Goal: Task Accomplishment & Management: Use online tool/utility

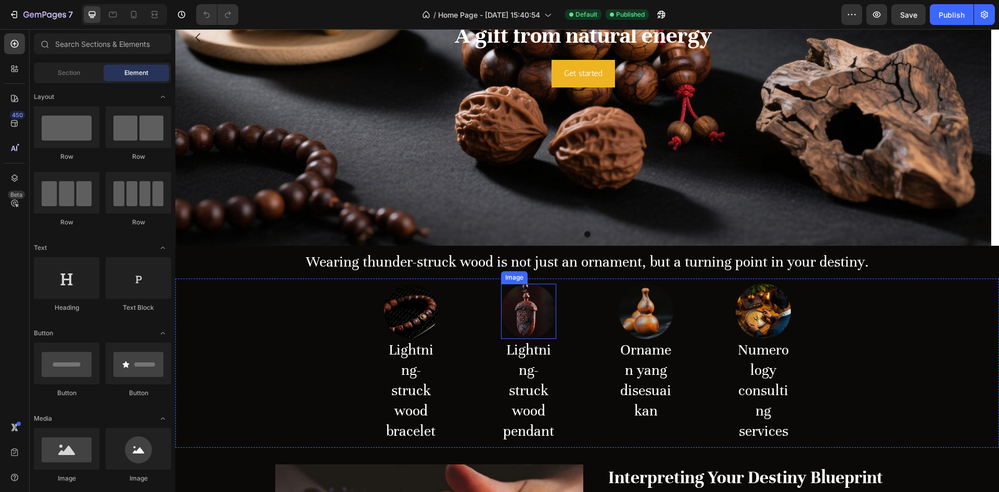
scroll to position [260, 0]
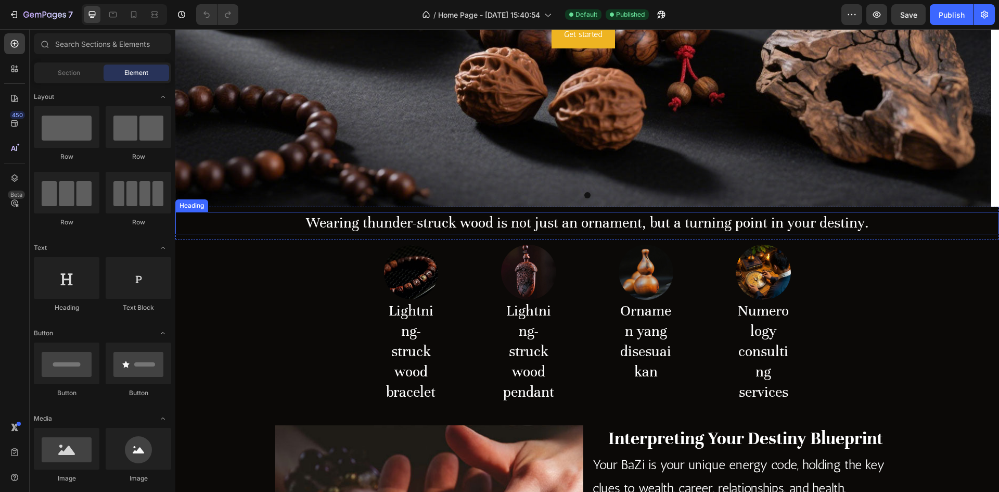
click at [342, 223] on h2 "Wearing thunder-struck wood is not just an ornament, but a turning point in you…" at bounding box center [586, 223] width 823 height 22
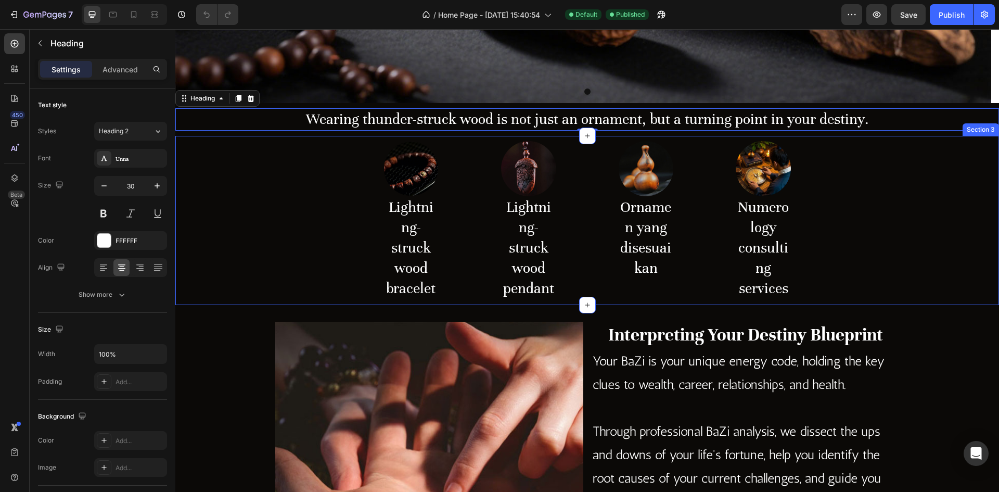
scroll to position [364, 0]
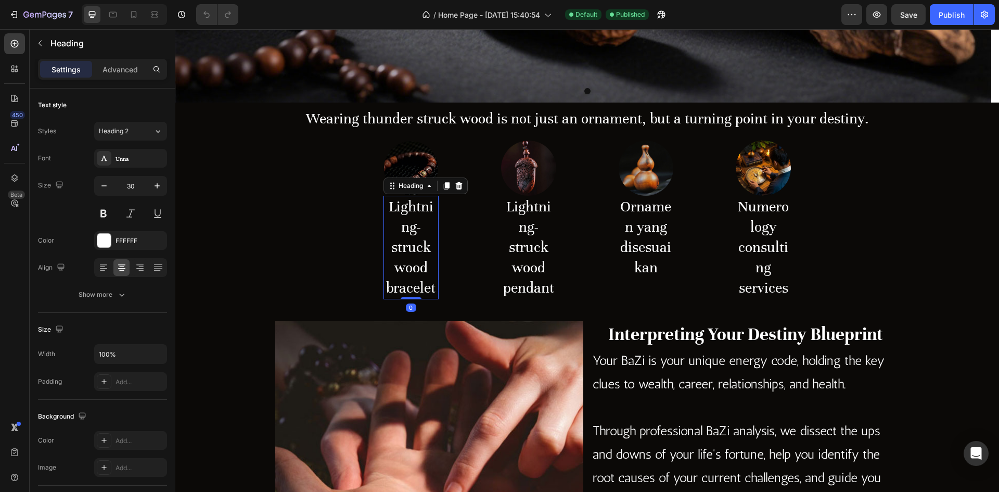
click at [410, 268] on h2 "Lightning-struck wood bracelet" at bounding box center [410, 248] width 55 height 104
click at [99, 186] on icon "button" at bounding box center [104, 186] width 10 height 10
type input "27"
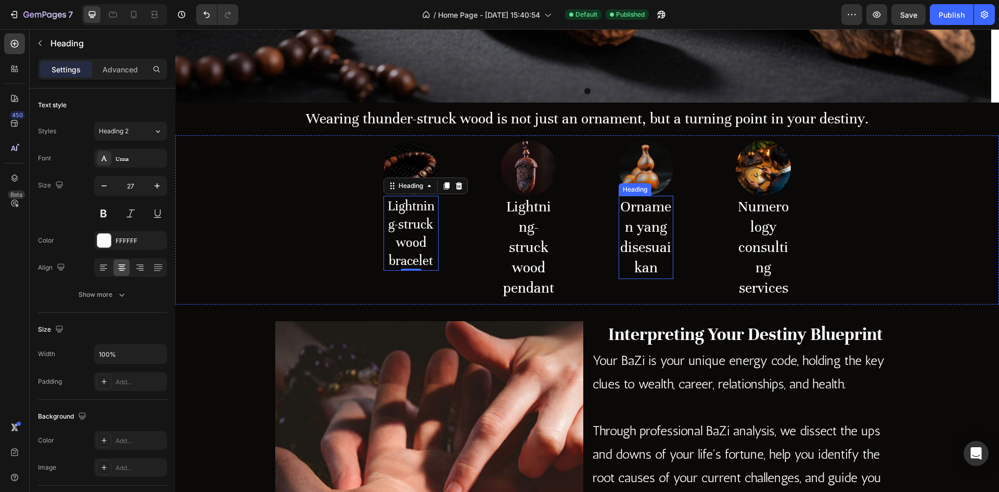
click at [649, 164] on img at bounding box center [646, 167] width 55 height 55
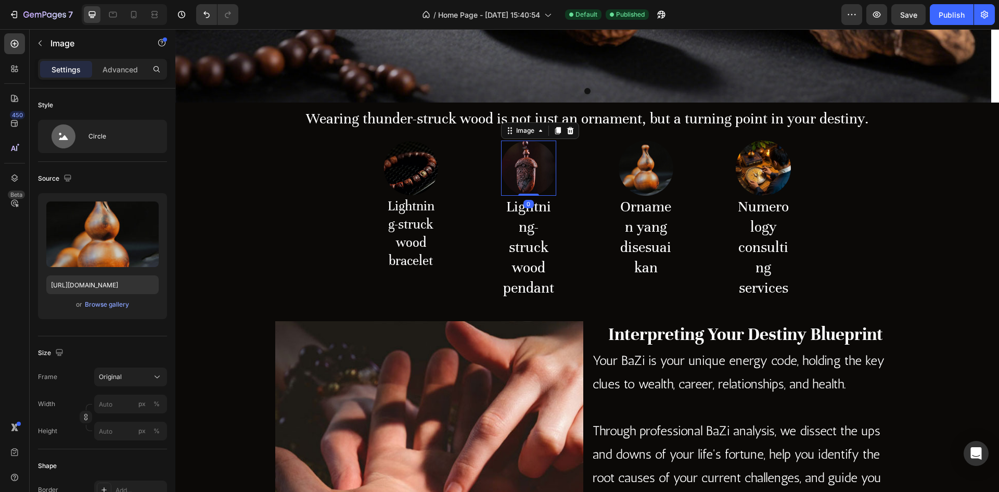
click at [511, 174] on img at bounding box center [528, 167] width 55 height 55
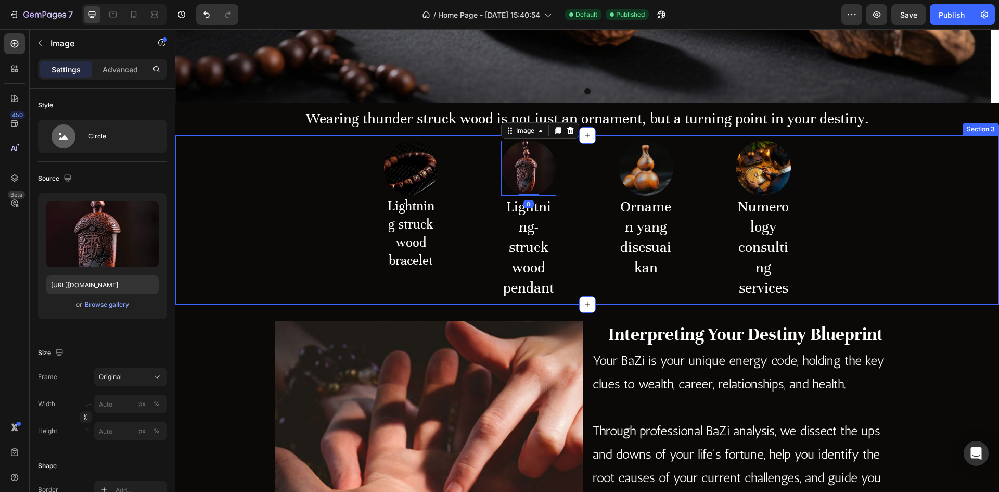
click at [440, 175] on div "Image Lightning-struck wood bracelet Heading Row Image 0 Lightning-struck wood …" at bounding box center [586, 219] width 823 height 169
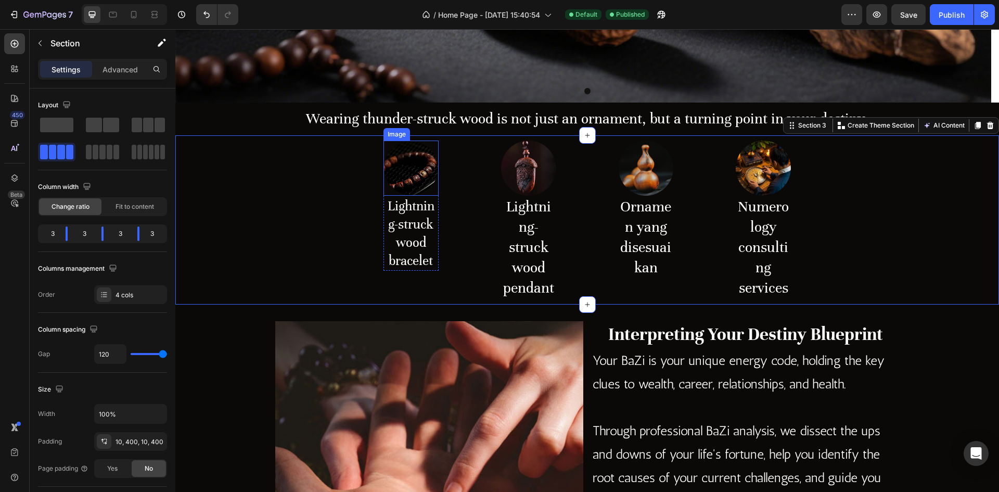
click at [426, 176] on img at bounding box center [410, 167] width 55 height 55
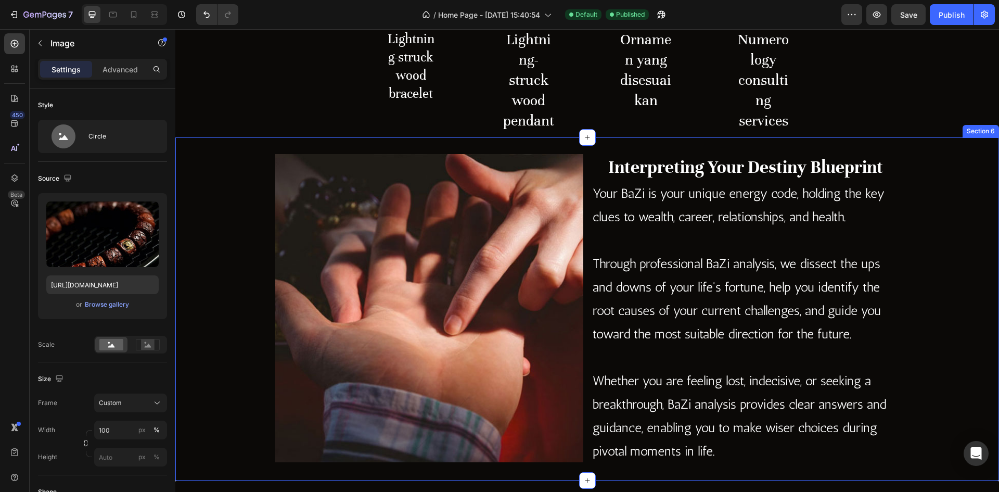
scroll to position [624, 0]
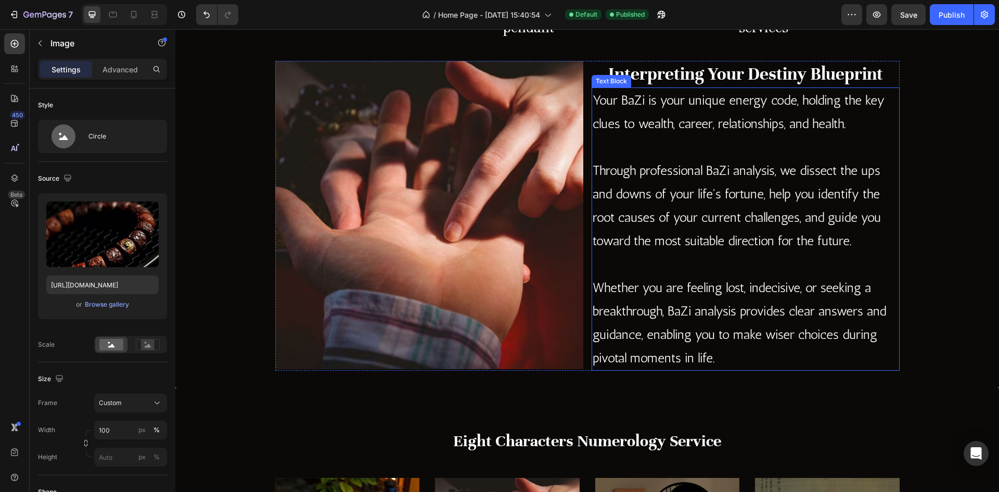
click at [680, 290] on p "Whether you are feeling lost, indecisive, or seeking a breakthrough, BaZi analy…" at bounding box center [746, 323] width 306 height 94
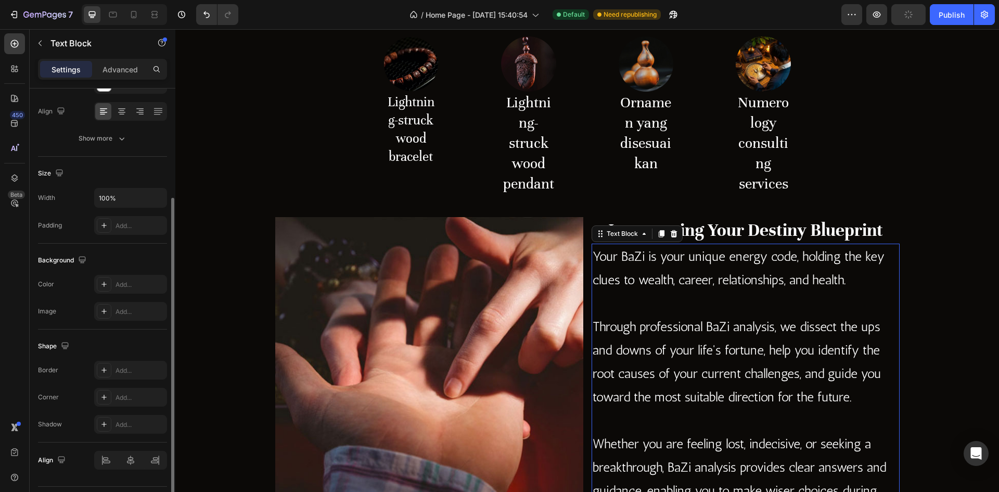
scroll to position [0, 0]
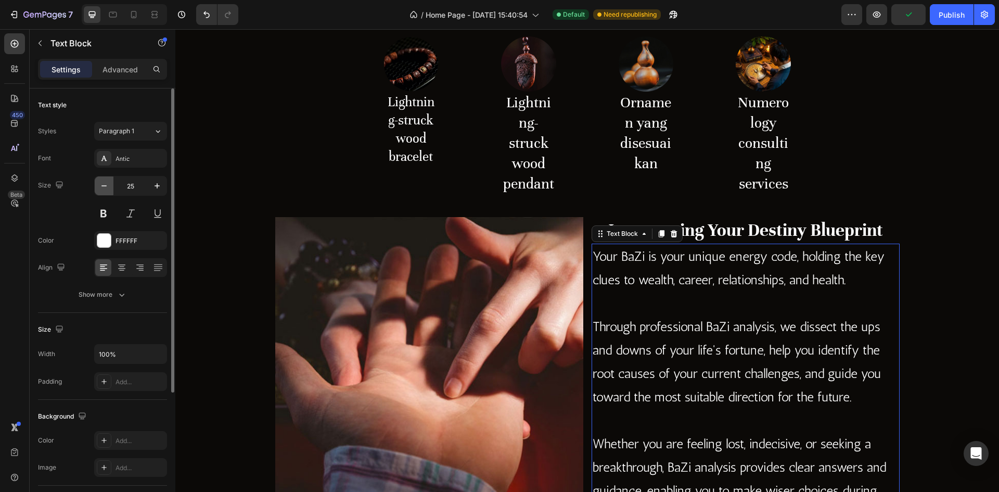
click at [107, 189] on icon "button" at bounding box center [104, 186] width 10 height 10
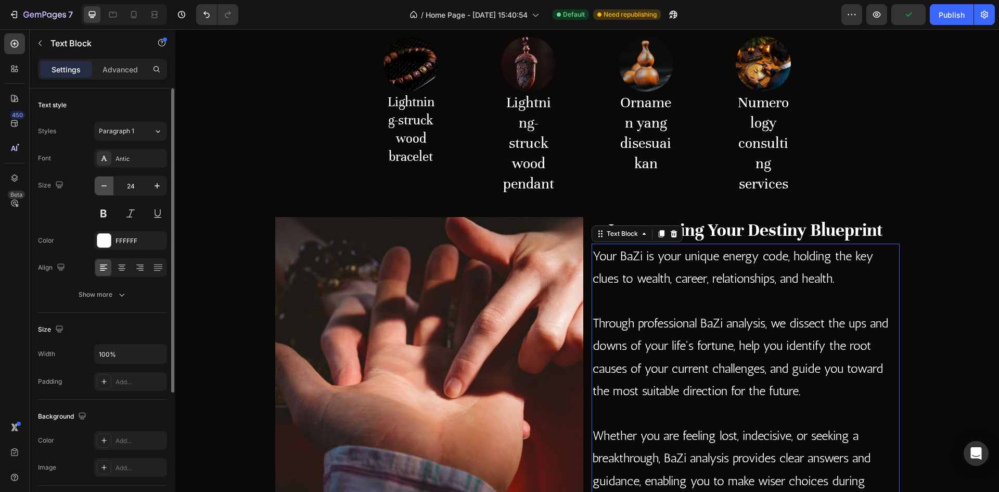
type input "23"
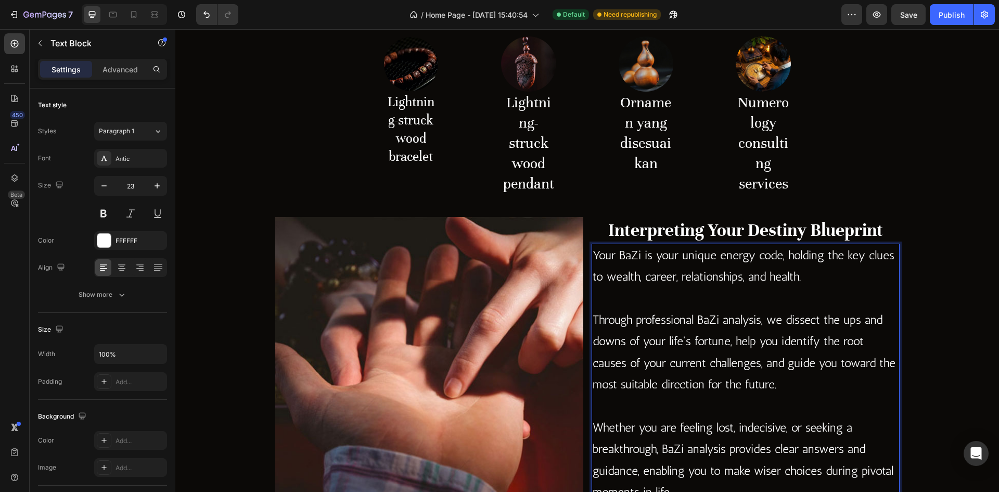
click at [697, 376] on p "Through professional BaZi analysis, we dissect the ups and downs of your life's…" at bounding box center [746, 352] width 306 height 86
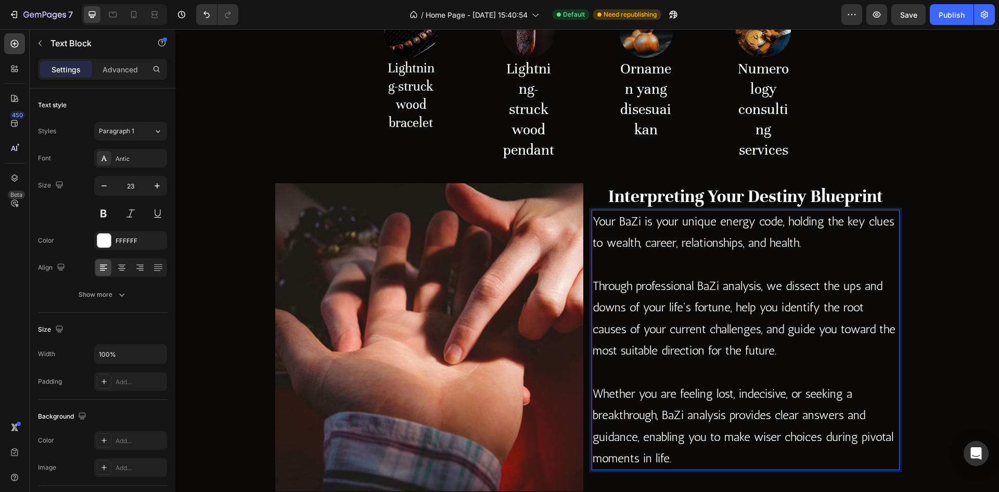
scroll to position [520, 0]
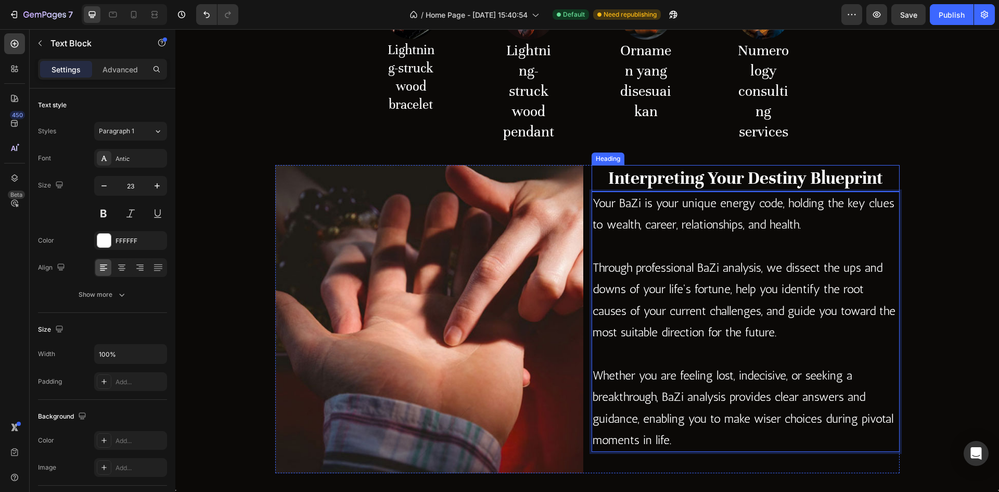
click at [669, 174] on h2 "Interpreting Your Destiny Blueprint" at bounding box center [745, 178] width 308 height 27
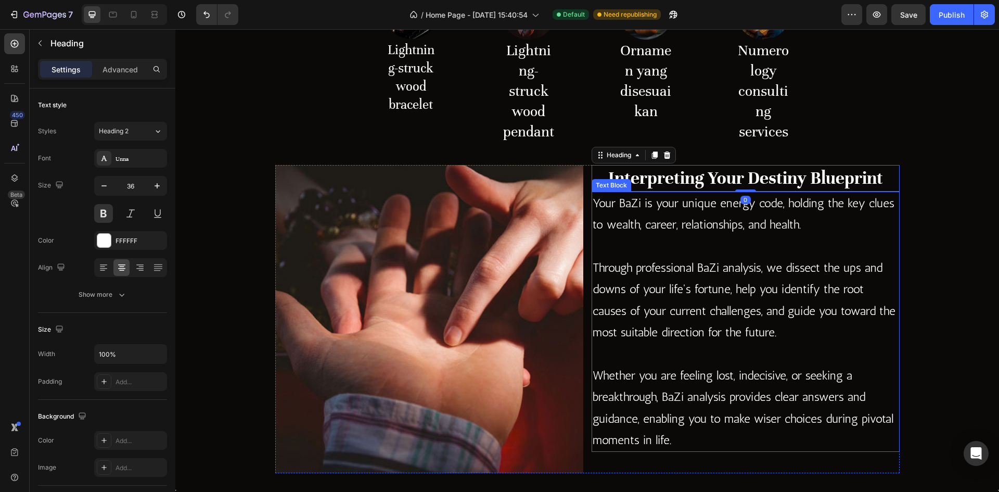
click at [778, 332] on p "Through professional BaZi analysis, we dissect the ups and downs of your life's…" at bounding box center [746, 300] width 306 height 86
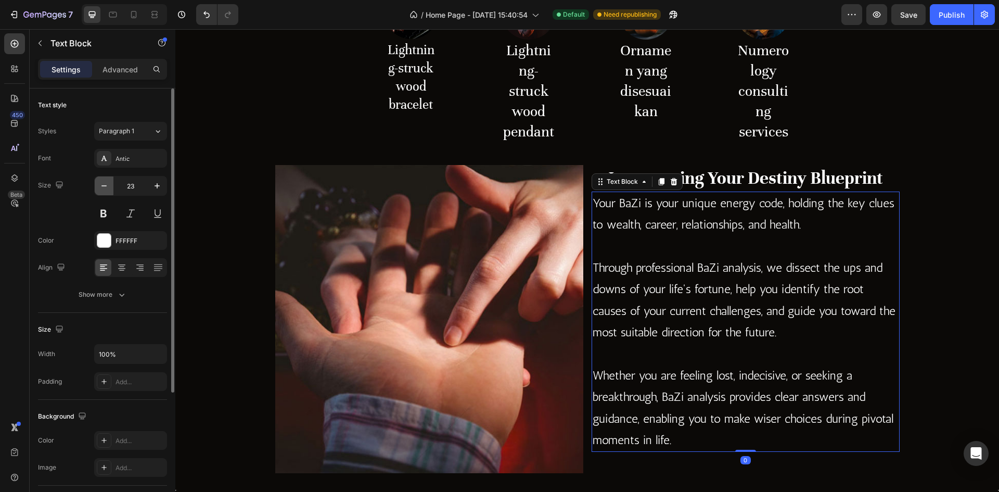
click at [106, 189] on icon "button" at bounding box center [104, 186] width 10 height 10
type input "22"
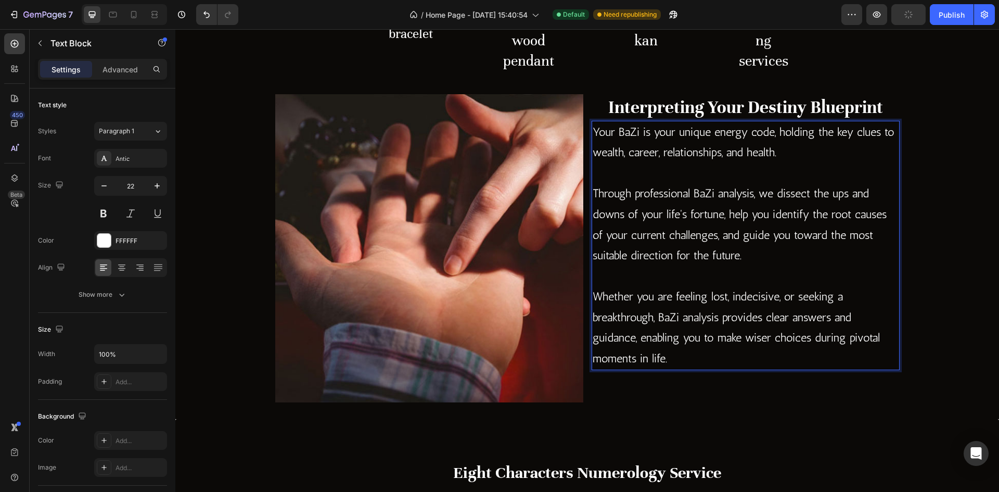
scroll to position [572, 0]
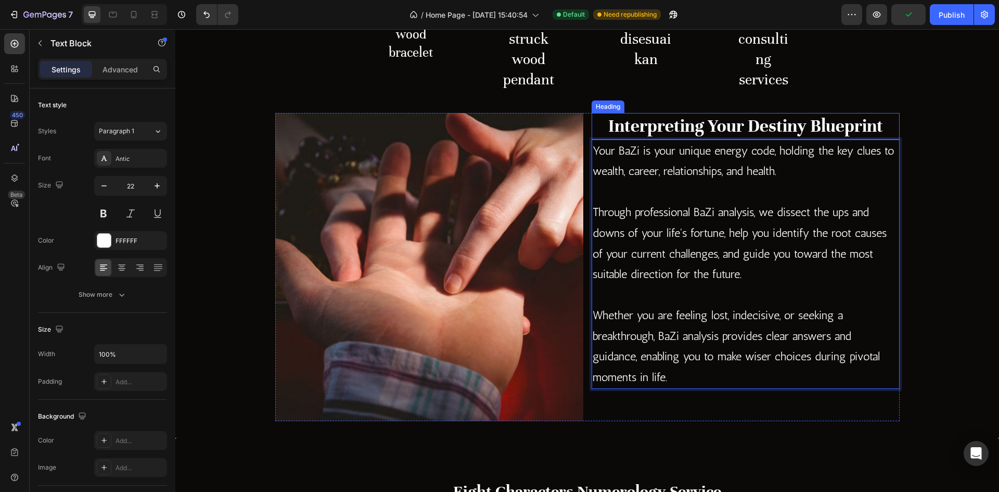
click at [616, 125] on h2 "Interpreting Your Destiny Blueprint" at bounding box center [745, 126] width 308 height 27
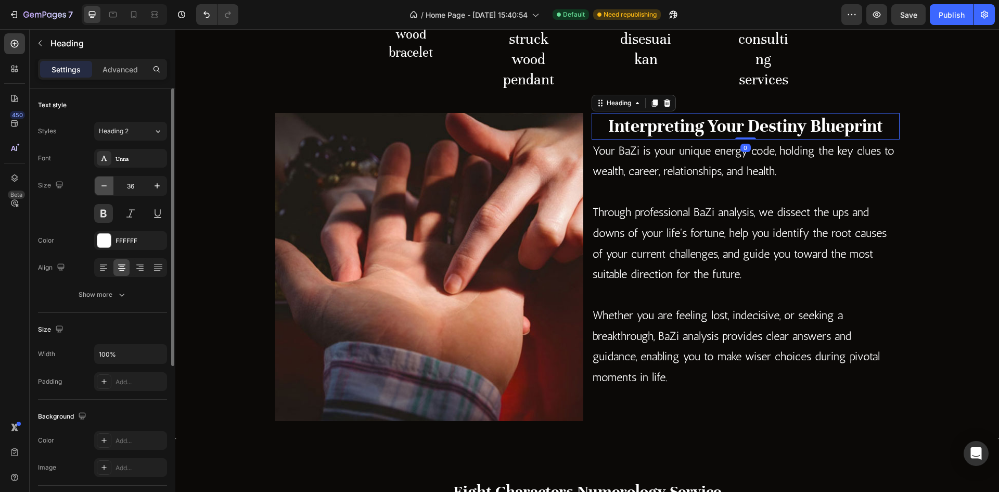
click at [110, 190] on button "button" at bounding box center [104, 185] width 19 height 19
type input "35"
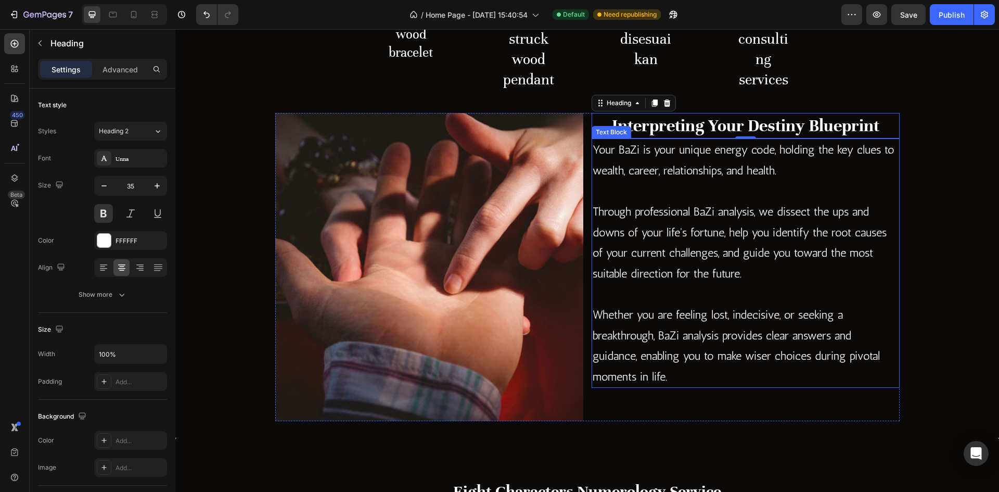
click at [740, 279] on p "Through professional BaZi analysis, we dissect the ups and downs of your life's…" at bounding box center [746, 242] width 306 height 82
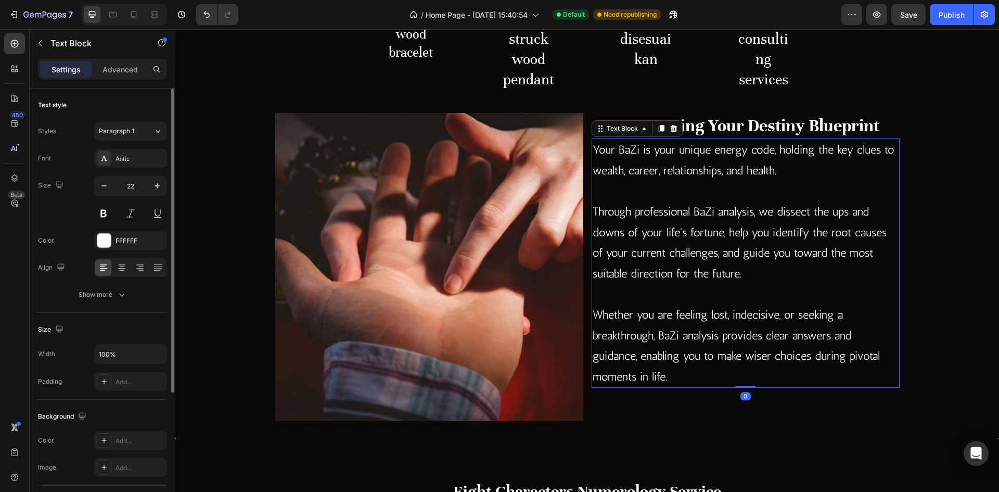
click at [80, 190] on div "Size 22" at bounding box center [102, 199] width 129 height 47
click at [102, 185] on icon "button" at bounding box center [104, 186] width 10 height 10
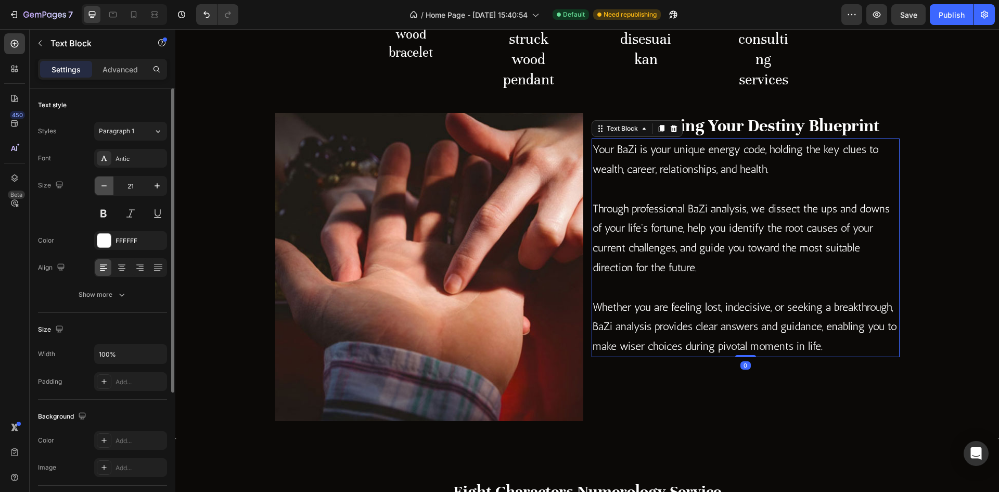
click at [102, 185] on icon "button" at bounding box center [104, 186] width 10 height 10
type input "20"
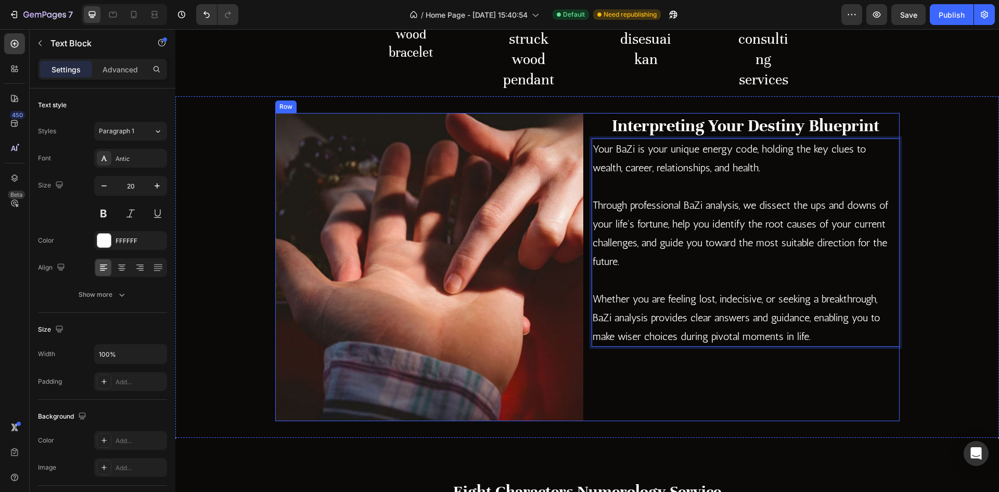
click at [667, 375] on div "Interpreting Your Destiny Blueprint Heading Your BaZi is your unique energy cod…" at bounding box center [745, 267] width 308 height 308
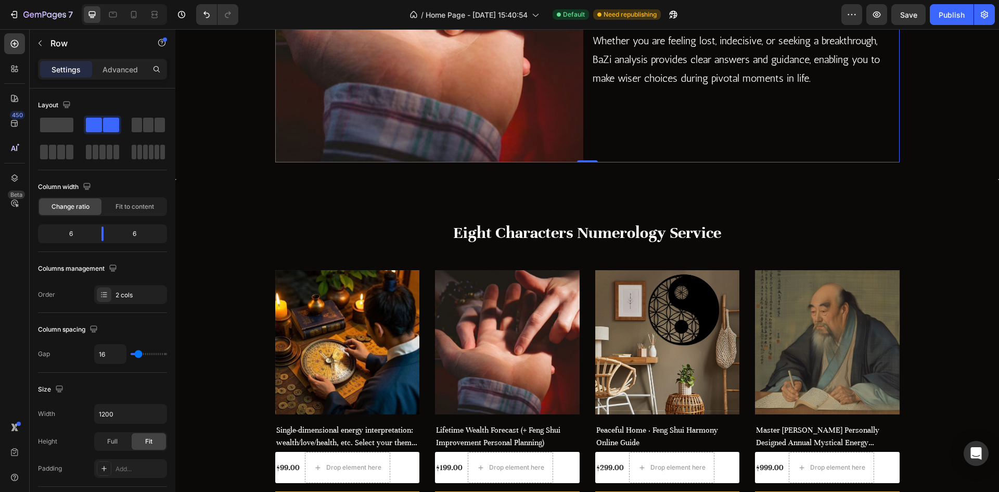
scroll to position [832, 0]
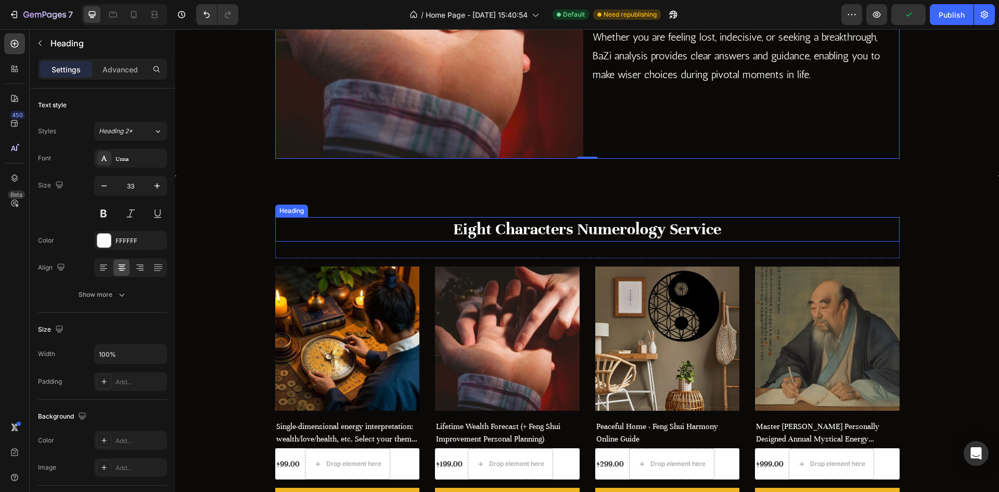
click at [536, 238] on h2 "Eight Characters Numerology Service" at bounding box center [587, 229] width 624 height 24
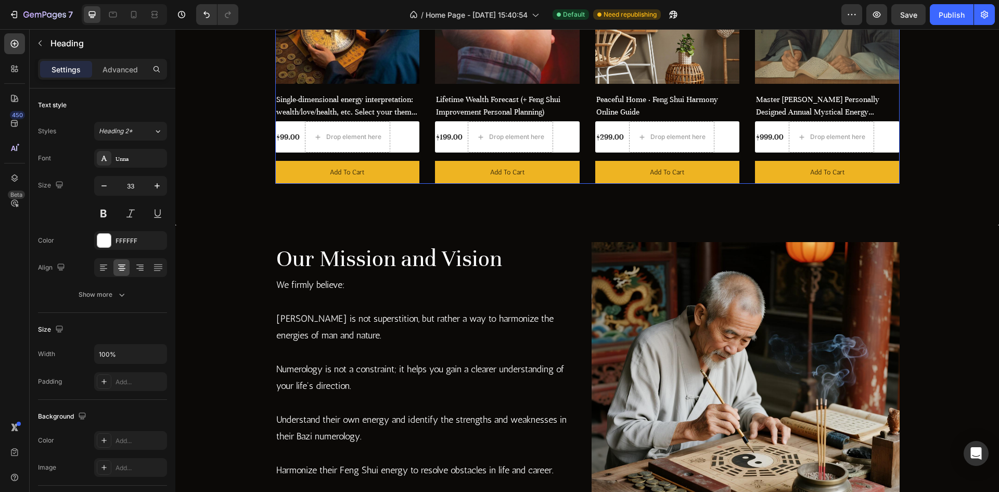
scroll to position [1248, 0]
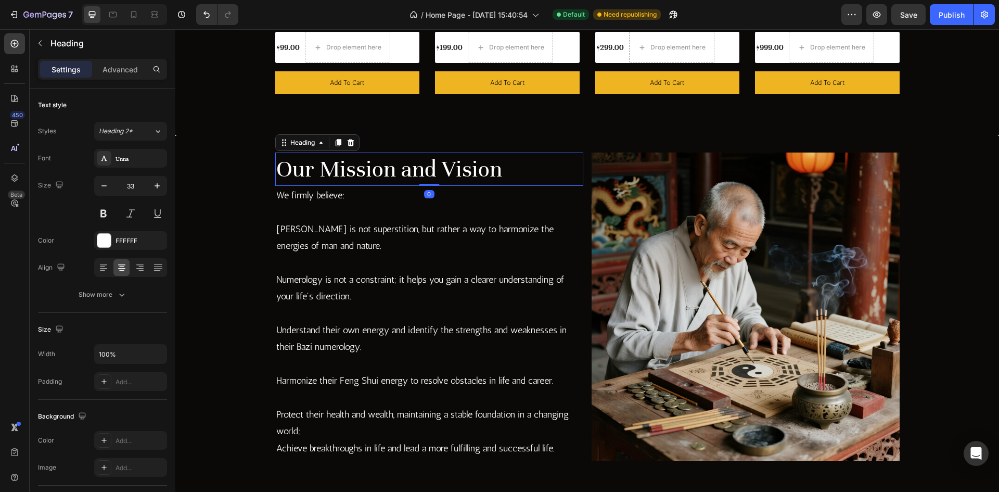
click at [521, 154] on h2 "Our Mission and Vision" at bounding box center [429, 168] width 308 height 33
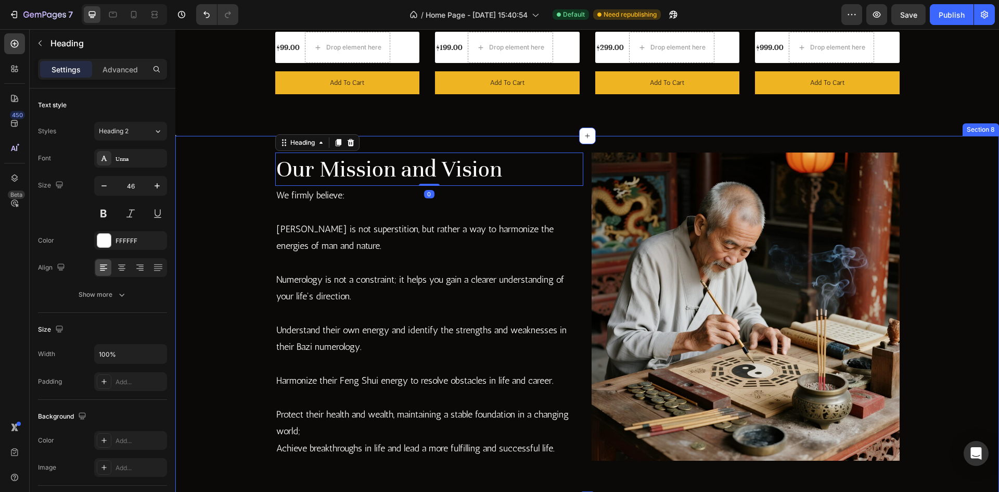
click at [485, 144] on div "Our Mission and Vision Heading 0 We firmly believe: [PERSON_NAME] is not supers…" at bounding box center [586, 318] width 823 height 364
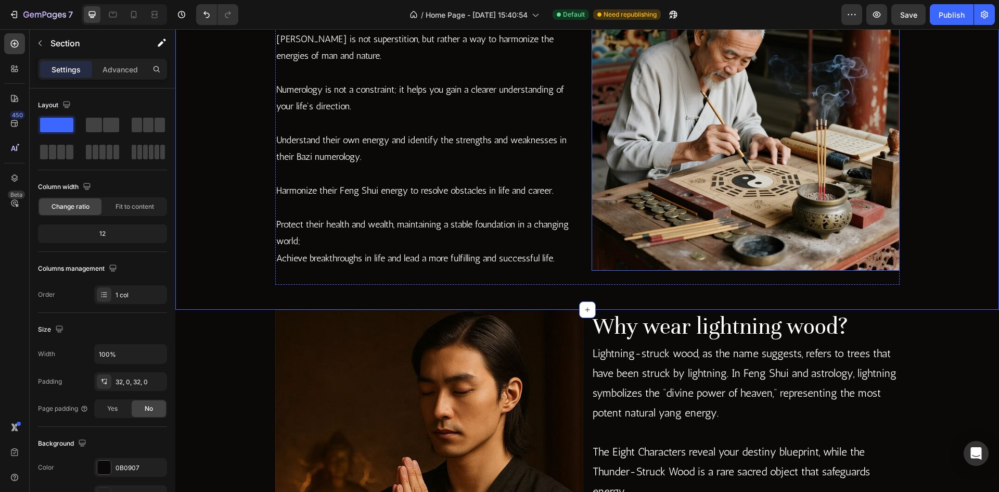
scroll to position [1457, 0]
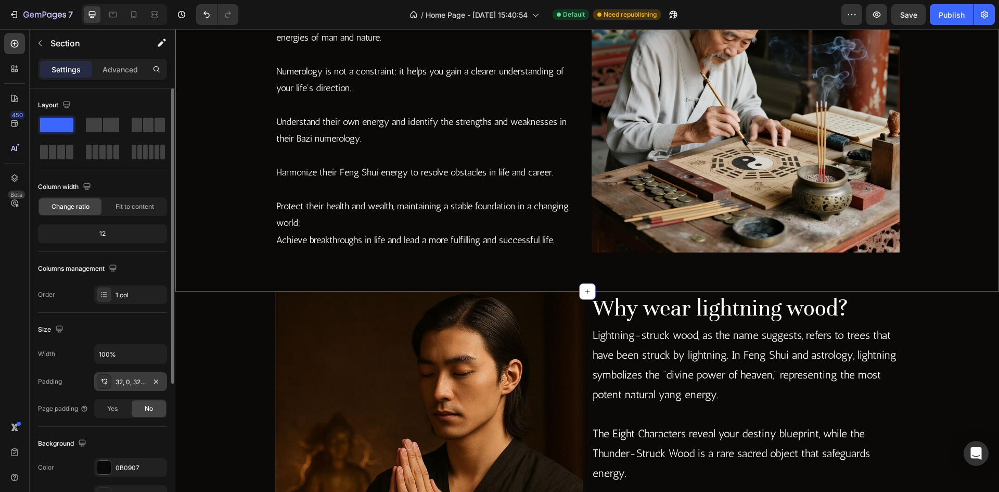
click at [133, 378] on div "32, 0, 32, 0" at bounding box center [130, 381] width 30 height 9
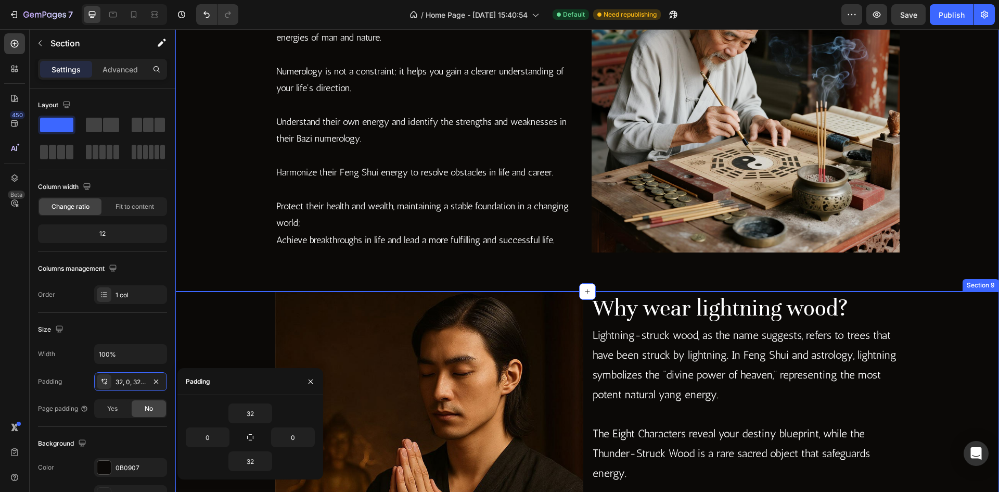
click at [247, 339] on div "Image Why wear lightning wood? Heading Lightning-struck wood, as the name sugge…" at bounding box center [586, 446] width 823 height 311
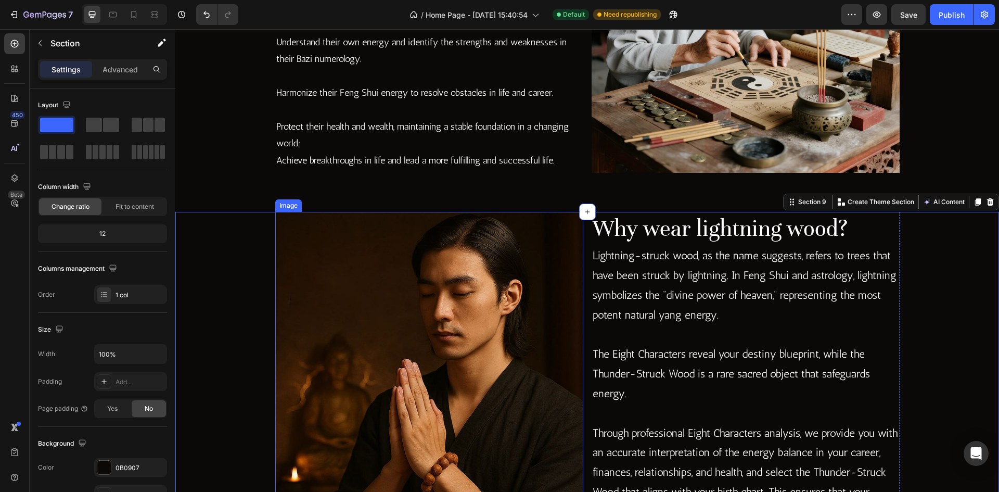
click at [422, 280] on img at bounding box center [429, 366] width 308 height 308
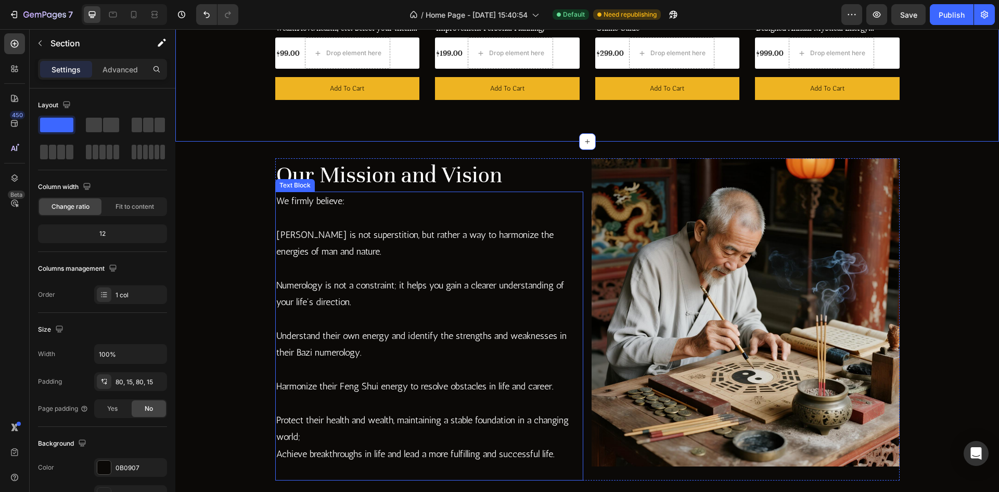
scroll to position [1248, 0]
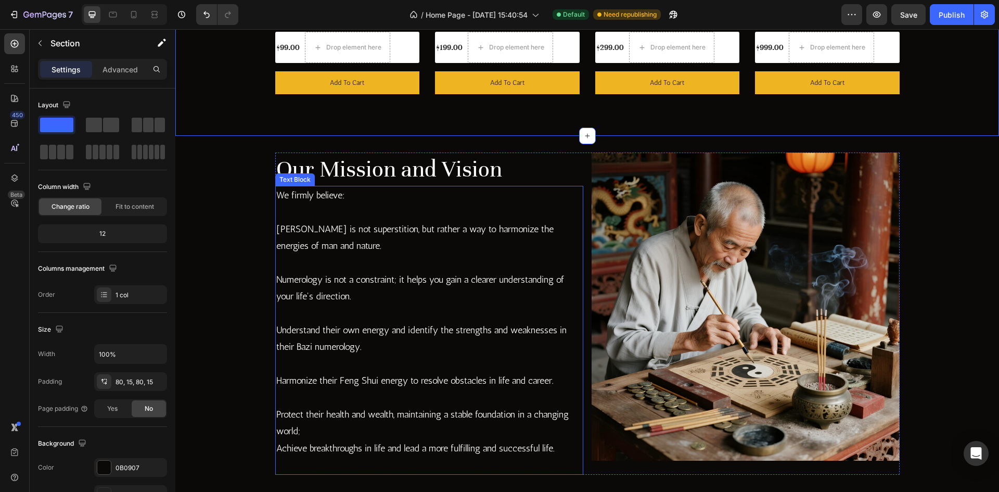
click at [416, 306] on p at bounding box center [429, 313] width 306 height 17
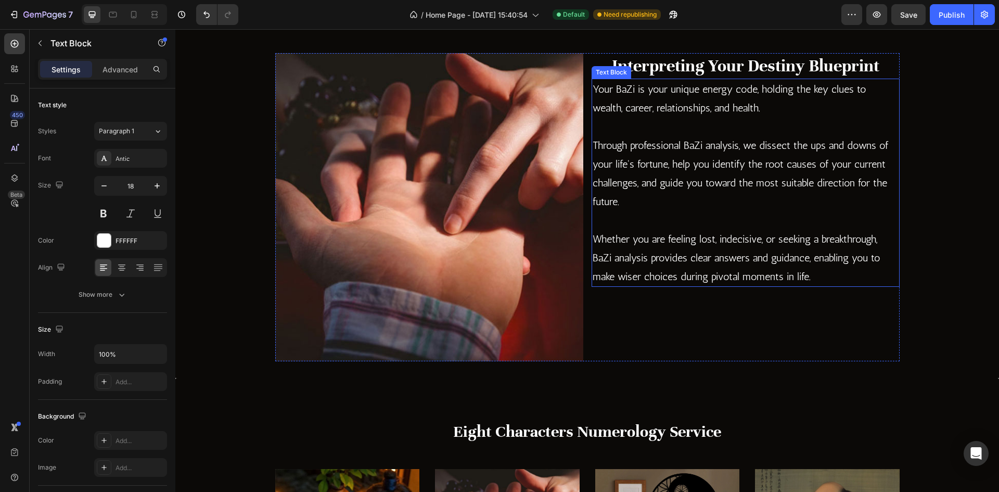
scroll to position [572, 0]
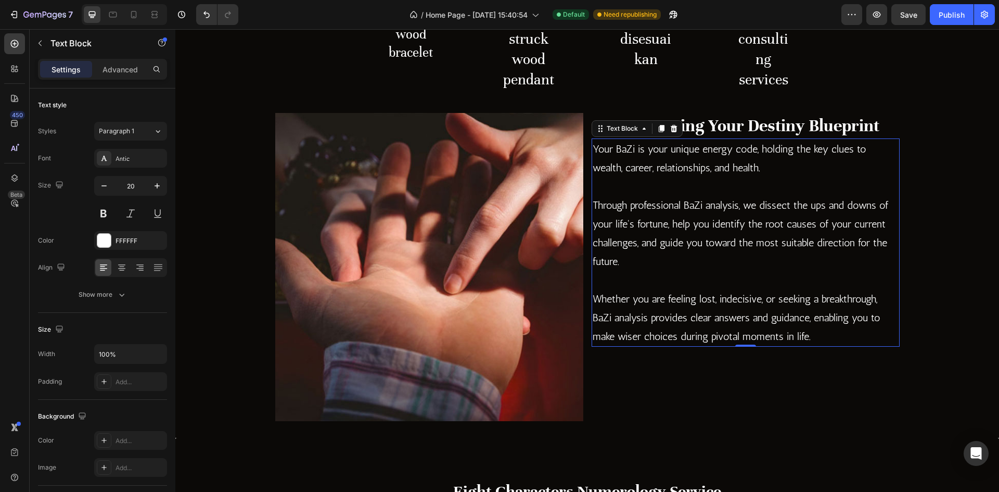
click at [741, 287] on p at bounding box center [746, 280] width 306 height 19
click at [99, 191] on button "button" at bounding box center [104, 185] width 19 height 19
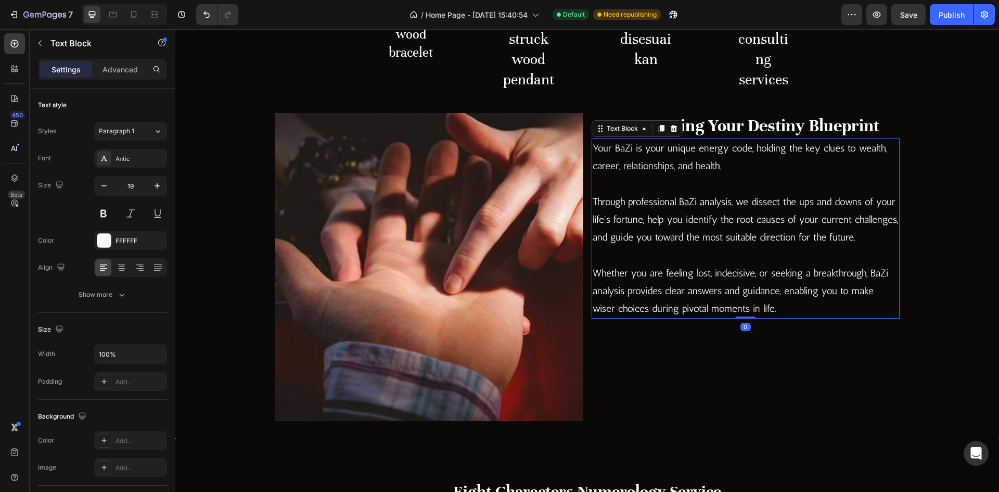
type input "18"
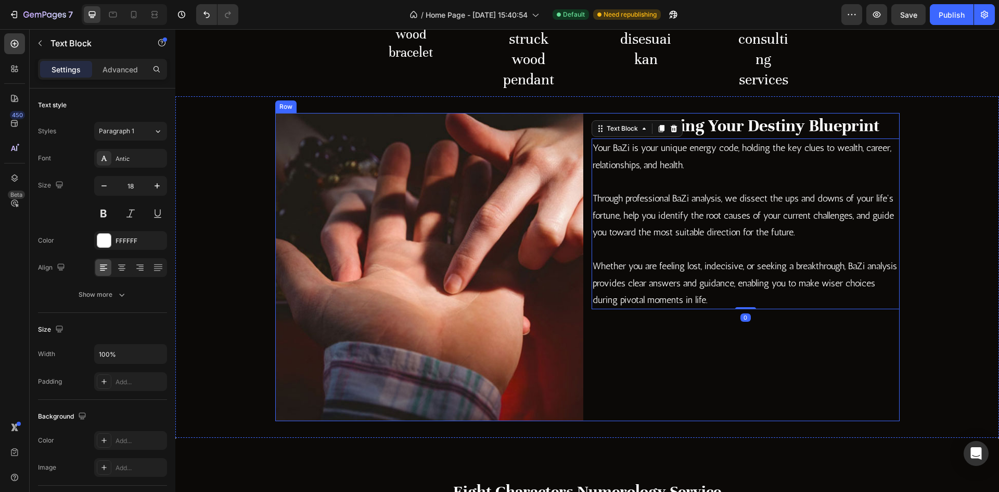
click at [682, 349] on div "Interpreting Your Destiny Blueprint Heading Your BaZi is your unique energy cod…" at bounding box center [745, 267] width 308 height 308
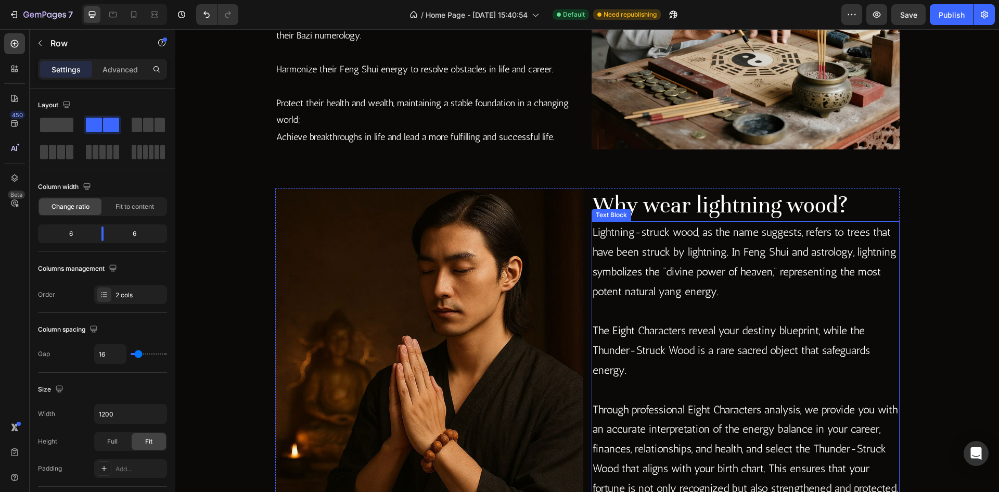
scroll to position [1561, 0]
click at [742, 294] on p "Lightning-struck wood, as the name suggests, refers to trees that have been str…" at bounding box center [746, 260] width 306 height 79
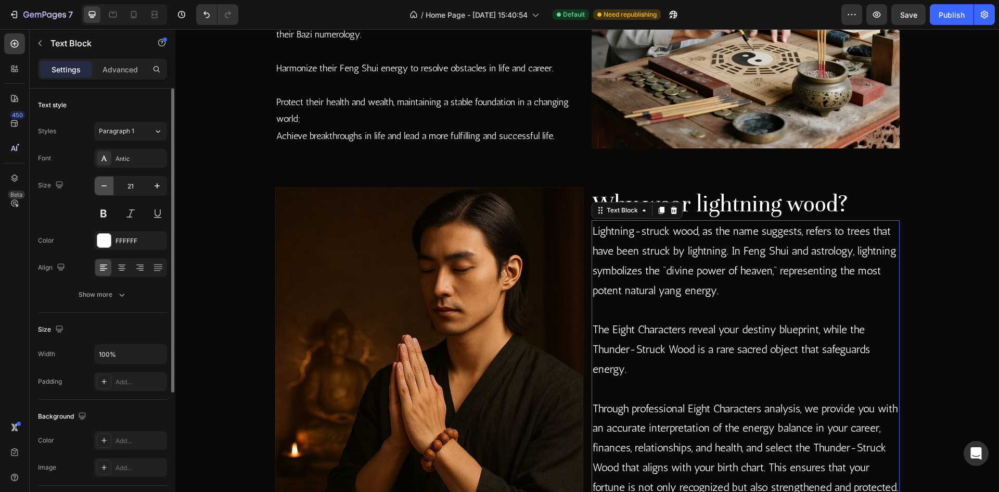
click at [101, 194] on button "button" at bounding box center [104, 185] width 19 height 19
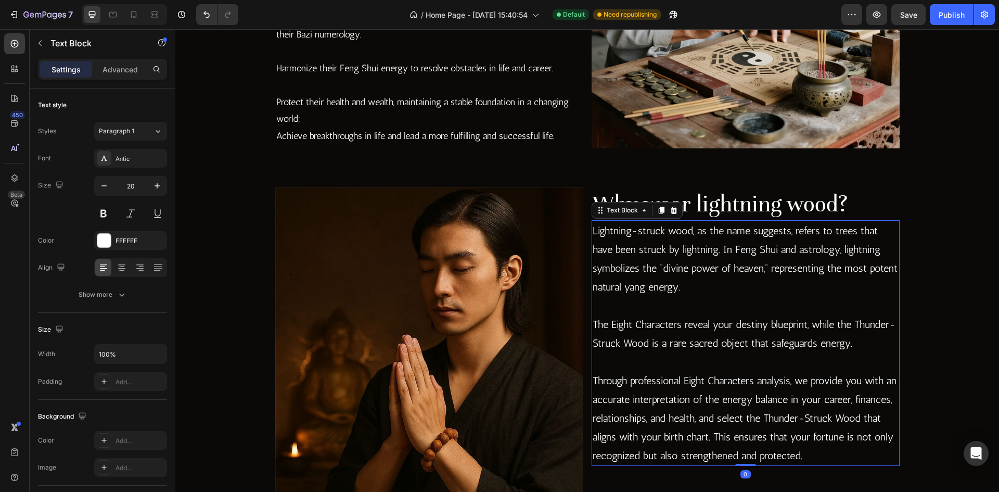
type input "19"
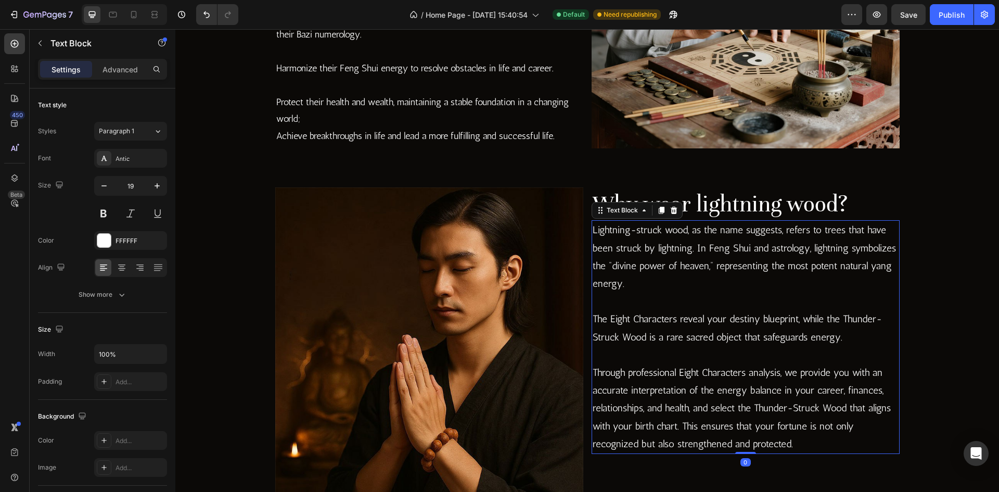
click at [733, 342] on p "The Eight Characters reveal your destiny blueprint, while the Thunder-Struck Wo…" at bounding box center [746, 327] width 306 height 35
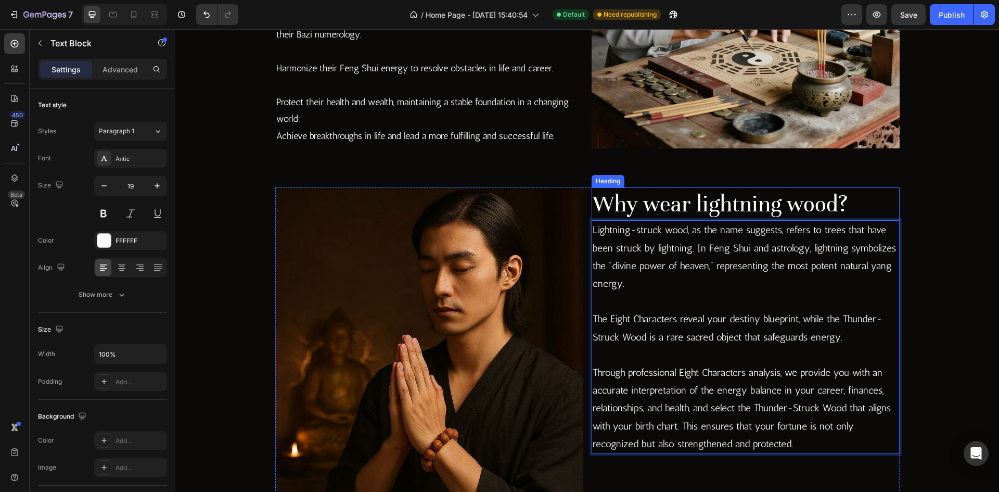
click at [738, 208] on h2 "Why wear lightning wood?" at bounding box center [745, 203] width 308 height 33
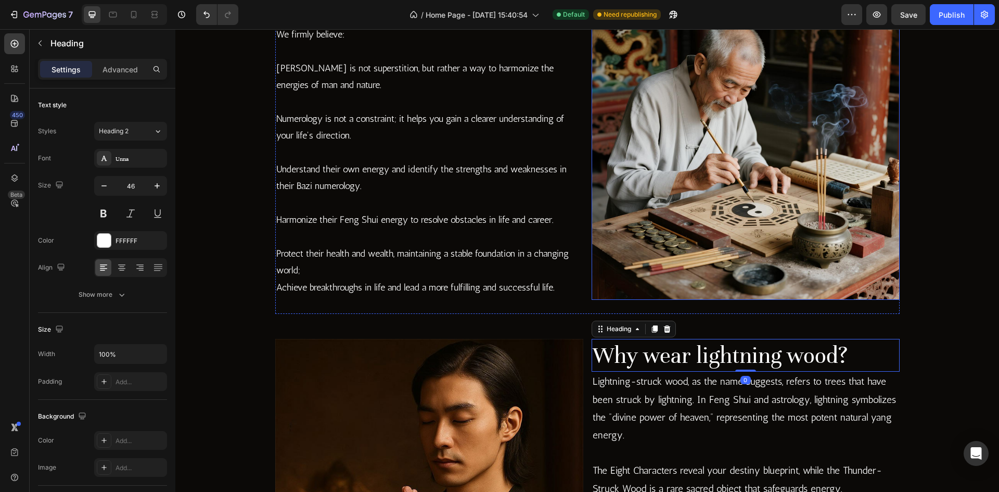
scroll to position [1248, 0]
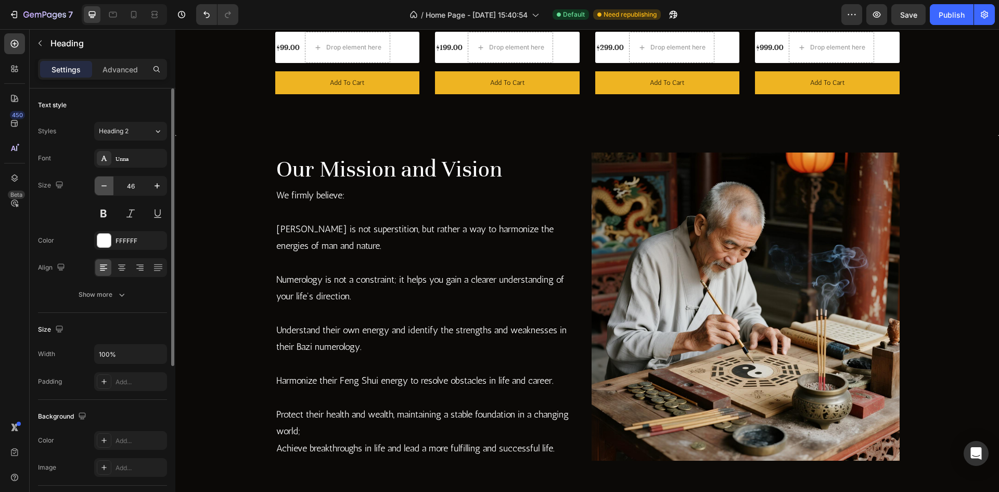
click at [102, 185] on icon "button" at bounding box center [104, 186] width 10 height 10
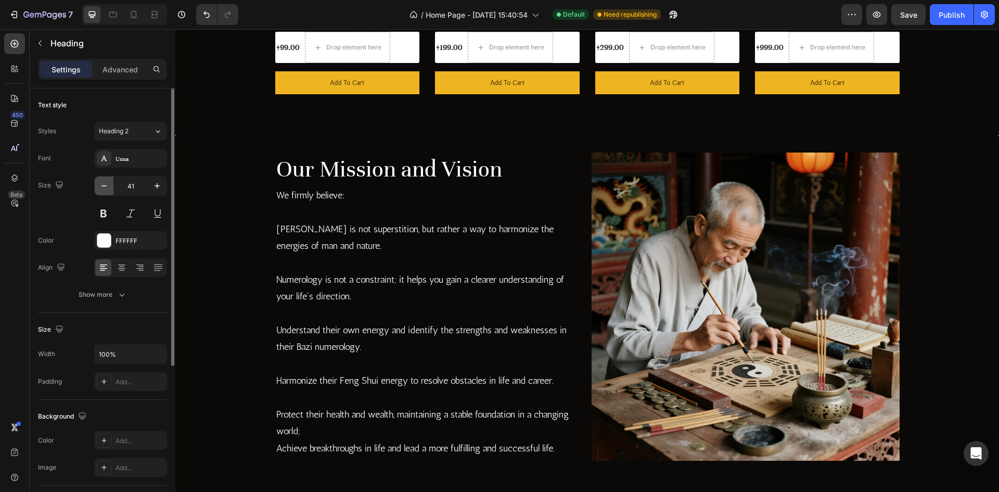
click at [102, 185] on icon "button" at bounding box center [104, 186] width 10 height 10
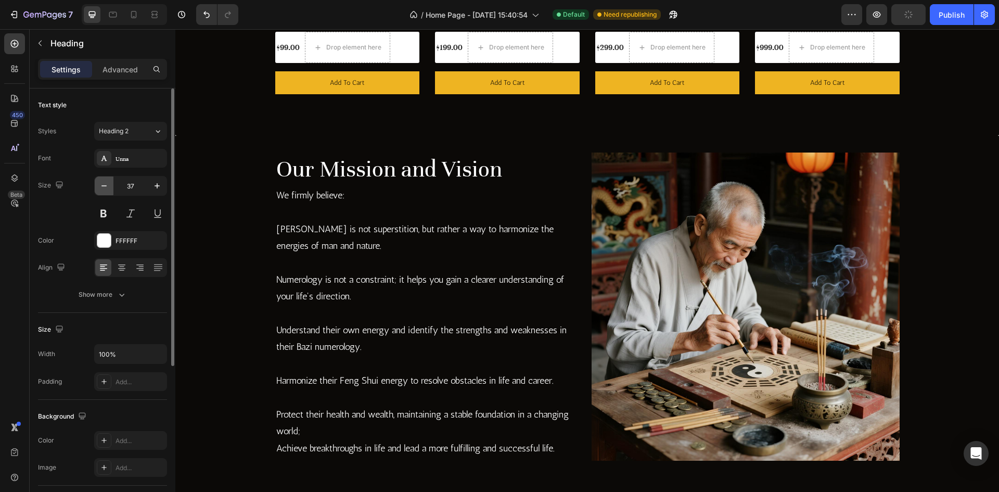
click at [102, 185] on icon "button" at bounding box center [104, 186] width 10 height 10
click at [151, 186] on button "button" at bounding box center [157, 185] width 19 height 19
type input "36"
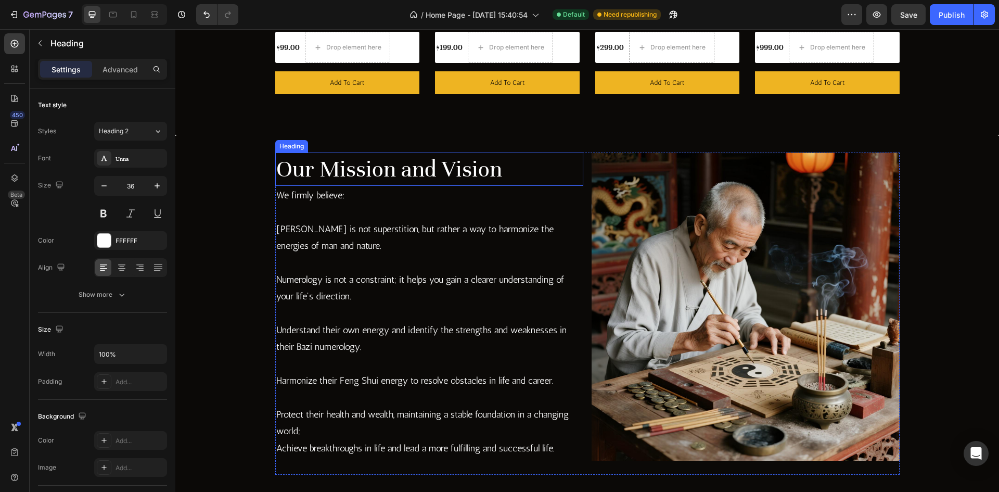
click at [346, 174] on h2 "Our Mission and Vision" at bounding box center [429, 168] width 308 height 33
click at [104, 188] on icon "button" at bounding box center [104, 186] width 10 height 10
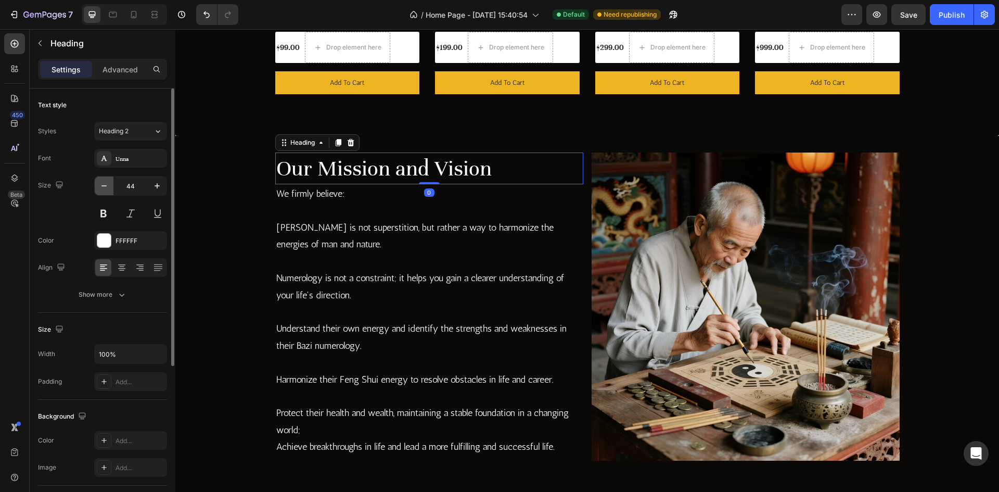
click at [104, 188] on icon "button" at bounding box center [104, 186] width 10 height 10
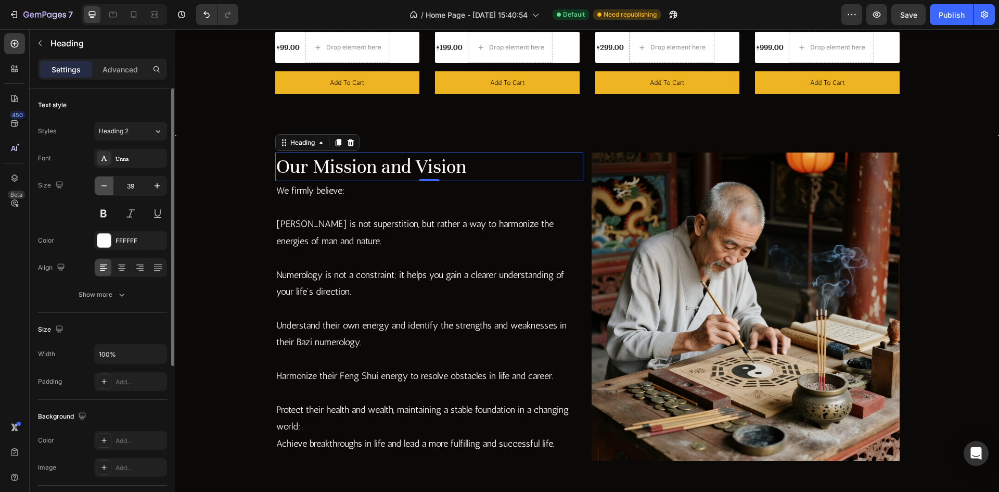
click at [104, 188] on icon "button" at bounding box center [104, 186] width 10 height 10
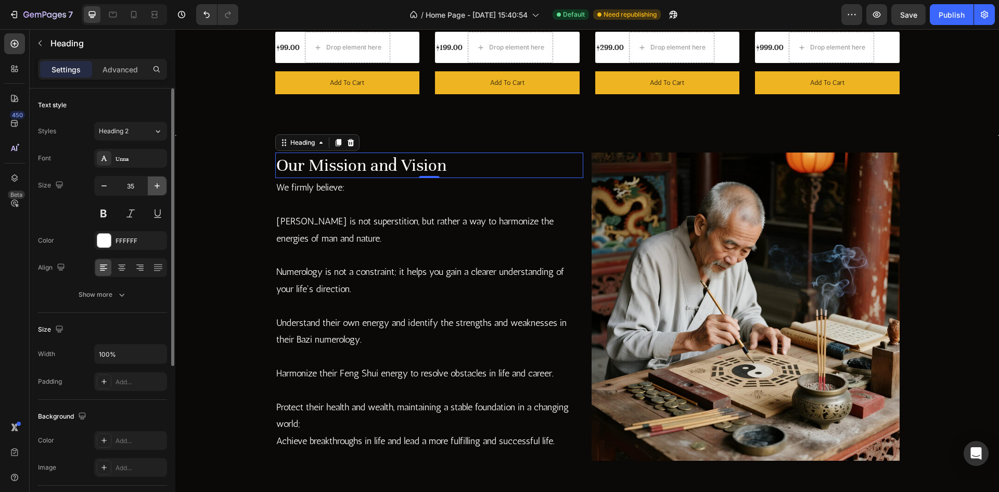
drag, startPoint x: 155, startPoint y: 190, endPoint x: 162, endPoint y: 192, distance: 7.2
click at [155, 190] on icon "button" at bounding box center [157, 186] width 10 height 10
type input "36"
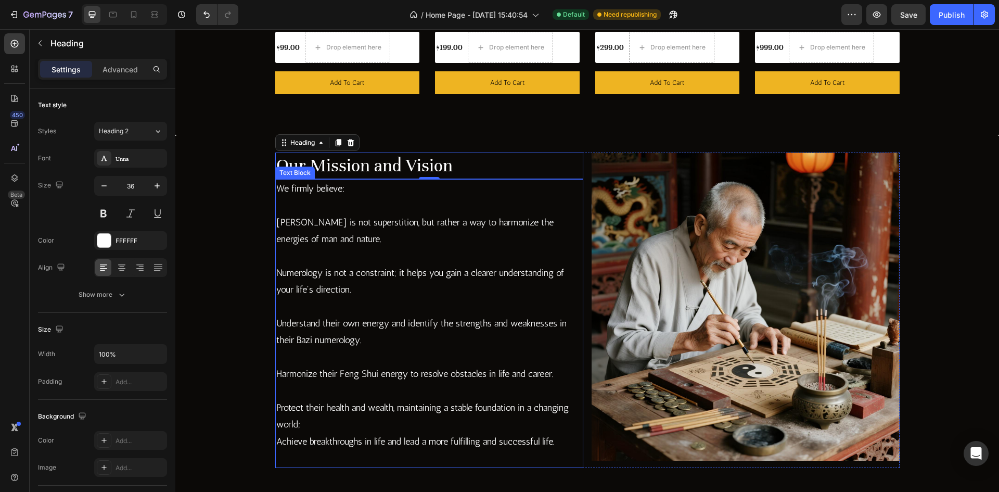
click at [491, 279] on p "Numerology is not a constraint; it helps you gain a clearer understanding of yo…" at bounding box center [429, 281] width 306 height 34
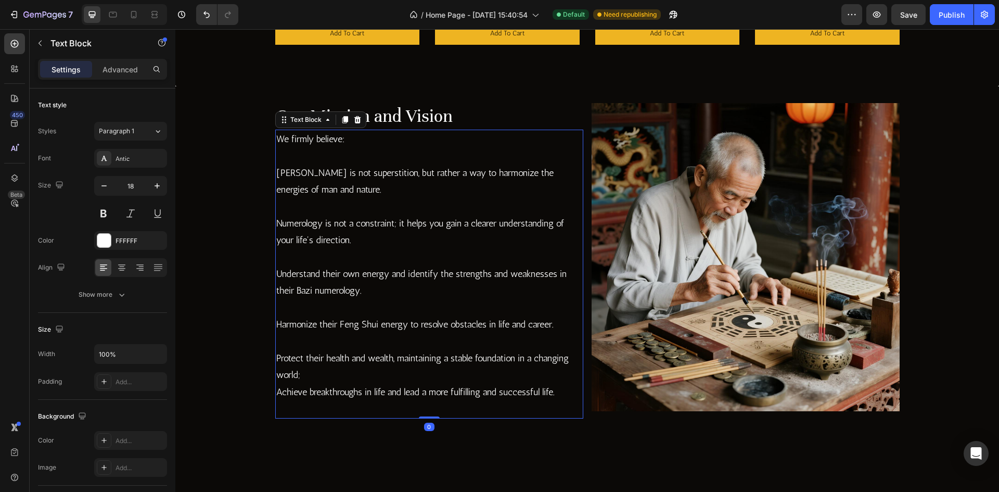
scroll to position [1457, 0]
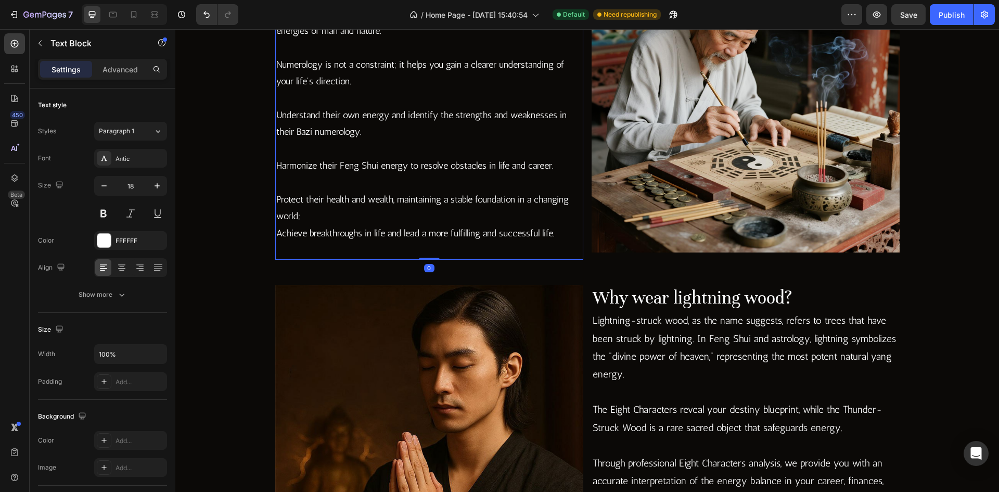
click at [704, 371] on p "Lightning-struck wood, as the name suggests, refers to trees that have been str…" at bounding box center [746, 347] width 306 height 71
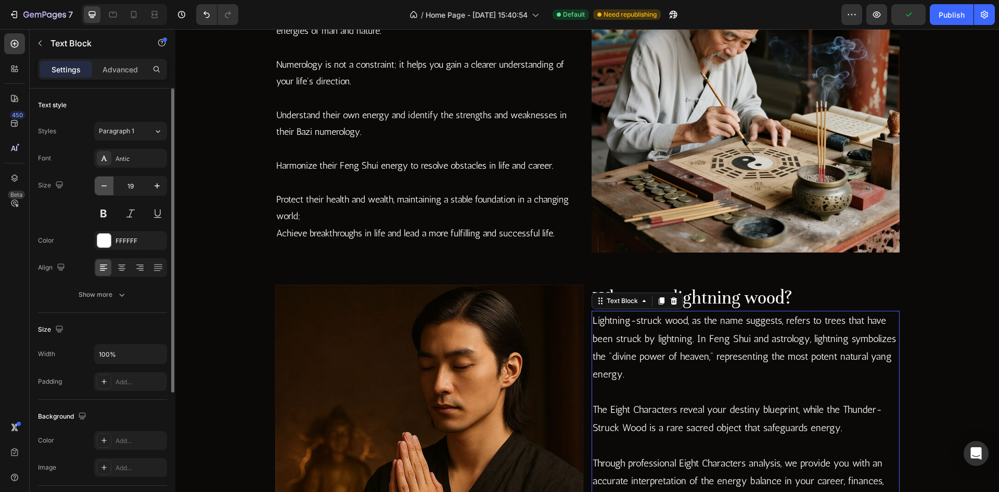
click at [106, 187] on icon "button" at bounding box center [104, 186] width 10 height 10
type input "18"
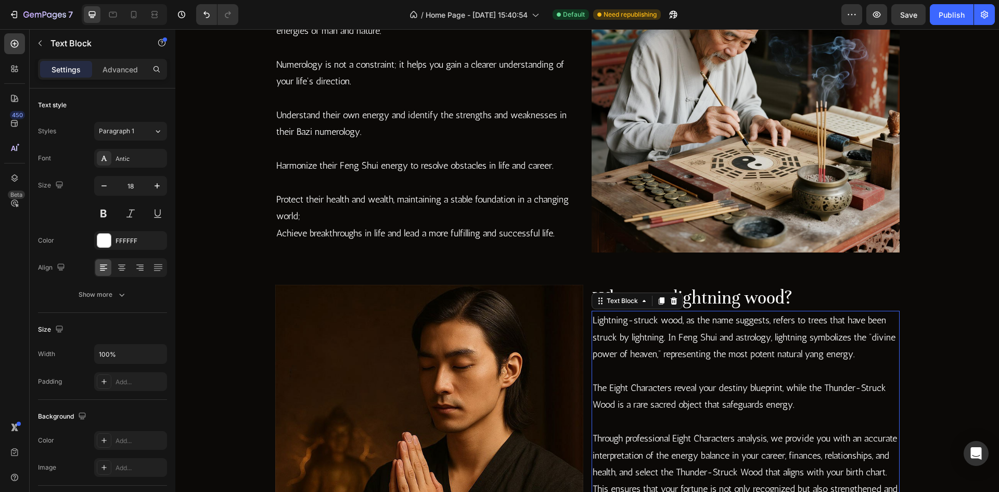
click at [695, 370] on p "Rich Text Editor. Editing area: main" at bounding box center [746, 371] width 306 height 17
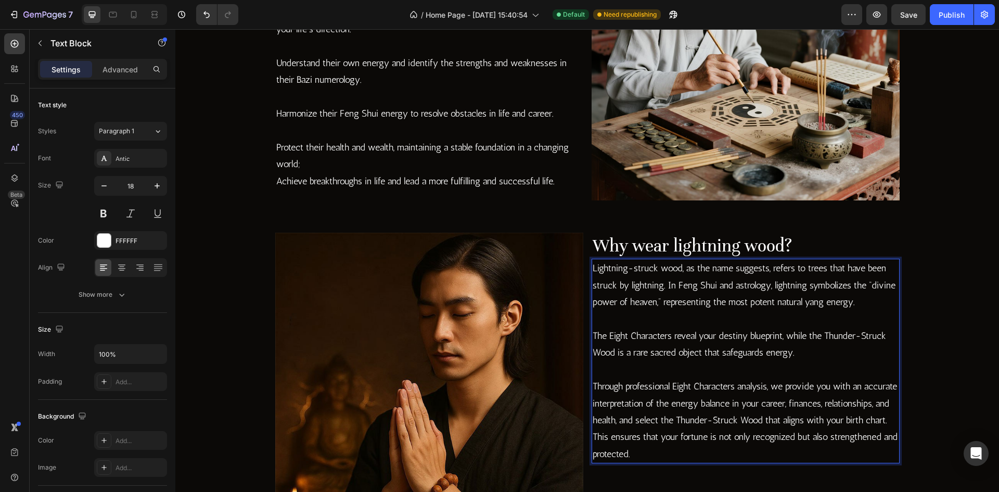
scroll to position [1665, 0]
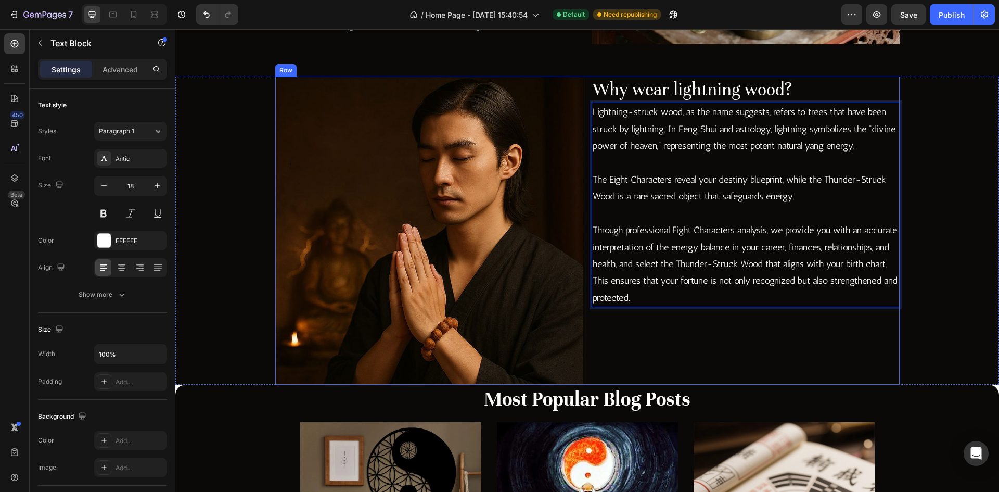
click at [745, 359] on div "Why wear lightning wood? Heading Lightning-struck wood, as the name suggests, r…" at bounding box center [745, 230] width 308 height 308
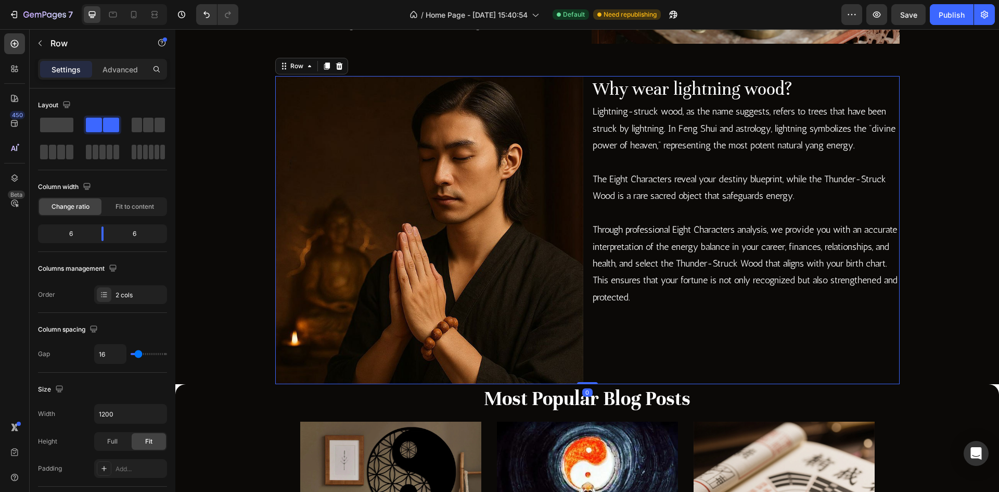
scroll to position [1821, 0]
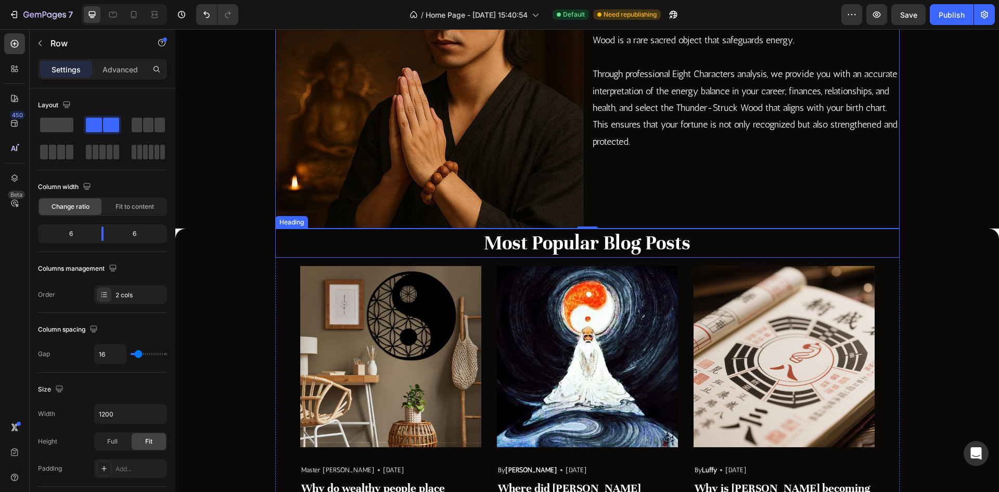
click at [462, 252] on p "Most Popular Blog Posts" at bounding box center [587, 242] width 622 height 27
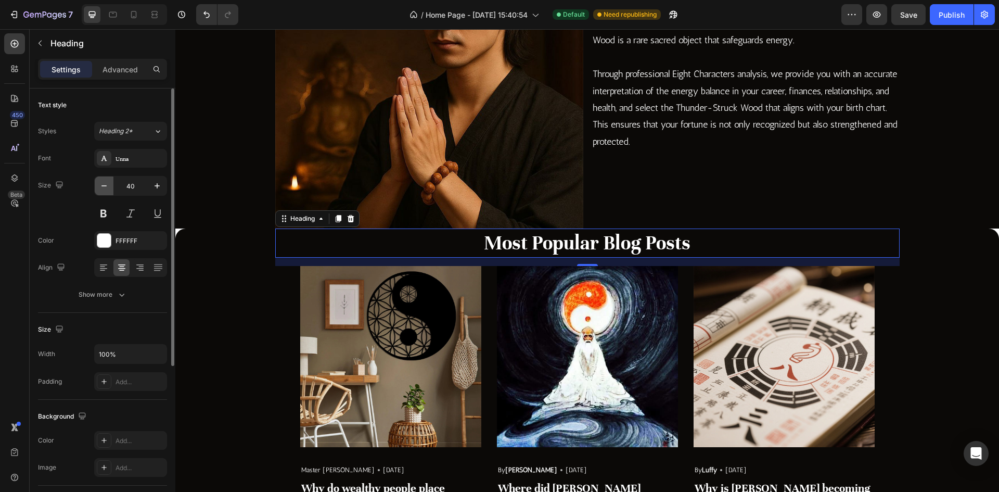
click at [102, 188] on icon "button" at bounding box center [104, 186] width 10 height 10
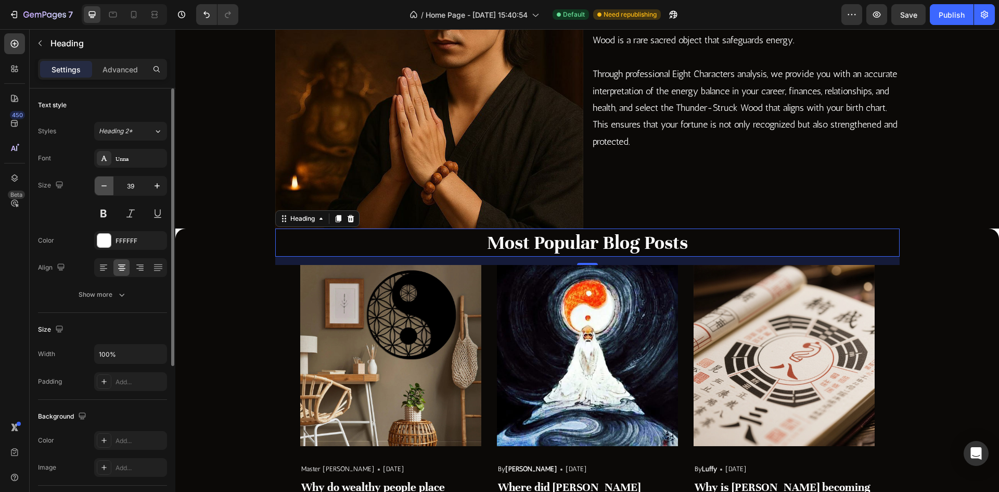
click at [102, 188] on icon "button" at bounding box center [104, 186] width 10 height 10
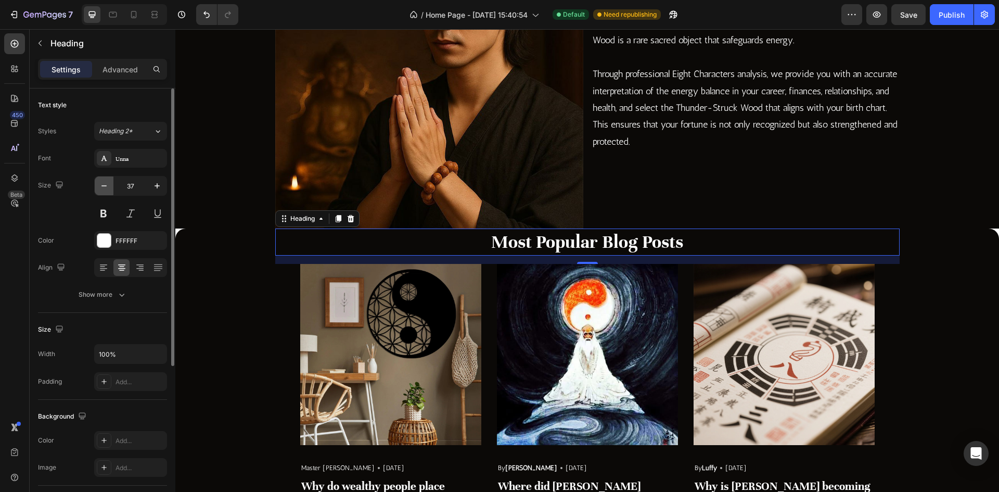
click at [102, 188] on icon "button" at bounding box center [104, 186] width 10 height 10
type input "36"
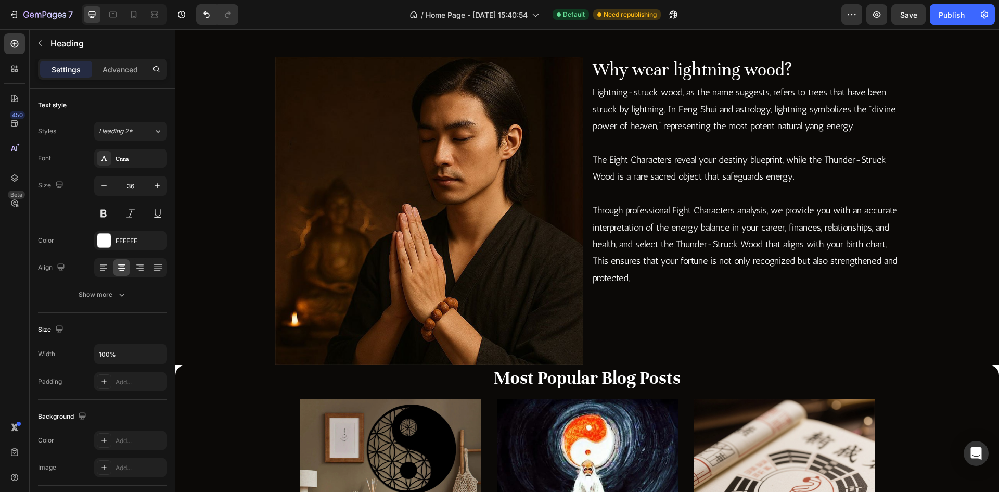
scroll to position [1665, 0]
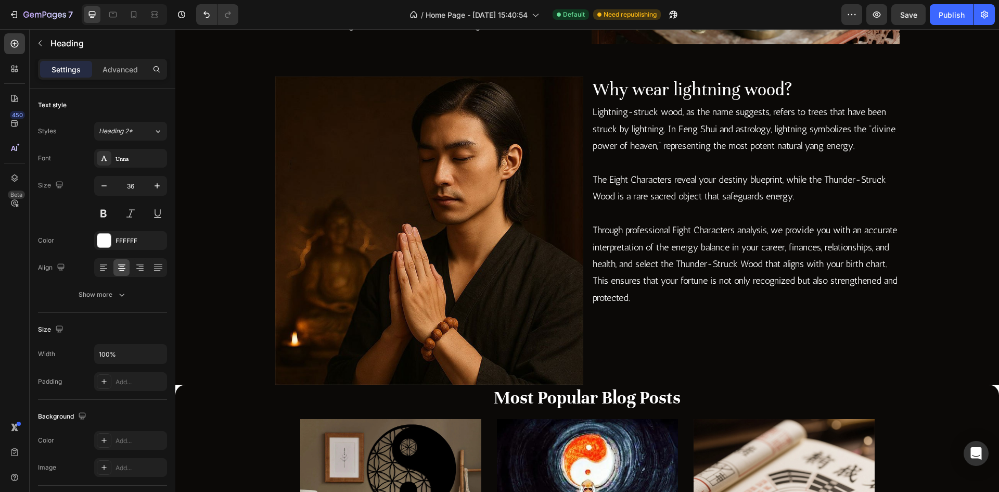
click at [339, 393] on p "Most Popular Blog Posts" at bounding box center [587, 397] width 622 height 24
click at [393, 410] on h2 "Most Popular Blog Posts" at bounding box center [587, 397] width 624 height 27
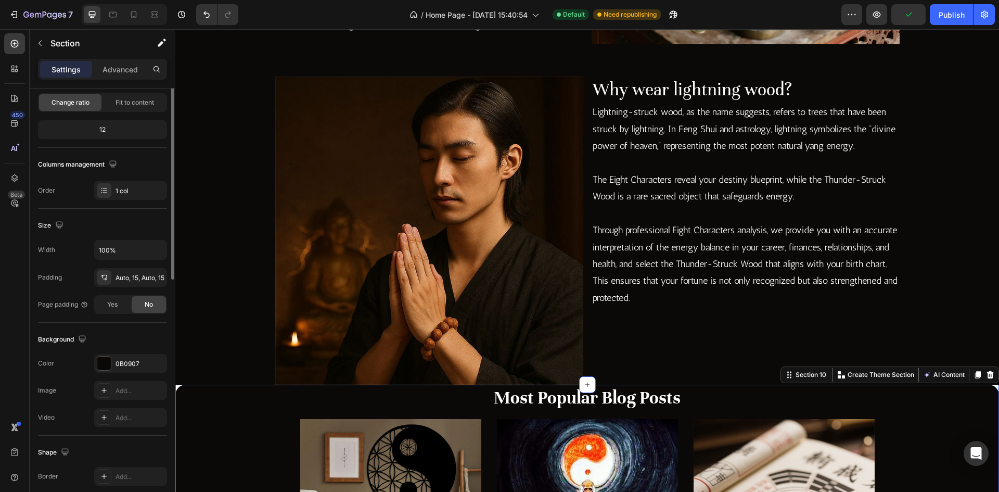
scroll to position [0, 0]
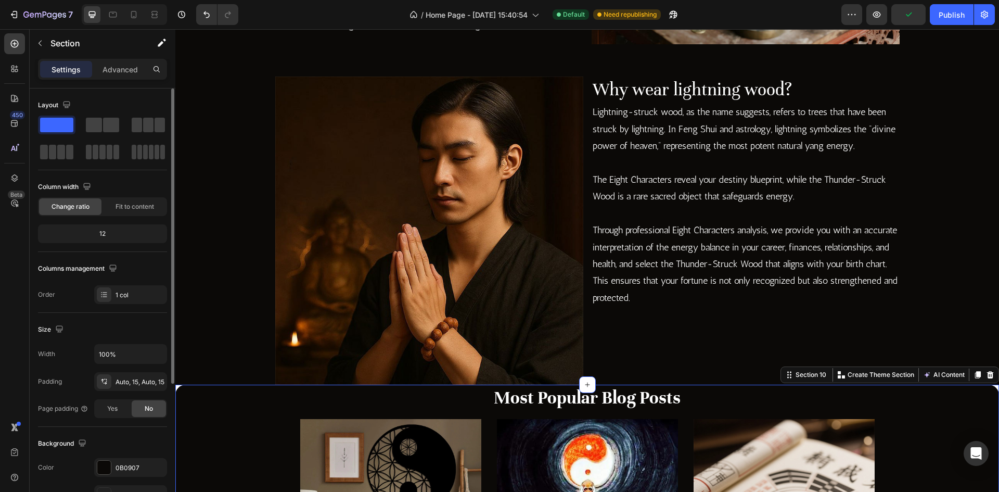
click at [106, 80] on div "Settings Advanced" at bounding box center [103, 74] width 146 height 30
click at [109, 73] on p "Advanced" at bounding box center [119, 69] width 35 height 11
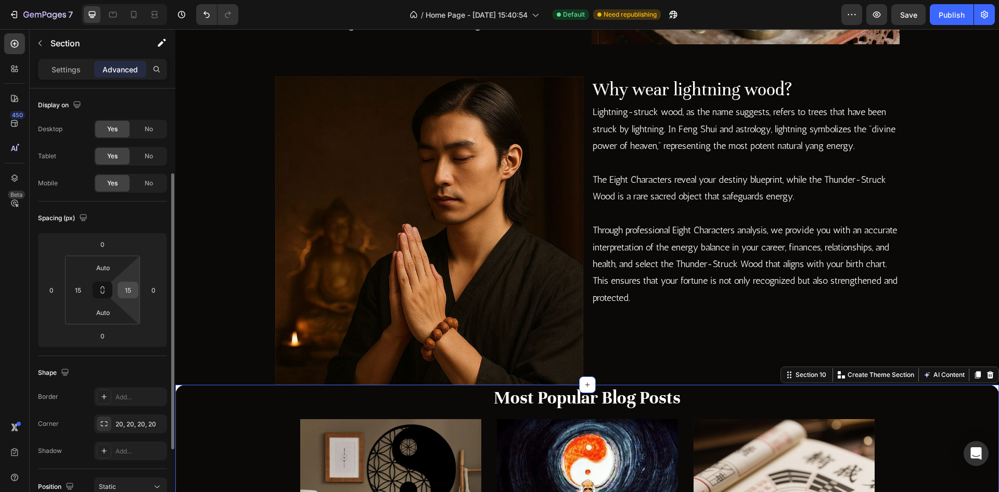
scroll to position [52, 0]
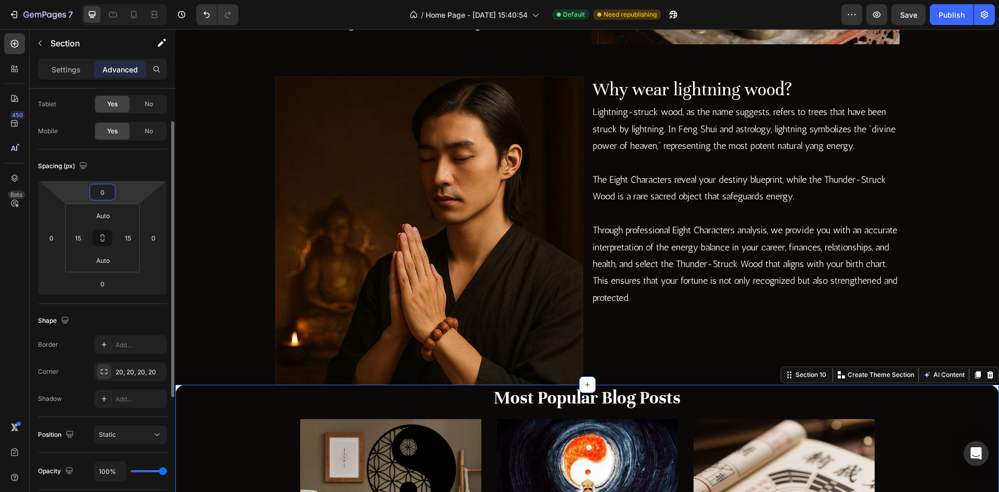
click at [106, 189] on input "0" at bounding box center [102, 192] width 21 height 16
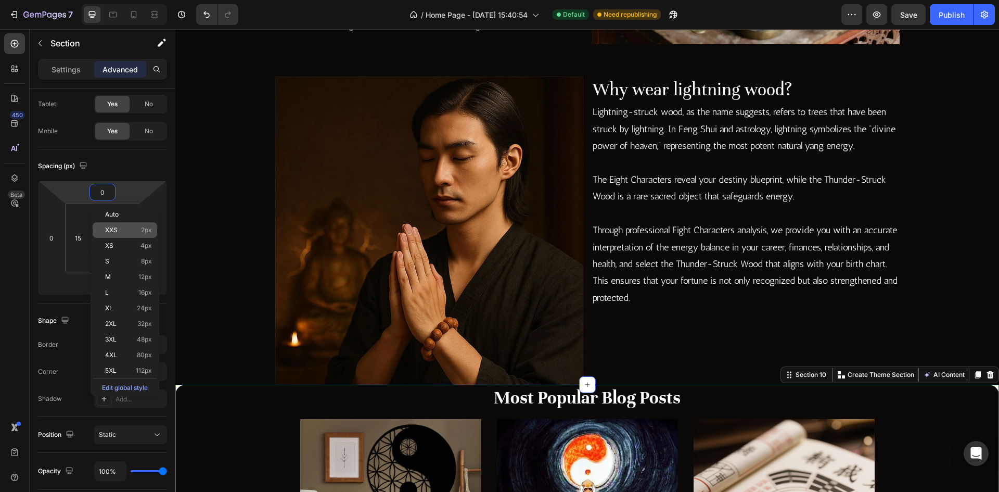
click at [113, 225] on div "XXS 2px" at bounding box center [125, 230] width 65 height 16
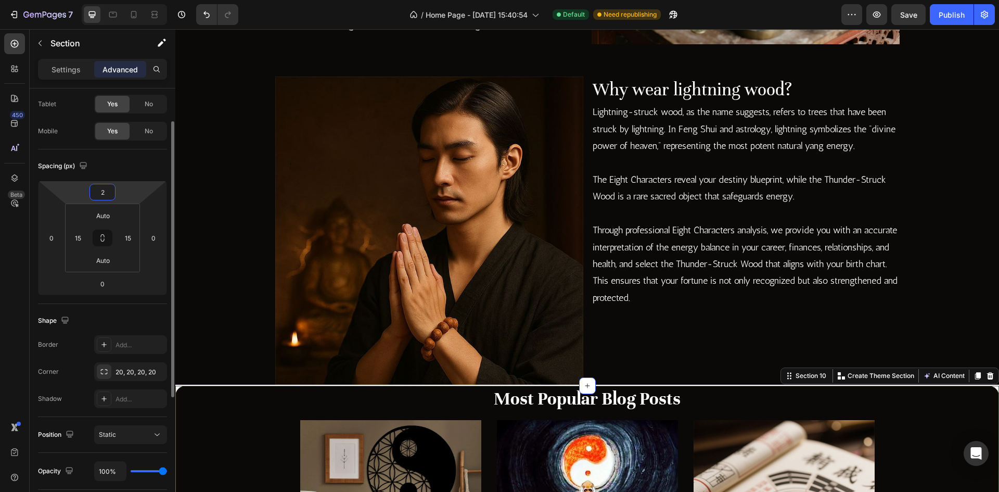
click at [103, 194] on input "2" at bounding box center [102, 192] width 21 height 16
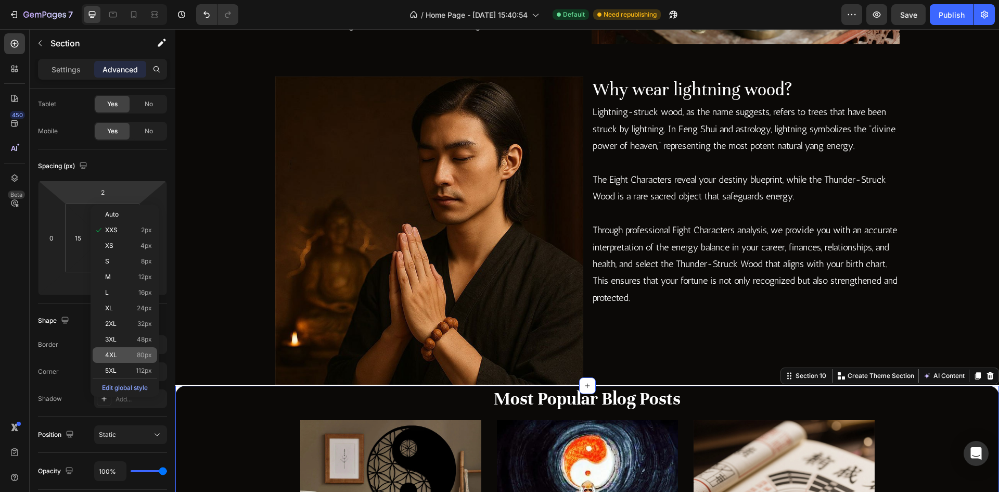
click at [121, 357] on p "4XL 80px" at bounding box center [128, 354] width 47 height 7
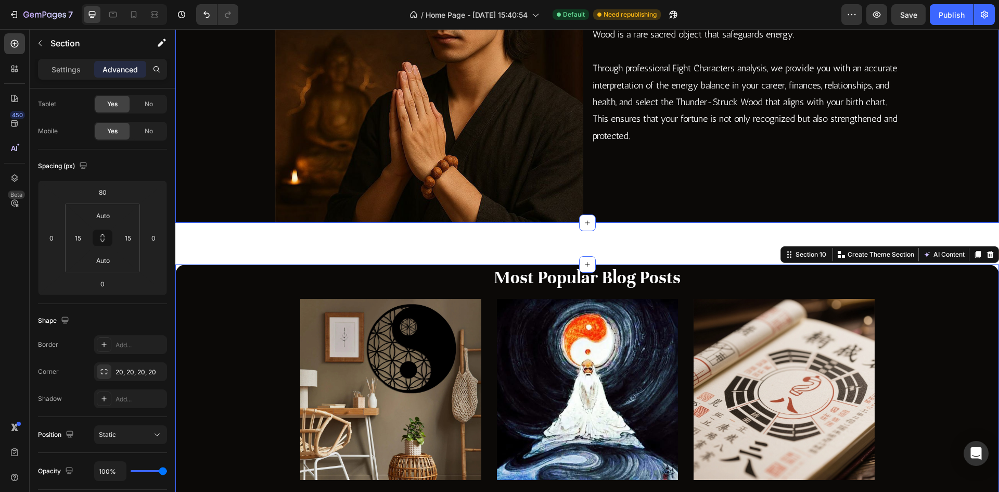
scroll to position [1769, 0]
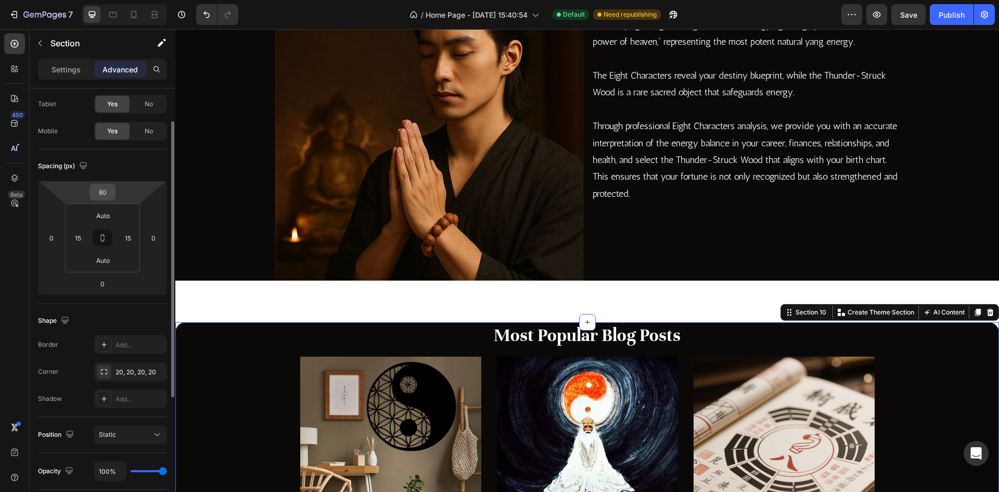
click at [107, 191] on input "80" at bounding box center [102, 192] width 21 height 16
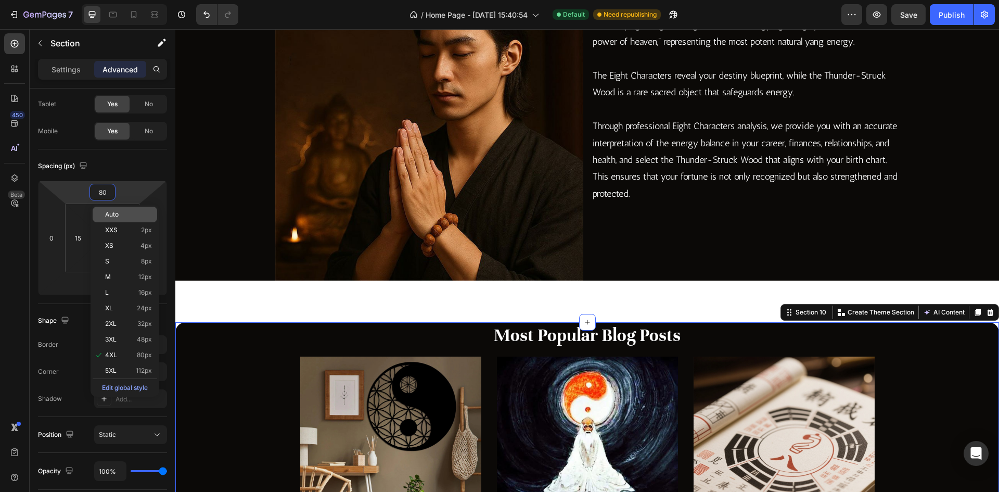
type input "4"
click at [117, 215] on span "Auto" at bounding box center [112, 214] width 14 height 7
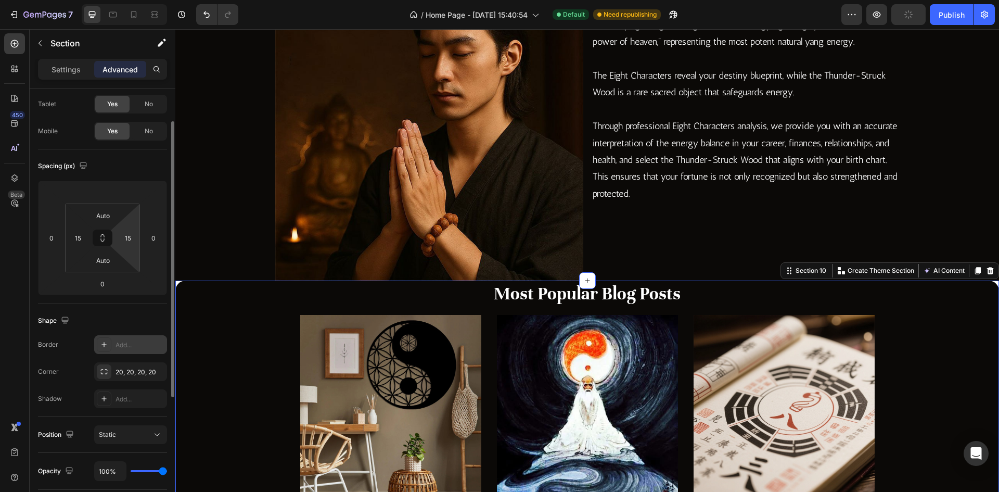
scroll to position [156, 0]
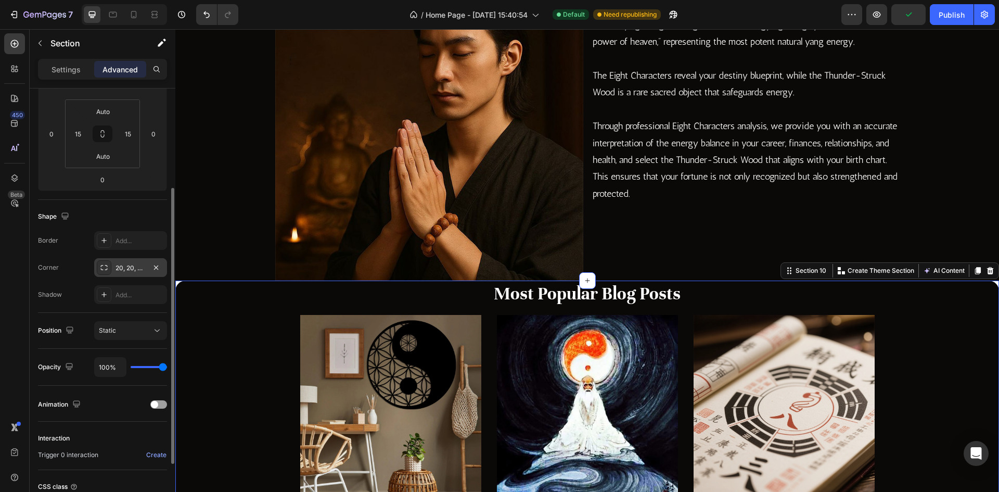
click at [127, 275] on div "20, 20, 20, 20" at bounding box center [130, 267] width 73 height 19
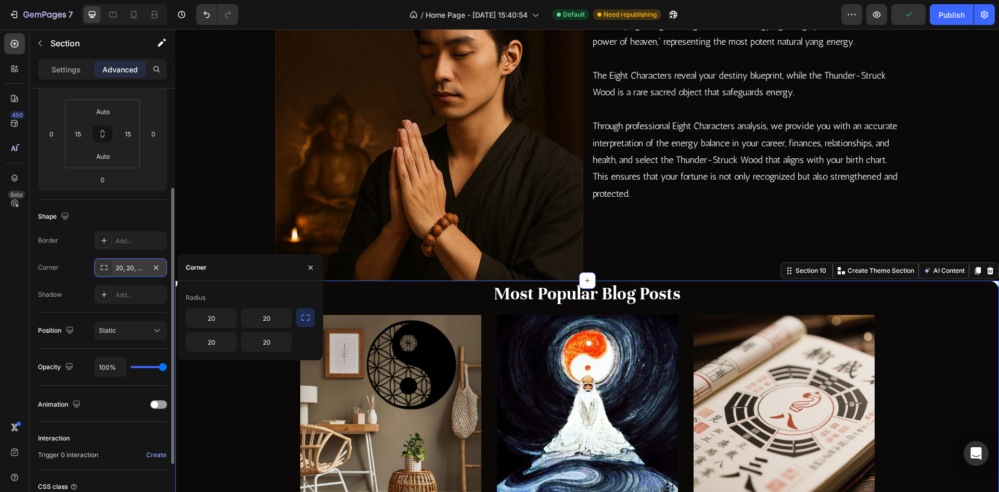
click at [127, 275] on div "20, 20, 20, 20" at bounding box center [130, 267] width 73 height 19
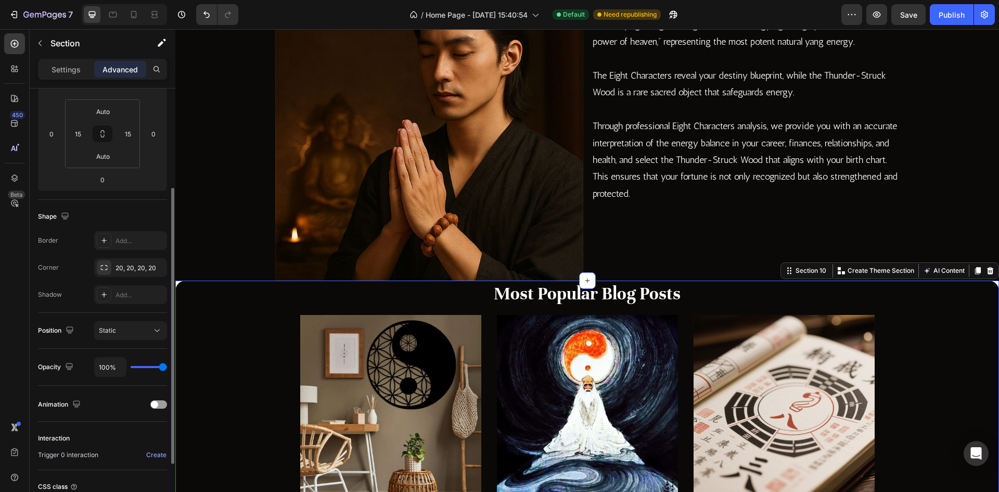
scroll to position [0, 0]
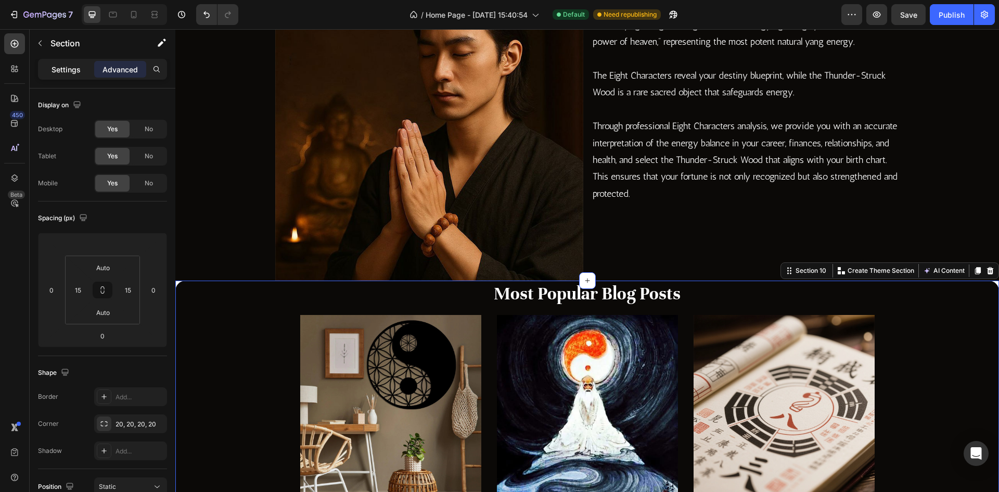
click at [82, 66] on div "Settings" at bounding box center [66, 69] width 52 height 17
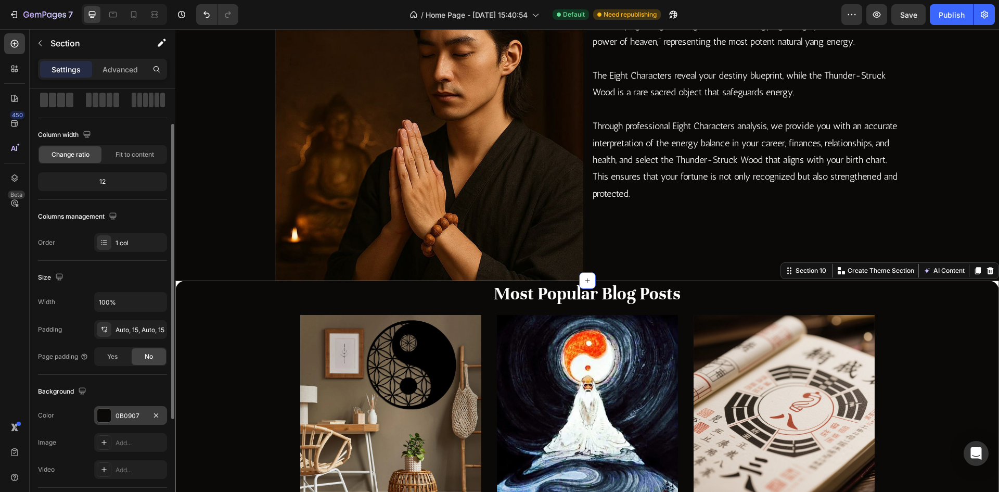
scroll to position [104, 0]
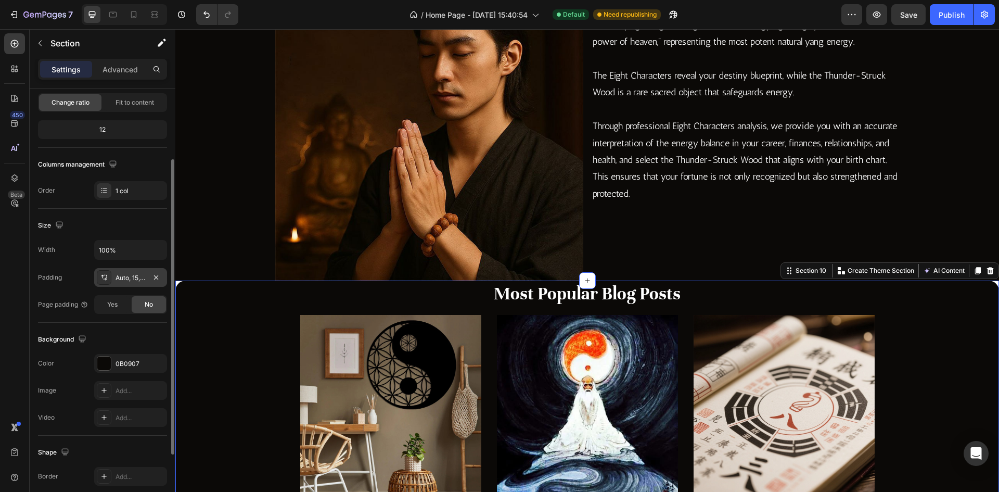
click at [123, 274] on div "Auto, 15, Auto, 15" at bounding box center [130, 277] width 30 height 9
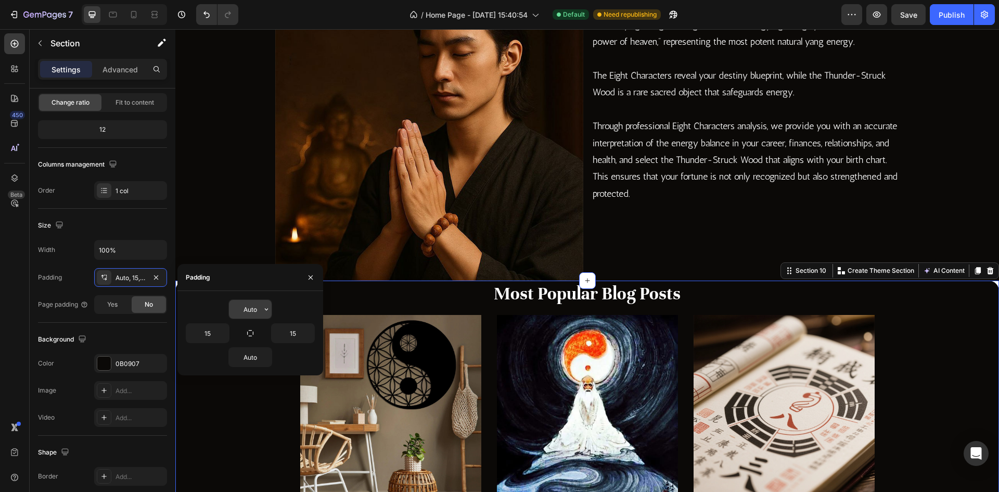
click at [253, 311] on input "Auto" at bounding box center [250, 309] width 43 height 19
click at [251, 310] on input "Auto" at bounding box center [250, 309] width 43 height 19
drag, startPoint x: 256, startPoint y: 310, endPoint x: 216, endPoint y: 311, distance: 40.6
click at [216, 311] on div "Auto" at bounding box center [250, 309] width 129 height 20
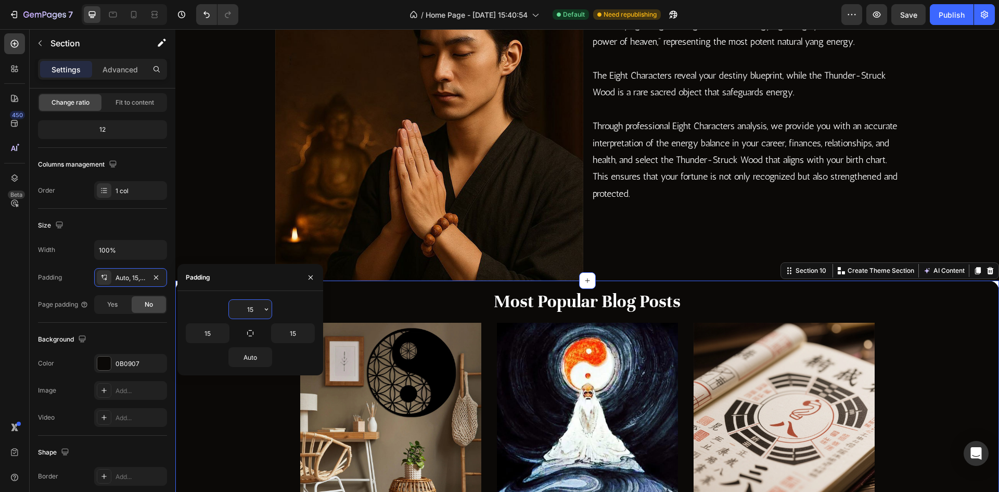
drag, startPoint x: 253, startPoint y: 313, endPoint x: 237, endPoint y: 312, distance: 16.2
click at [237, 312] on input "15" at bounding box center [250, 309] width 43 height 19
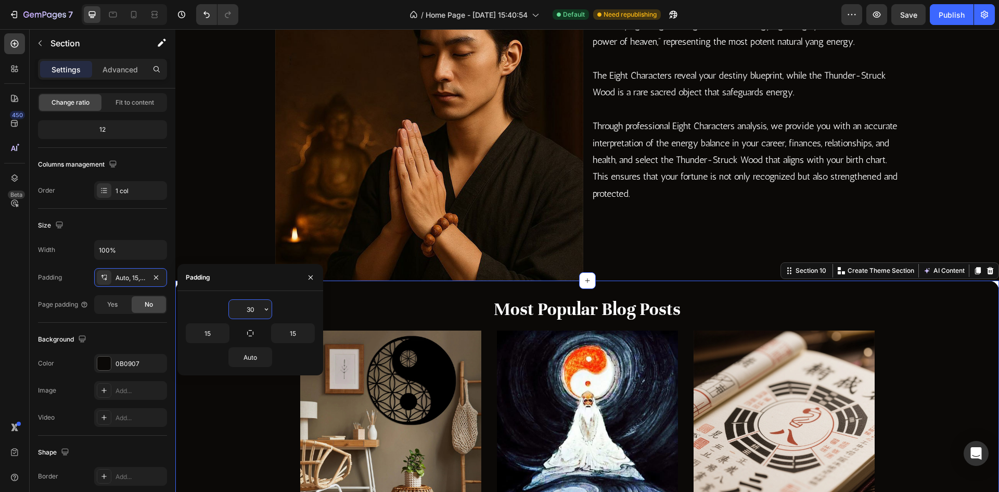
drag, startPoint x: 260, startPoint y: 311, endPoint x: 229, endPoint y: 311, distance: 30.2
click at [229, 311] on input "30" at bounding box center [250, 309] width 43 height 19
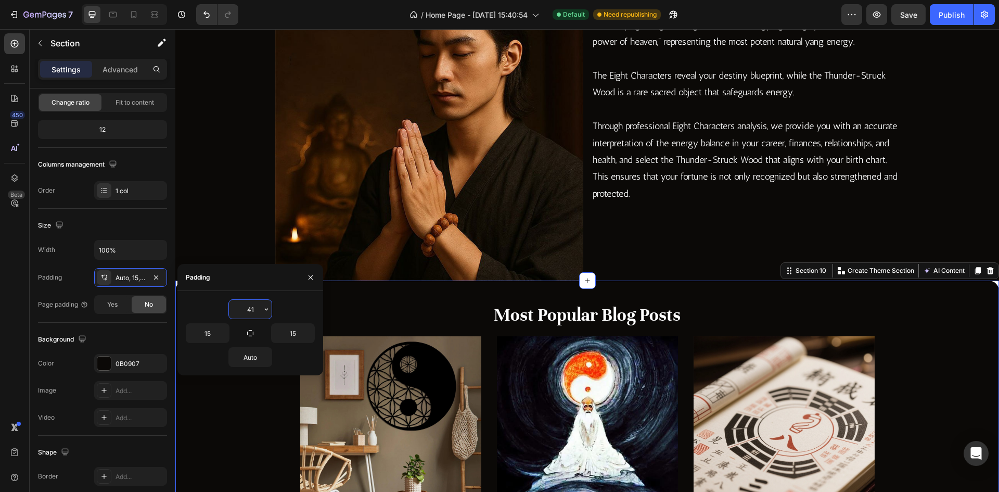
drag, startPoint x: 256, startPoint y: 314, endPoint x: 240, endPoint y: 313, distance: 16.1
click at [240, 313] on input "41" at bounding box center [250, 309] width 43 height 19
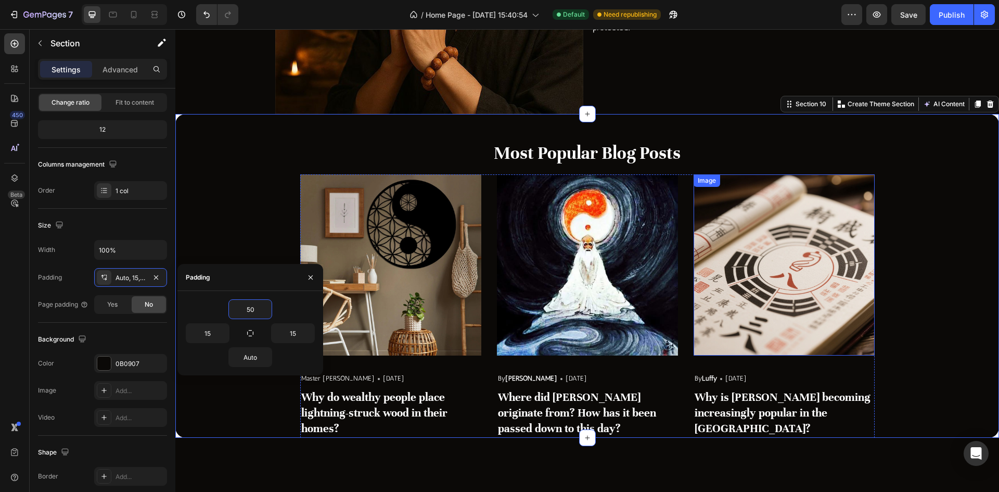
scroll to position [1977, 0]
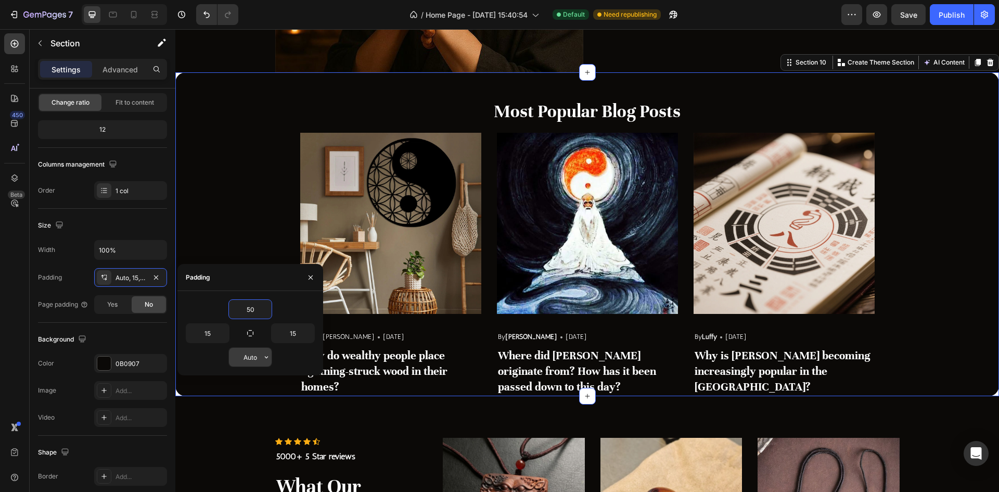
type input "50"
click at [254, 360] on input "Auto" at bounding box center [250, 356] width 43 height 19
drag, startPoint x: 254, startPoint y: 358, endPoint x: 244, endPoint y: 358, distance: 9.9
click at [244, 358] on input "2" at bounding box center [250, 356] width 43 height 19
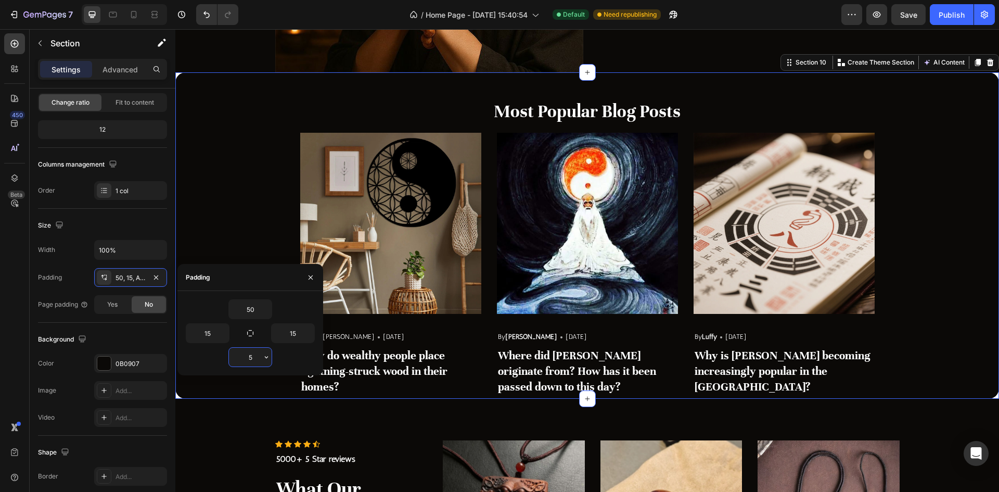
type input "50"
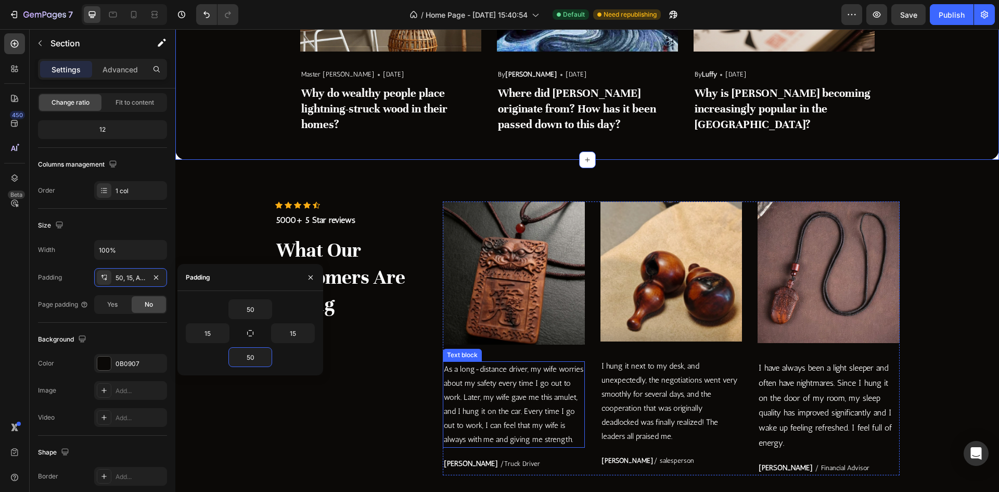
scroll to position [2341, 0]
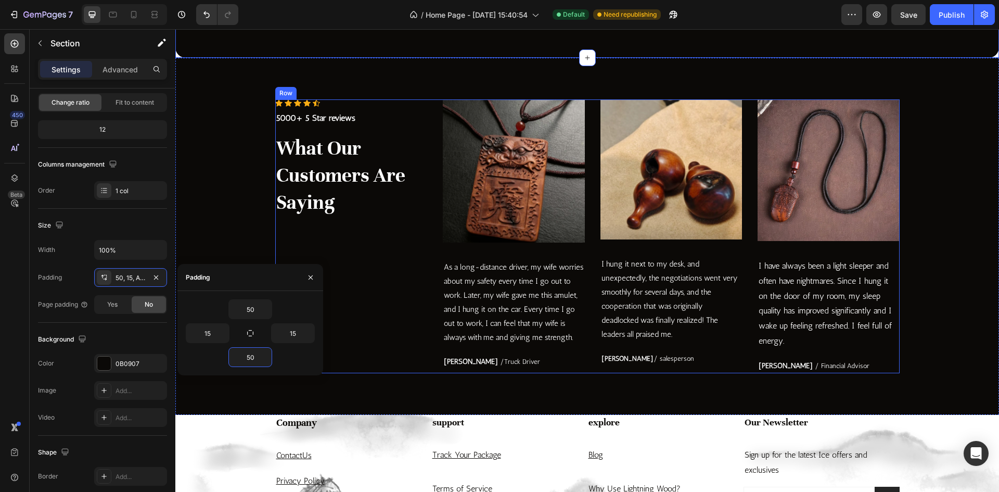
click at [409, 329] on div "Icon Icon Icon Icon Icon Icon List Hoz 5000+ 5 Star reviews Text block What Our…" at bounding box center [351, 236] width 152 height 274
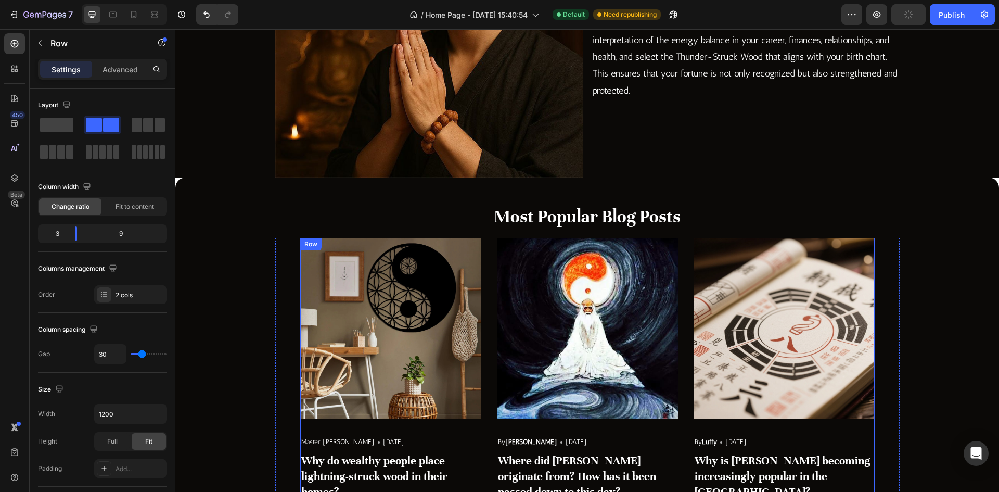
scroll to position [1821, 0]
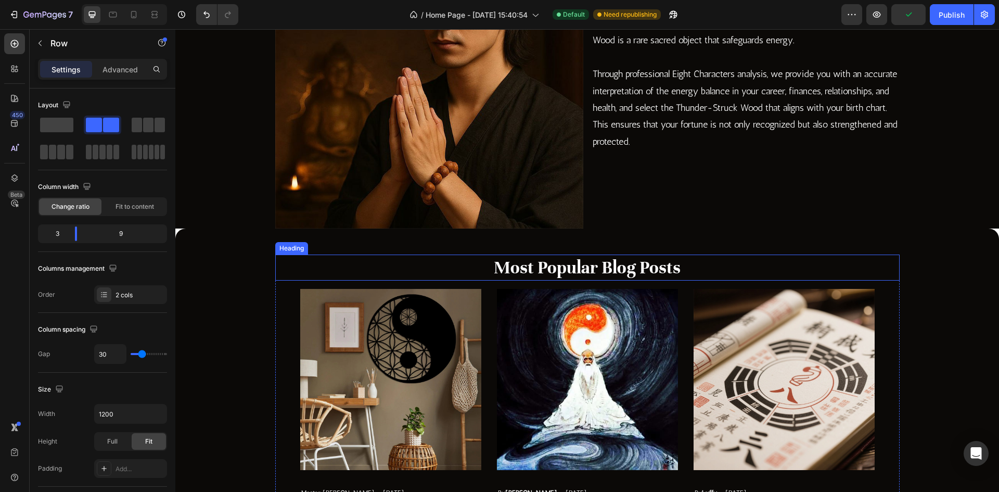
click at [466, 266] on p "Most Popular Blog Posts" at bounding box center [587, 267] width 622 height 24
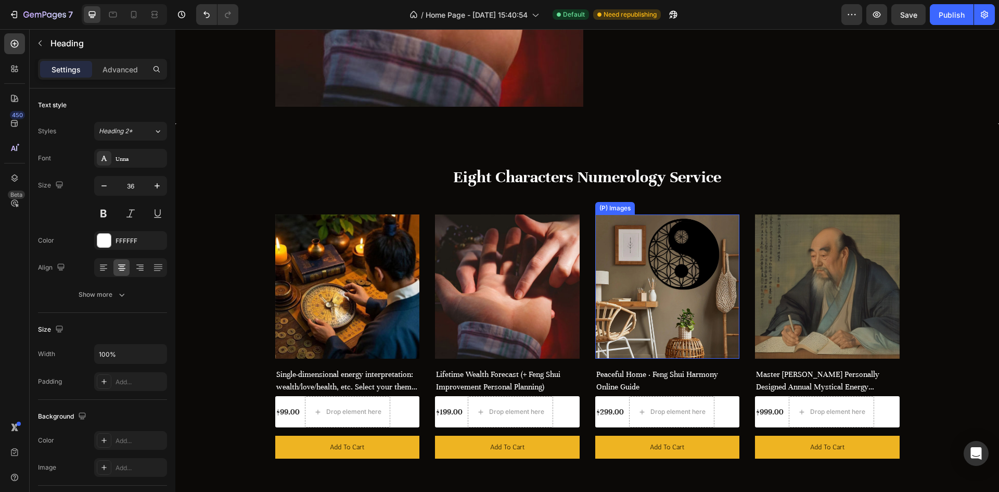
scroll to position [728, 0]
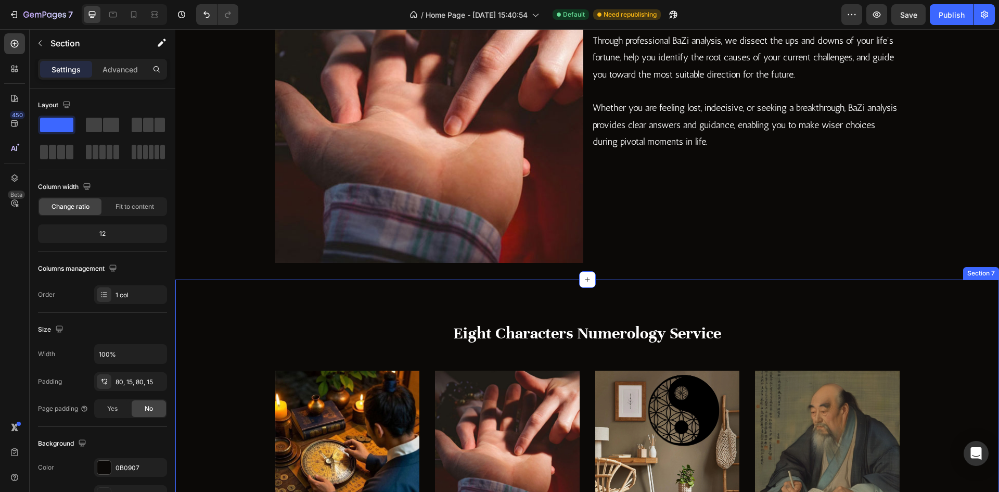
click at [477, 300] on div "Eight Characters Numerology Service Heading Row (P) Images Row Single-dimension…" at bounding box center [586, 467] width 823 height 377
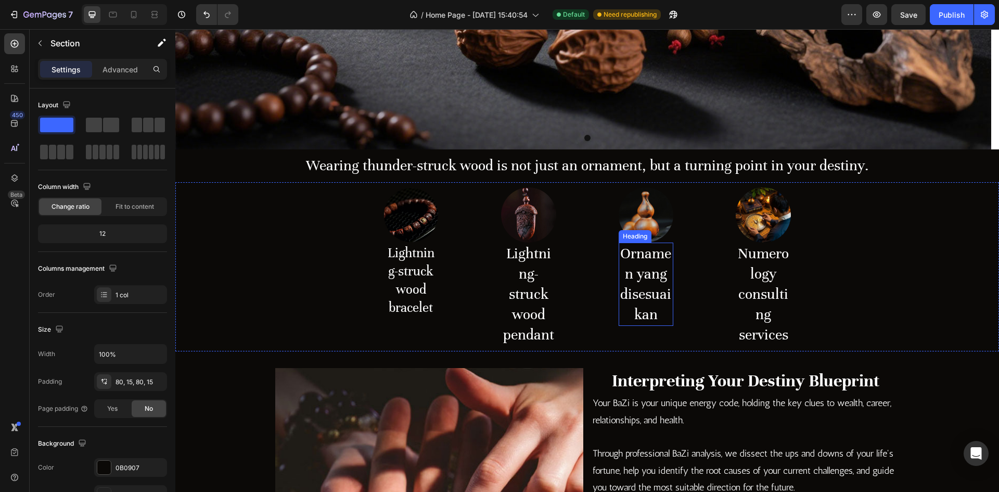
scroll to position [260, 0]
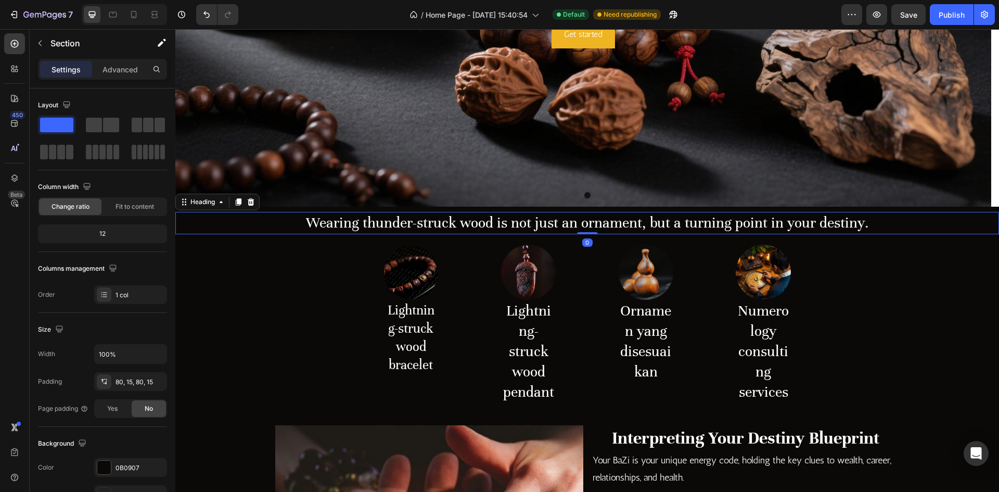
click at [342, 226] on h2 "Wearing thunder-struck wood is not just an ornament, but a turning point in you…" at bounding box center [586, 223] width 823 height 22
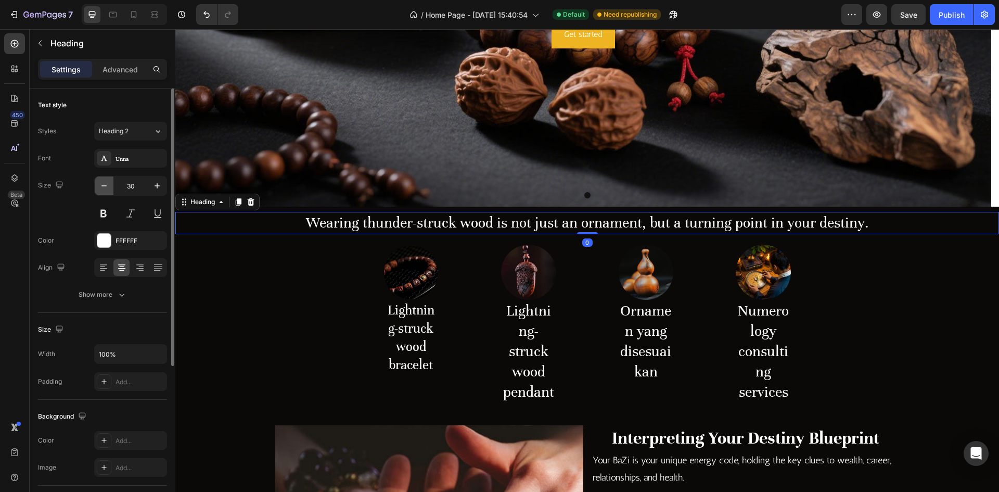
click at [103, 184] on icon "button" at bounding box center [104, 186] width 10 height 10
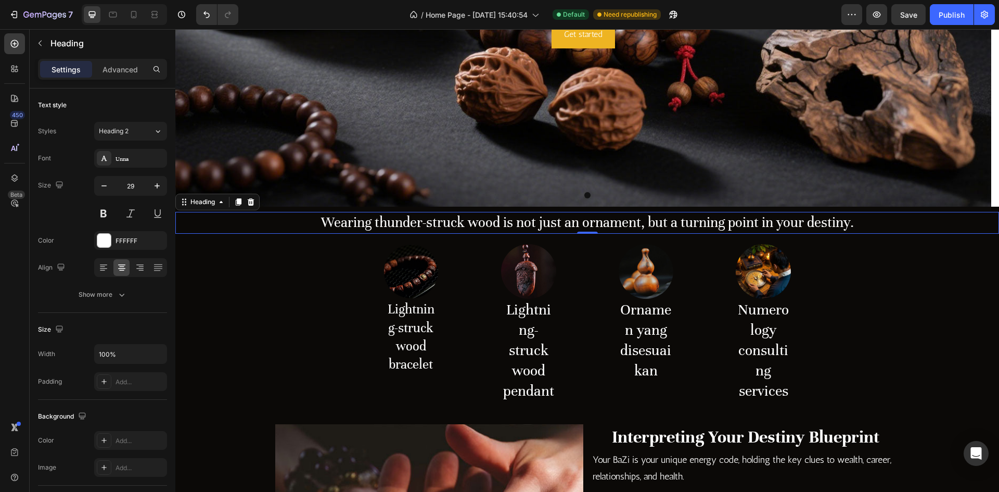
type input "28"
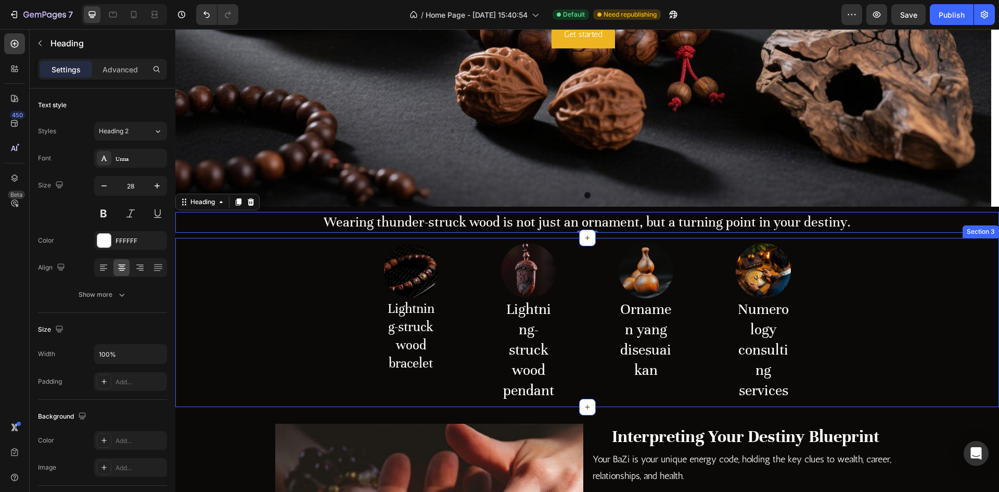
click at [429, 339] on h2 "Lightning-struck wood bracelet" at bounding box center [410, 335] width 55 height 75
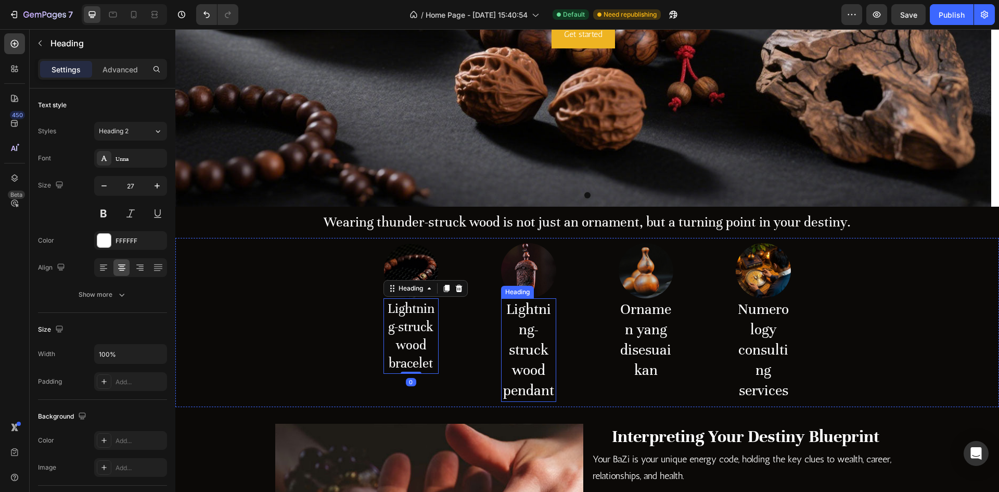
click at [517, 346] on h2 "Lightning-struck wood pendant" at bounding box center [528, 350] width 55 height 104
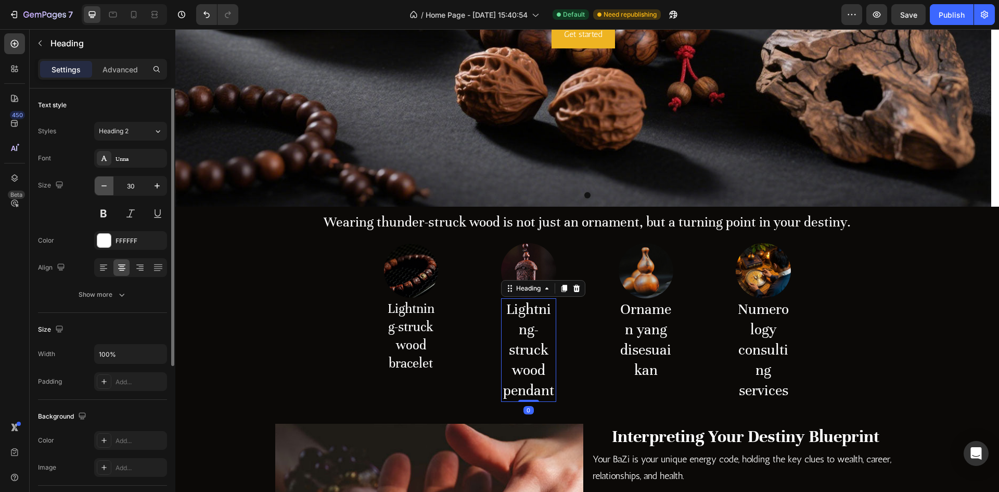
click at [100, 191] on button "button" at bounding box center [104, 185] width 19 height 19
click at [108, 185] on icon "button" at bounding box center [104, 186] width 10 height 10
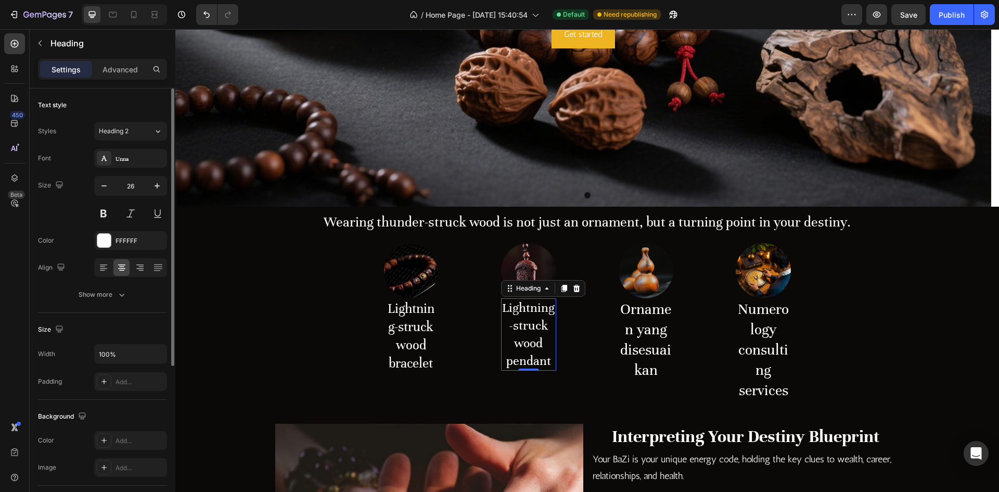
type input "25"
click at [411, 333] on h2 "Lightning-struck wood bracelet" at bounding box center [410, 335] width 55 height 75
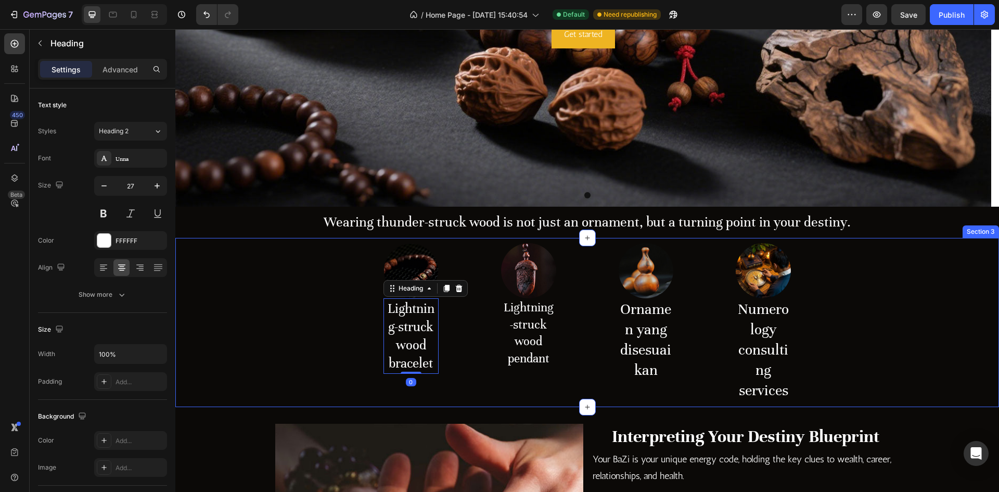
click at [660, 328] on h2 "Ornamen yang disesuaikan" at bounding box center [646, 339] width 55 height 83
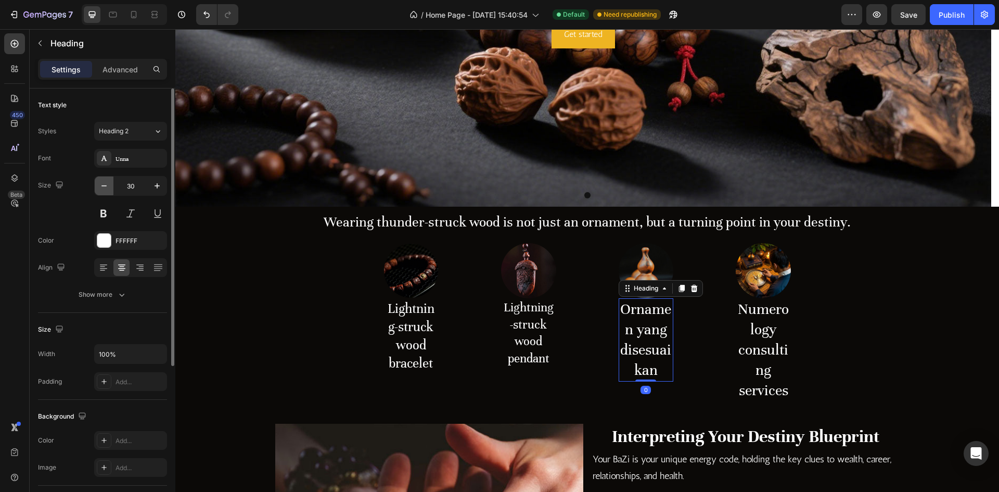
click at [104, 189] on icon "button" at bounding box center [104, 186] width 10 height 10
click at [128, 134] on span "Heading 2" at bounding box center [114, 130] width 30 height 9
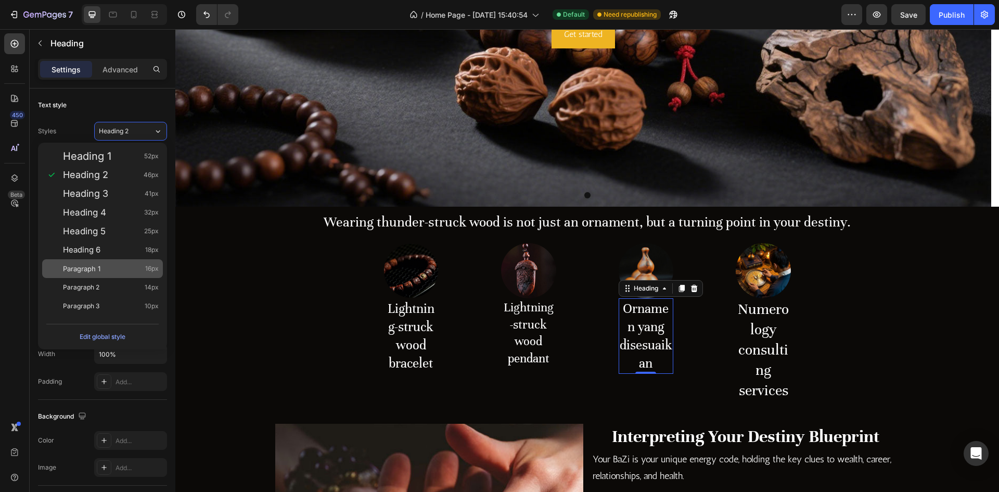
click at [118, 268] on div "Paragraph 1 16px" at bounding box center [111, 268] width 96 height 10
type input "16"
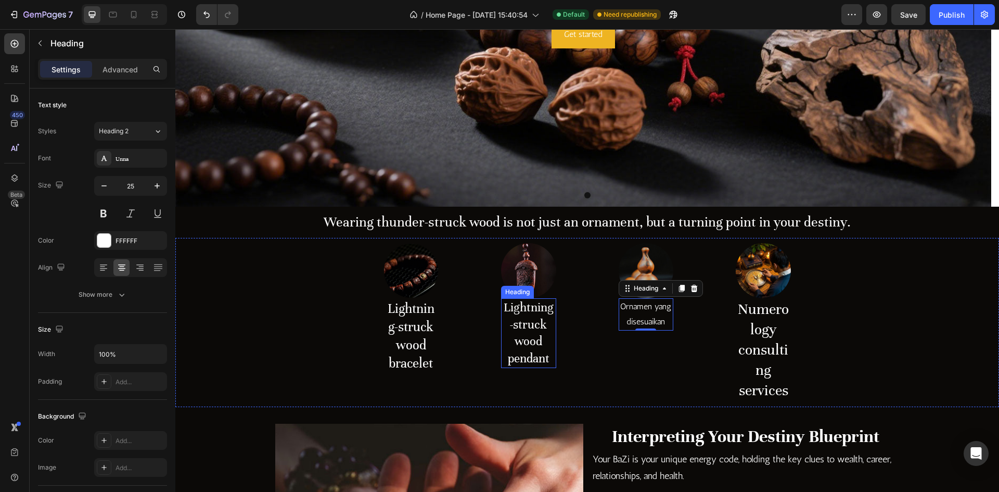
click at [536, 332] on h2 "Lightning-struck wood pendant" at bounding box center [528, 333] width 55 height 70
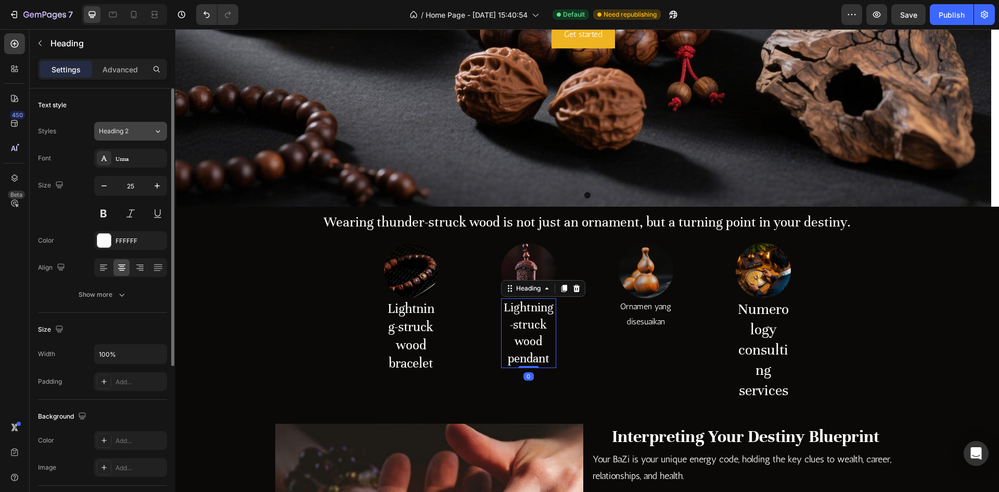
click at [119, 132] on span "Heading 2" at bounding box center [114, 130] width 30 height 9
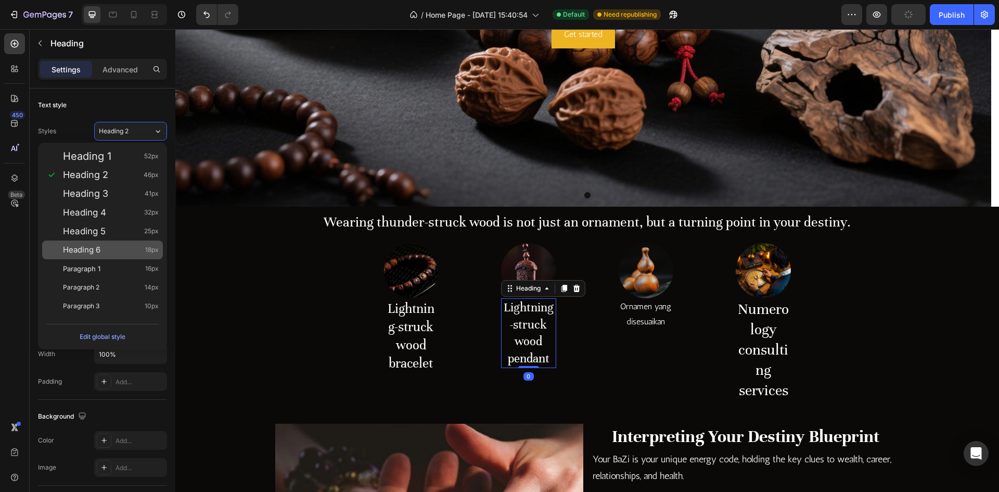
click at [115, 252] on div "Heading 6 18px" at bounding box center [111, 249] width 96 height 10
type input "18"
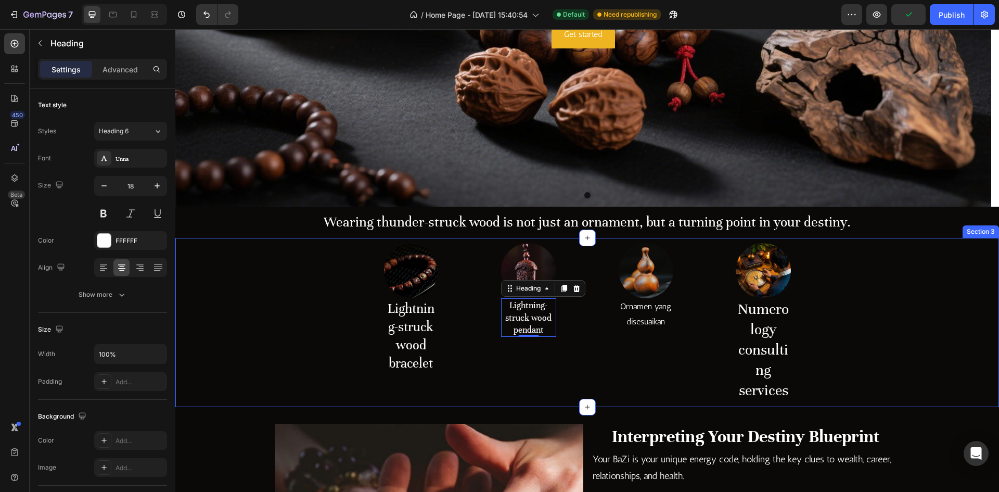
click at [448, 333] on div "Image Lightning-struck wood bracelet Heading Row Image Lightning-struck wood pe…" at bounding box center [586, 322] width 823 height 169
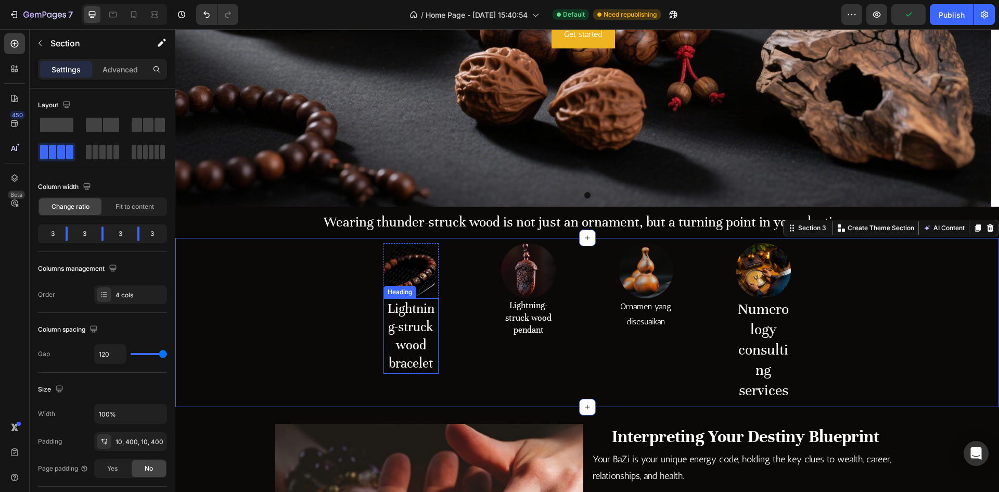
click at [421, 326] on h2 "Lightning-struck wood bracelet" at bounding box center [410, 335] width 55 height 75
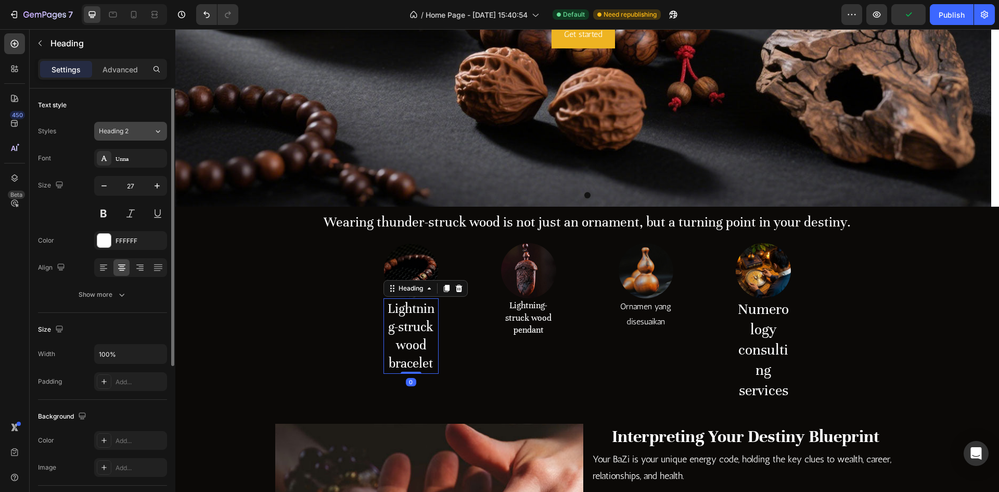
click at [128, 132] on span "Heading 2" at bounding box center [114, 130] width 30 height 9
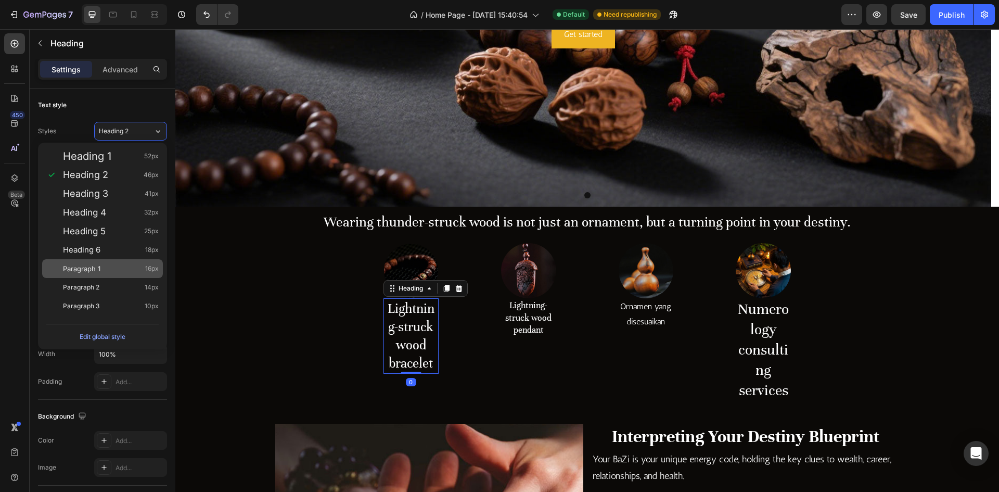
click at [96, 262] on div "Paragraph 1 16px" at bounding box center [102, 268] width 121 height 19
type input "16"
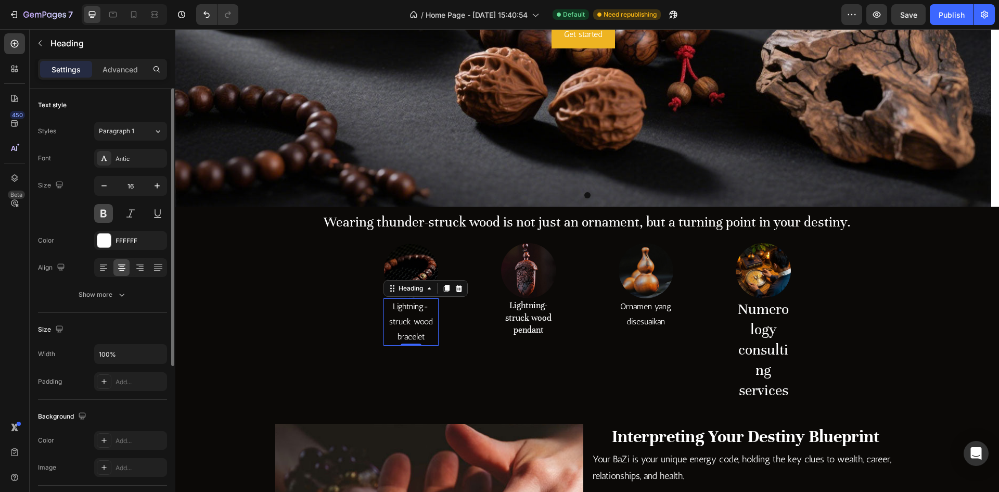
click at [108, 214] on button at bounding box center [103, 213] width 19 height 19
click at [514, 312] on h2 "Lightning-struck wood pendant" at bounding box center [528, 317] width 55 height 38
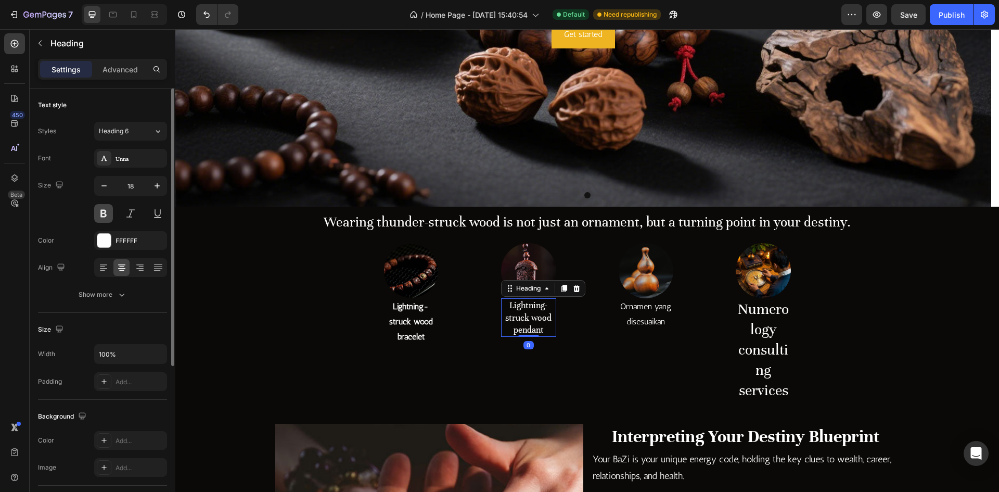
click at [105, 207] on button at bounding box center [103, 213] width 19 height 19
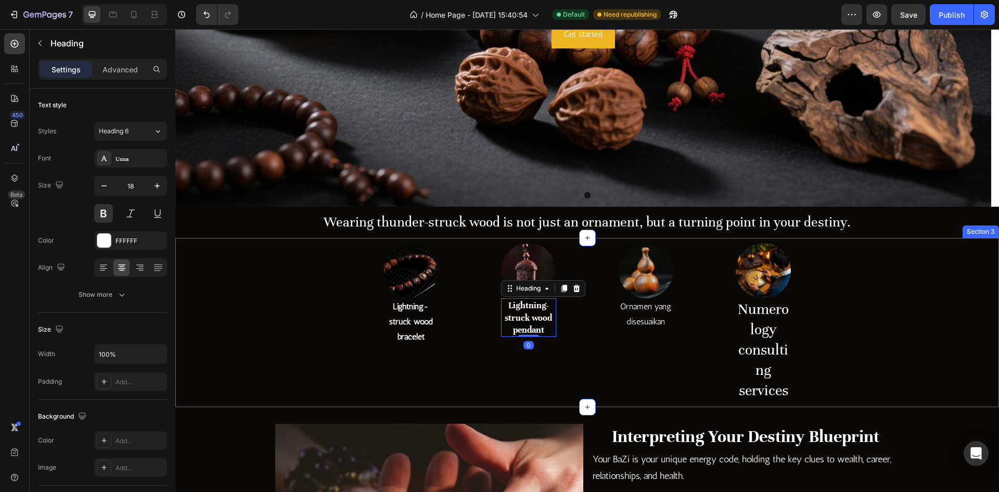
click at [669, 331] on div "Image Lightning-struck wood bracelet Heading Row Image Lightning-struck wood pe…" at bounding box center [586, 322] width 823 height 169
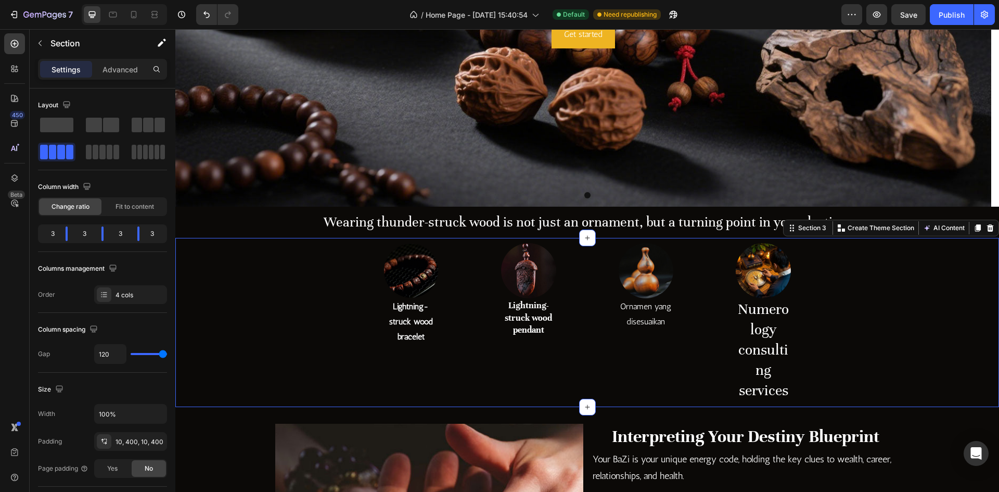
click at [650, 326] on h2 "Ornamen yang disesuaikan" at bounding box center [646, 314] width 55 height 32
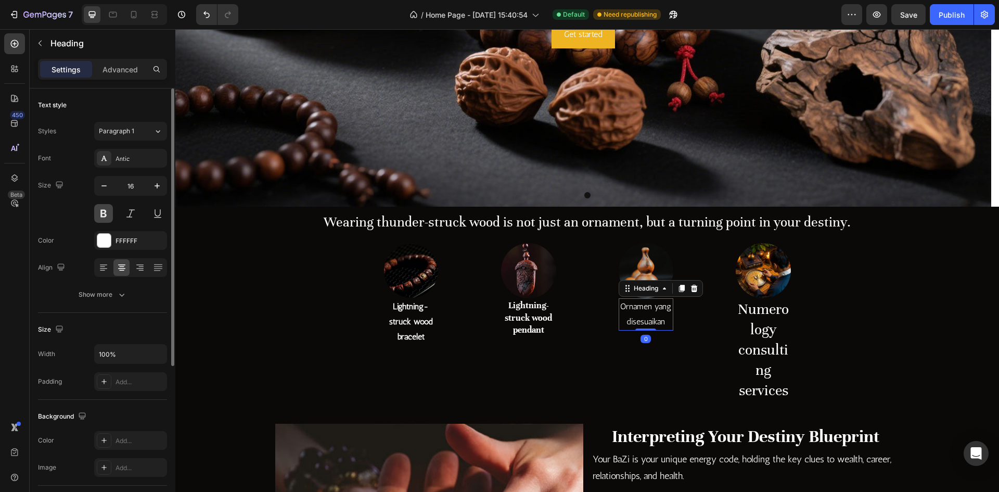
click at [108, 212] on button at bounding box center [103, 213] width 19 height 19
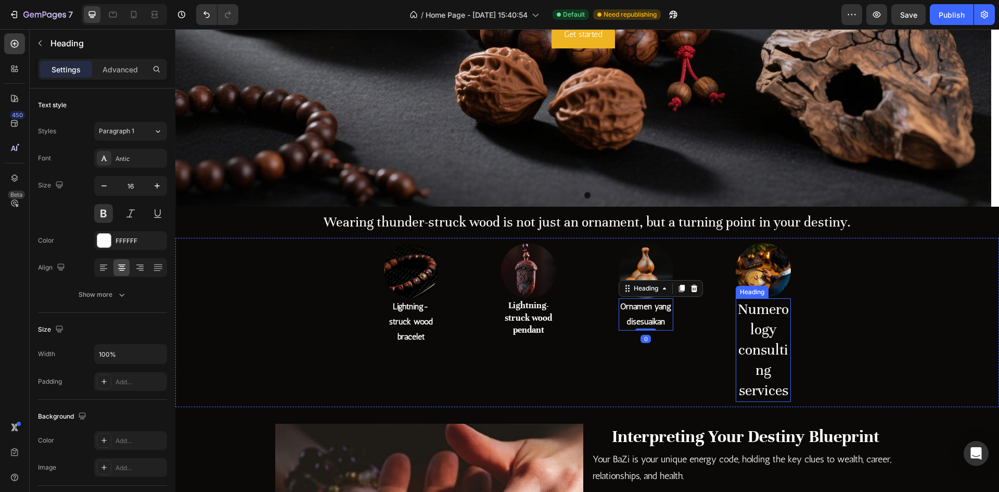
click at [762, 359] on h2 "Numerology consulting services" at bounding box center [763, 350] width 55 height 104
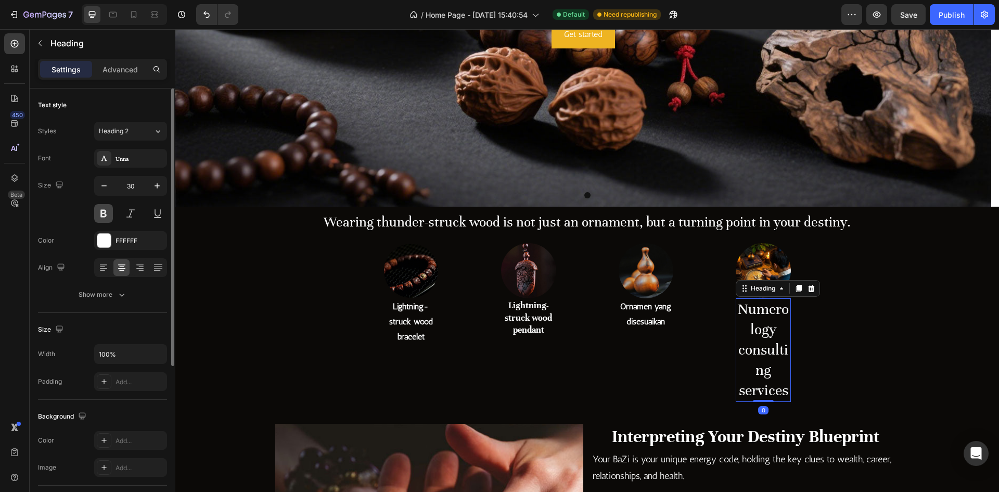
click at [105, 218] on button at bounding box center [103, 213] width 19 height 19
click at [131, 139] on button "Heading 2" at bounding box center [130, 131] width 73 height 19
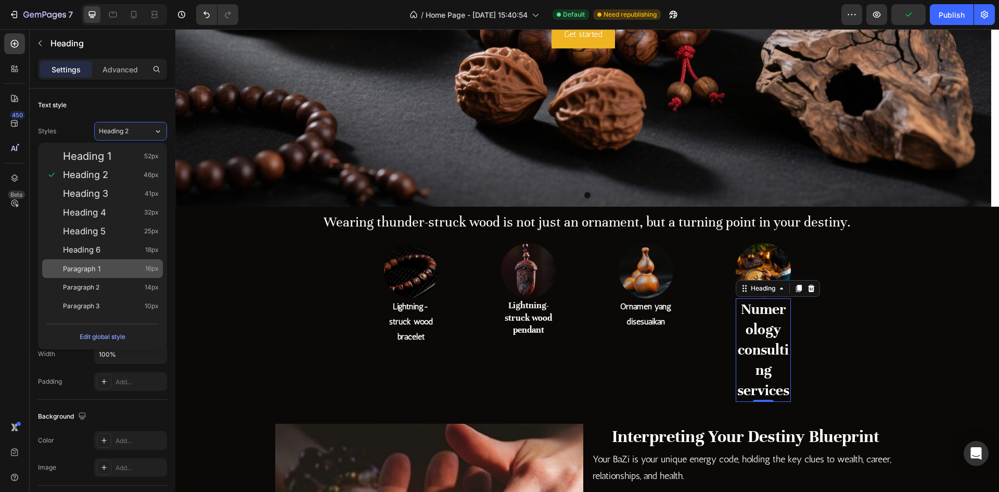
click at [109, 272] on div "Paragraph 1 16px" at bounding box center [111, 268] width 96 height 10
type input "16"
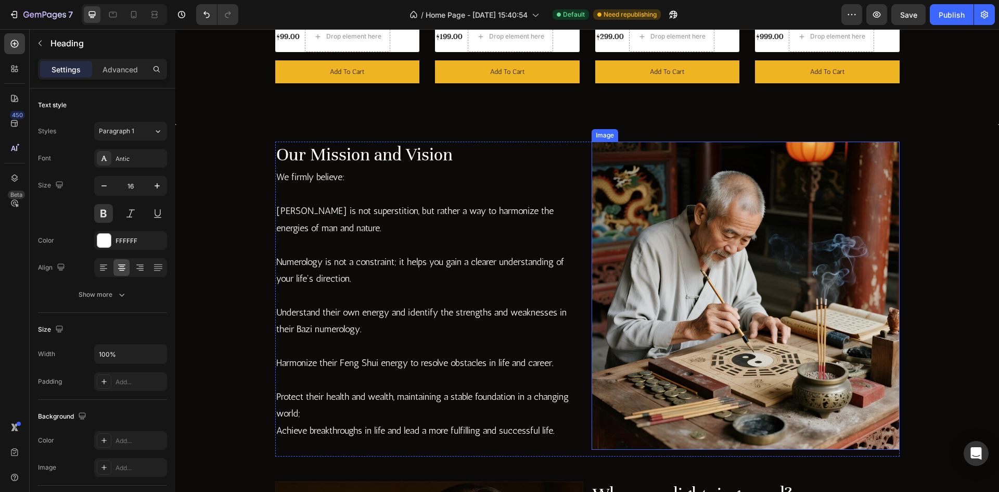
scroll to position [1300, 0]
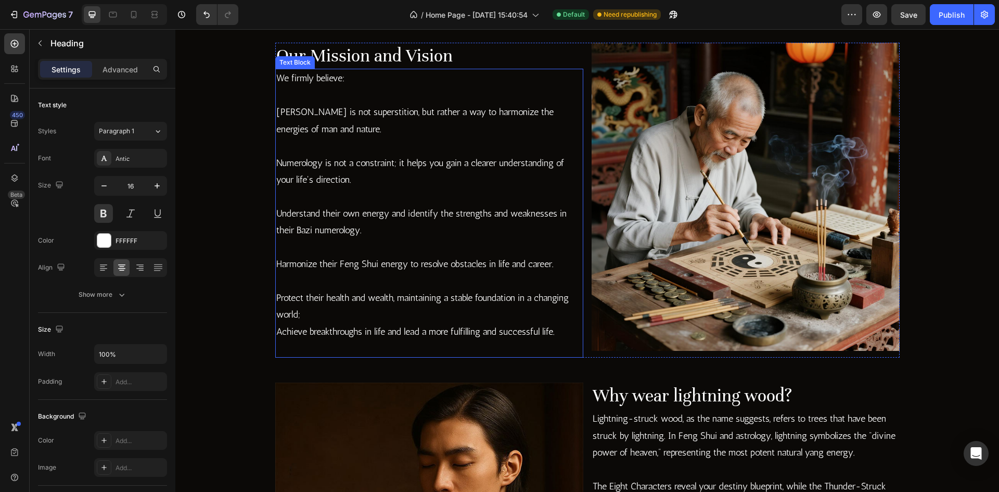
click at [496, 276] on p at bounding box center [429, 280] width 306 height 17
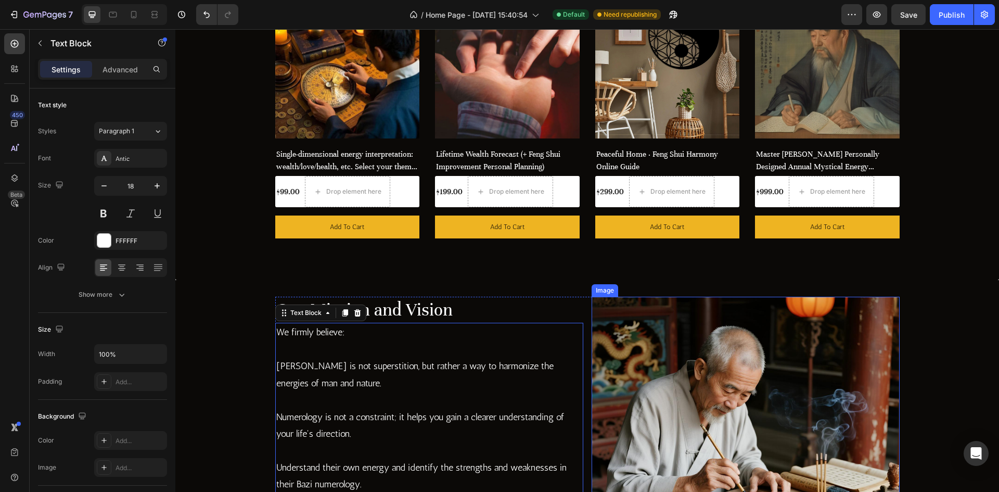
scroll to position [988, 0]
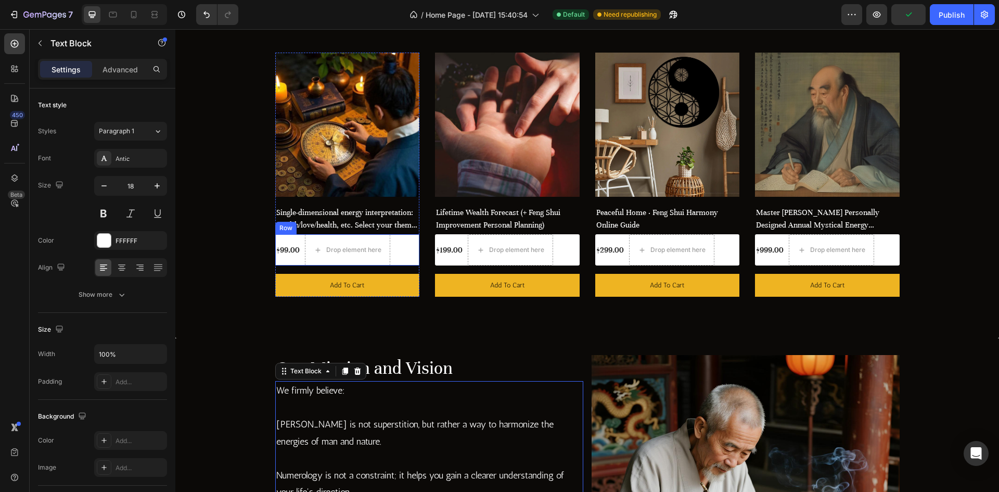
click at [285, 259] on div "$99.00 (P) Price (P) Price" at bounding box center [287, 249] width 25 height 31
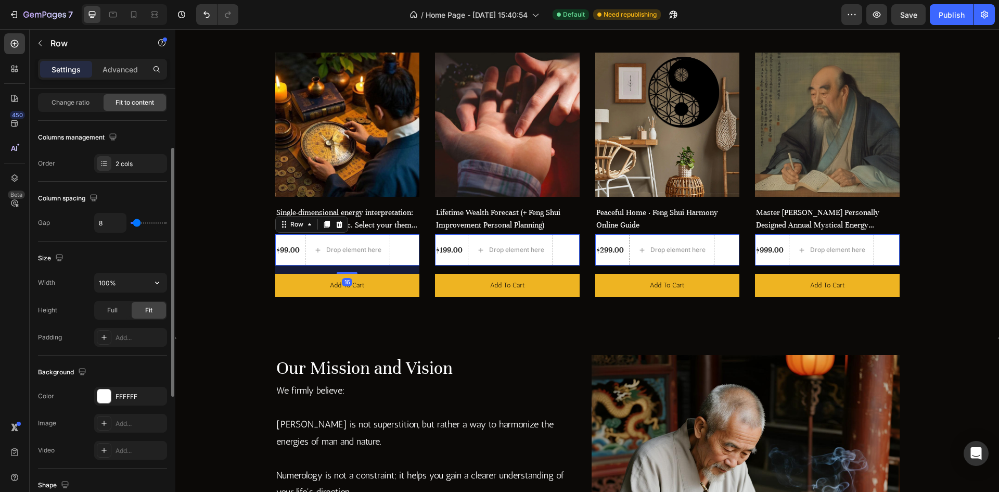
scroll to position [208, 0]
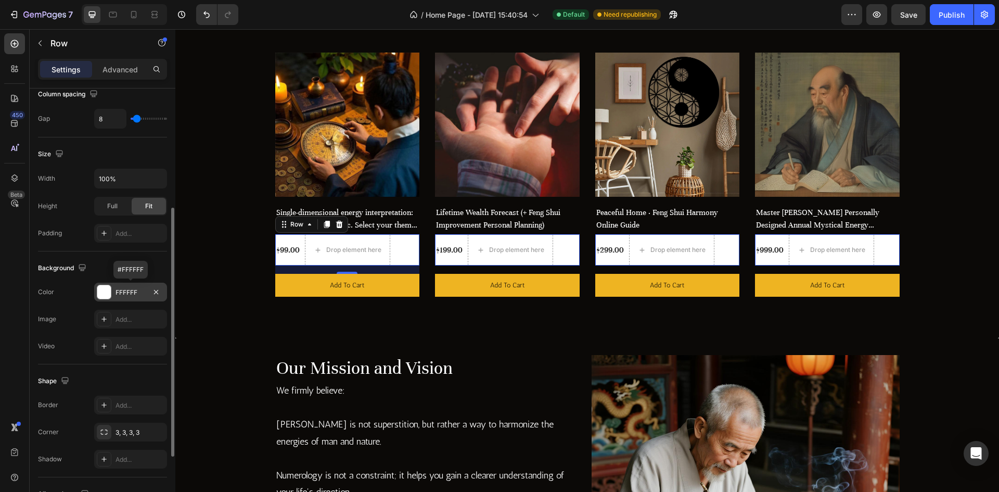
click at [131, 297] on div "FFFFFF" at bounding box center [130, 292] width 30 height 9
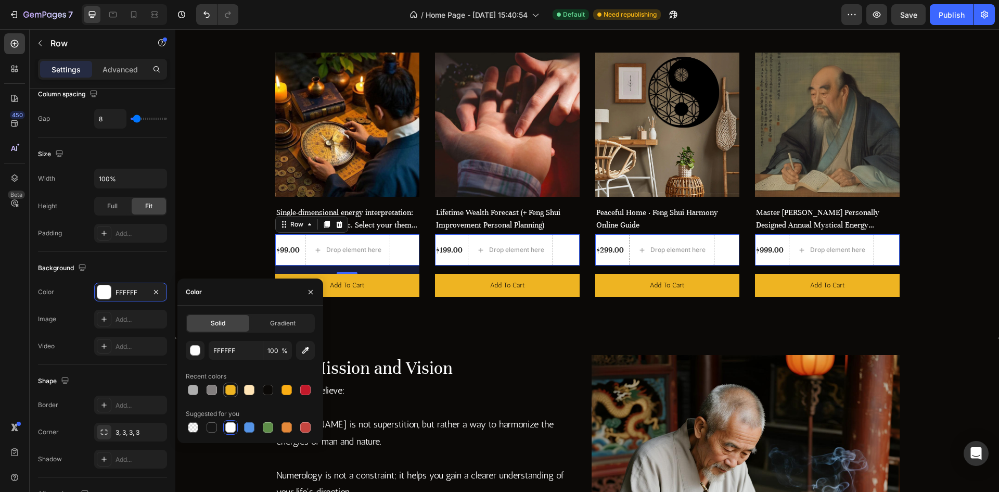
click at [227, 390] on div at bounding box center [230, 389] width 10 height 10
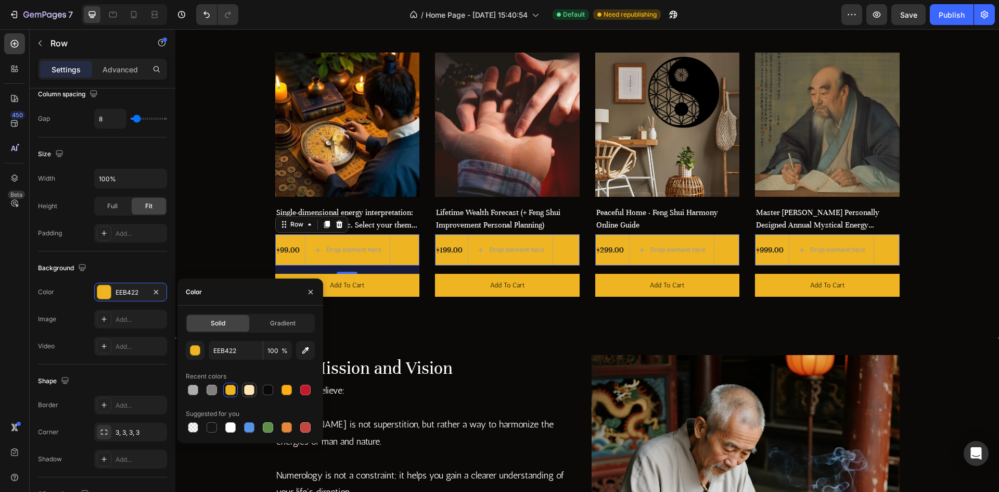
click at [244, 390] on div at bounding box center [249, 389] width 10 height 10
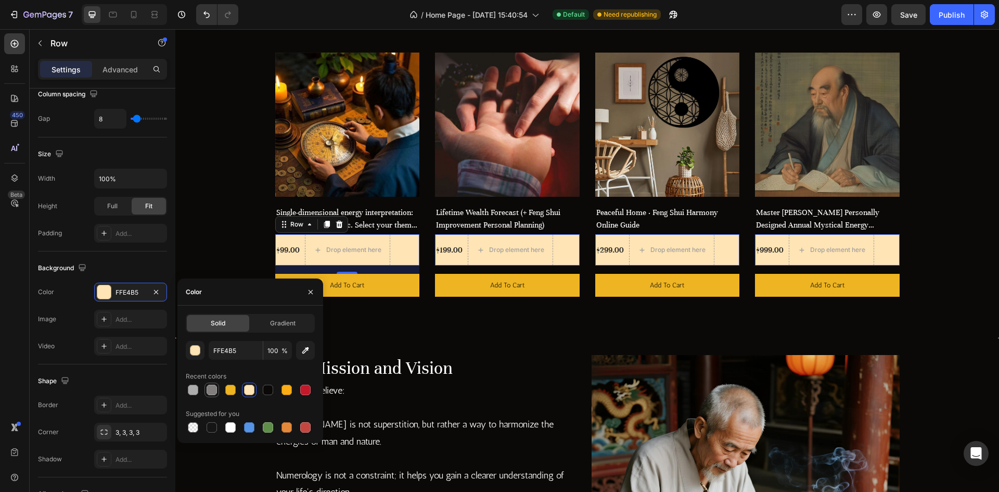
click at [211, 390] on div at bounding box center [212, 389] width 10 height 10
type input "827E7E"
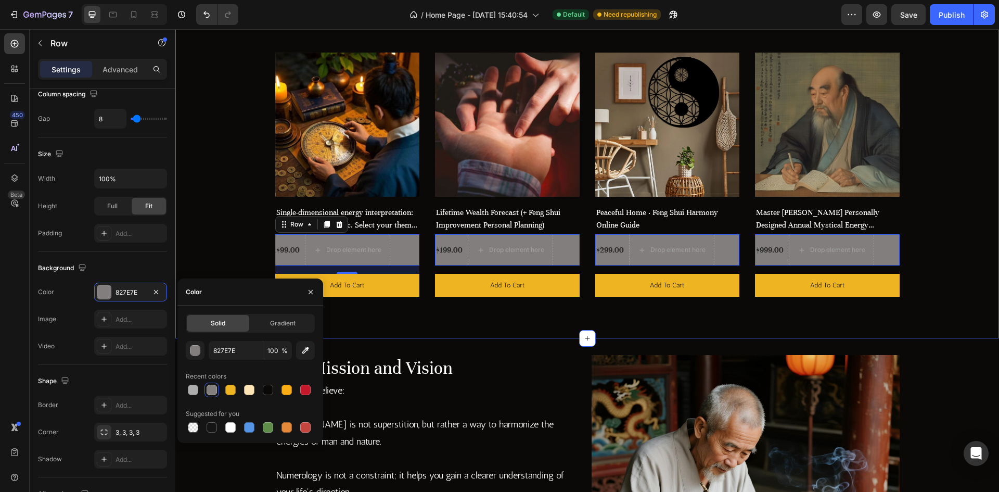
click at [210, 259] on div "Eight Characters Numerology Service Heading Row (P) Images Row Single-dimension…" at bounding box center [587, 149] width 808 height 293
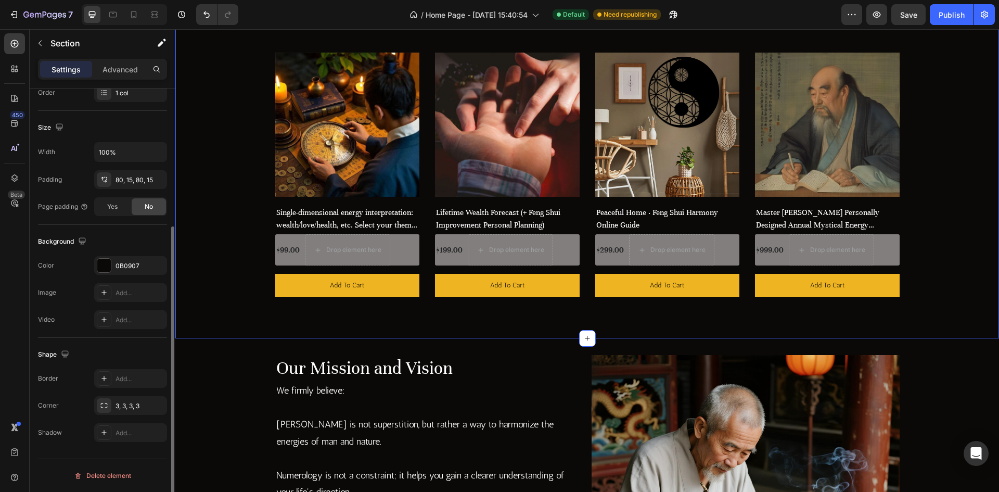
scroll to position [0, 0]
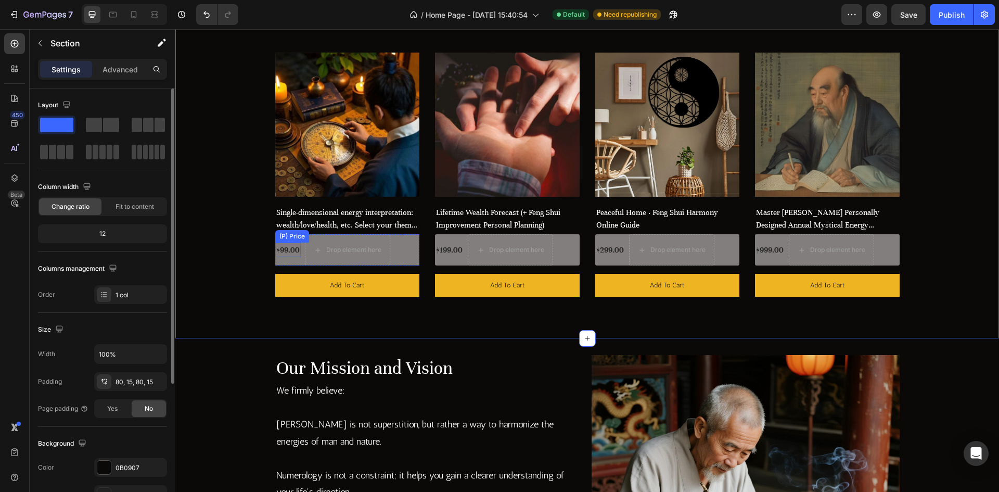
click at [278, 252] on div "$99.00" at bounding box center [287, 249] width 25 height 15
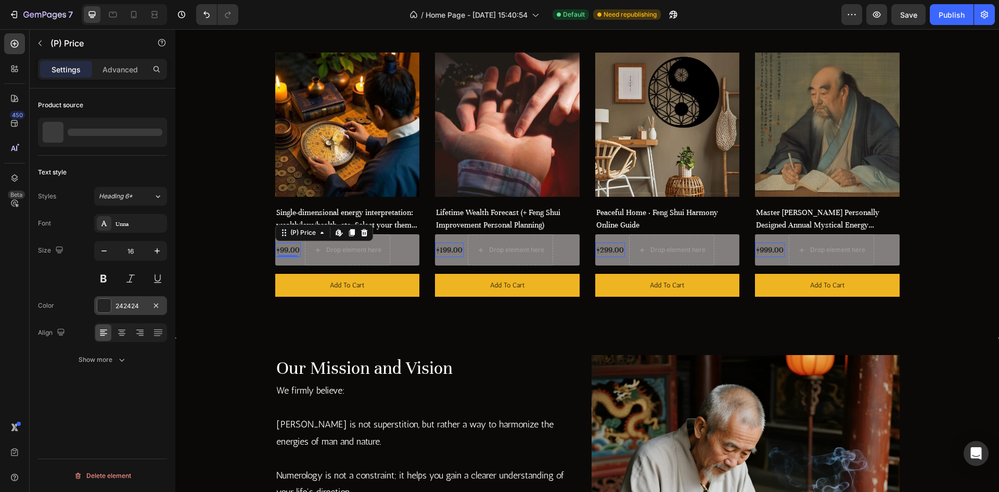
click at [118, 306] on div "242424" at bounding box center [130, 305] width 30 height 9
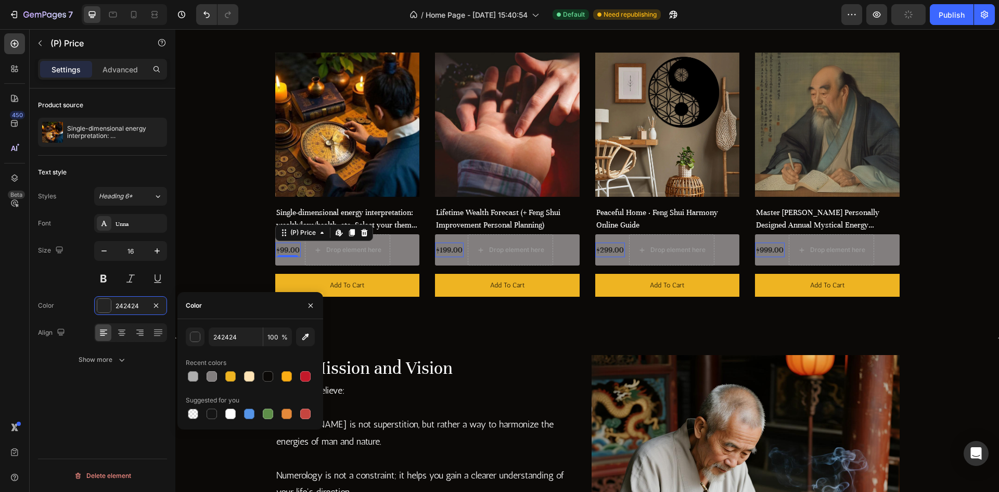
click at [225, 413] on div at bounding box center [230, 413] width 10 height 10
click at [312, 414] on div at bounding box center [305, 413] width 15 height 15
click at [303, 381] on div at bounding box center [305, 376] width 10 height 10
click at [281, 378] on div at bounding box center [286, 376] width 12 height 12
click at [248, 379] on div at bounding box center [249, 376] width 10 height 10
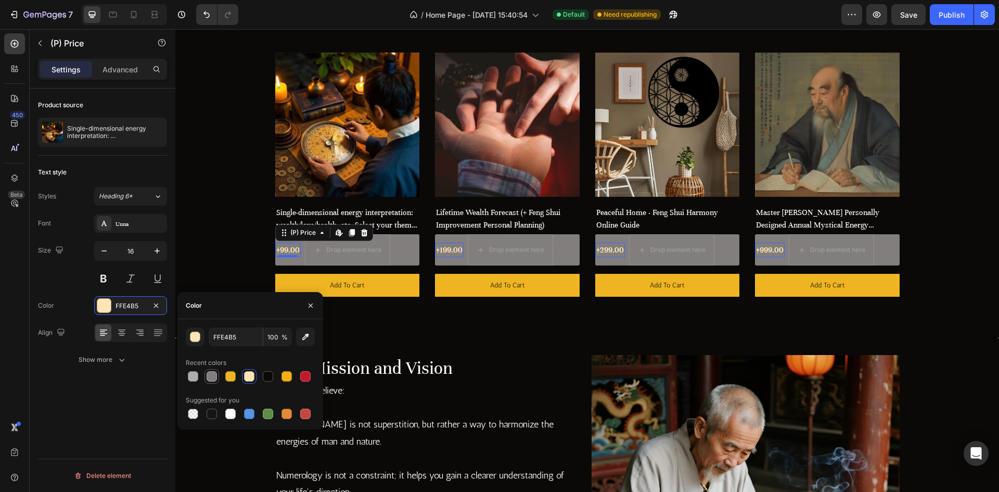
click at [210, 379] on div at bounding box center [212, 376] width 10 height 10
click at [191, 378] on div at bounding box center [193, 376] width 10 height 10
click at [192, 411] on div at bounding box center [193, 413] width 10 height 10
type input "000000"
type input "0"
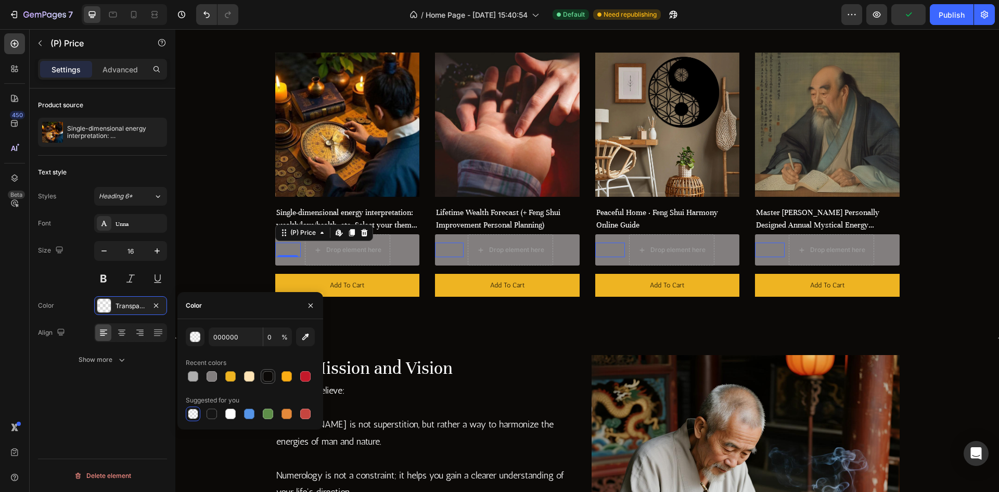
click at [262, 380] on div at bounding box center [268, 376] width 12 height 12
type input "0B0907"
type input "100"
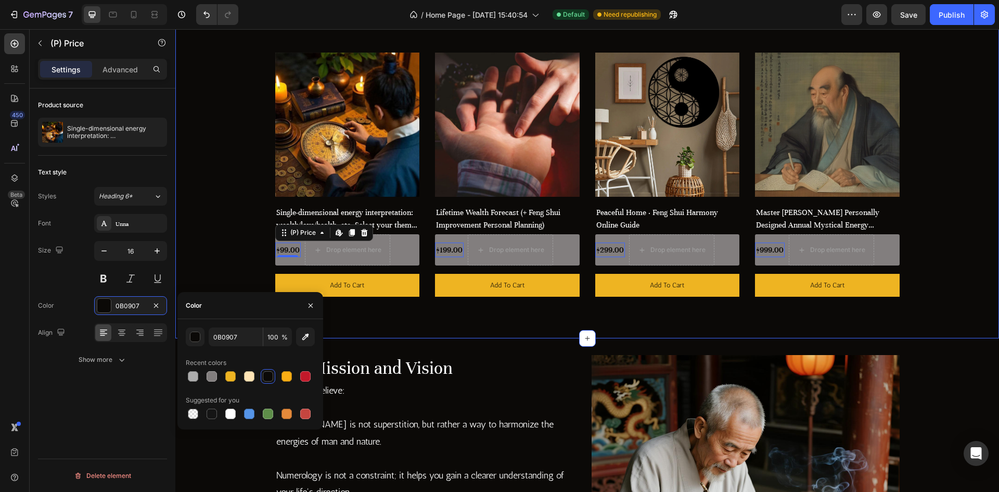
click at [227, 281] on div "Eight Characters Numerology Service Heading Row (P) Images Row Single-dimension…" at bounding box center [587, 149] width 808 height 293
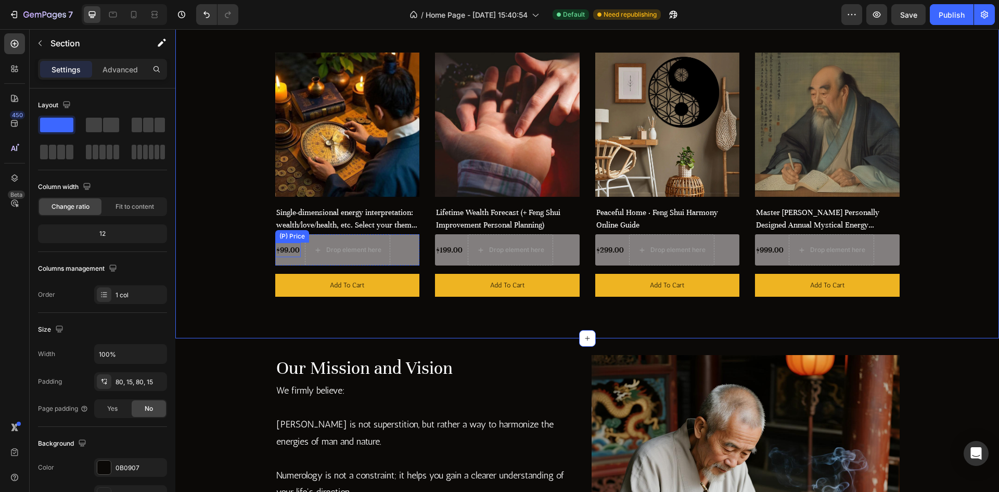
click at [291, 252] on div "$99.00" at bounding box center [287, 249] width 25 height 15
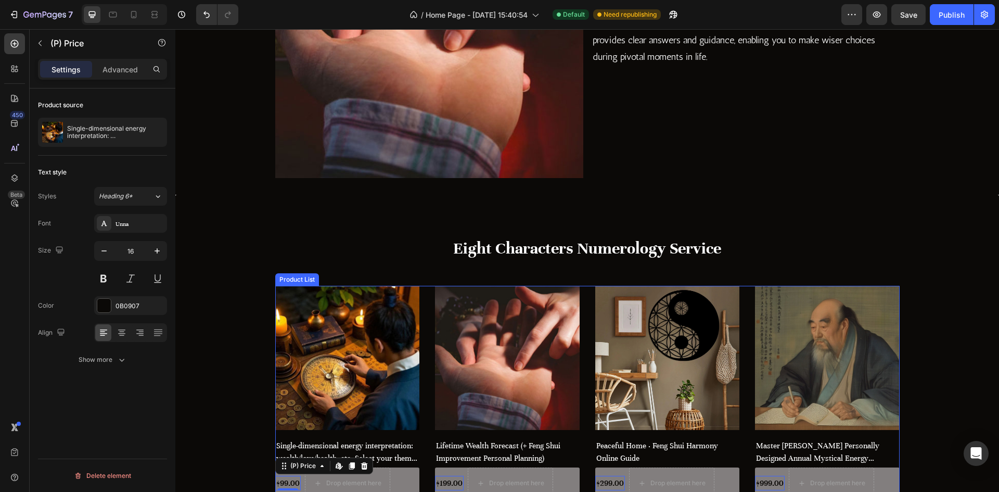
scroll to position [728, 0]
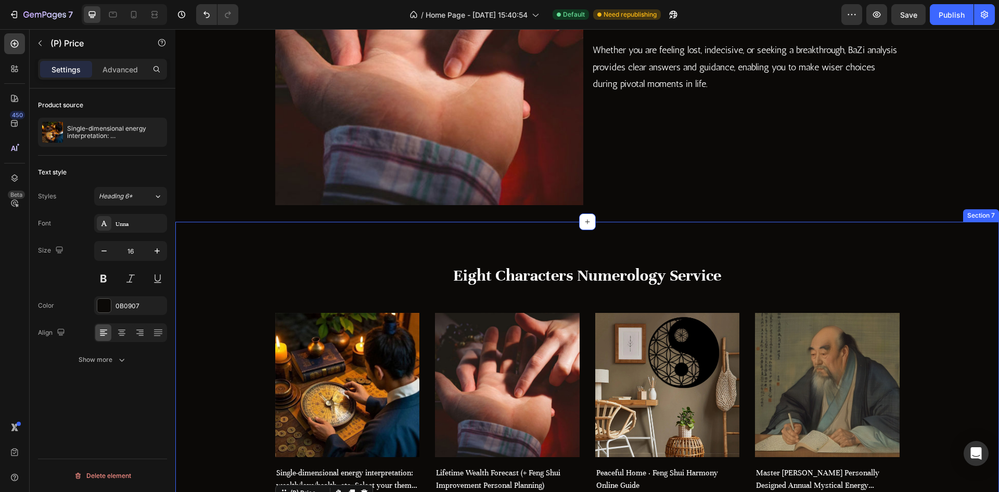
click at [512, 236] on div "Eight Characters Numerology Service Heading Row (P) Images Row Single-dimension…" at bounding box center [586, 410] width 823 height 377
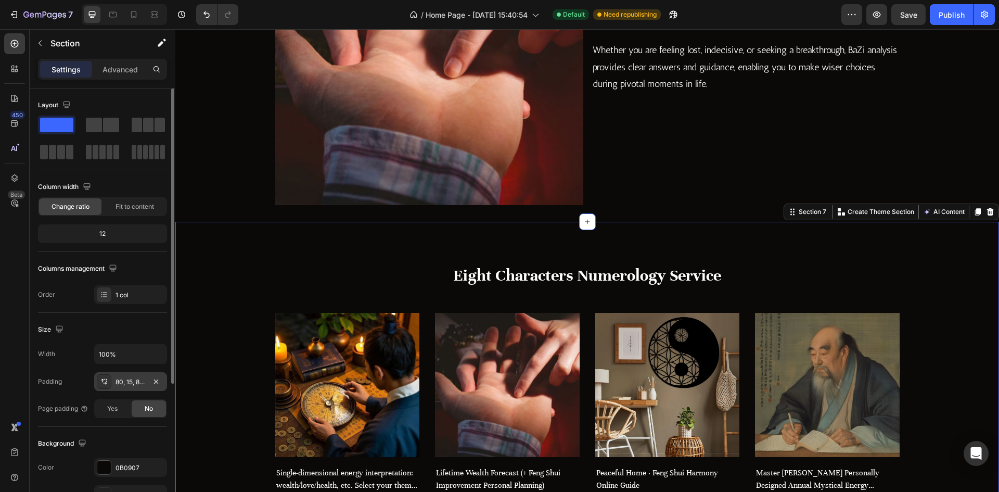
click at [125, 381] on div "80, 15, 80, 15" at bounding box center [130, 381] width 30 height 9
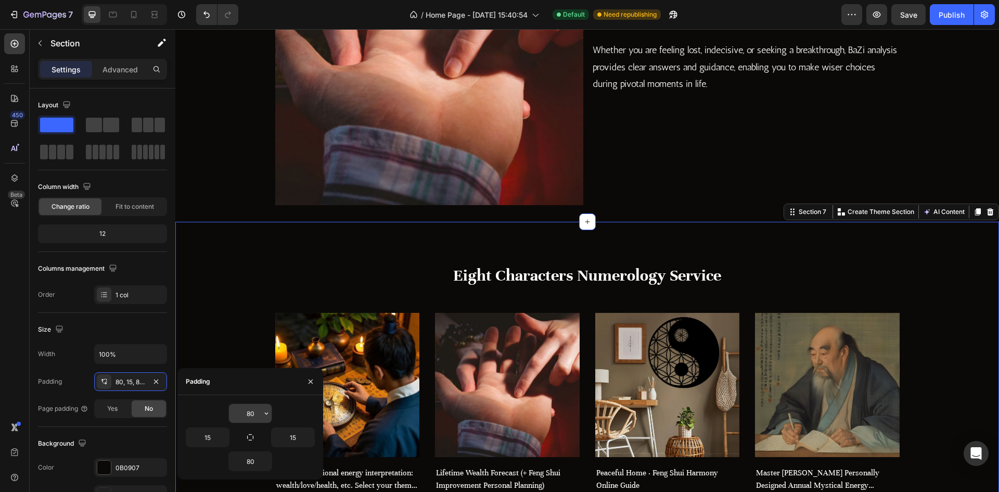
click at [256, 407] on input "80" at bounding box center [250, 413] width 43 height 19
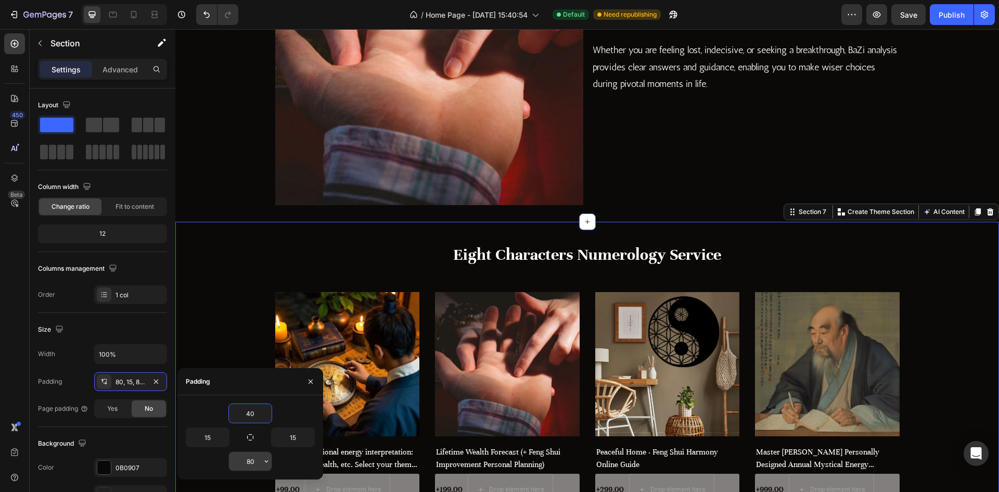
type input "40"
click at [254, 459] on input "80" at bounding box center [250, 461] width 43 height 19
type input "40"
click at [299, 277] on div "Eight Characters Numerology Service Heading" at bounding box center [587, 262] width 624 height 41
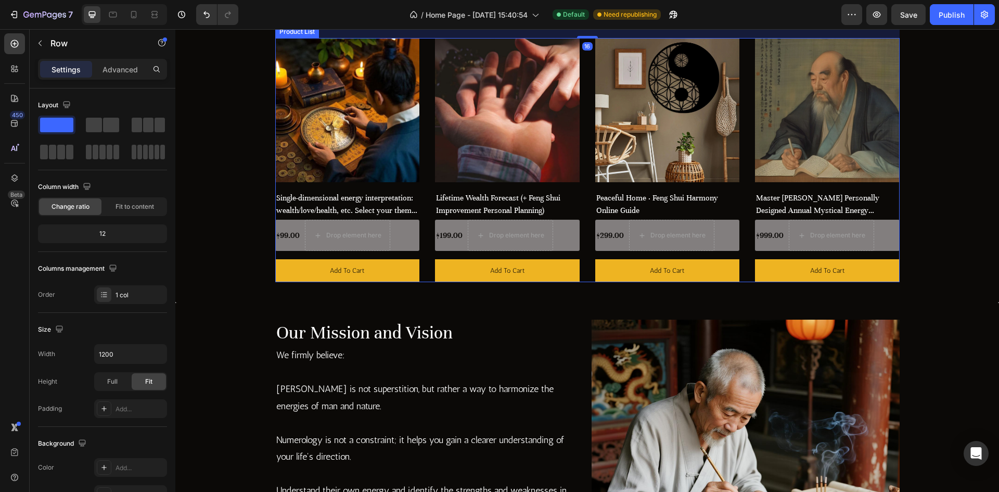
scroll to position [1040, 0]
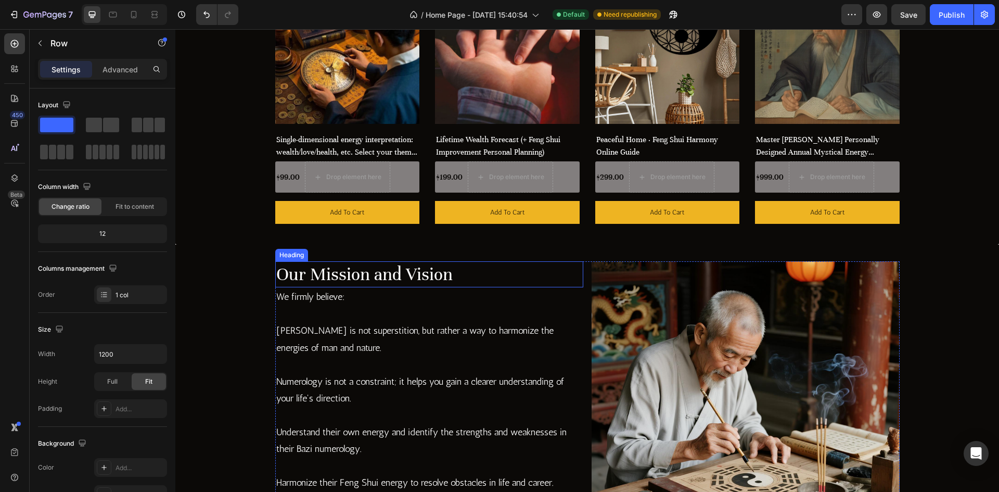
click at [513, 282] on h2 "Our Mission and Vision" at bounding box center [429, 274] width 308 height 27
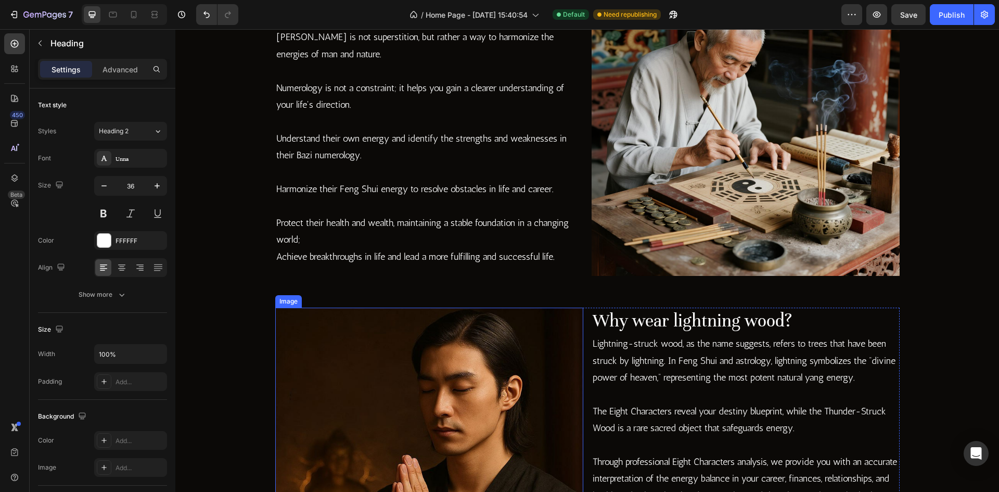
scroll to position [1353, 0]
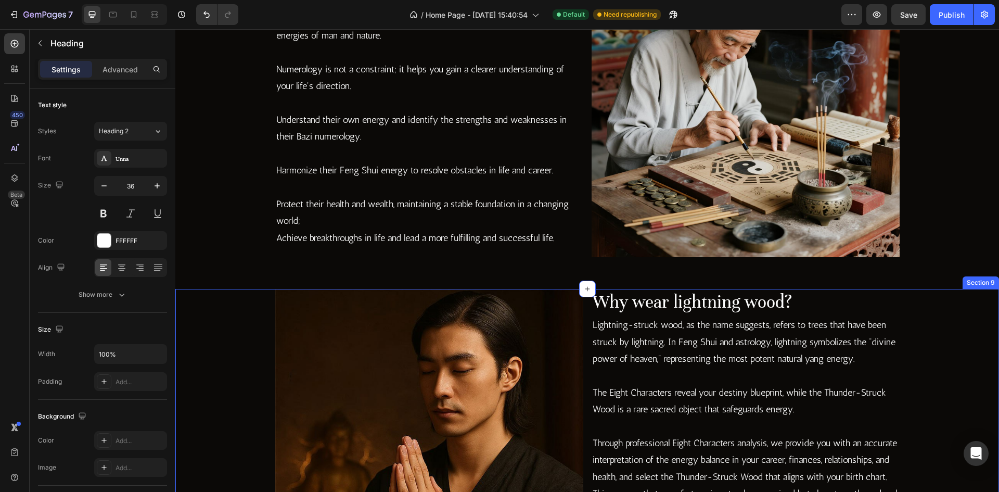
click at [227, 338] on div "Image Why wear lightning wood? Heading Lightning-struck wood, as the name sugge…" at bounding box center [586, 443] width 823 height 308
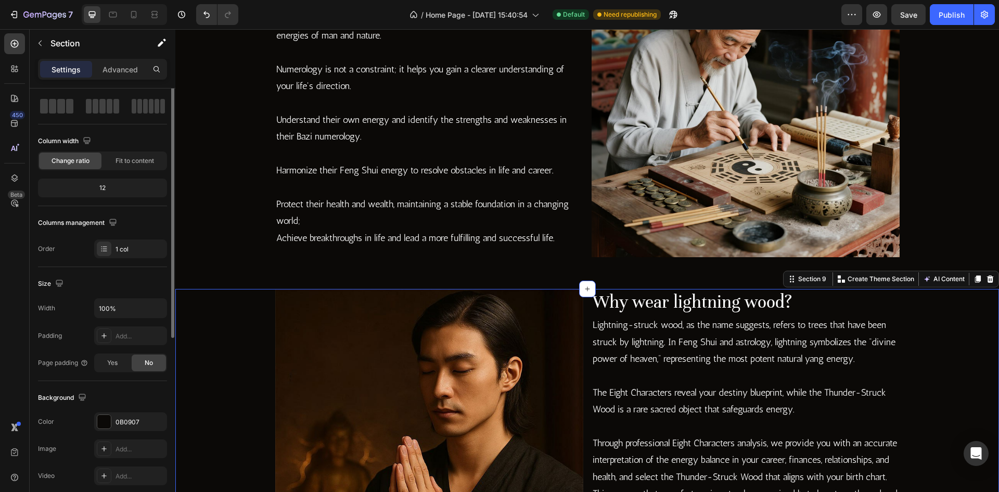
scroll to position [0, 0]
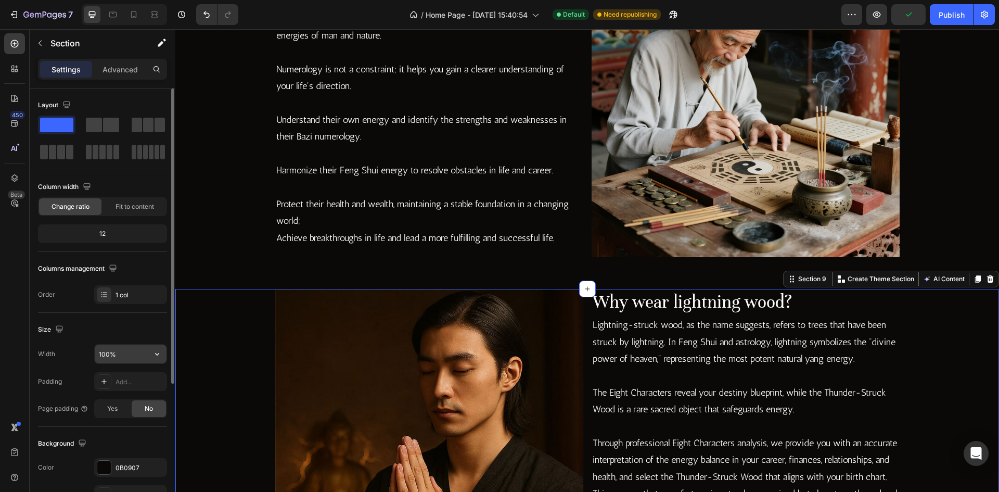
click at [135, 353] on input "100%" at bounding box center [131, 353] width 72 height 19
click at [120, 75] on div "Advanced" at bounding box center [120, 69] width 52 height 17
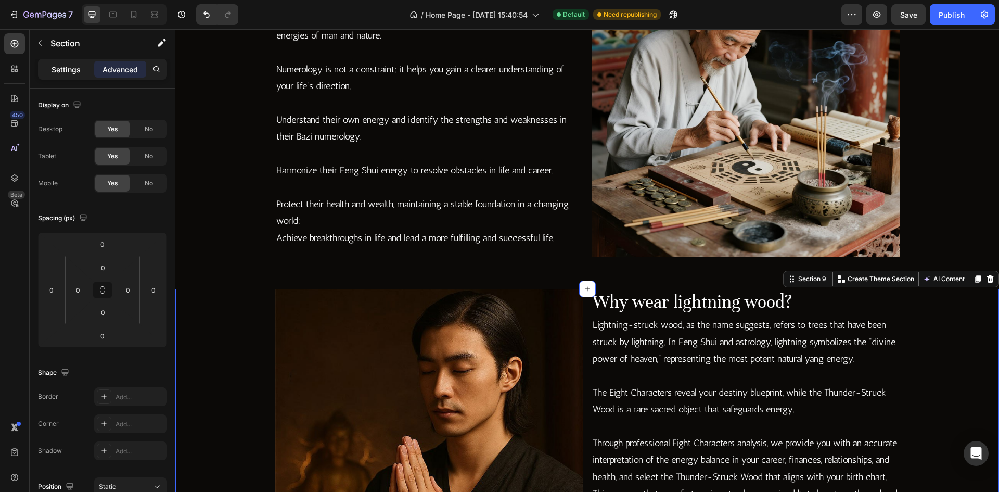
click at [86, 71] on div "Settings" at bounding box center [66, 69] width 52 height 17
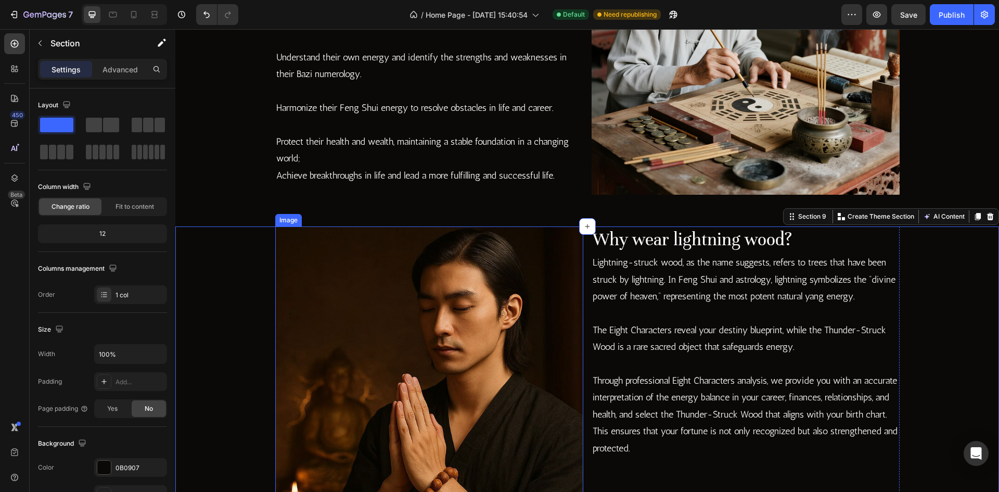
scroll to position [1509, 0]
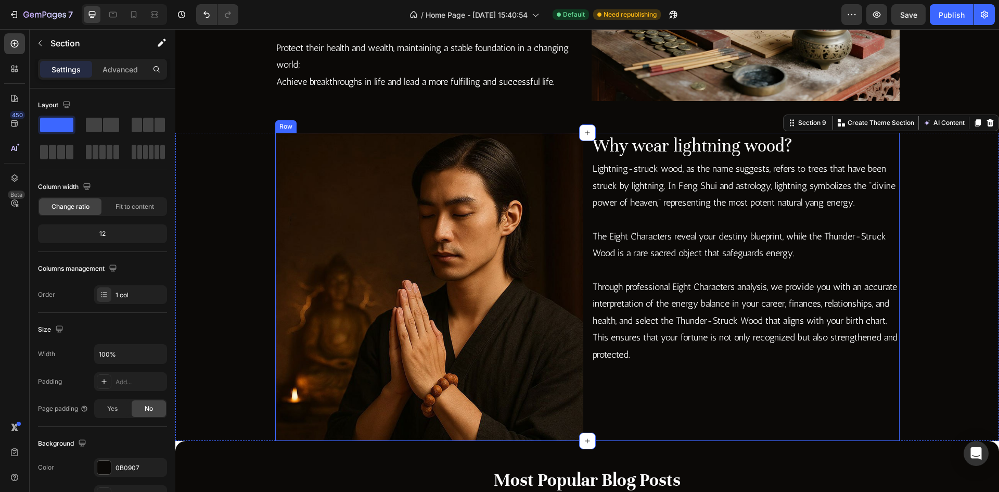
click at [821, 409] on div "Why wear lightning wood? Heading Lightning-struck wood, as the name suggests, r…" at bounding box center [745, 287] width 308 height 308
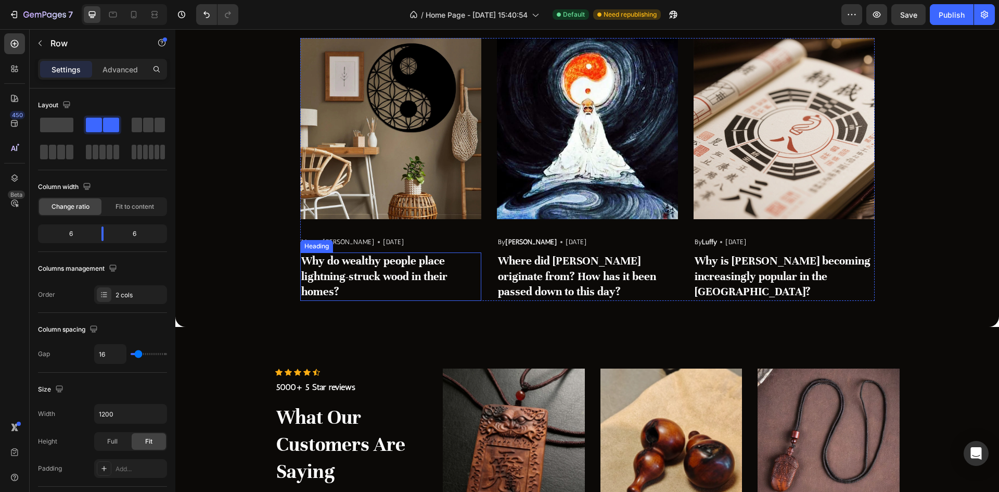
scroll to position [1977, 0]
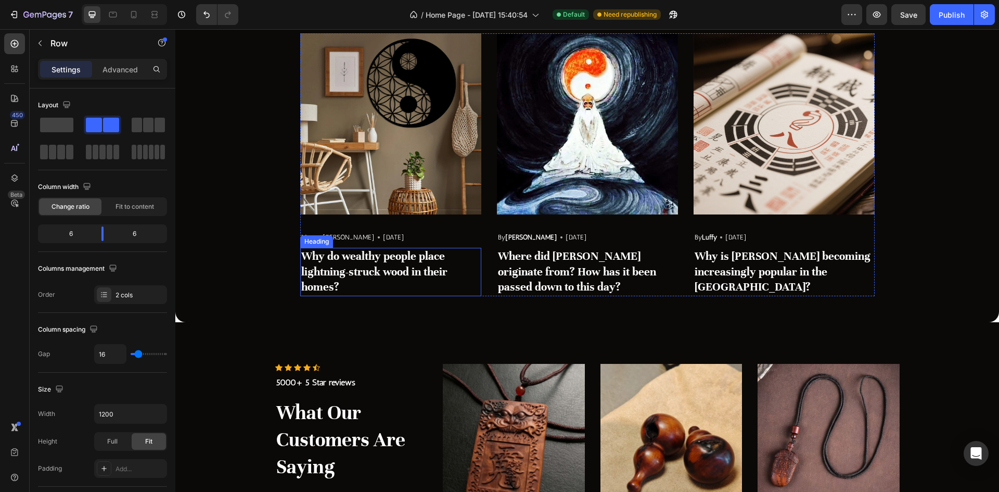
click at [359, 272] on h3 "Why do wealthy people place lightning-struck wood in their homes?" at bounding box center [390, 272] width 181 height 49
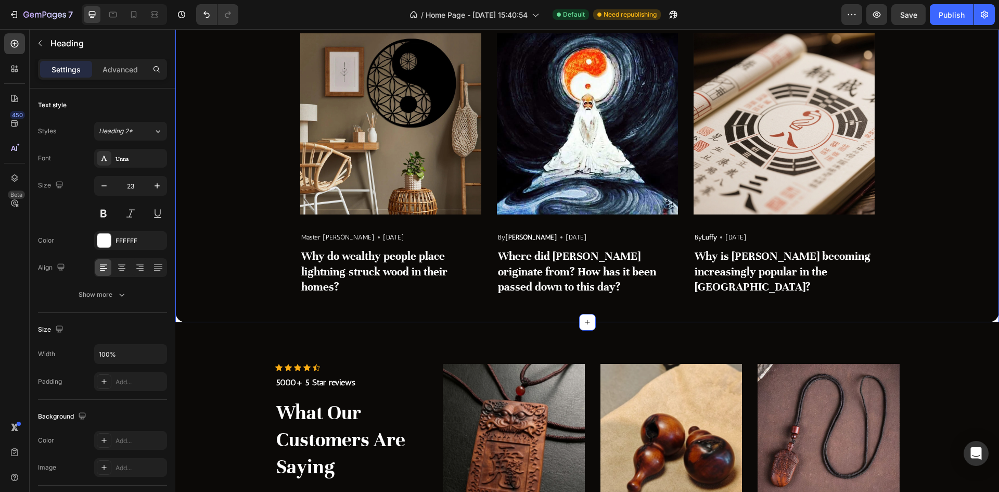
click at [259, 255] on div "Most Popular Blog Posts Heading Image Master [PERSON_NAME] Text block Icon [DAT…" at bounding box center [587, 147] width 808 height 298
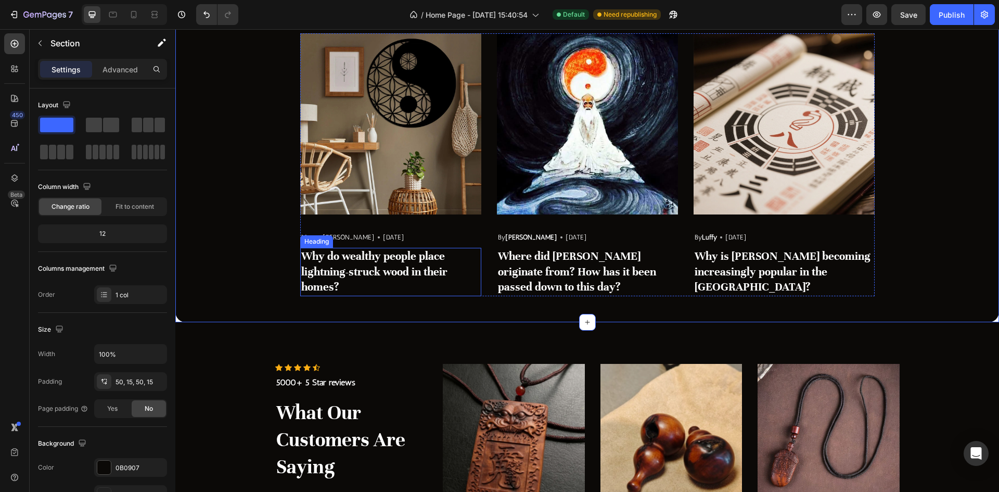
click at [395, 273] on h3 "Why do wealthy people place lightning-struck wood in their homes?" at bounding box center [390, 272] width 181 height 49
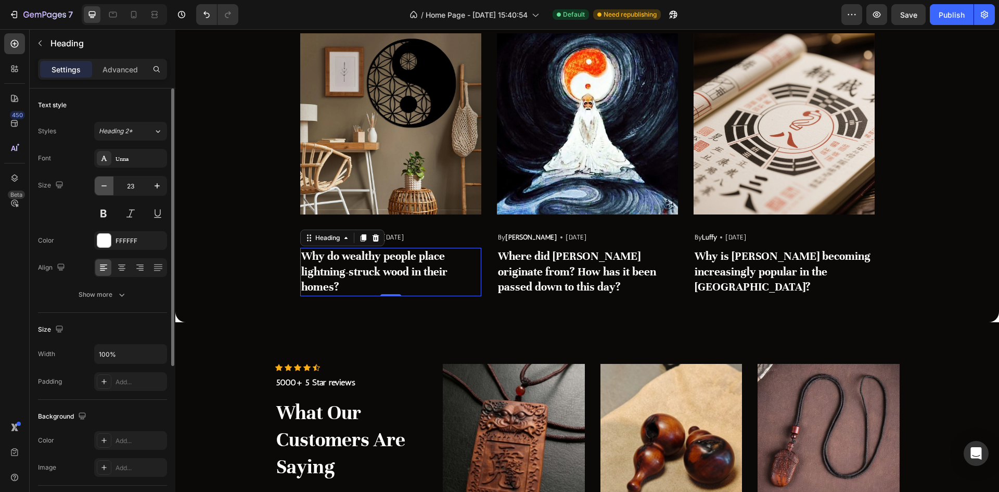
click at [106, 188] on icon "button" at bounding box center [104, 186] width 10 height 10
type input "22"
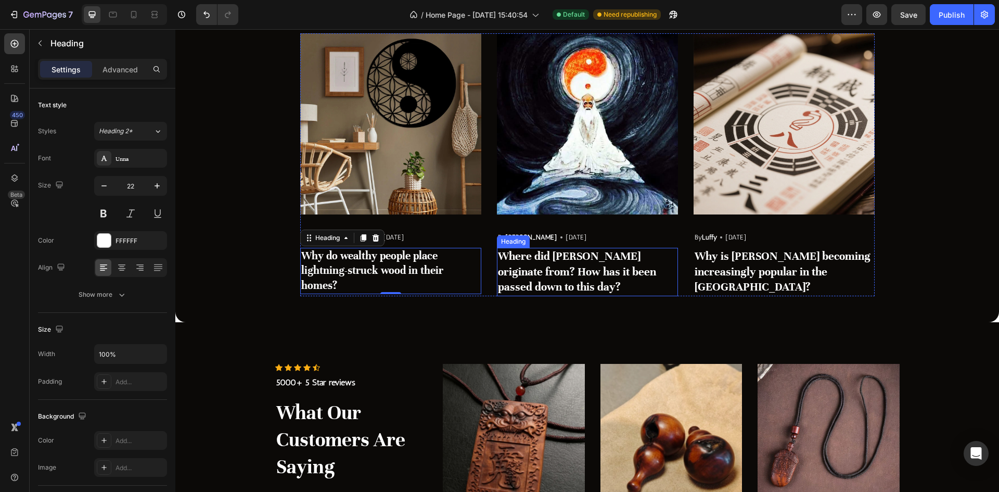
click at [561, 267] on strong "Where did [PERSON_NAME] originate from? How has it been passed down to this day?" at bounding box center [577, 271] width 158 height 45
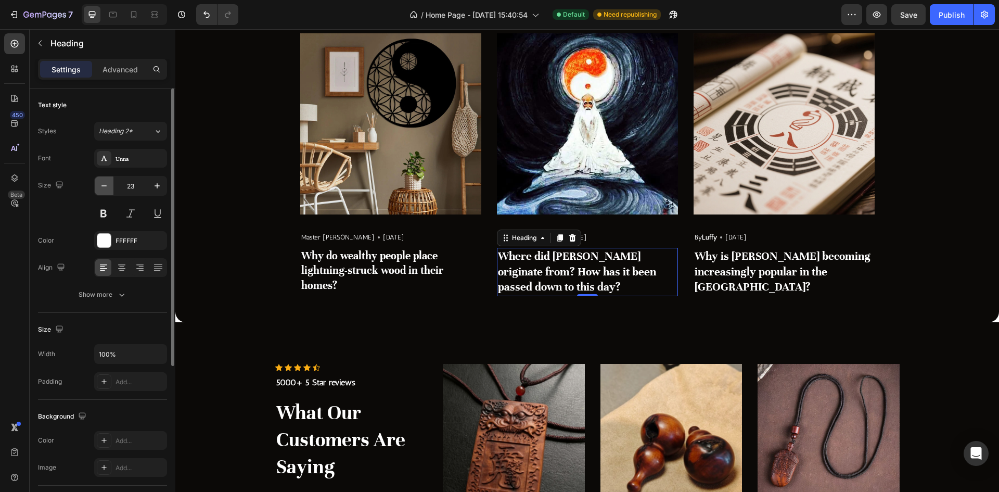
click at [109, 191] on button "button" at bounding box center [104, 185] width 19 height 19
type input "22"
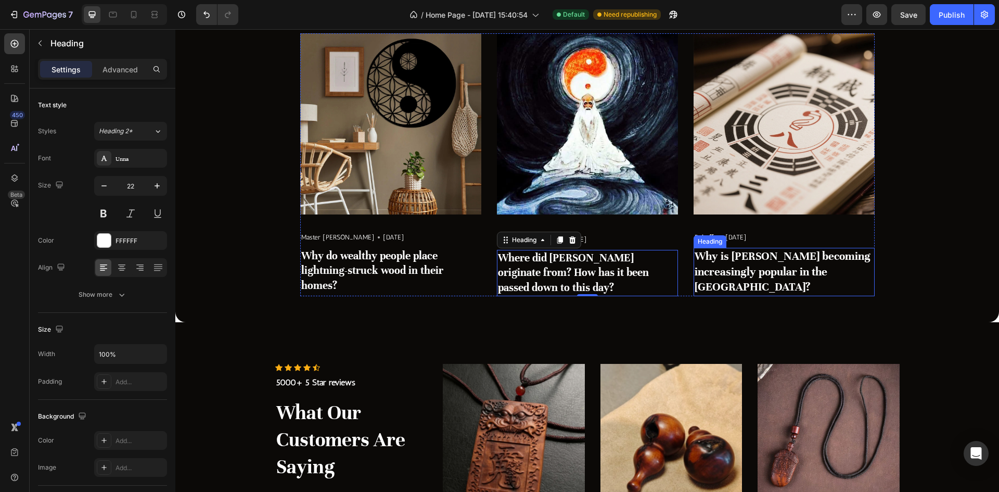
click at [771, 274] on h3 "Why is [PERSON_NAME] becoming increasingly popular in the [GEOGRAPHIC_DATA]?" at bounding box center [783, 272] width 181 height 49
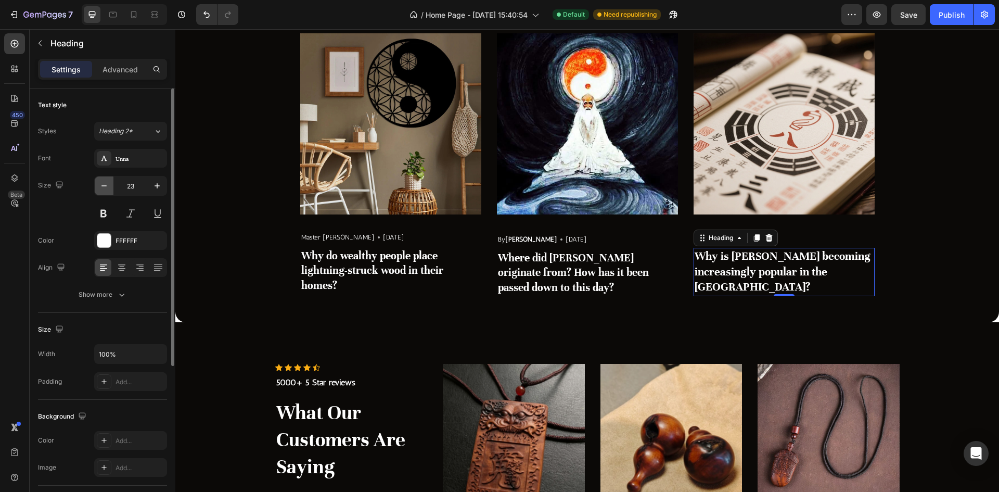
click at [98, 183] on button "button" at bounding box center [104, 185] width 19 height 19
type input "22"
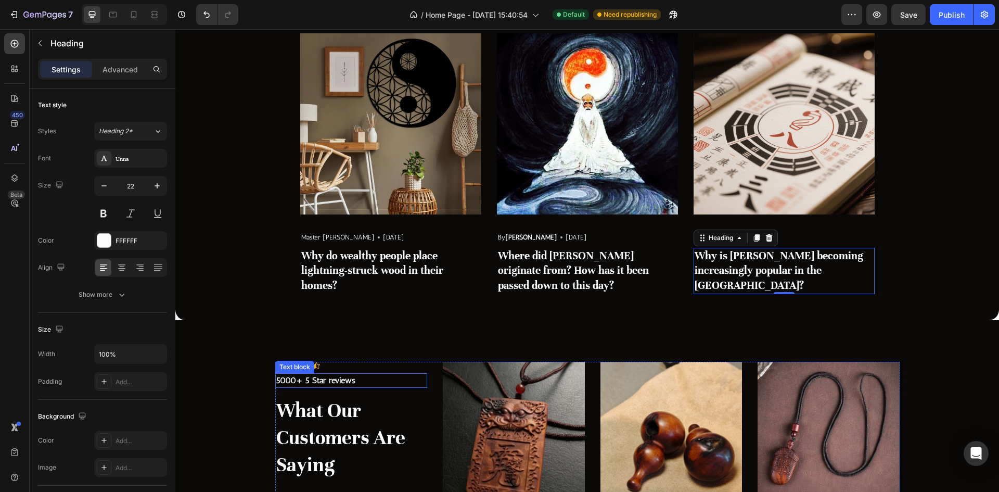
click at [328, 409] on p "What Our Customers Are Saying" at bounding box center [351, 437] width 150 height 81
click at [364, 379] on p "5000+ 5 Star reviews" at bounding box center [351, 380] width 150 height 12
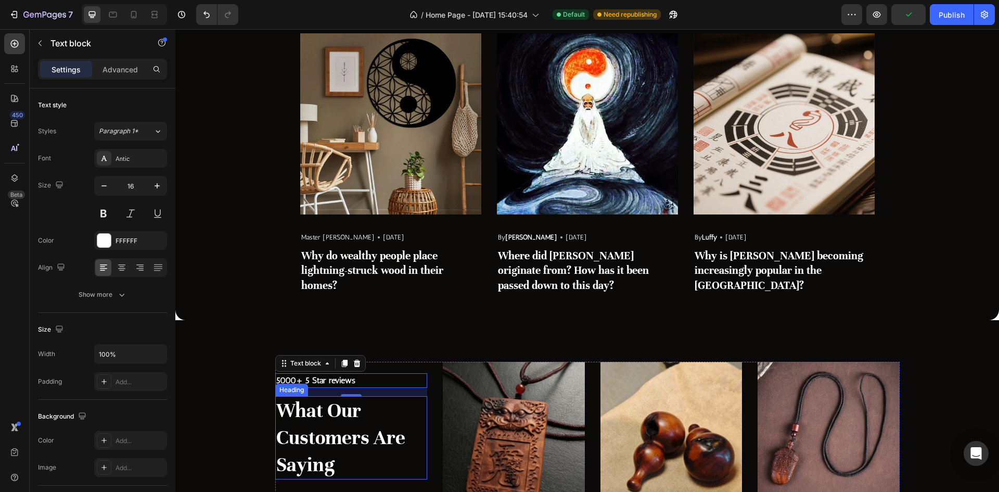
click at [366, 455] on p "What Our Customers Are Saying" at bounding box center [351, 437] width 150 height 81
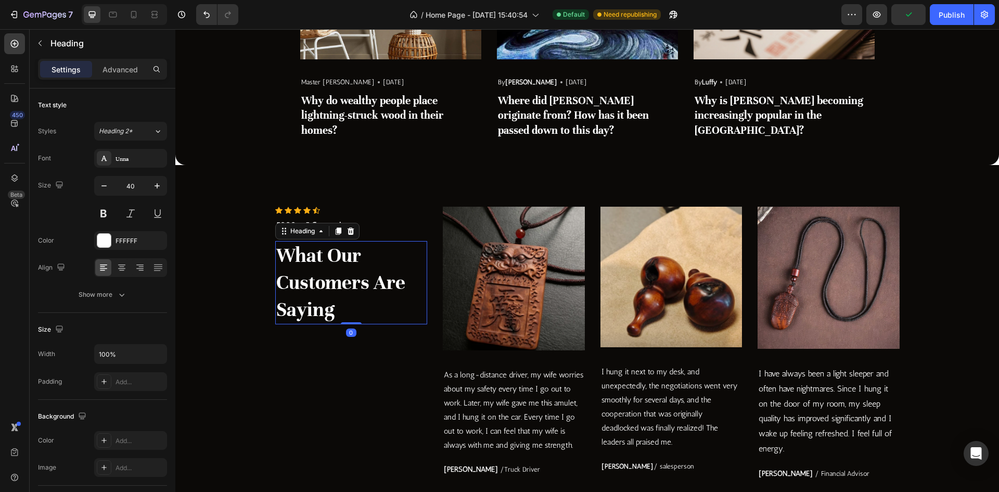
scroll to position [2133, 0]
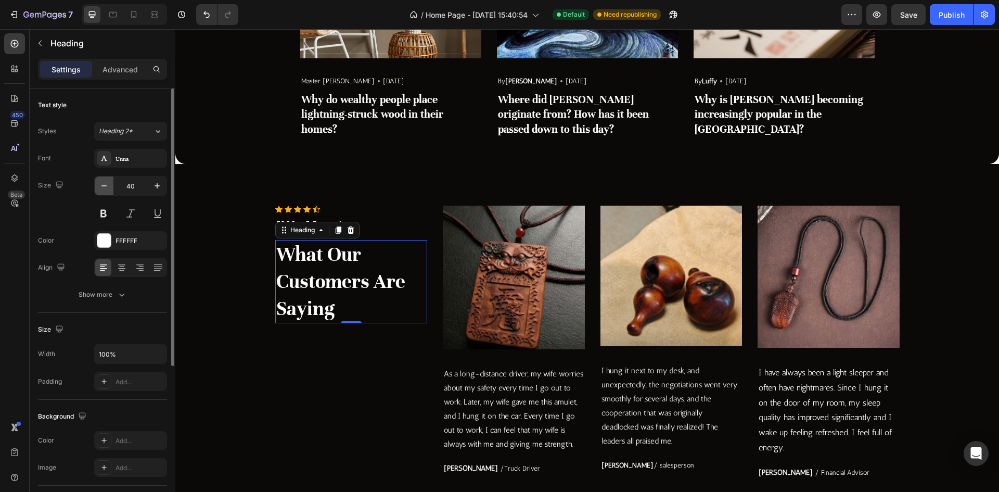
click at [100, 187] on icon "button" at bounding box center [104, 186] width 10 height 10
click at [141, 131] on div "Heading 2*" at bounding box center [126, 130] width 55 height 9
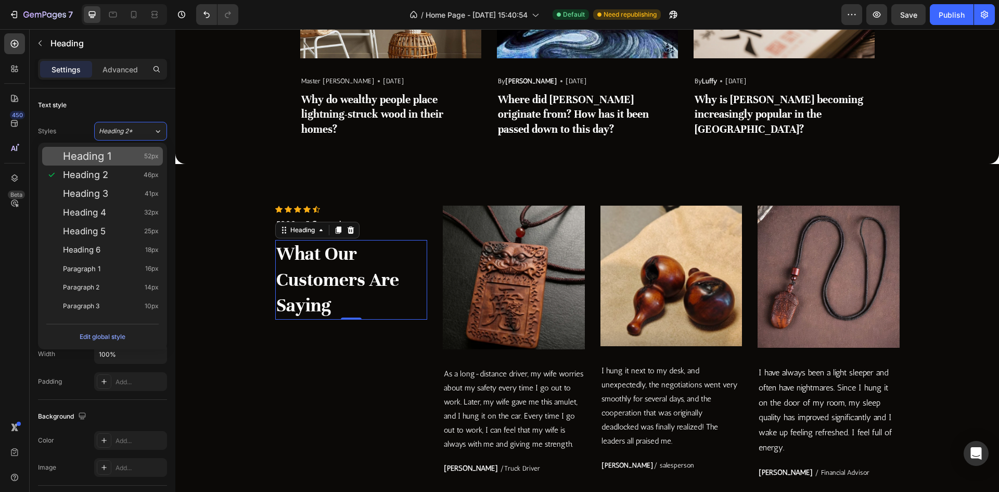
click at [128, 161] on div "Heading 1 52px" at bounding box center [111, 156] width 96 height 10
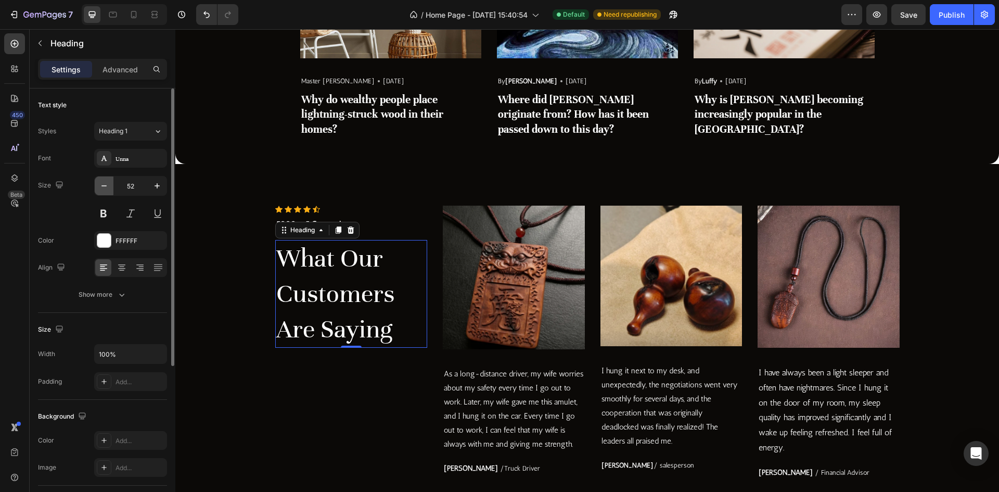
click at [101, 183] on icon "button" at bounding box center [104, 186] width 10 height 10
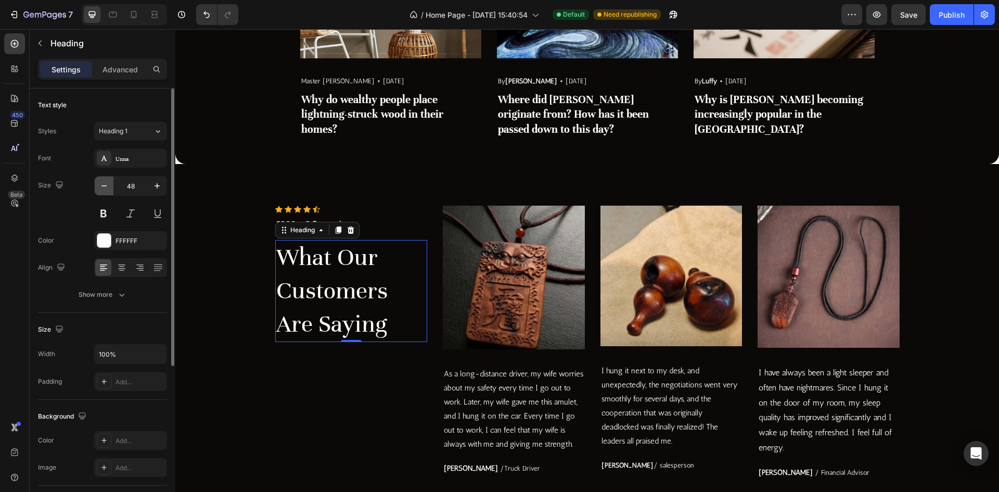
click at [101, 183] on icon "button" at bounding box center [104, 186] width 10 height 10
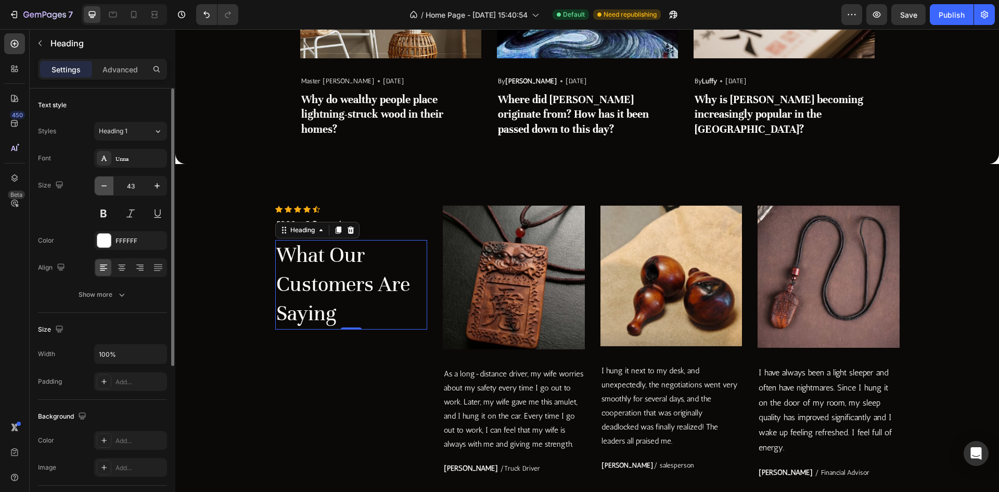
click at [101, 183] on icon "button" at bounding box center [104, 186] width 10 height 10
click at [109, 208] on button at bounding box center [103, 213] width 19 height 19
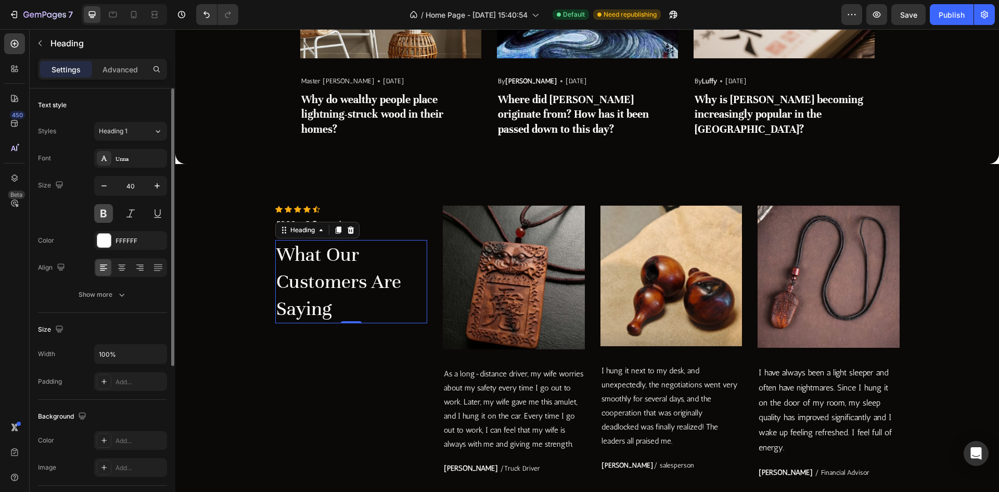
click at [109, 208] on button at bounding box center [103, 213] width 19 height 19
click at [106, 187] on icon "button" at bounding box center [104, 186] width 10 height 10
type input "39"
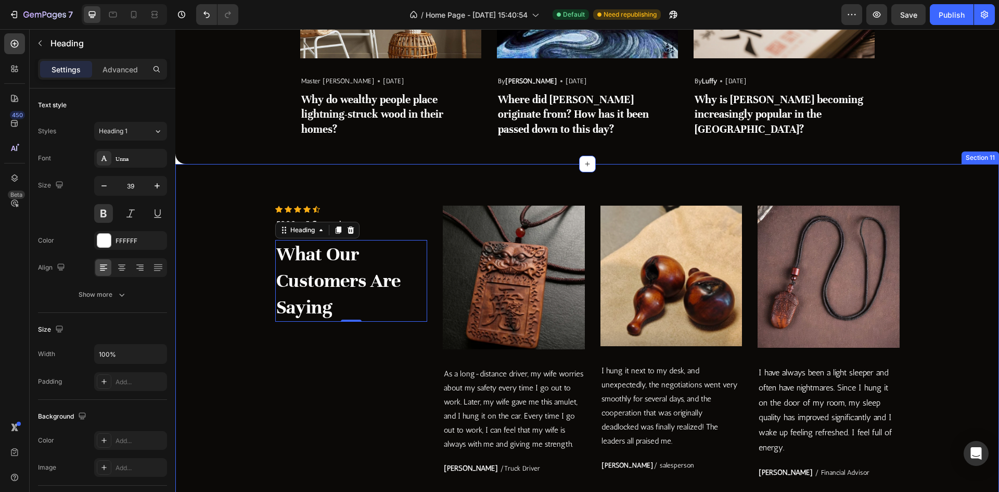
click at [385, 380] on div "Icon Icon Icon Icon Icon Icon List Hoz 5000+ 5 Star reviews Text block What Our…" at bounding box center [351, 342] width 152 height 274
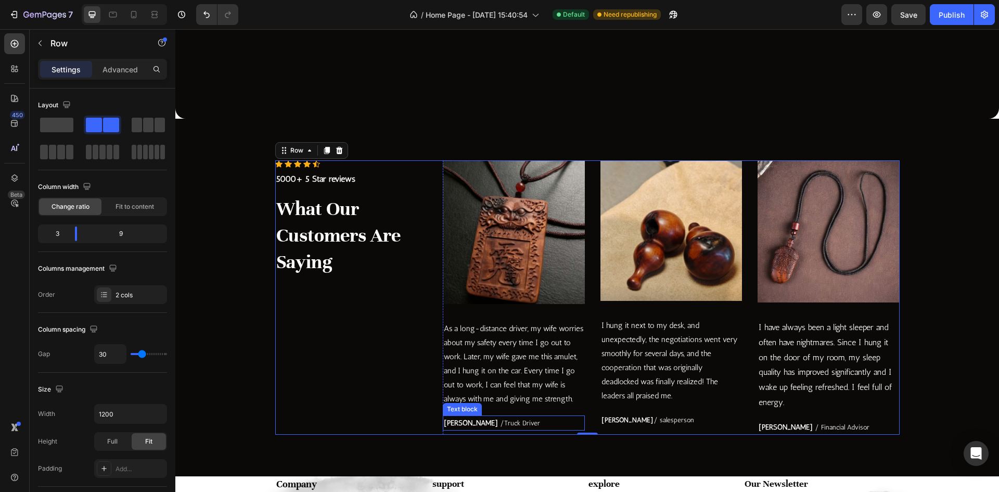
scroll to position [2289, 0]
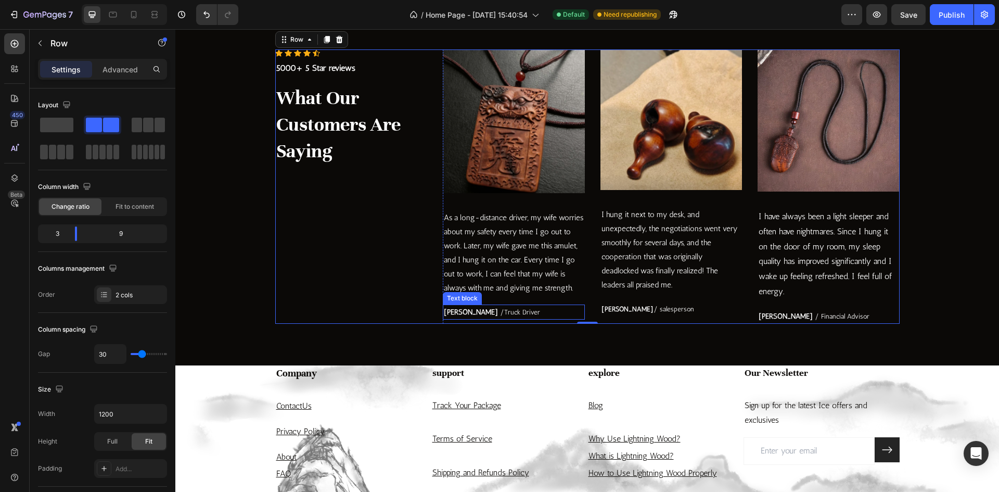
click at [499, 268] on p "As a long-distance driver, my wife worries about my safety every time I go out …" at bounding box center [514, 253] width 140 height 84
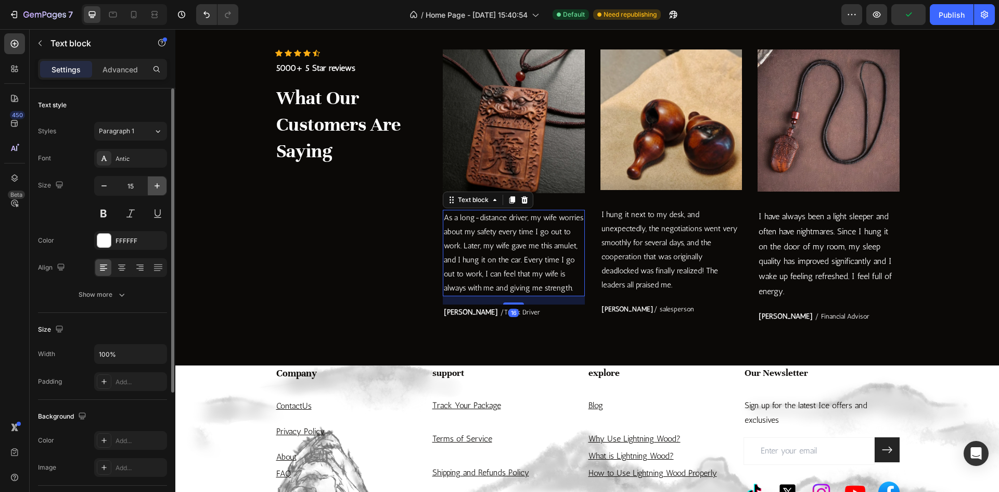
click at [151, 187] on button "button" at bounding box center [157, 185] width 19 height 19
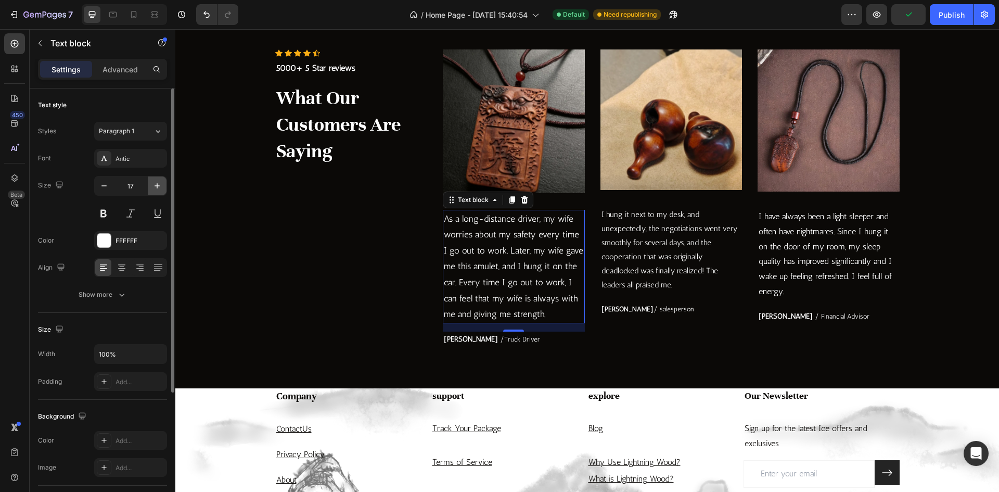
click at [153, 187] on icon "button" at bounding box center [157, 186] width 10 height 10
type input "18"
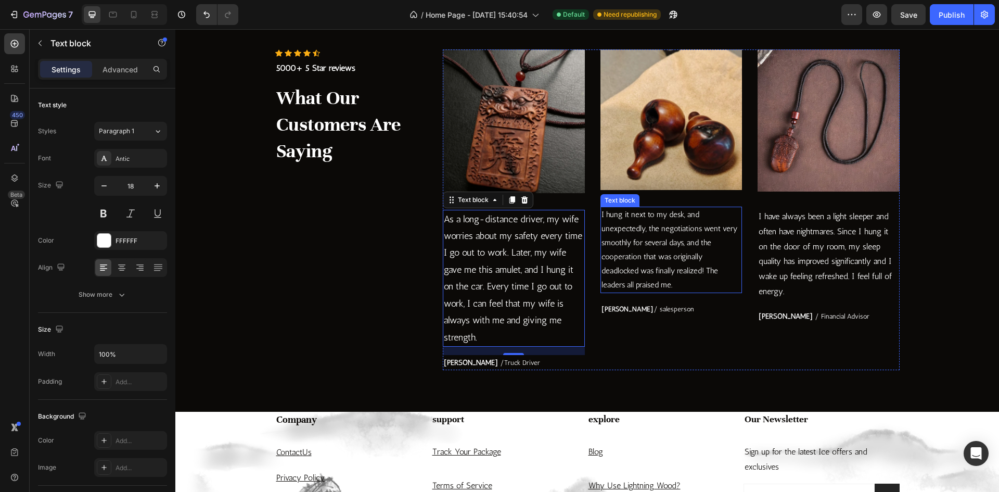
click at [645, 266] on p "I hung it next to my desk, and unexpectedly, the negotiations went very smoothl…" at bounding box center [671, 250] width 140 height 84
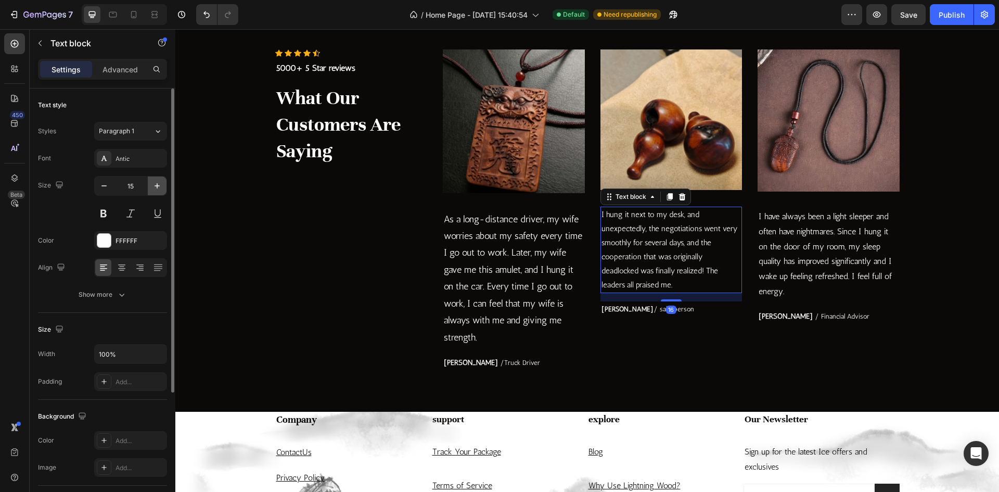
click at [157, 188] on icon "button" at bounding box center [156, 185] width 5 height 5
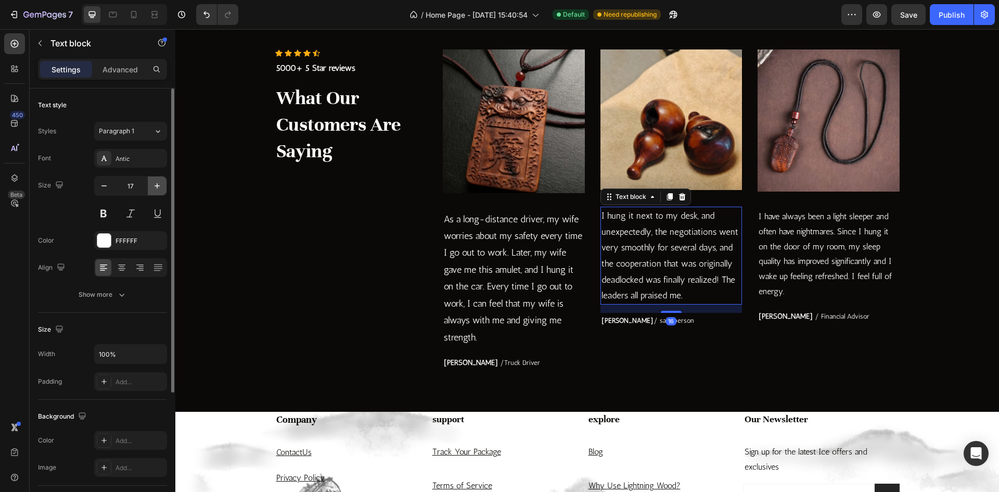
click at [157, 188] on icon "button" at bounding box center [156, 185] width 5 height 5
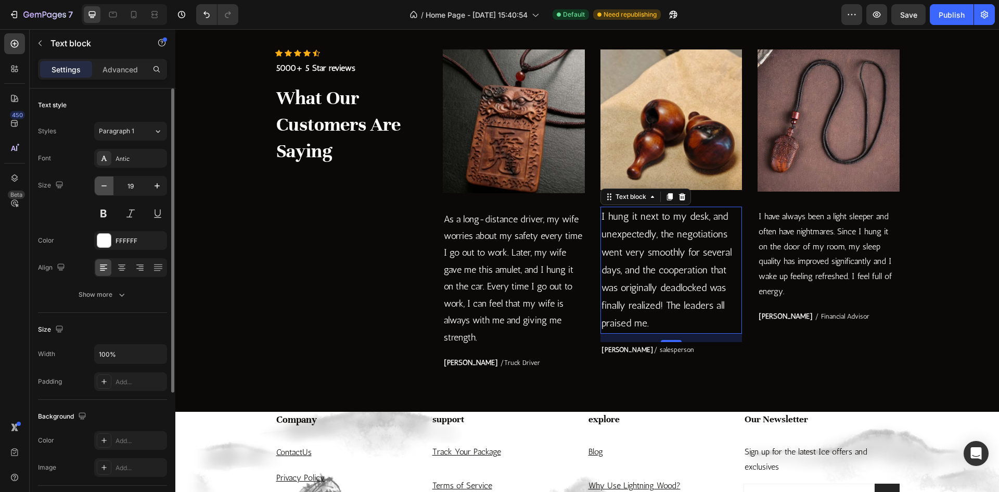
click at [103, 185] on icon "button" at bounding box center [104, 186] width 10 height 10
type input "18"
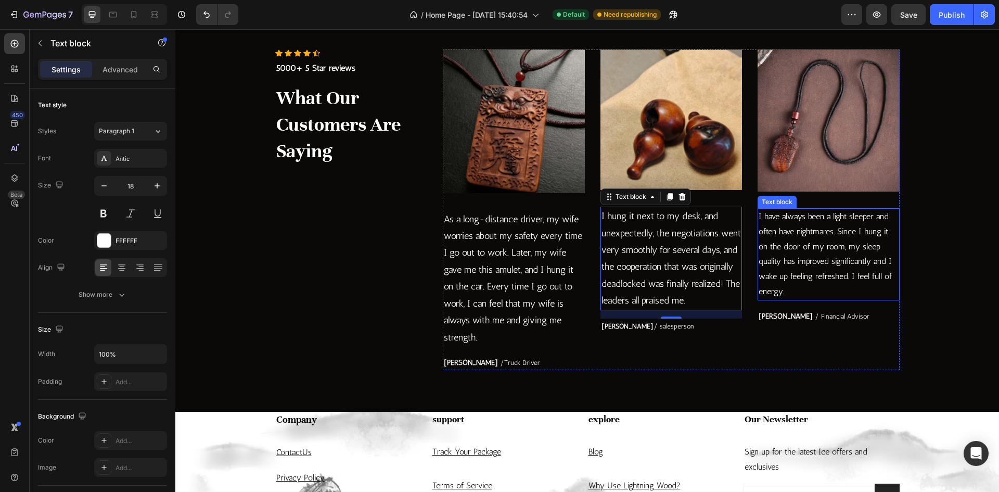
click at [810, 260] on p "I have always been a light sleeper and often have nightmares. Since I hung it o…" at bounding box center [828, 254] width 140 height 90
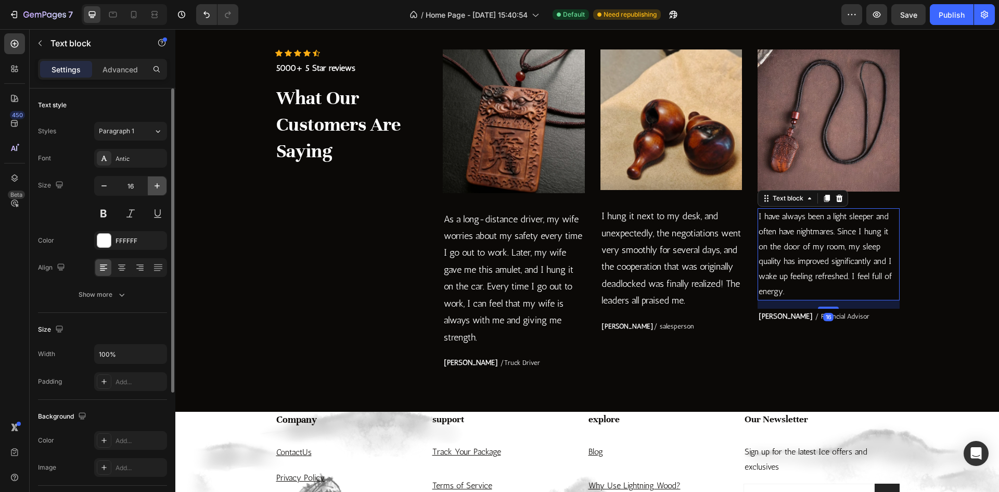
click at [157, 187] on icon "button" at bounding box center [157, 186] width 10 height 10
type input "18"
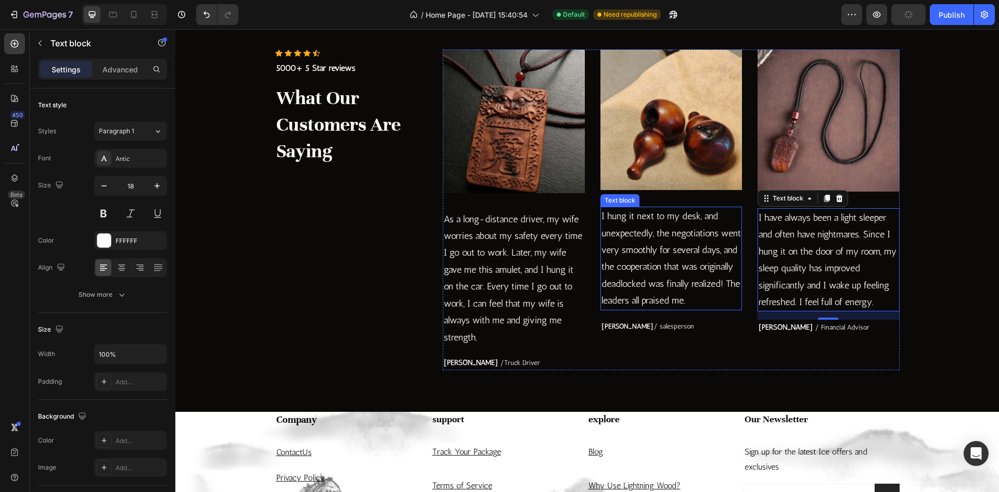
click at [525, 266] on p "As a long-distance driver, my wife worries about my safety every time I go out …" at bounding box center [514, 278] width 140 height 135
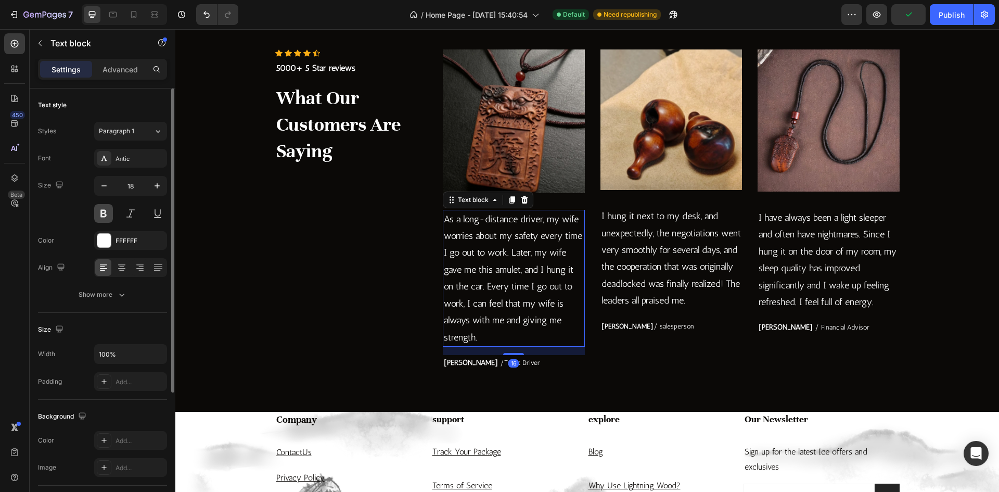
click at [104, 217] on button at bounding box center [103, 213] width 19 height 19
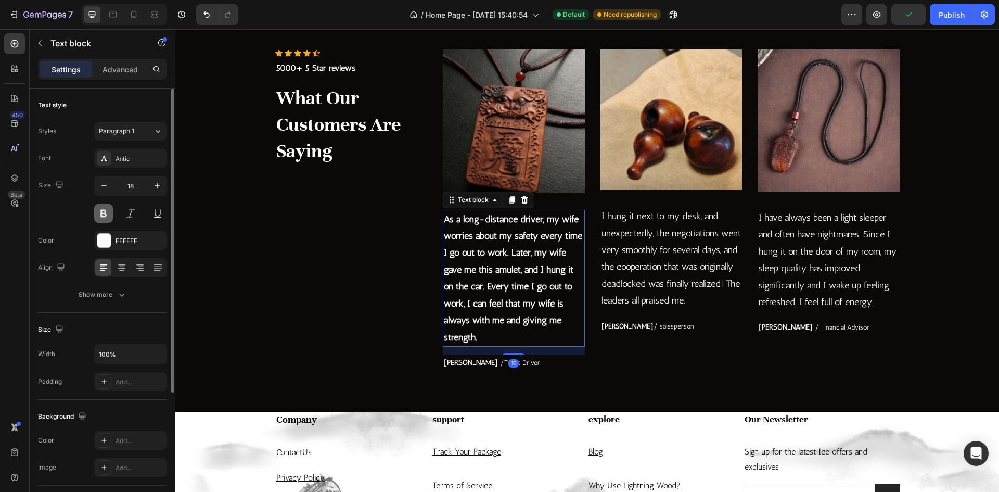
click at [104, 217] on button at bounding box center [103, 213] width 19 height 19
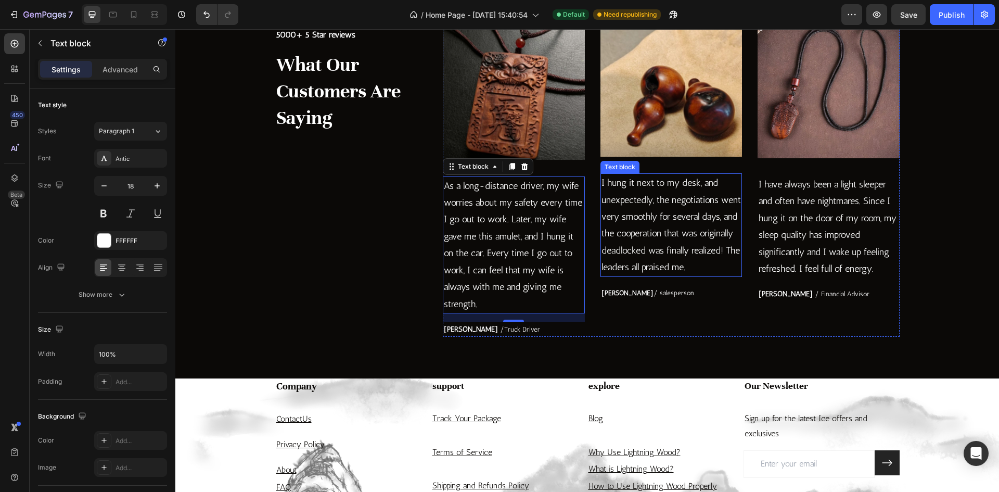
scroll to position [2341, 0]
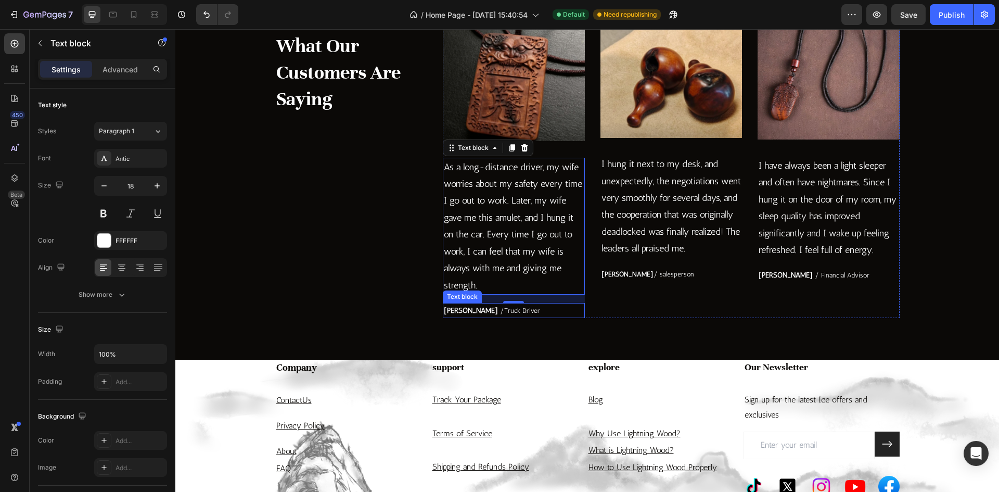
click at [500, 308] on span "/Truck Driver" at bounding box center [520, 310] width 40 height 8
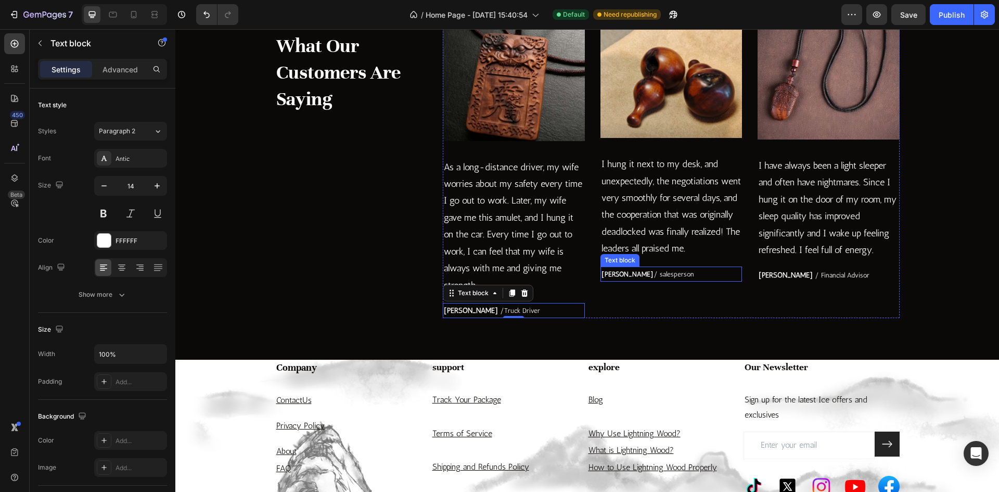
click at [643, 279] on p "[PERSON_NAME] / salesperson" at bounding box center [671, 273] width 140 height 13
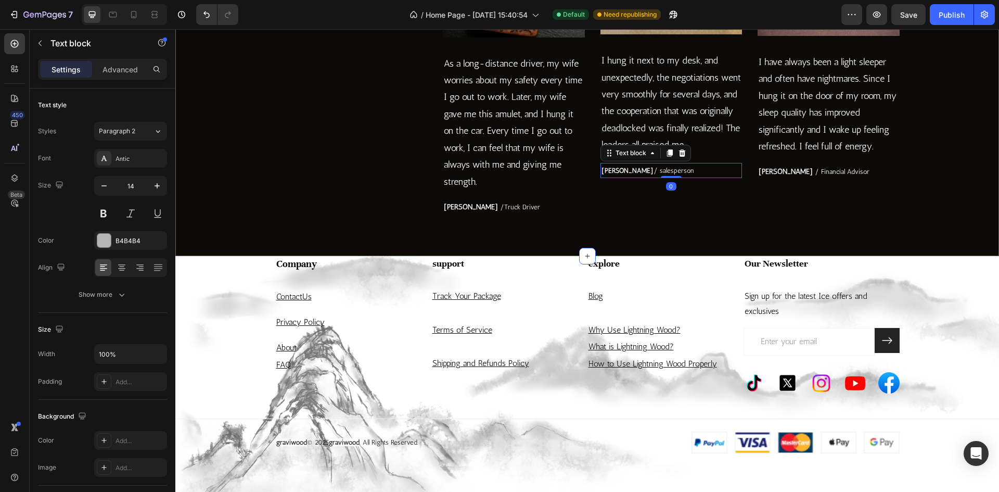
scroll to position [2445, 0]
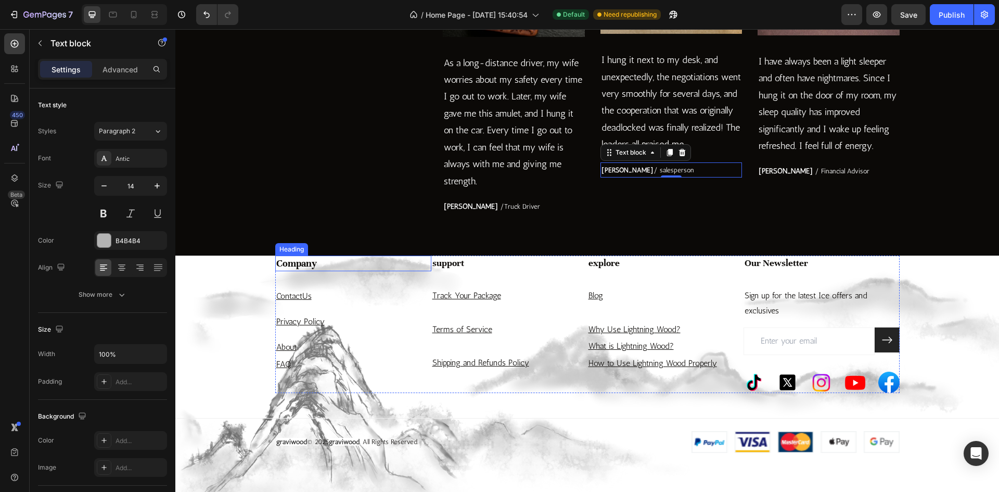
click at [305, 266] on h3 "Company" at bounding box center [353, 263] width 156 height 16
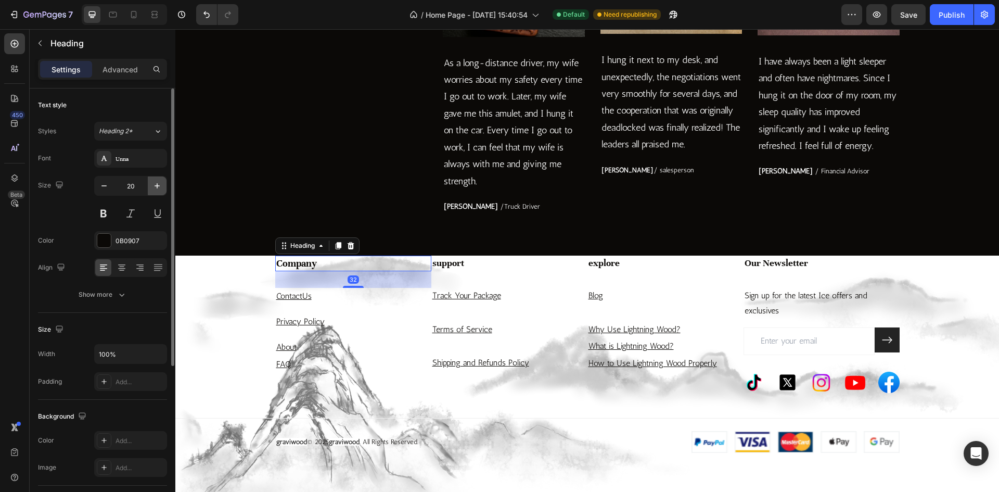
click at [156, 184] on icon "button" at bounding box center [157, 186] width 10 height 10
type input "22"
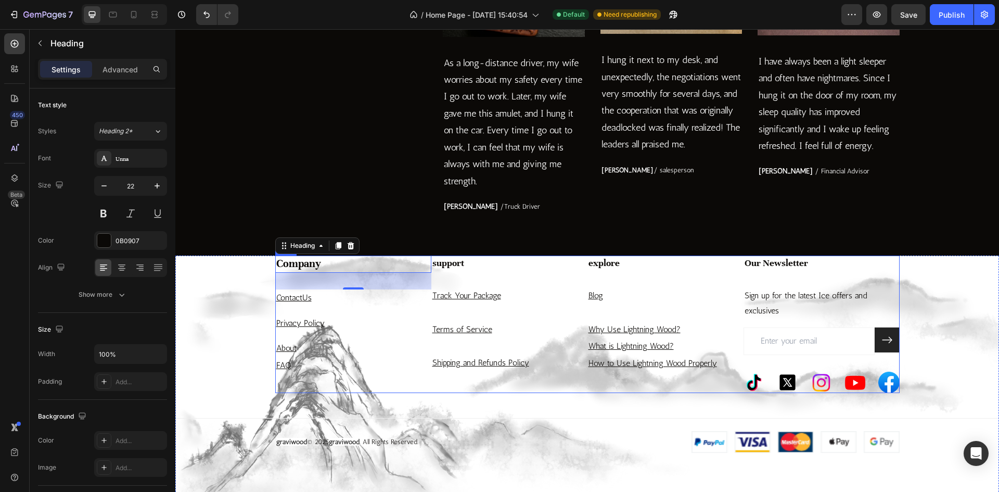
click at [473, 264] on h3 "support" at bounding box center [509, 262] width 156 height 15
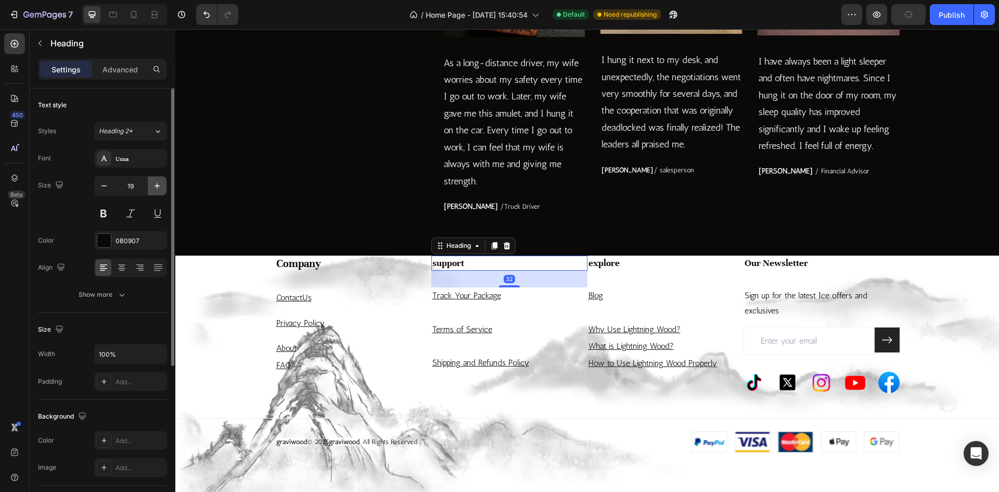
click at [163, 188] on button "button" at bounding box center [157, 185] width 19 height 19
type input "21"
click at [324, 264] on h3 "Company" at bounding box center [353, 263] width 156 height 17
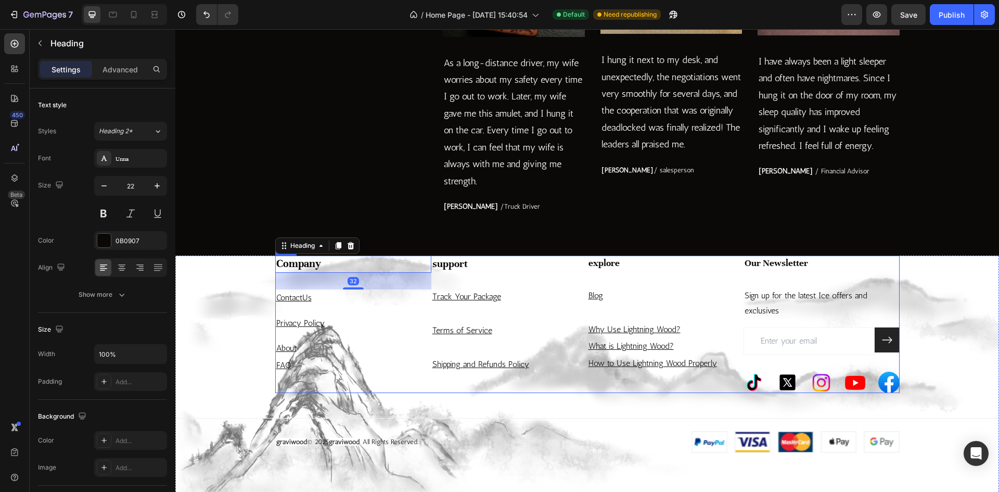
click at [486, 268] on h3 "support" at bounding box center [509, 263] width 156 height 16
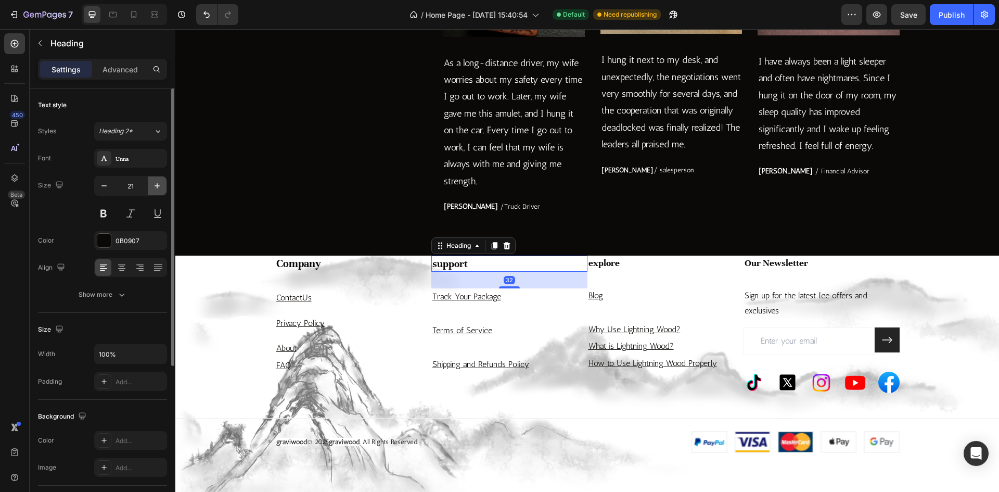
click at [160, 187] on icon "button" at bounding box center [157, 186] width 10 height 10
type input "22"
click at [437, 269] on h3 "support" at bounding box center [509, 263] width 156 height 17
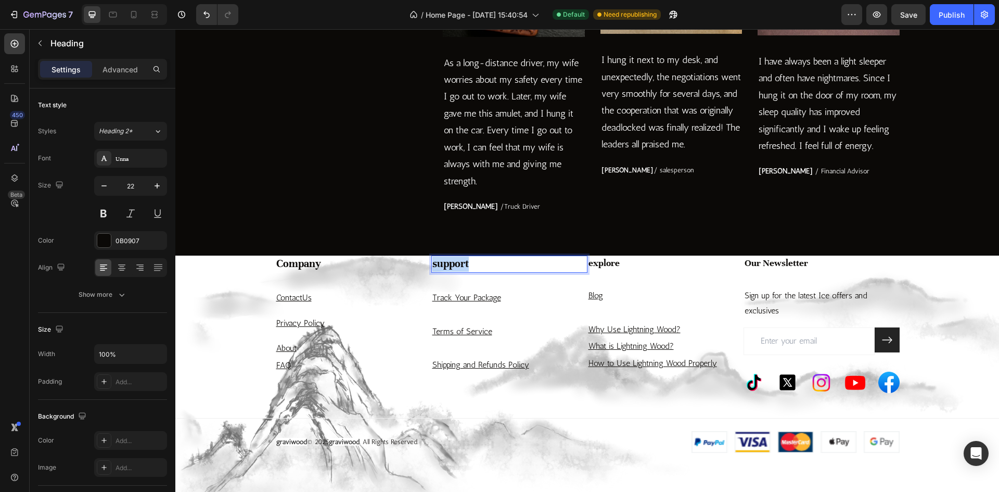
click at [437, 269] on p "support" at bounding box center [509, 263] width 154 height 15
drag, startPoint x: 433, startPoint y: 265, endPoint x: 434, endPoint y: 274, distance: 8.3
click at [433, 265] on p "support" at bounding box center [509, 263] width 154 height 15
click at [602, 256] on h3 "explore" at bounding box center [665, 262] width 156 height 15
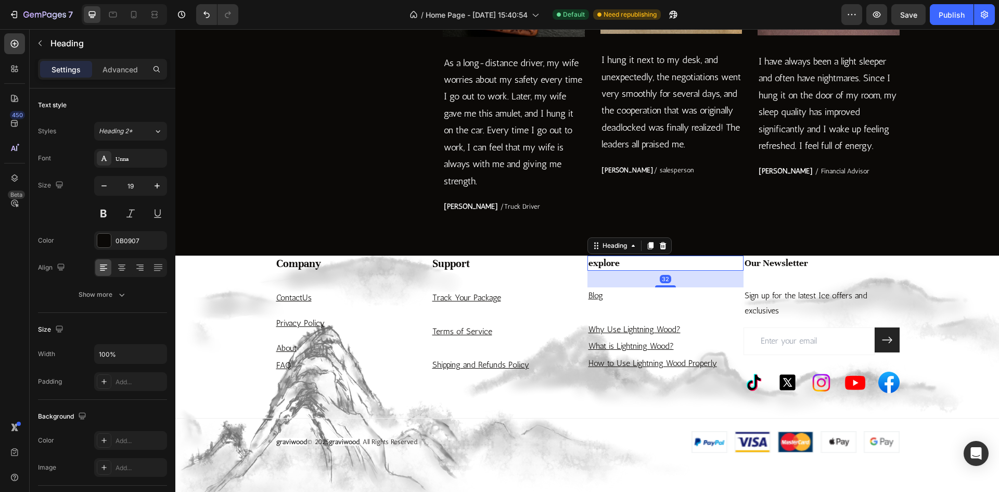
click at [604, 262] on h3 "explore" at bounding box center [665, 262] width 156 height 15
click at [604, 262] on p "explore" at bounding box center [665, 262] width 154 height 13
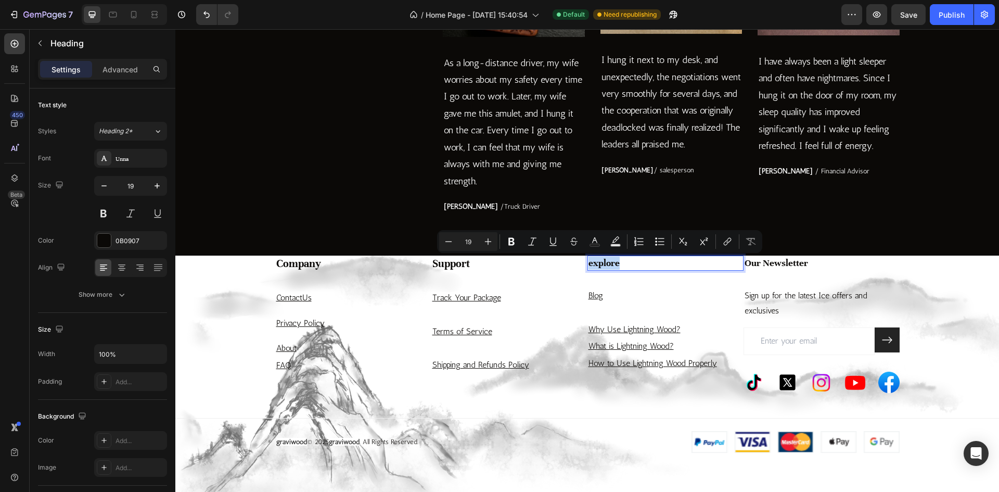
click at [593, 265] on p "explore" at bounding box center [665, 262] width 154 height 13
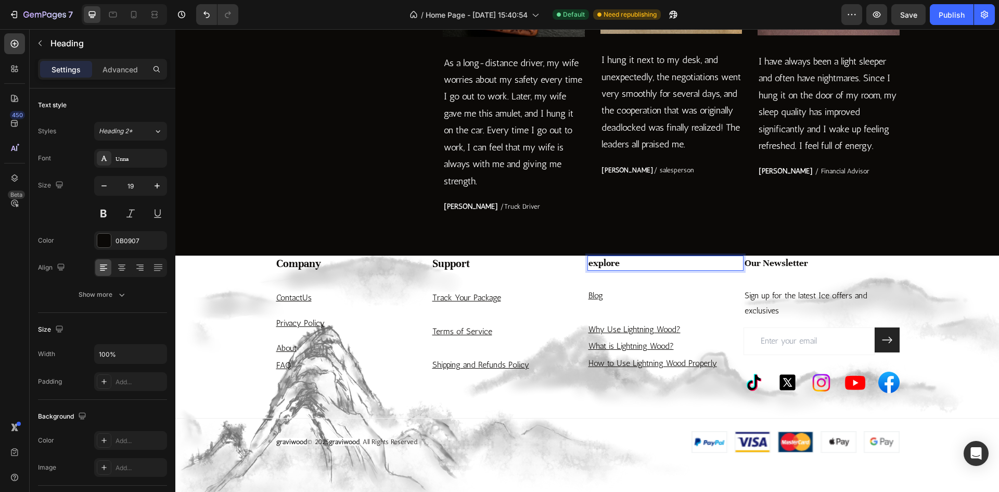
click at [590, 265] on p "explore" at bounding box center [665, 262] width 154 height 13
click at [755, 272] on div "Our Newsletter Heading Sign up for the latest Ice offers and exclusives Text bl…" at bounding box center [821, 323] width 156 height 137
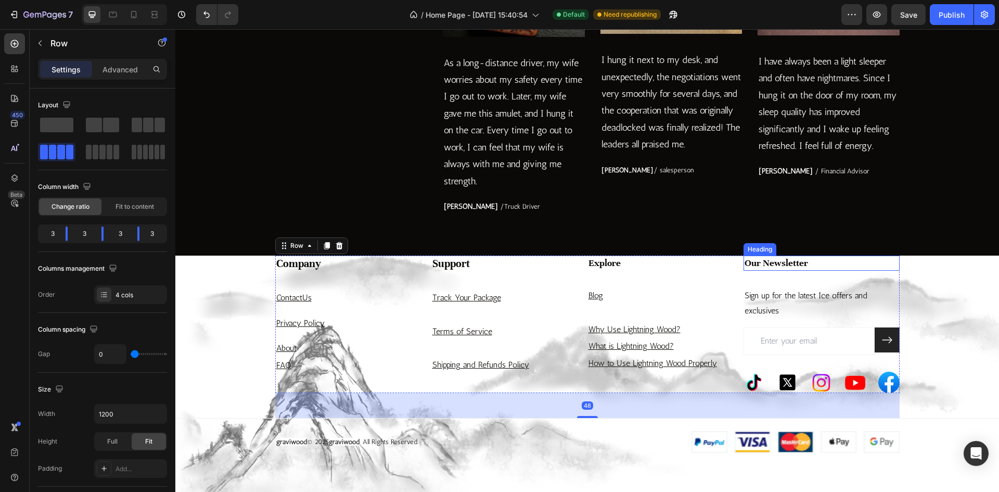
click at [770, 267] on p "Our Newsletter" at bounding box center [821, 262] width 154 height 13
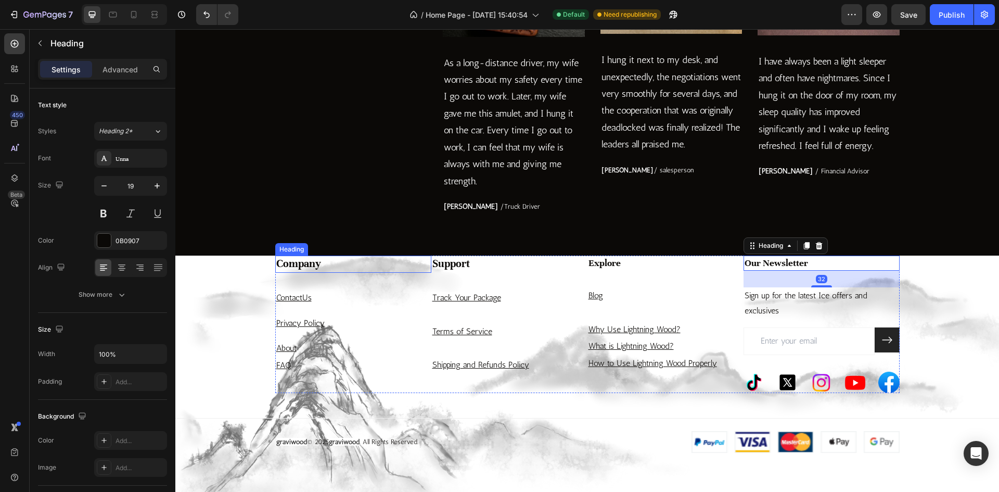
click at [286, 264] on h3 "Company" at bounding box center [353, 263] width 156 height 17
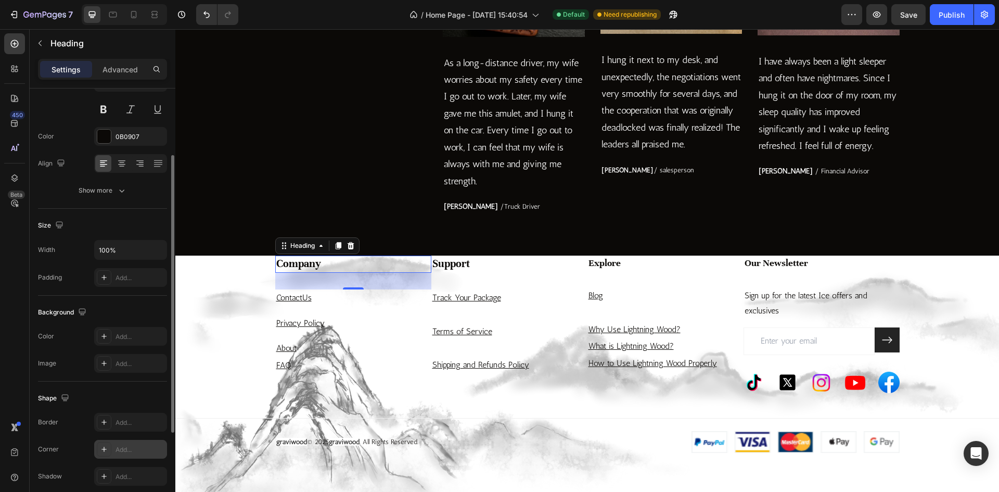
scroll to position [242, 0]
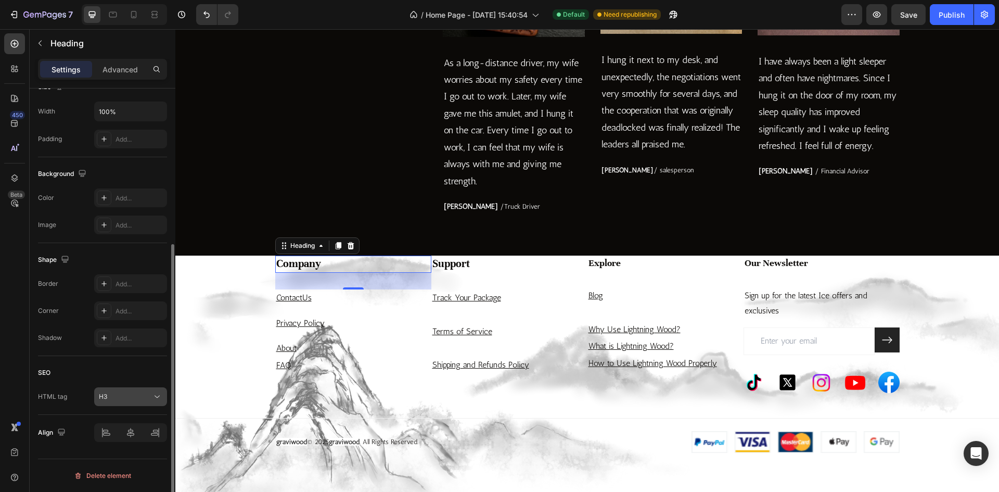
click at [136, 396] on div "H3" at bounding box center [125, 396] width 53 height 9
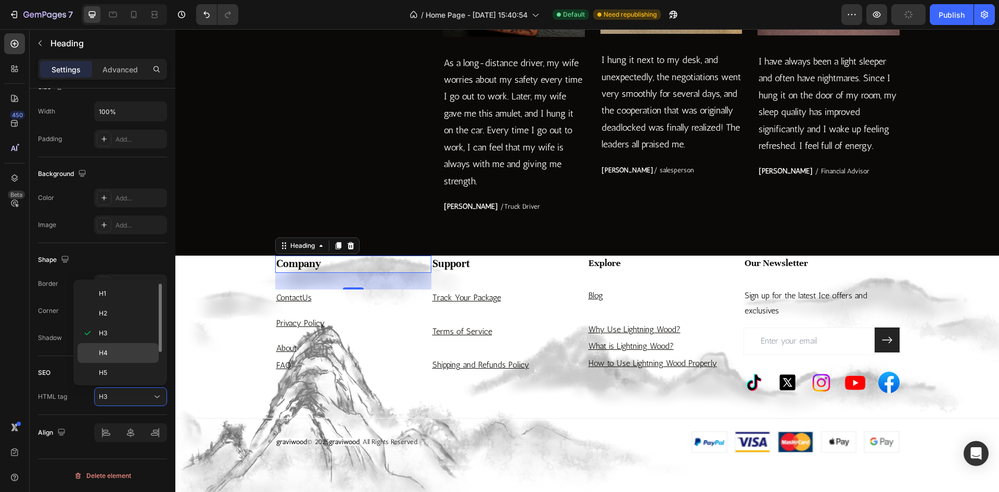
click at [110, 356] on p "H4" at bounding box center [126, 352] width 55 height 9
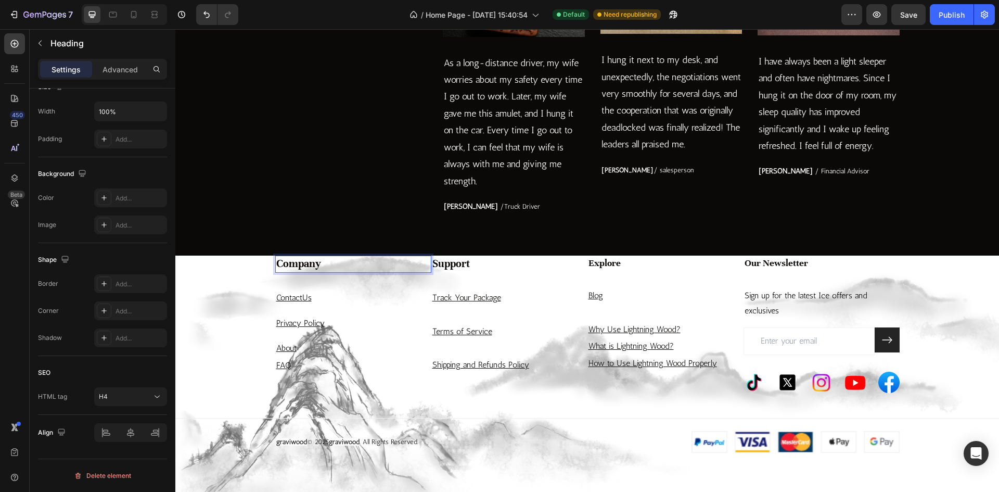
click at [355, 266] on h4 "Company" at bounding box center [353, 263] width 156 height 17
click at [313, 298] on p "Contact Us" at bounding box center [353, 297] width 154 height 15
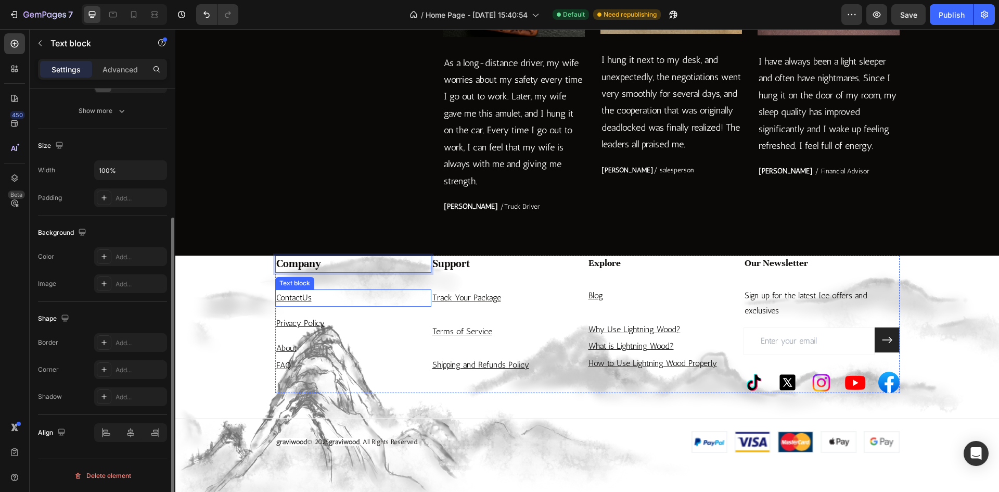
scroll to position [0, 0]
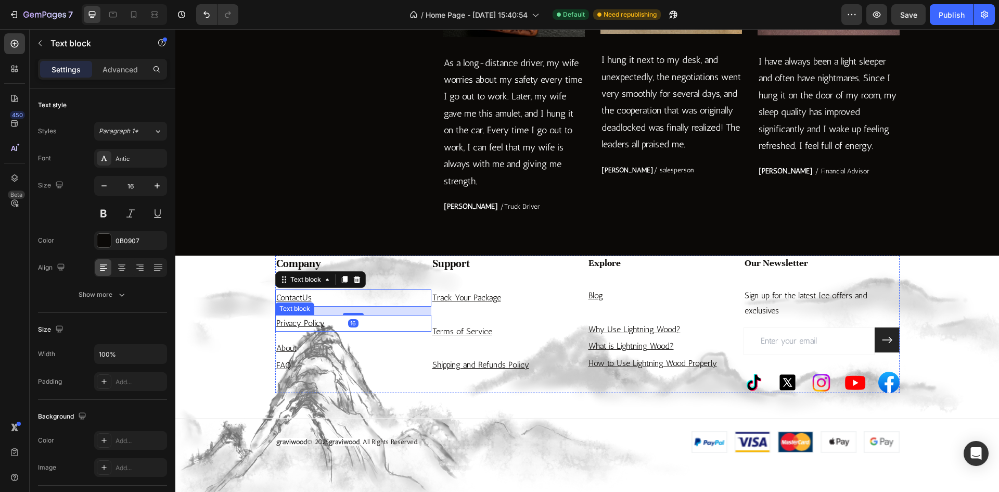
click at [330, 329] on p "Privacy Policy" at bounding box center [353, 323] width 154 height 15
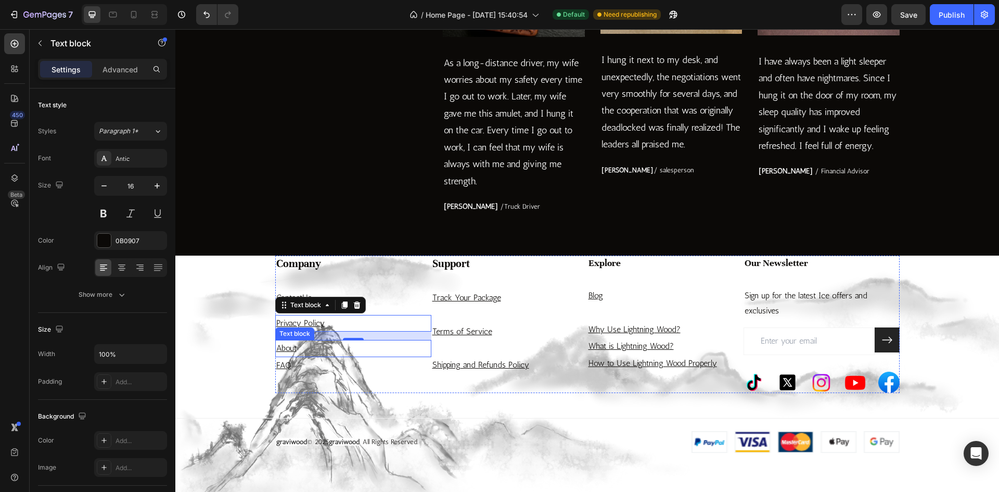
click at [224, 324] on div "Company Heading Contact Us Text block Privacy Policy Text block 16 About Text b…" at bounding box center [586, 353] width 823 height 197
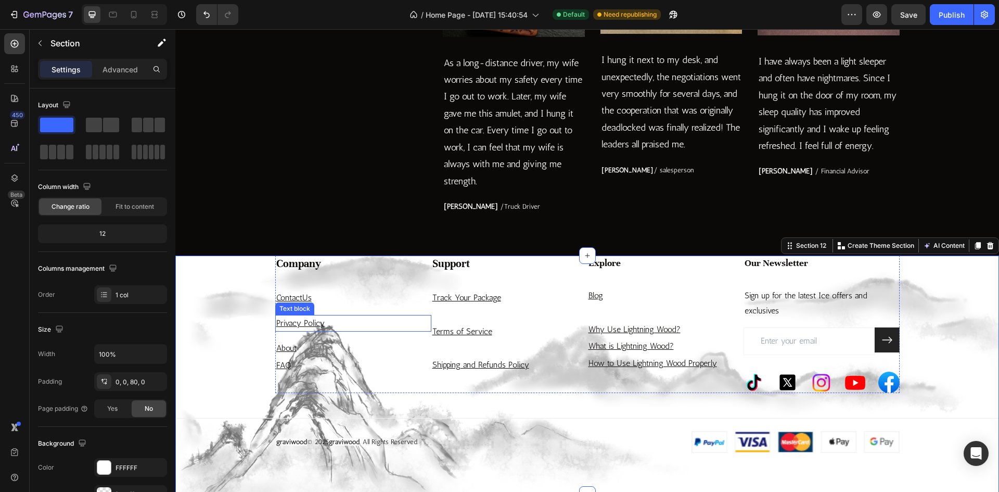
click at [293, 318] on u "Privacy Policy" at bounding box center [300, 323] width 48 height 10
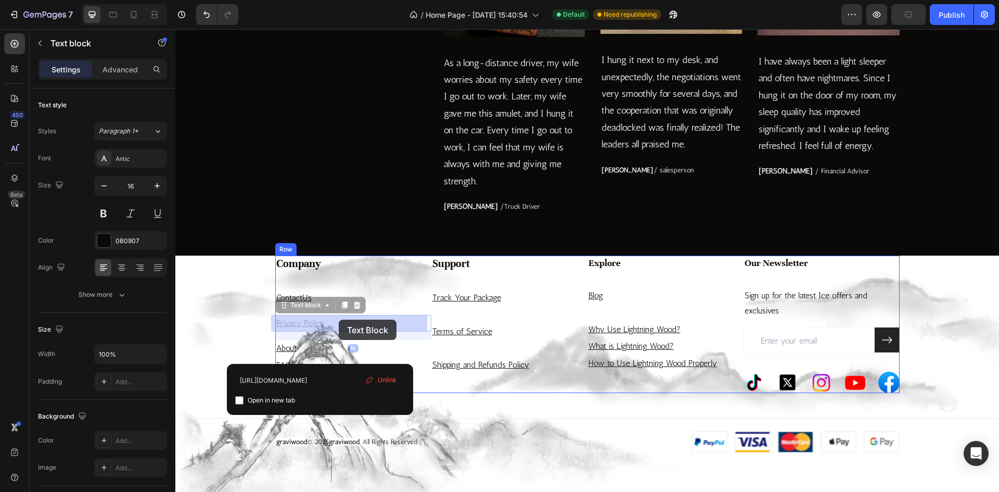
drag, startPoint x: 337, startPoint y: 326, endPoint x: 339, endPoint y: 320, distance: 5.4
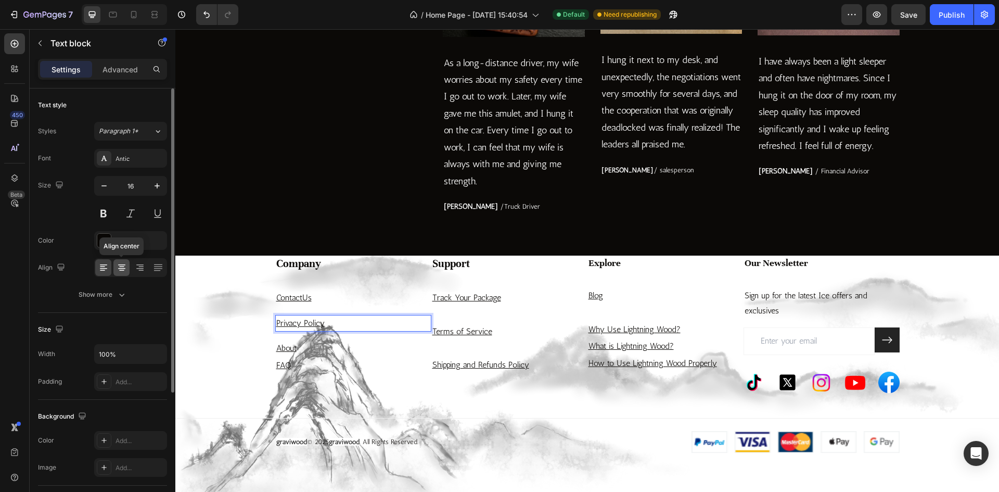
click at [124, 273] on div at bounding box center [121, 267] width 16 height 17
click at [101, 272] on icon at bounding box center [103, 267] width 10 height 10
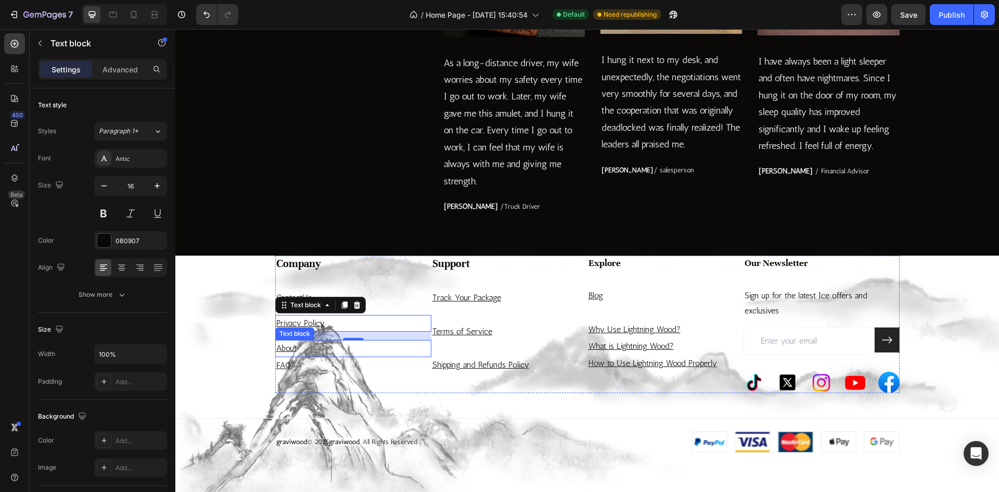
click at [331, 349] on p "About" at bounding box center [353, 348] width 154 height 15
click at [372, 323] on p "Privacy Policy" at bounding box center [353, 323] width 154 height 15
click at [116, 60] on div "Settings Advanced" at bounding box center [102, 69] width 129 height 21
click at [117, 65] on p "Advanced" at bounding box center [119, 69] width 35 height 11
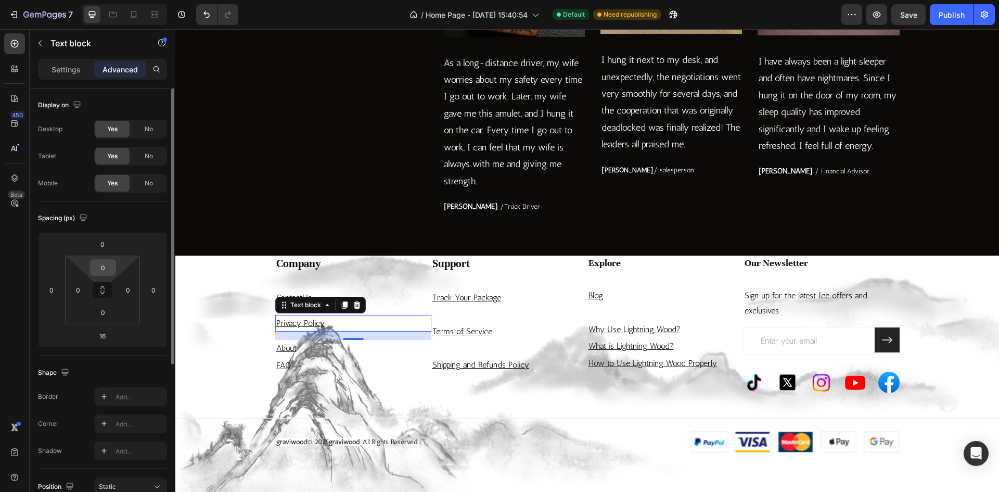
click at [111, 265] on input "0" at bounding box center [103, 268] width 21 height 16
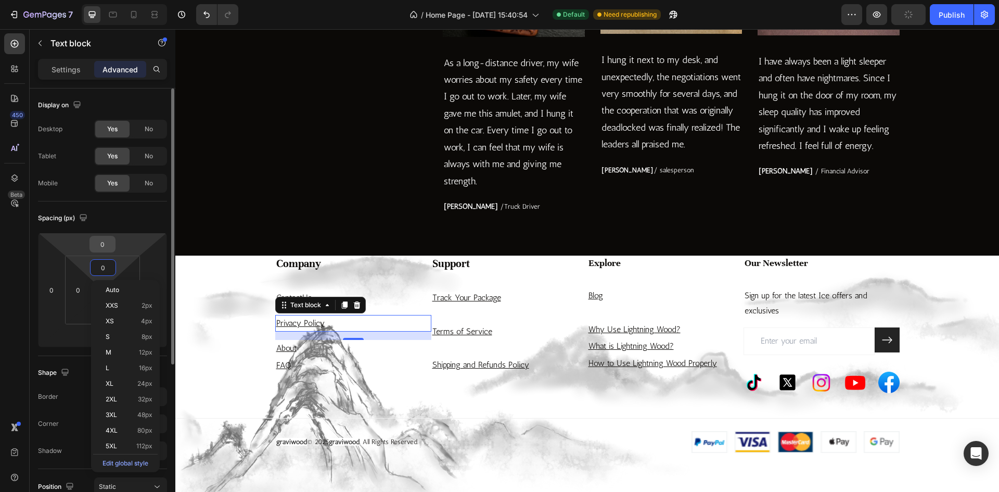
click at [105, 244] on input "0" at bounding box center [102, 244] width 21 height 16
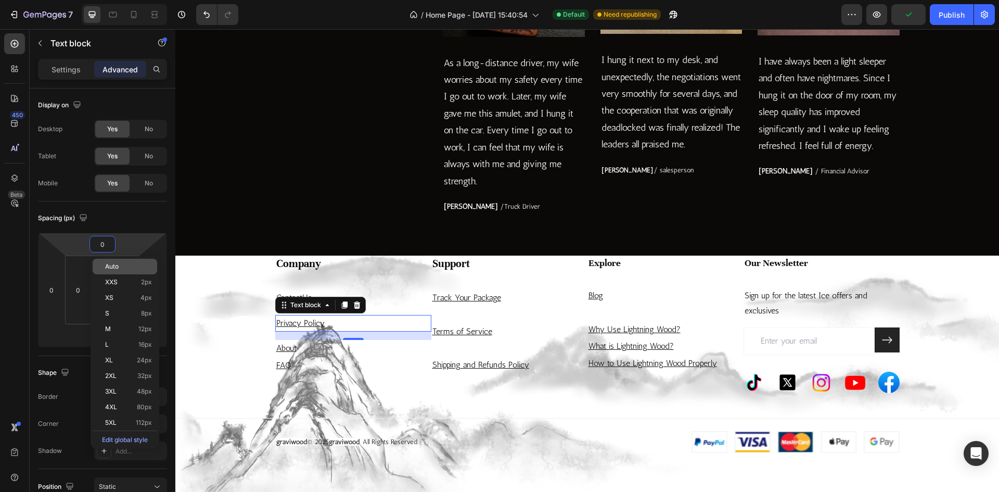
click at [114, 267] on span "Auto" at bounding box center [112, 266] width 14 height 7
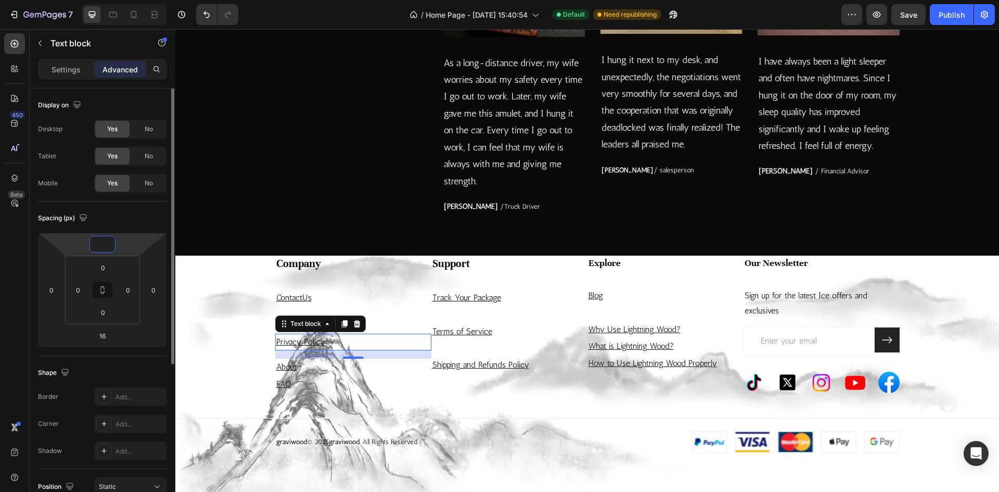
click at [101, 247] on input "number" at bounding box center [102, 244] width 21 height 16
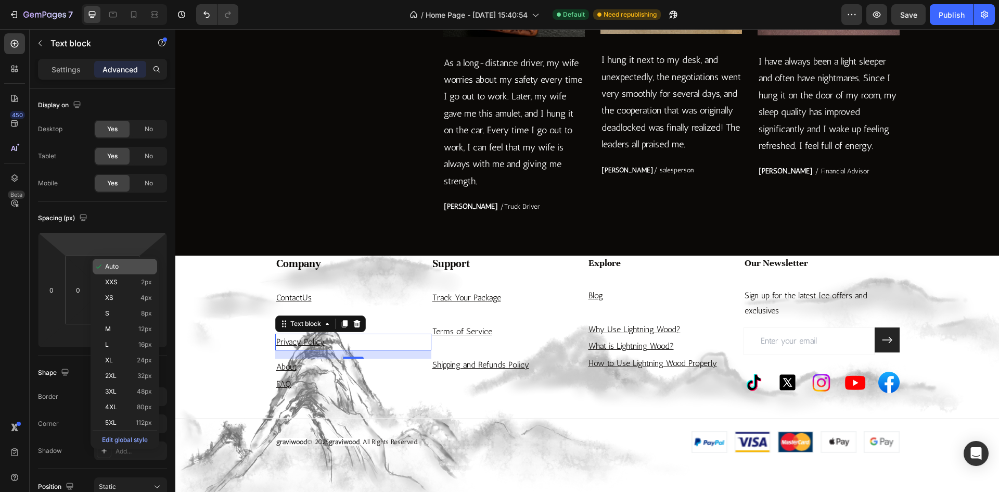
click at [119, 269] on p "Auto" at bounding box center [128, 266] width 47 height 7
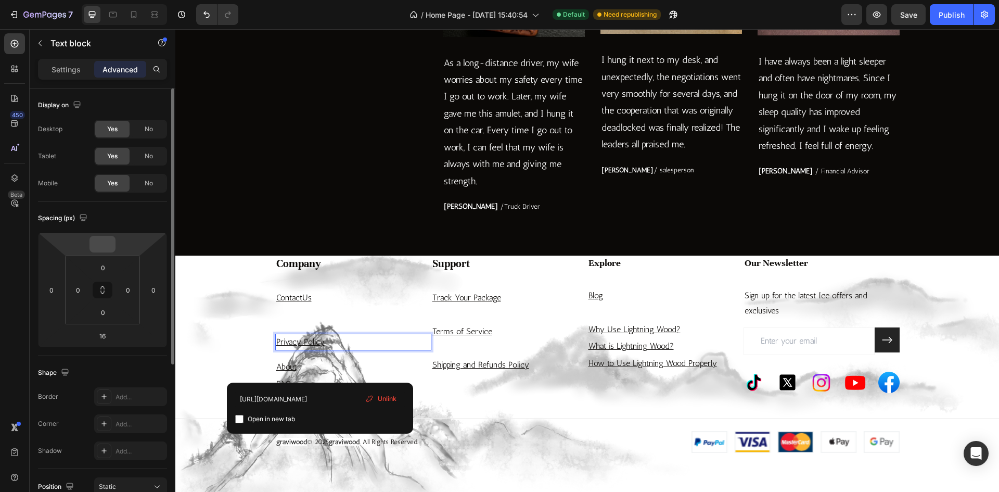
click at [101, 245] on input "number" at bounding box center [102, 244] width 21 height 16
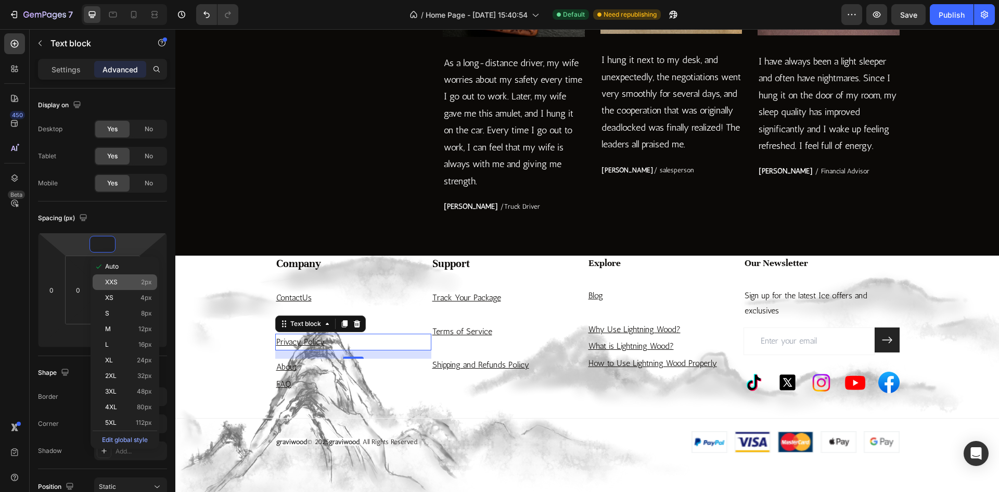
click at [115, 277] on div "XXS 2px" at bounding box center [125, 282] width 65 height 16
type input "2"
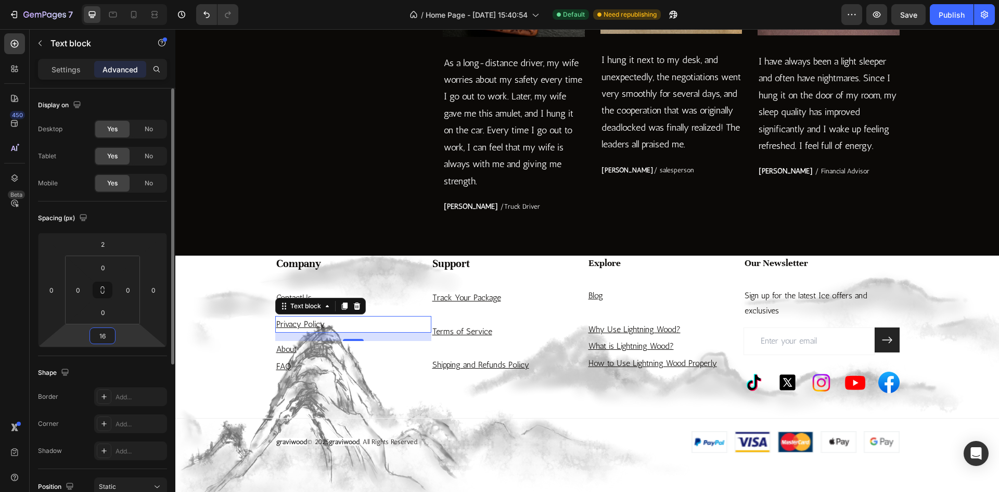
click at [105, 336] on input "16" at bounding box center [102, 336] width 21 height 16
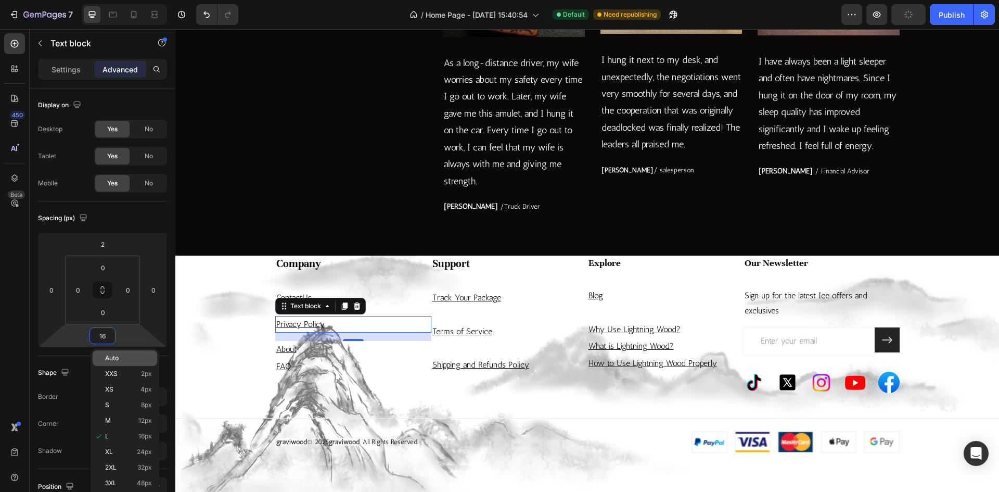
click at [111, 360] on span "Auto" at bounding box center [112, 357] width 14 height 7
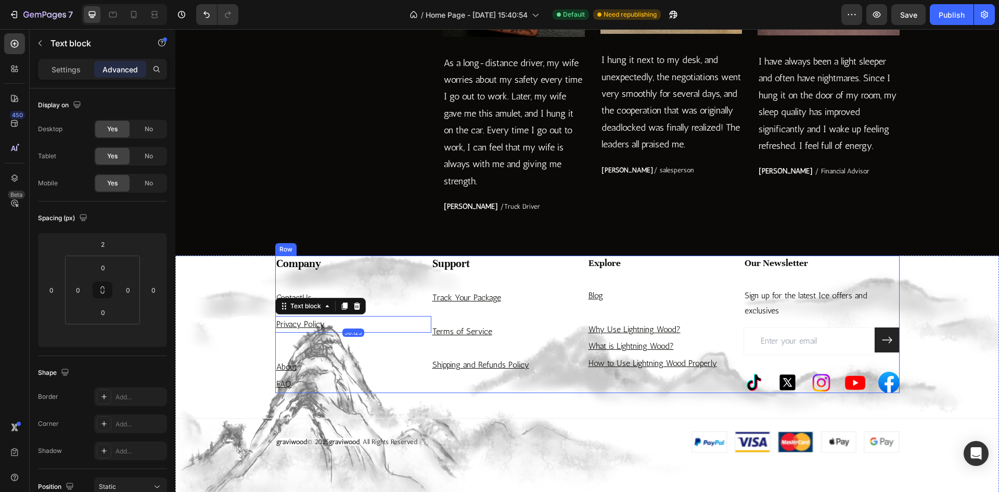
click at [381, 359] on div "About" at bounding box center [353, 366] width 156 height 17
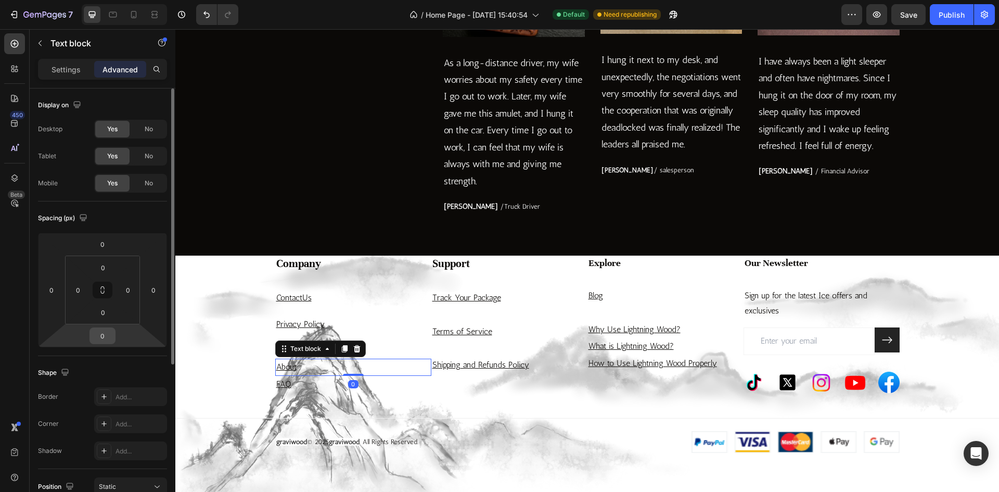
click at [104, 337] on input "0" at bounding box center [102, 336] width 21 height 16
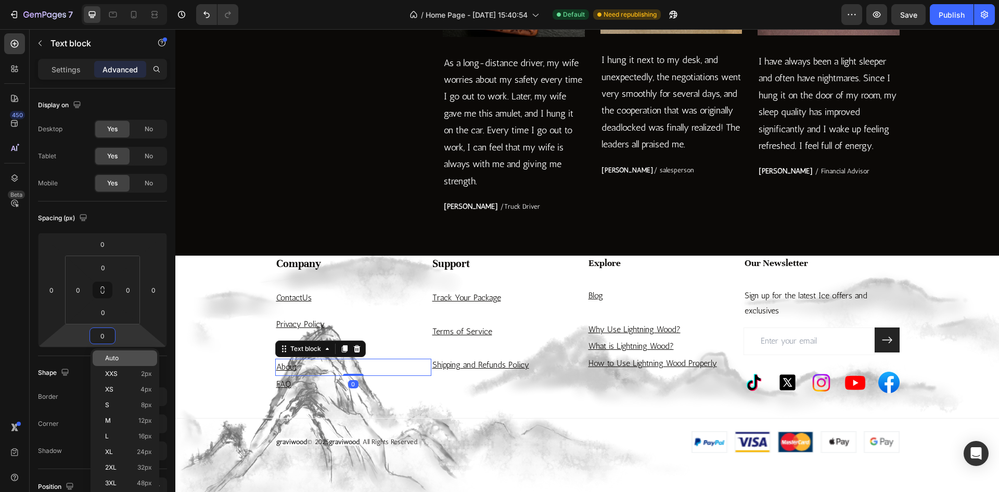
click at [109, 359] on span "Auto" at bounding box center [112, 357] width 14 height 7
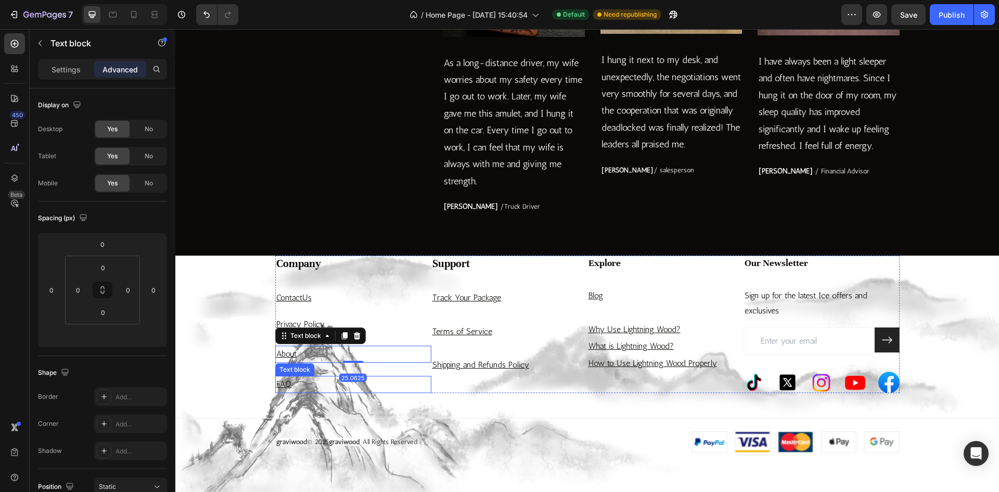
click at [293, 380] on p "FAQ" at bounding box center [353, 384] width 154 height 15
click at [281, 387] on u "FAQ" at bounding box center [283, 384] width 15 height 10
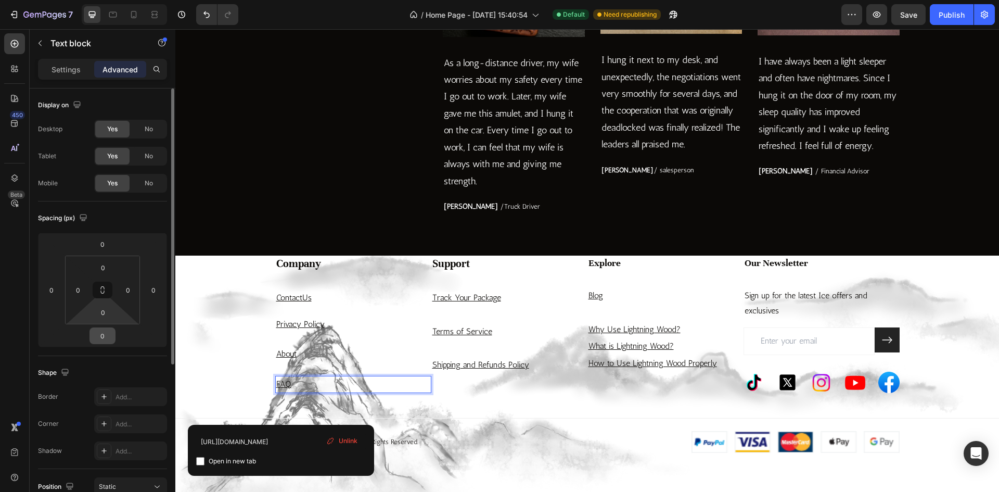
click at [104, 328] on input "0" at bounding box center [102, 336] width 21 height 16
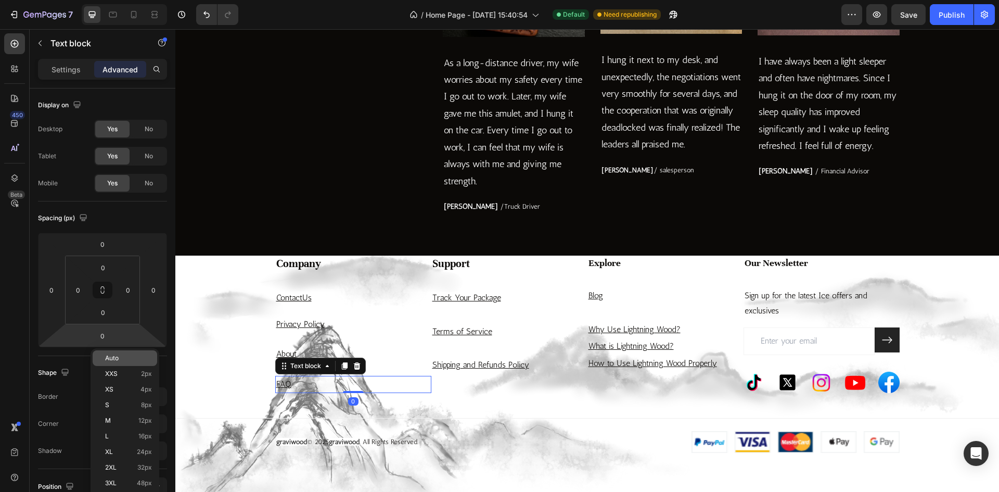
click at [131, 363] on div "Auto" at bounding box center [125, 358] width 65 height 16
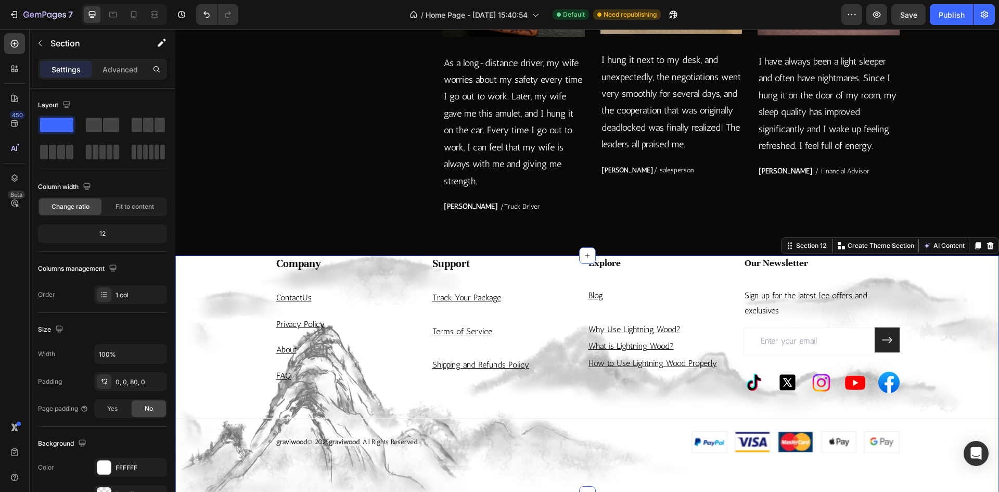
click at [448, 402] on div "Company Heading Contact Us Text block Privacy Policy ⁠⁠⁠⁠⁠⁠⁠ Text block About T…" at bounding box center [586, 353] width 823 height 197
click at [459, 299] on u "Track Your Package" at bounding box center [466, 297] width 69 height 10
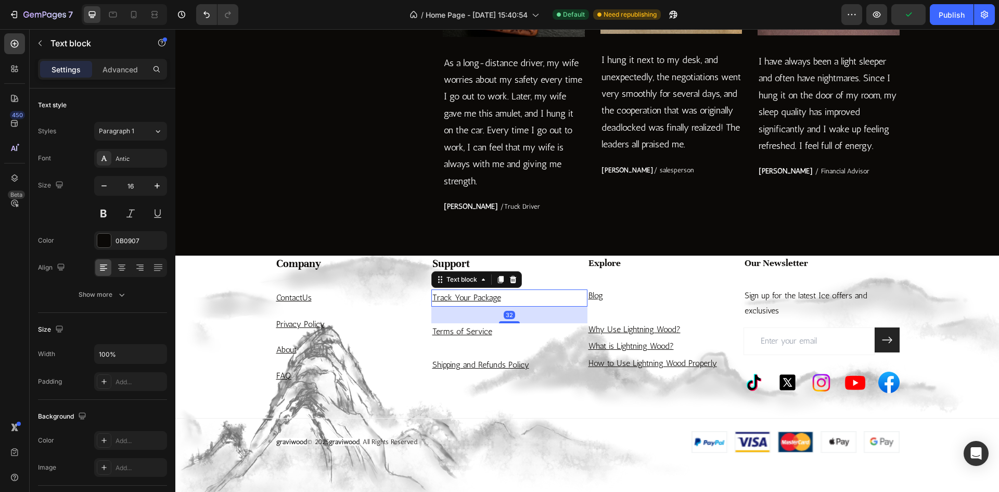
click at [115, 78] on div "Settings Advanced" at bounding box center [102, 69] width 129 height 21
drag, startPoint x: 114, startPoint y: 75, endPoint x: 112, endPoint y: 88, distance: 13.1
click at [113, 74] on div "Advanced" at bounding box center [120, 69] width 52 height 17
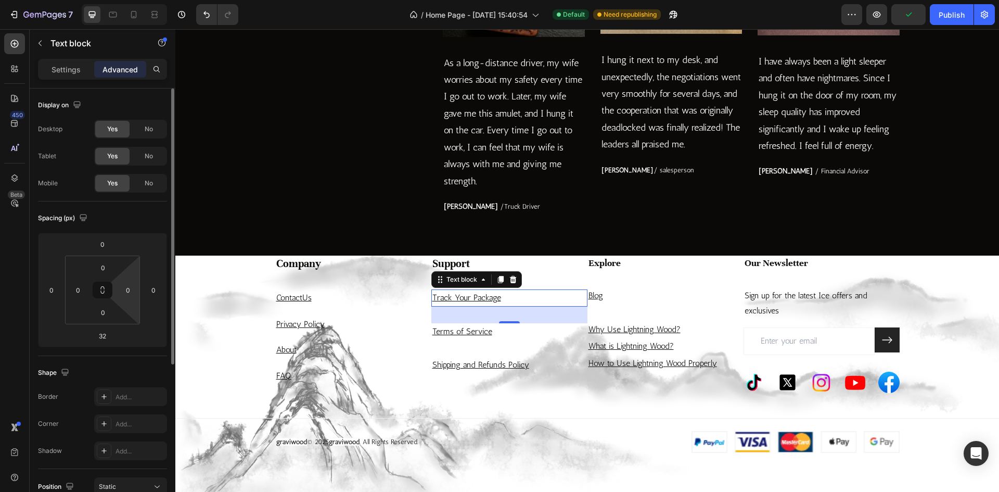
scroll to position [104, 0]
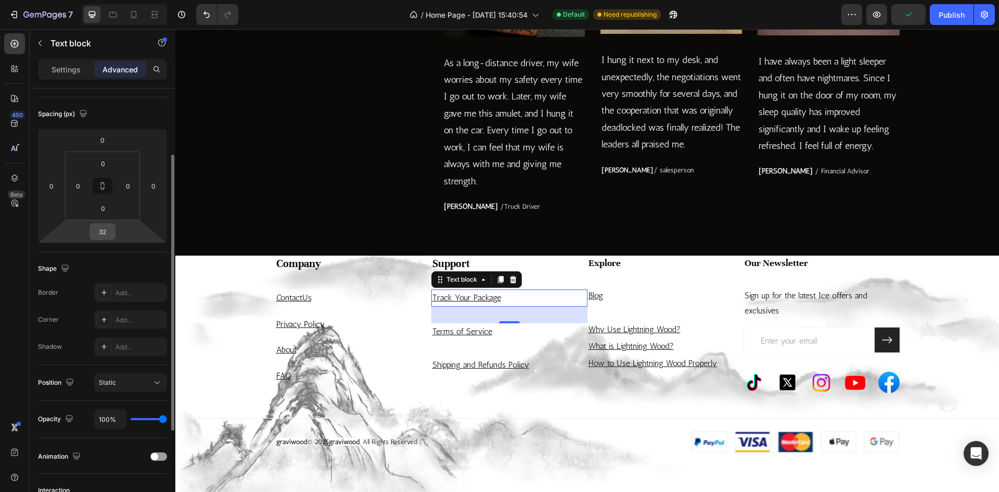
click at [108, 239] on input "32" at bounding box center [102, 232] width 21 height 16
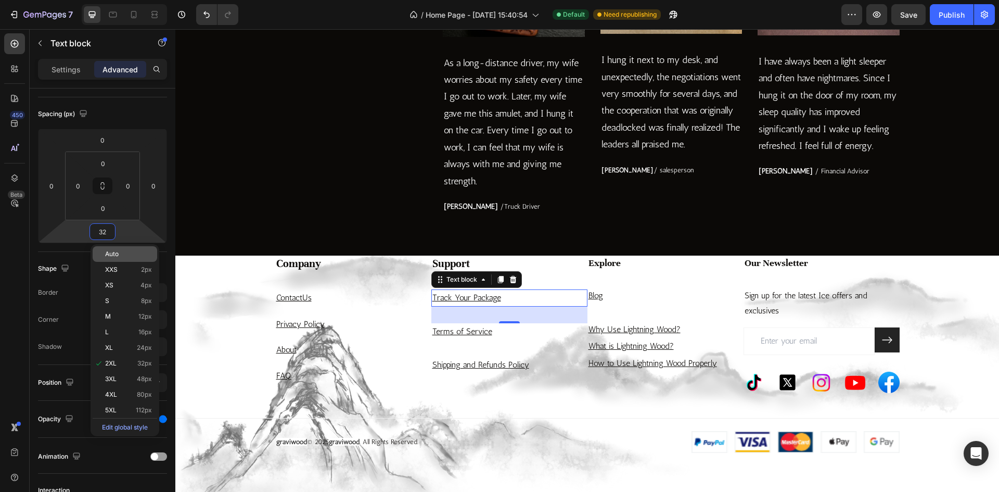
type input "2"
click at [118, 254] on span "Auto" at bounding box center [112, 253] width 14 height 7
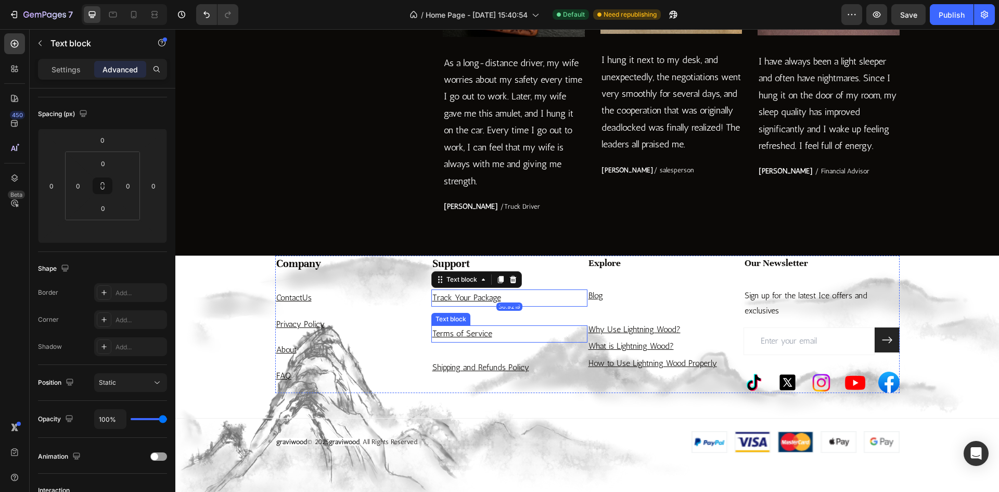
click at [481, 335] on u "Terms of Service" at bounding box center [462, 333] width 60 height 10
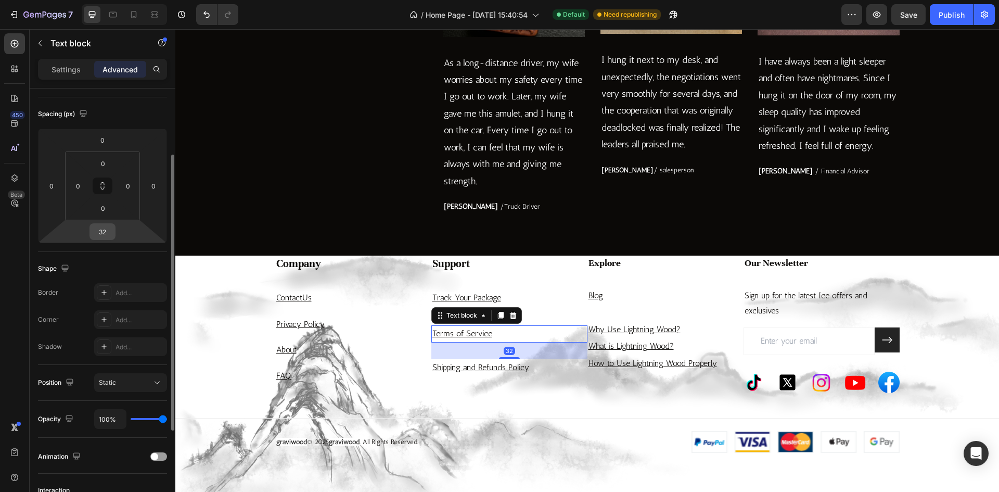
click at [105, 235] on input "32" at bounding box center [102, 232] width 21 height 16
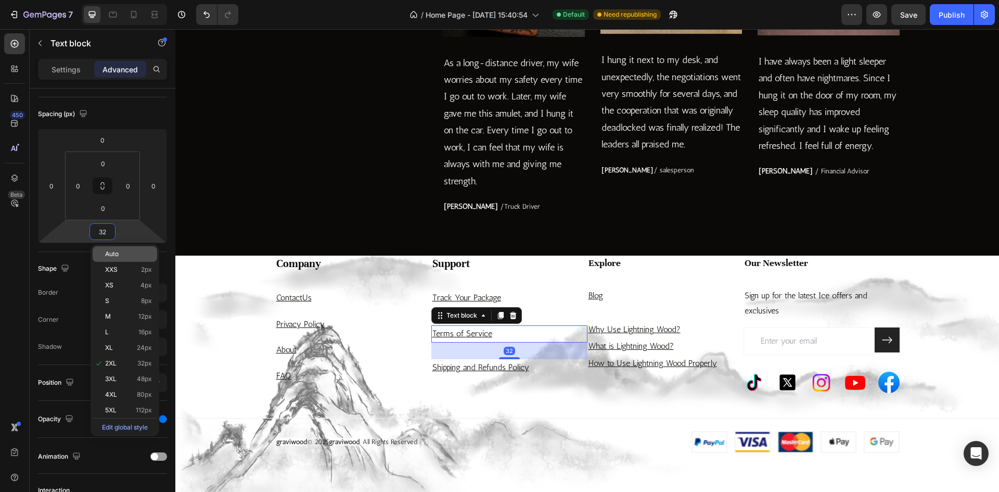
type input "2"
click at [114, 254] on span "Auto" at bounding box center [112, 253] width 14 height 7
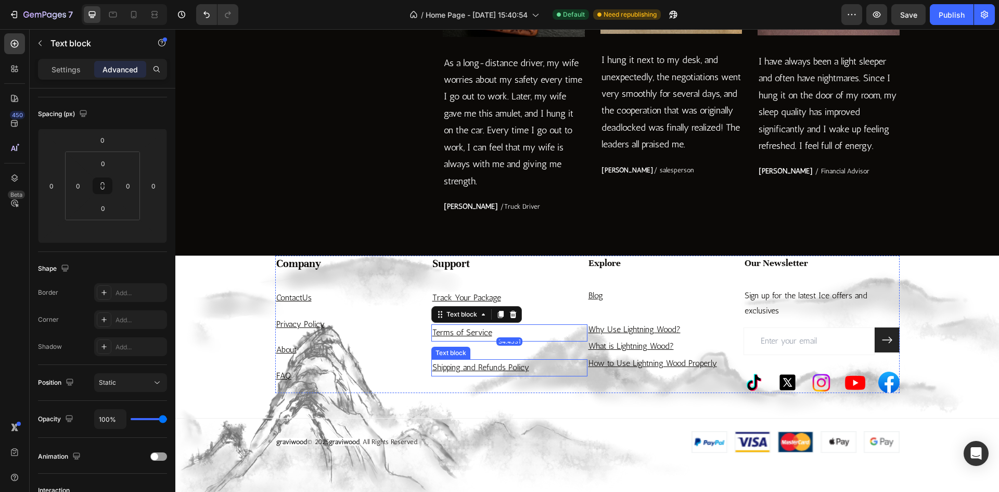
click at [469, 365] on u "Shipping and Refunds Policy" at bounding box center [480, 367] width 97 height 10
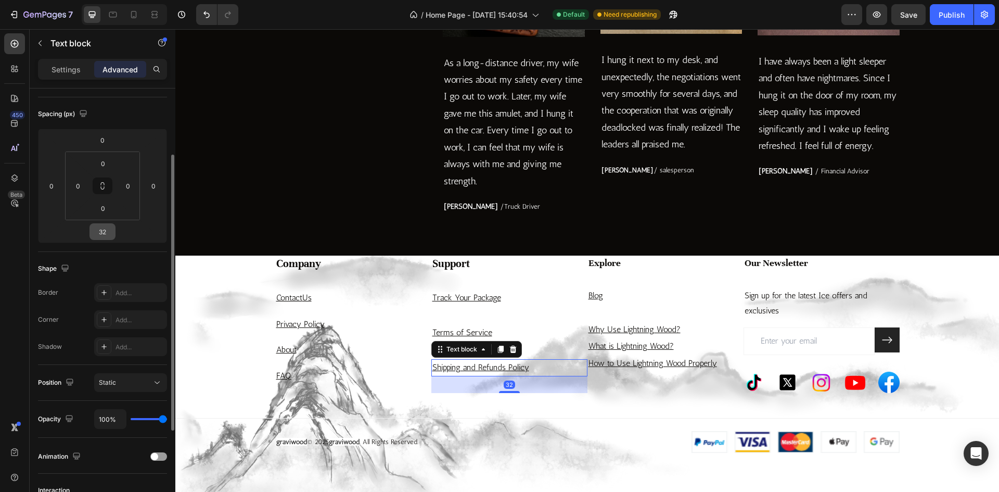
click at [104, 239] on input "32" at bounding box center [102, 232] width 21 height 16
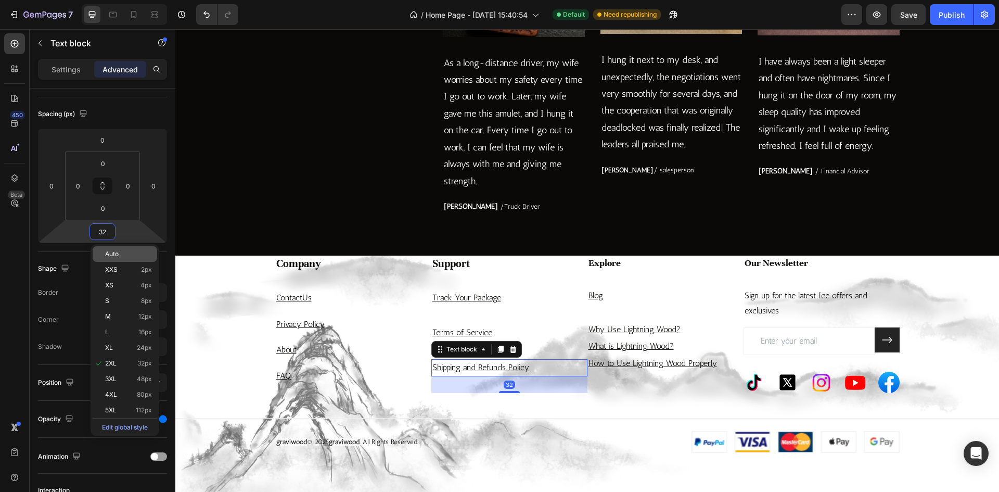
type input "2"
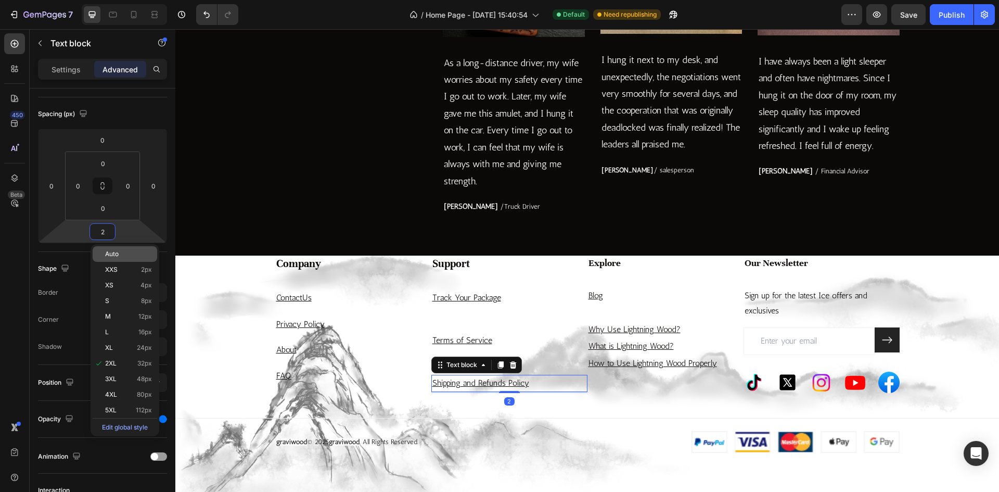
click at [115, 251] on span "Auto" at bounding box center [112, 253] width 14 height 7
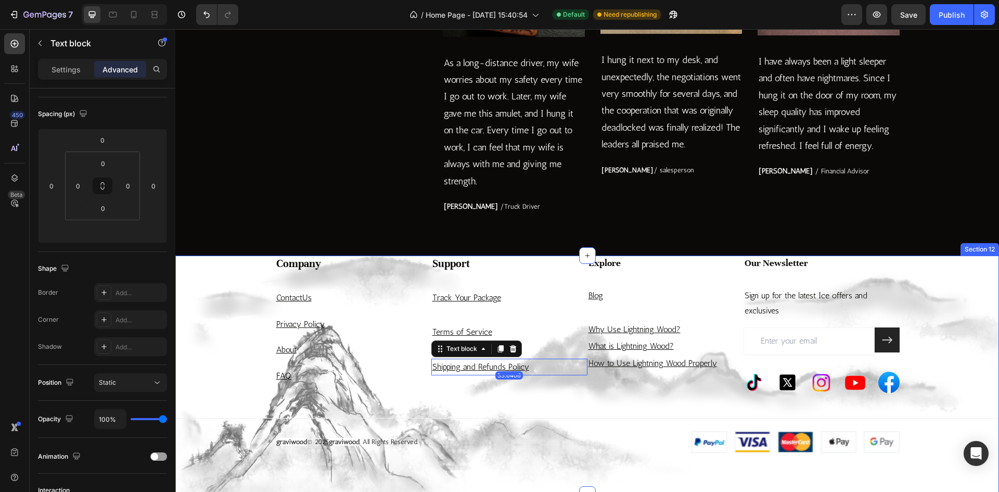
click at [451, 400] on div "Company Heading Contact Us Text block Privacy Policy ⁠⁠⁠⁠⁠⁠⁠ Text block About T…" at bounding box center [586, 353] width 823 height 197
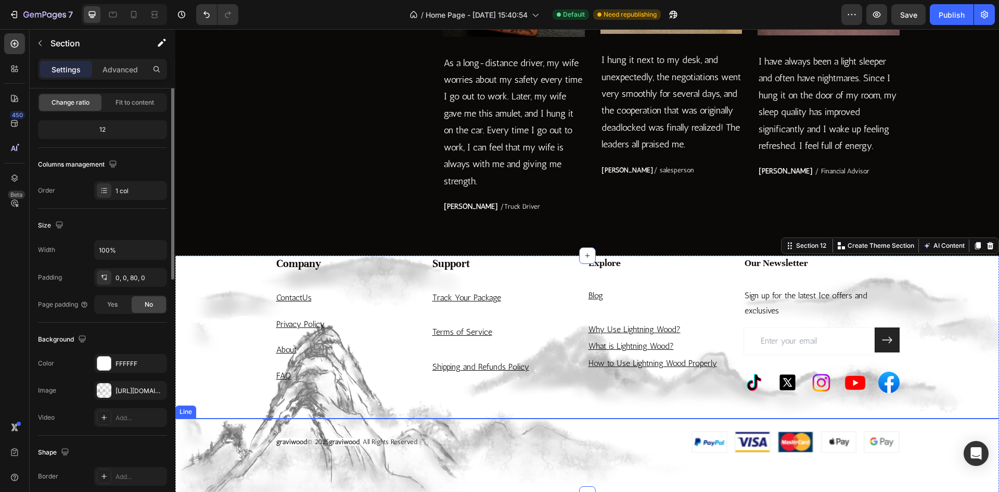
scroll to position [0, 0]
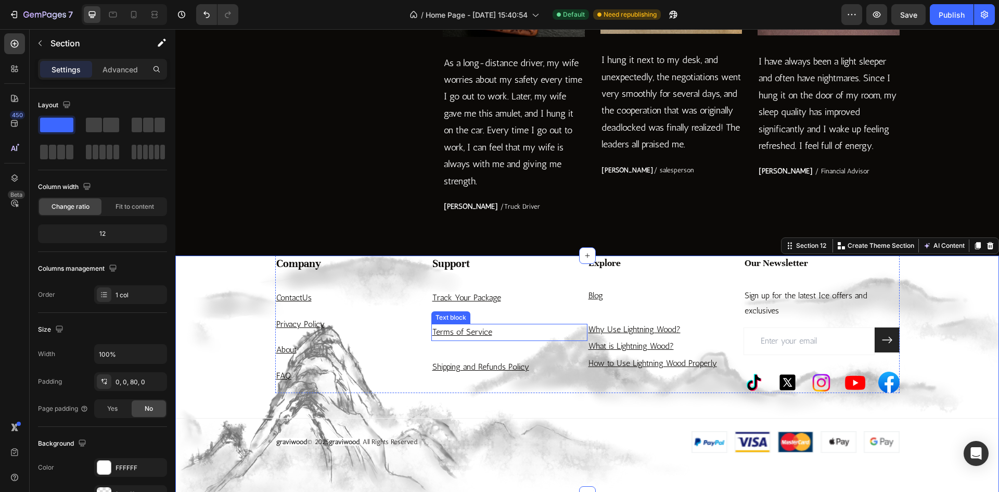
click at [458, 333] on u "Terms of Service" at bounding box center [462, 332] width 60 height 10
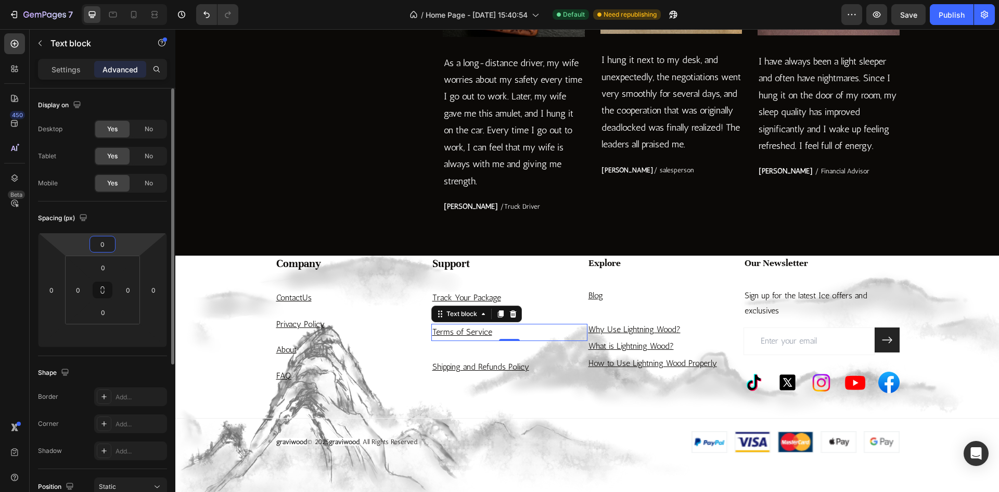
click at [99, 246] on input "0" at bounding box center [102, 244] width 21 height 16
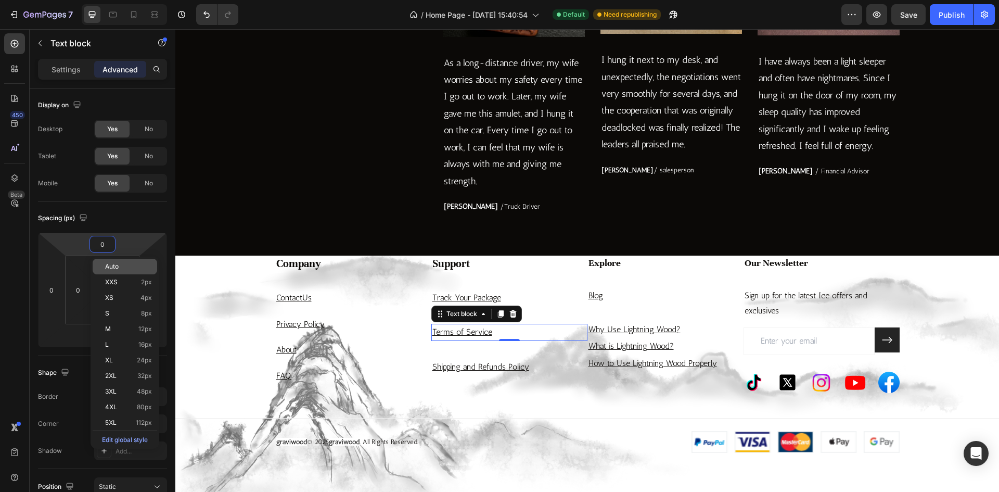
click at [107, 262] on div "Auto" at bounding box center [125, 267] width 65 height 16
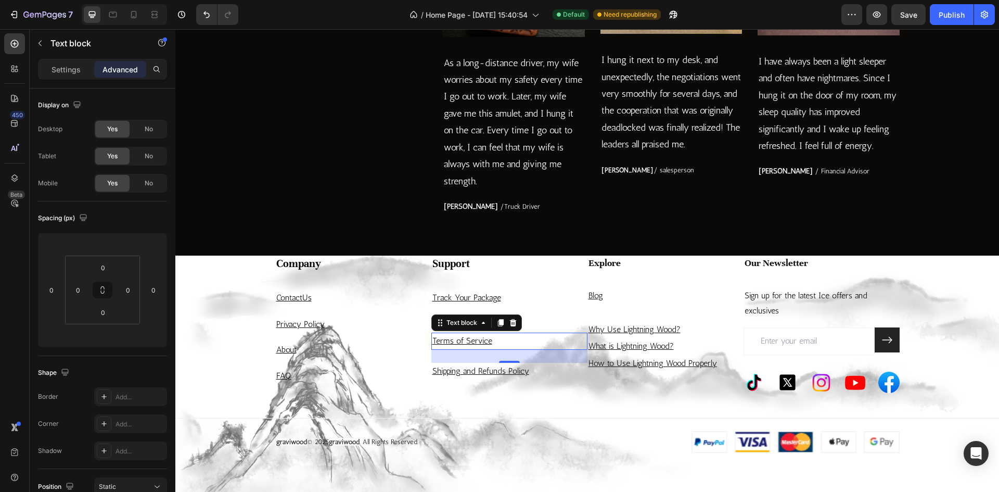
click at [449, 384] on div "Support Heading Track Your Package Text block Terms of Service Text block 33.64…" at bounding box center [509, 323] width 156 height 137
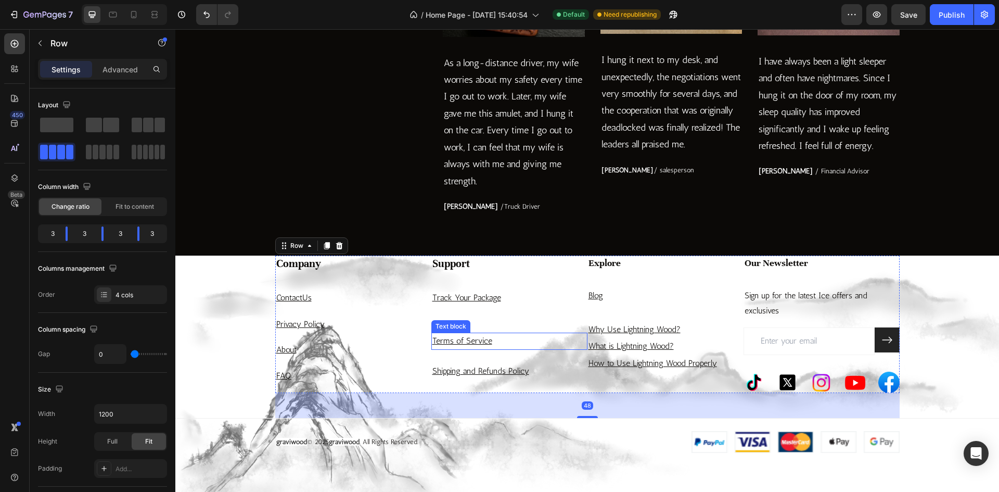
click at [456, 342] on u "Terms of Service" at bounding box center [462, 341] width 60 height 10
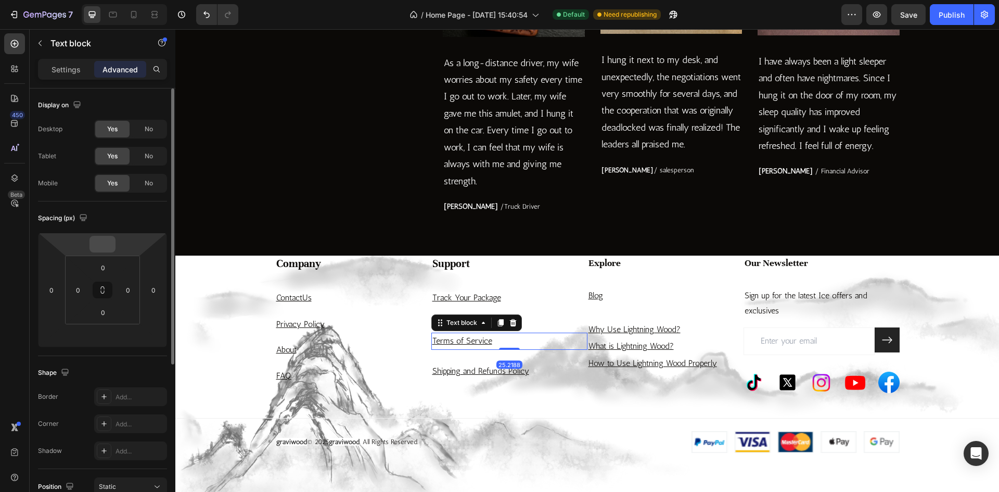
click at [99, 249] on input "number" at bounding box center [102, 244] width 21 height 16
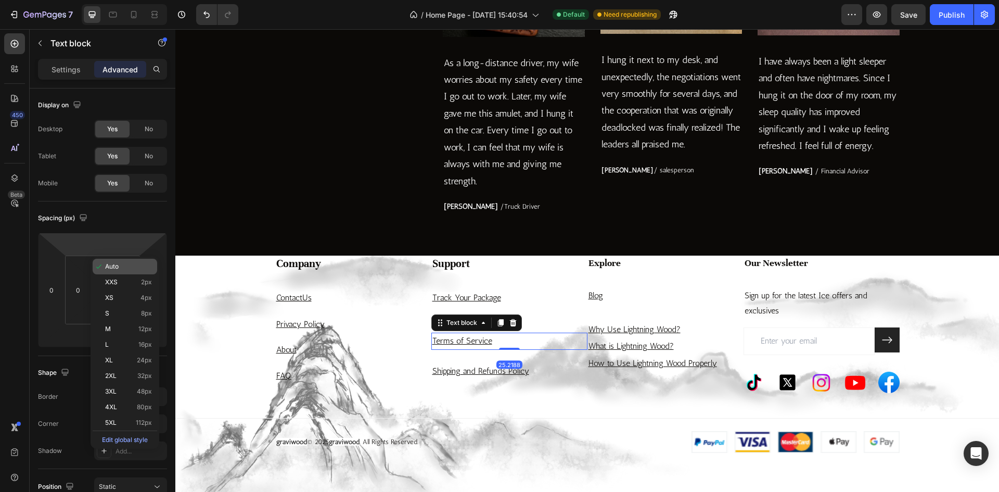
click at [108, 262] on div "Auto" at bounding box center [125, 267] width 65 height 16
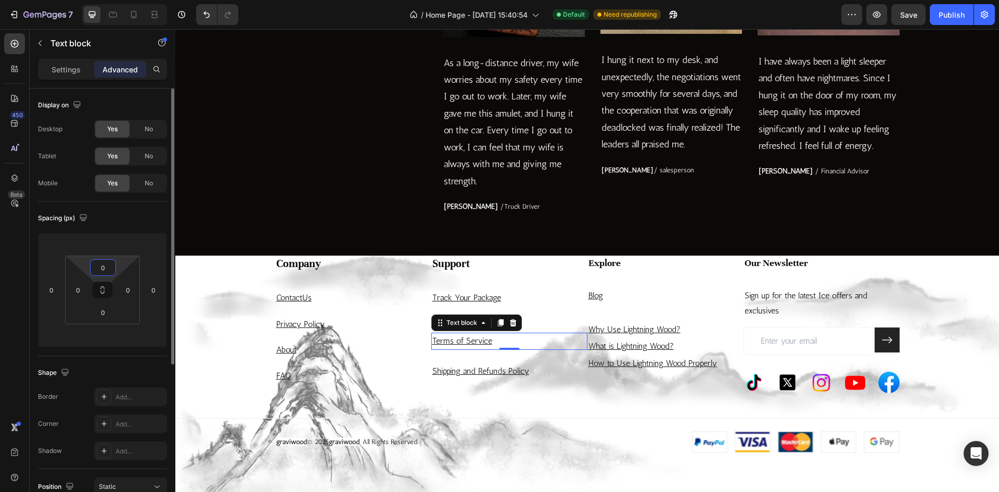
click at [103, 271] on input "0" at bounding box center [103, 268] width 21 height 16
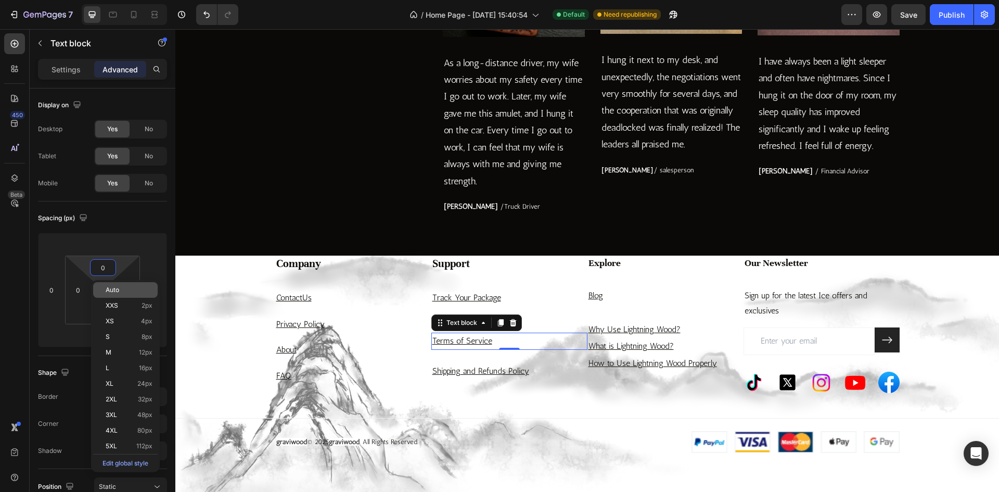
click at [117, 286] on div "Auto" at bounding box center [125, 290] width 65 height 16
type input "Auto"
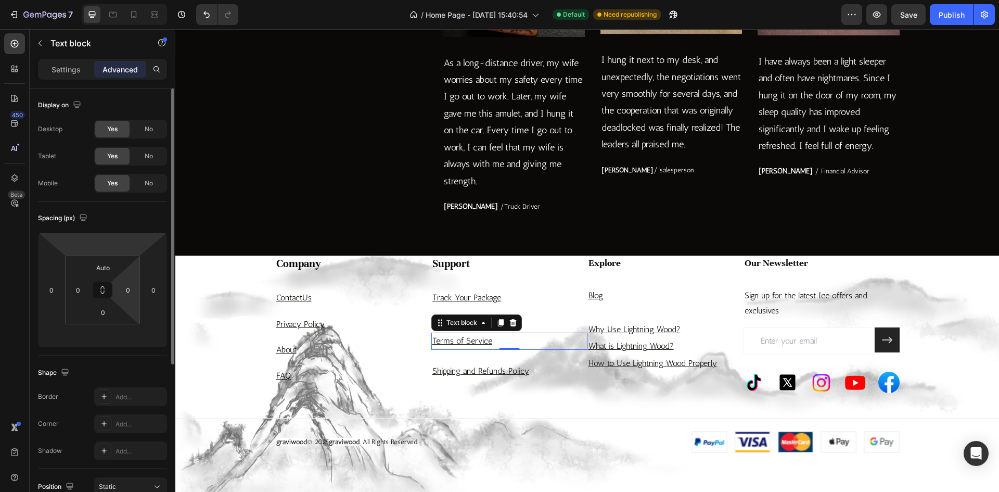
click at [104, 0] on html "7 Version history / Home Page - [DATE] 15:40:54 Default Need republishing Previ…" at bounding box center [499, 0] width 999 height 0
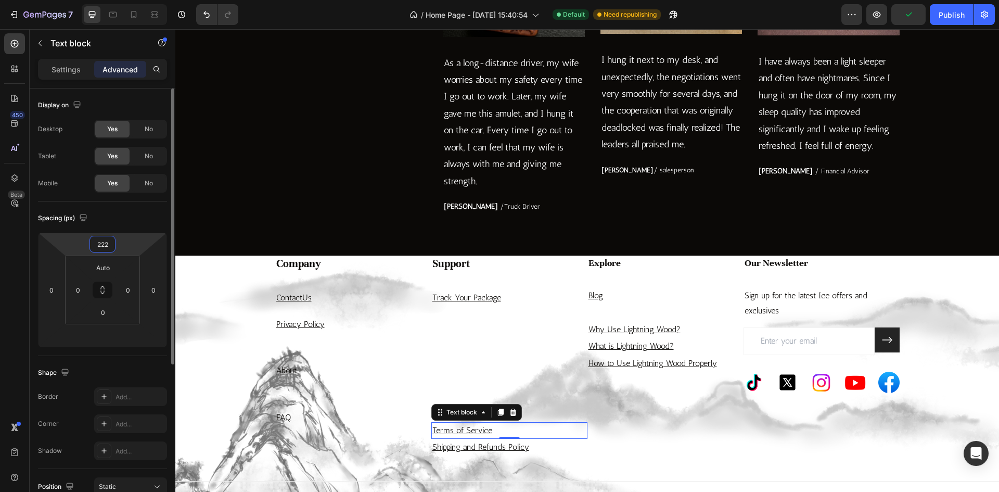
drag, startPoint x: 107, startPoint y: 245, endPoint x: 97, endPoint y: 246, distance: 9.4
click at [97, 246] on input "222" at bounding box center [102, 244] width 21 height 16
type input "2"
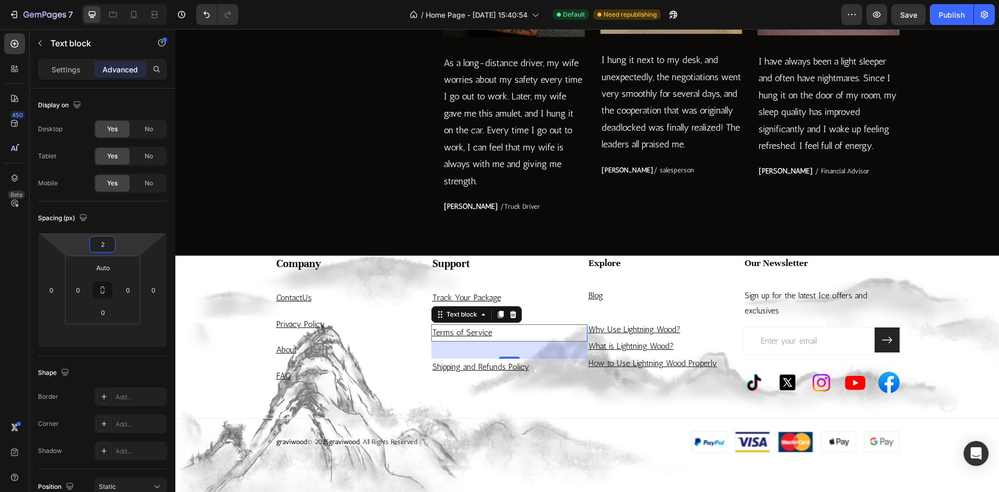
click at [404, 374] on p "FAQ" at bounding box center [353, 375] width 154 height 15
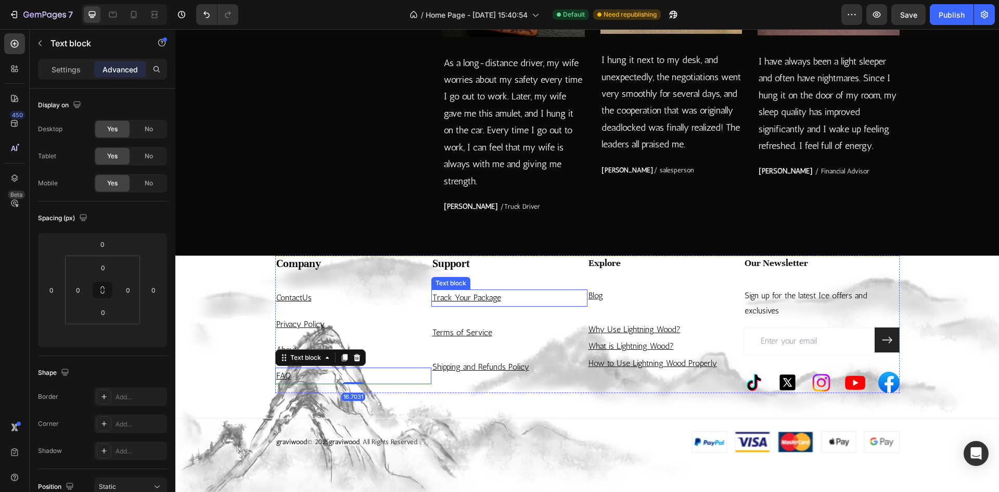
click at [480, 302] on p "Track Your Package" at bounding box center [509, 297] width 154 height 15
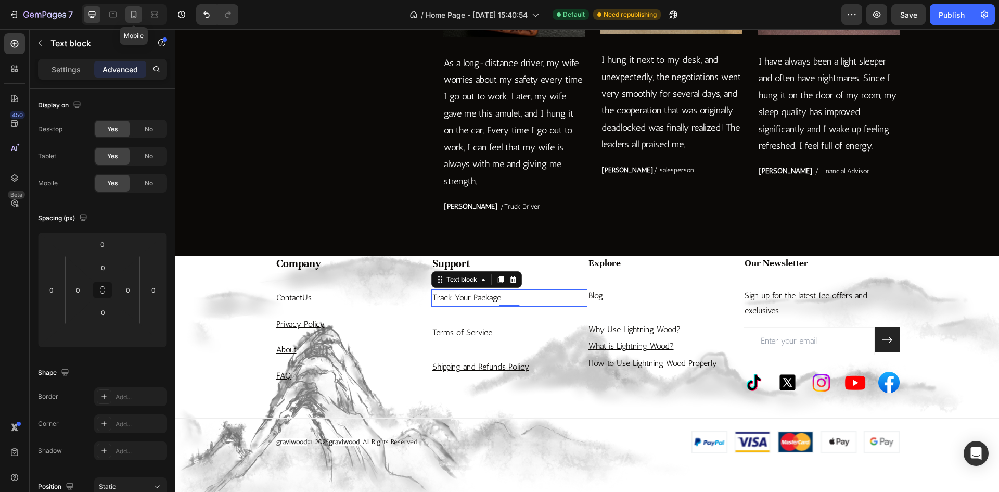
click at [137, 16] on icon at bounding box center [133, 14] width 10 height 10
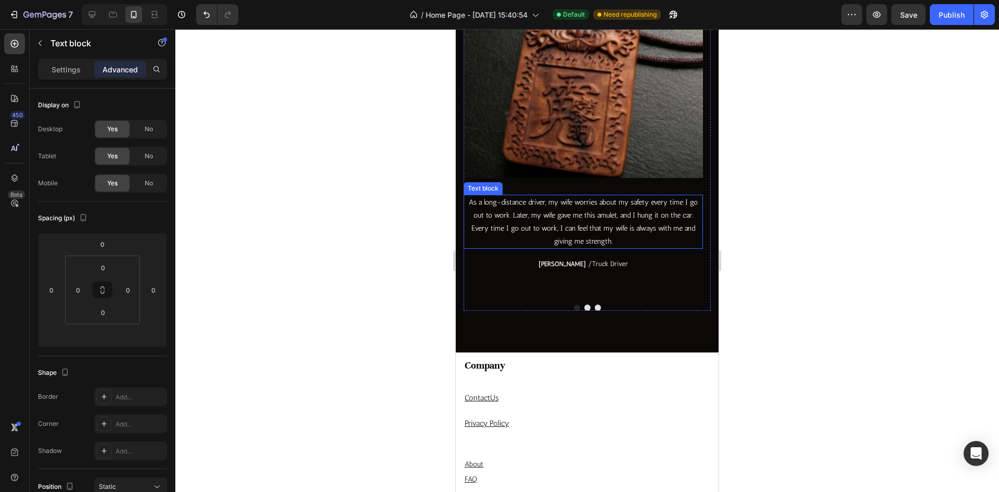
scroll to position [2688, 0]
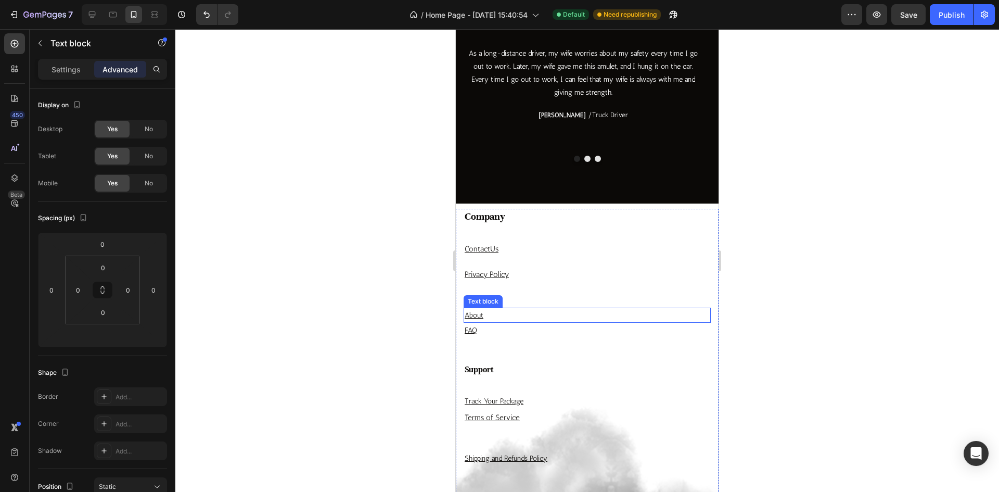
click at [478, 312] on u "About" at bounding box center [474, 315] width 19 height 9
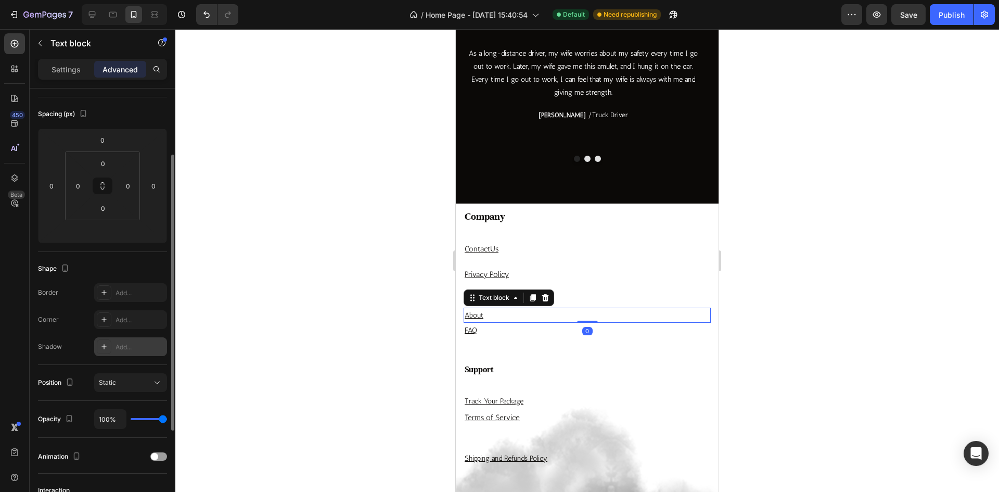
scroll to position [156, 0]
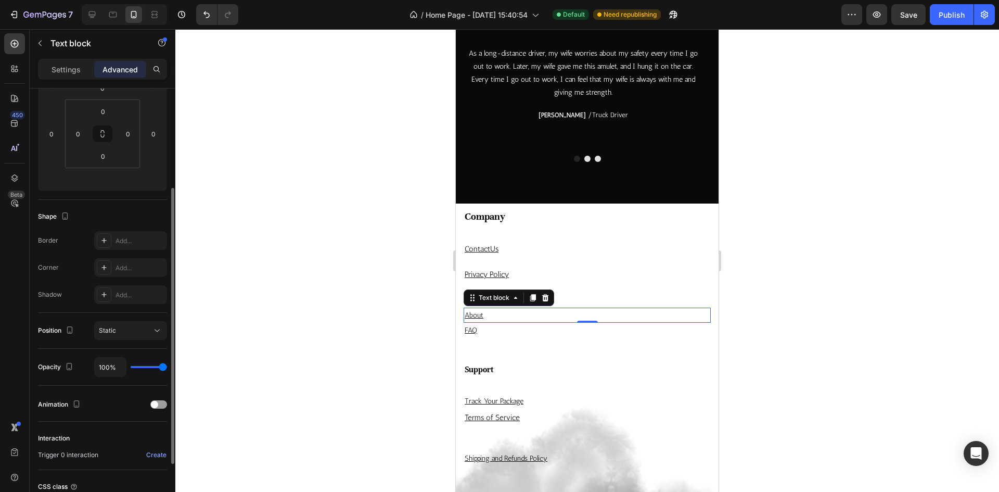
type input "59%"
type input "59"
type input "56%"
type input "56"
type input "37%"
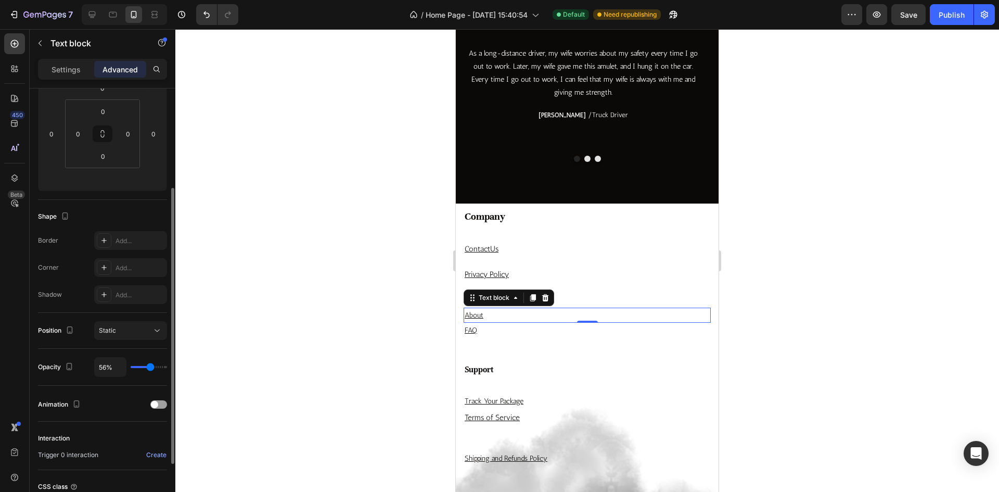
type input "37"
type input "31%"
type input "31"
type input "28%"
type input "28"
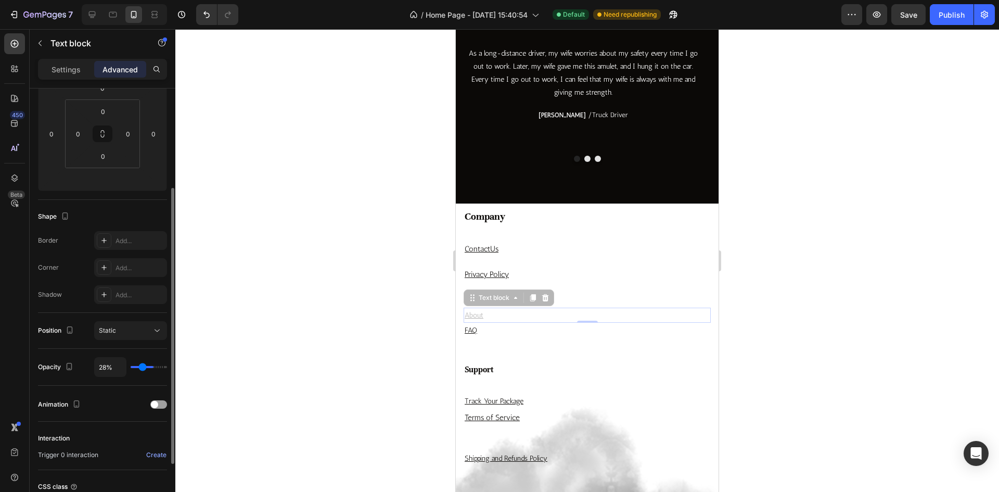
type input "26%"
type input "26"
type input "24%"
type input "24"
type input "20%"
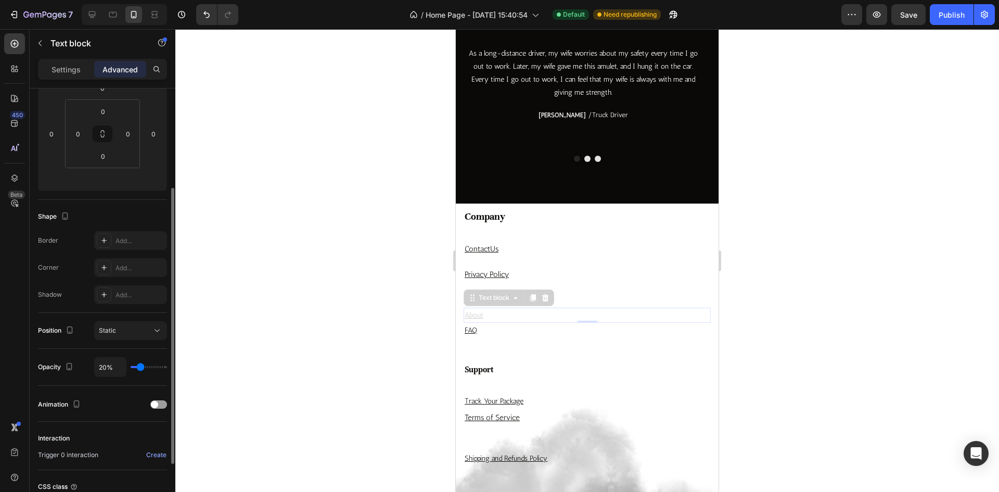
drag, startPoint x: 151, startPoint y: 367, endPoint x: 140, endPoint y: 367, distance: 10.9
type input "20"
click at [140, 367] on input "range" at bounding box center [149, 367] width 36 height 2
type input "19%"
type input "19"
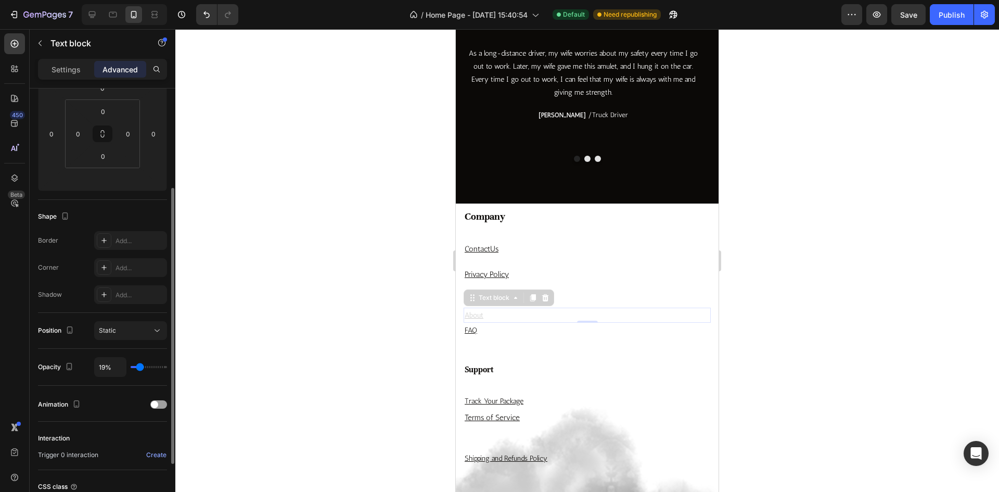
type input "22%"
type input "22"
type input "52%"
type input "52"
type input "85%"
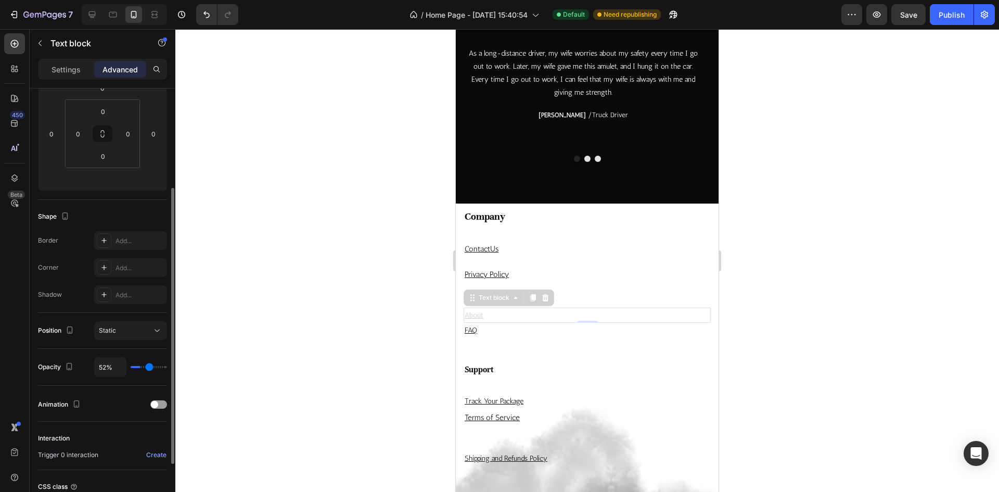
type input "85"
type input "100%"
drag, startPoint x: 140, startPoint y: 367, endPoint x: 184, endPoint y: 372, distance: 44.0
type input "100"
click at [167, 368] on input "range" at bounding box center [149, 367] width 36 height 2
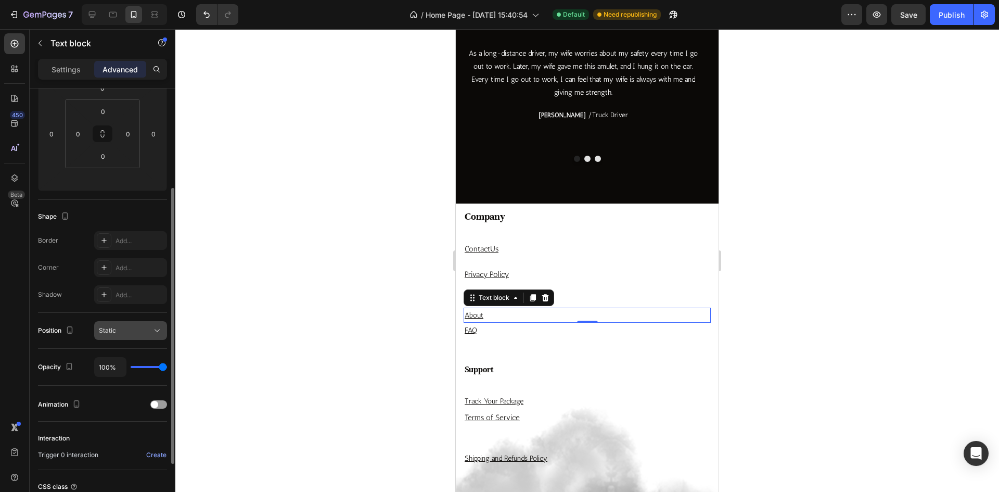
click at [143, 333] on div "Static" at bounding box center [125, 330] width 53 height 9
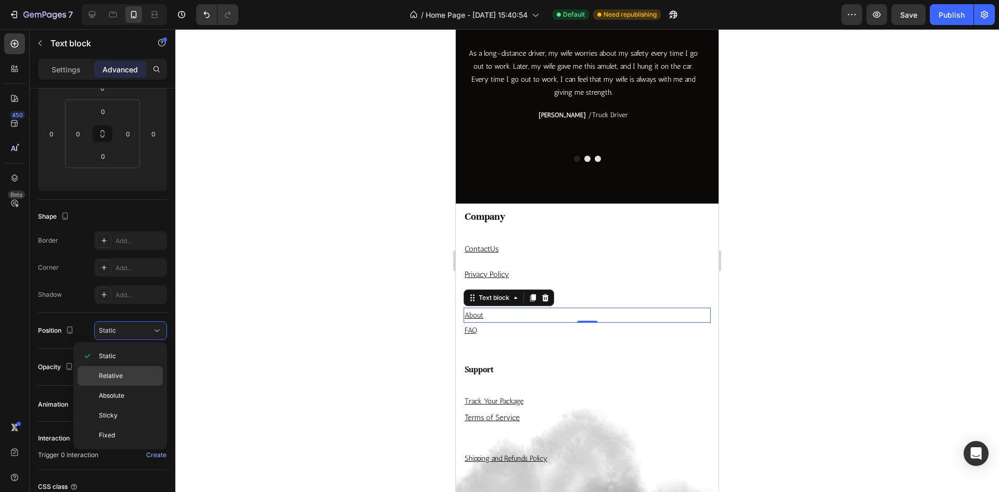
click at [118, 371] on span "Relative" at bounding box center [111, 375] width 24 height 9
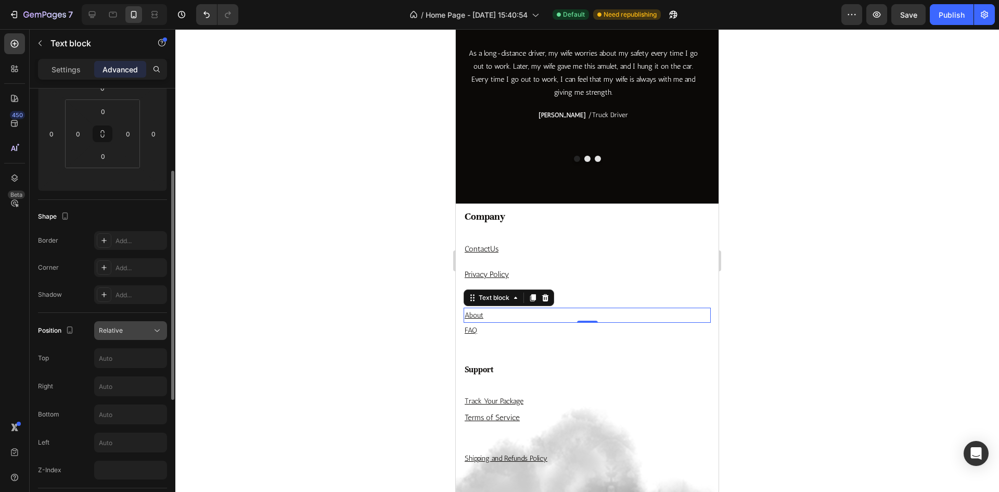
click at [125, 329] on div "Relative" at bounding box center [125, 330] width 53 height 9
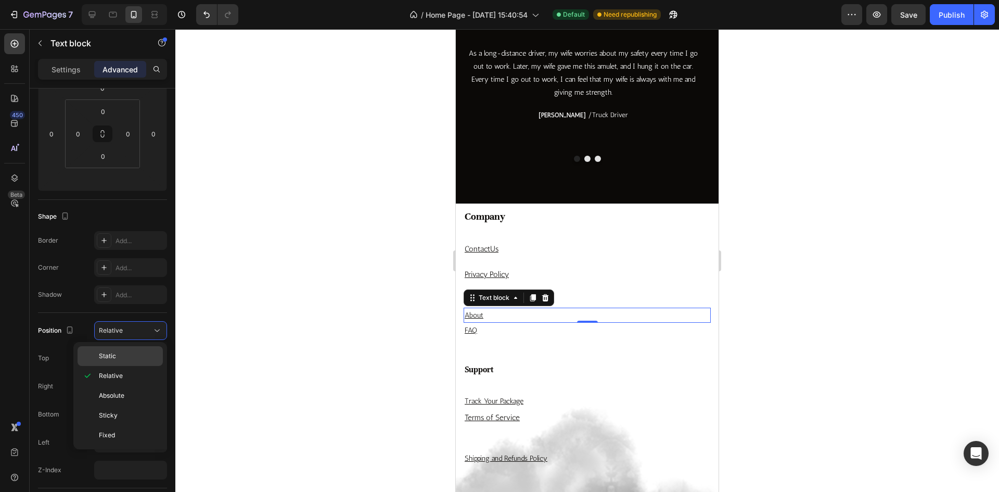
click at [125, 355] on p "Static" at bounding box center [128, 355] width 59 height 9
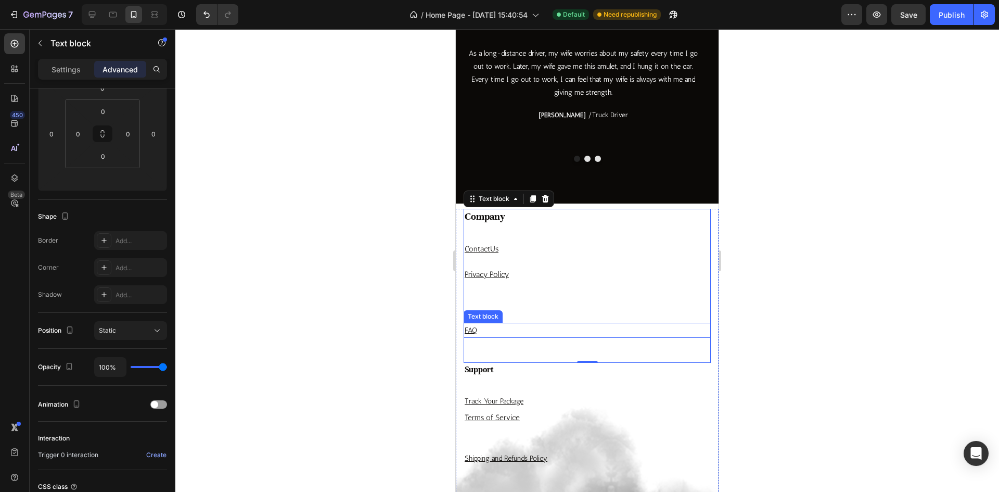
click at [597, 323] on div "FAQ" at bounding box center [586, 330] width 247 height 15
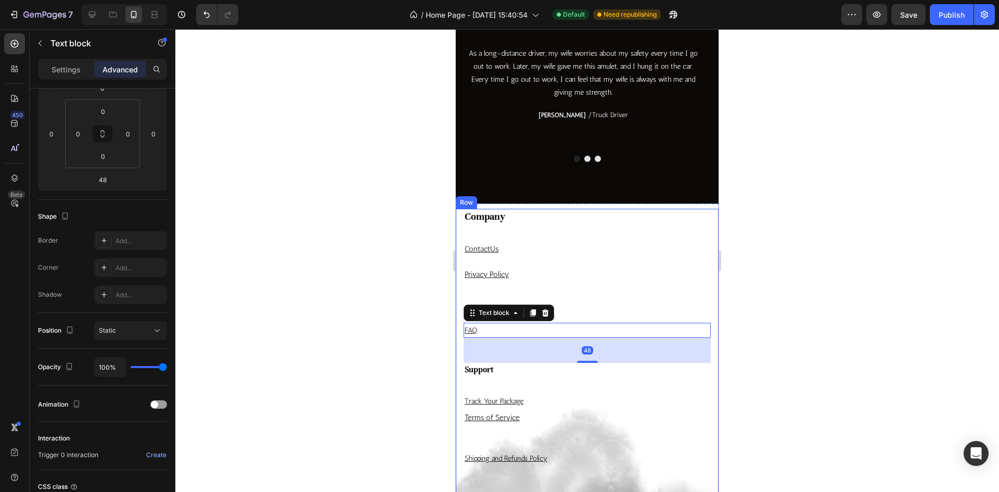
click at [575, 273] on p "Privacy Policy" at bounding box center [587, 274] width 245 height 14
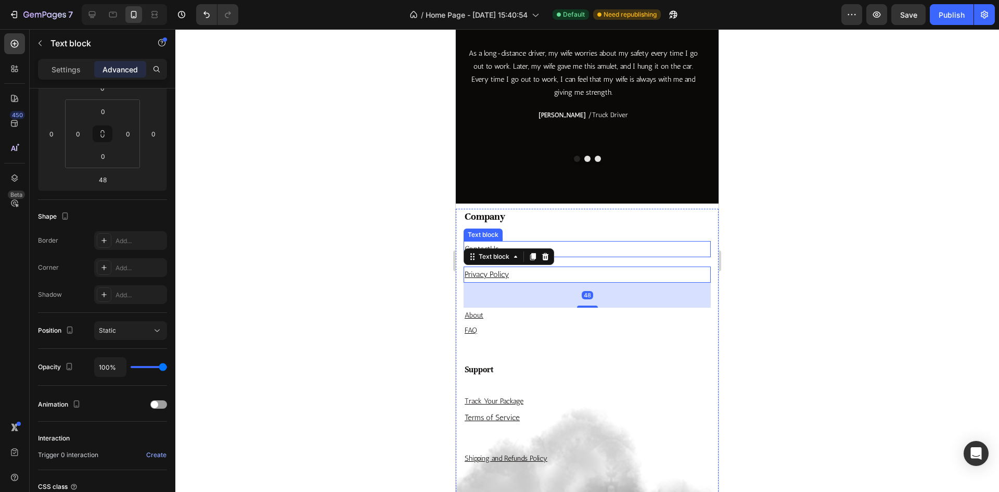
click at [565, 226] on div "Company Heading Contact Us Text block Privacy Policy Text block 48 About Text b…" at bounding box center [586, 286] width 247 height 154
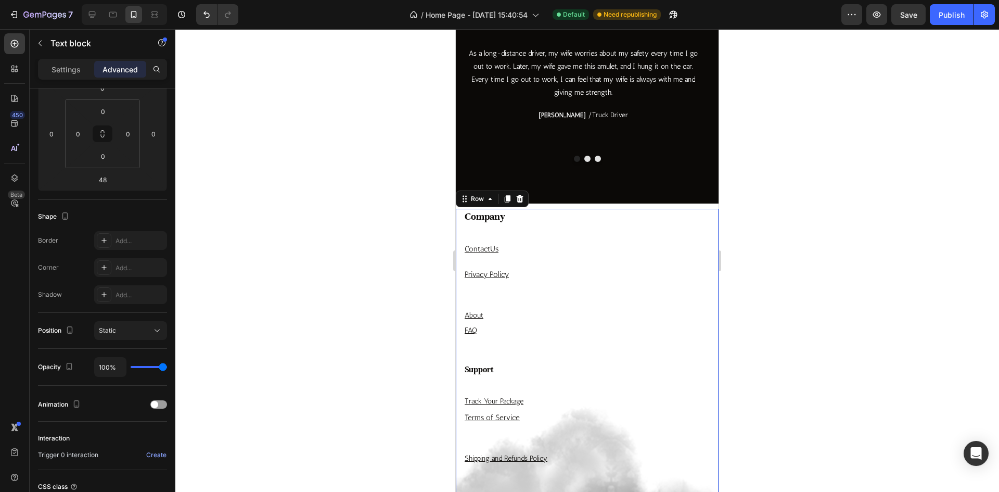
scroll to position [0, 0]
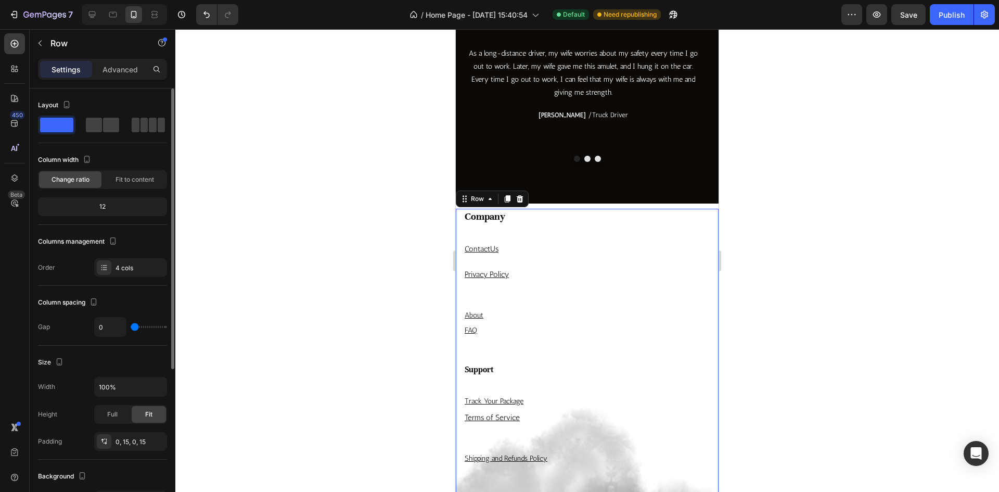
click at [114, 345] on div "Layout Column width Change ratio Fit to content 12 Columns management Order 4 c…" at bounding box center [102, 402] width 129 height 114
click at [117, 272] on div "4 cols" at bounding box center [139, 267] width 49 height 9
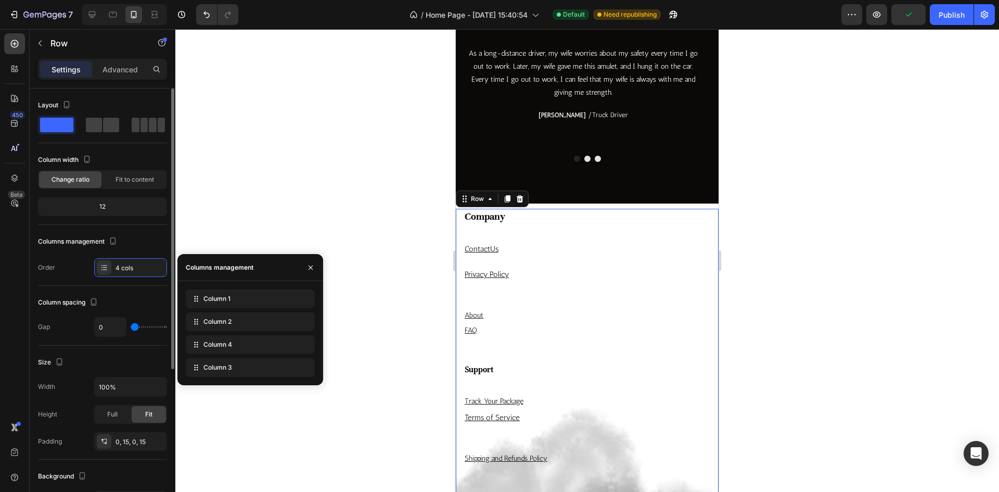
click at [128, 349] on div "Size Width 100% Height Full Fit Padding 0, 15, 0, 15" at bounding box center [102, 402] width 129 height 114
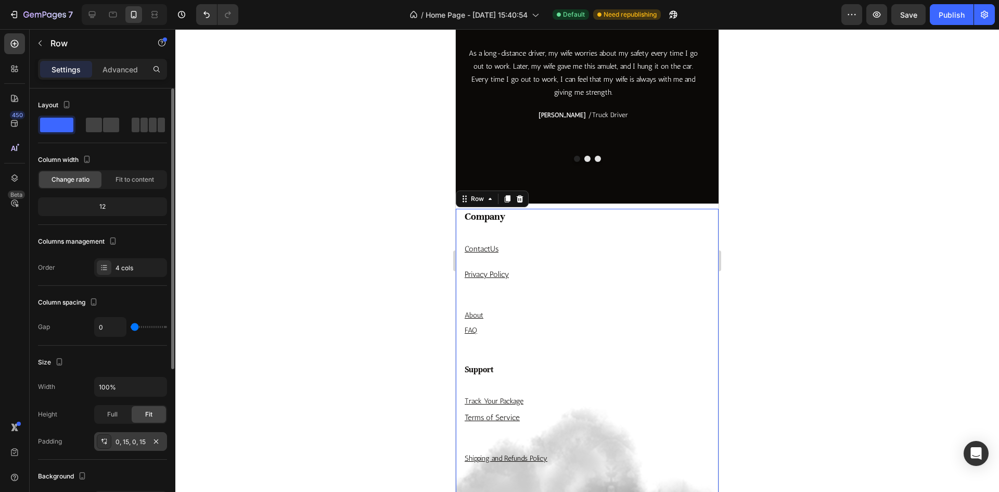
click at [128, 446] on div "0, 15, 0, 15" at bounding box center [130, 441] width 30 height 9
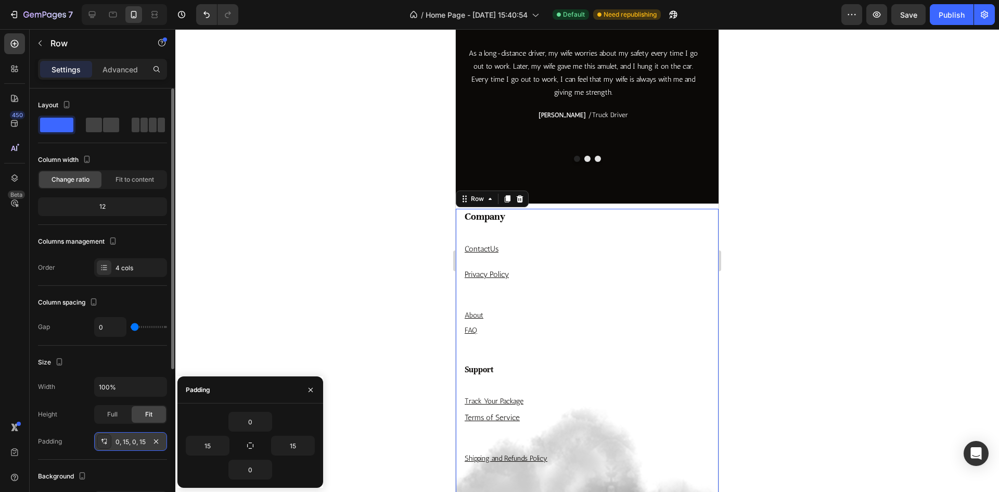
click at [128, 446] on div "0, 15, 0, 15" at bounding box center [130, 441] width 30 height 9
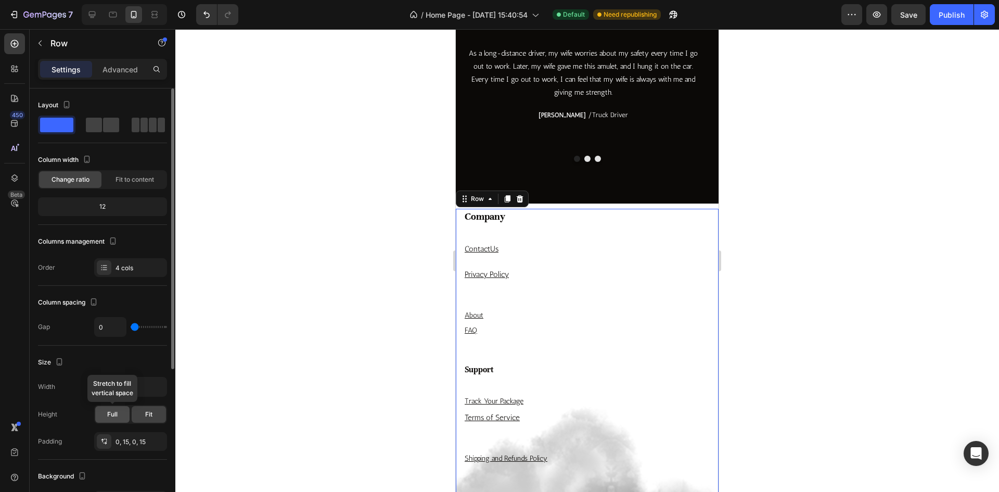
click at [121, 414] on div "Full" at bounding box center [112, 414] width 34 height 17
click at [147, 415] on span "Fit" at bounding box center [148, 413] width 7 height 9
click at [139, 186] on div "Fit to content" at bounding box center [135, 179] width 62 height 17
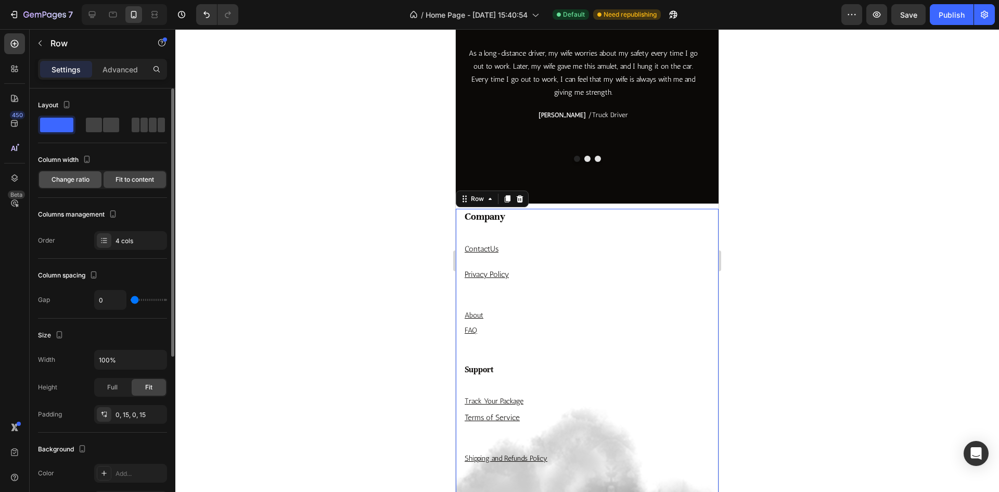
click at [82, 186] on div "Change ratio" at bounding box center [70, 179] width 62 height 17
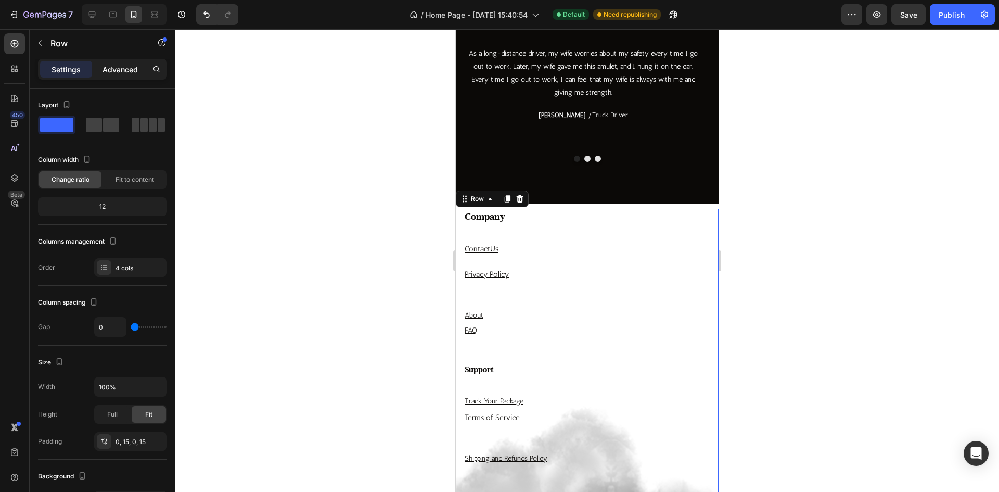
click at [118, 76] on div "Advanced" at bounding box center [120, 69] width 52 height 17
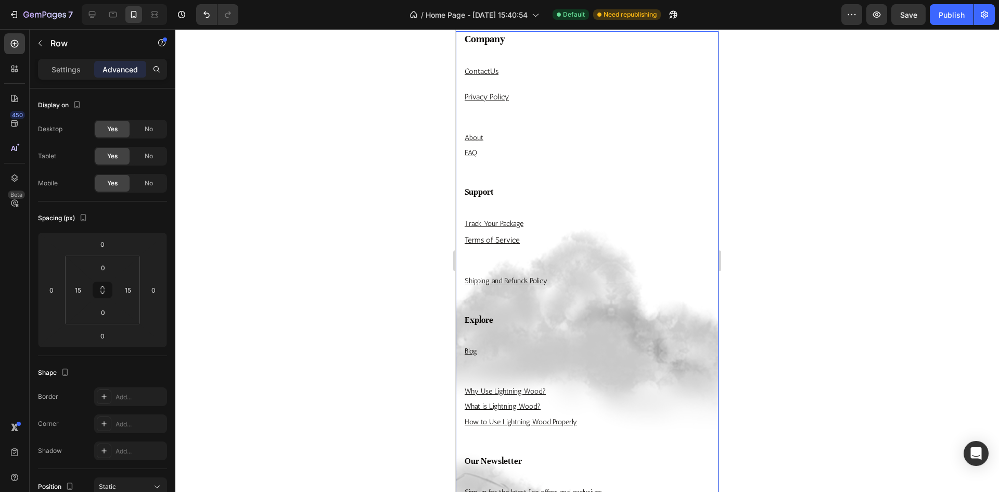
scroll to position [2896, 0]
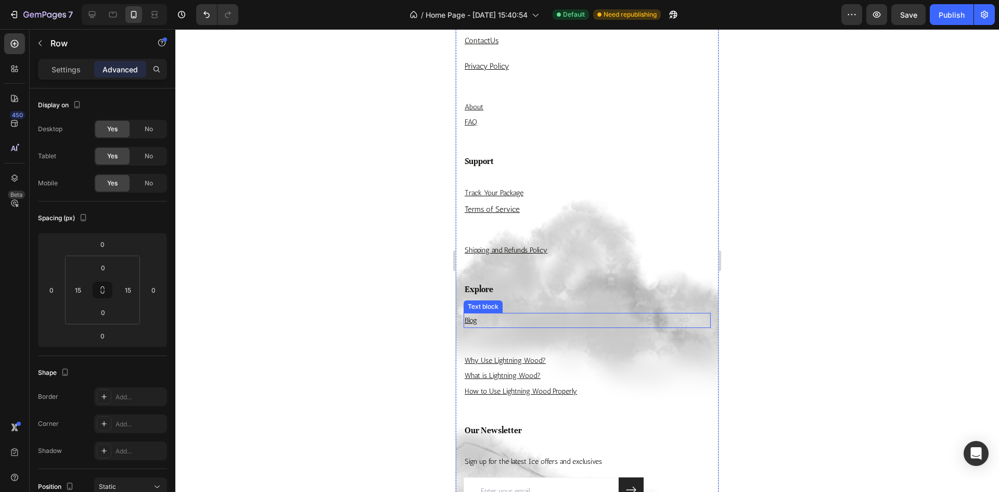
click at [479, 322] on p "Blog" at bounding box center [587, 320] width 245 height 13
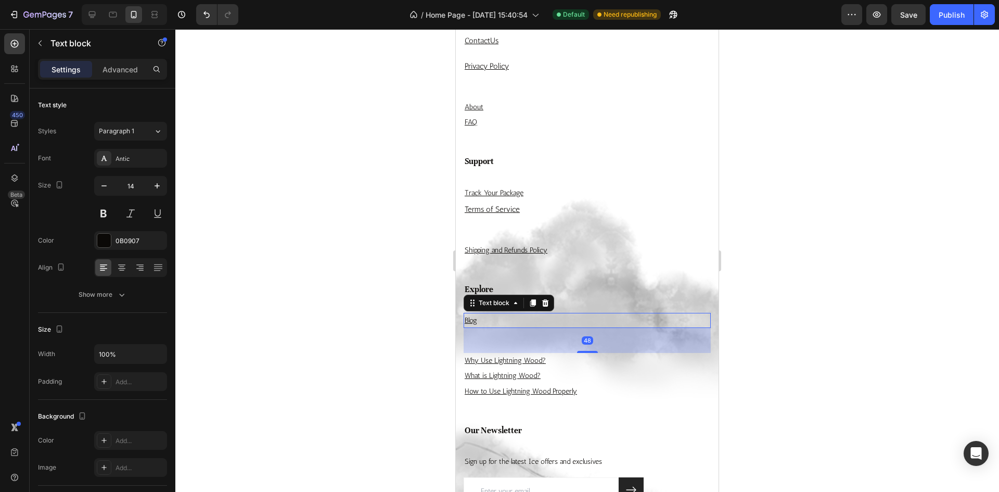
click at [557, 343] on div "48" at bounding box center [586, 340] width 247 height 25
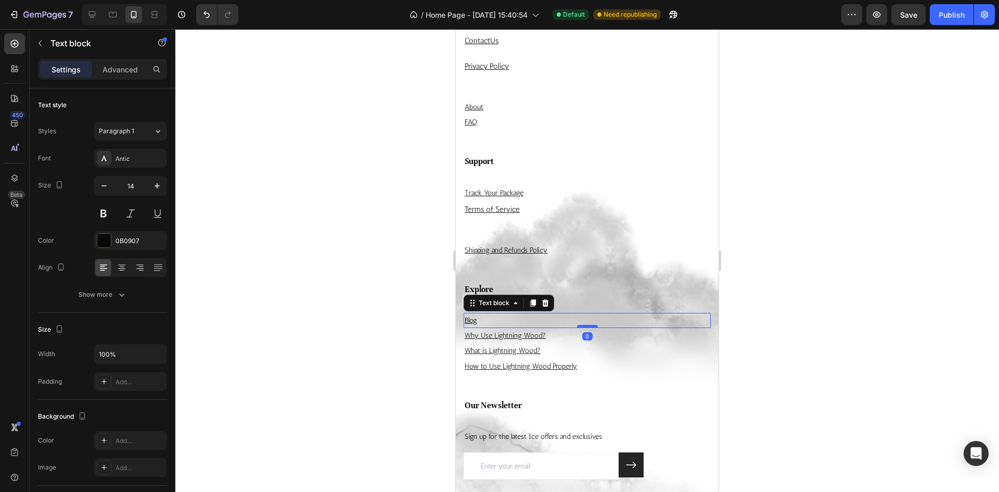
drag, startPoint x: 585, startPoint y: 352, endPoint x: 584, endPoint y: 325, distance: 26.6
click at [584, 325] on div at bounding box center [587, 326] width 21 height 3
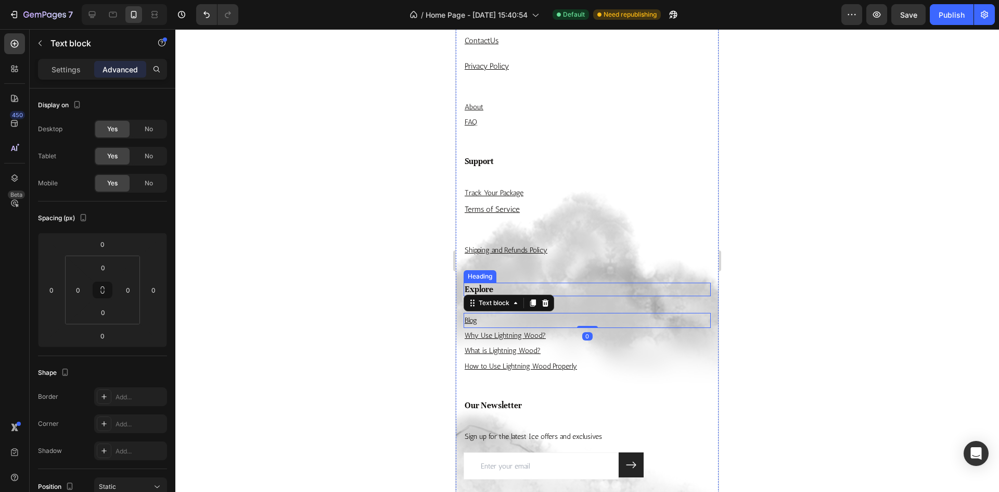
drag, startPoint x: 575, startPoint y: 284, endPoint x: 568, endPoint y: 281, distance: 7.9
click at [575, 284] on h3 "Explore" at bounding box center [586, 289] width 247 height 14
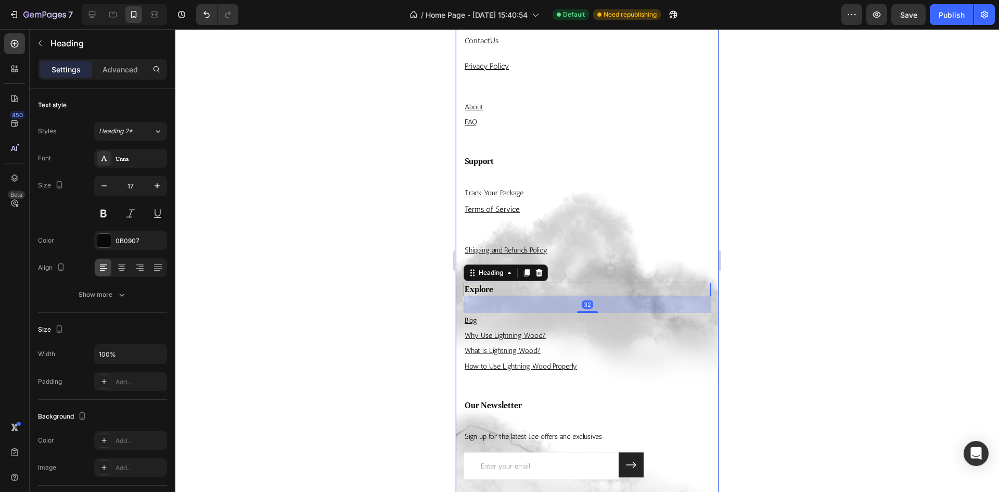
click at [553, 264] on div "Support Heading Track Your Package Text block Terms of Service Text block Shipp…" at bounding box center [586, 218] width 247 height 128
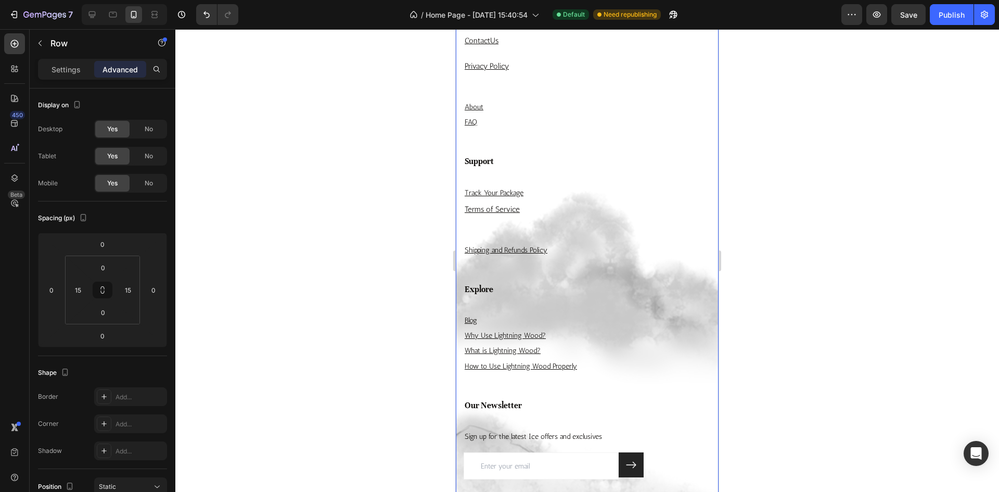
click at [586, 266] on div "Support Heading Track Your Package Text block Terms of Service Text block Shipp…" at bounding box center [586, 218] width 247 height 128
drag, startPoint x: 525, startPoint y: 279, endPoint x: 525, endPoint y: 287, distance: 7.8
click at [525, 280] on div "Support Heading Track Your Package Text block Terms of Service Text block Shipp…" at bounding box center [586, 218] width 247 height 128
click at [527, 302] on div "Explore Heading Blog Text block Why Use Lightning Wood? Text block What is Ligh…" at bounding box center [586, 340] width 247 height 116
click at [496, 317] on p "Blog" at bounding box center [587, 320] width 245 height 13
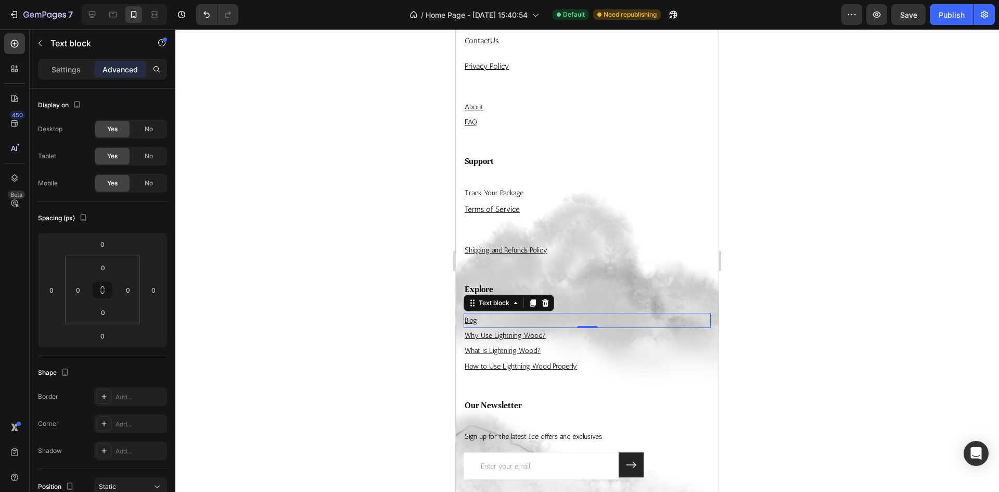
click at [580, 323] on div "Blog Text block 0" at bounding box center [586, 320] width 247 height 15
drag, startPoint x: 572, startPoint y: 302, endPoint x: 571, endPoint y: 294, distance: 7.9
click at [572, 302] on div "Explore Heading Blog Text block 0 Why Use Lightning Wood? Text block What is Li…" at bounding box center [586, 340] width 247 height 116
click at [564, 272] on div "Support Heading Track Your Package Text block Terms of Service Text block Shipp…" at bounding box center [586, 218] width 247 height 128
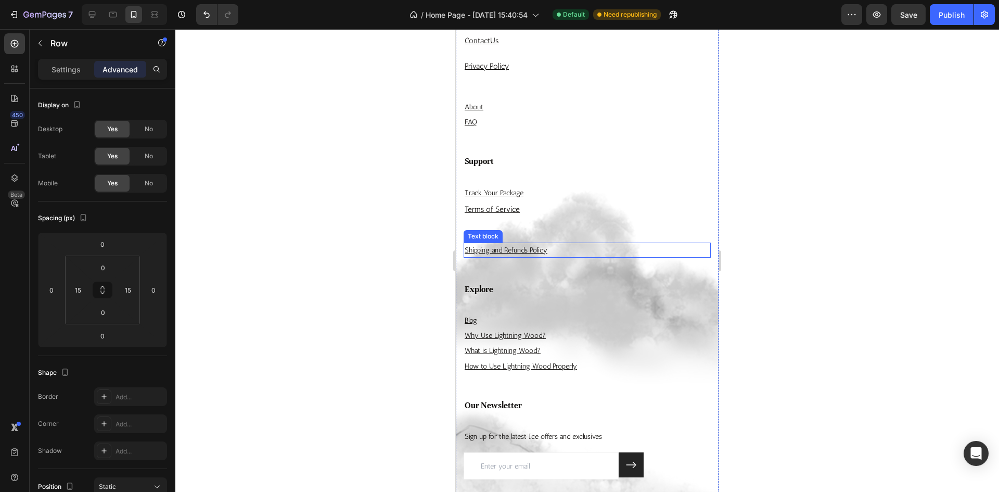
click at [517, 252] on u "Shipping and Refunds Policy" at bounding box center [506, 250] width 83 height 9
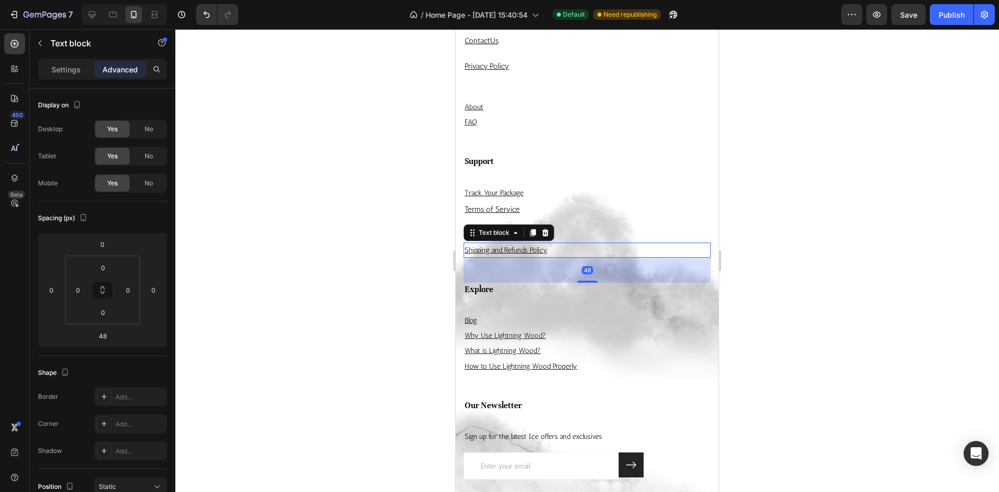
click at [589, 279] on div "48" at bounding box center [586, 269] width 247 height 25
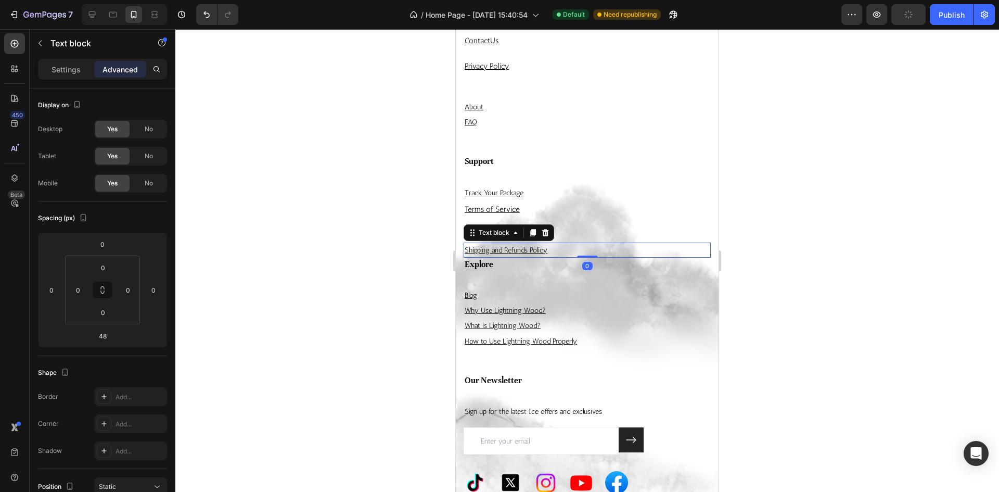
drag, startPoint x: 586, startPoint y: 280, endPoint x: 586, endPoint y: 253, distance: 27.1
click at [586, 253] on div "Shipping and Refunds Policy Text block 0" at bounding box center [586, 249] width 247 height 15
type input "0"
click at [582, 233] on div "Support Heading Track Your Package Text block Terms of Service Text block Shipp…" at bounding box center [586, 205] width 247 height 103
click at [564, 215] on p "Terms of Service" at bounding box center [587, 209] width 245 height 14
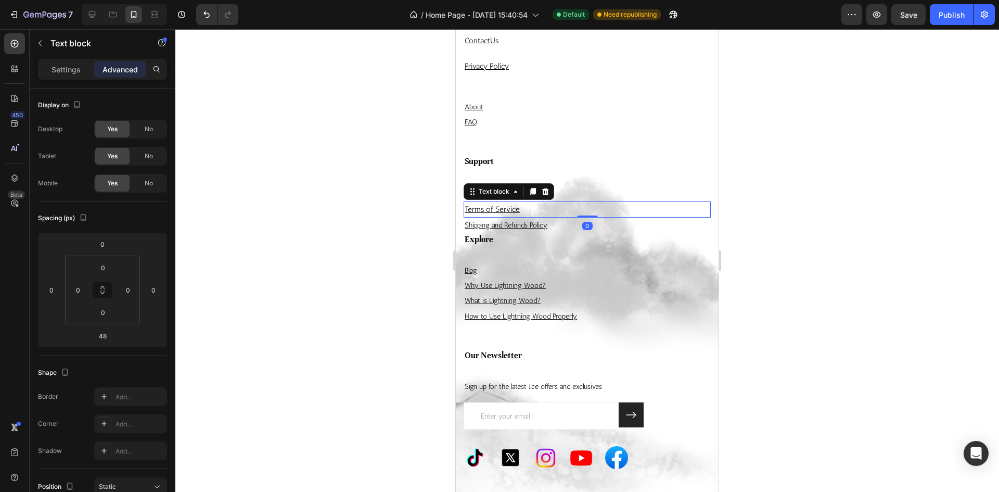
drag, startPoint x: 581, startPoint y: 241, endPoint x: 585, endPoint y: 210, distance: 31.5
click at [584, 213] on div "Terms of Service Text block 0" at bounding box center [586, 209] width 247 height 16
type input "0"
click at [594, 186] on p "Track Your Package" at bounding box center [587, 192] width 245 height 13
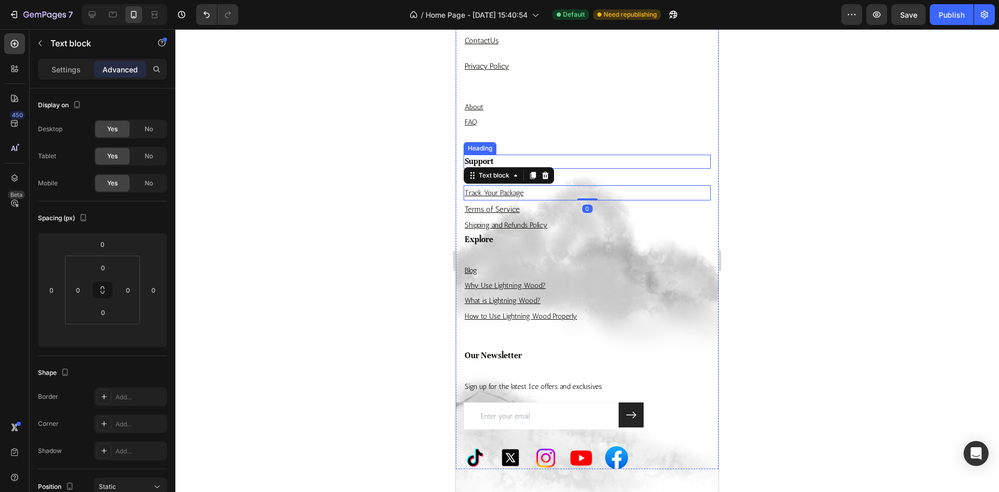
click at [606, 155] on h3 "Support" at bounding box center [586, 161] width 247 height 14
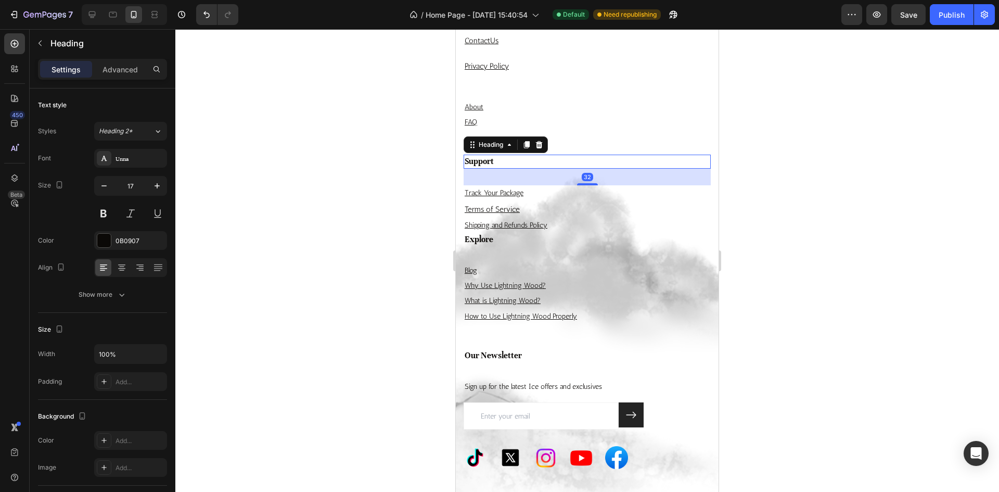
click at [556, 183] on div "32" at bounding box center [586, 177] width 247 height 17
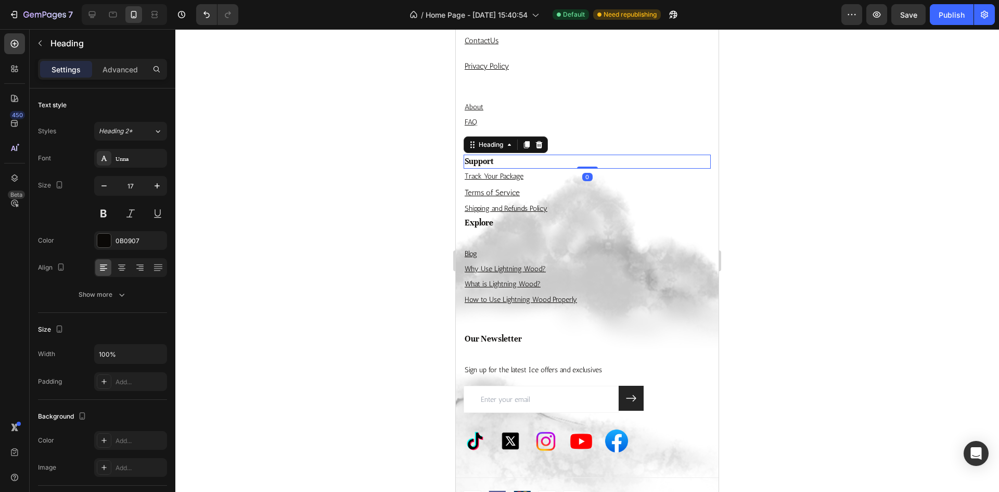
drag, startPoint x: 589, startPoint y: 184, endPoint x: 595, endPoint y: 165, distance: 19.6
click at [595, 165] on div "Support Heading 0" at bounding box center [586, 161] width 247 height 14
click at [606, 133] on div "Company Heading Contact Us Text block Privacy Policy Text block About Text bloc…" at bounding box center [586, 78] width 247 height 154
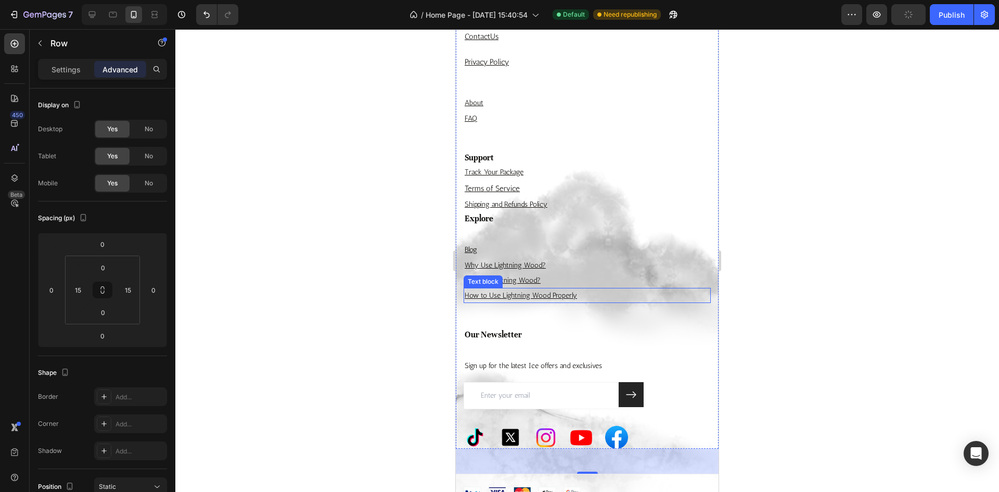
scroll to position [2636, 0]
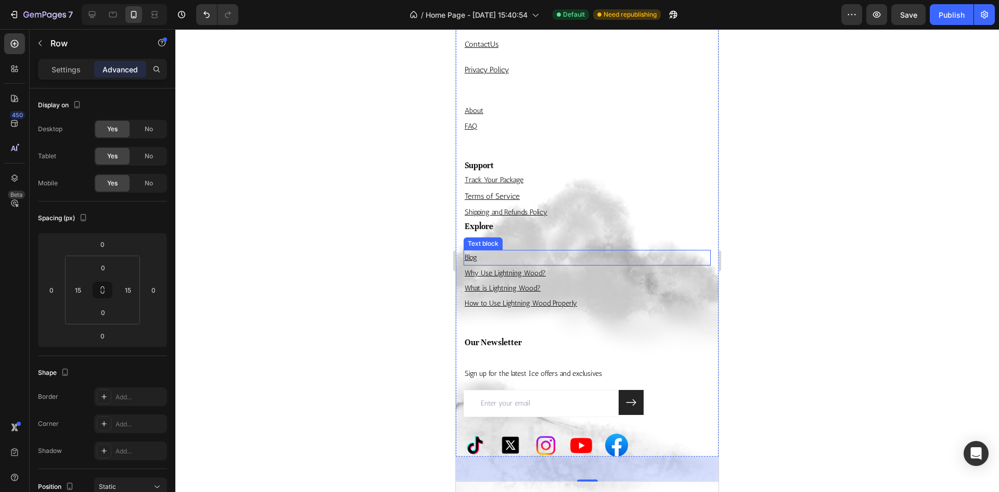
click at [522, 255] on p "Blog" at bounding box center [587, 257] width 245 height 13
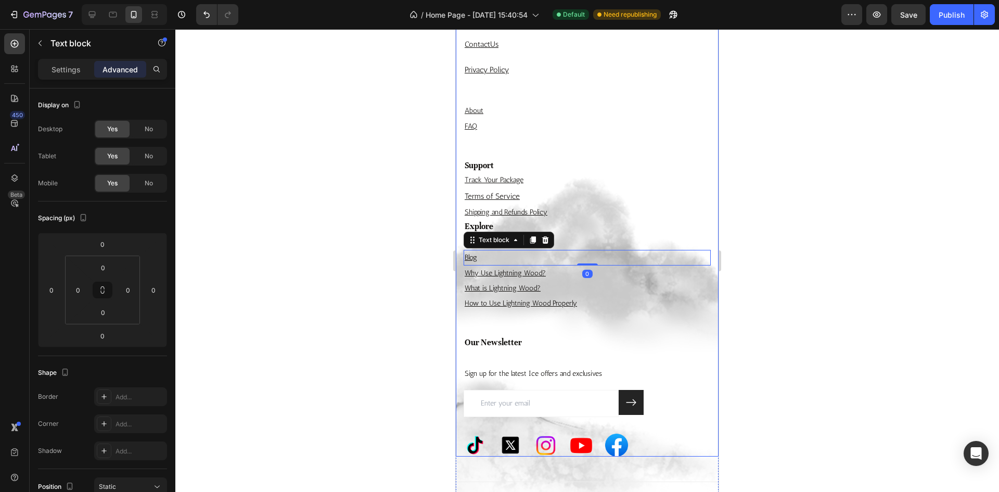
click at [587, 238] on div "Explore Heading Blog Text block 0 Why Use Lightning Wood? Text block What is Li…" at bounding box center [586, 278] width 247 height 116
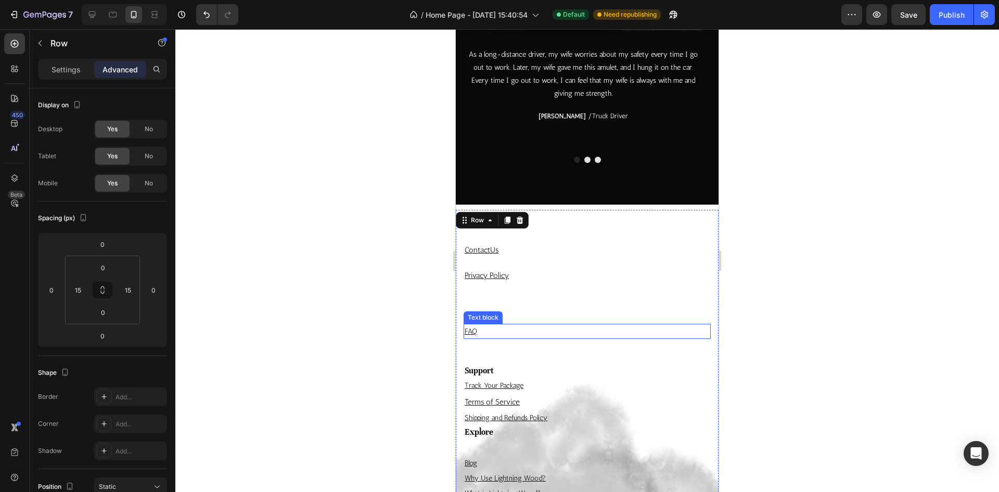
scroll to position [2688, 0]
click at [488, 329] on p "FAQ" at bounding box center [587, 330] width 245 height 13
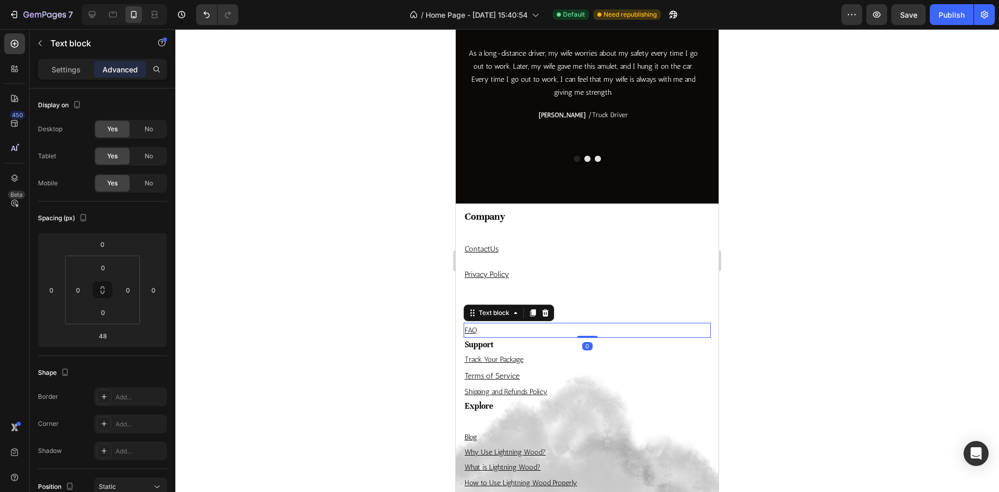
drag, startPoint x: 588, startPoint y: 350, endPoint x: 589, endPoint y: 323, distance: 26.6
click at [590, 328] on div "FAQ Text block 0" at bounding box center [586, 330] width 247 height 15
type input "0"
click at [588, 301] on div "Company Heading Contact Us Text block Privacy Policy Text block About Text bloc…" at bounding box center [586, 273] width 247 height 129
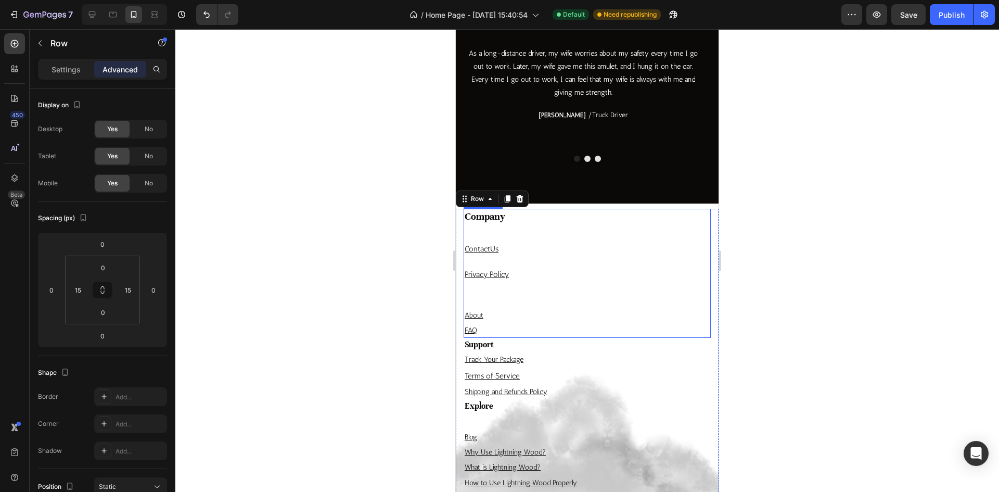
click at [574, 311] on p "About" at bounding box center [587, 314] width 245 height 13
click at [547, 321] on p "About" at bounding box center [587, 314] width 245 height 13
click at [501, 313] on p "About" at bounding box center [587, 314] width 245 height 13
drag, startPoint x: 523, startPoint y: 312, endPoint x: 525, endPoint y: 318, distance: 6.4
click at [524, 312] on p "About ⁠⁠⁠⁠⁠⁠⁠" at bounding box center [587, 314] width 245 height 13
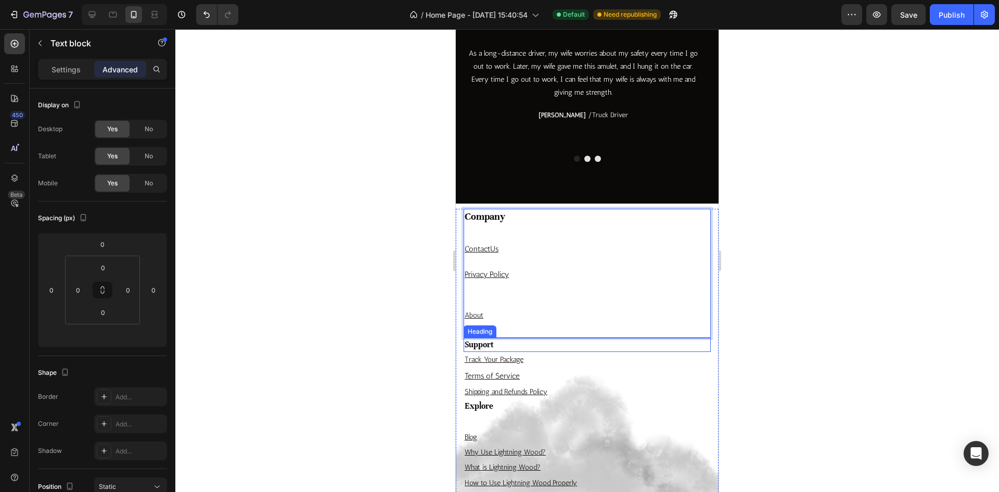
click at [568, 361] on p "Track Your Package" at bounding box center [587, 359] width 245 height 13
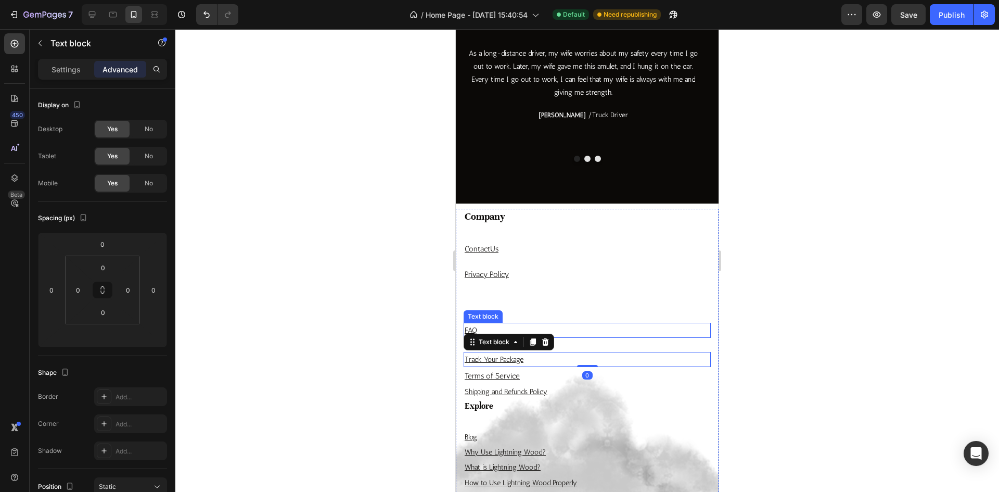
click at [607, 331] on p "FAQ" at bounding box center [587, 330] width 245 height 13
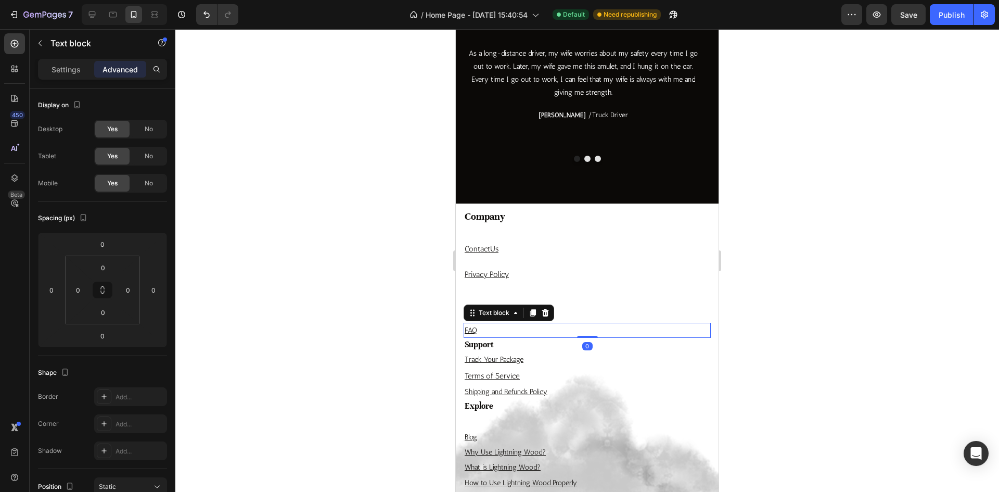
drag, startPoint x: 591, startPoint y: 310, endPoint x: 601, endPoint y: 312, distance: 10.6
click at [592, 310] on p "About ⁠⁠⁠⁠⁠⁠⁠" at bounding box center [587, 314] width 245 height 13
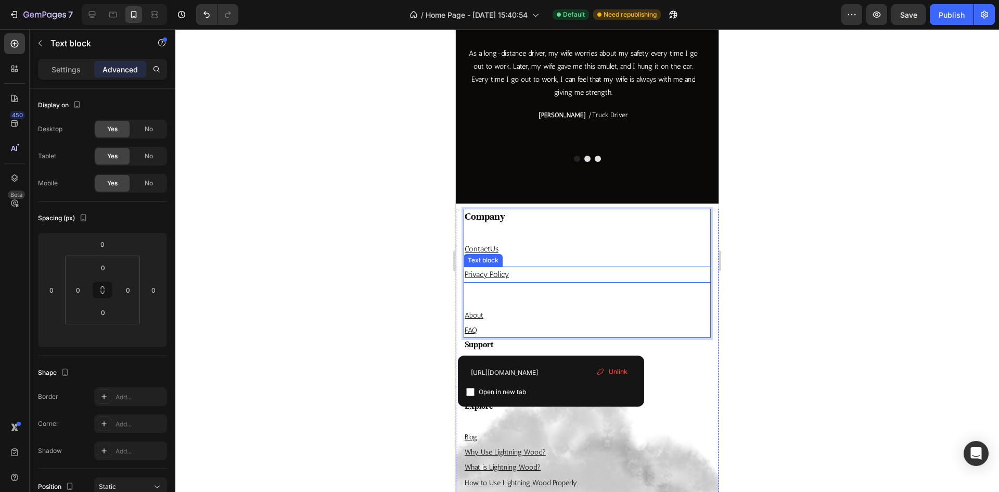
click at [541, 281] on p "Privacy Policy" at bounding box center [587, 274] width 245 height 14
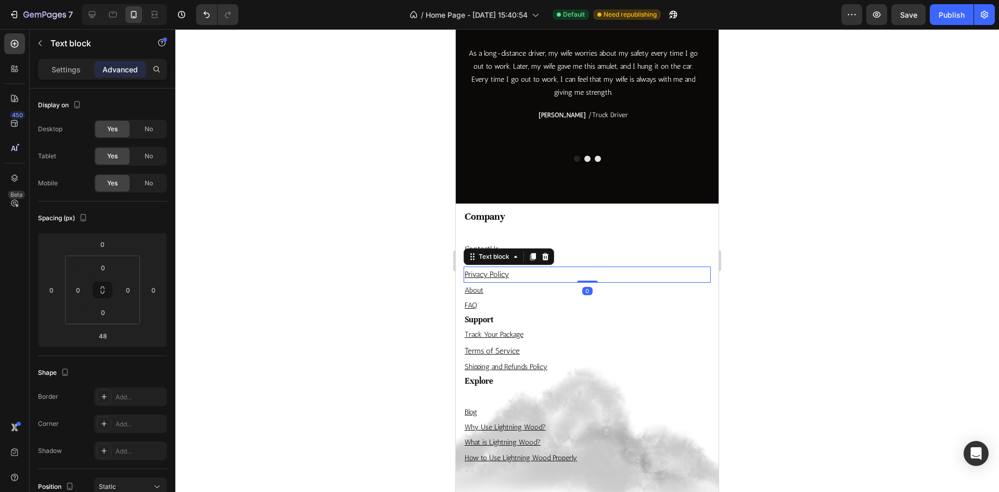
drag, startPoint x: 589, startPoint y: 306, endPoint x: 595, endPoint y: 273, distance: 33.9
click at [595, 273] on div "Privacy Policy Text block 0" at bounding box center [586, 274] width 247 height 16
type input "0"
click at [617, 262] on div "Company Heading Contact Us Text block Privacy Policy Text block 0 About Text bl…" at bounding box center [586, 261] width 247 height 104
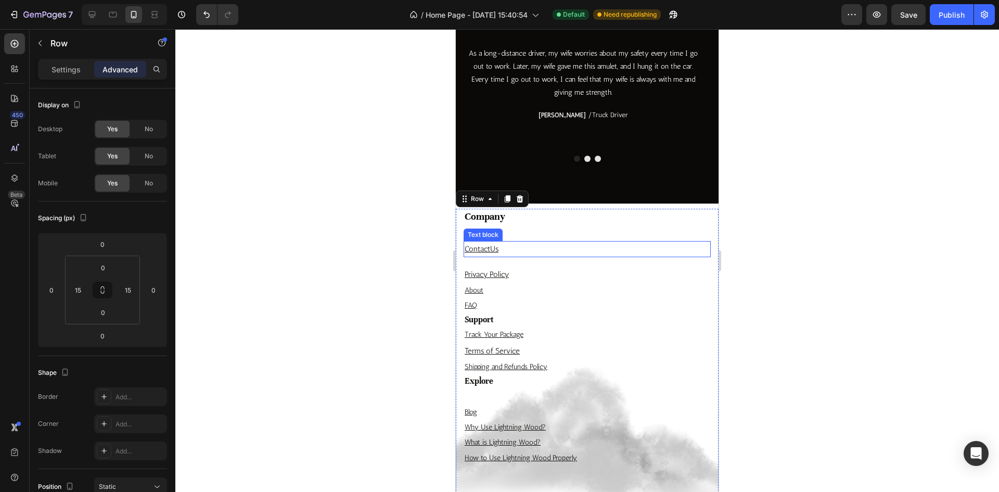
click at [598, 254] on p "Contact Us" at bounding box center [587, 249] width 245 height 14
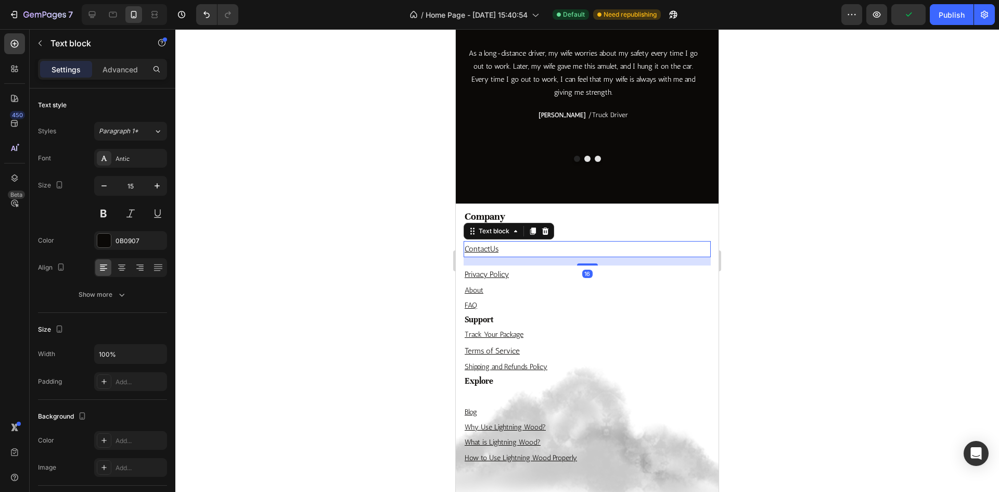
drag, startPoint x: 590, startPoint y: 265, endPoint x: 590, endPoint y: 251, distance: 14.6
click at [590, 251] on div "Contact Us Text block 16" at bounding box center [586, 249] width 247 height 16
click at [539, 262] on div "16" at bounding box center [586, 261] width 247 height 8
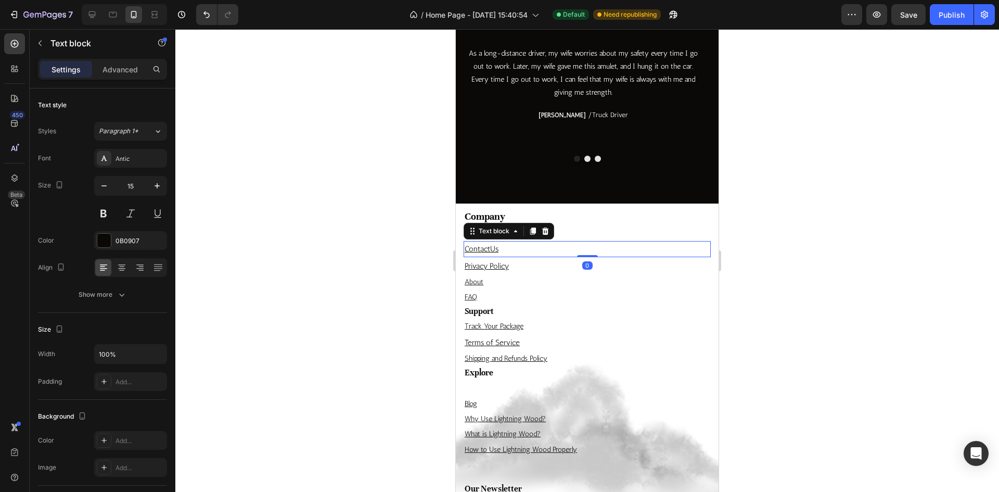
drag, startPoint x: 581, startPoint y: 264, endPoint x: 605, endPoint y: 248, distance: 29.6
click at [584, 248] on div "Contact Us Text block 0" at bounding box center [586, 249] width 247 height 16
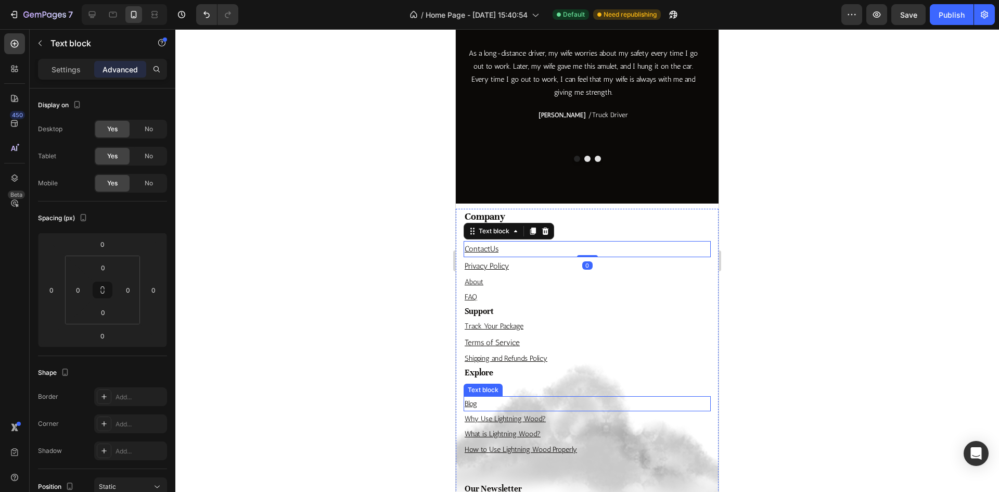
click at [509, 396] on div "Blog" at bounding box center [586, 403] width 247 height 15
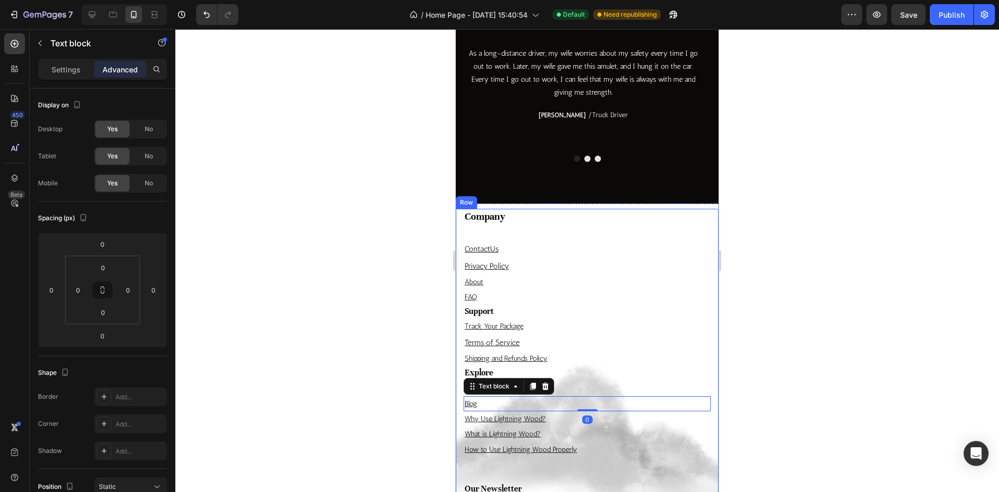
click at [593, 387] on div "Explore Heading Blog Text block 0 Why Use Lightning Wood? Text block What is Li…" at bounding box center [586, 424] width 247 height 116
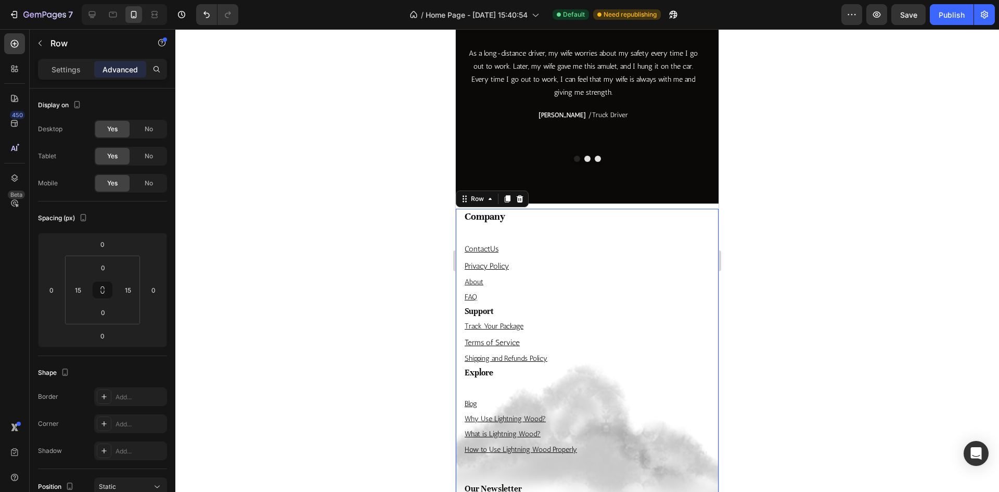
drag, startPoint x: 556, startPoint y: 387, endPoint x: 529, endPoint y: 387, distance: 27.6
click at [554, 387] on div "Explore Heading Blog Text block Why Use Lightning Wood? Text block What is Ligh…" at bounding box center [586, 424] width 247 height 116
click at [529, 387] on div "Explore Heading Blog Text block Why Use Lightning Wood? Text block What is Ligh…" at bounding box center [586, 424] width 247 height 116
click at [466, 386] on div "Explore Heading Blog Text block Why Use Lightning Wood? Text block What is Ligh…" at bounding box center [586, 424] width 247 height 116
click at [490, 372] on h3 "Explore" at bounding box center [586, 373] width 247 height 14
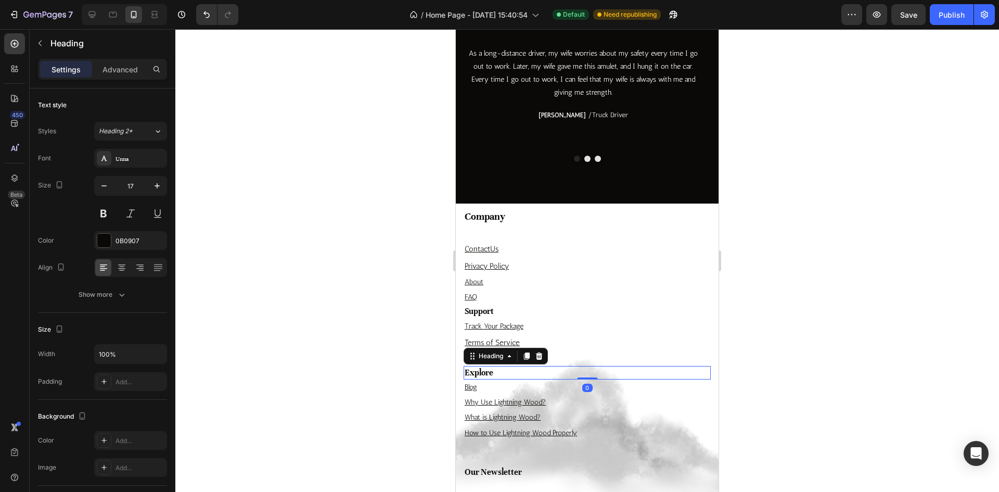
drag, startPoint x: 589, startPoint y: 395, endPoint x: 590, endPoint y: 373, distance: 21.9
click at [590, 373] on div "Explore Heading 0" at bounding box center [586, 373] width 247 height 14
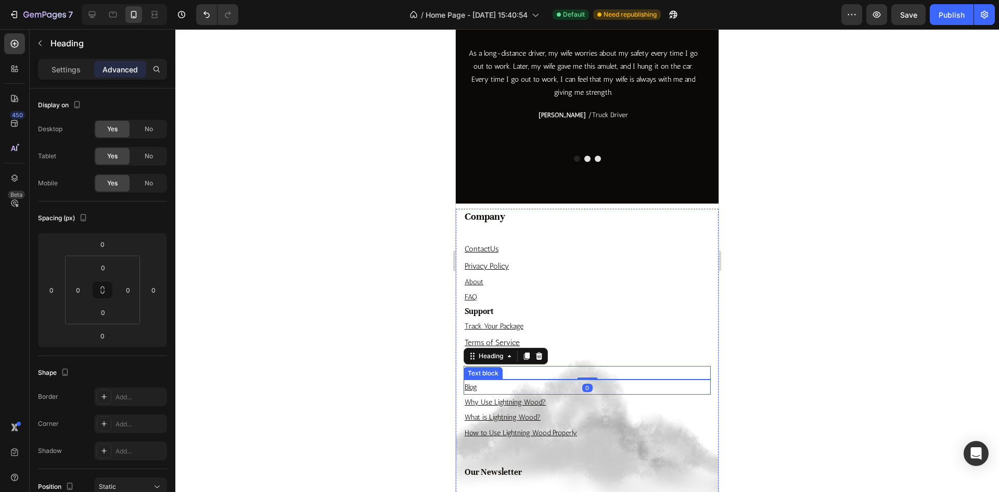
click at [629, 380] on p "Blog" at bounding box center [587, 386] width 245 height 13
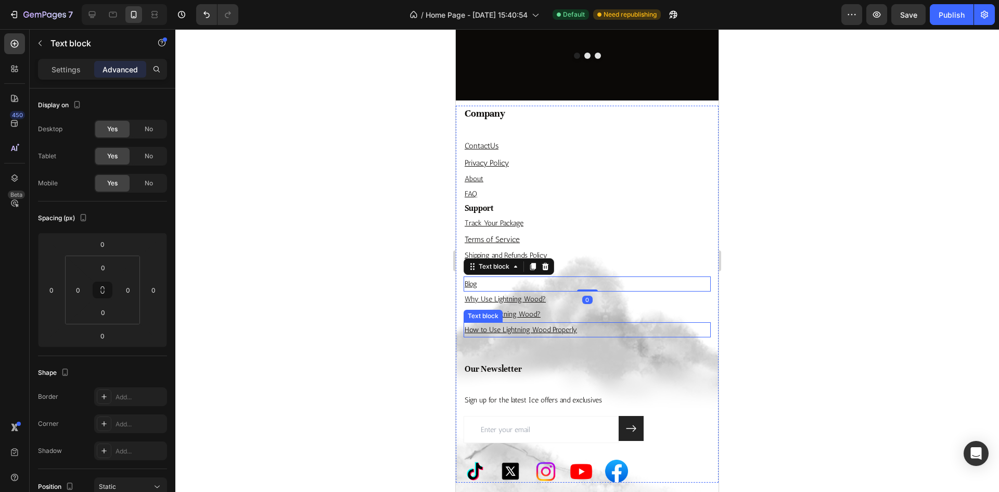
scroll to position [2792, 0]
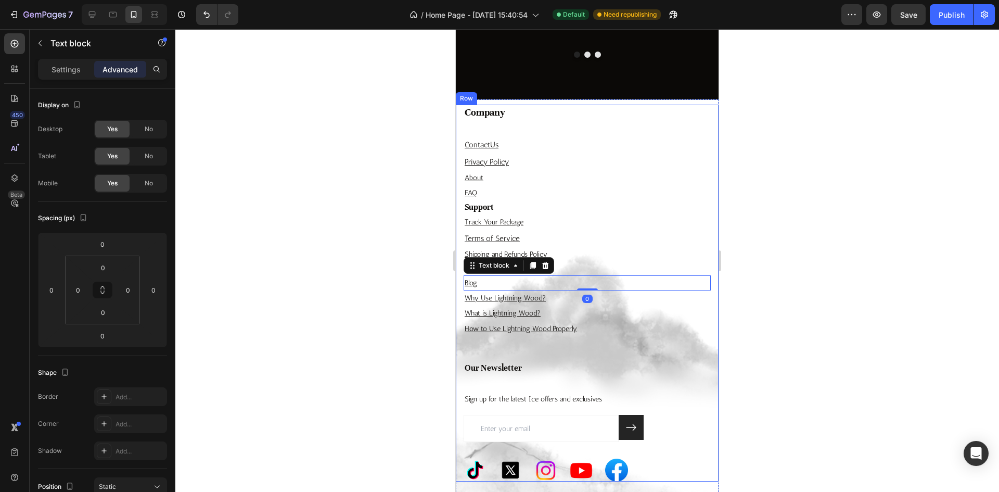
click at [530, 112] on h4 "Company" at bounding box center [586, 113] width 247 height 16
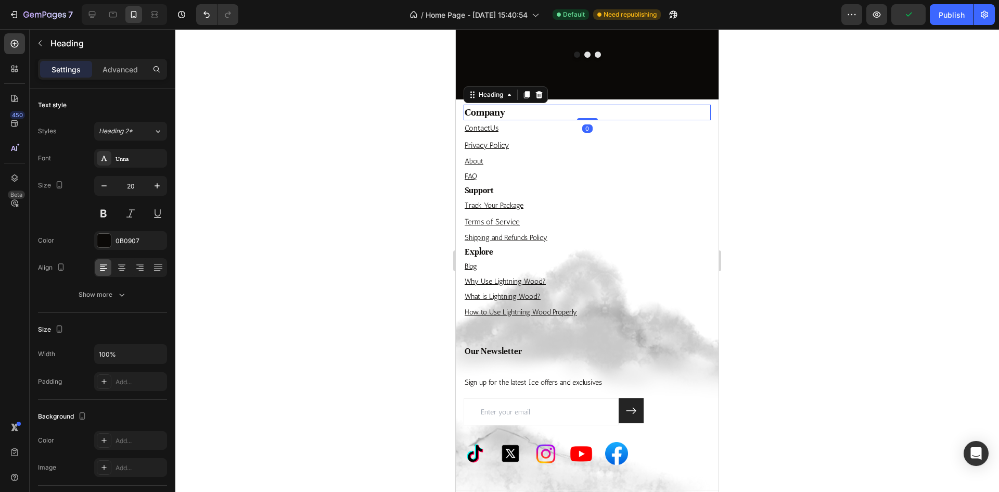
drag, startPoint x: 586, startPoint y: 135, endPoint x: 615, endPoint y: 175, distance: 49.5
click at [588, 115] on div "Company Heading 0" at bounding box center [586, 113] width 247 height 16
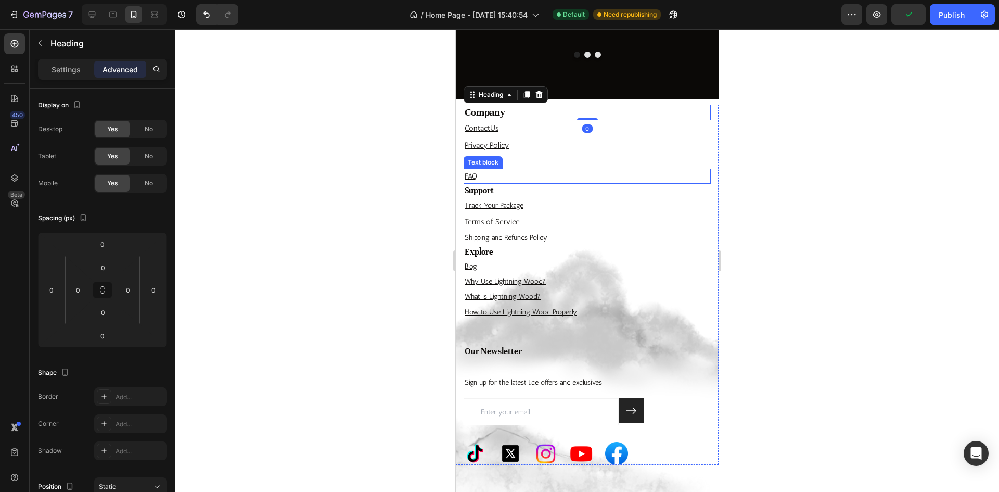
click at [615, 175] on p "FAQ" at bounding box center [587, 176] width 245 height 13
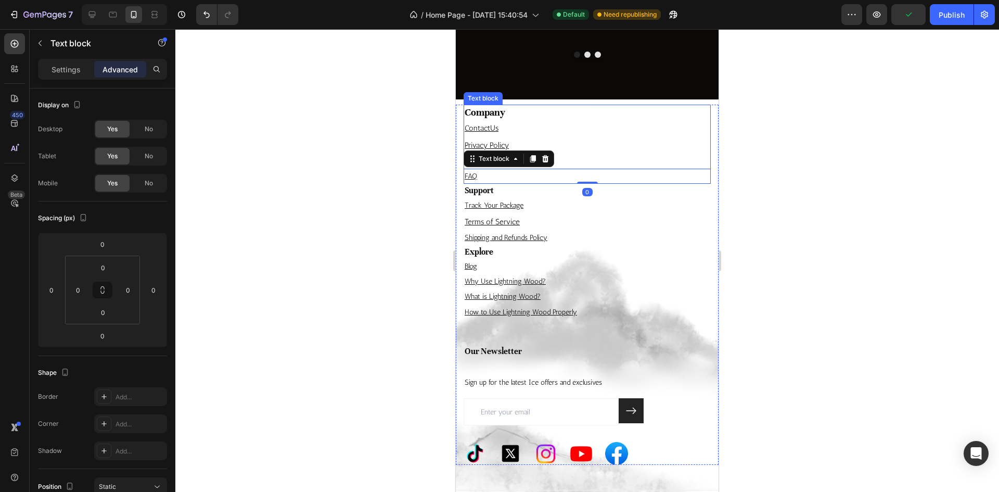
click at [595, 166] on p "About" at bounding box center [587, 160] width 245 height 13
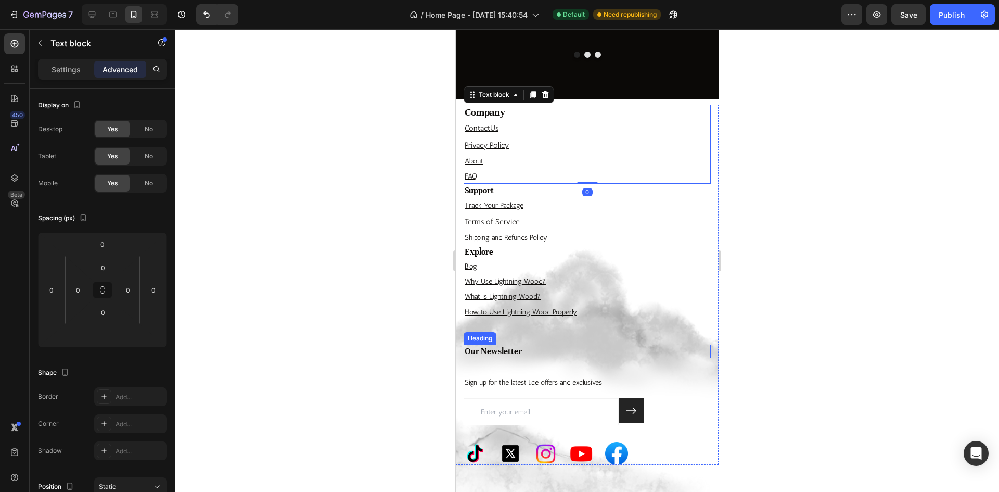
click at [539, 351] on p "Our Newsletter" at bounding box center [587, 350] width 245 height 11
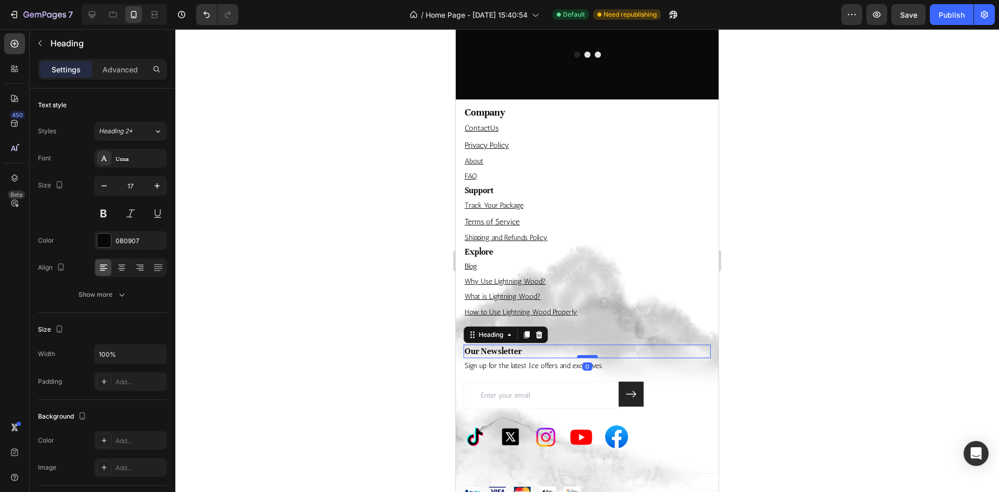
drag, startPoint x: 582, startPoint y: 373, endPoint x: 586, endPoint y: 356, distance: 17.5
click at [586, 356] on div at bounding box center [587, 356] width 21 height 3
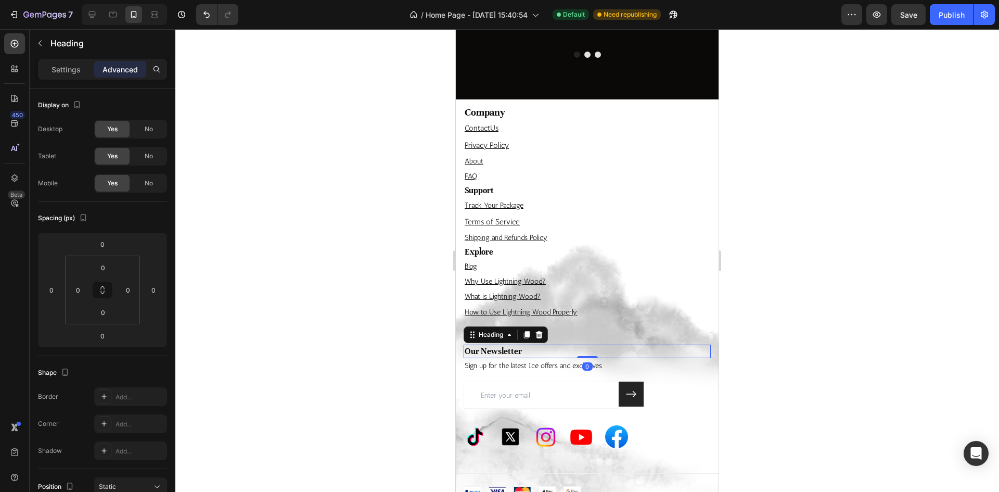
click at [585, 338] on div "Explore Heading Blog Text block Why Use Lightning Wood? Text block What is Ligh…" at bounding box center [586, 294] width 247 height 99
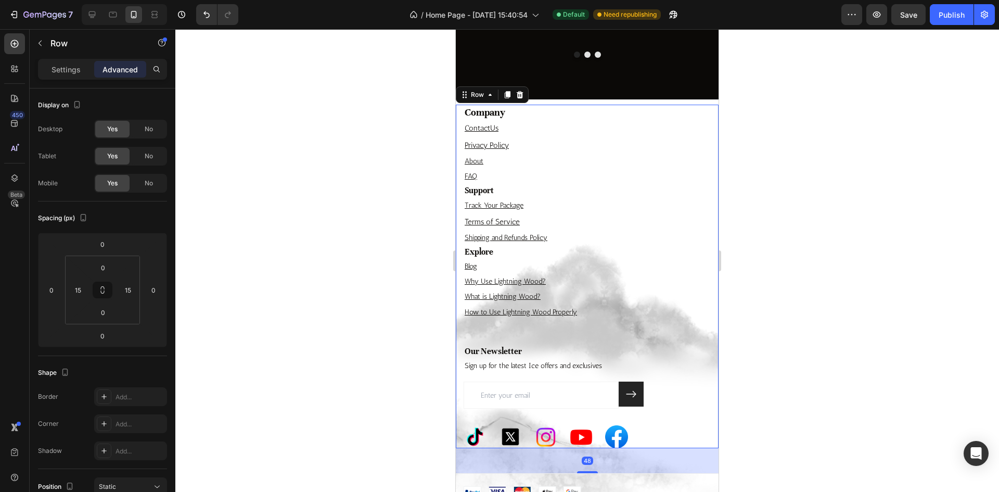
click at [577, 331] on div "Explore Heading Blog Text block Why Use Lightning Wood? Text block What is Ligh…" at bounding box center [586, 294] width 247 height 99
click at [516, 332] on div "Explore Heading Blog Text block Why Use Lightning Wood? Text block What is Ligh…" at bounding box center [586, 294] width 247 height 99
click at [474, 352] on p "Our Newsletter" at bounding box center [587, 350] width 245 height 11
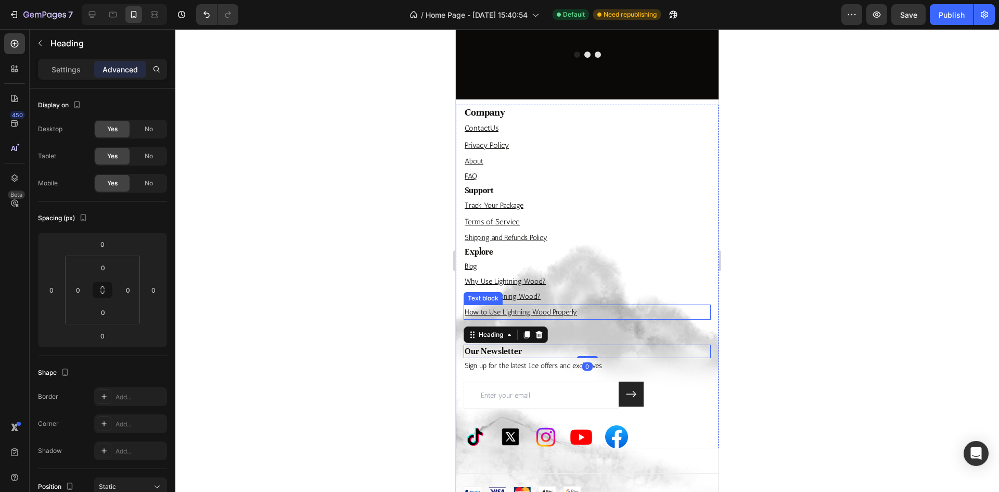
click at [609, 317] on p "How to Use Lightning Wood Properly" at bounding box center [587, 311] width 245 height 13
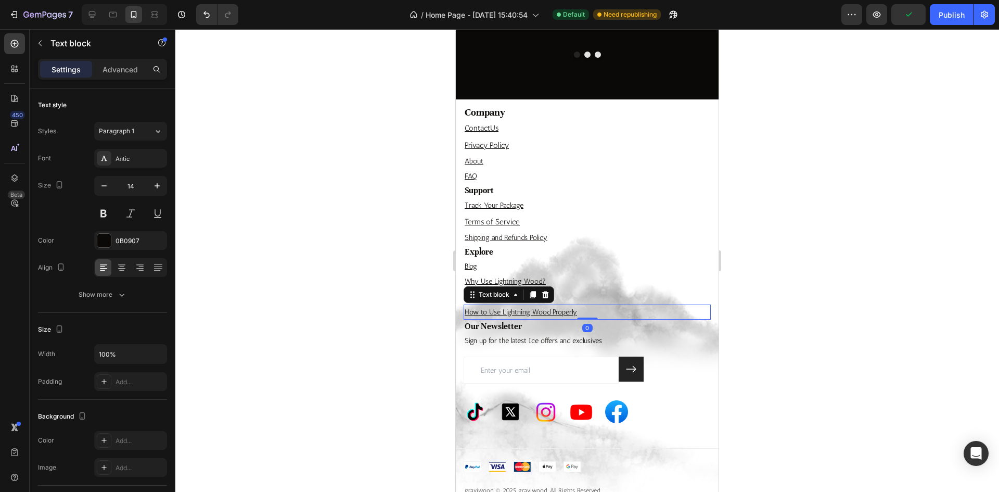
drag, startPoint x: 584, startPoint y: 342, endPoint x: 588, endPoint y: 314, distance: 27.9
click at [588, 314] on div "How to Use Lightning Wood Properly Text block 0" at bounding box center [586, 311] width 247 height 15
click at [655, 285] on p "Why Use Lightning Wood?" at bounding box center [587, 281] width 245 height 13
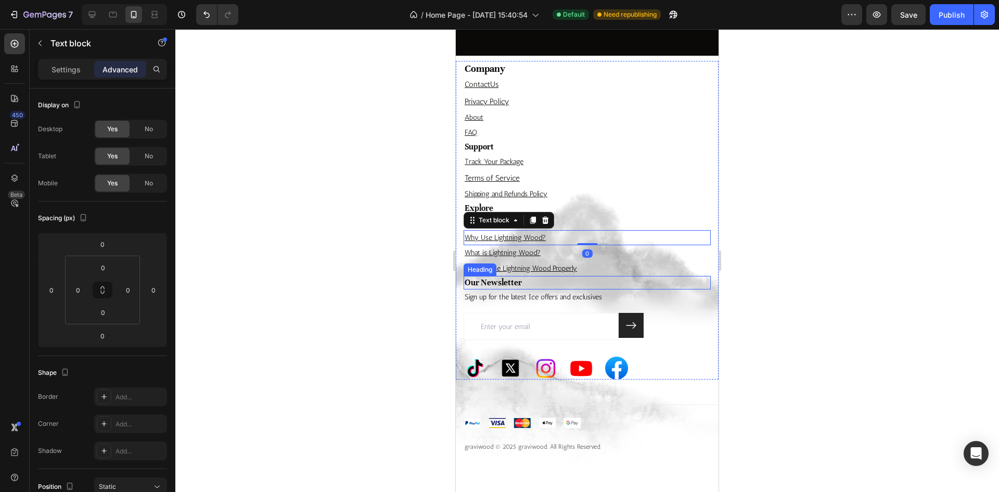
scroll to position [2896, 0]
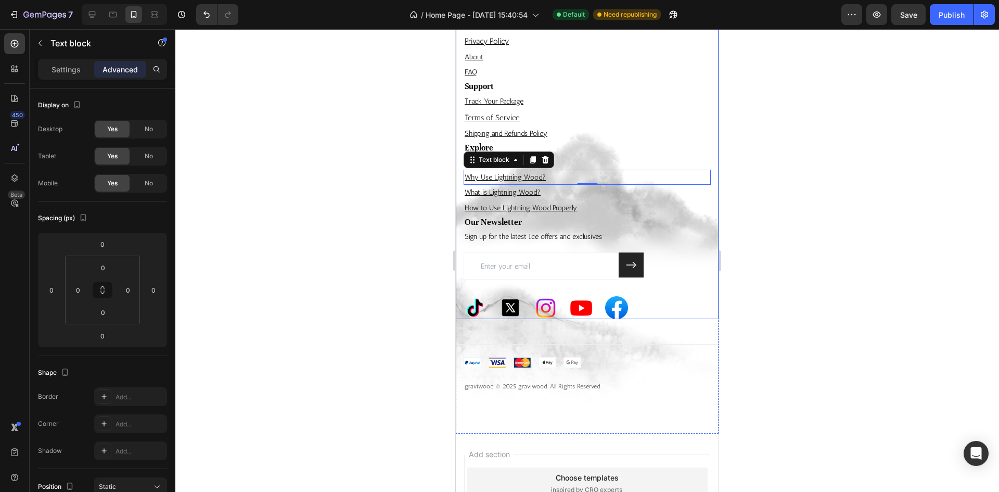
click at [566, 289] on div "Our Newsletter Heading Sign up for the latest Ice offers and exclusives Text bl…" at bounding box center [586, 267] width 247 height 104
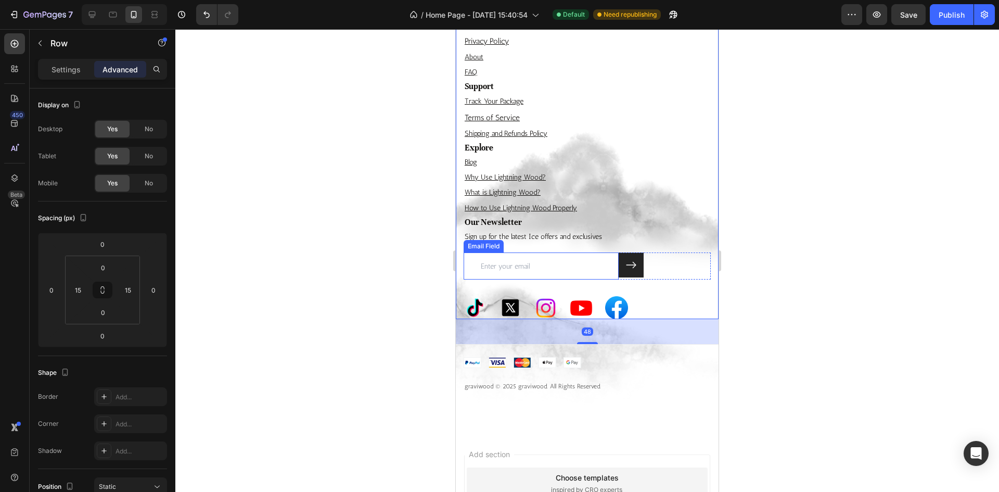
click at [572, 261] on input "email" at bounding box center [540, 265] width 155 height 27
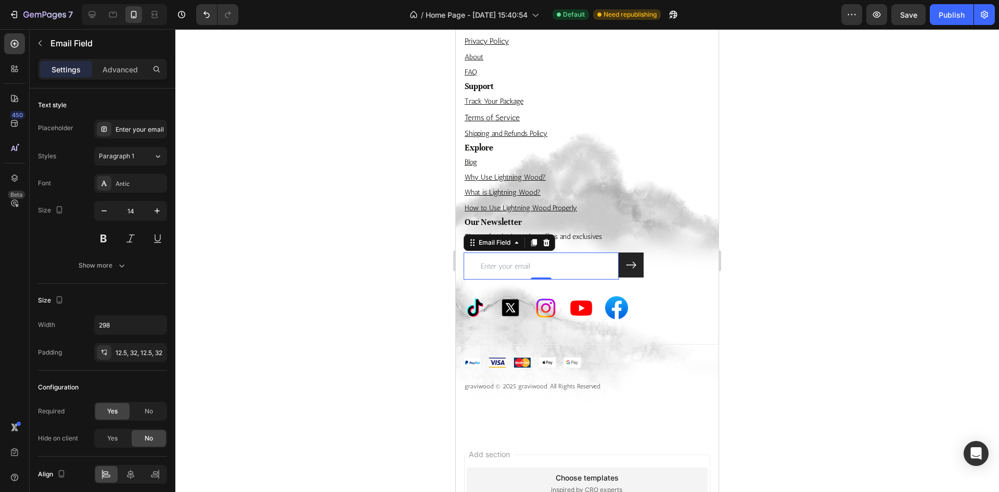
click at [539, 292] on div "0" at bounding box center [541, 288] width 10 height 8
click at [662, 315] on div "Image Image Image Image Image Row" at bounding box center [586, 307] width 247 height 23
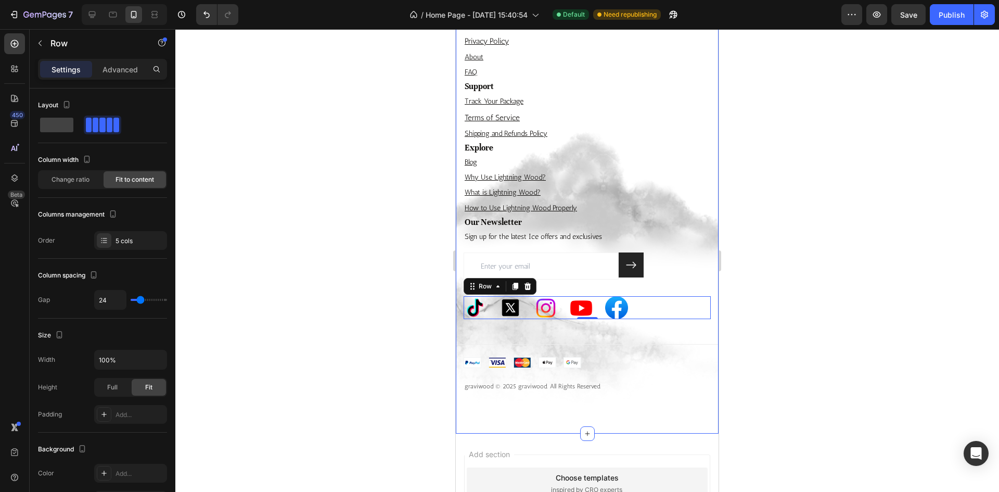
click at [567, 335] on div "Company Heading Contact Us Text block Privacy Policy Text block About Text bloc…" at bounding box center [587, 196] width 263 height 391
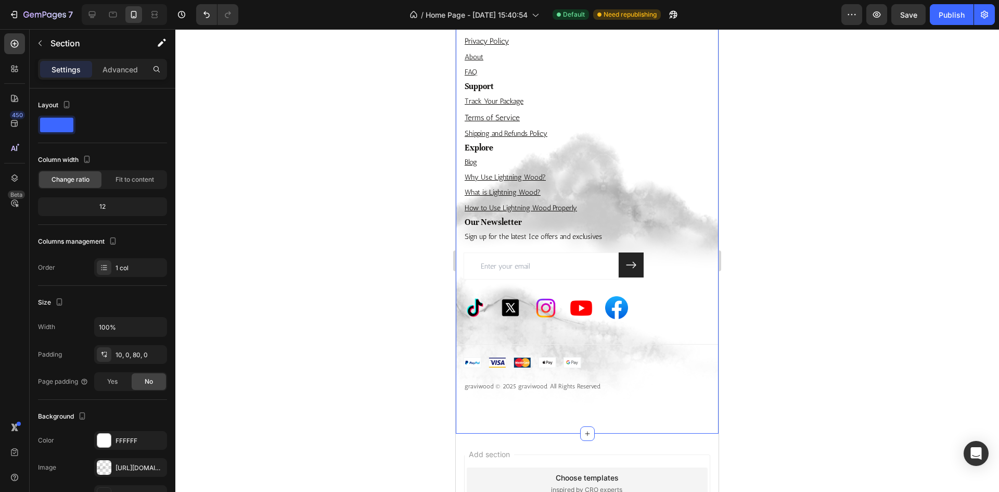
drag, startPoint x: 567, startPoint y: 350, endPoint x: 567, endPoint y: 360, distance: 10.4
click at [567, 351] on div "Company Heading Contact Us Text block Privacy Policy Text block About Text bloc…" at bounding box center [587, 196] width 263 height 391
click at [567, 362] on img at bounding box center [552, 362] width 179 height 11
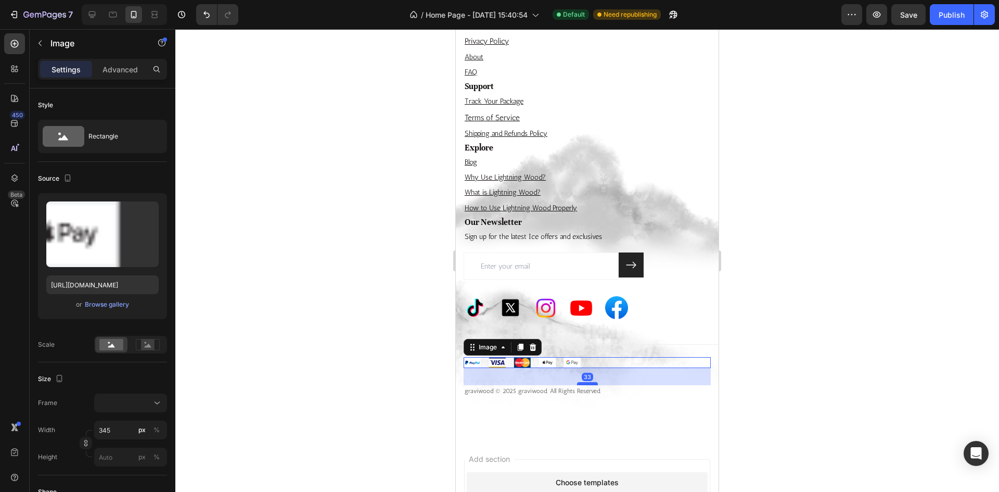
click at [586, 385] on div at bounding box center [587, 383] width 21 height 3
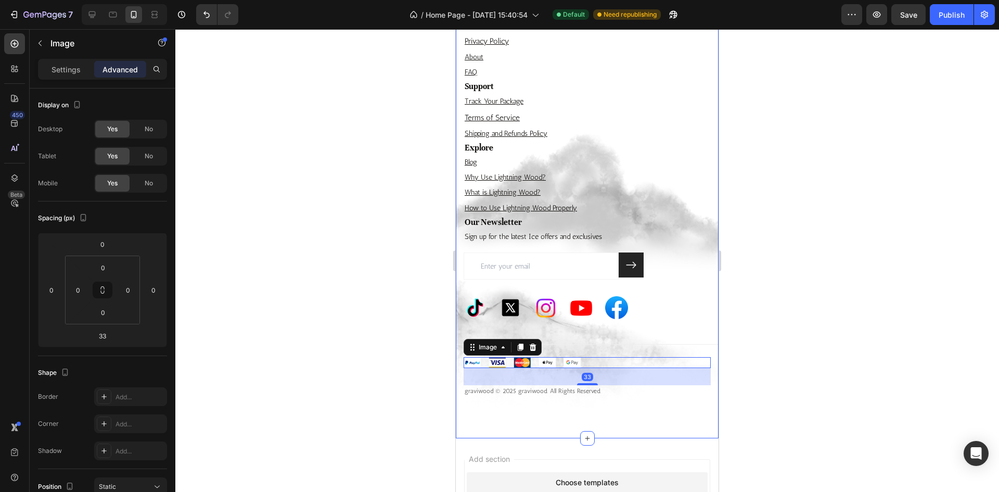
click at [595, 354] on div "Company Heading Contact Us Text block Privacy Policy Text block About Text bloc…" at bounding box center [587, 199] width 263 height 396
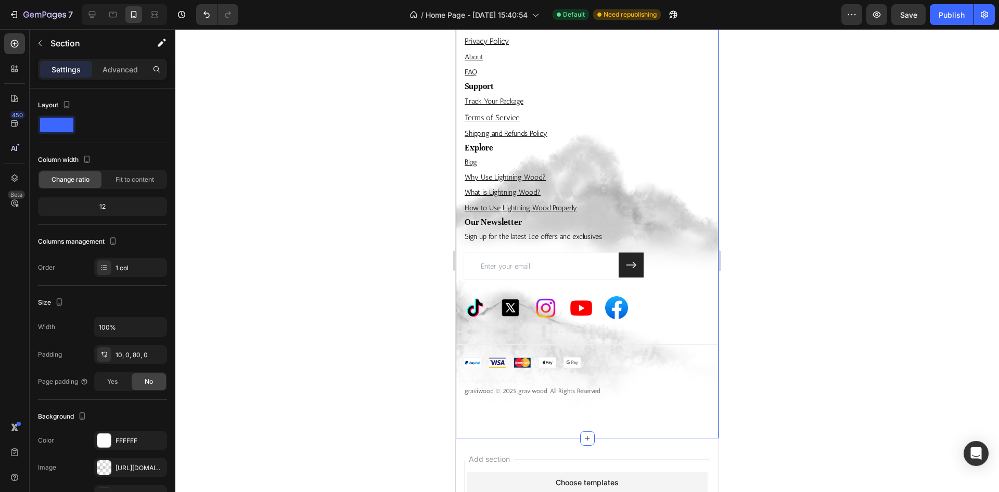
click at [594, 344] on div "Company Heading Contact Us Text block Privacy Policy Text block About Text bloc…" at bounding box center [587, 199] width 263 height 396
click at [581, 331] on div "Company Heading Contact Us Text block Privacy Policy Text block About Text bloc…" at bounding box center [587, 199] width 263 height 396
click at [577, 325] on div "Company Heading Contact Us Text block Privacy Policy Text block About Text bloc…" at bounding box center [587, 199] width 263 height 396
click at [649, 301] on div "Image Image Image Image Image Row" at bounding box center [586, 307] width 247 height 23
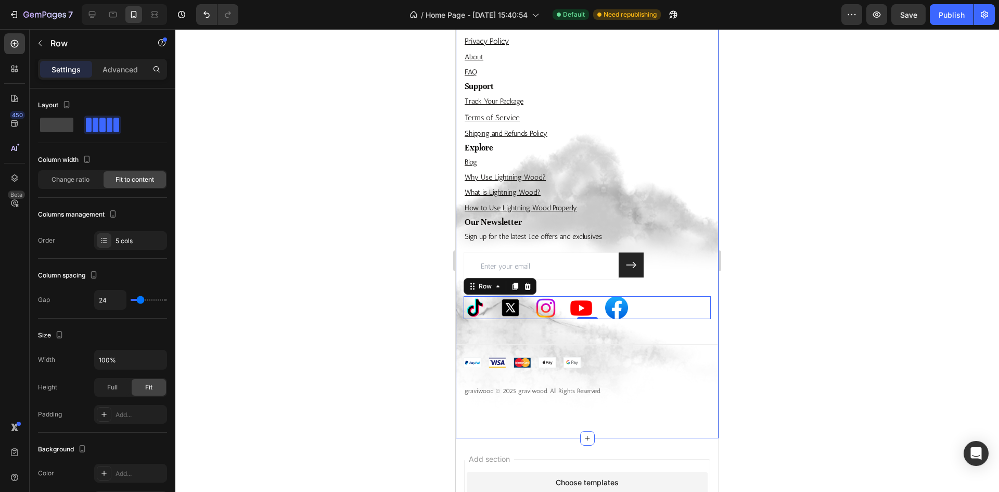
click at [649, 344] on div "Company Heading Contact Us Text block Privacy Policy Text block About Text bloc…" at bounding box center [587, 199] width 263 height 396
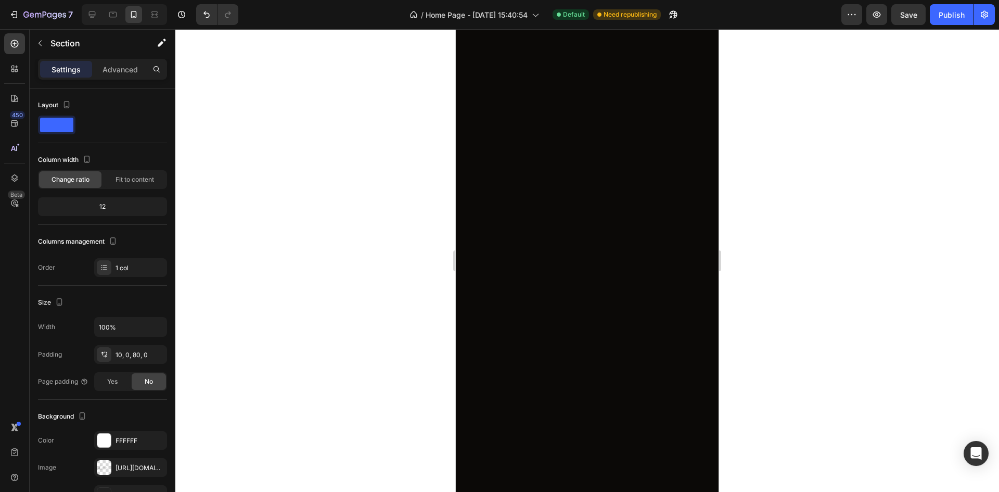
scroll to position [2180, 0]
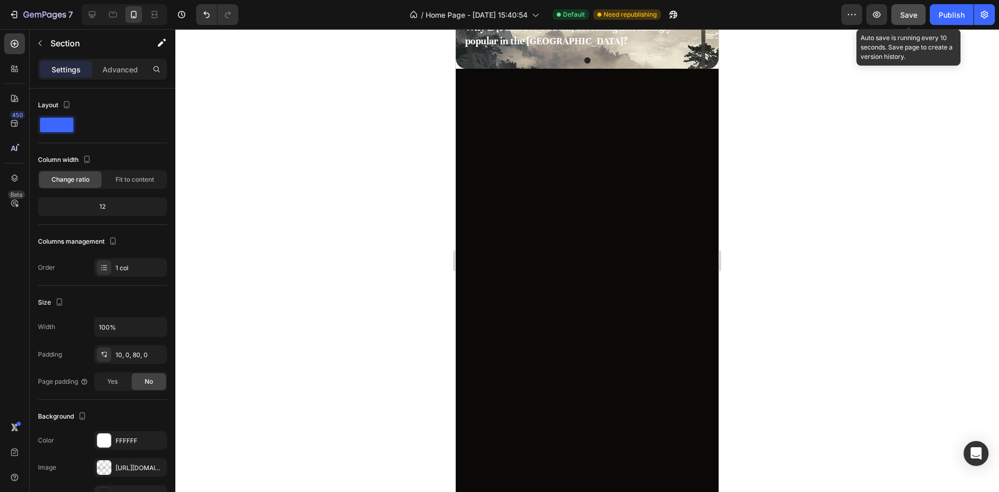
click at [919, 24] on button "Save" at bounding box center [908, 14] width 34 height 21
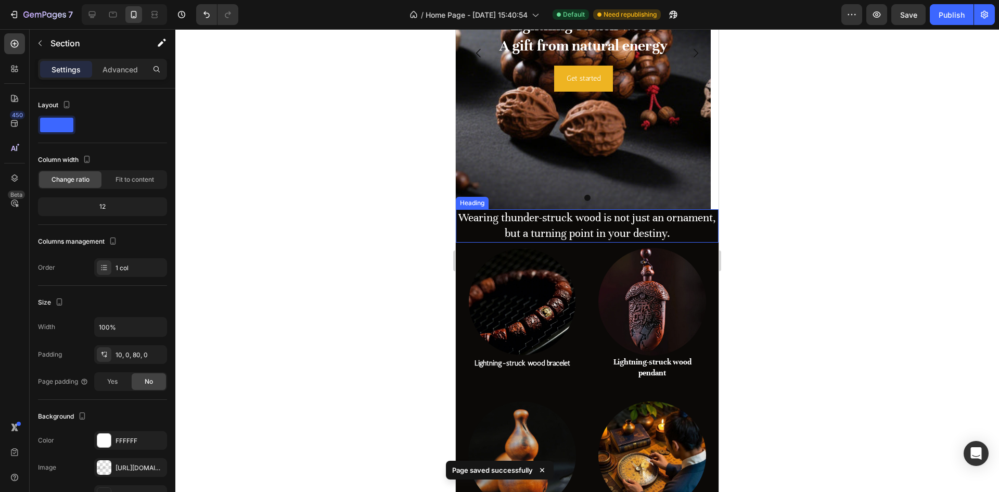
scroll to position [156, 0]
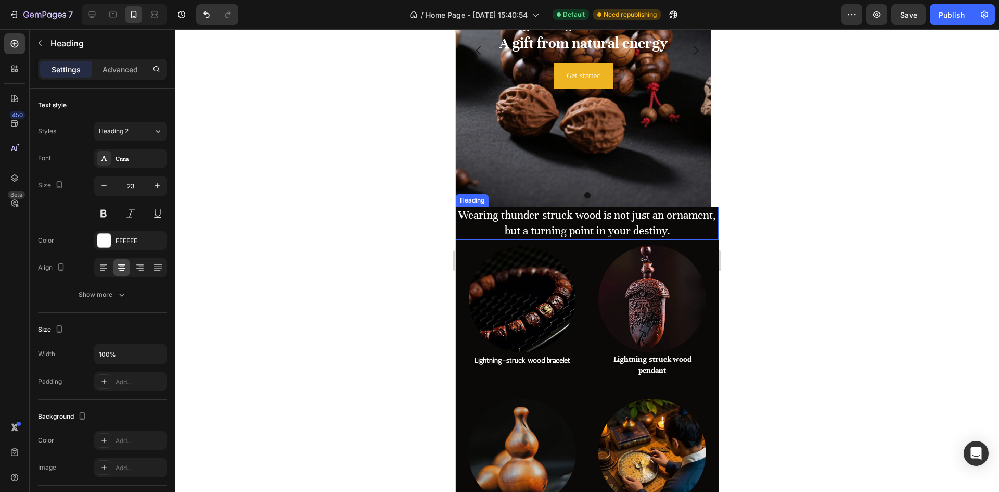
click at [619, 222] on h2 "Wearing thunder-struck wood is not just an ornament, but a turning point in you…" at bounding box center [587, 223] width 263 height 33
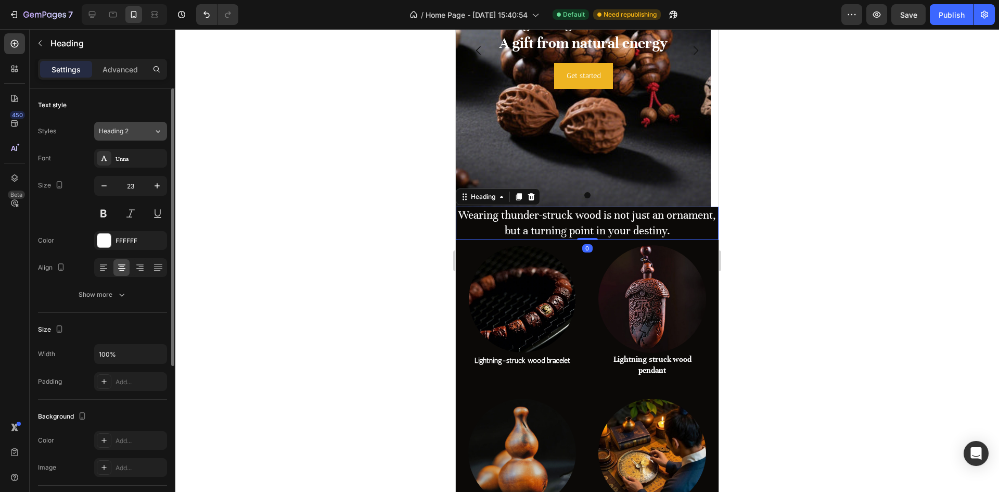
click at [135, 134] on div "Heading 2" at bounding box center [120, 130] width 42 height 9
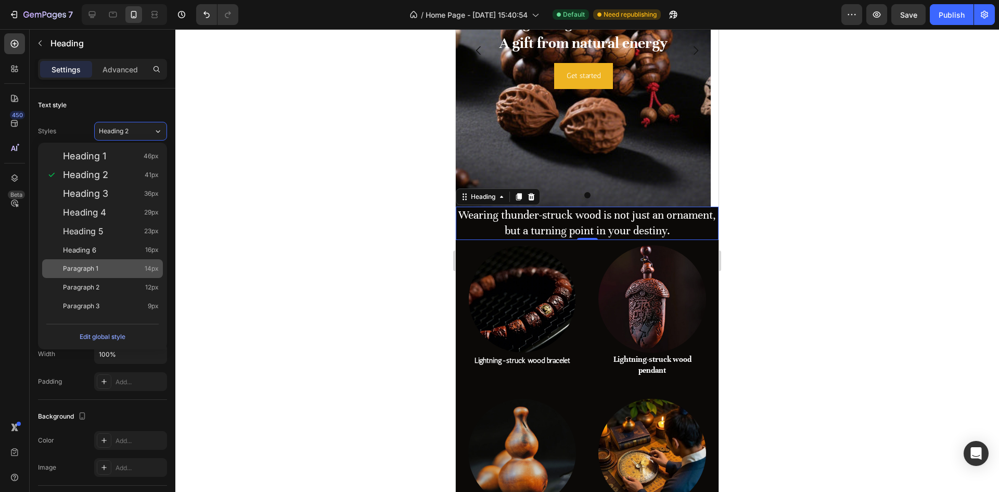
click at [105, 272] on div "Paragraph 1 14px" at bounding box center [111, 268] width 96 height 10
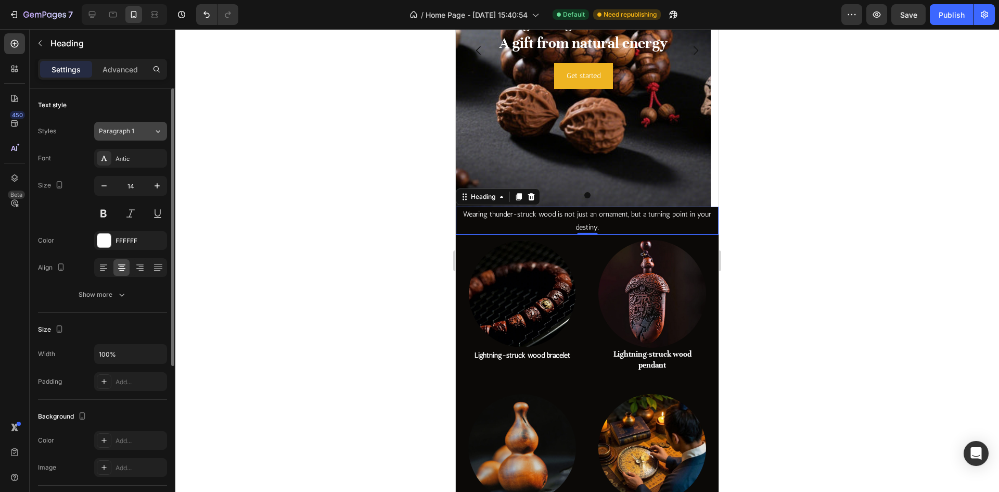
click at [140, 131] on div "Paragraph 1" at bounding box center [120, 130] width 42 height 9
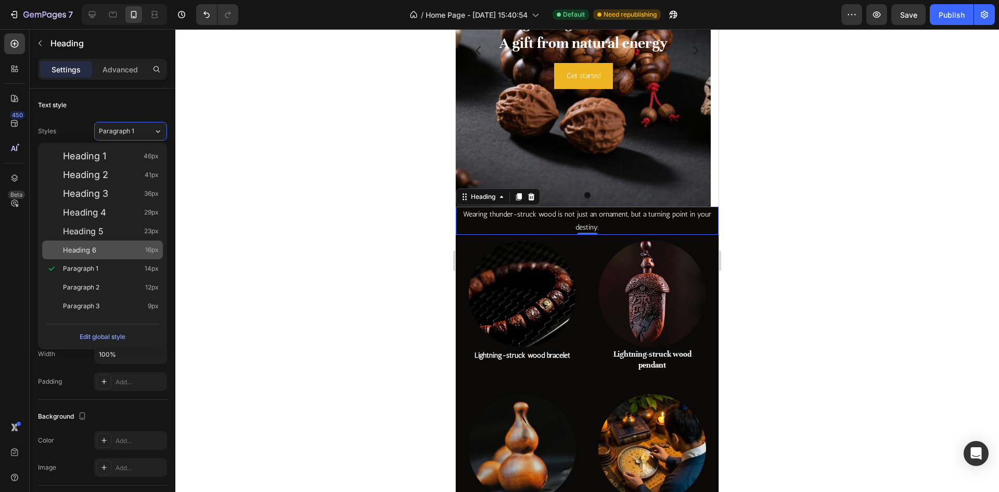
click at [106, 246] on div "Heading 6 16px" at bounding box center [111, 249] width 96 height 10
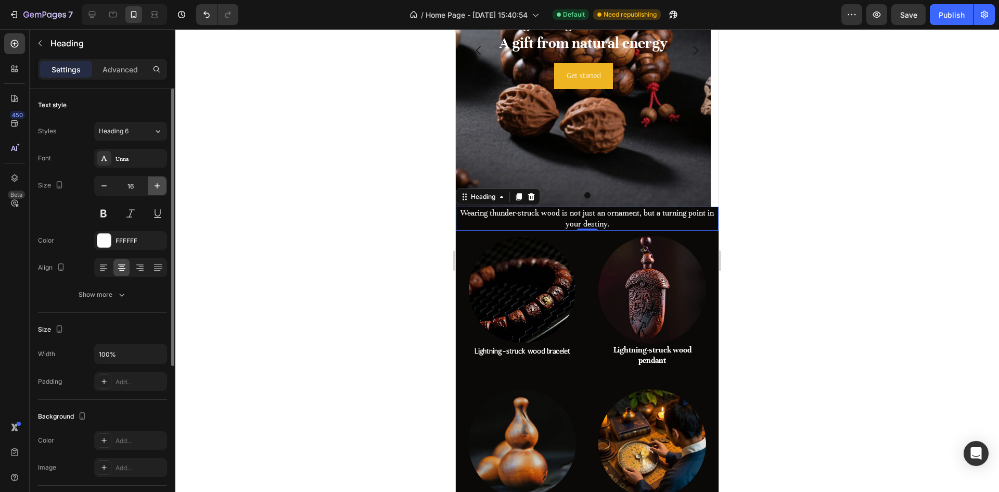
click at [151, 189] on button "button" at bounding box center [157, 185] width 19 height 19
type input "18"
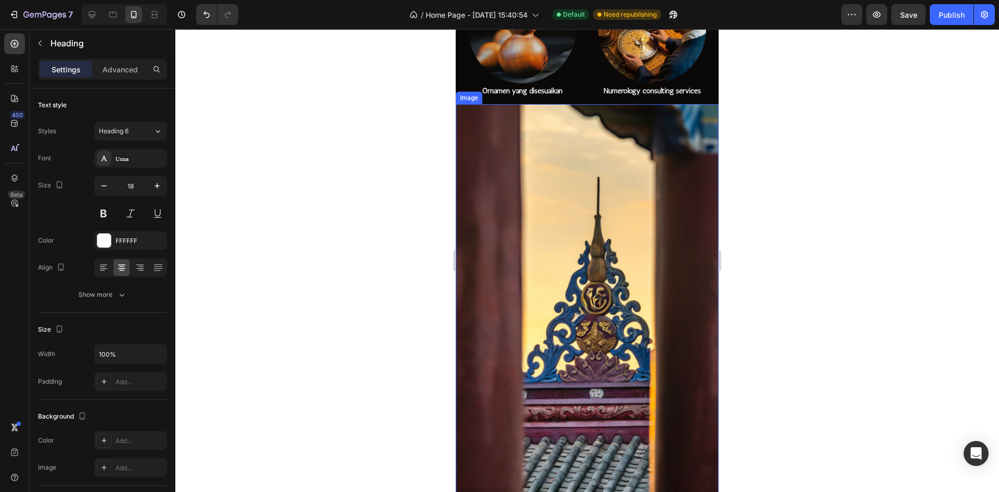
scroll to position [520, 0]
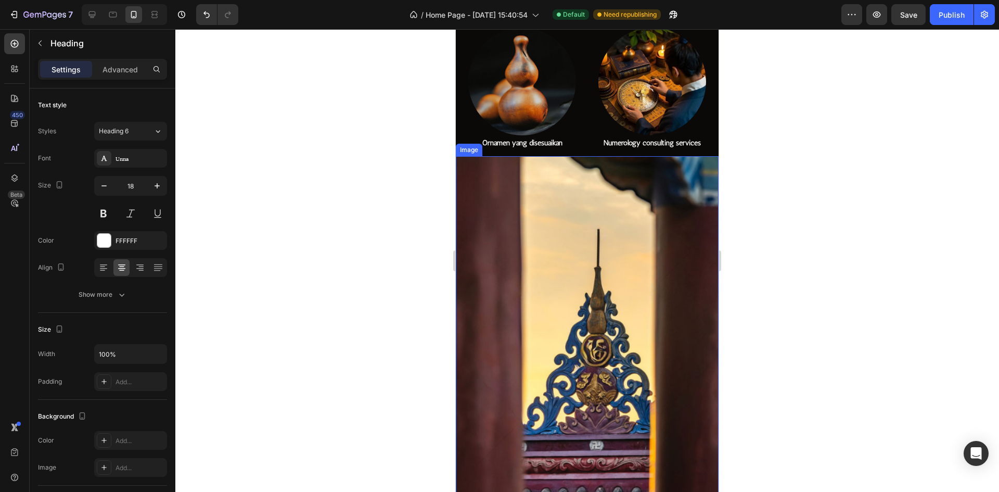
click at [636, 340] on img at bounding box center [587, 354] width 263 height 397
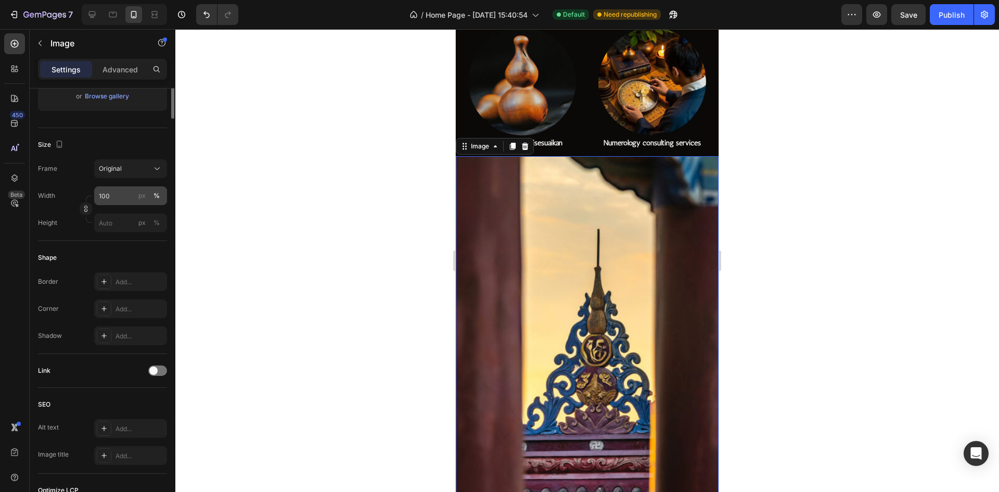
scroll to position [0, 0]
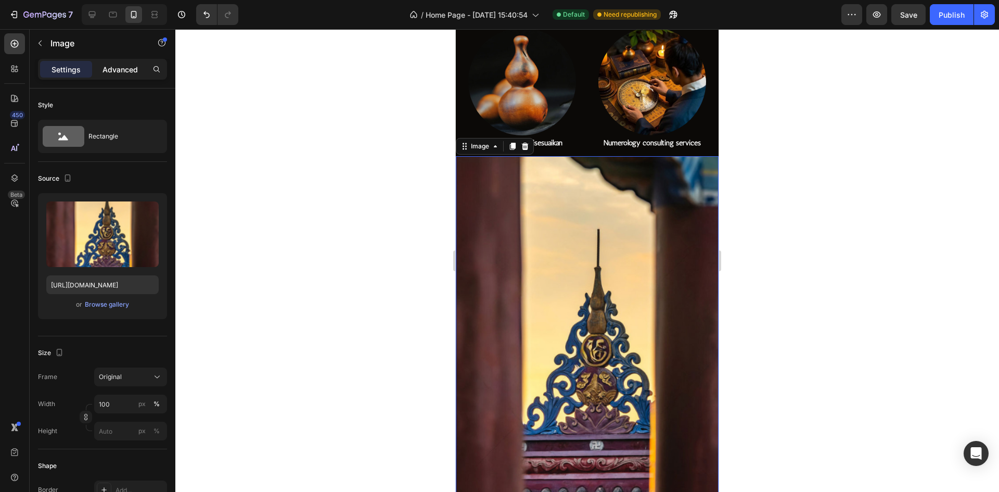
click at [107, 65] on p "Advanced" at bounding box center [119, 69] width 35 height 11
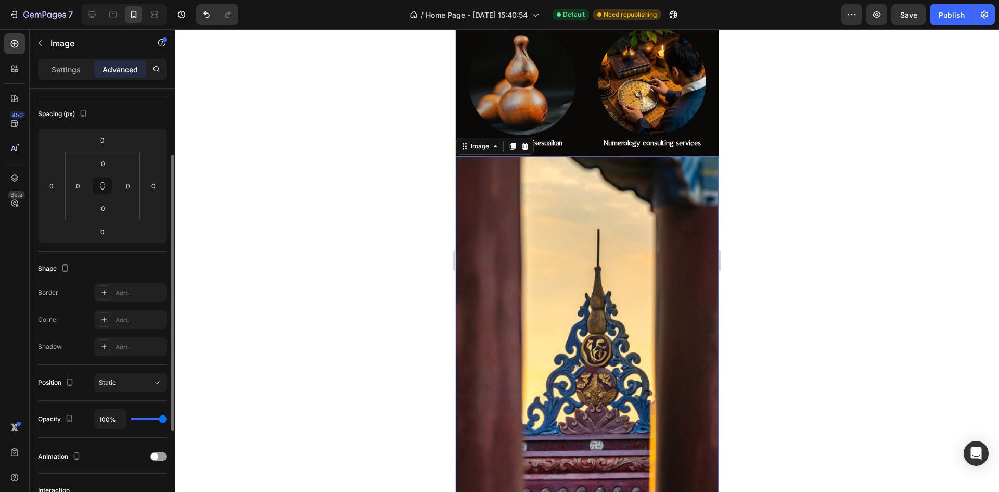
scroll to position [52, 0]
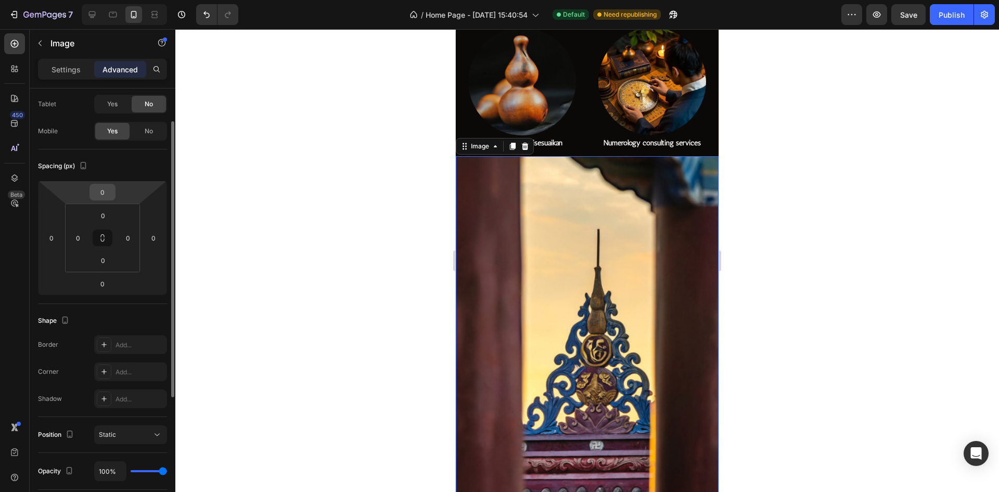
click at [106, 192] on input "0" at bounding box center [102, 192] width 21 height 16
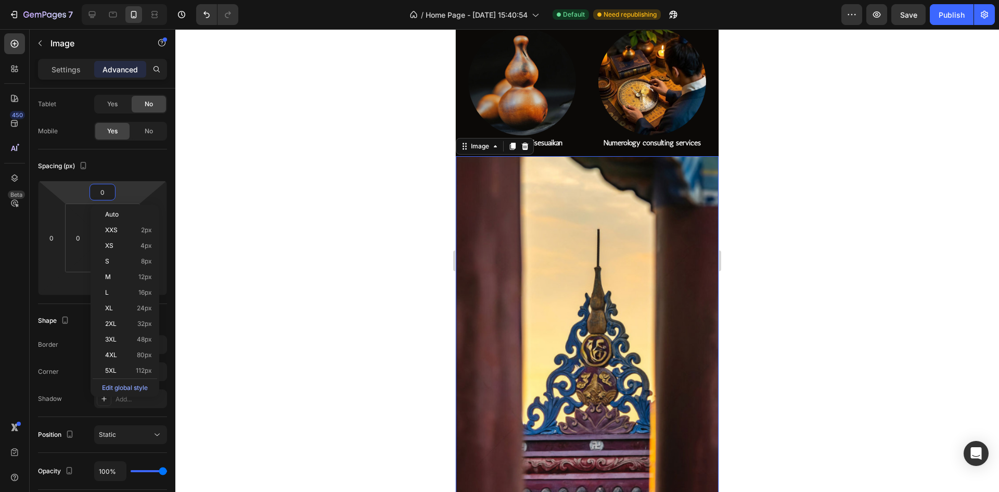
type input "2"
type input "0"
click at [279, 205] on div at bounding box center [586, 260] width 823 height 462
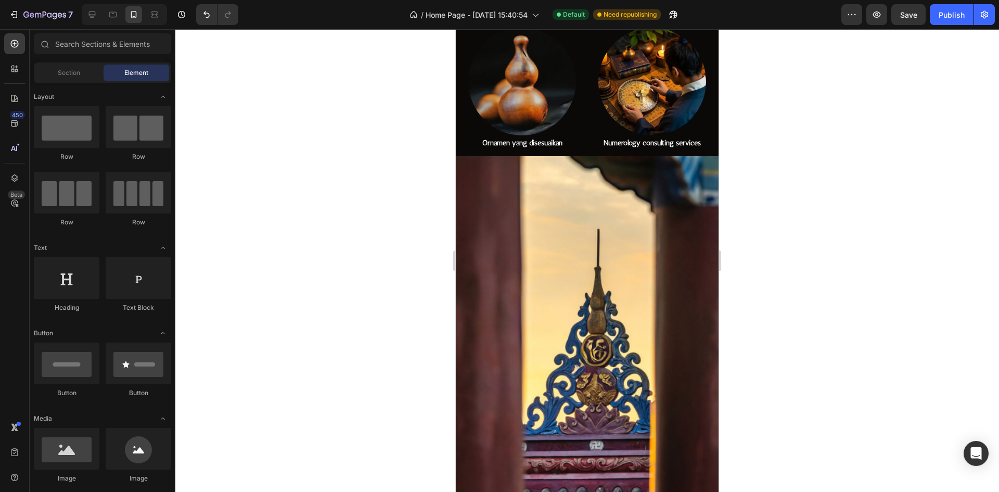
drag, startPoint x: 254, startPoint y: 323, endPoint x: 252, endPoint y: 317, distance: 6.3
click at [254, 323] on div at bounding box center [586, 260] width 823 height 462
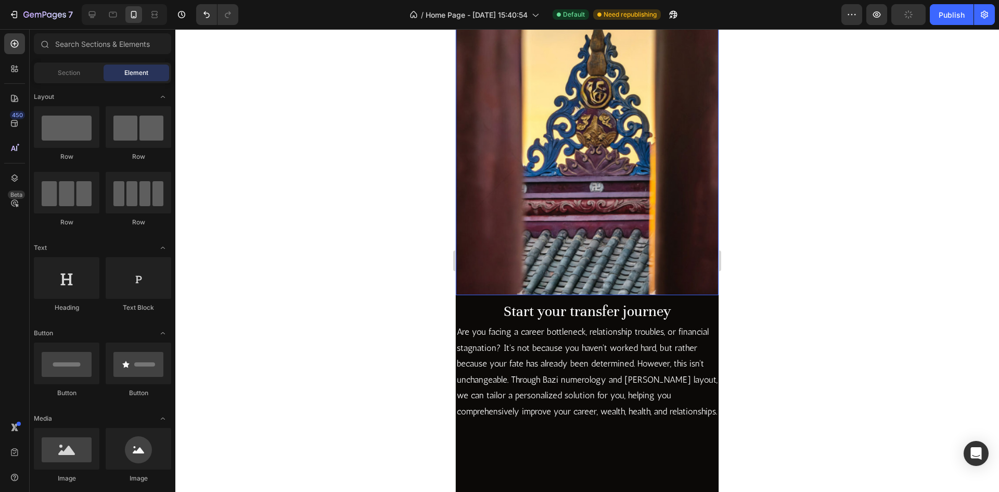
scroll to position [884, 0]
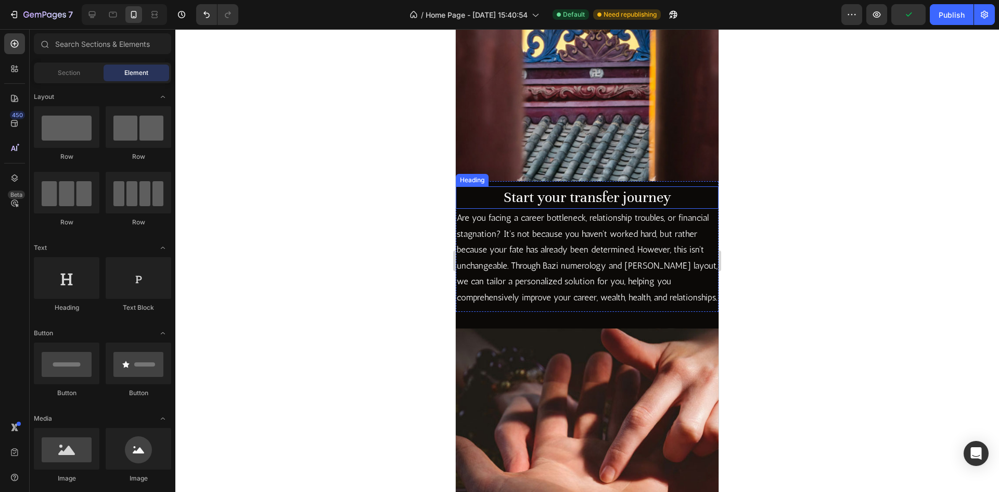
click at [597, 187] on h2 "Start your transfer journey" at bounding box center [587, 197] width 263 height 22
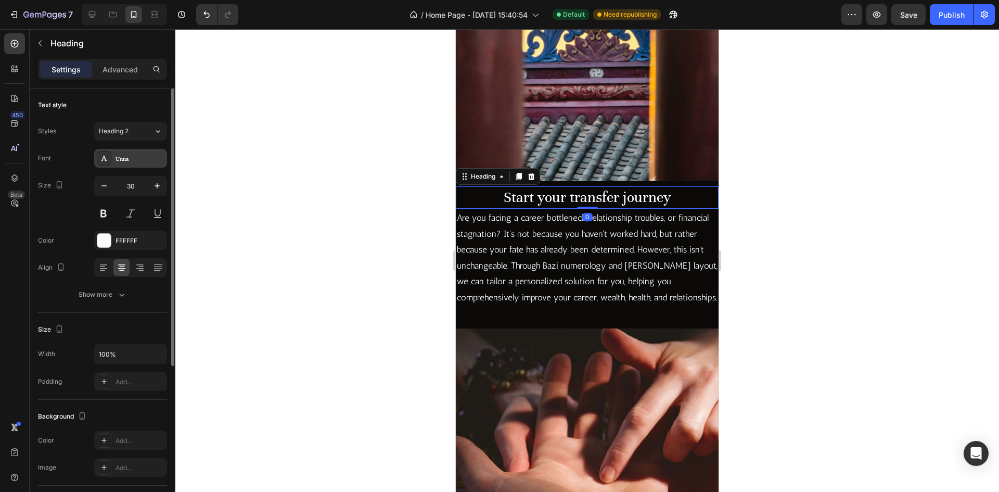
click at [128, 163] on div "Unna" at bounding box center [130, 158] width 73 height 19
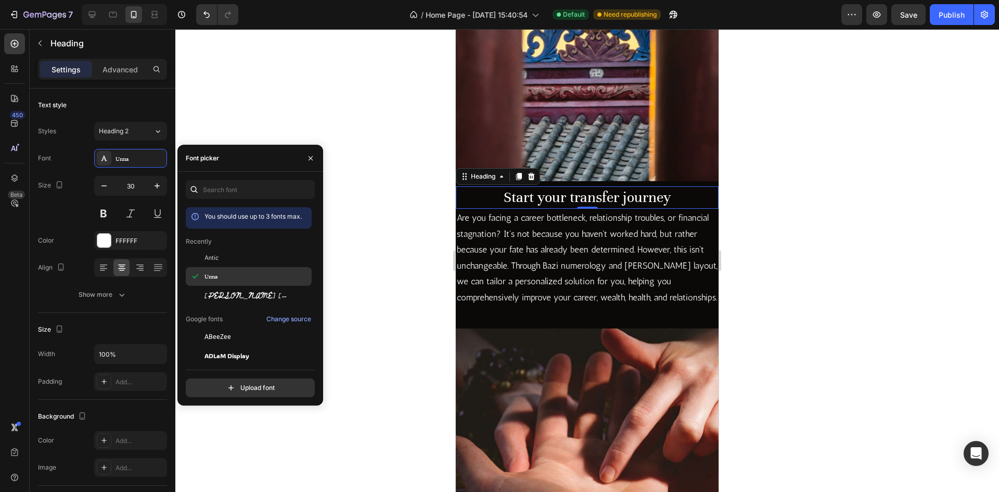
click at [213, 276] on span "Unna" at bounding box center [210, 276] width 13 height 9
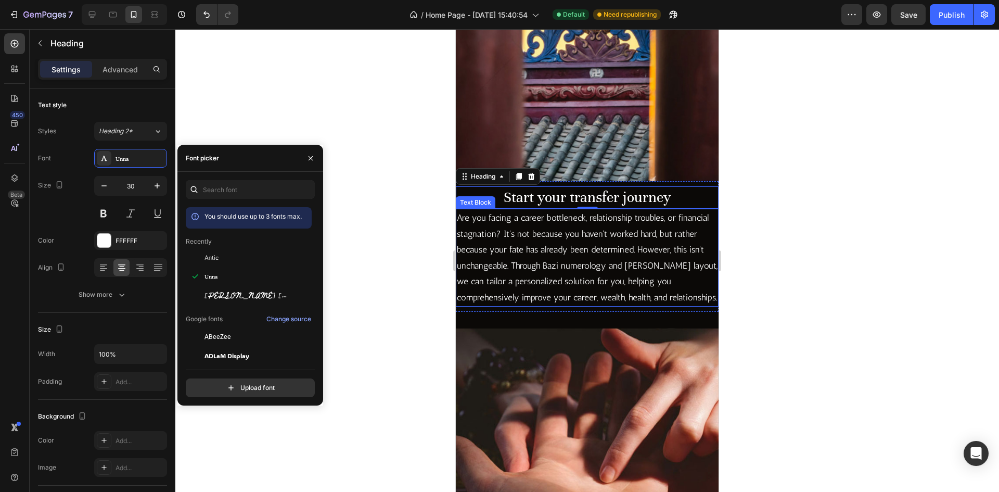
click at [648, 304] on p "Are you facing a career bottleneck, relationship troubles, or financial stagnat…" at bounding box center [587, 258] width 261 height 96
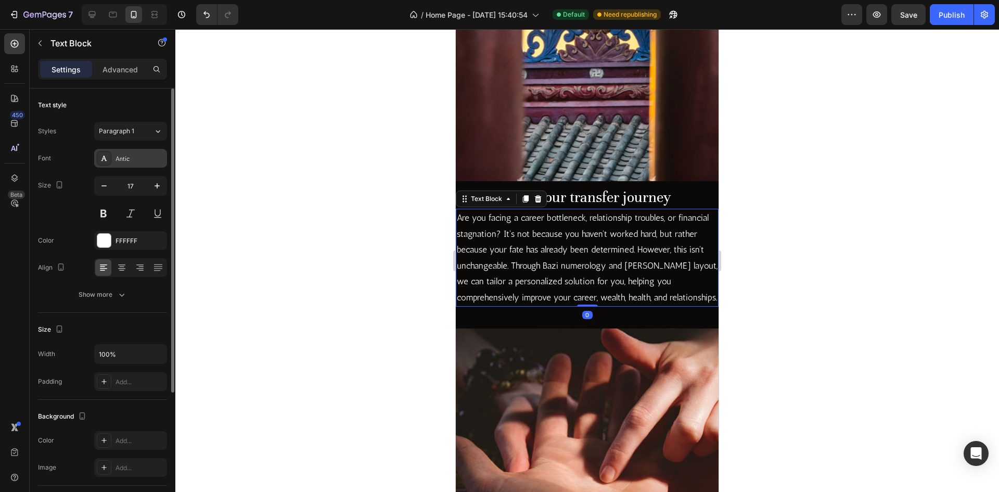
click at [122, 160] on div "Antic" at bounding box center [139, 158] width 49 height 9
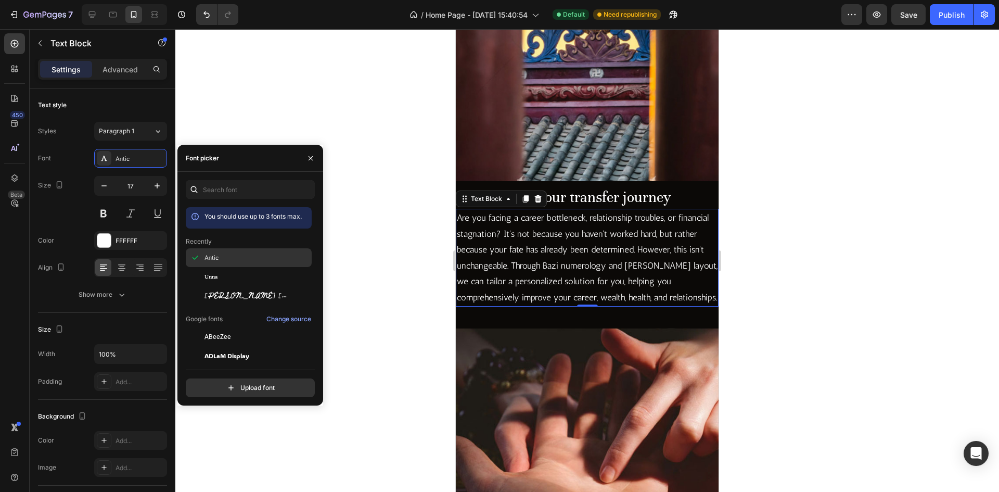
click at [218, 327] on div "Antic" at bounding box center [249, 336] width 126 height 19
click at [546, 259] on p "Are you facing a career bottleneck, relationship troubles, or financial stagnat…" at bounding box center [587, 258] width 261 height 96
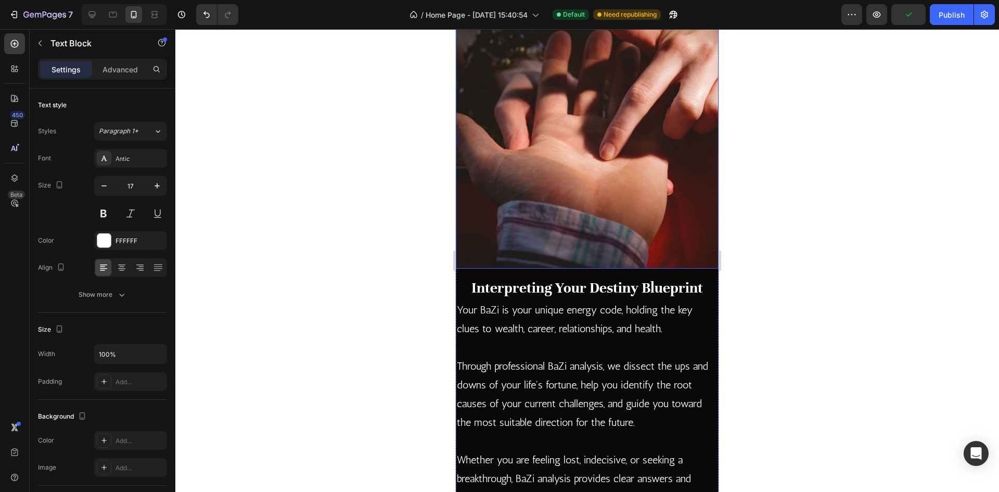
scroll to position [1196, 0]
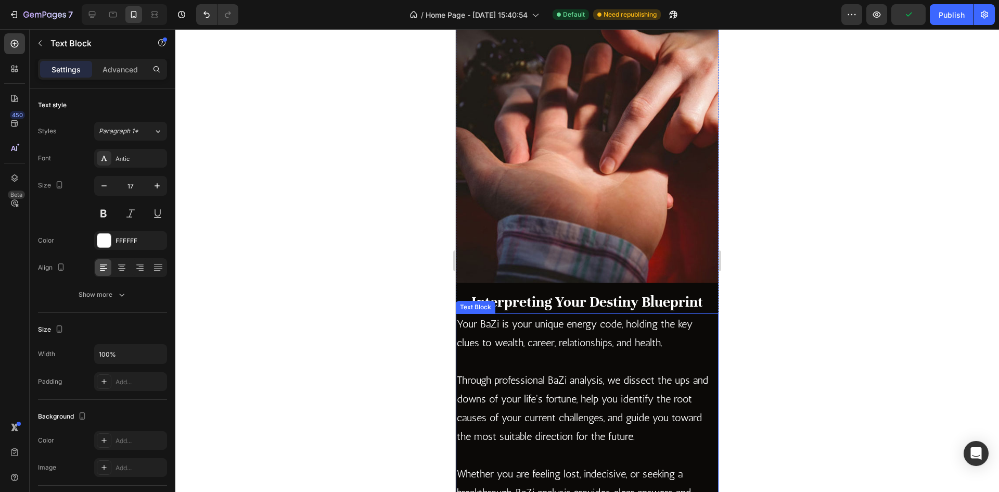
click at [593, 352] on p at bounding box center [587, 361] width 261 height 19
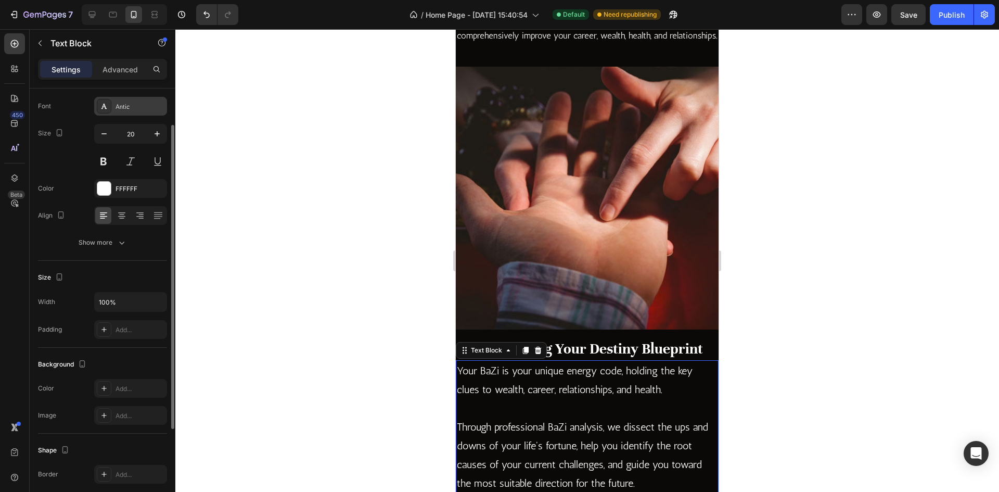
scroll to position [1092, 0]
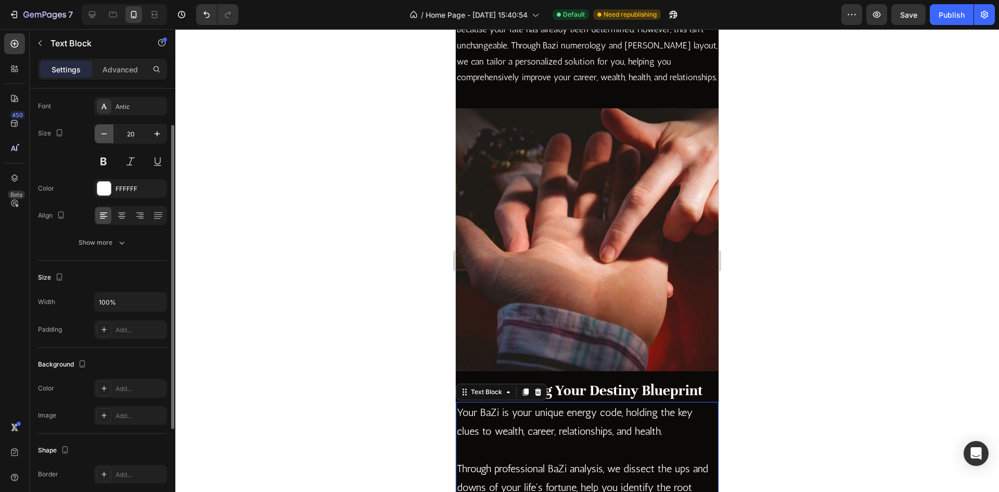
click at [107, 139] on button "button" at bounding box center [104, 133] width 19 height 19
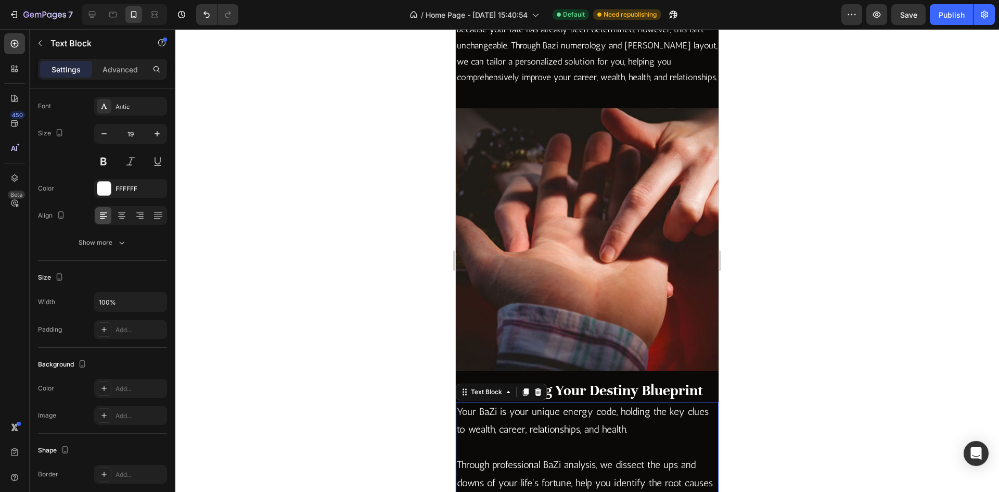
type input "18"
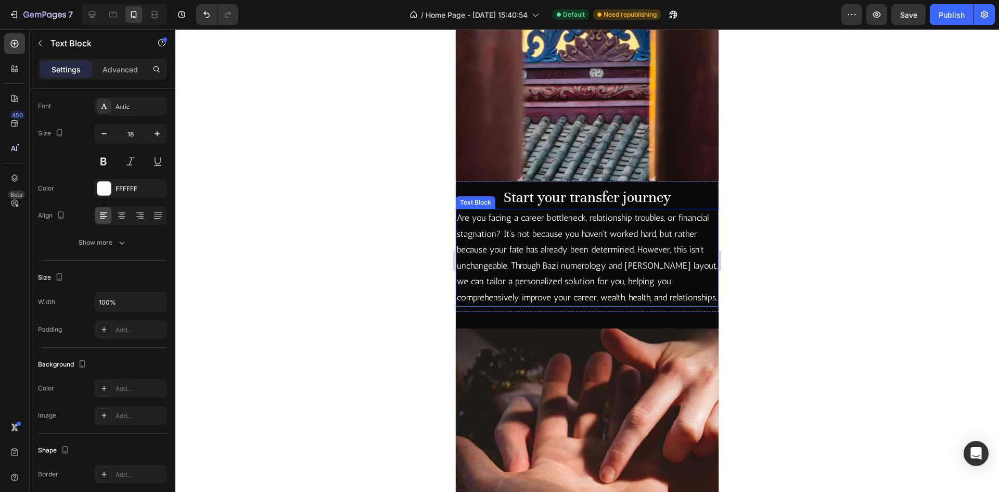
click at [603, 247] on p "Are you facing a career bottleneck, relationship troubles, or financial stagnat…" at bounding box center [587, 258] width 261 height 96
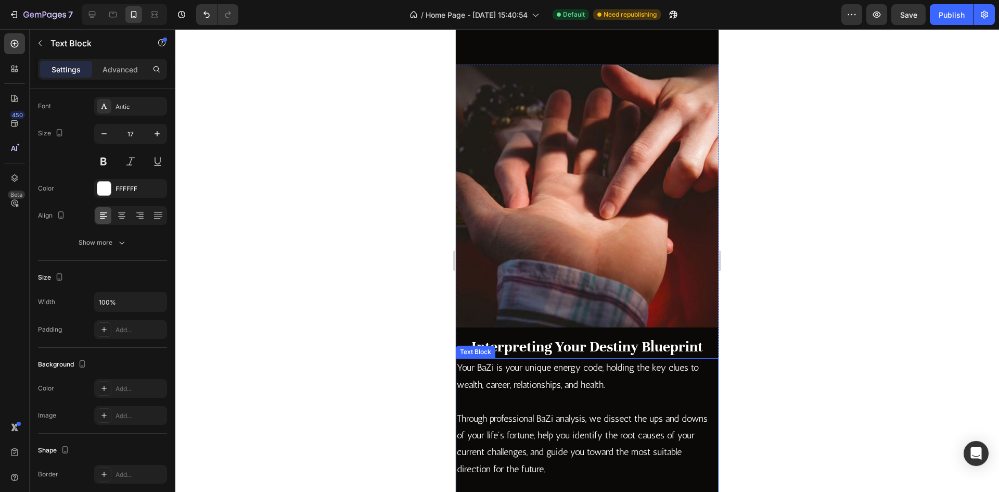
scroll to position [1248, 0]
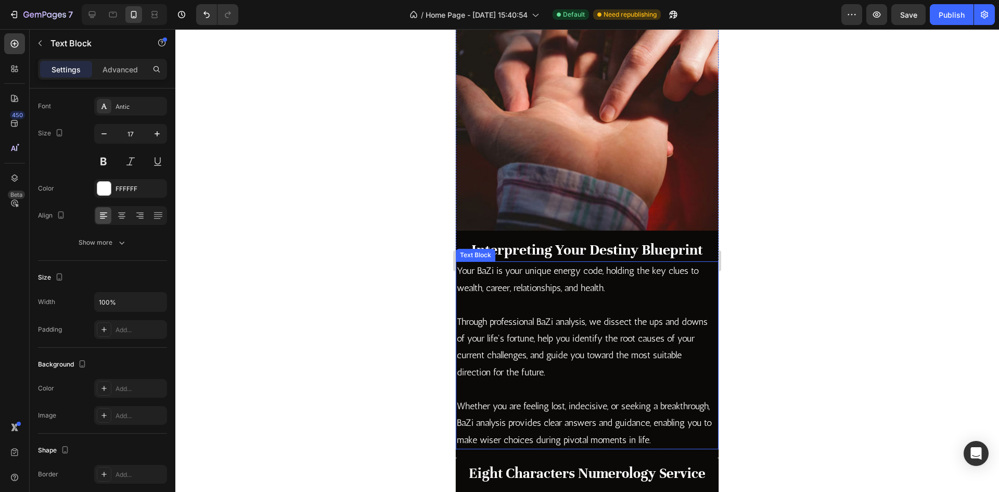
click at [606, 319] on p "Through professional BaZi analysis, we dissect the ups and downs of your life's…" at bounding box center [587, 347] width 261 height 68
click at [621, 247] on h2 "Interpreting Your Destiny Blueprint" at bounding box center [587, 250] width 263 height 22
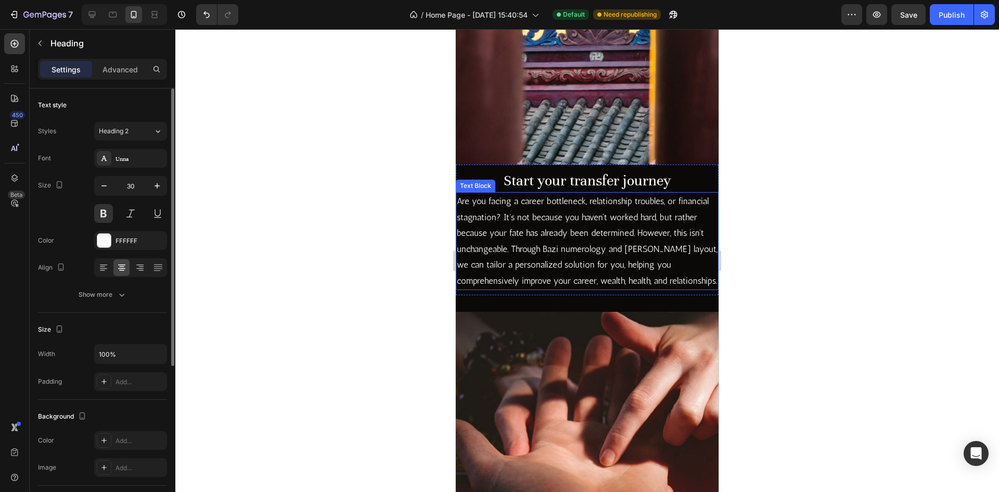
scroll to position [832, 0]
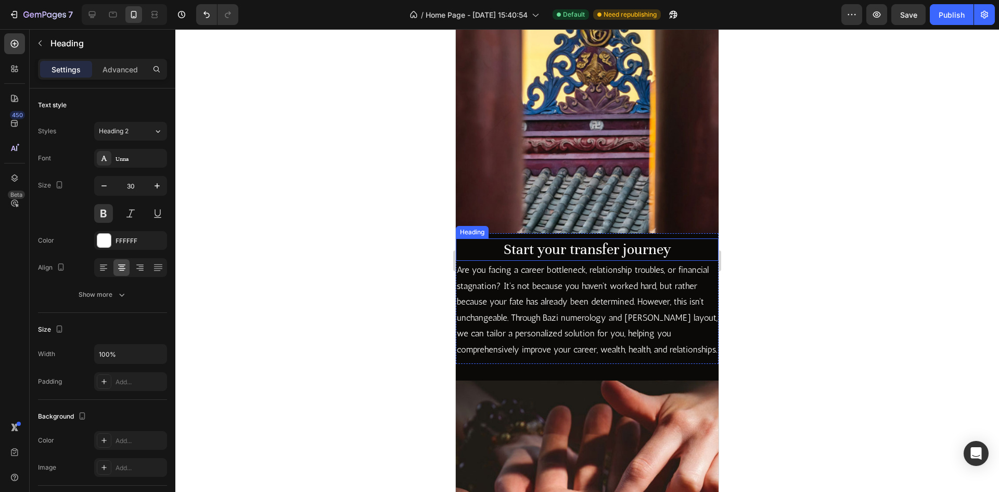
click at [600, 242] on h2 "Start your transfer journey" at bounding box center [587, 249] width 263 height 22
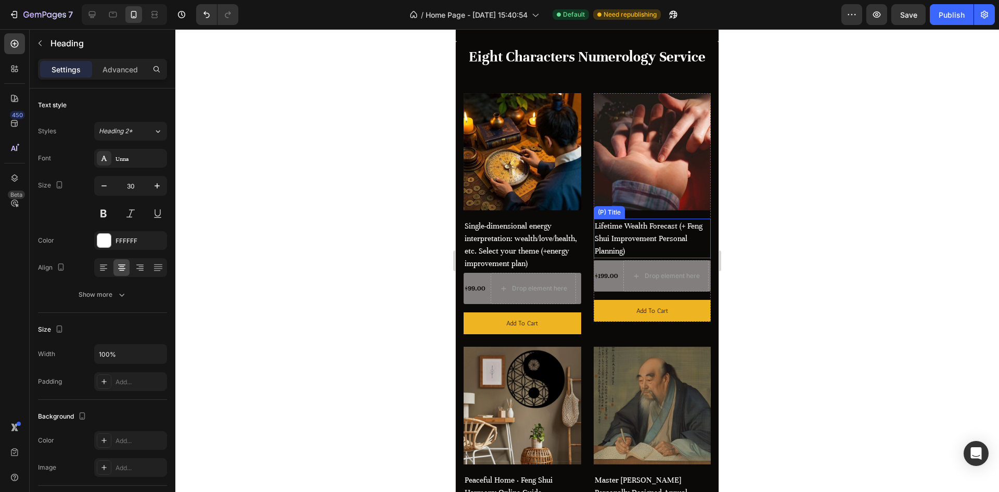
scroll to position [1561, 0]
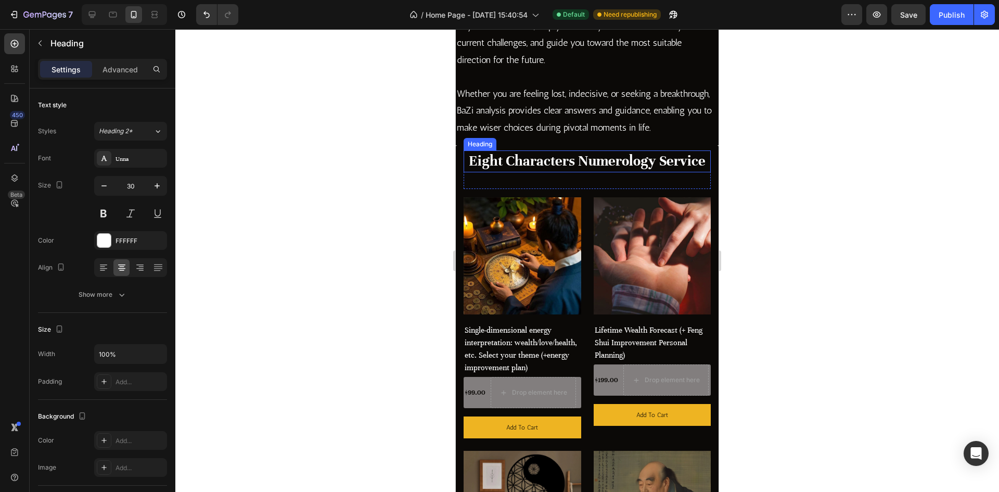
click at [542, 172] on h2 "Eight Characters Numerology Service" at bounding box center [586, 161] width 247 height 22
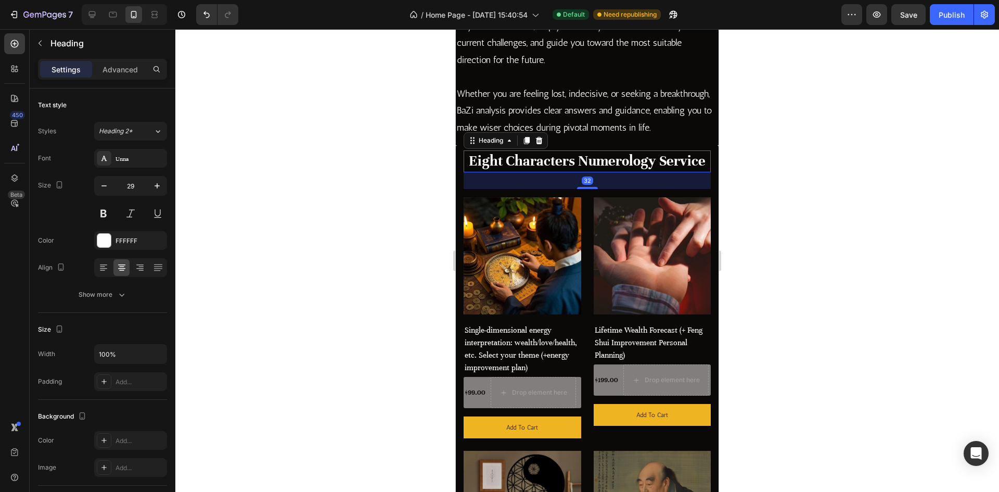
click at [525, 172] on h2 "Eight Characters Numerology Service" at bounding box center [586, 161] width 247 height 22
click at [161, 186] on icon "button" at bounding box center [157, 186] width 10 height 10
type input "30"
click at [312, 241] on div at bounding box center [586, 260] width 823 height 462
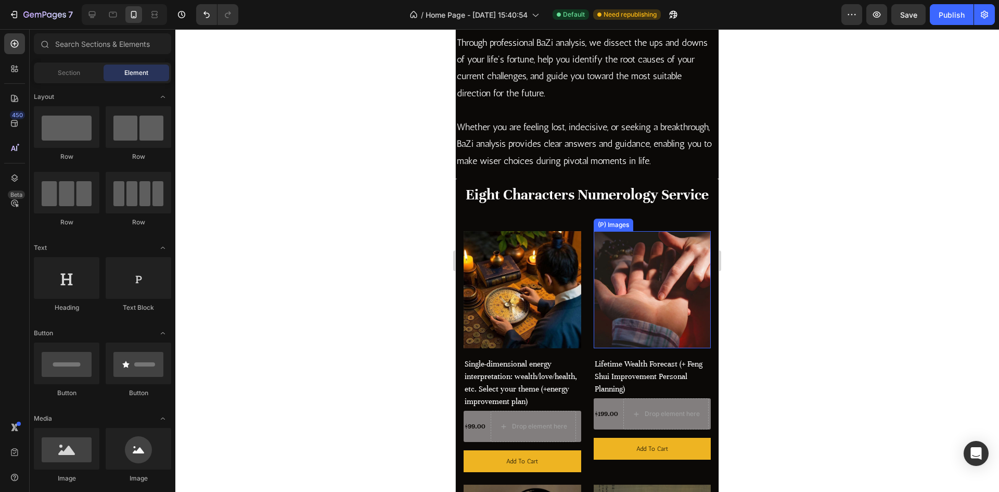
scroll to position [1509, 0]
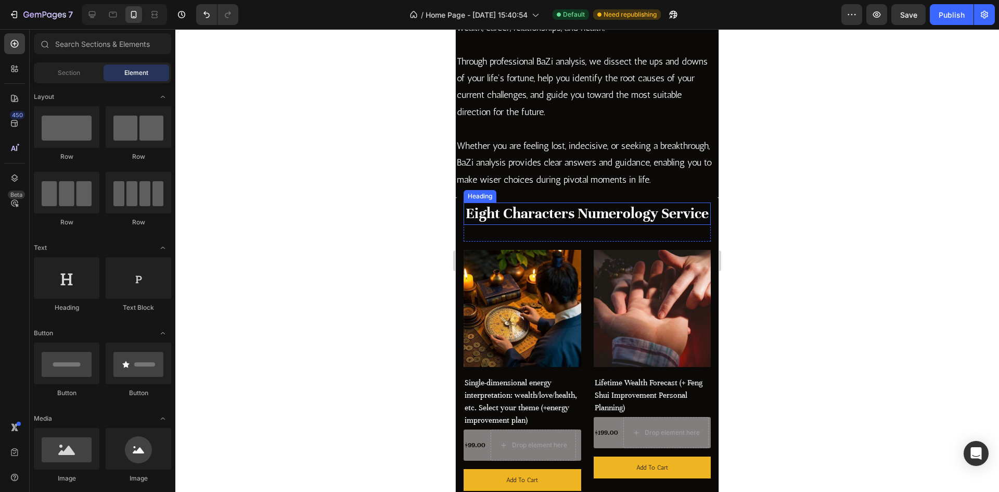
click at [580, 224] on p "Eight Characters Numerology Service" at bounding box center [587, 213] width 245 height 20
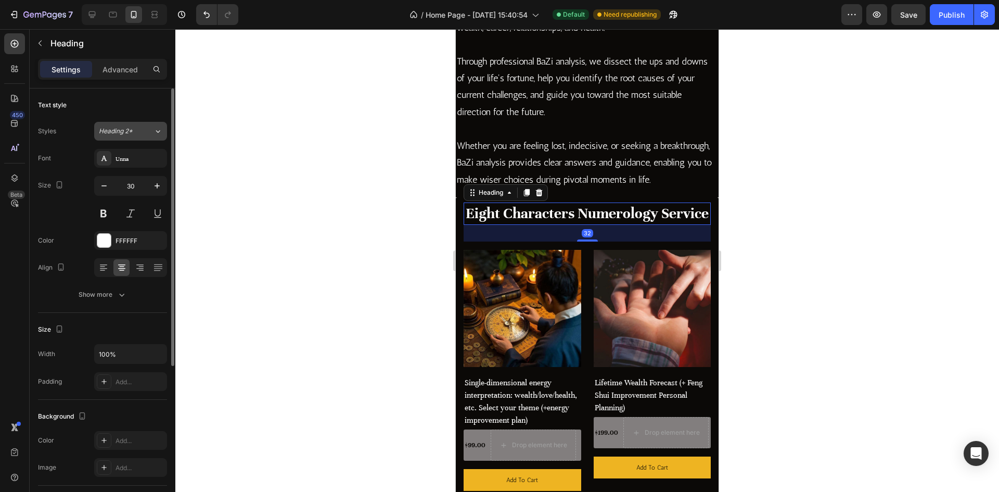
click at [121, 129] on span "Heading 2*" at bounding box center [116, 130] width 34 height 9
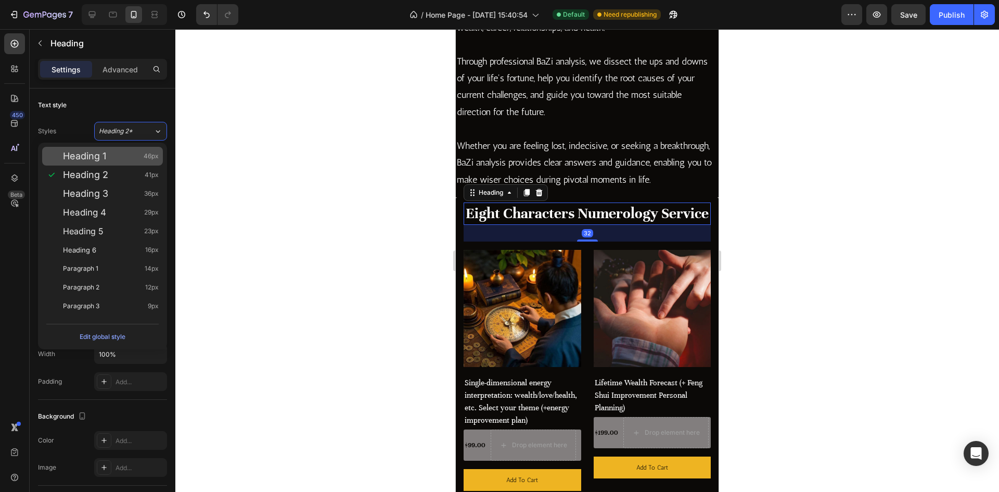
click at [106, 160] on span "Heading 1" at bounding box center [84, 156] width 43 height 10
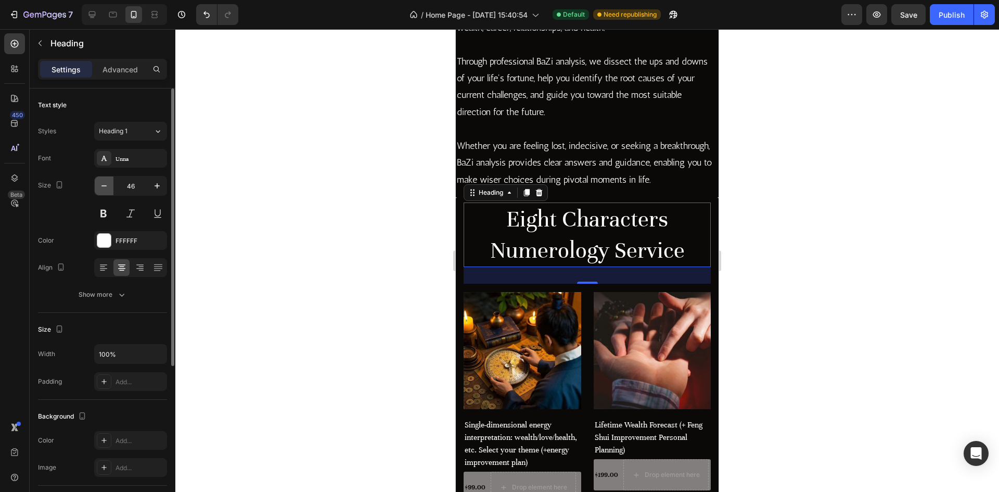
click at [108, 186] on icon "button" at bounding box center [104, 186] width 10 height 10
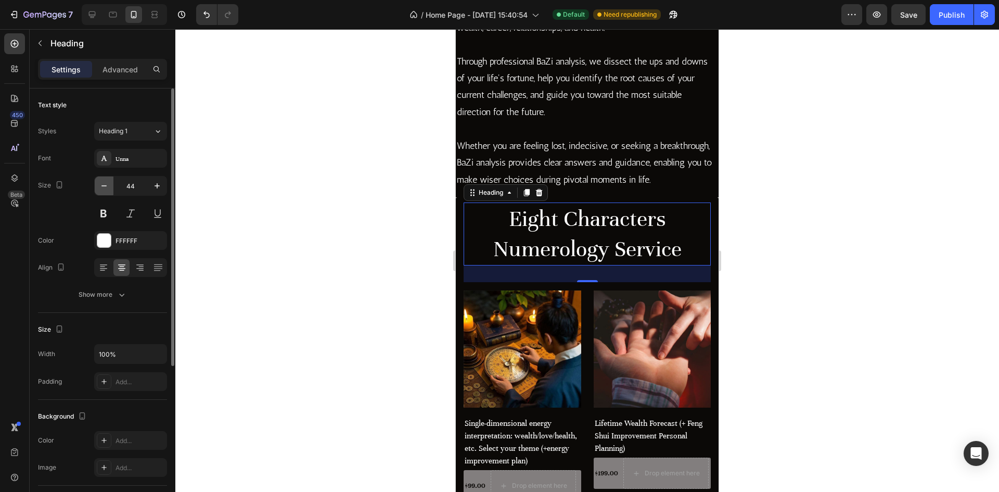
click at [108, 186] on icon "button" at bounding box center [104, 186] width 10 height 10
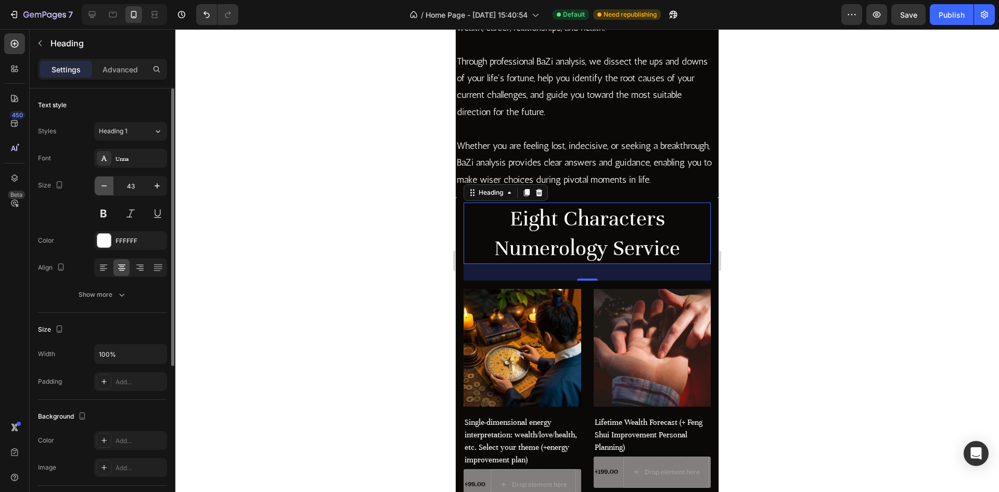
click at [108, 186] on icon "button" at bounding box center [104, 186] width 10 height 10
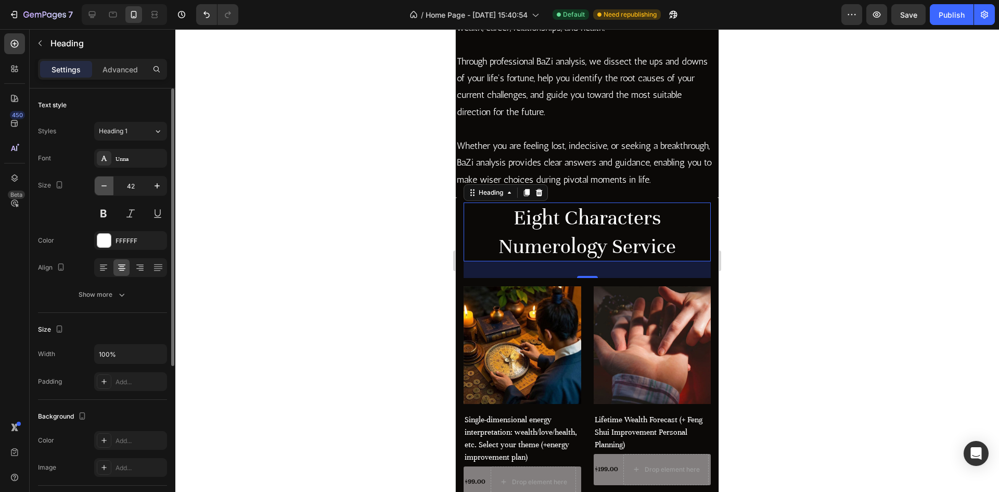
click at [108, 186] on icon "button" at bounding box center [104, 186] width 10 height 10
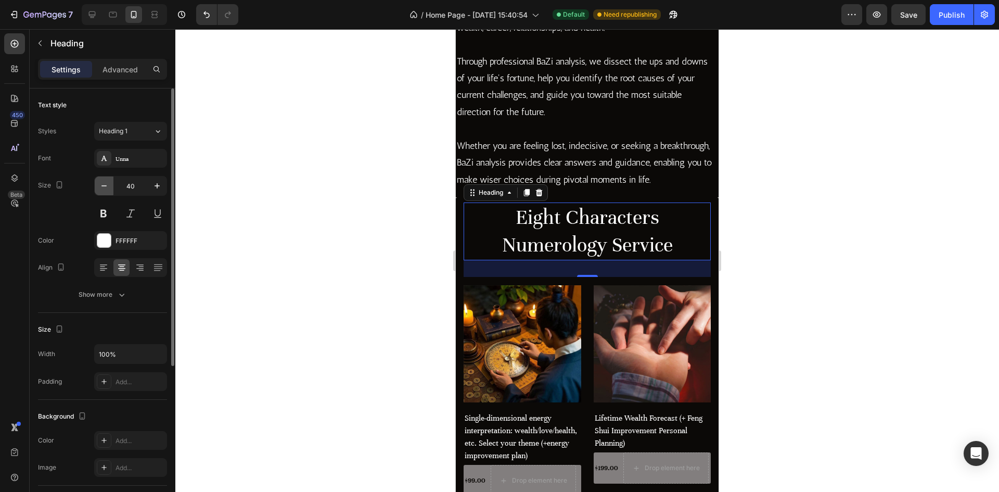
click at [108, 186] on icon "button" at bounding box center [104, 186] width 10 height 10
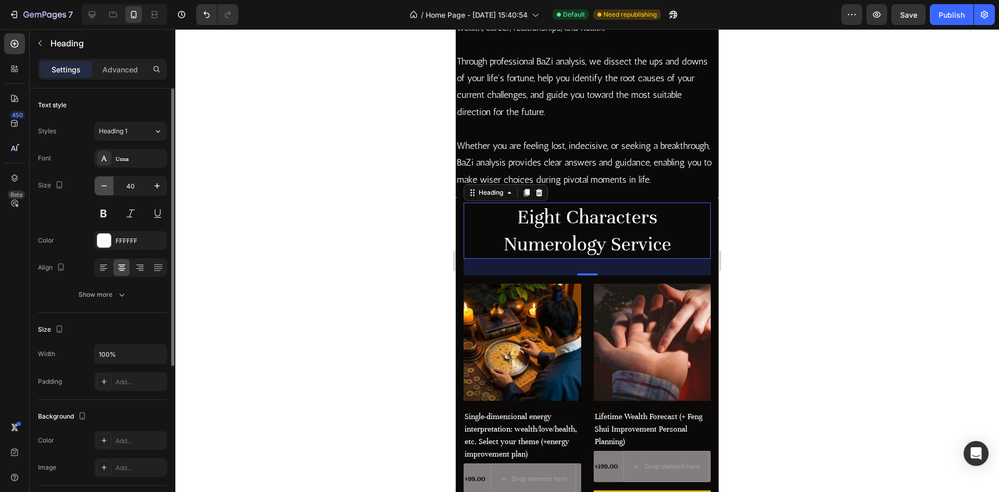
click at [108, 186] on icon "button" at bounding box center [104, 186] width 10 height 10
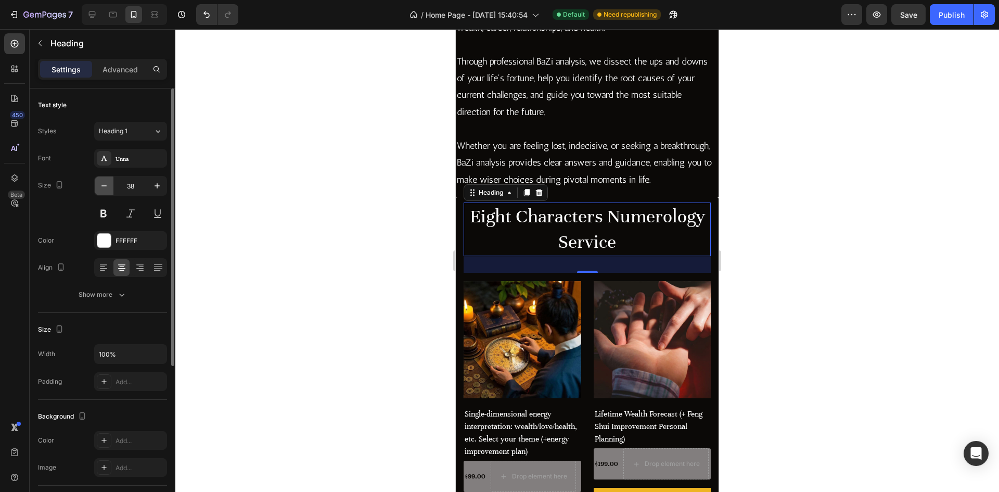
click at [108, 186] on icon "button" at bounding box center [104, 186] width 10 height 10
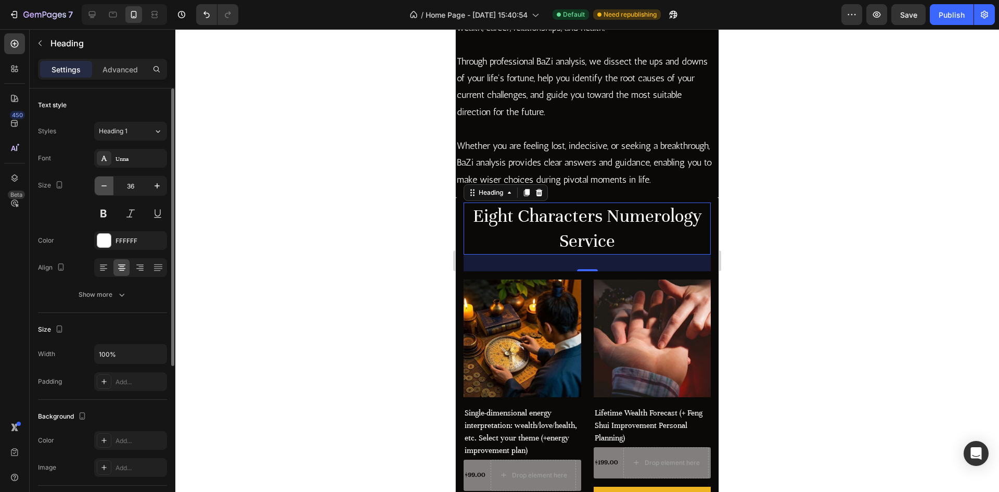
click at [108, 186] on icon "button" at bounding box center [104, 186] width 10 height 10
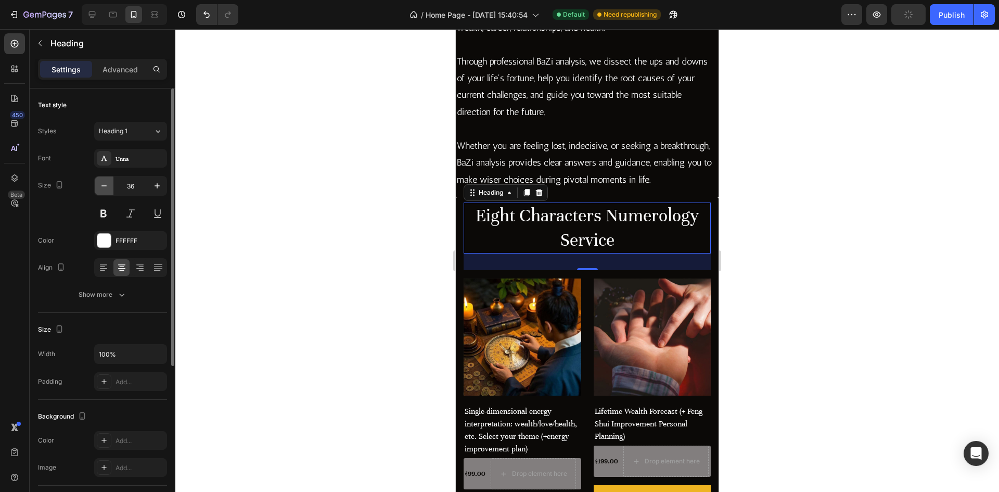
click at [108, 186] on icon "button" at bounding box center [104, 186] width 10 height 10
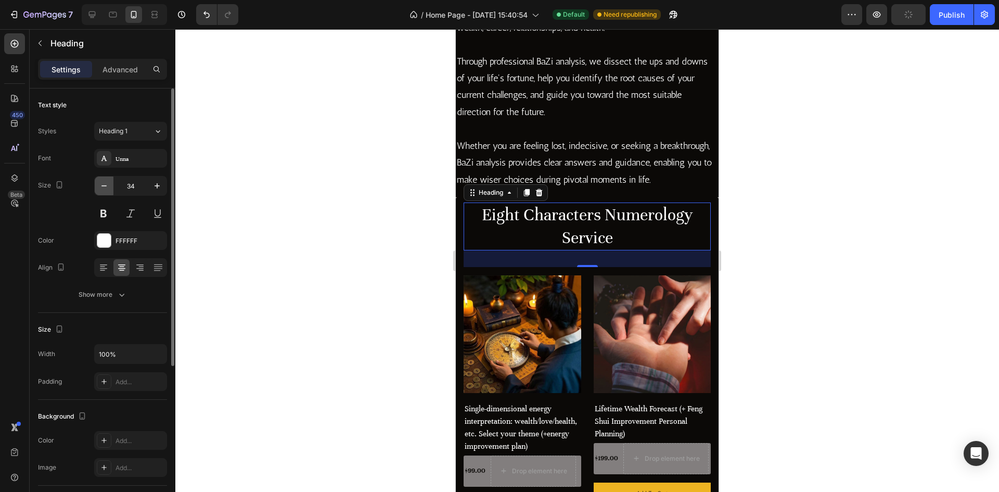
click at [108, 186] on icon "button" at bounding box center [104, 186] width 10 height 10
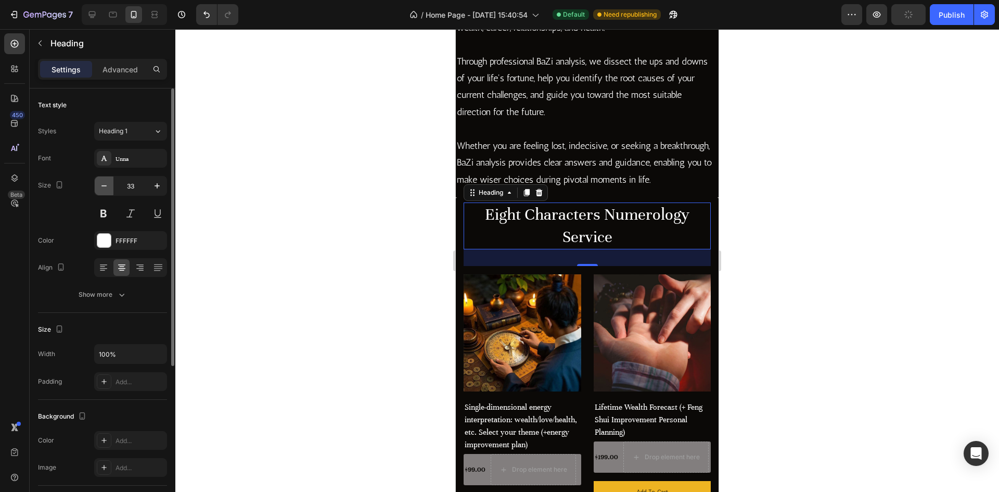
click at [108, 186] on icon "button" at bounding box center [104, 186] width 10 height 10
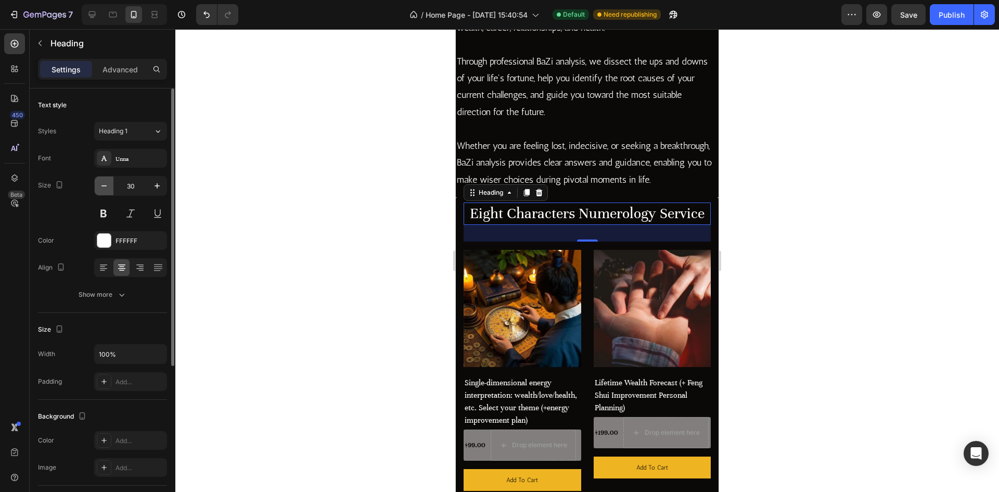
click at [108, 186] on icon "button" at bounding box center [104, 186] width 10 height 10
click at [159, 187] on icon "button" at bounding box center [157, 186] width 10 height 10
type input "30"
click at [298, 228] on div at bounding box center [586, 260] width 823 height 462
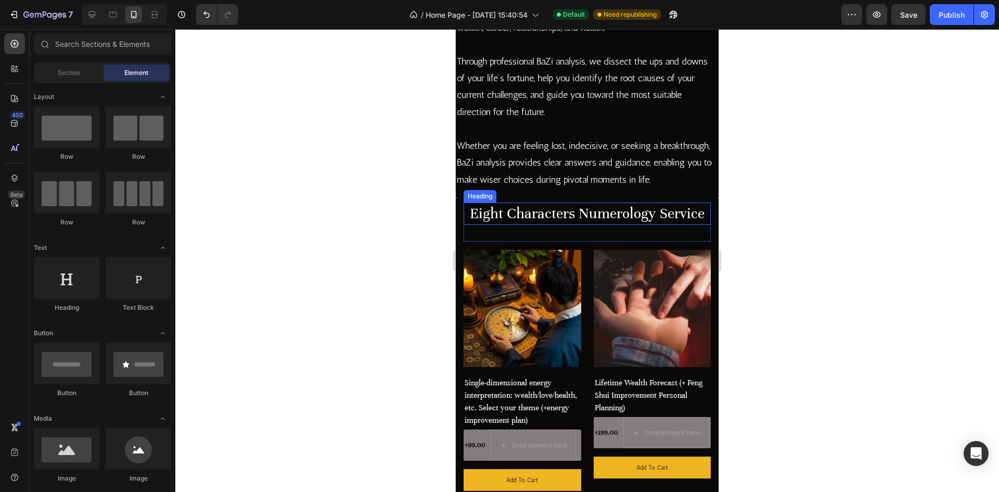
click at [533, 211] on h2 "Eight Characters Numerology Service" at bounding box center [586, 213] width 247 height 22
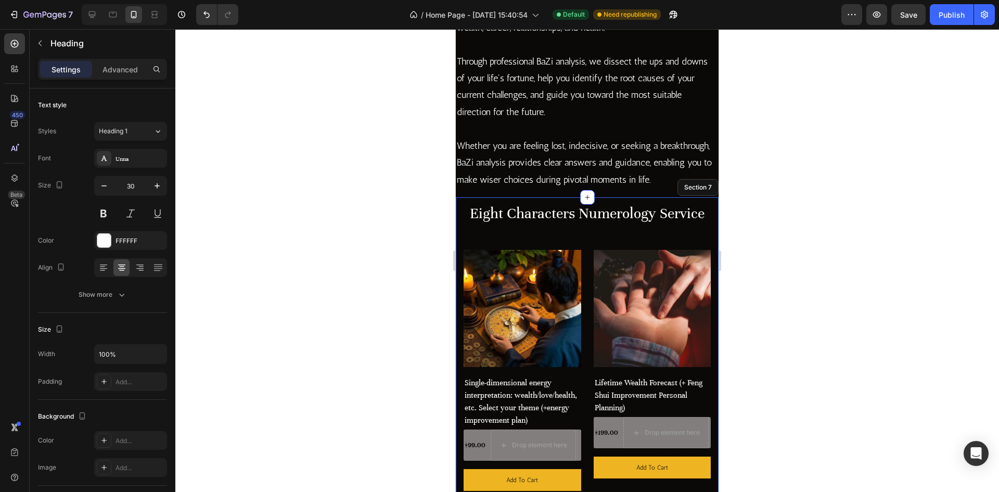
click at [459, 218] on div "Eight Characters Numerology Service Heading 32 Row (P) Images Row Single-dimens…" at bounding box center [587, 467] width 263 height 540
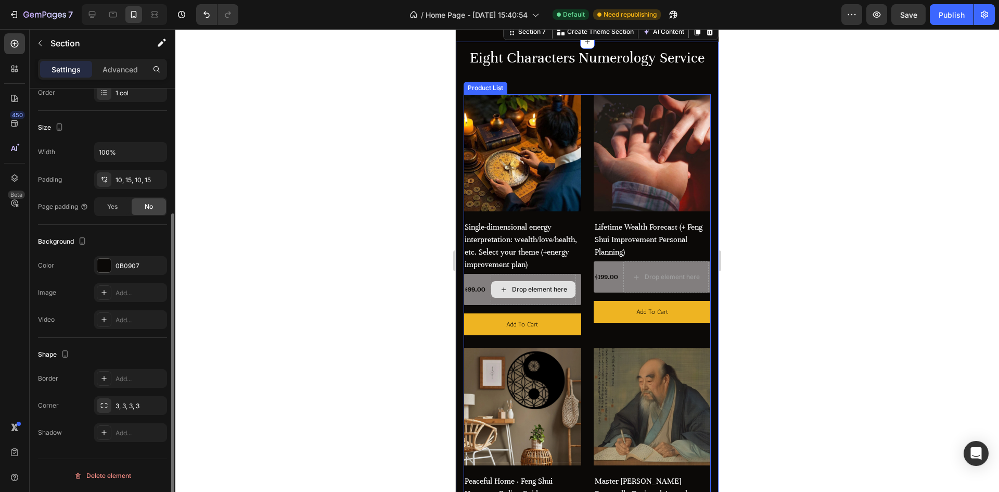
scroll to position [1665, 0]
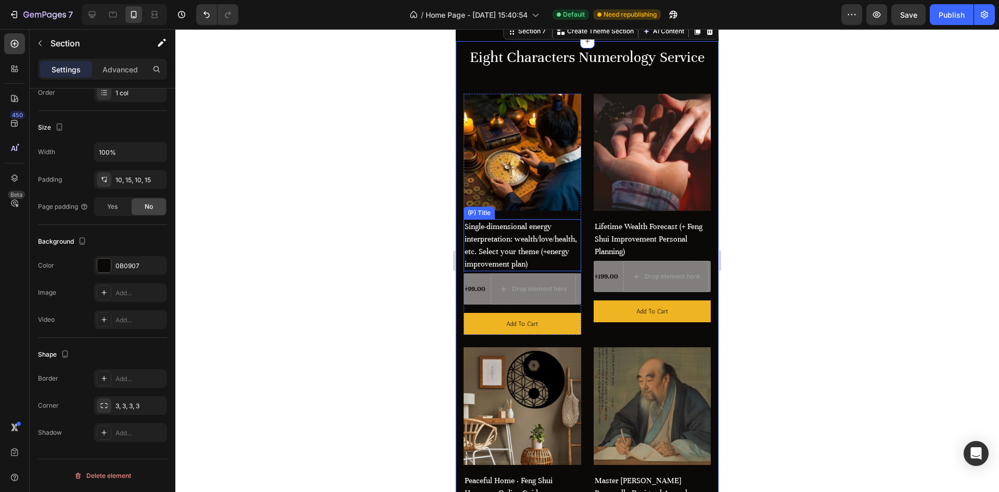
click at [521, 271] on h2 "Single-dimensional energy interpretation: wealth/love/health, etc. Select your …" at bounding box center [522, 245] width 118 height 52
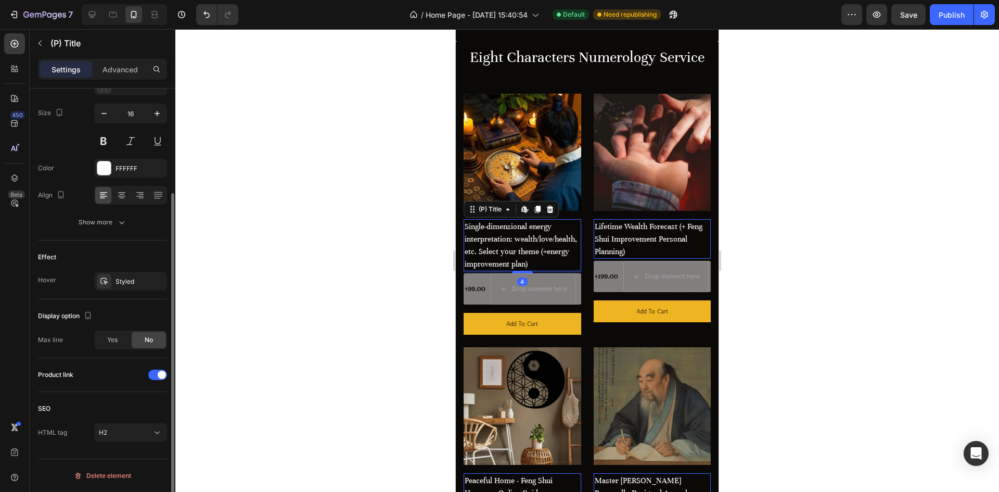
scroll to position [0, 0]
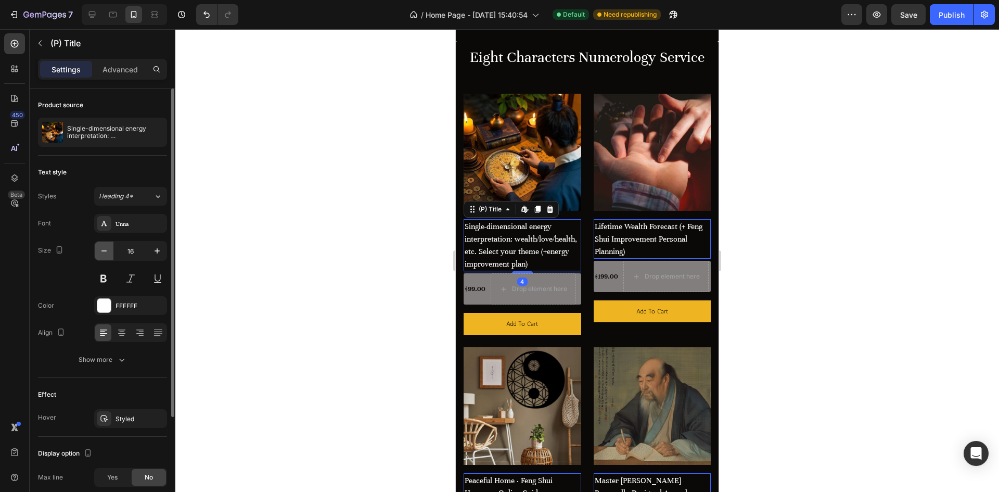
click at [105, 252] on icon "button" at bounding box center [104, 251] width 10 height 10
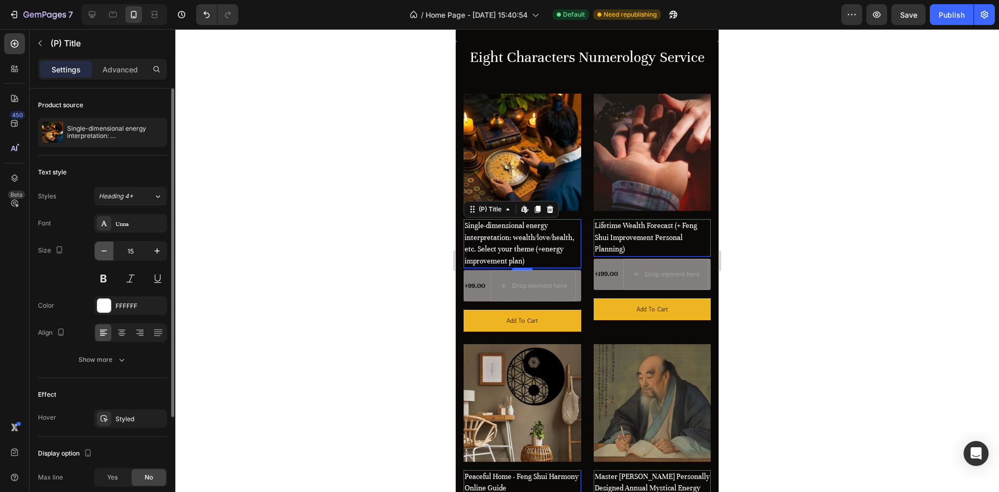
click at [105, 252] on icon "button" at bounding box center [104, 251] width 10 height 10
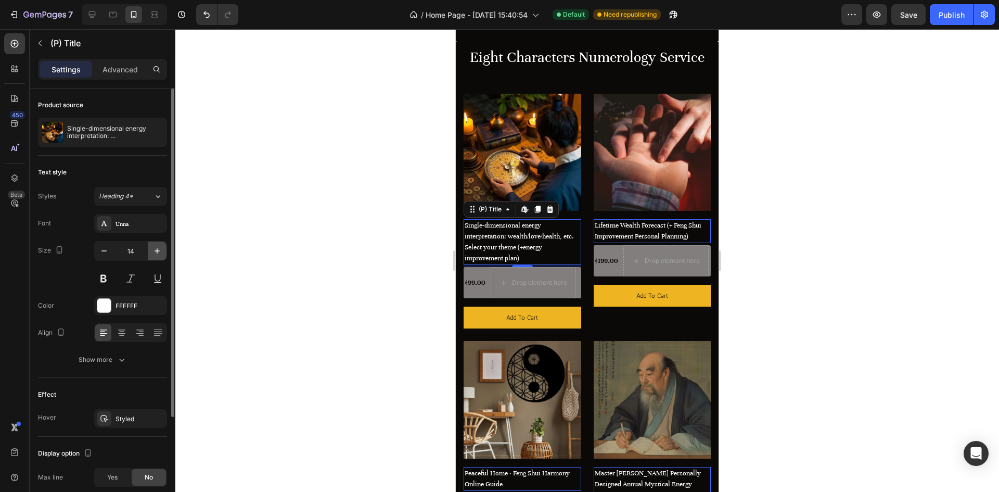
click at [150, 249] on button "button" at bounding box center [157, 250] width 19 height 19
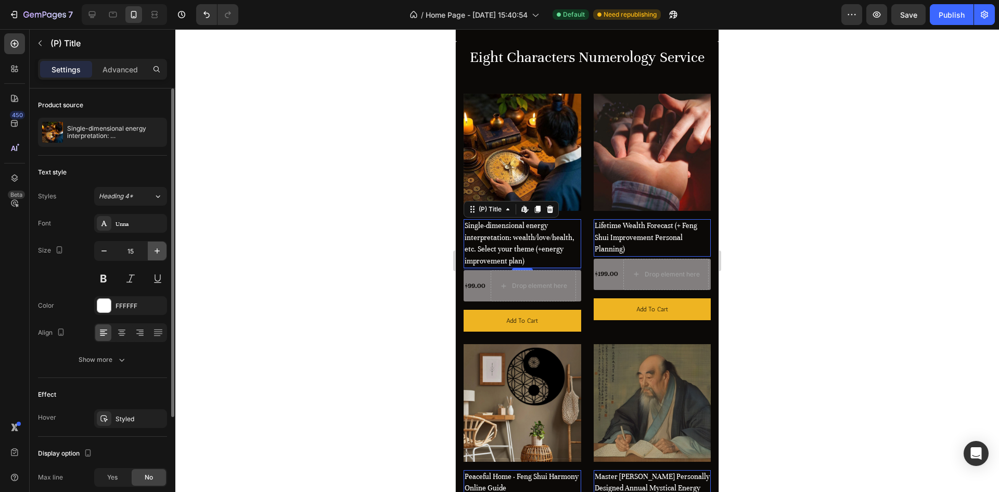
click at [154, 251] on icon "button" at bounding box center [156, 250] width 5 height 5
type input "16"
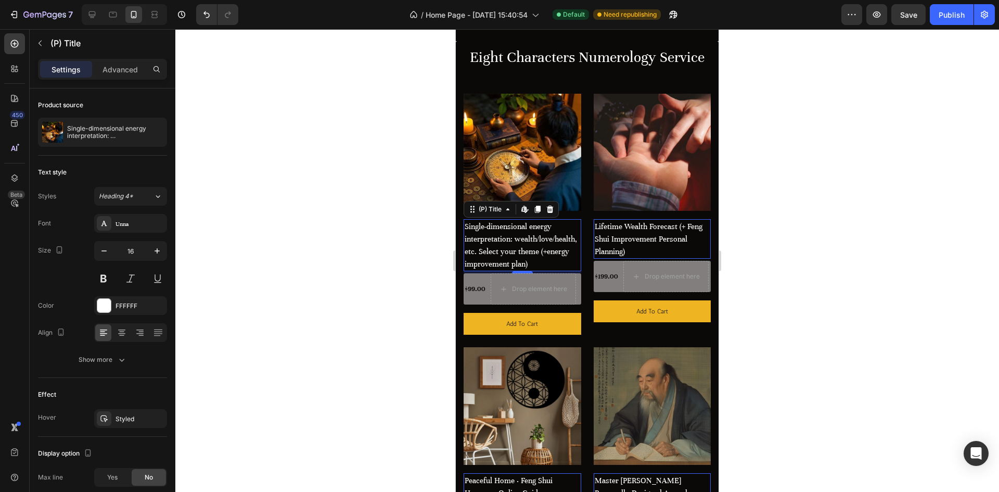
click at [271, 288] on div at bounding box center [586, 260] width 823 height 462
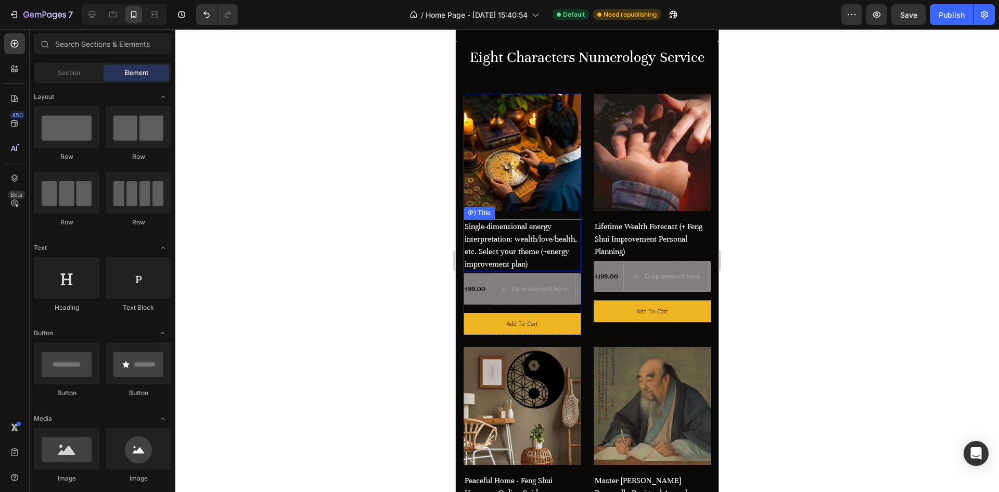
click at [535, 251] on h2 "Single-dimensional energy interpretation: wealth/love/health, etc. Select your …" at bounding box center [522, 245] width 118 height 52
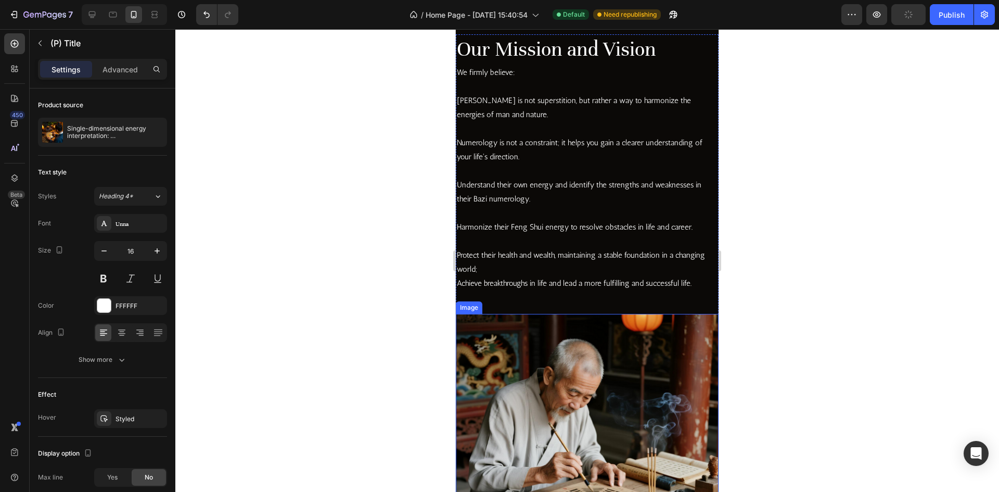
scroll to position [2133, 0]
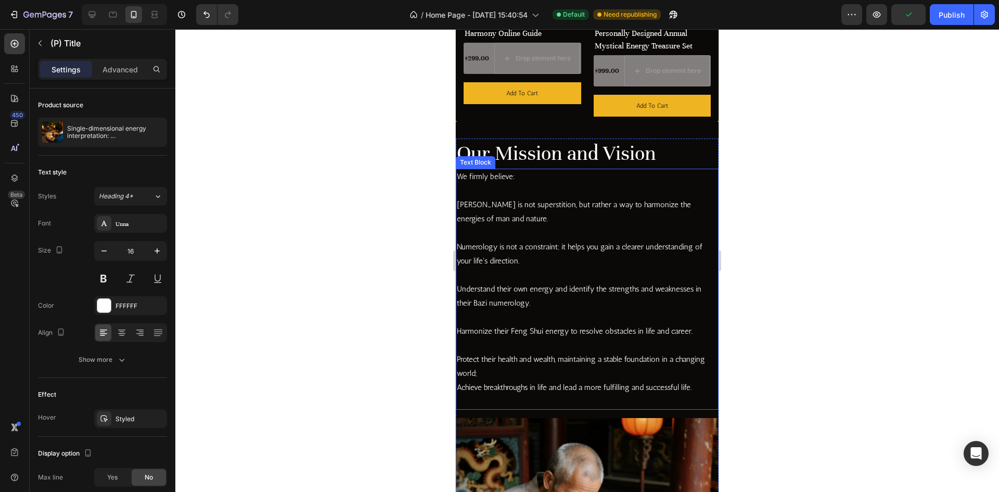
click at [543, 310] on p "Understand their own energy and identify the strengths and weaknesses in their …" at bounding box center [587, 296] width 261 height 28
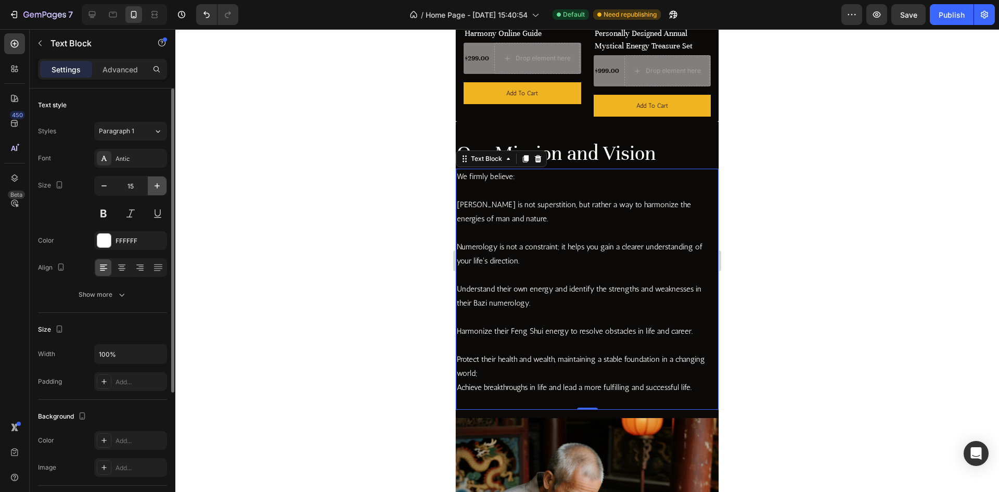
click at [154, 185] on icon "button" at bounding box center [157, 186] width 10 height 10
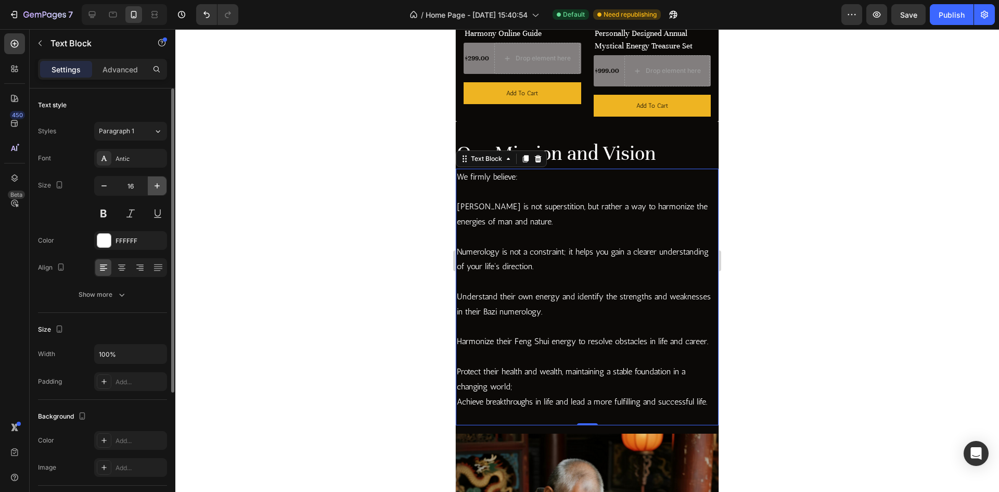
click at [154, 185] on icon "button" at bounding box center [157, 186] width 10 height 10
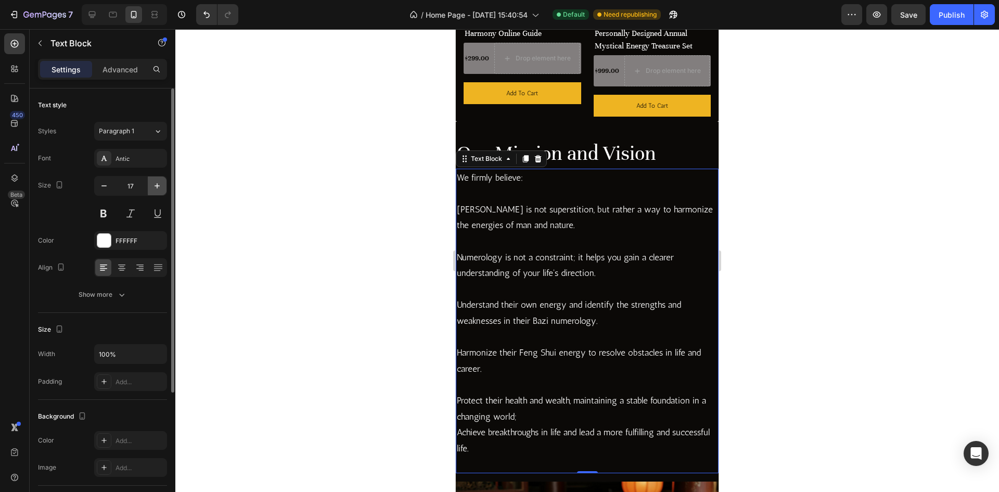
click at [154, 185] on icon "button" at bounding box center [157, 186] width 10 height 10
type input "18"
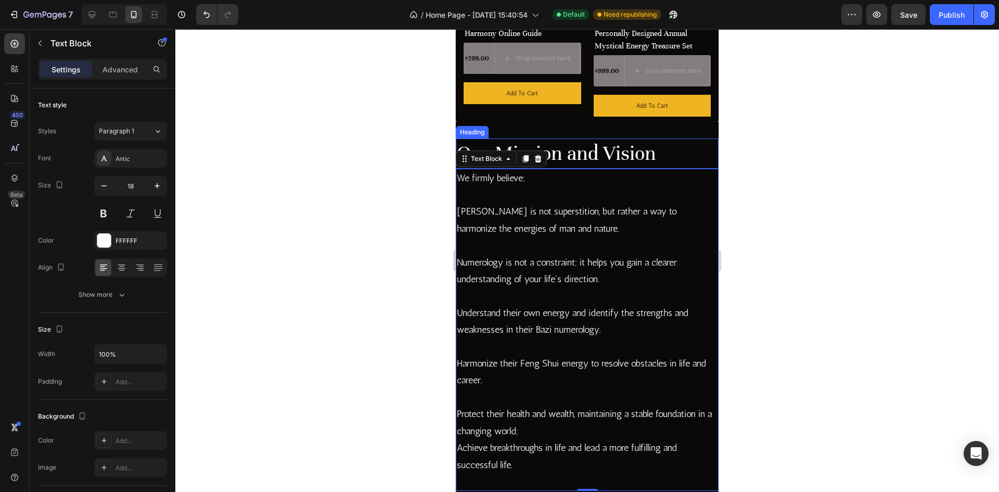
click at [608, 160] on h2 "Our Mission and Vision" at bounding box center [587, 153] width 263 height 30
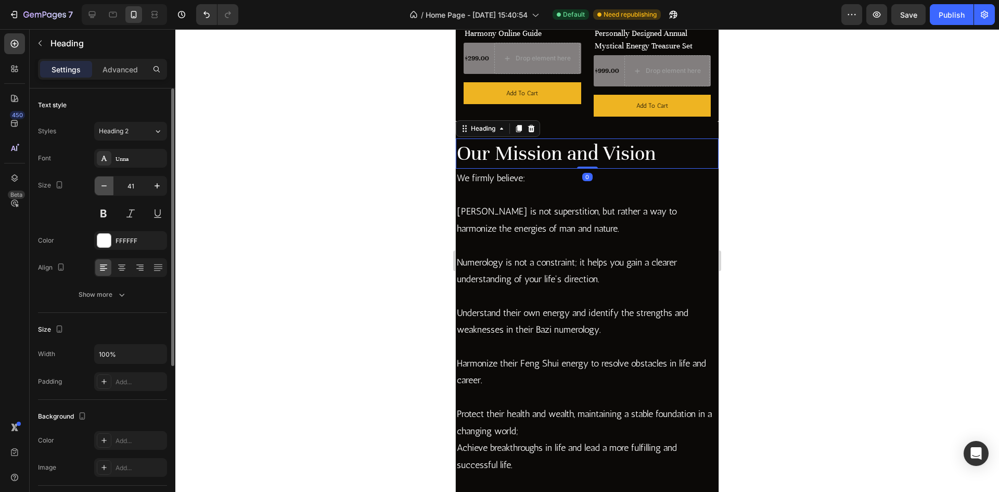
click at [97, 186] on button "button" at bounding box center [104, 185] width 19 height 19
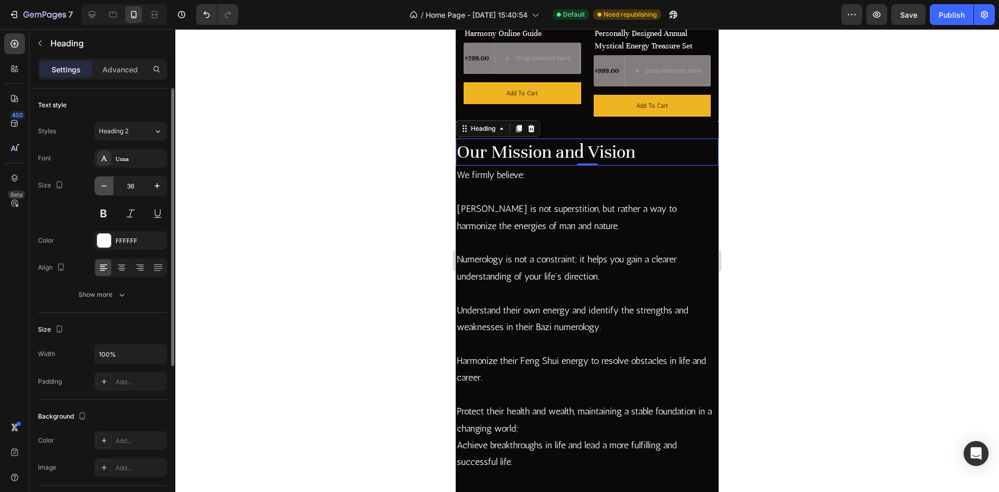
click at [97, 186] on button "button" at bounding box center [104, 185] width 19 height 19
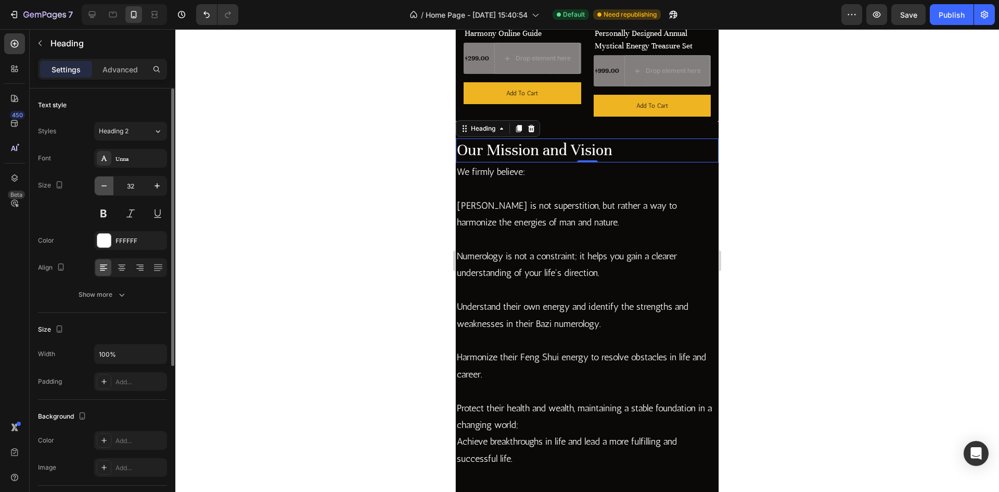
click at [97, 186] on button "button" at bounding box center [104, 185] width 19 height 19
type input "30"
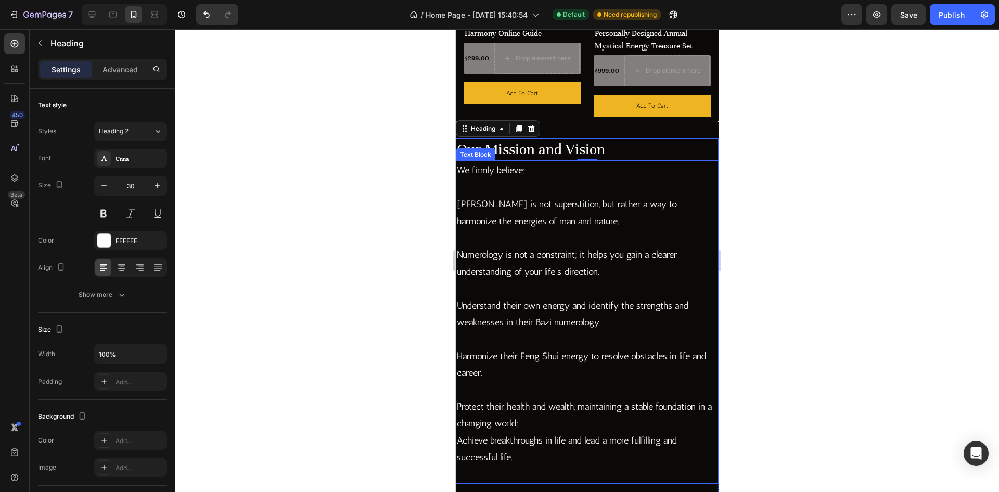
click at [604, 235] on p "[PERSON_NAME] is not superstition, but rather a way to harmonize the energies o…" at bounding box center [587, 221] width 261 height 50
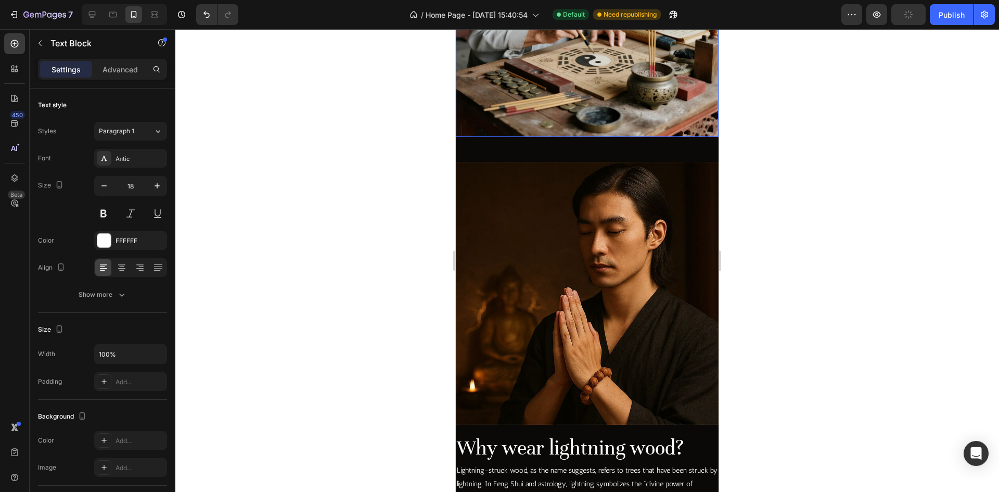
scroll to position [2757, 0]
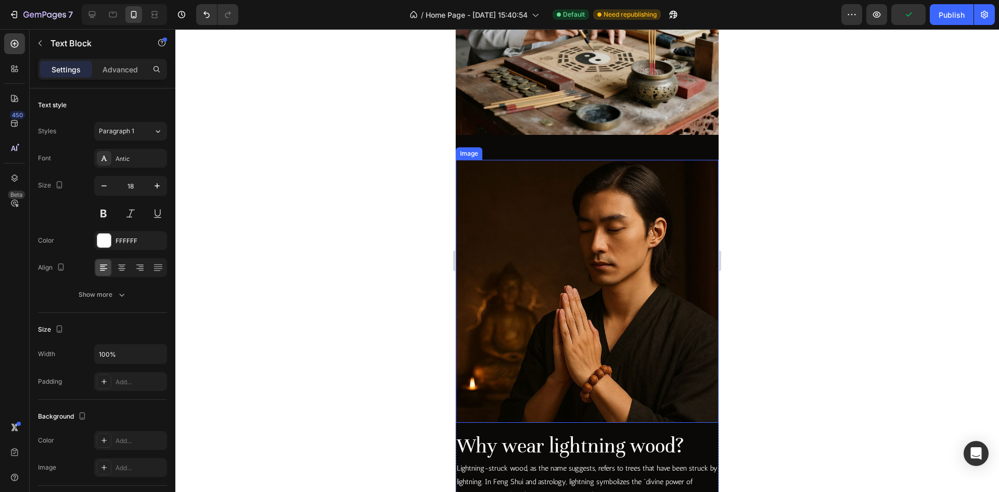
click at [613, 261] on img at bounding box center [587, 291] width 263 height 263
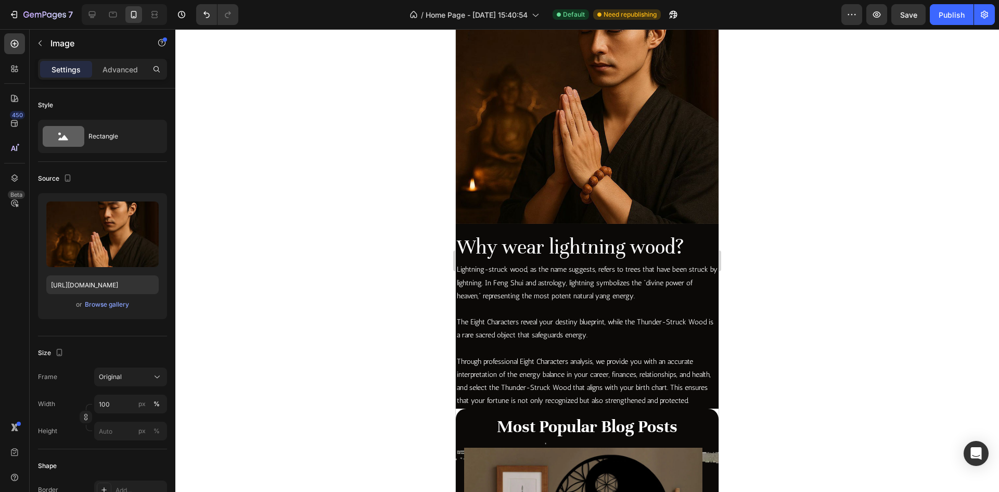
scroll to position [2549, 0]
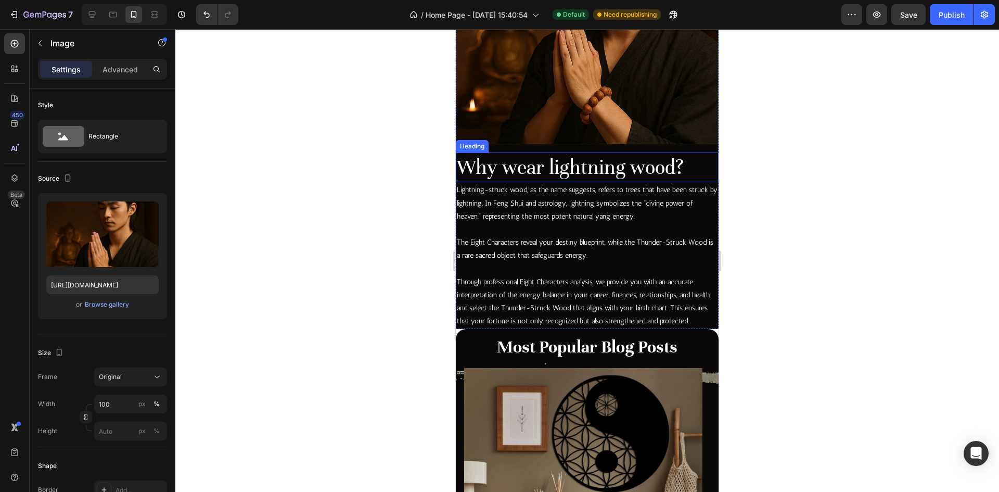
click at [560, 164] on h2 "Why wear lightning wood?" at bounding box center [587, 167] width 263 height 30
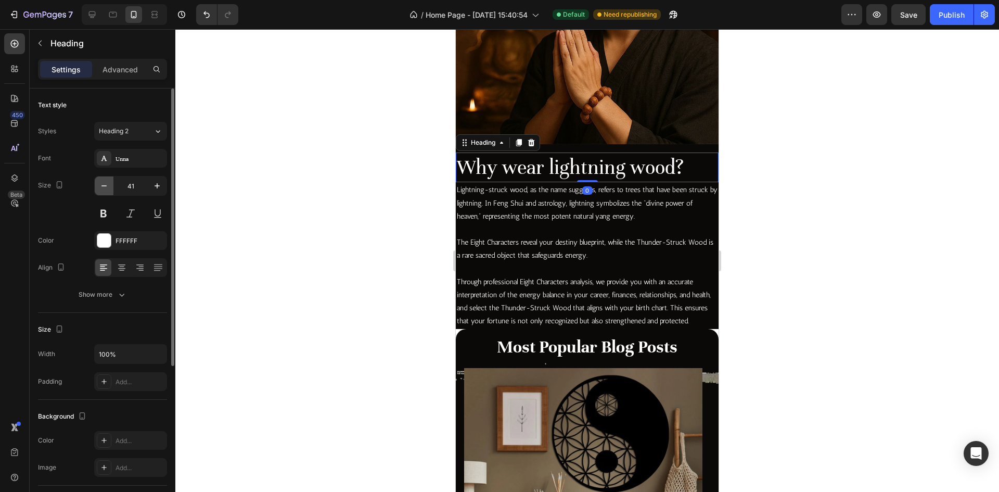
click at [102, 187] on icon "button" at bounding box center [104, 186] width 10 height 10
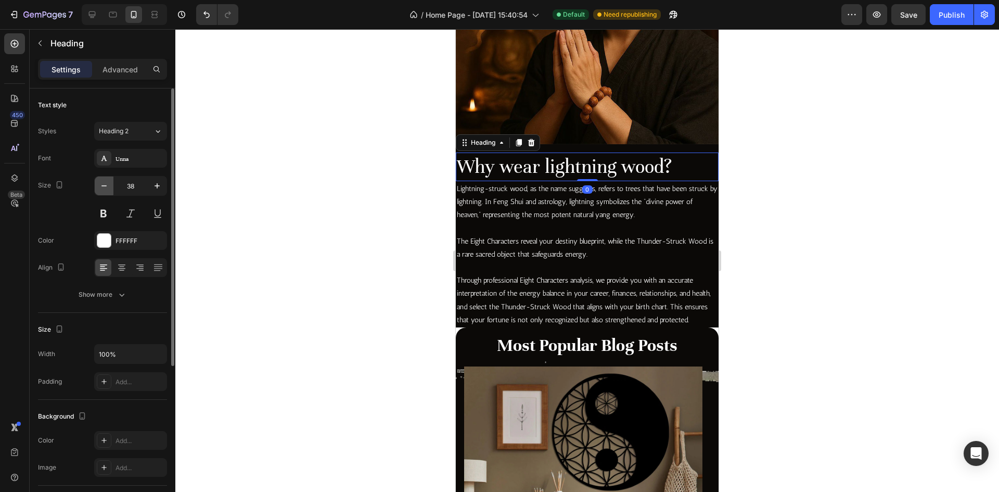
click at [102, 187] on icon "button" at bounding box center [104, 186] width 10 height 10
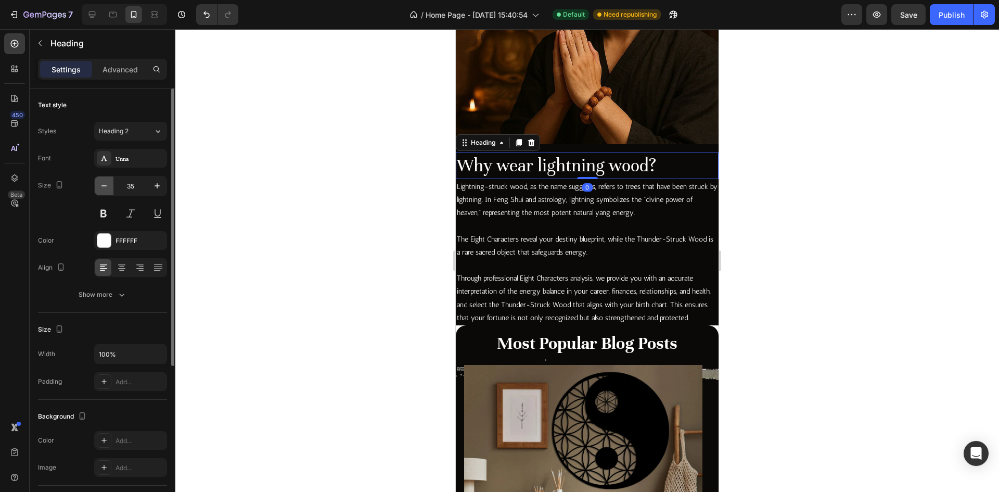
click at [102, 187] on icon "button" at bounding box center [104, 186] width 10 height 10
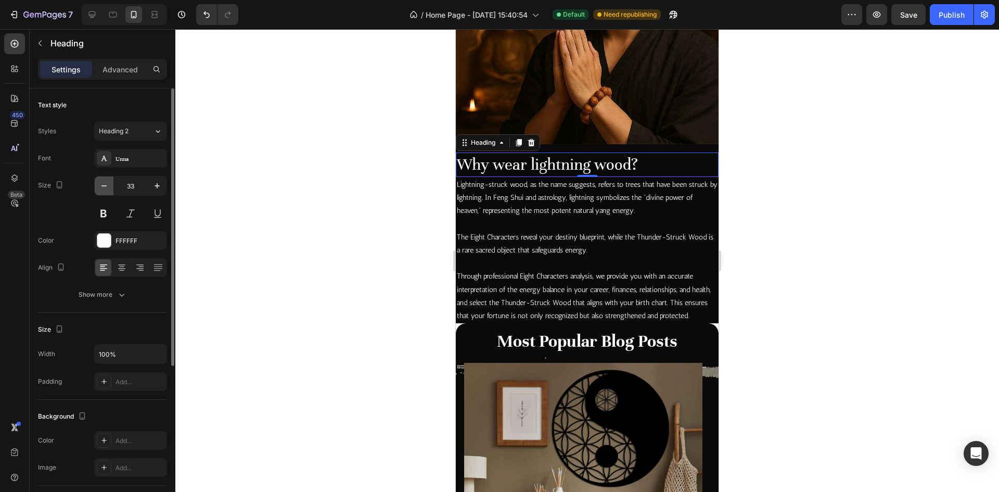
click at [102, 187] on icon "button" at bounding box center [104, 186] width 10 height 10
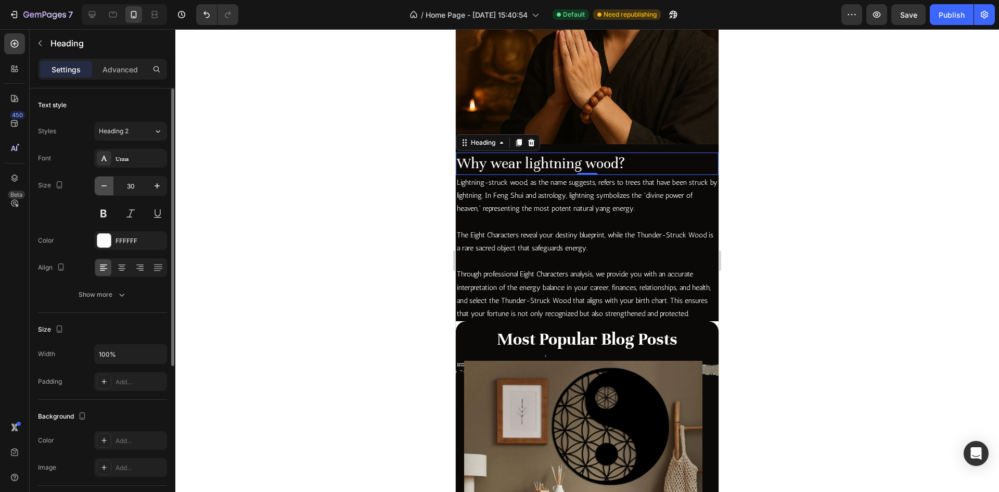
click at [102, 187] on icon "button" at bounding box center [104, 186] width 10 height 10
click at [161, 186] on icon "button" at bounding box center [157, 186] width 10 height 10
type input "30"
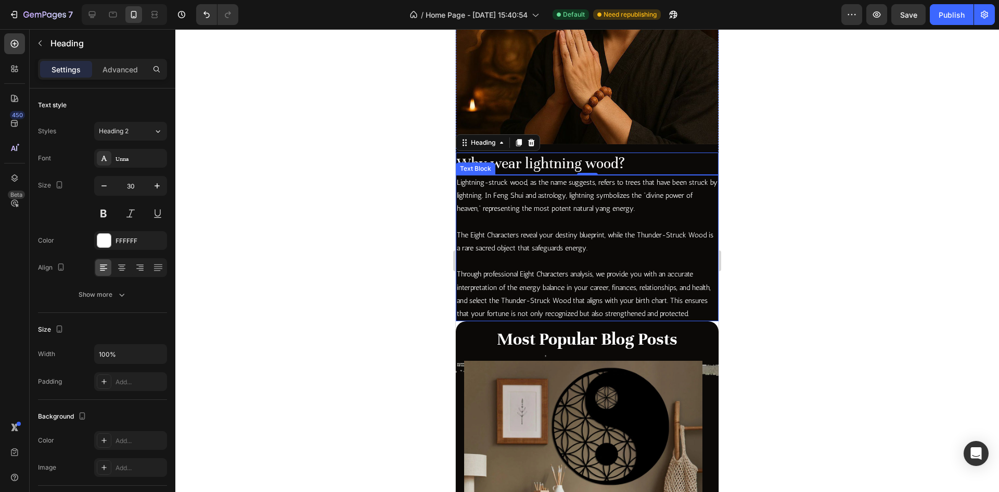
click at [516, 241] on p "The Eight Characters reveal your destiny blueprint, while the Thunder-Struck Wo…" at bounding box center [587, 241] width 261 height 26
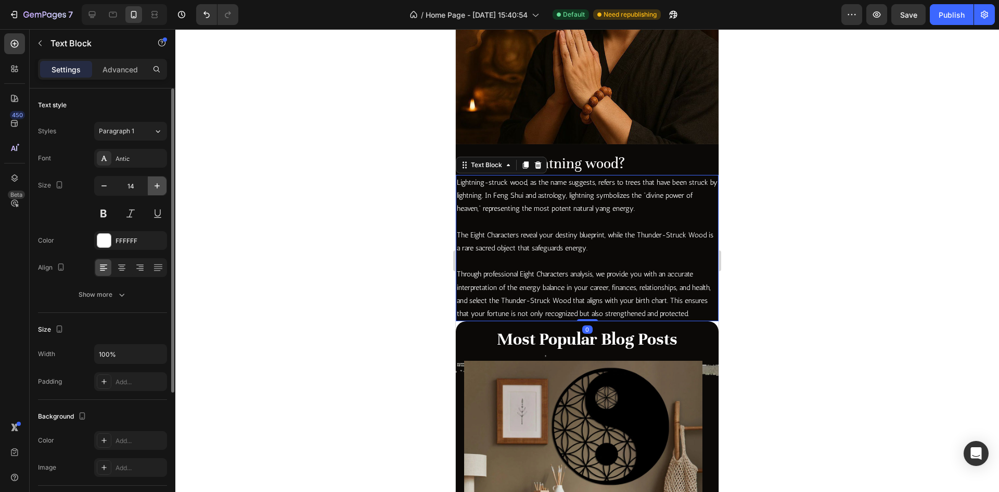
click at [163, 189] on button "button" at bounding box center [157, 185] width 19 height 19
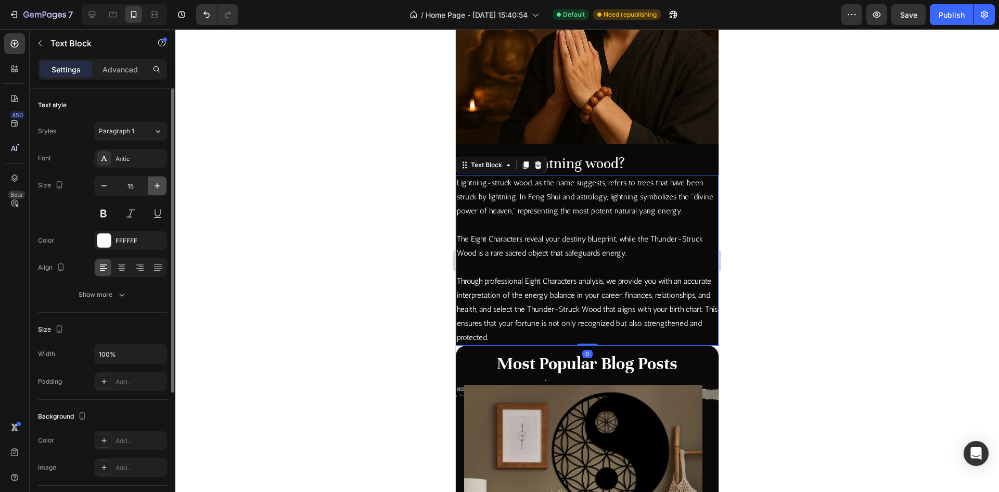
click at [163, 189] on button "button" at bounding box center [157, 185] width 19 height 19
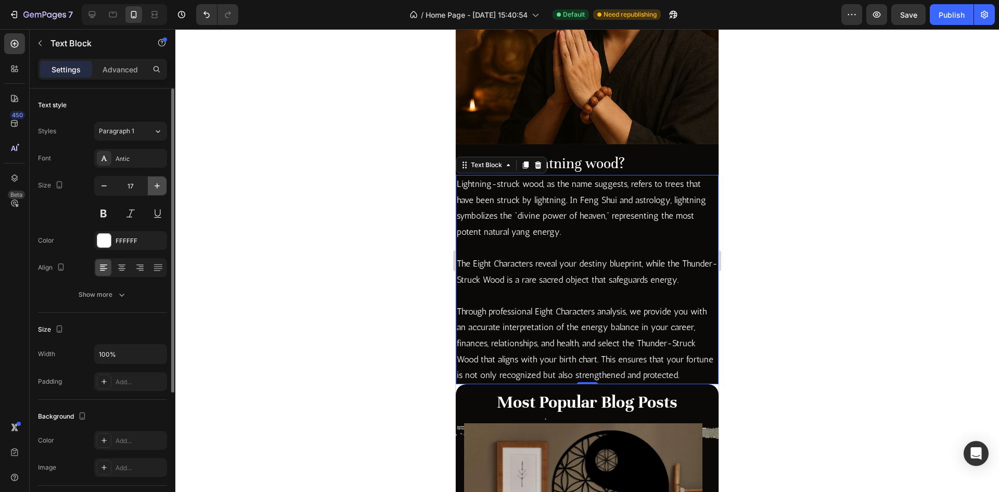
click at [163, 189] on button "button" at bounding box center [157, 185] width 19 height 19
type input "18"
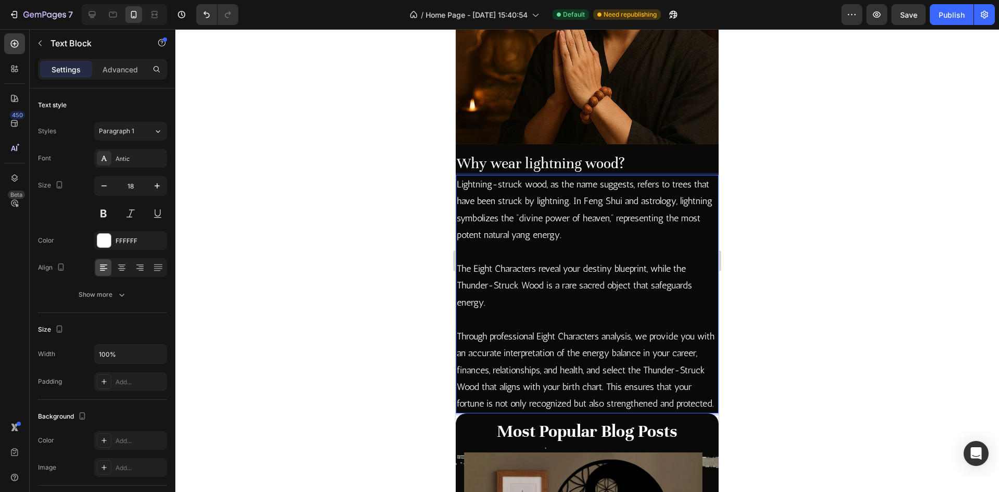
click at [539, 288] on p "The Eight Characters reveal your destiny blueprint, while the Thunder-Struck Wo…" at bounding box center [587, 285] width 261 height 50
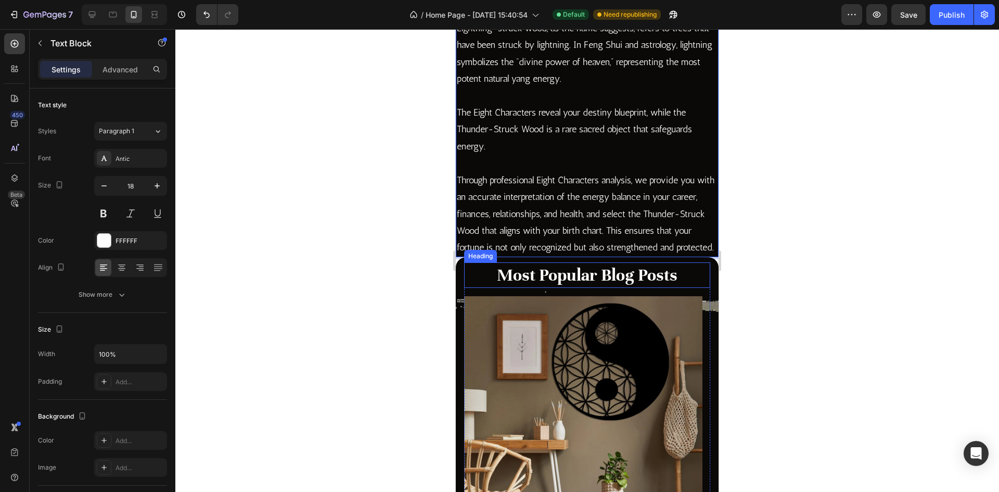
click at [586, 287] on p "Most Popular Blog Posts" at bounding box center [587, 275] width 244 height 24
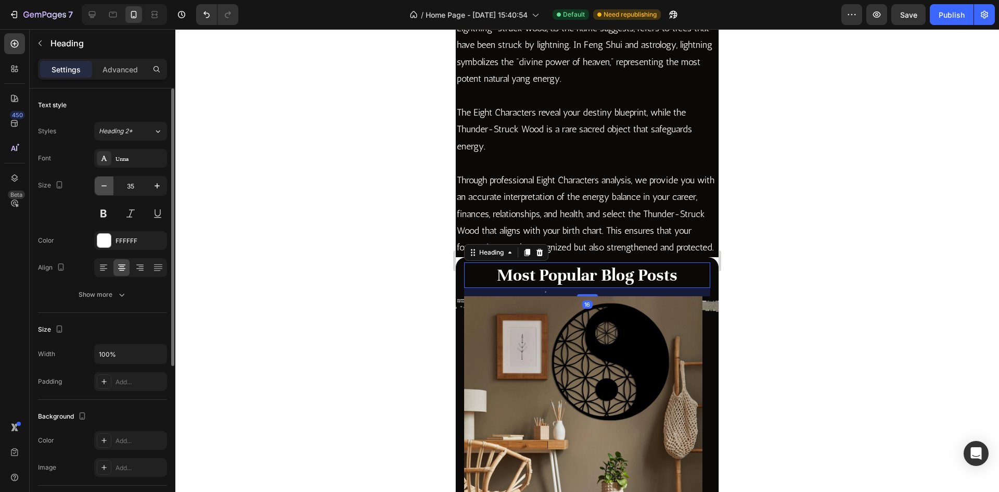
click at [107, 190] on icon "button" at bounding box center [104, 186] width 10 height 10
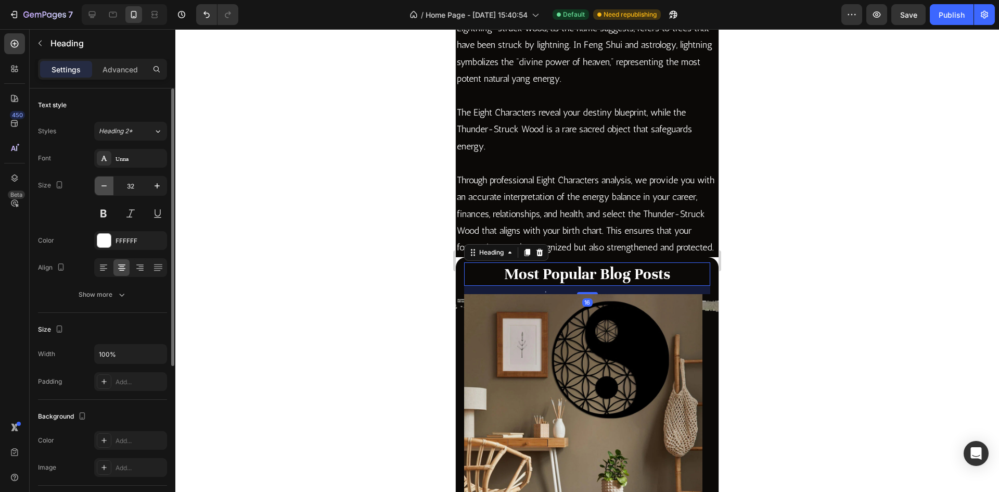
click at [107, 190] on icon "button" at bounding box center [104, 186] width 10 height 10
type input "30"
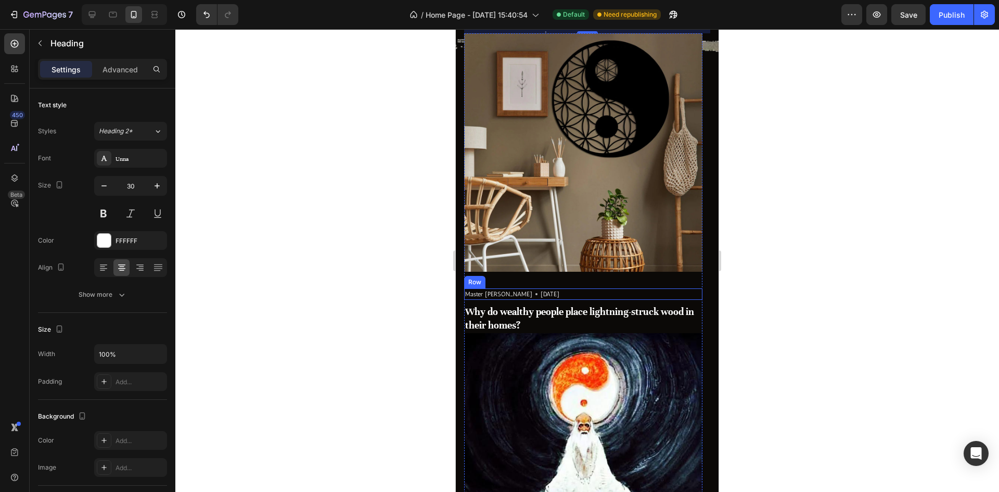
scroll to position [2965, 0]
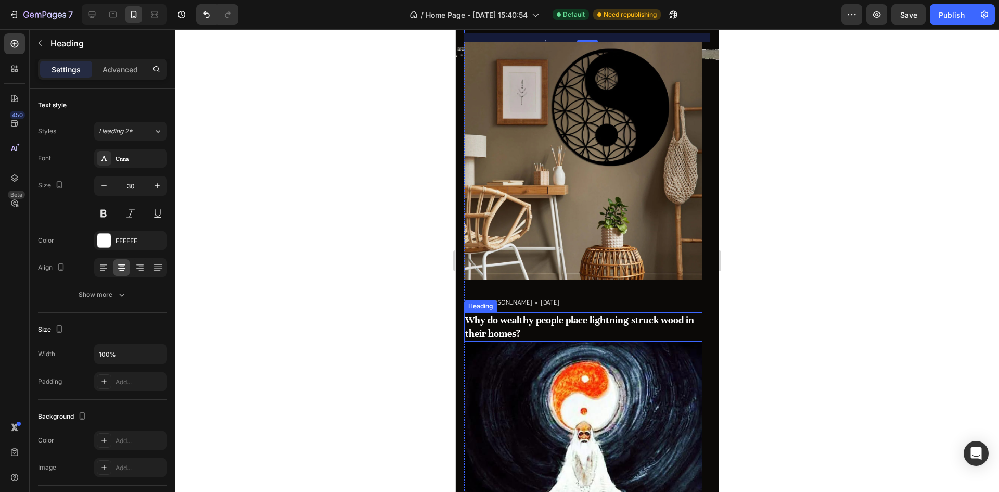
click at [619, 324] on h3 "Why do wealthy people place lightning-struck wood in their homes?" at bounding box center [583, 326] width 238 height 29
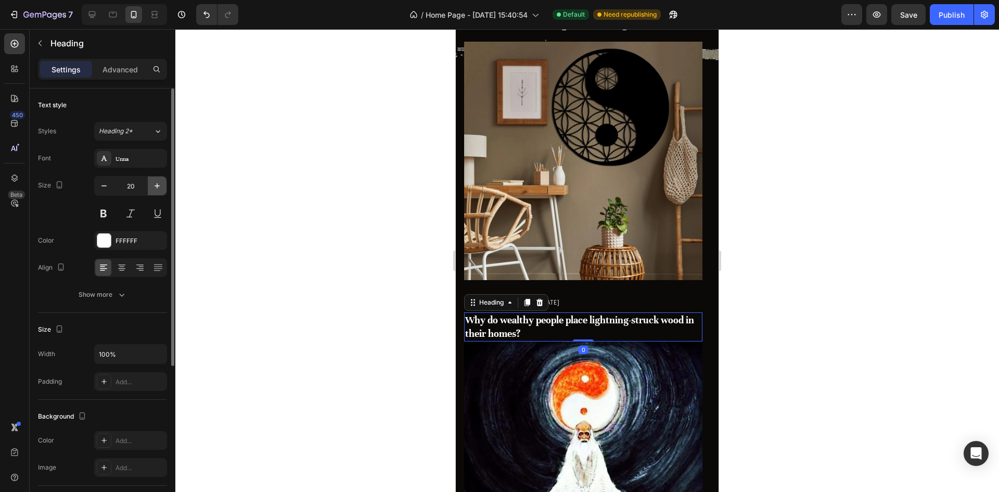
click at [162, 187] on icon "button" at bounding box center [157, 186] width 10 height 10
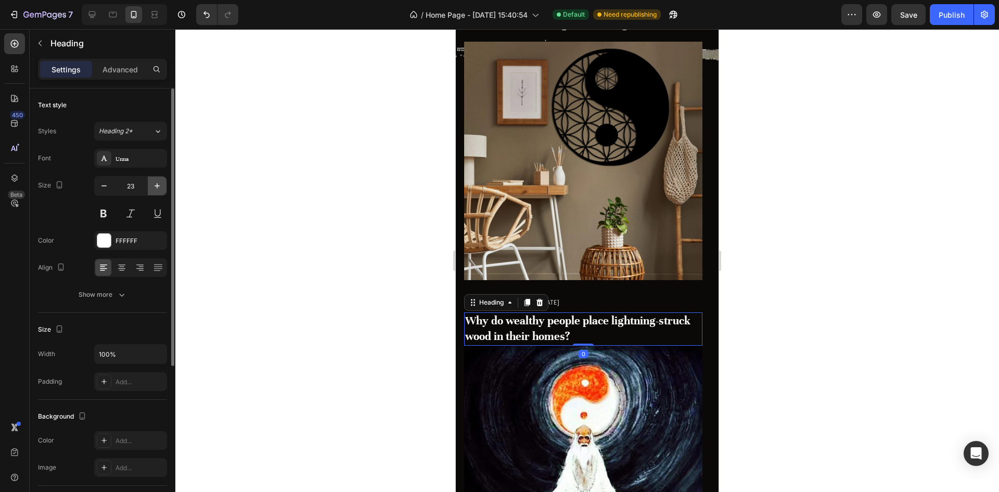
click at [162, 187] on icon "button" at bounding box center [157, 186] width 10 height 10
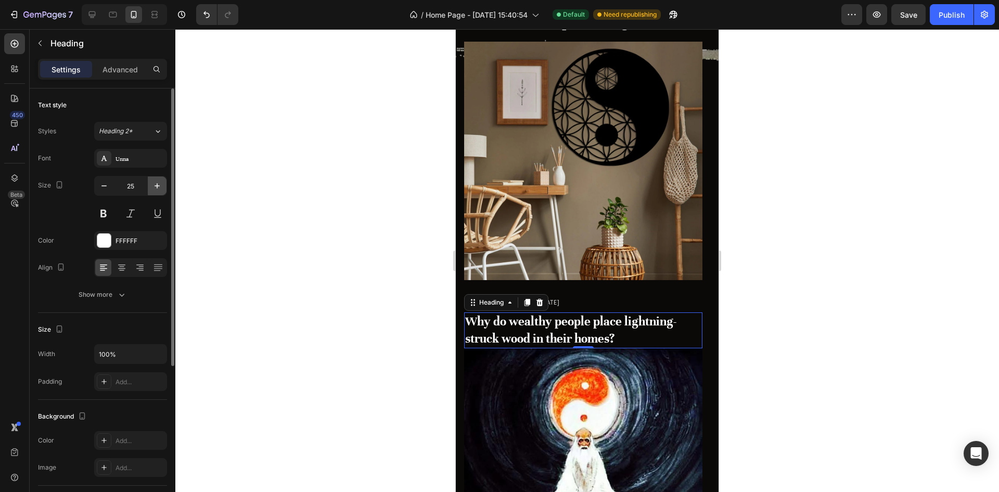
click at [162, 187] on icon "button" at bounding box center [157, 186] width 10 height 10
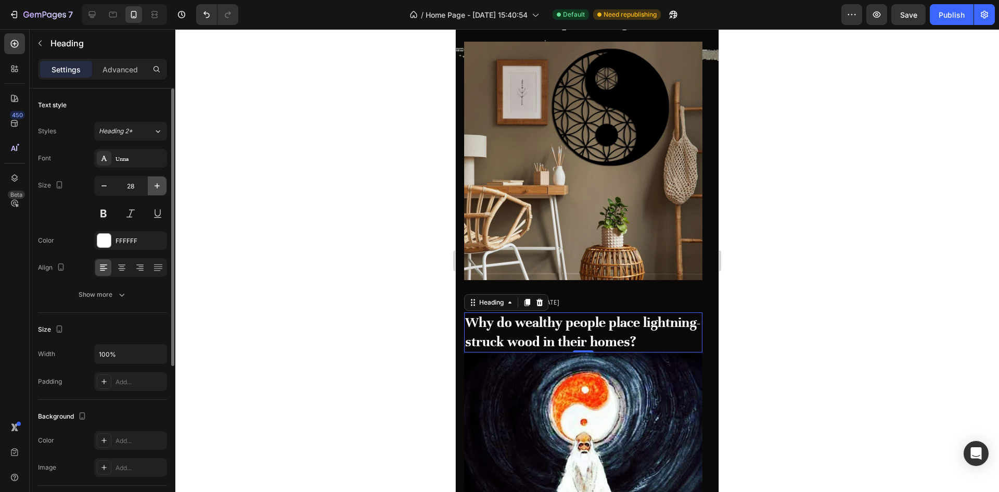
click at [162, 187] on icon "button" at bounding box center [157, 186] width 10 height 10
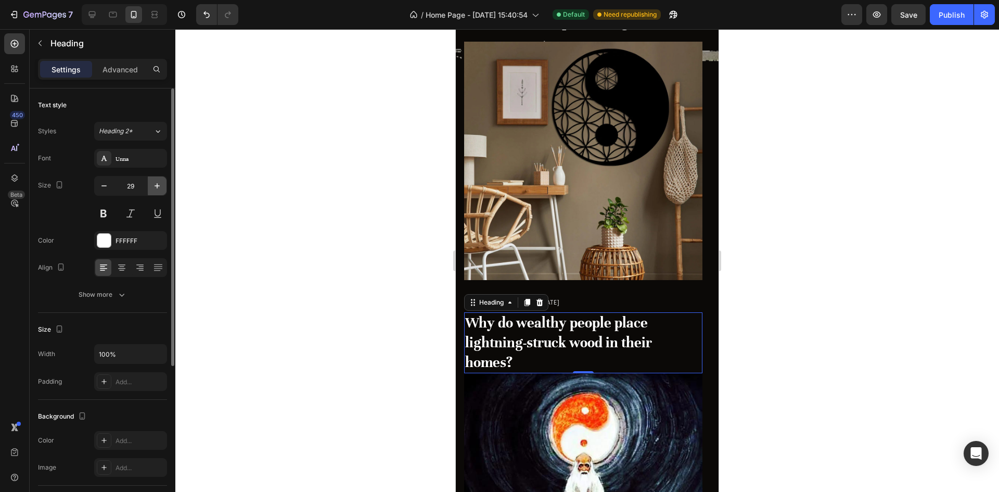
click at [162, 187] on icon "button" at bounding box center [157, 186] width 10 height 10
type input "30"
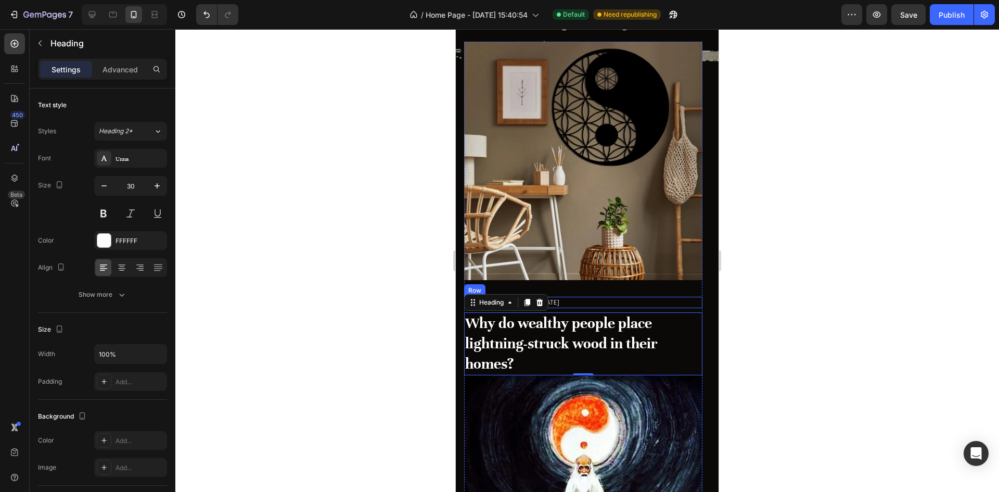
scroll to position [2809, 0]
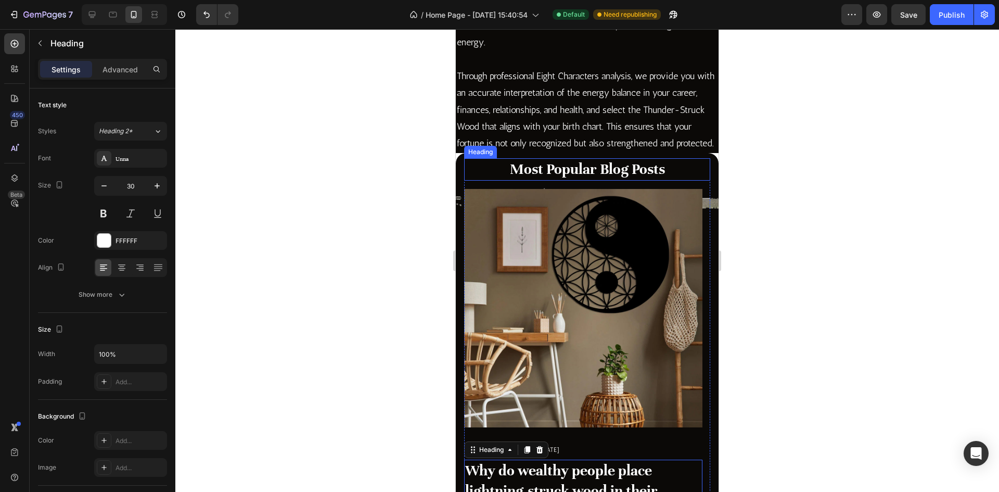
click at [577, 179] on p "Most Popular Blog Posts" at bounding box center [587, 169] width 244 height 20
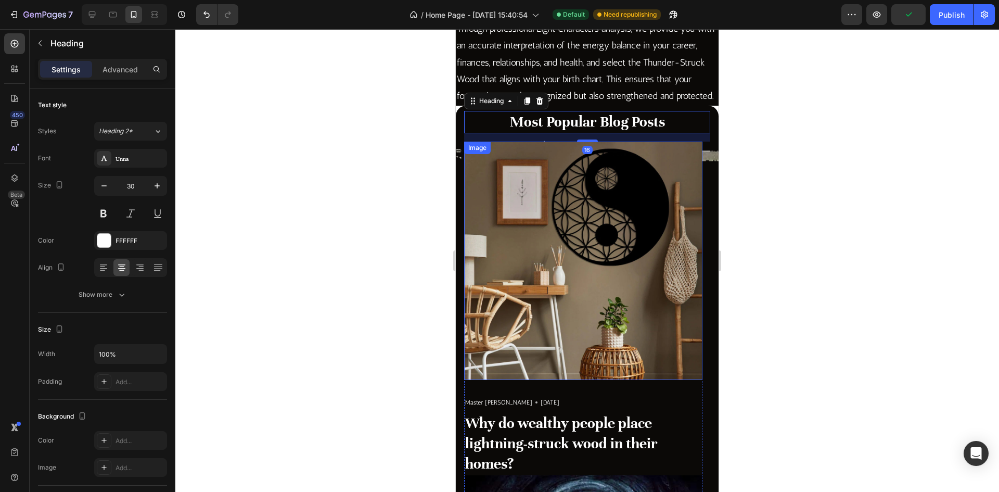
scroll to position [2965, 0]
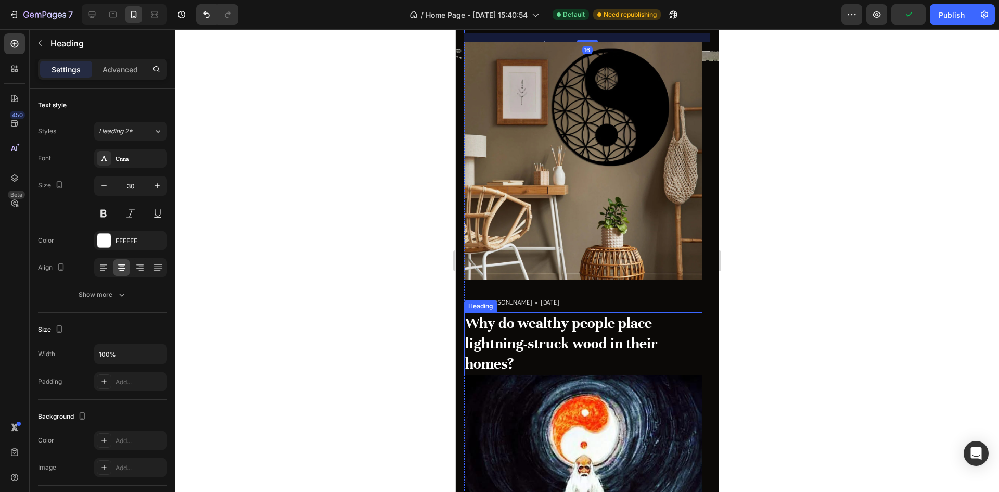
click at [573, 330] on h3 "Why do wealthy people place lightning-struck wood in their homes?" at bounding box center [583, 343] width 238 height 63
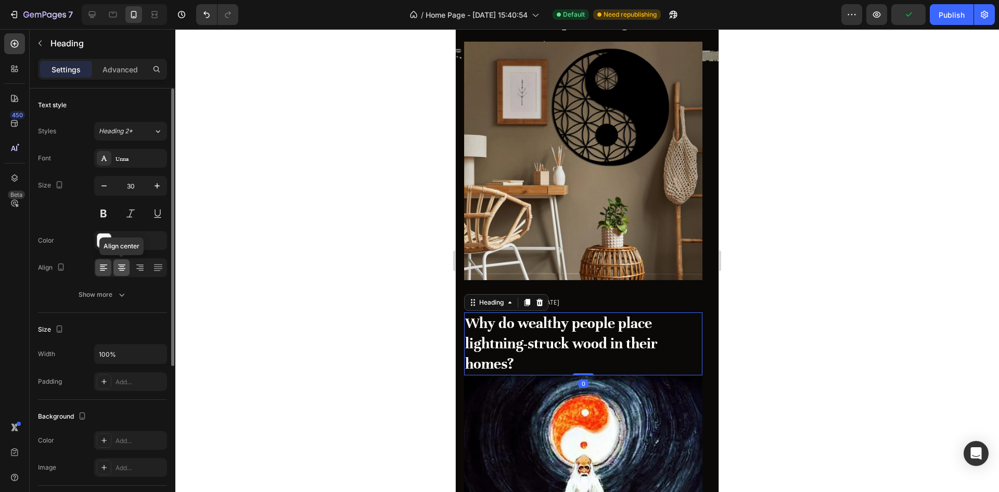
click at [127, 271] on div at bounding box center [121, 267] width 16 height 17
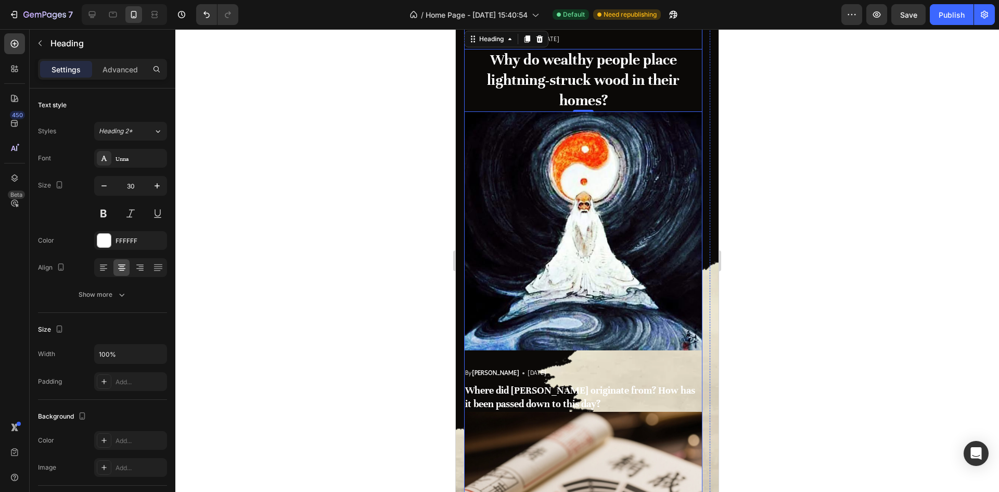
scroll to position [3329, 0]
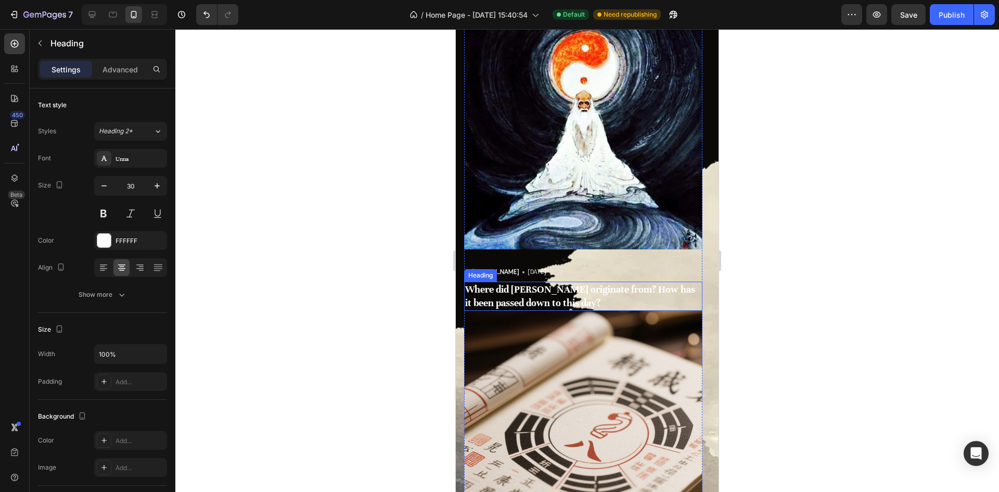
click at [561, 301] on strong "Where did [PERSON_NAME] originate from? How has it been passed down to this day?" at bounding box center [580, 295] width 230 height 25
click at [117, 273] on div at bounding box center [121, 267] width 16 height 17
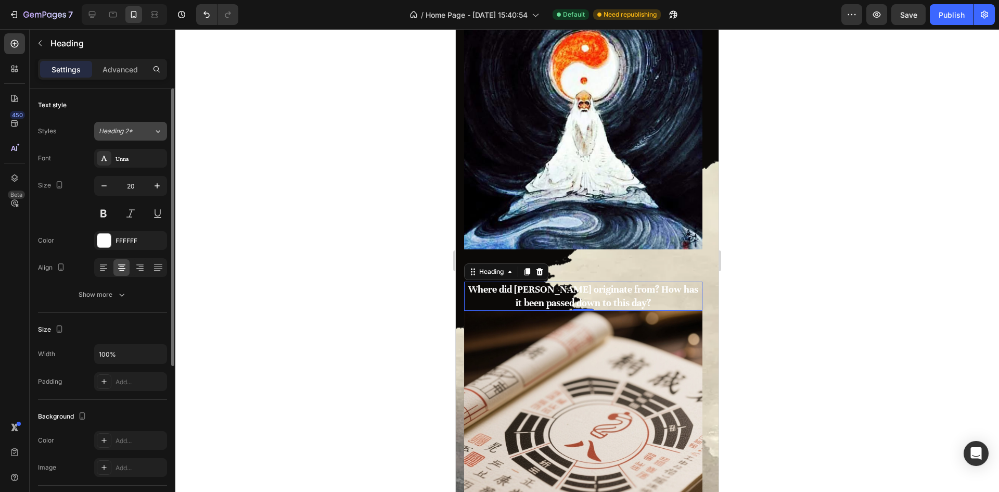
click at [149, 136] on button "Heading 2*" at bounding box center [130, 131] width 73 height 19
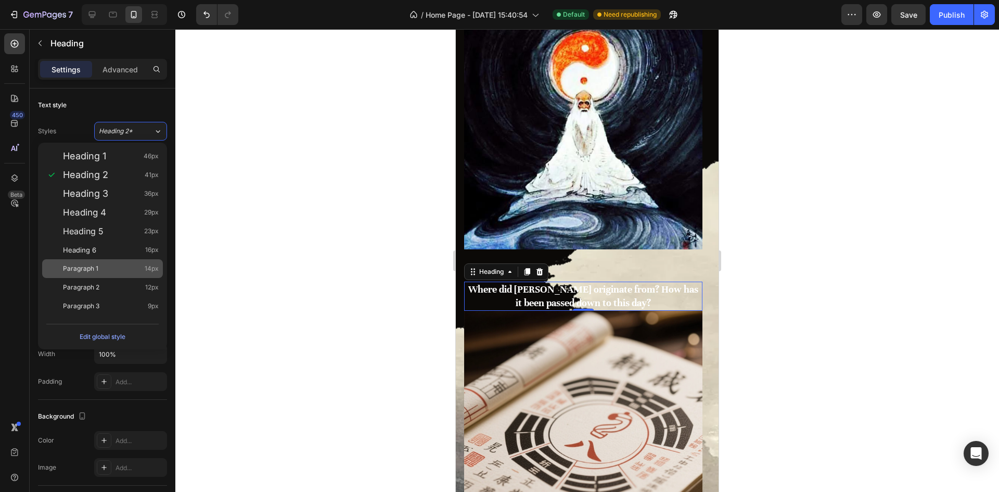
click at [106, 263] on div "Paragraph 1 14px" at bounding box center [111, 268] width 96 height 10
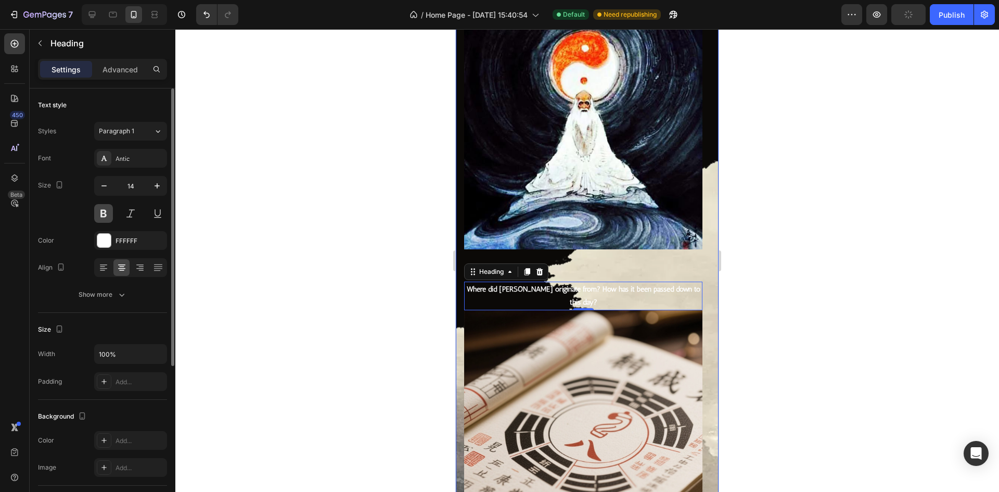
click at [106, 211] on button at bounding box center [103, 213] width 19 height 19
click at [158, 187] on icon "button" at bounding box center [157, 186] width 10 height 10
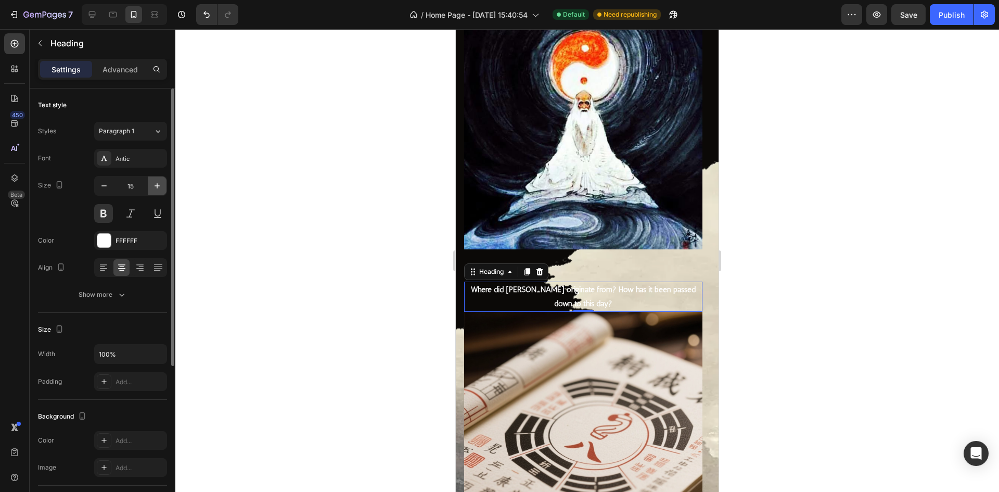
click at [158, 187] on icon "button" at bounding box center [157, 186] width 10 height 10
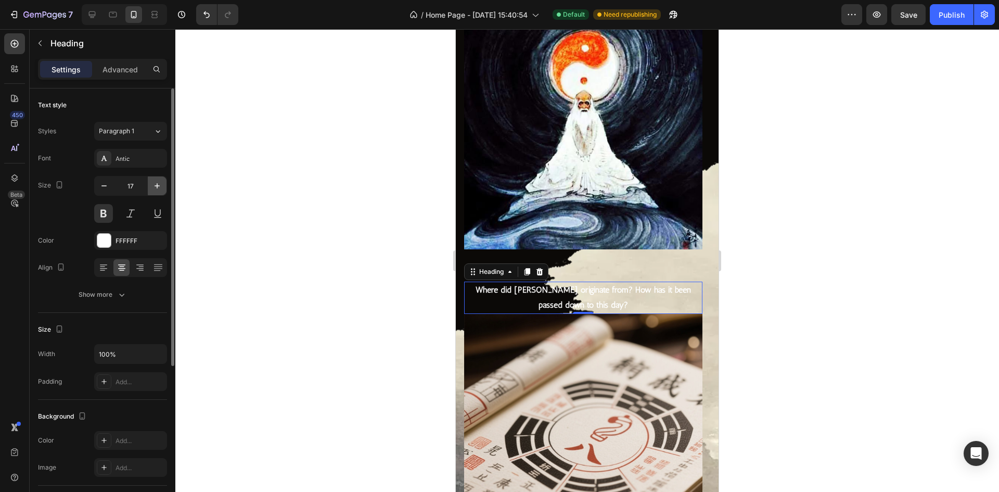
click at [158, 187] on icon "button" at bounding box center [157, 186] width 10 height 10
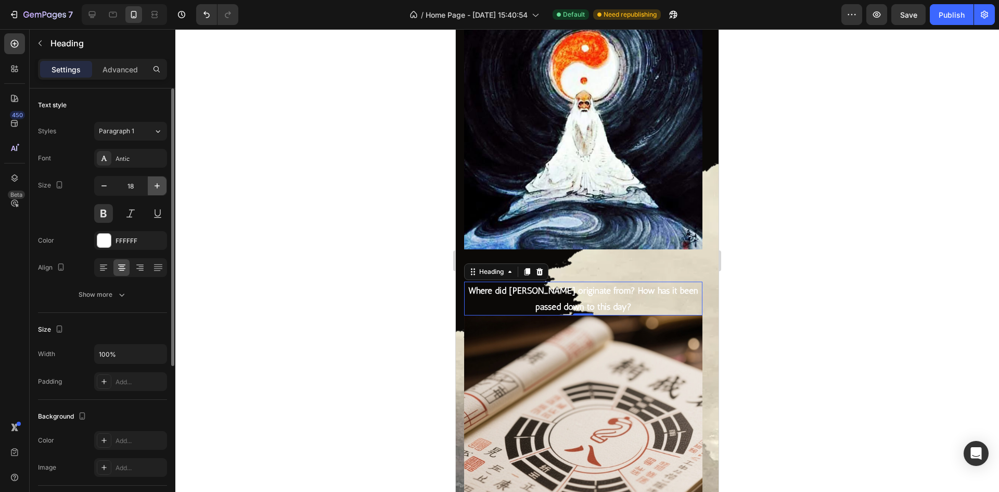
click at [158, 187] on icon "button" at bounding box center [157, 186] width 10 height 10
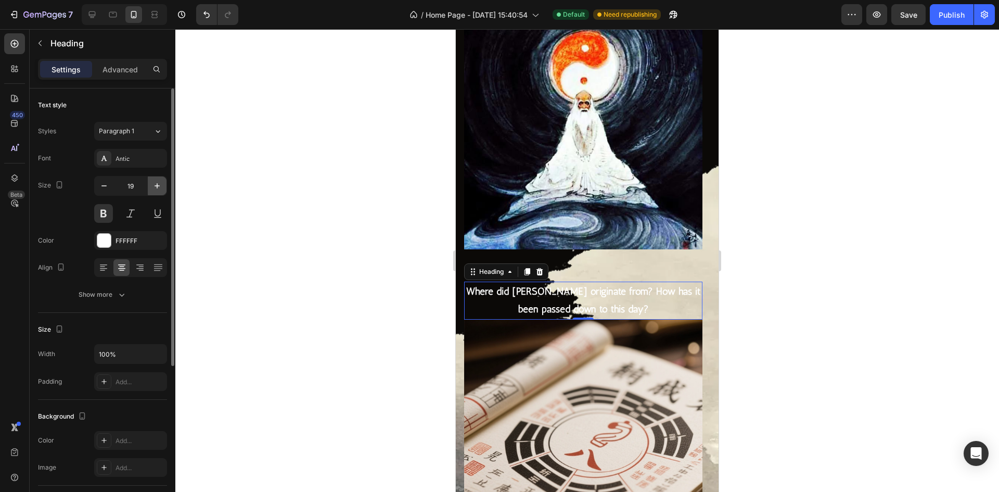
click at [158, 187] on icon "button" at bounding box center [157, 186] width 10 height 10
type input "20"
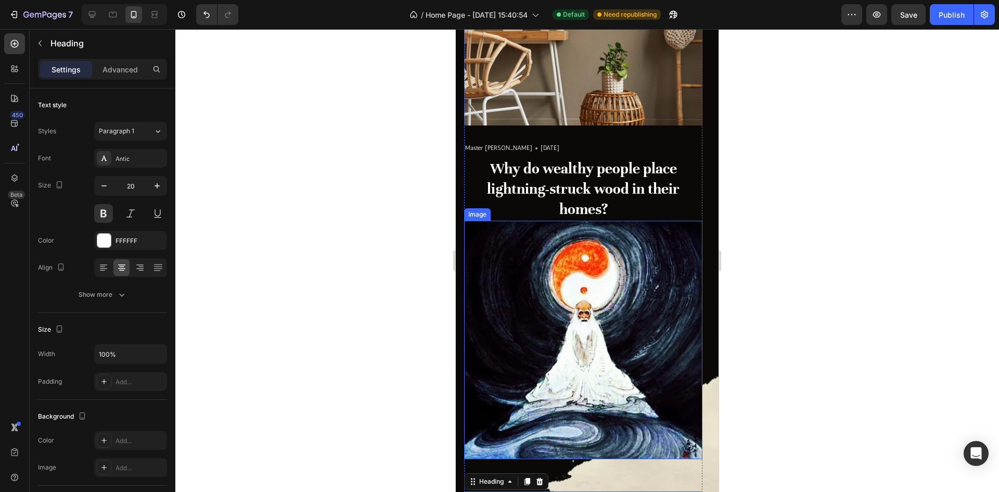
scroll to position [3069, 0]
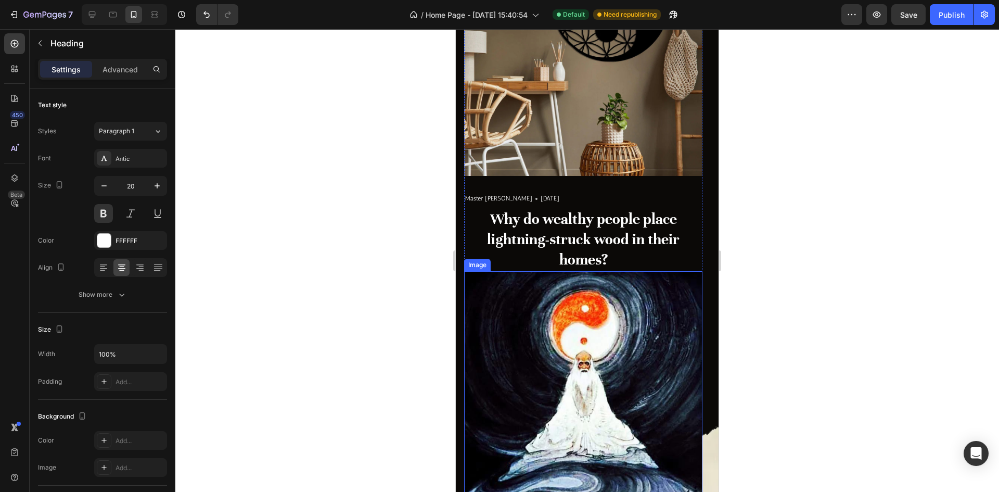
click at [568, 243] on h3 "Why do wealthy people place lightning-struck wood in their homes?" at bounding box center [583, 239] width 238 height 63
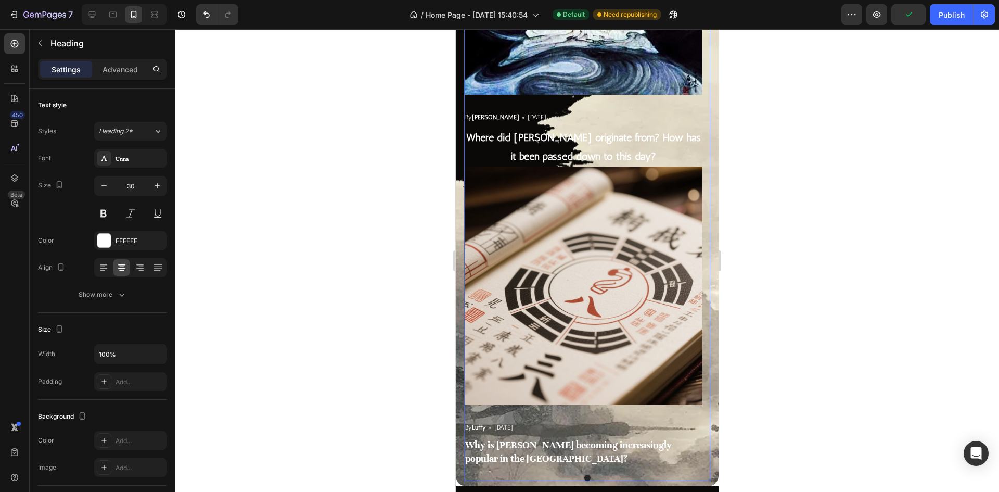
scroll to position [3641, 0]
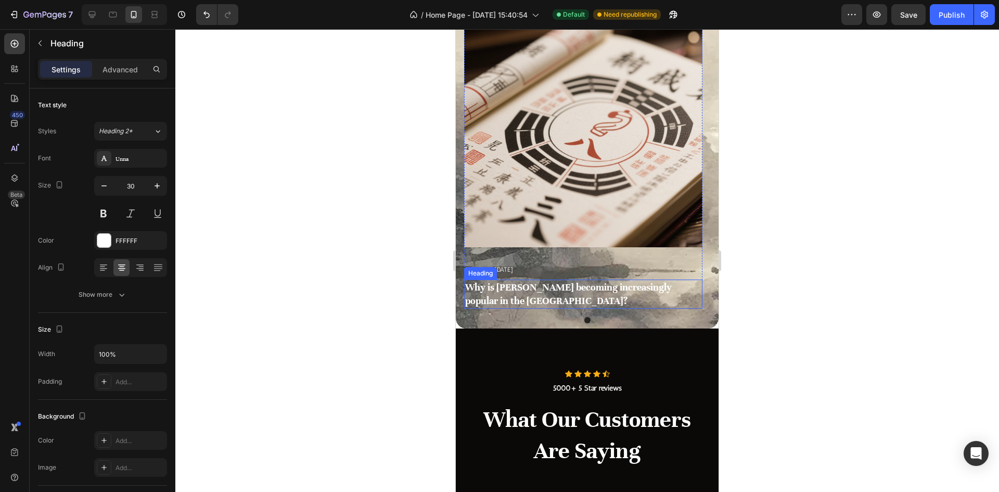
click at [573, 291] on h3 "Why is [PERSON_NAME] becoming increasingly popular in the [GEOGRAPHIC_DATA]?" at bounding box center [583, 293] width 238 height 29
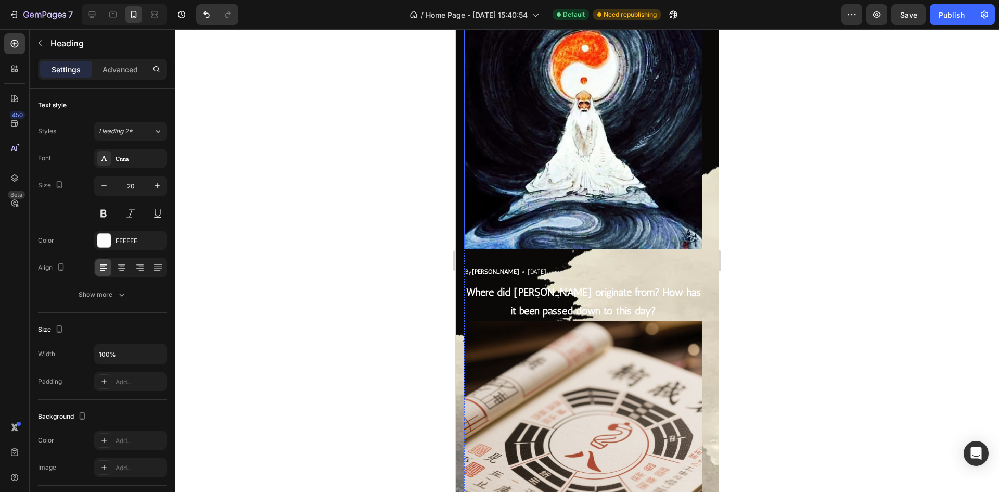
scroll to position [3173, 0]
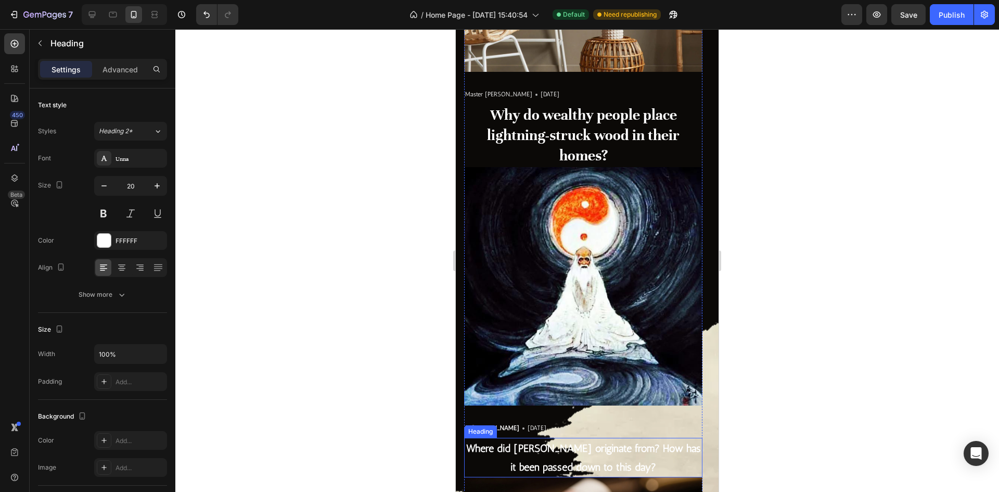
click at [580, 448] on strong "Where did [PERSON_NAME] originate from? How has it been passed down to this day?" at bounding box center [583, 457] width 235 height 31
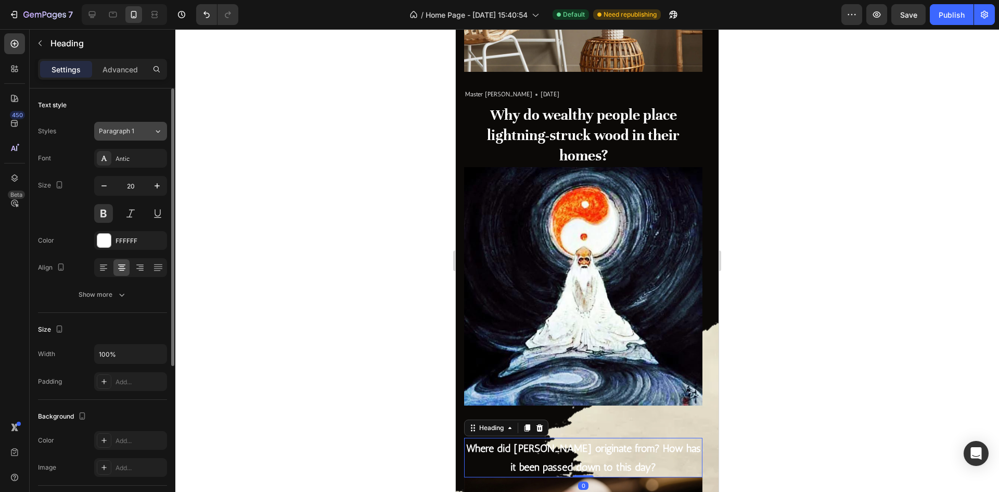
click at [125, 137] on button "Paragraph 1" at bounding box center [130, 131] width 73 height 19
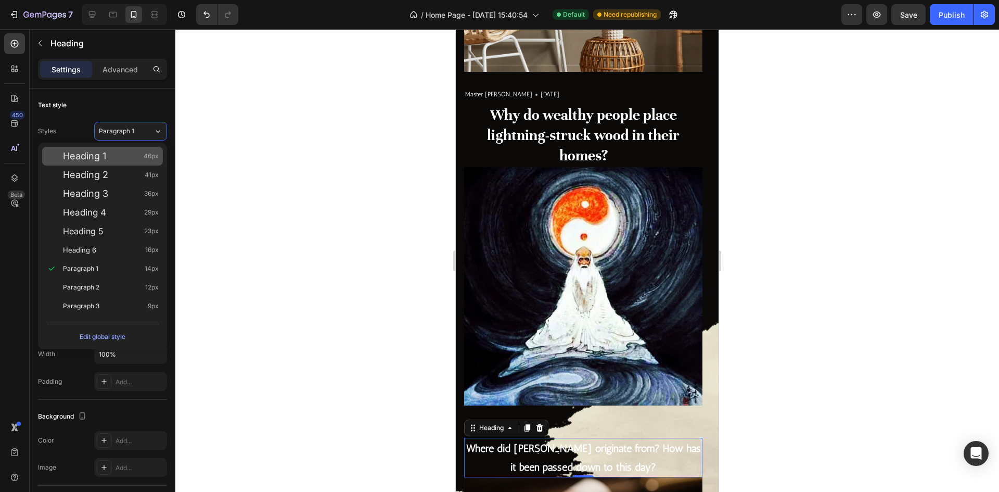
click at [107, 158] on div "Heading 1 46px" at bounding box center [111, 156] width 96 height 10
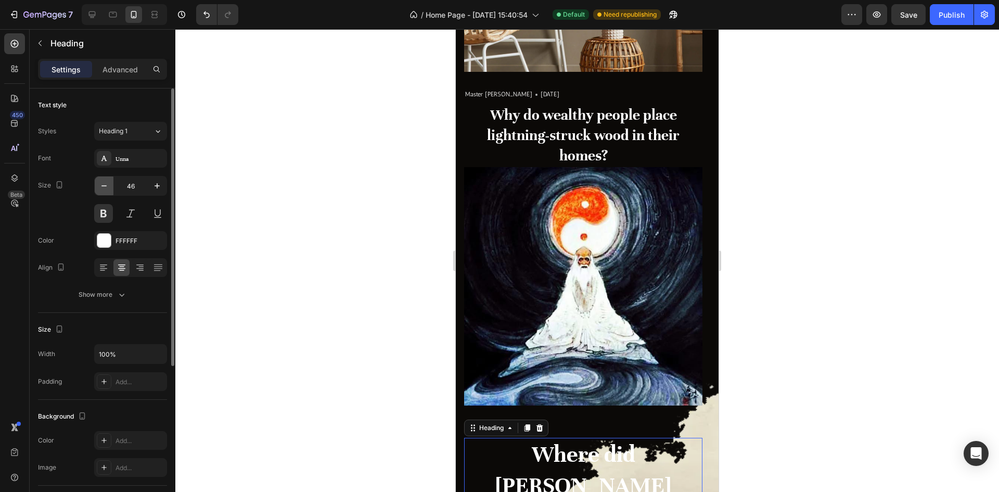
click at [100, 186] on icon "button" at bounding box center [104, 186] width 10 height 10
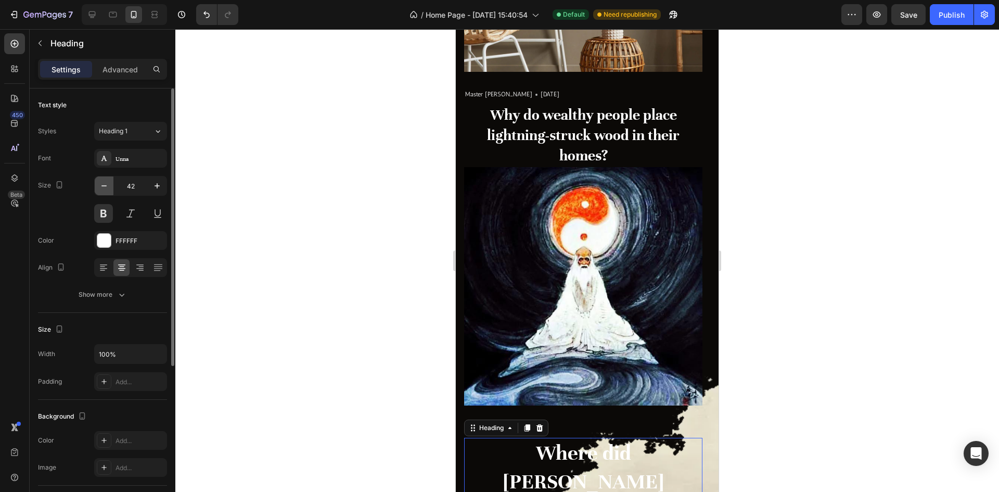
click at [100, 186] on icon "button" at bounding box center [104, 186] width 10 height 10
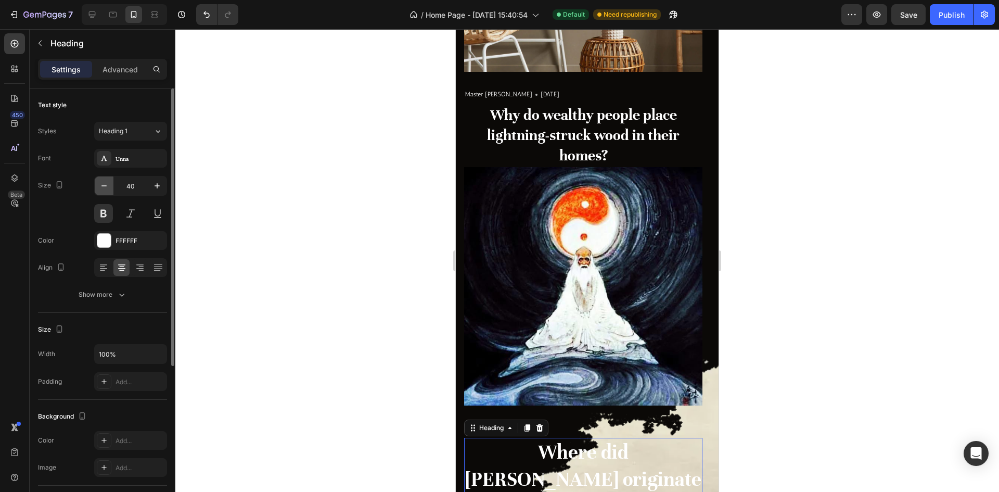
click at [100, 186] on icon "button" at bounding box center [104, 186] width 10 height 10
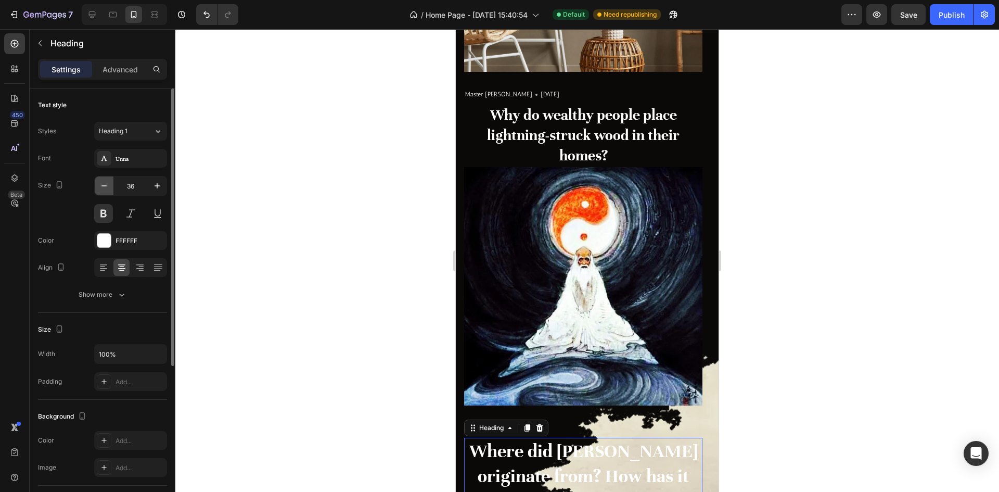
click at [100, 186] on icon "button" at bounding box center [104, 186] width 10 height 10
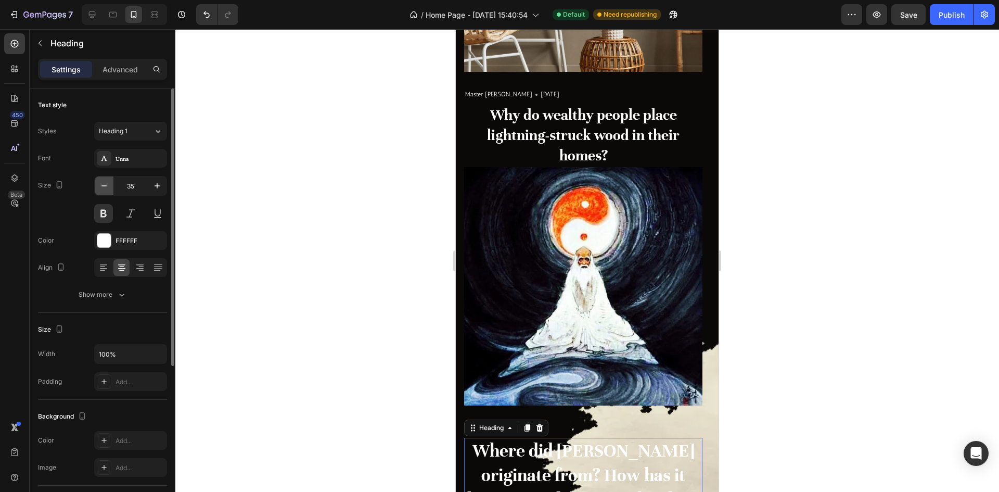
click at [100, 186] on icon "button" at bounding box center [104, 186] width 10 height 10
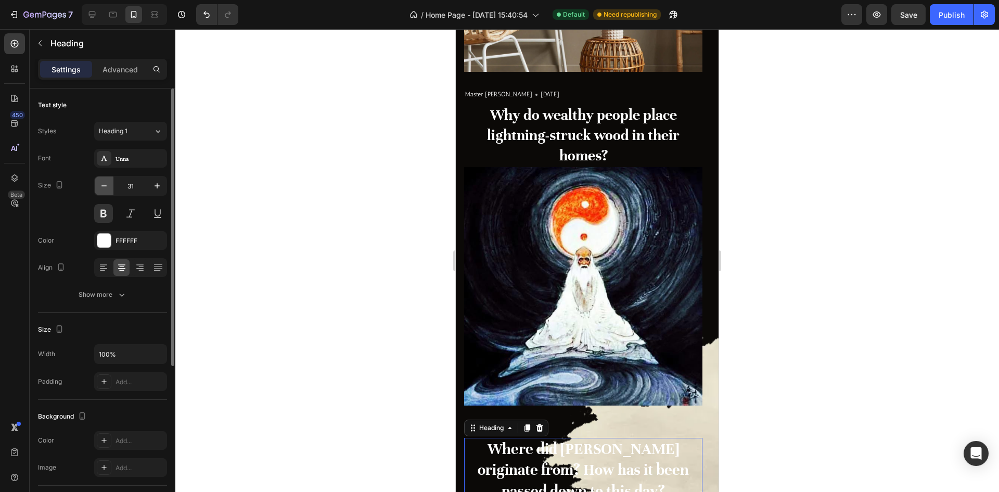
click at [100, 186] on icon "button" at bounding box center [104, 186] width 10 height 10
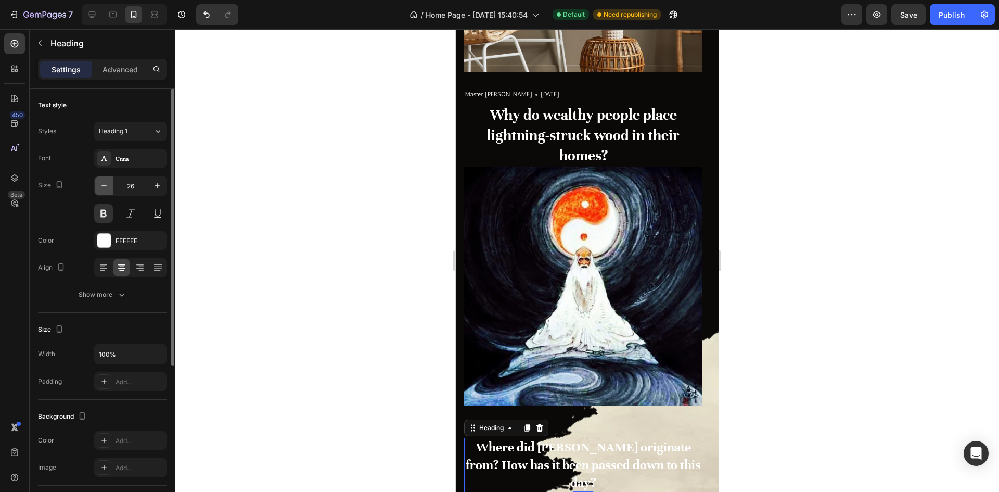
click at [100, 186] on icon "button" at bounding box center [104, 186] width 10 height 10
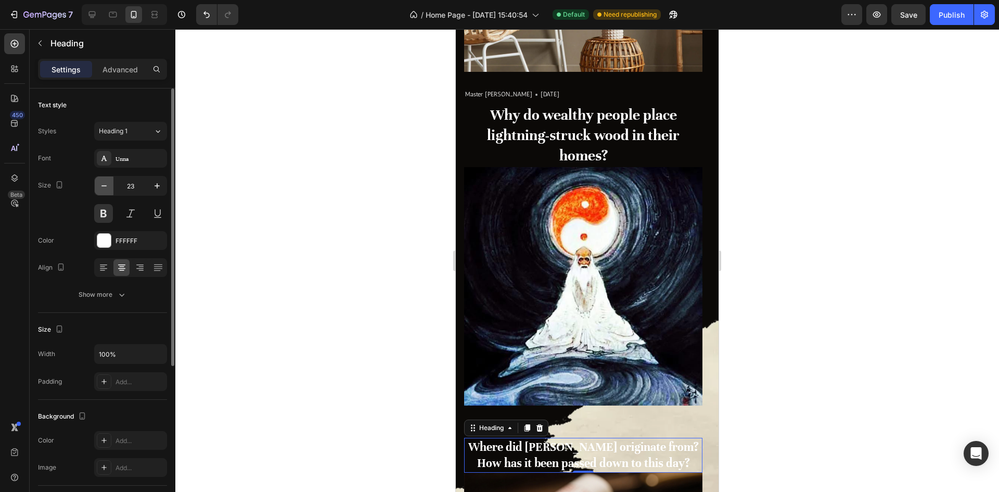
click at [100, 186] on icon "button" at bounding box center [104, 186] width 10 height 10
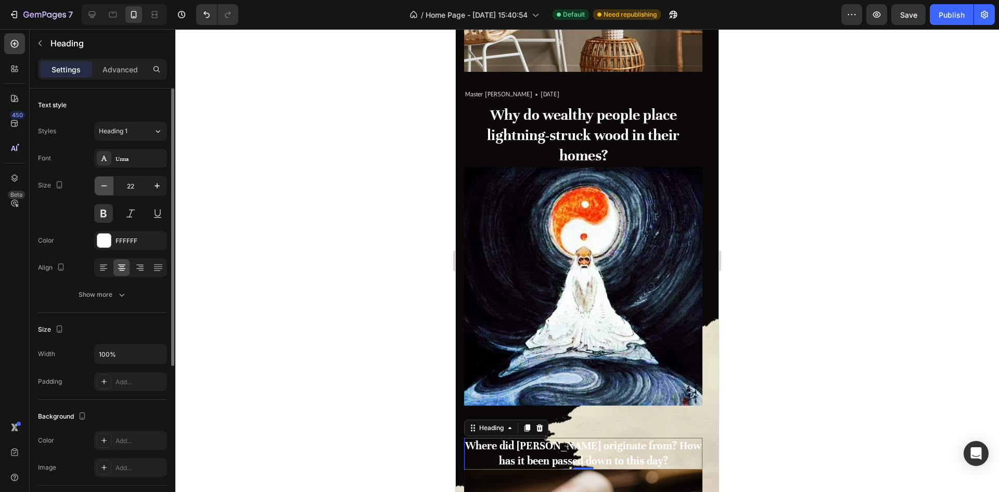
click at [100, 186] on icon "button" at bounding box center [104, 186] width 10 height 10
type input "20"
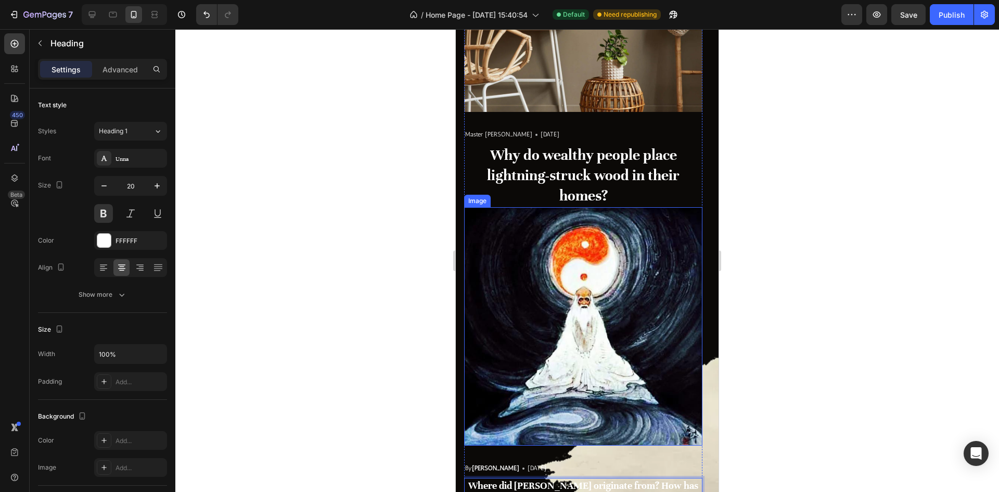
scroll to position [3121, 0]
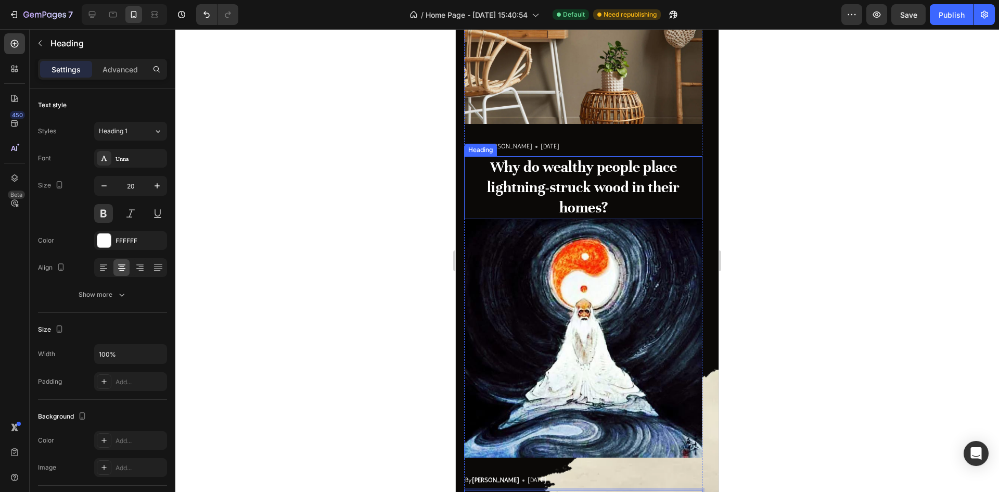
click at [574, 182] on h3 "Why do wealthy people place lightning-struck wood in their homes?" at bounding box center [583, 187] width 238 height 63
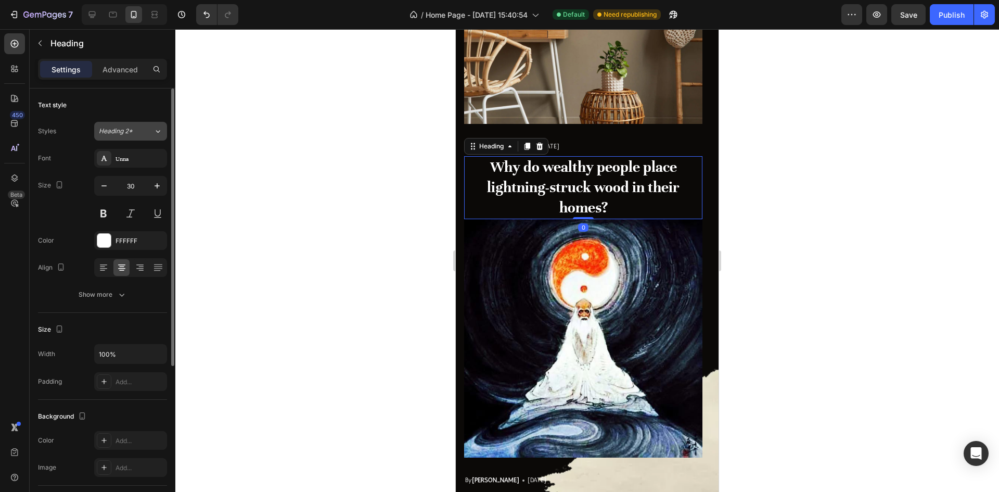
click at [132, 138] on button "Heading 2*" at bounding box center [130, 131] width 73 height 19
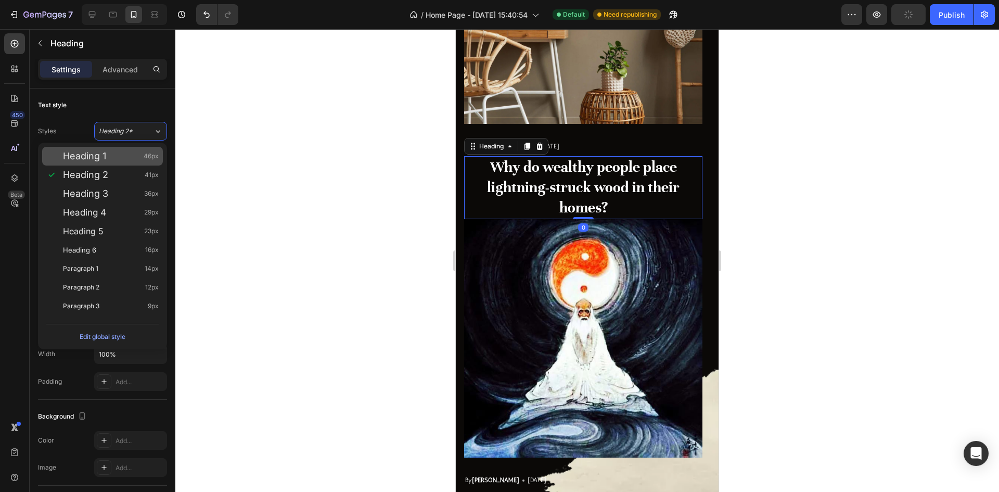
click at [124, 155] on div "Heading 1 46px" at bounding box center [111, 156] width 96 height 10
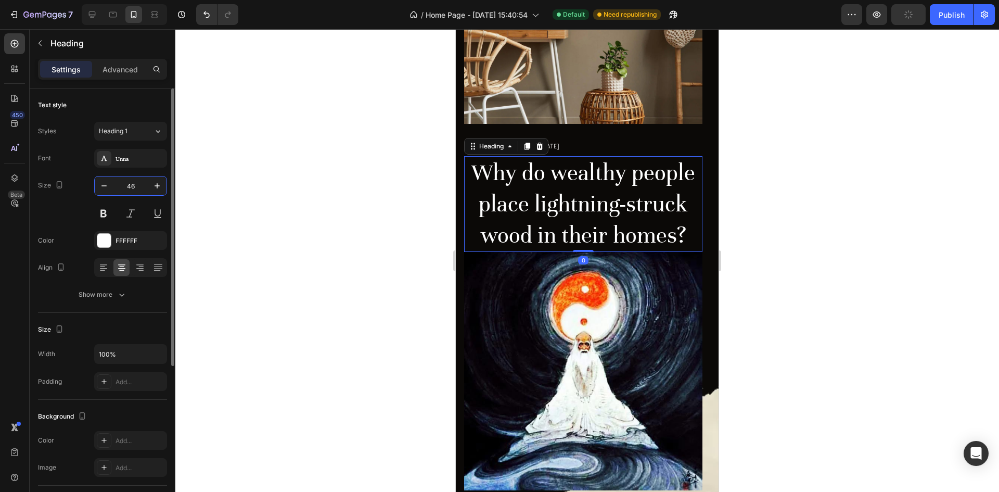
click at [133, 182] on input "46" at bounding box center [130, 185] width 34 height 19
type input "20"
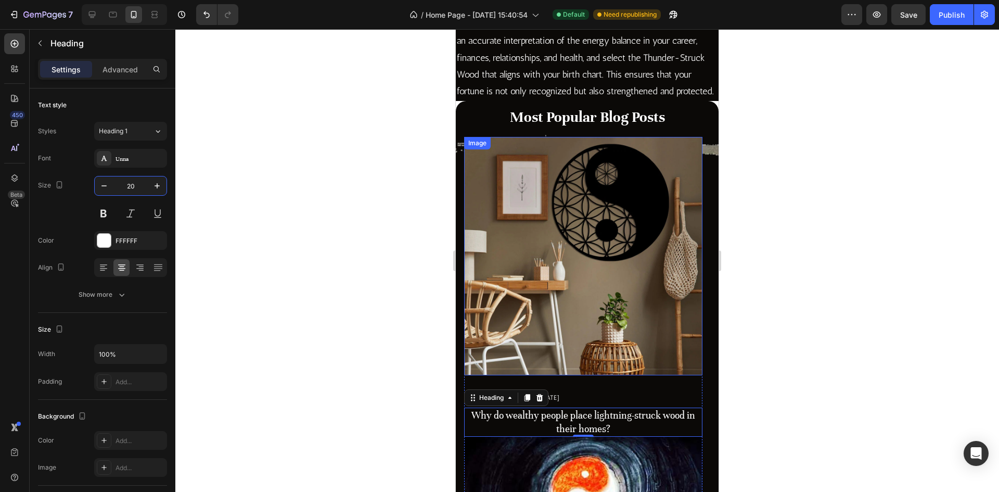
scroll to position [2809, 0]
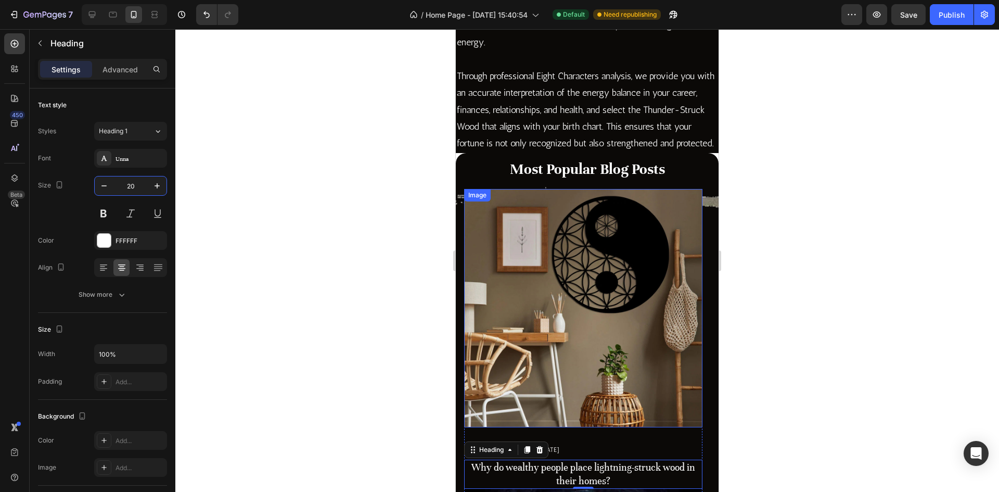
click at [599, 179] on p "Most Popular Blog Posts" at bounding box center [587, 169] width 244 height 20
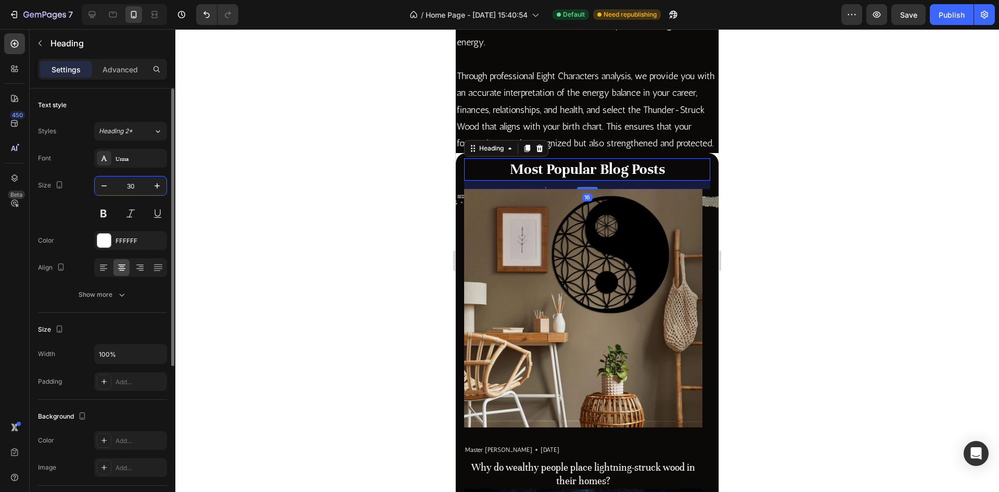
click at [141, 190] on input "30" at bounding box center [130, 185] width 34 height 19
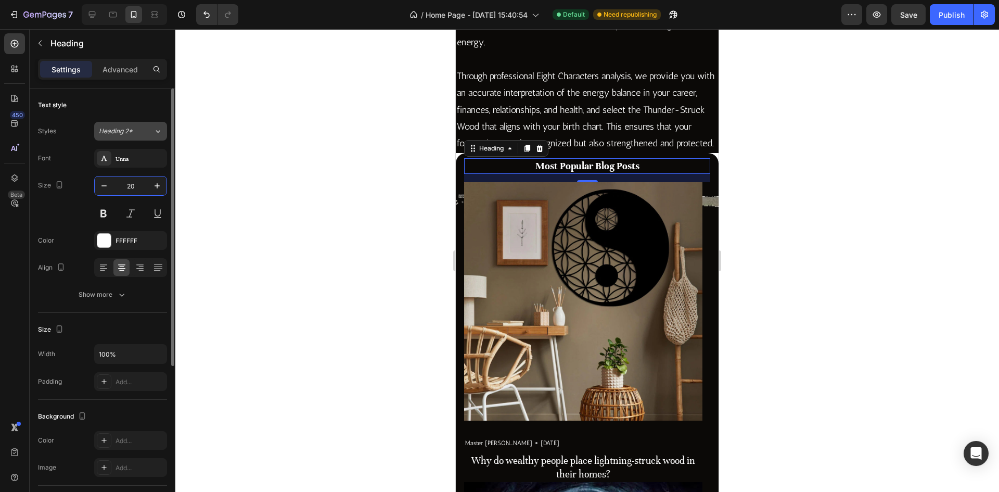
click at [128, 136] on button "Heading 2*" at bounding box center [130, 131] width 73 height 19
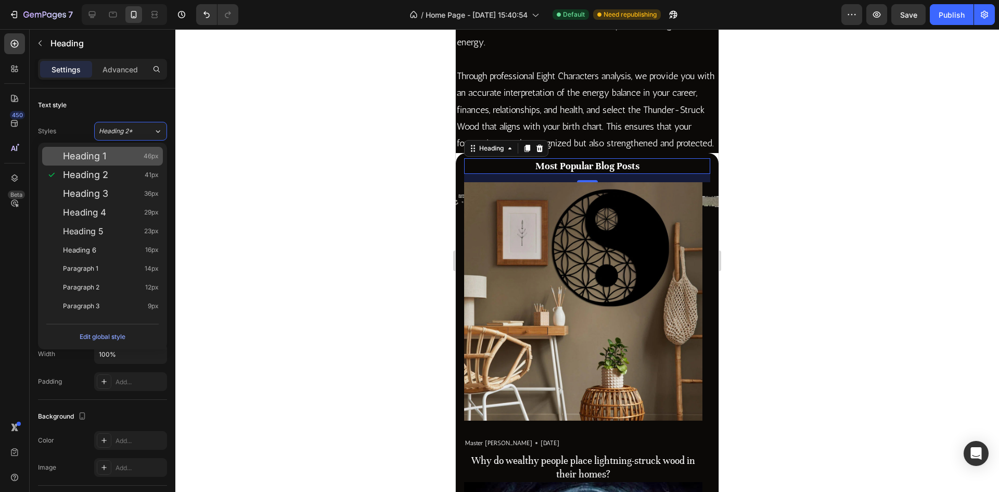
click at [122, 161] on div "Heading 1 46px" at bounding box center [111, 156] width 96 height 10
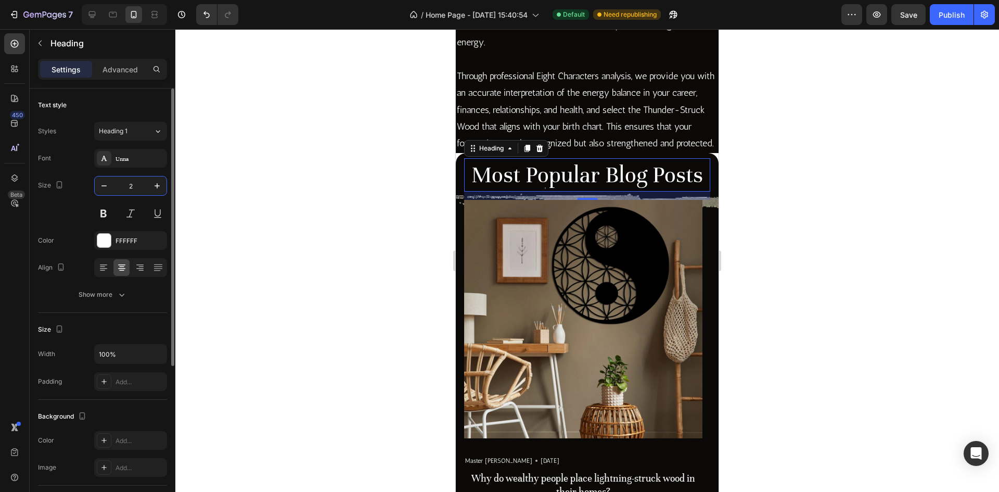
type input "20"
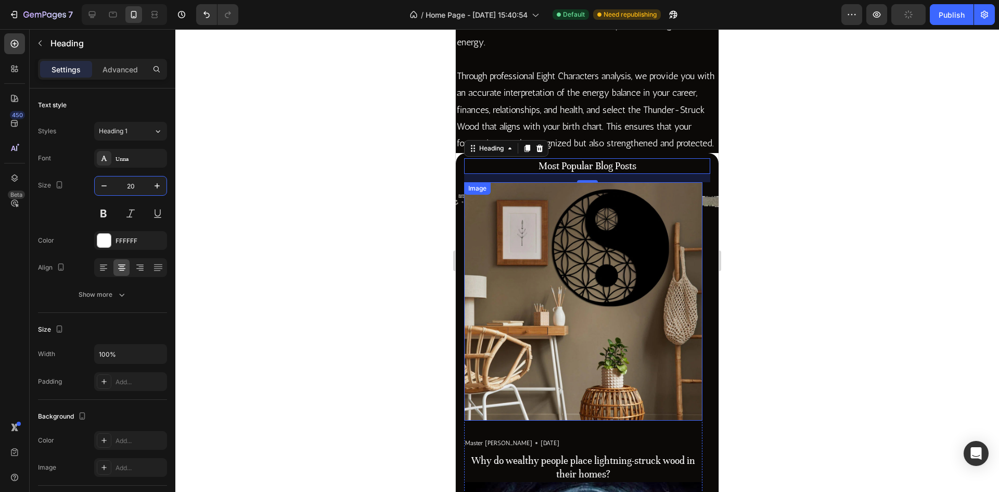
click at [632, 302] on img at bounding box center [583, 301] width 238 height 238
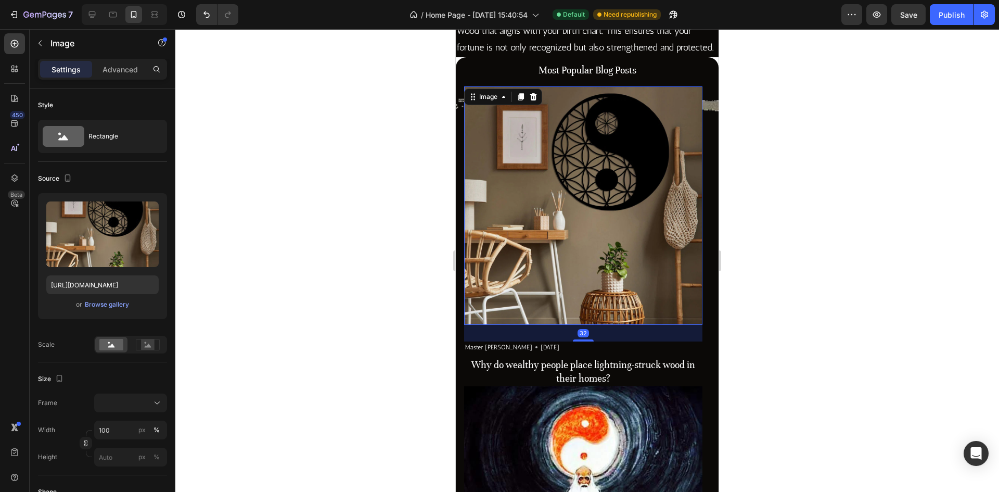
scroll to position [2913, 0]
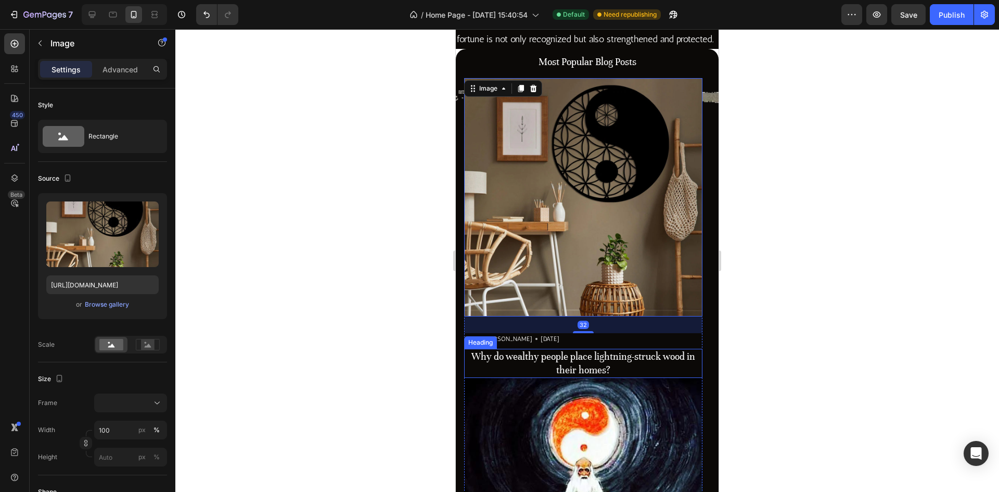
click at [622, 374] on h3 "Why do wealthy people place lightning-struck wood in their homes?" at bounding box center [583, 363] width 238 height 29
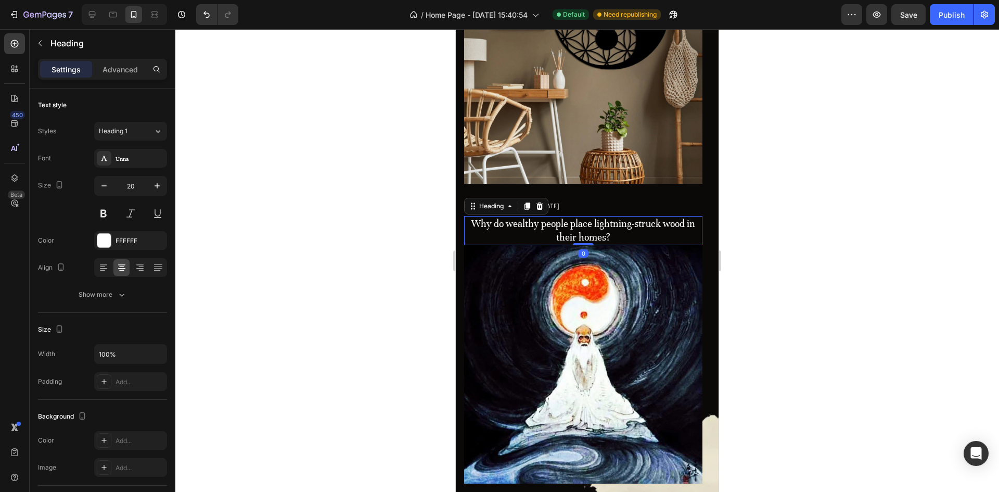
scroll to position [3173, 0]
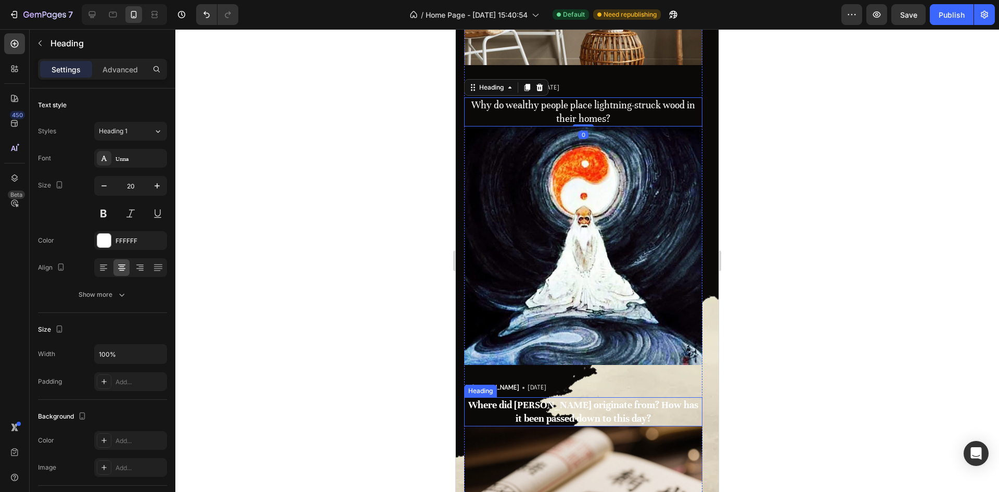
click at [590, 402] on strong "Where did [PERSON_NAME] originate from? How has it been passed down to this day?" at bounding box center [583, 410] width 230 height 25
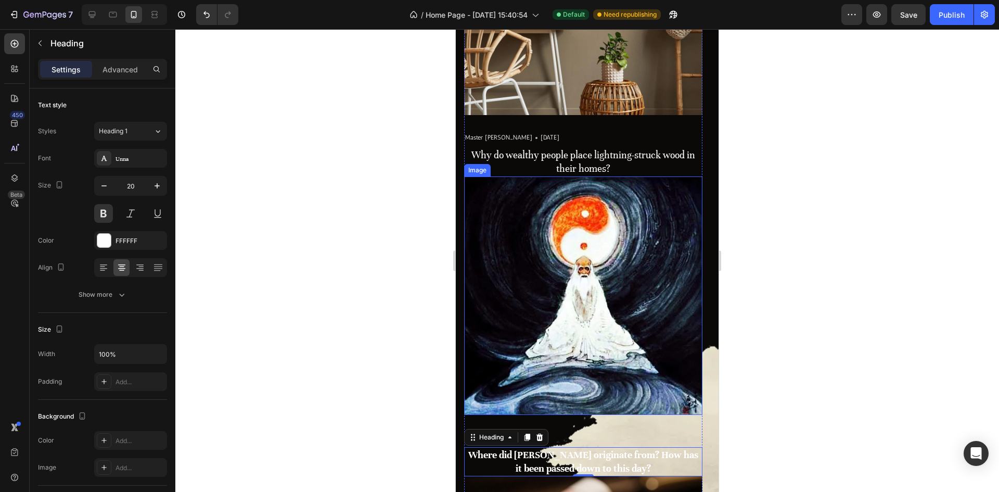
scroll to position [3069, 0]
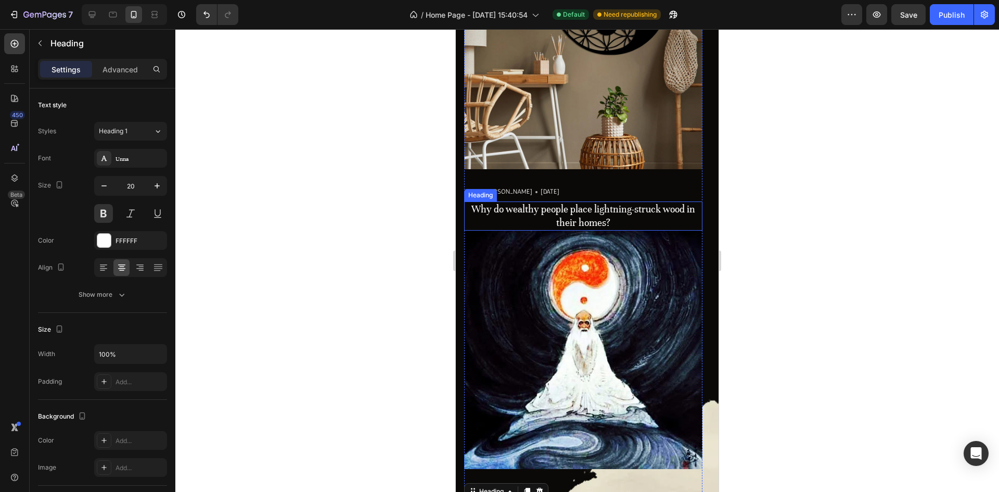
click at [583, 217] on h3 "Why do wealthy people place lightning-struck wood in their homes?" at bounding box center [583, 215] width 238 height 29
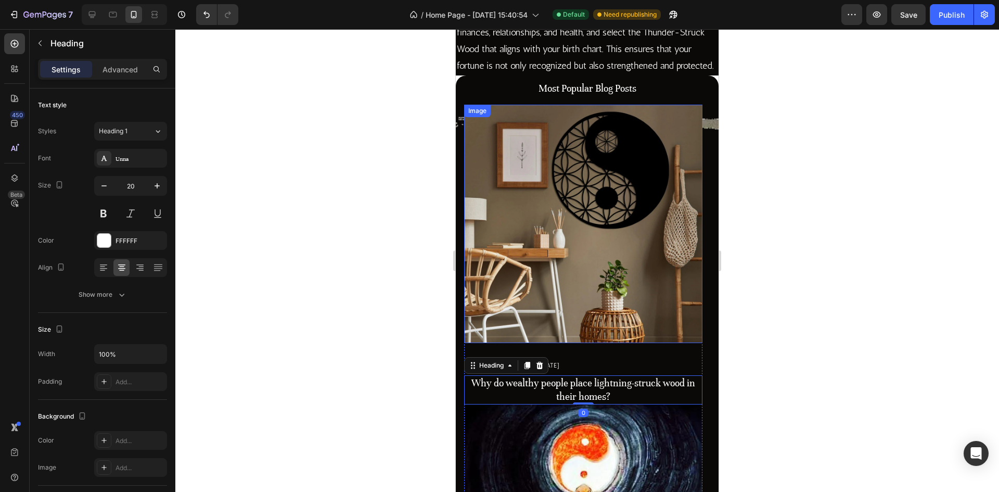
scroll to position [2861, 0]
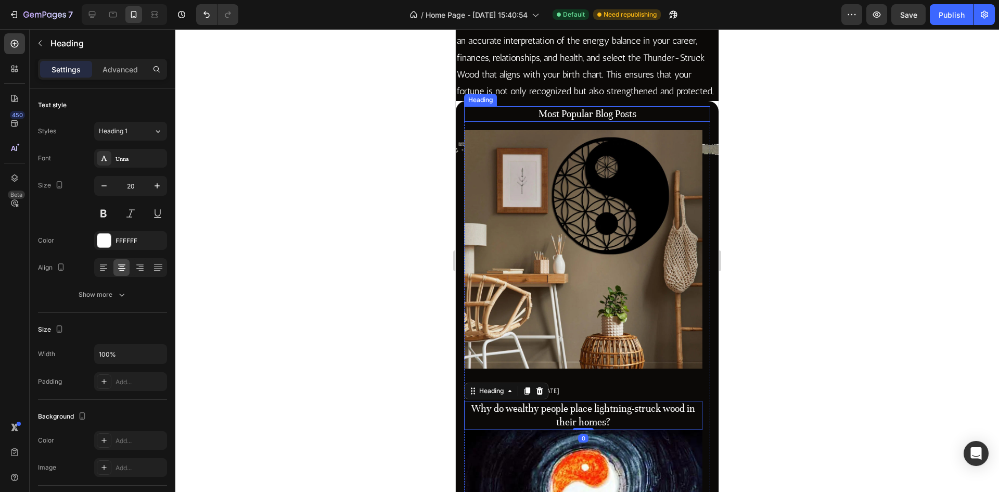
click at [572, 120] on p "Most Popular Blog Posts" at bounding box center [587, 114] width 244 height 14
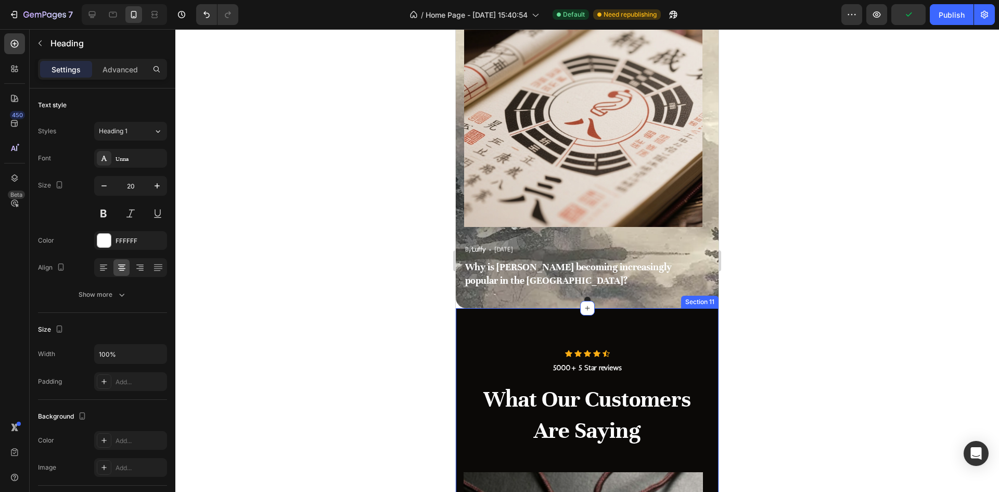
scroll to position [3641, 0]
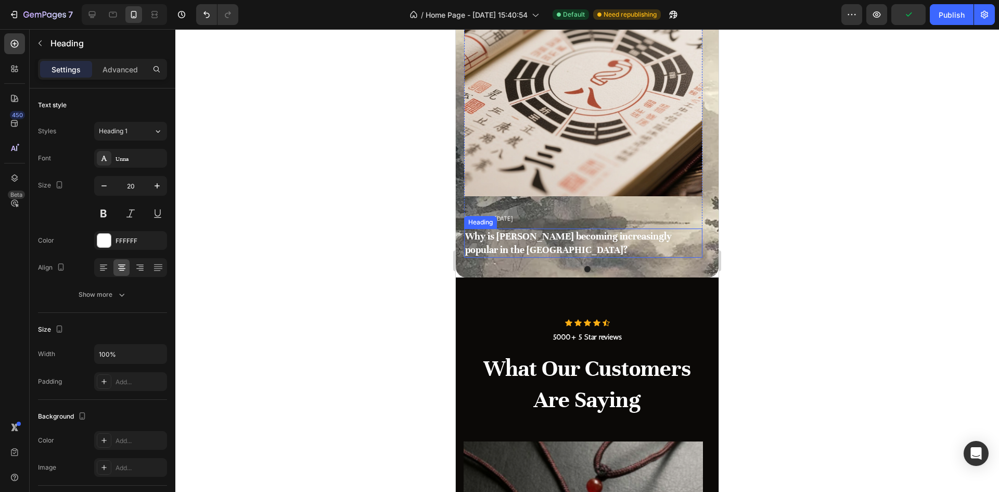
click at [549, 243] on h3 "Why is [PERSON_NAME] becoming increasingly popular in the [GEOGRAPHIC_DATA]?" at bounding box center [583, 242] width 238 height 29
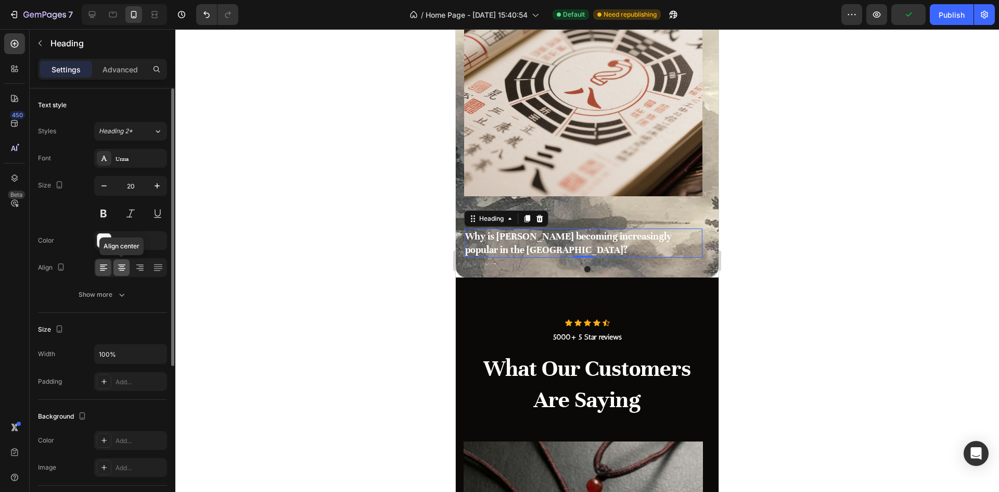
click at [122, 272] on icon at bounding box center [122, 267] width 10 height 10
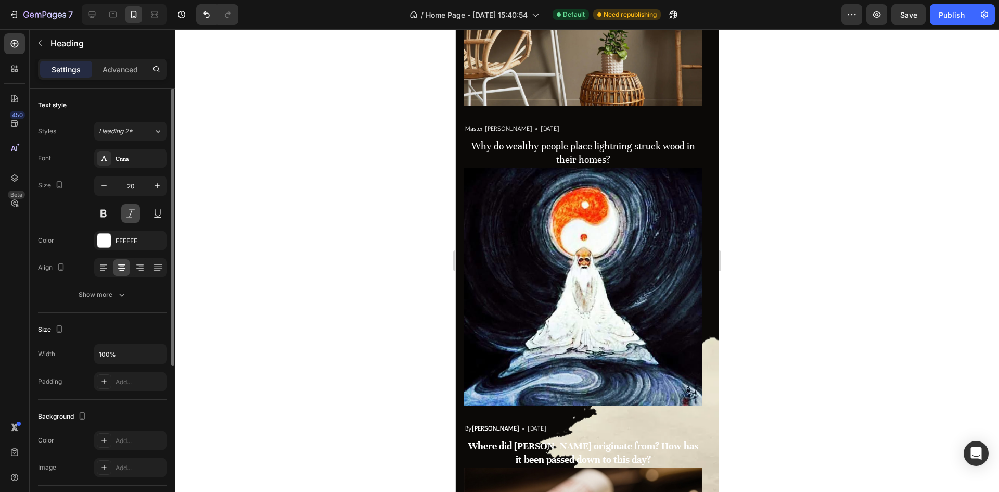
scroll to position [3121, 0]
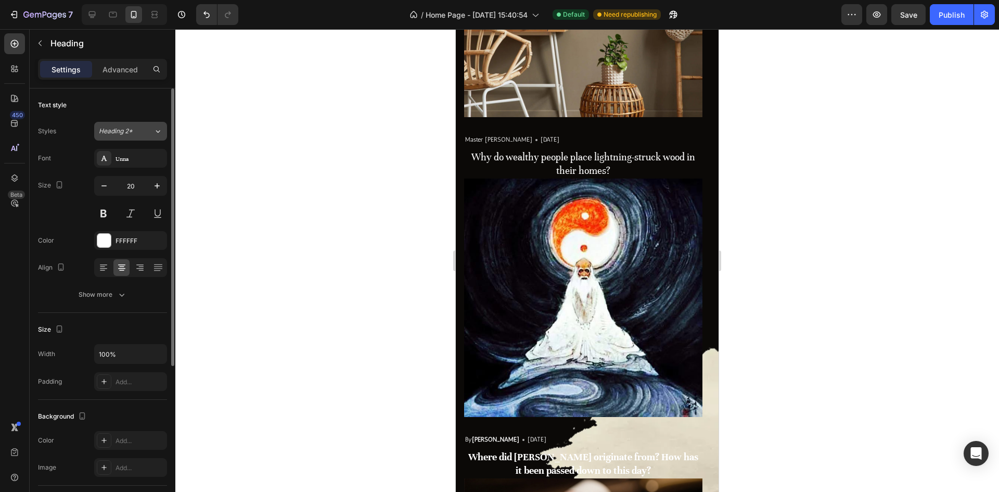
click at [133, 134] on div "Heading 2*" at bounding box center [120, 130] width 42 height 9
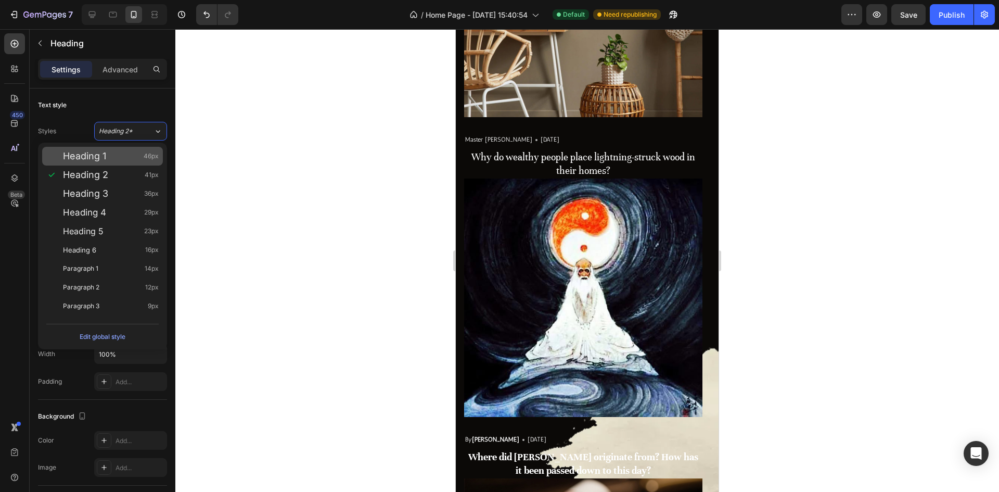
click at [125, 155] on div "Heading 1 46px" at bounding box center [111, 156] width 96 height 10
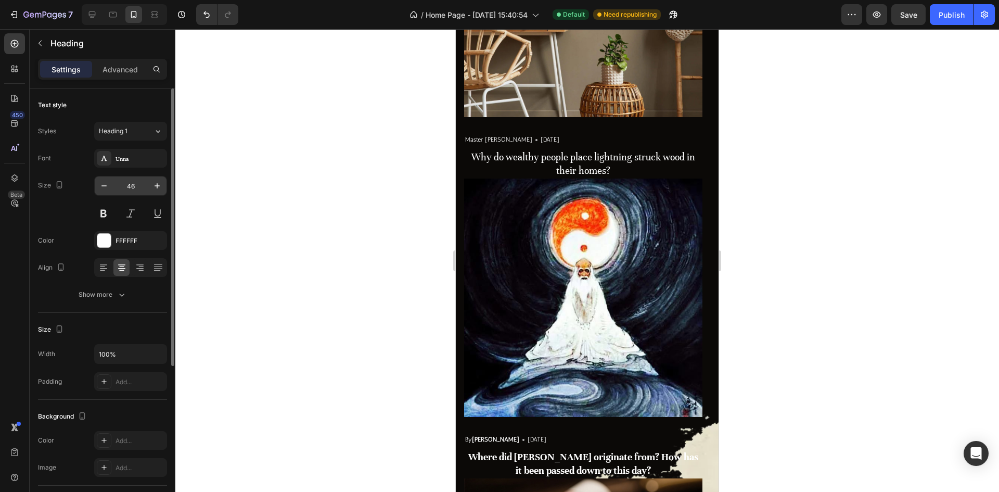
click at [137, 187] on input "46" at bounding box center [130, 185] width 34 height 19
type input "20"
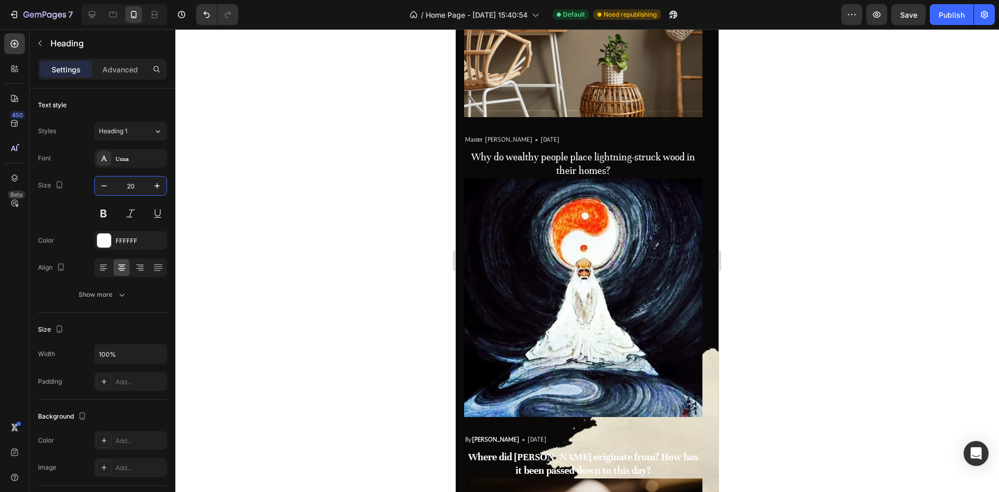
click at [318, 241] on div at bounding box center [586, 260] width 823 height 462
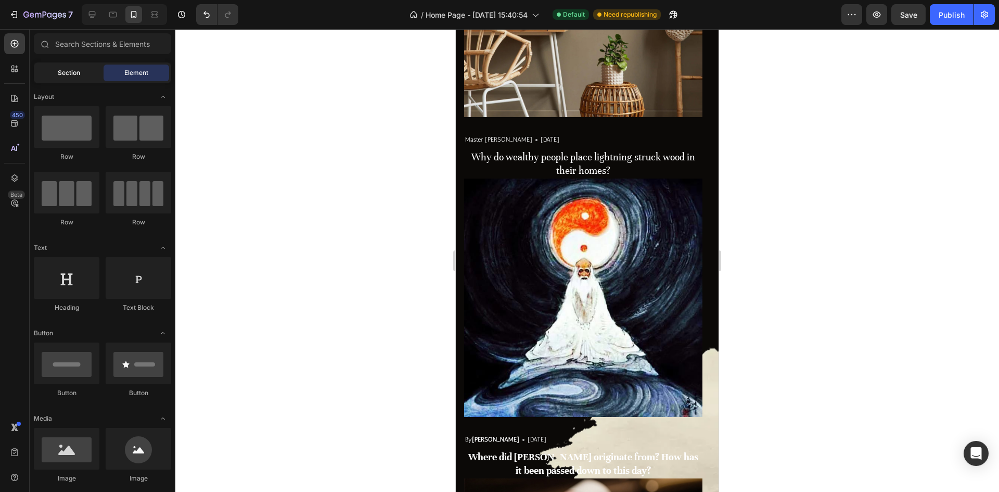
click at [89, 79] on div "Section" at bounding box center [69, 73] width 66 height 17
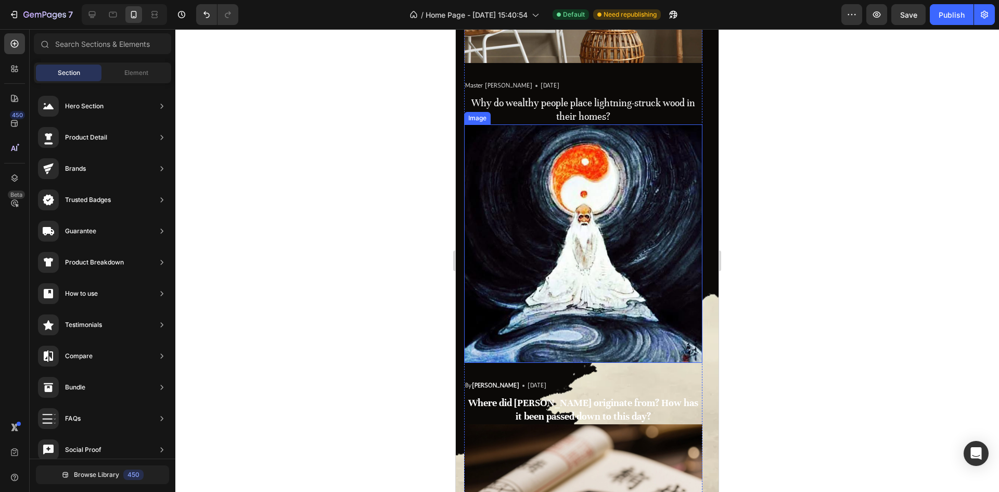
scroll to position [3225, 0]
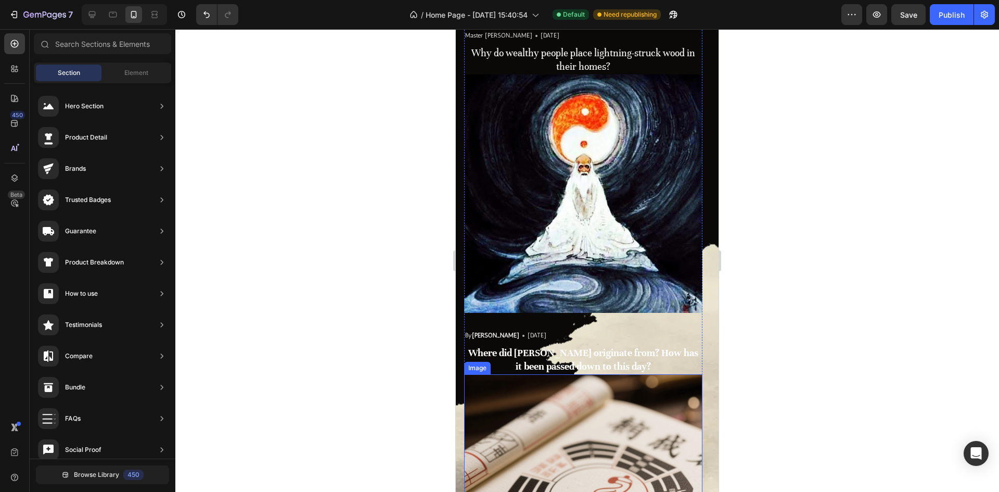
drag, startPoint x: 586, startPoint y: 379, endPoint x: 586, endPoint y: 368, distance: 10.9
click at [586, 378] on img at bounding box center [583, 493] width 238 height 238
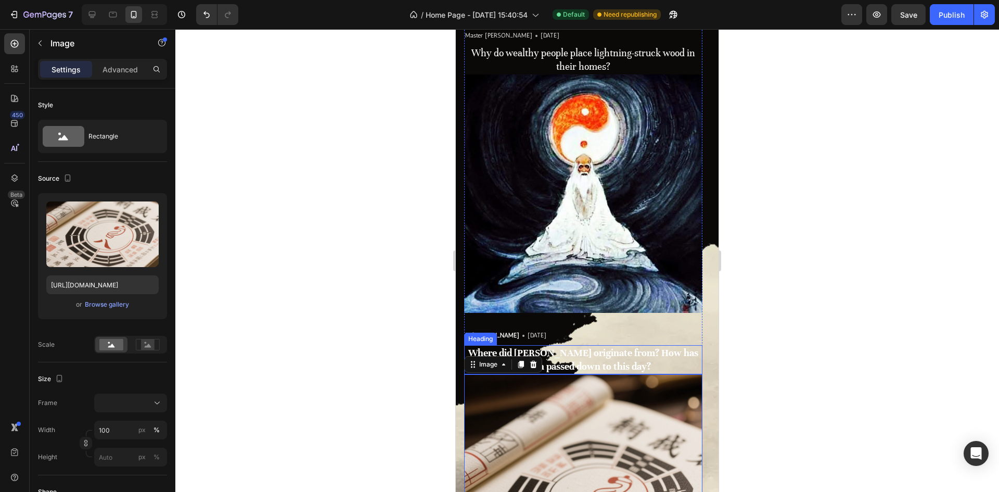
click at [583, 362] on strong "Where did [PERSON_NAME] originate from? How has it been passed down to this day?" at bounding box center [583, 358] width 230 height 25
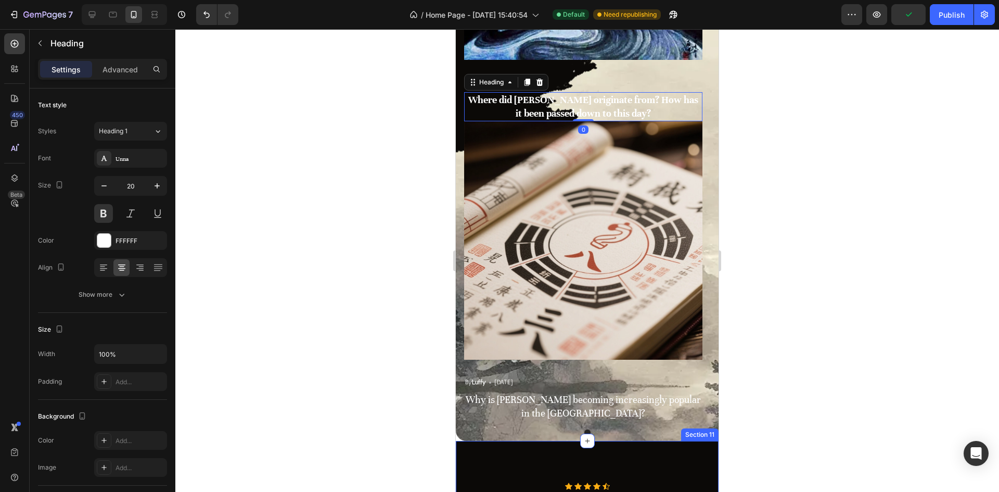
scroll to position [3537, 0]
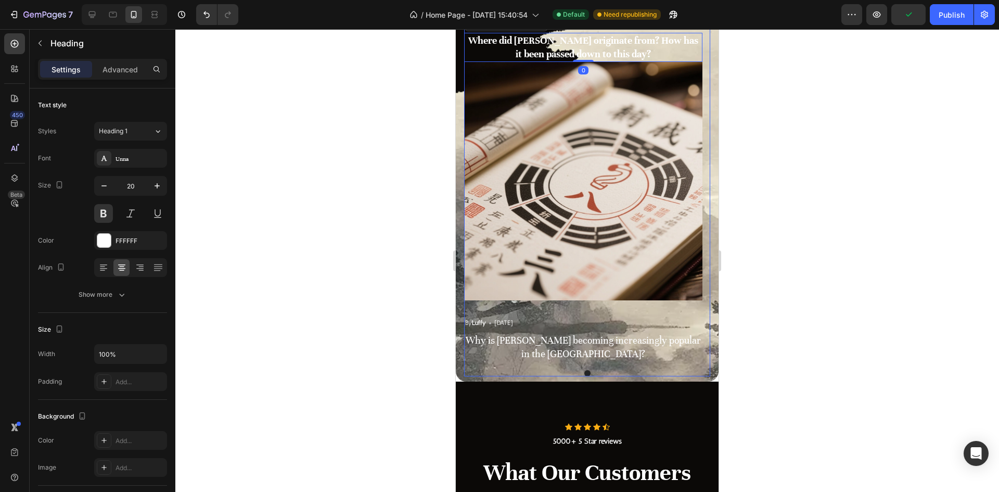
click at [586, 345] on h3 "Why is [PERSON_NAME] becoming increasingly popular in the [GEOGRAPHIC_DATA]?" at bounding box center [583, 346] width 238 height 29
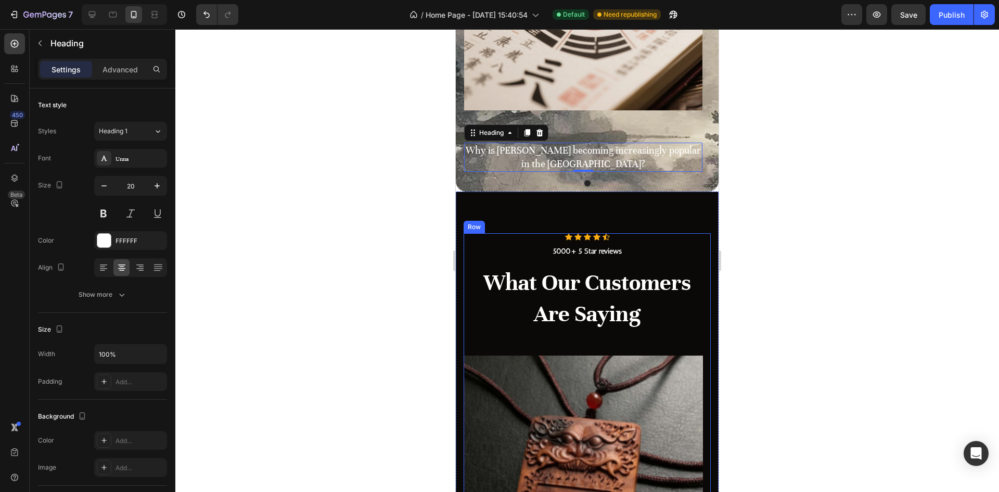
scroll to position [3745, 0]
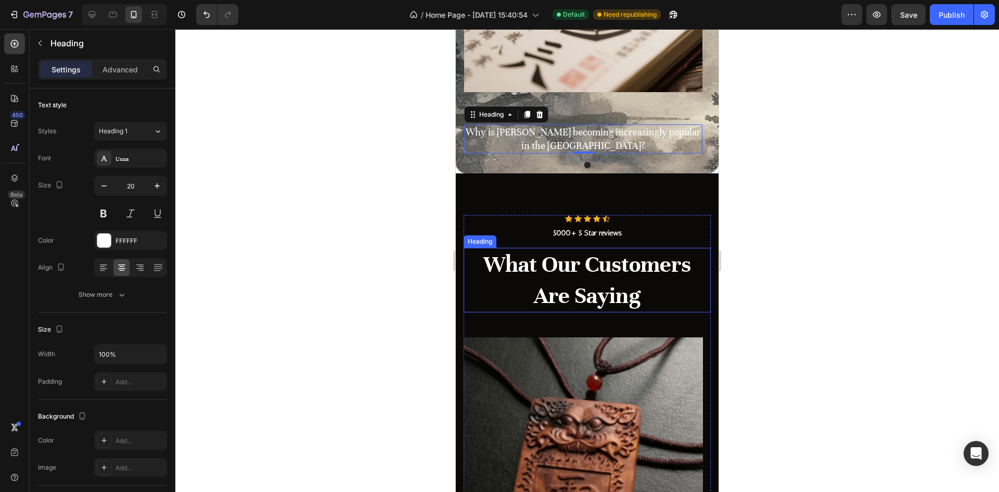
click at [607, 272] on p "What Our Customers Are Saying" at bounding box center [587, 280] width 245 height 62
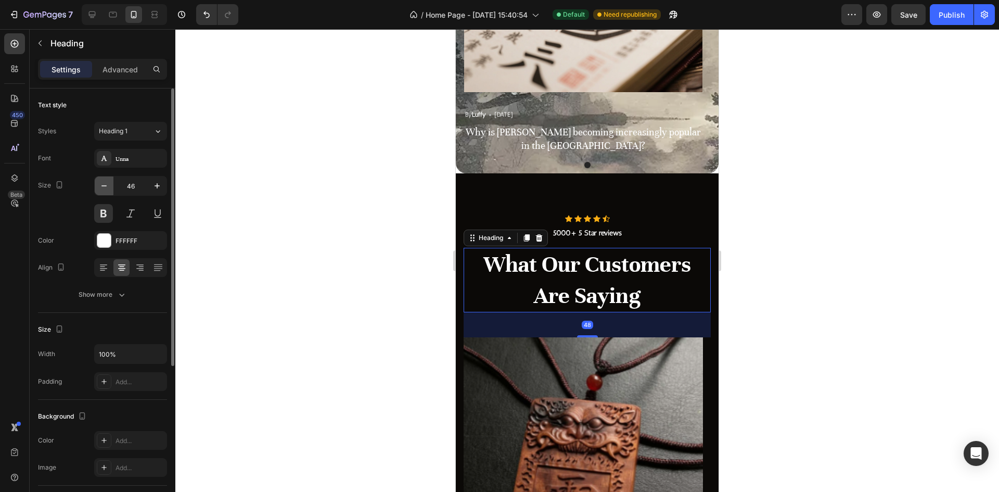
click at [107, 183] on icon "button" at bounding box center [104, 186] width 10 height 10
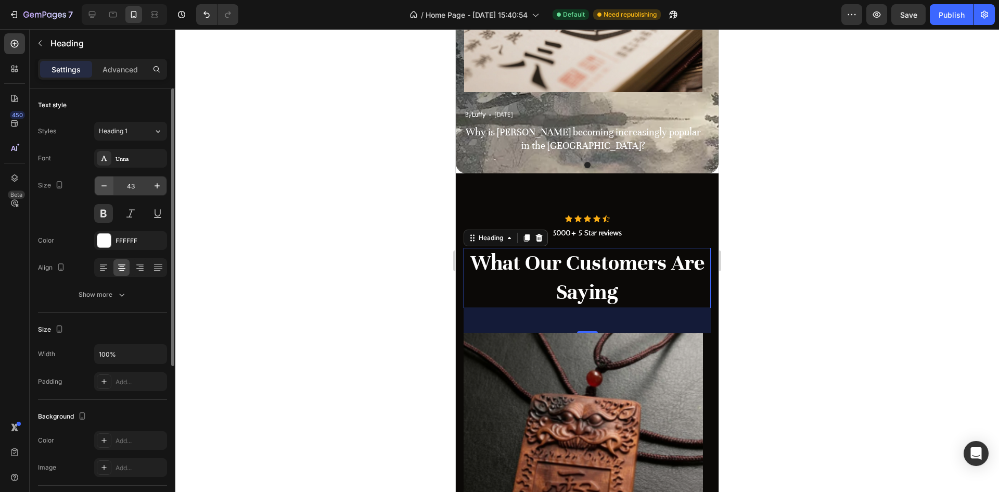
click at [112, 182] on button "button" at bounding box center [104, 185] width 19 height 19
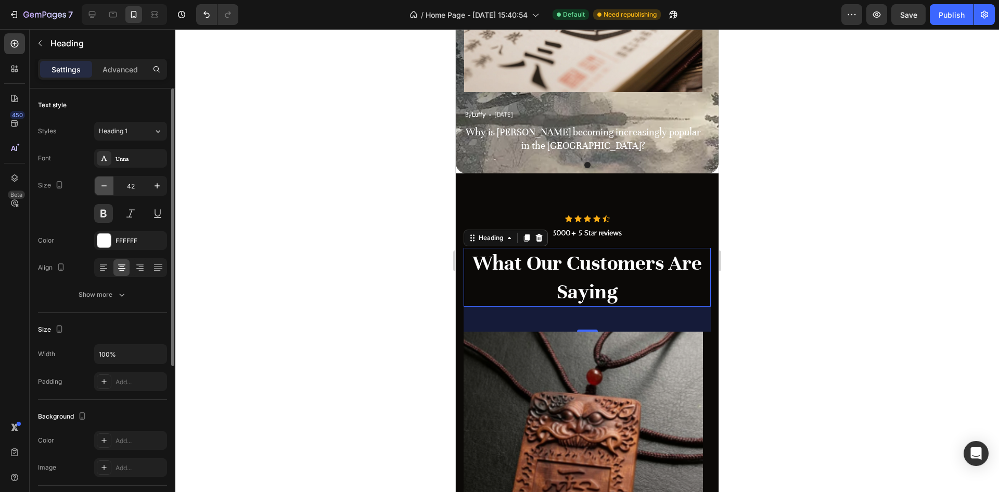
click at [111, 187] on button "button" at bounding box center [104, 185] width 19 height 19
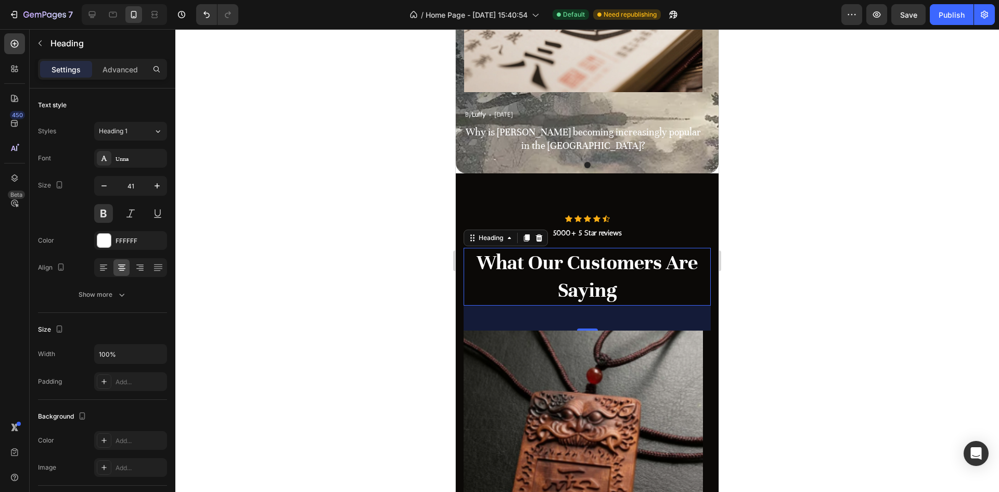
type input "40"
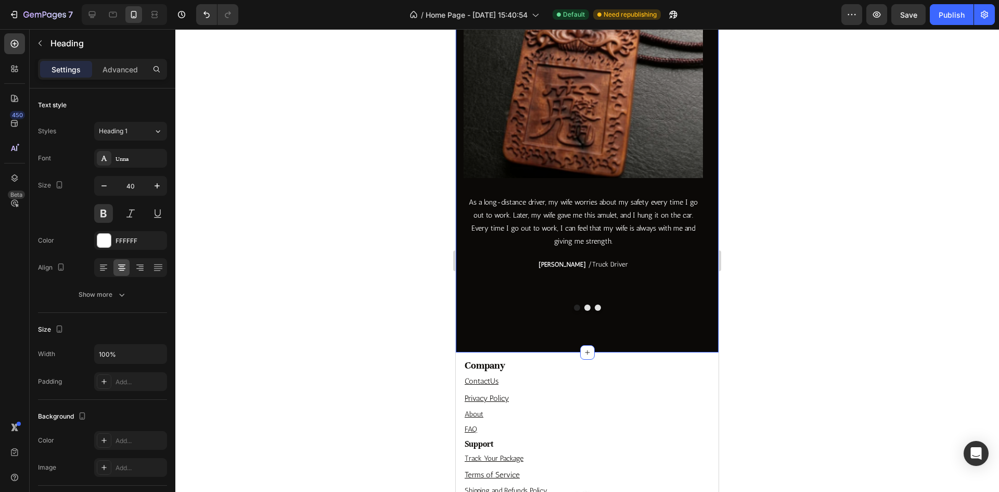
scroll to position [4162, 0]
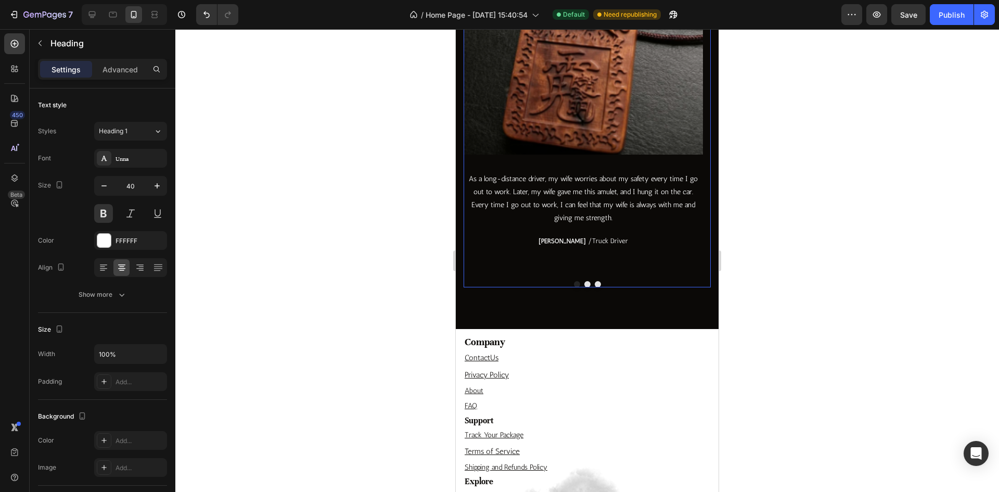
click at [566, 199] on p "As a long-distance driver, my wife worries about my safety every time I go out …" at bounding box center [583, 198] width 237 height 53
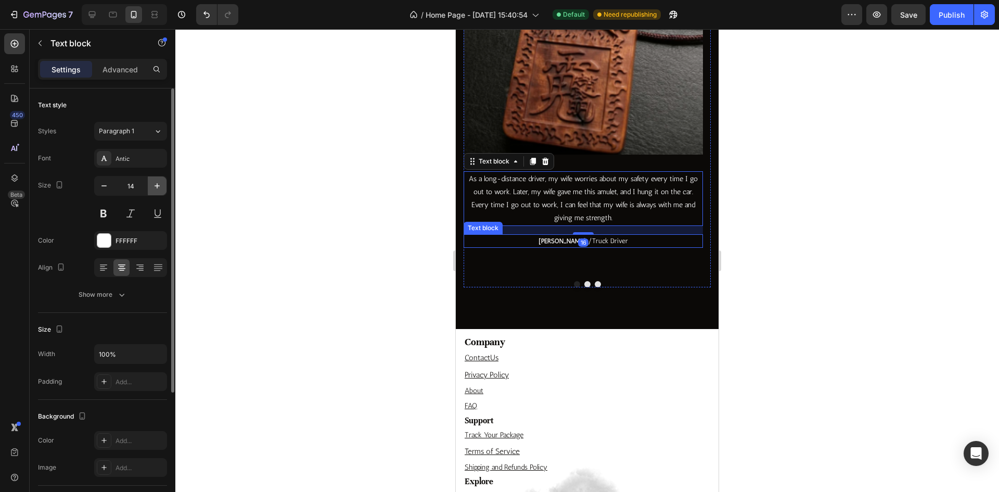
click at [158, 184] on icon "button" at bounding box center [157, 186] width 10 height 10
type input "15"
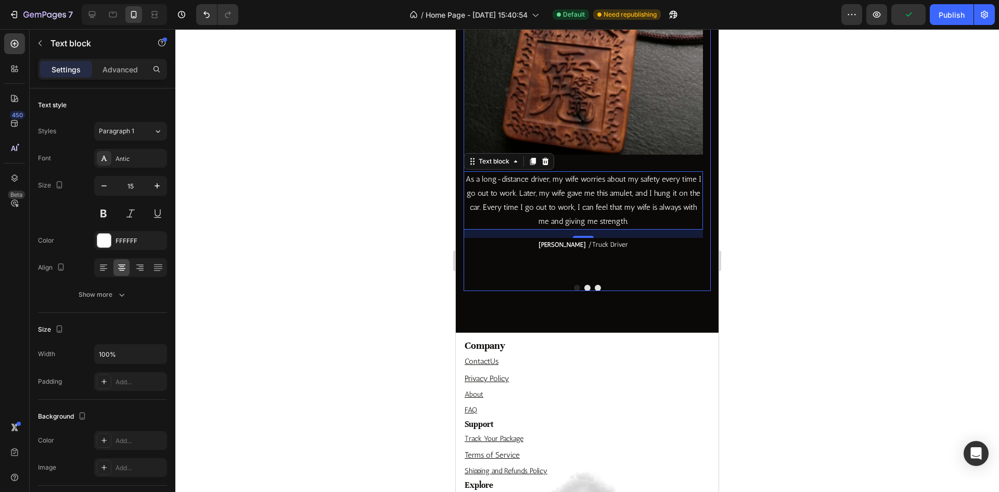
click at [584, 286] on button "Dot" at bounding box center [587, 288] width 6 height 6
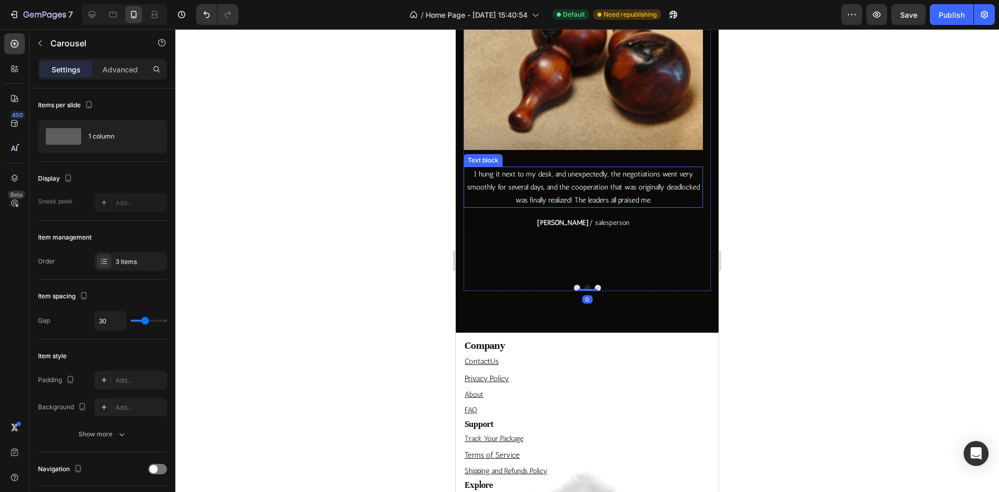
click at [645, 177] on p "I hung it next to my desk, and unexpectedly, the negotiations went very smoothl…" at bounding box center [583, 188] width 237 height 40
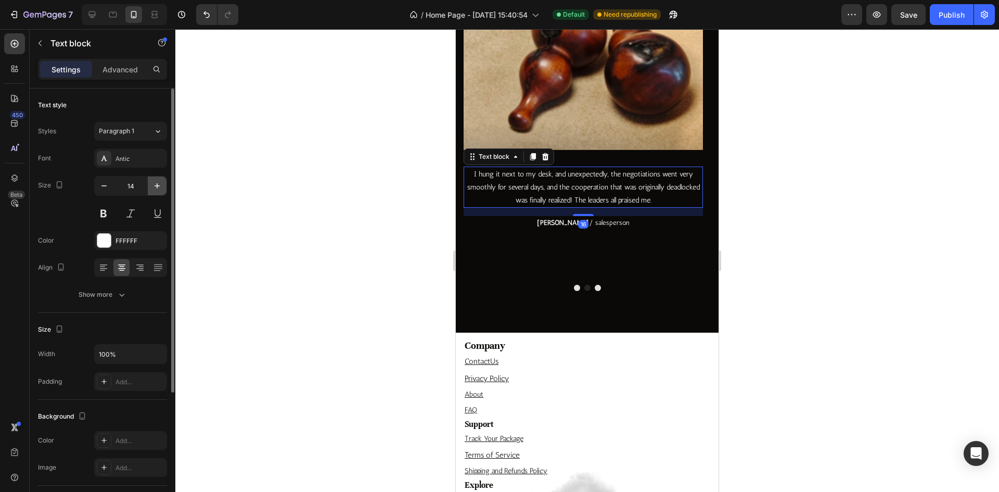
click at [153, 186] on icon "button" at bounding box center [157, 186] width 10 height 10
type input "15"
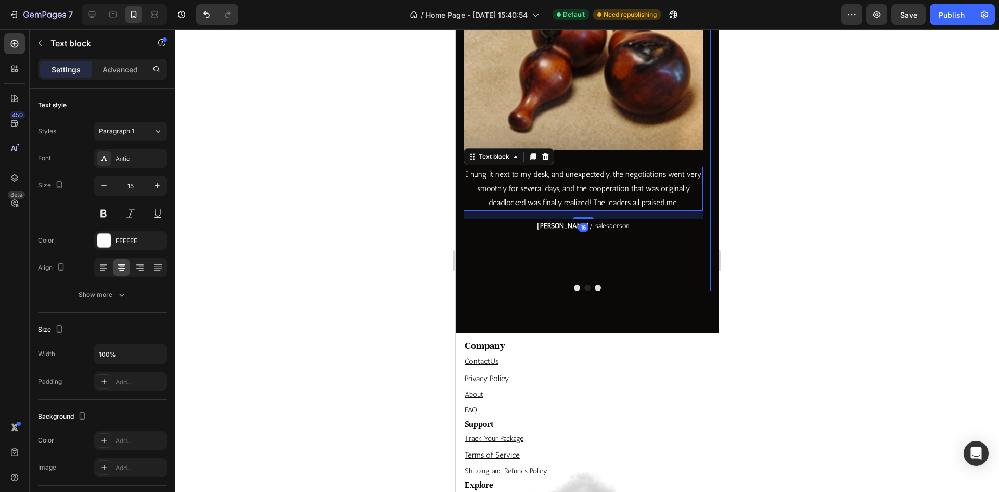
click at [595, 287] on button "Dot" at bounding box center [598, 288] width 6 height 6
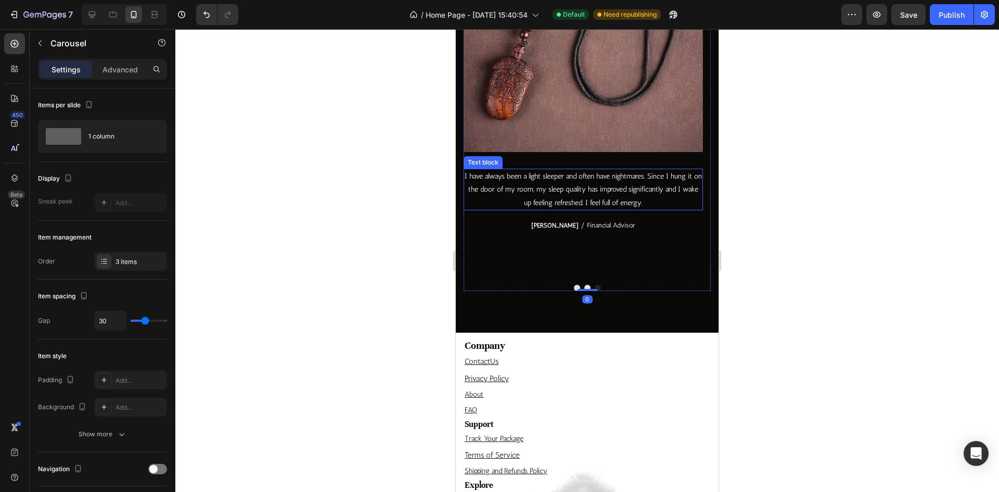
click at [593, 199] on p "I have always been a light sleeper and often have nightmares. Since I hung it o…" at bounding box center [583, 190] width 237 height 40
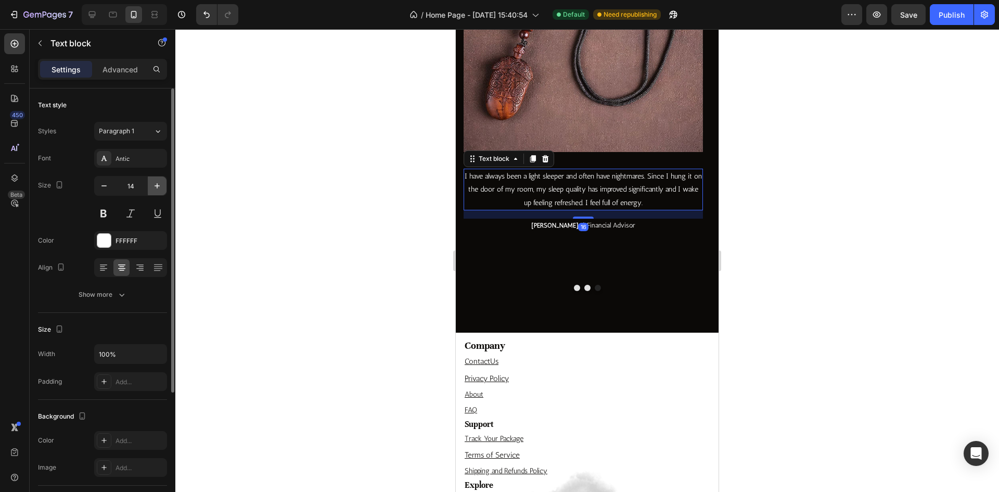
click at [160, 186] on icon "button" at bounding box center [157, 186] width 10 height 10
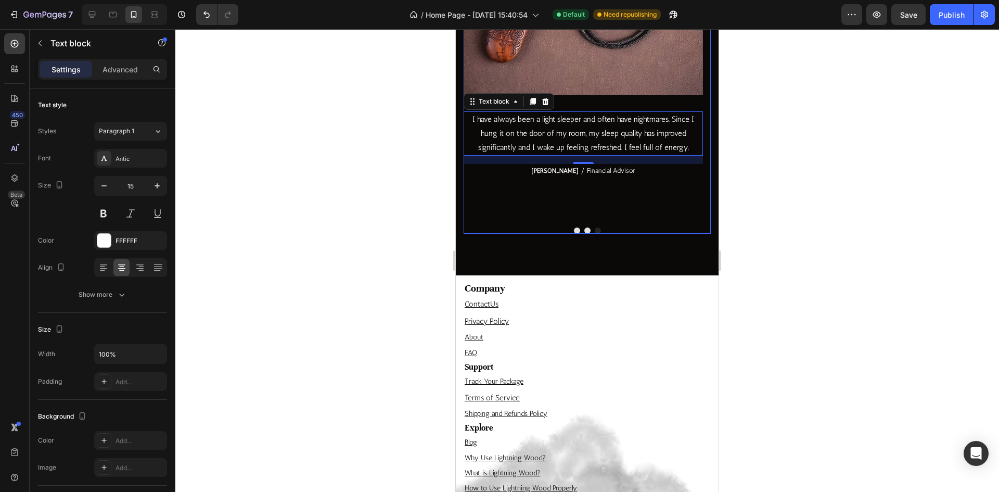
scroll to position [4214, 0]
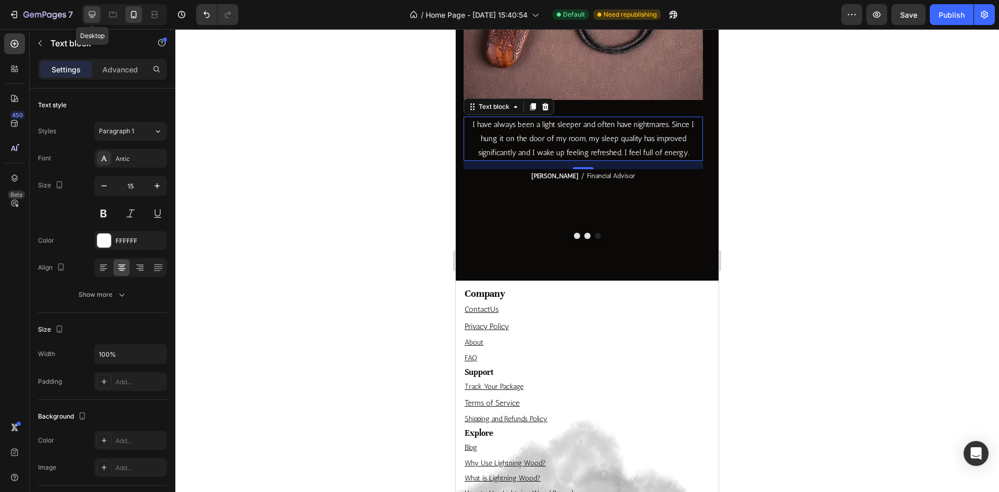
click at [95, 20] on div at bounding box center [92, 14] width 17 height 17
type input "18"
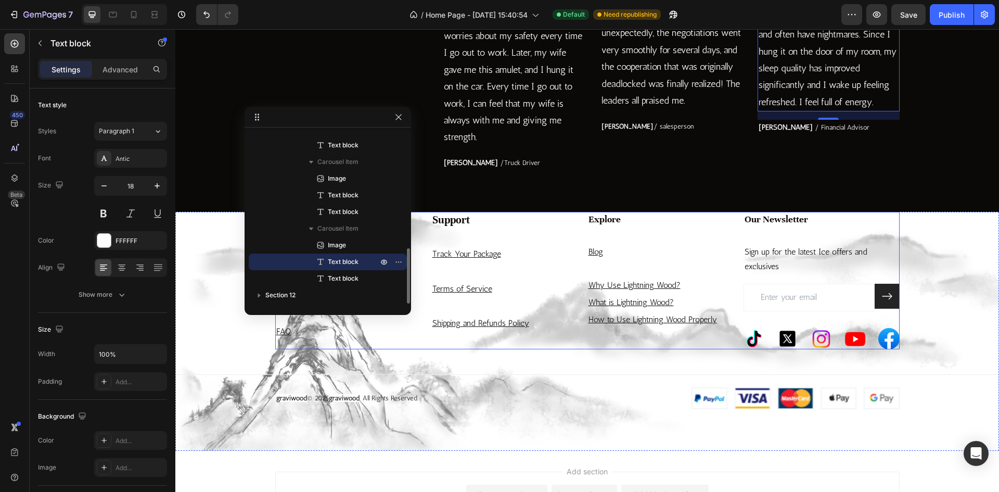
scroll to position [3622, 0]
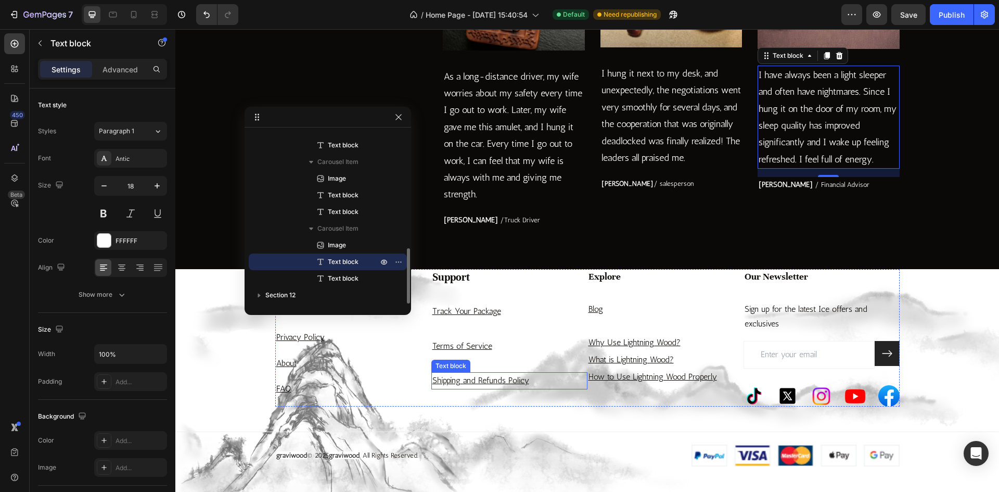
drag, startPoint x: 506, startPoint y: 384, endPoint x: 397, endPoint y: 385, distance: 109.2
click at [505, 385] on u "Shipping and Refunds Policy" at bounding box center [480, 380] width 97 height 10
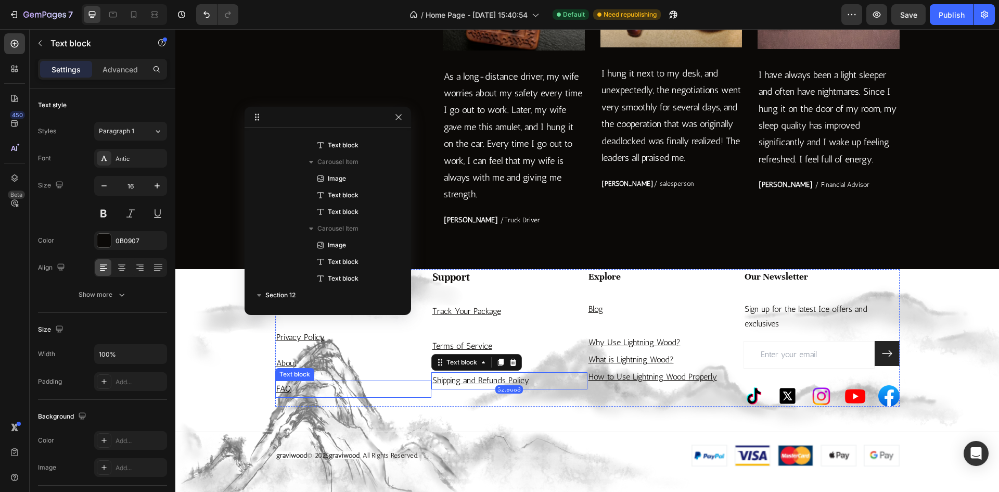
scroll to position [663, 0]
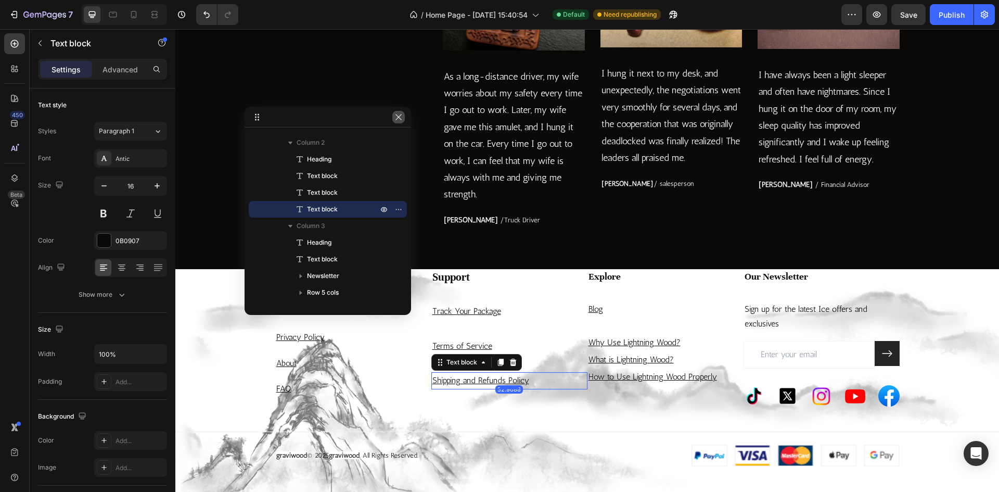
click at [400, 112] on button "button" at bounding box center [398, 117] width 12 height 12
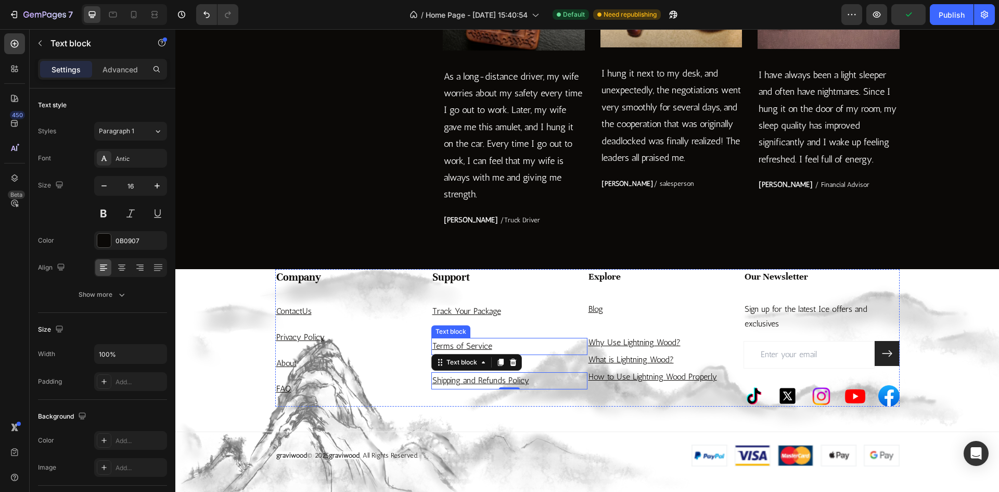
click at [522, 344] on p "Terms of Service" at bounding box center [509, 346] width 154 height 15
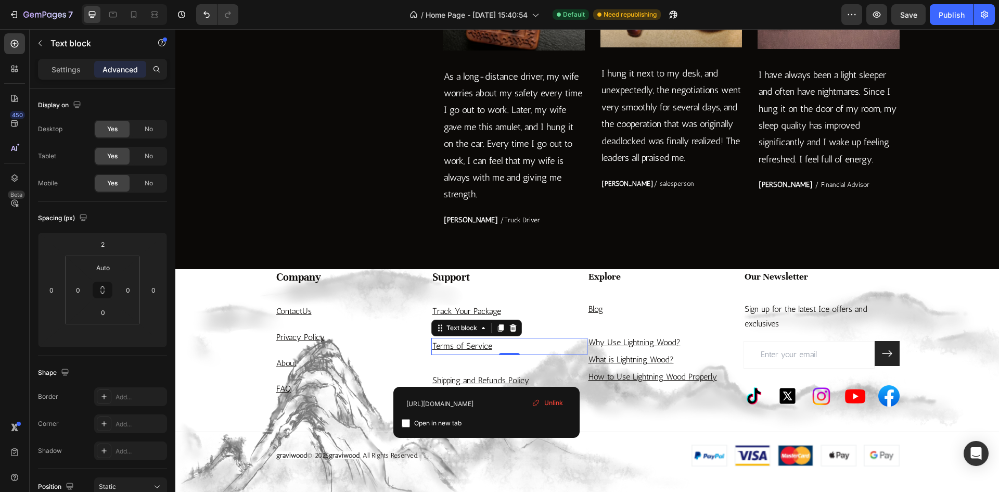
click at [527, 351] on p "Terms of Service" at bounding box center [509, 346] width 154 height 15
click at [530, 314] on p "Track Your Package" at bounding box center [509, 311] width 154 height 15
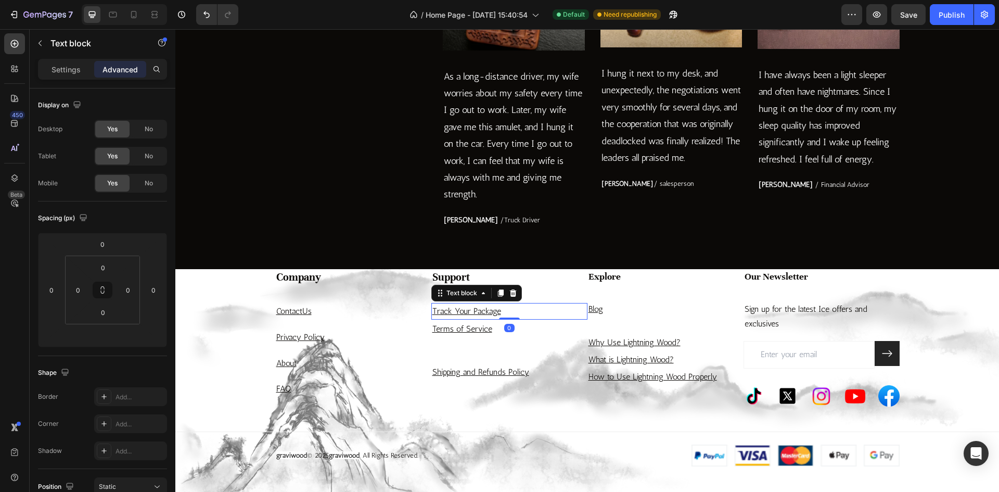
drag, startPoint x: 509, startPoint y: 317, endPoint x: 510, endPoint y: 311, distance: 6.3
click at [510, 311] on div "Track Your Package Text block 0" at bounding box center [509, 311] width 156 height 17
type input "0"
click at [493, 355] on div "Support Heading Track Your Package Text block 0 Terms of Service Text block Shi…" at bounding box center [509, 337] width 156 height 137
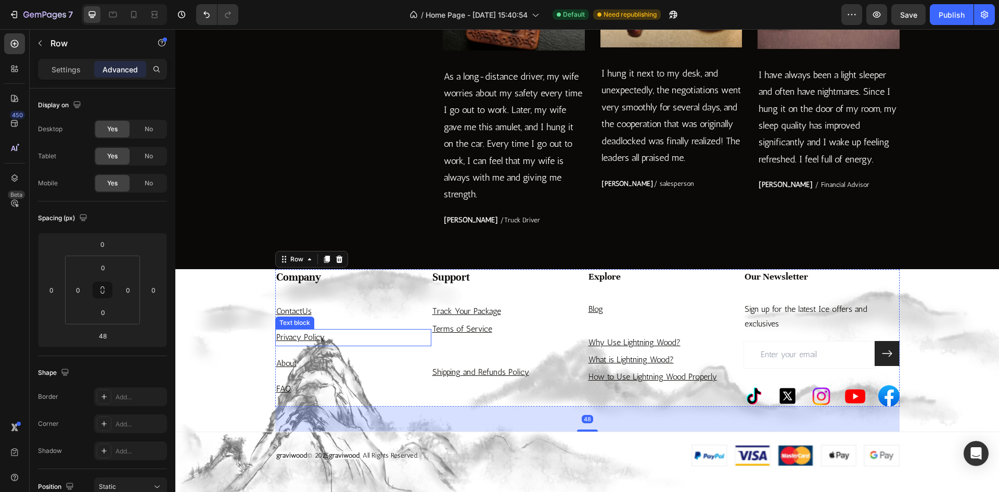
click at [327, 333] on p "Privacy Policy" at bounding box center [353, 337] width 154 height 15
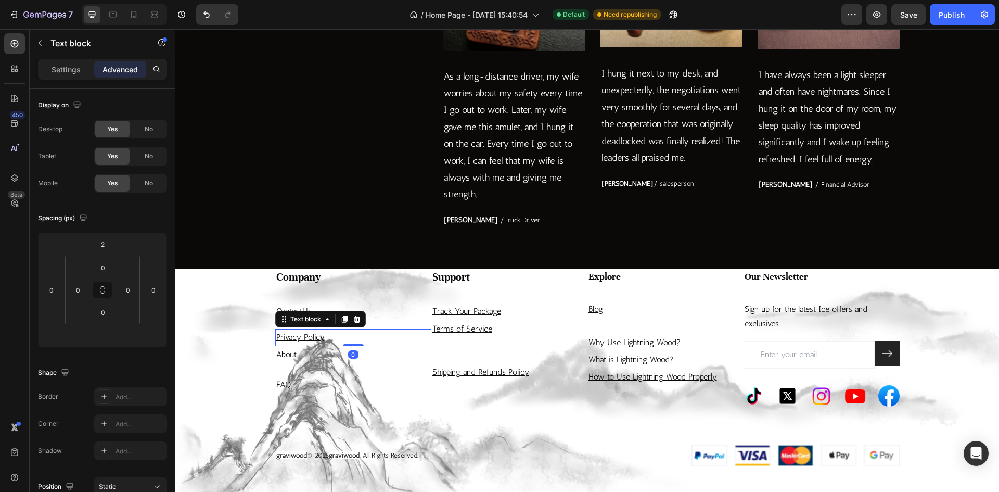
click at [349, 341] on div "Privacy Policy Text block 0" at bounding box center [353, 337] width 156 height 17
type input "0"
click at [311, 380] on p "FAQ" at bounding box center [353, 384] width 154 height 15
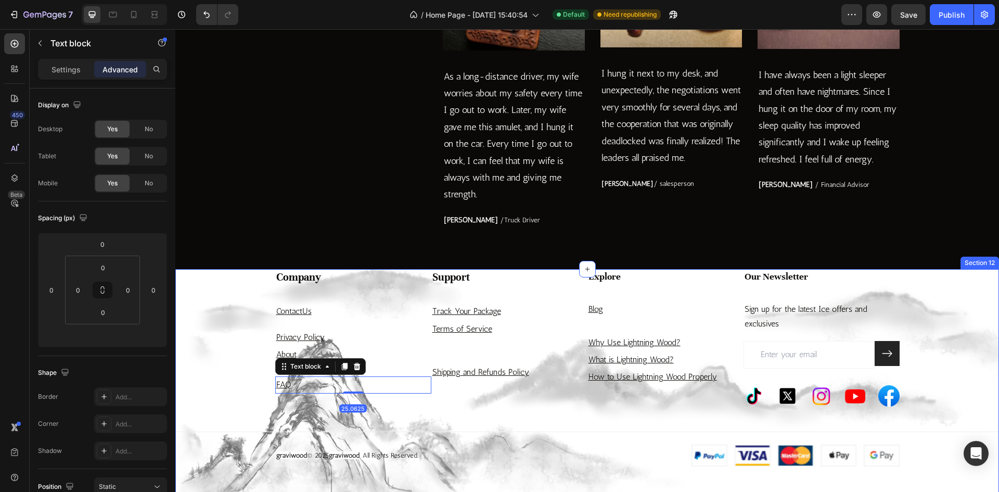
click at [237, 336] on div "Company Heading Contact Us Text block Privacy Policy Text block About Text bloc…" at bounding box center [586, 367] width 823 height 197
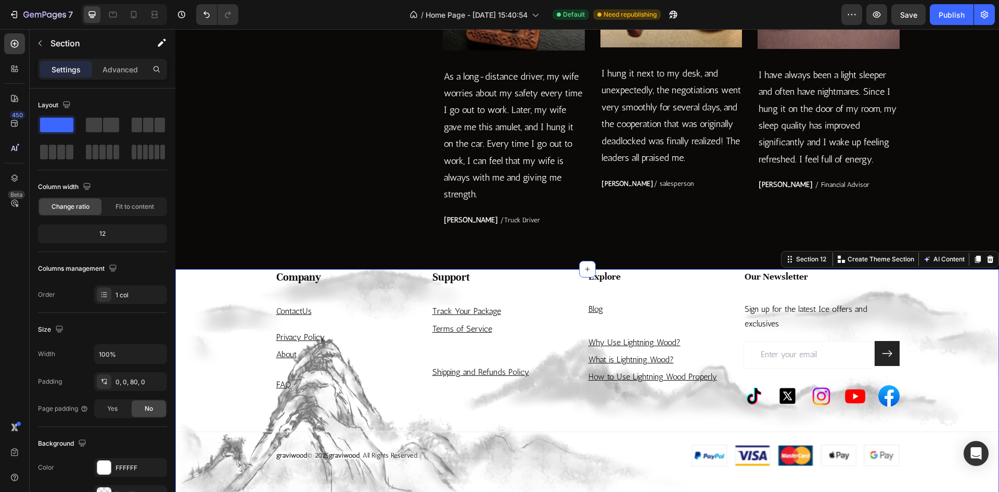
click at [252, 294] on div "Company Heading Contact Us Text block Privacy Policy Text block About Text bloc…" at bounding box center [586, 367] width 823 height 197
click at [685, 338] on p "Why Use Lightning Wood?" at bounding box center [665, 342] width 154 height 15
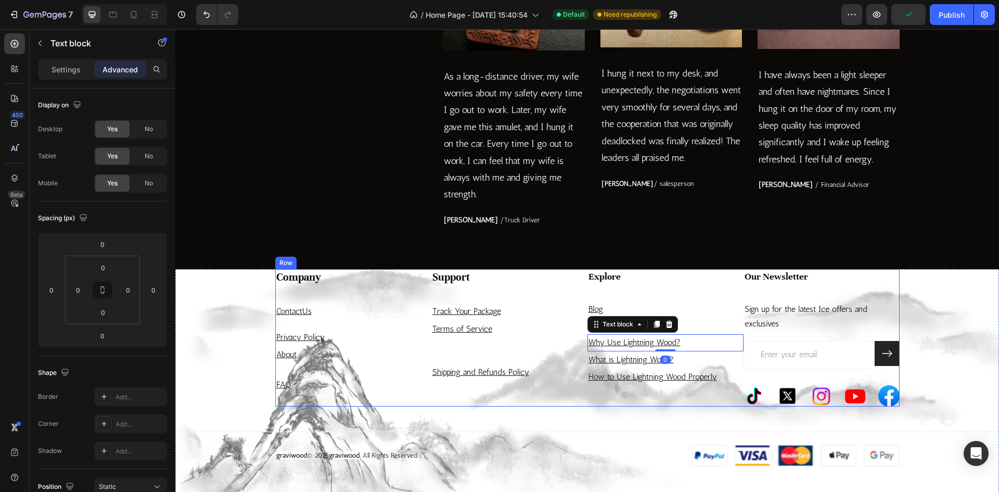
click at [699, 314] on p "Blog" at bounding box center [665, 309] width 154 height 15
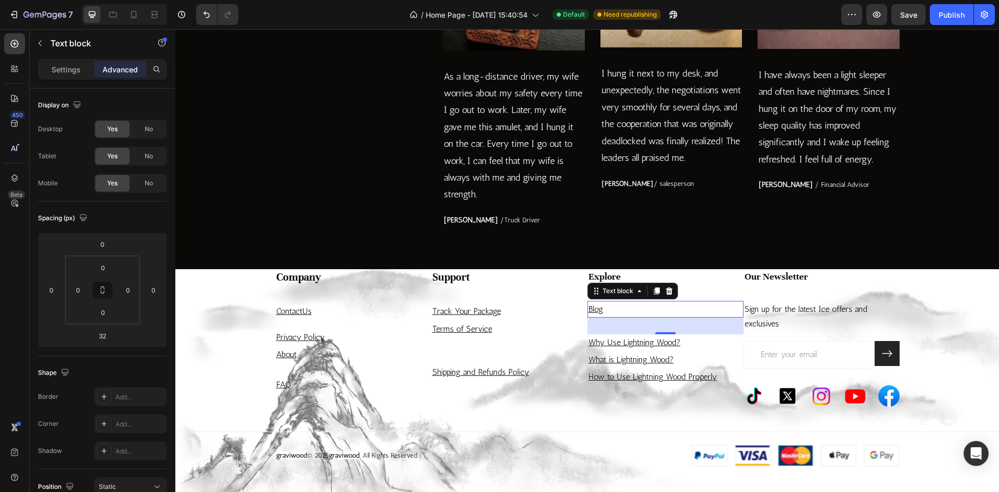
click at [665, 329] on div "32" at bounding box center [665, 325] width 156 height 17
drag, startPoint x: 662, startPoint y: 332, endPoint x: 666, endPoint y: 320, distance: 12.0
click at [666, 320] on div at bounding box center [665, 320] width 21 height 3
type input "10"
click at [686, 334] on p "Why Use Lightning Wood?" at bounding box center [665, 331] width 154 height 15
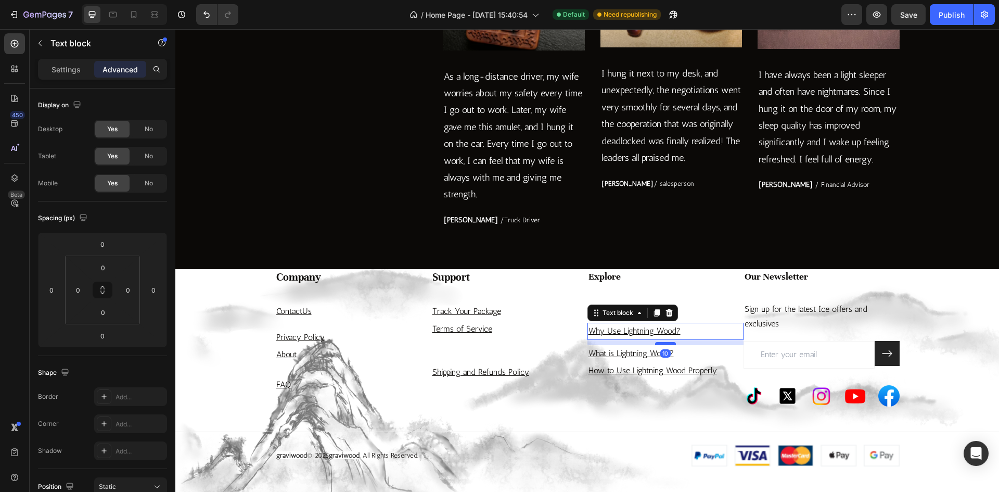
drag, startPoint x: 666, startPoint y: 338, endPoint x: 666, endPoint y: 343, distance: 5.2
click at [666, 343] on div at bounding box center [665, 343] width 21 height 3
type input "10"
click at [690, 357] on p "What is Lightning Wood?" at bounding box center [665, 353] width 154 height 15
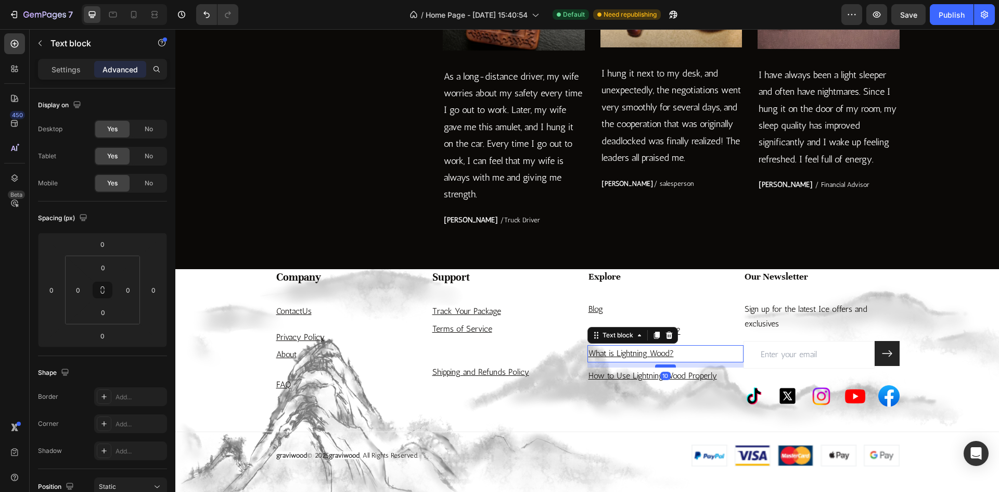
click at [662, 367] on div at bounding box center [665, 365] width 21 height 3
type input "10"
drag, startPoint x: 725, startPoint y: 377, endPoint x: 728, endPoint y: 363, distance: 14.3
click at [725, 377] on p "How to Use Lightning Wood Properly" at bounding box center [665, 375] width 154 height 15
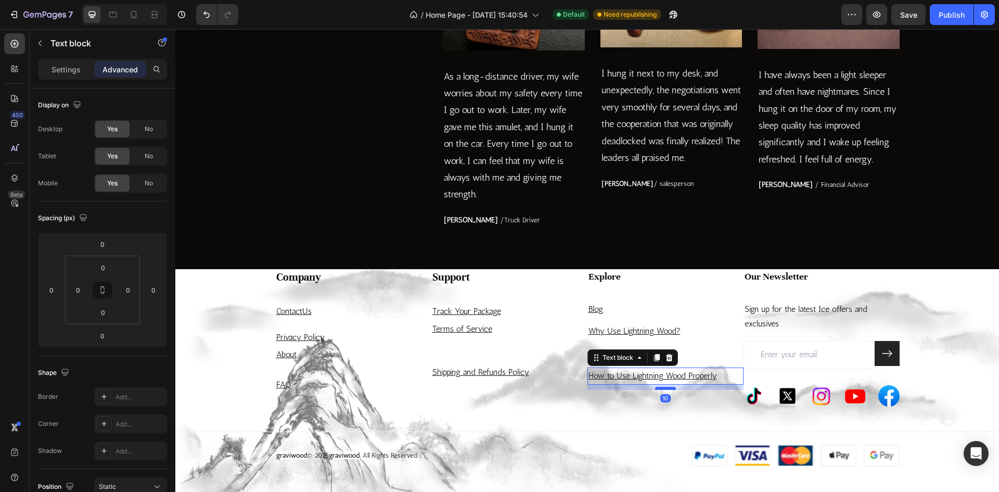
drag, startPoint x: 668, startPoint y: 382, endPoint x: 668, endPoint y: 388, distance: 5.2
click at [668, 388] on div at bounding box center [665, 388] width 21 height 3
type input "10"
click at [570, 414] on div "Company Heading Contact Us Text block Privacy Policy Text block About Text bloc…" at bounding box center [586, 367] width 823 height 197
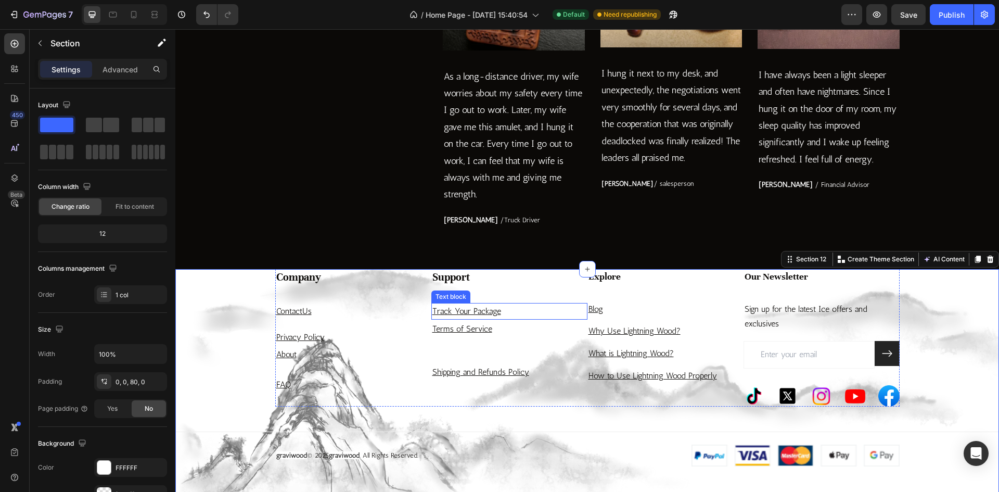
click at [508, 312] on p "Track Your Package" at bounding box center [509, 311] width 154 height 15
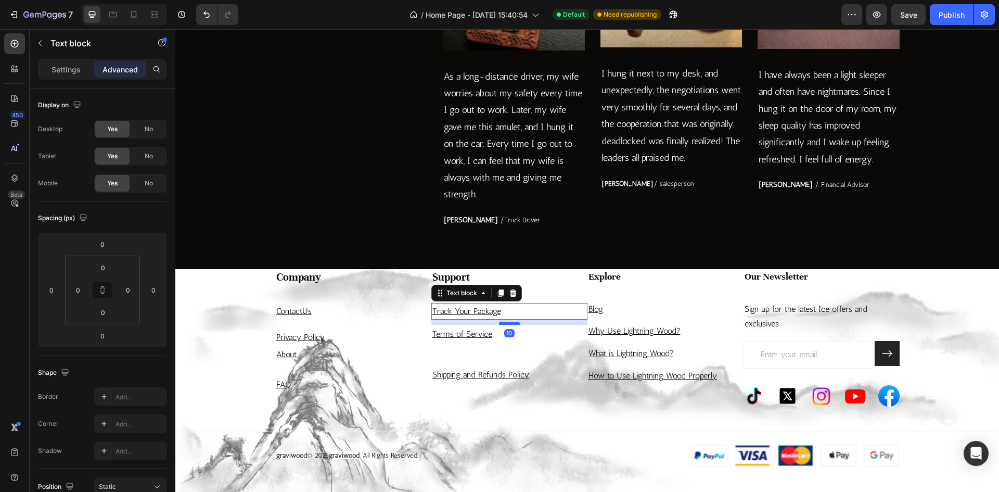
drag, startPoint x: 506, startPoint y: 317, endPoint x: 508, endPoint y: 323, distance: 5.4
click at [508, 323] on div at bounding box center [509, 322] width 21 height 3
type input "10"
click at [322, 280] on h4 "Company" at bounding box center [353, 277] width 156 height 17
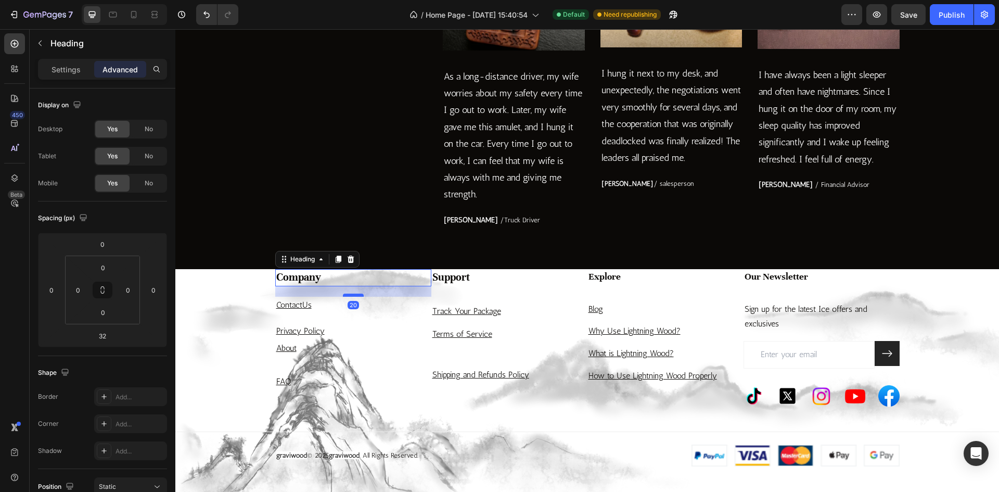
drag, startPoint x: 351, startPoint y: 300, endPoint x: 352, endPoint y: 294, distance: 6.4
click at [352, 294] on div at bounding box center [353, 294] width 21 height 3
type input "20"
click at [456, 293] on div "Support Heading Track Your Package Text block Terms of Service Text block Shipp…" at bounding box center [509, 337] width 156 height 137
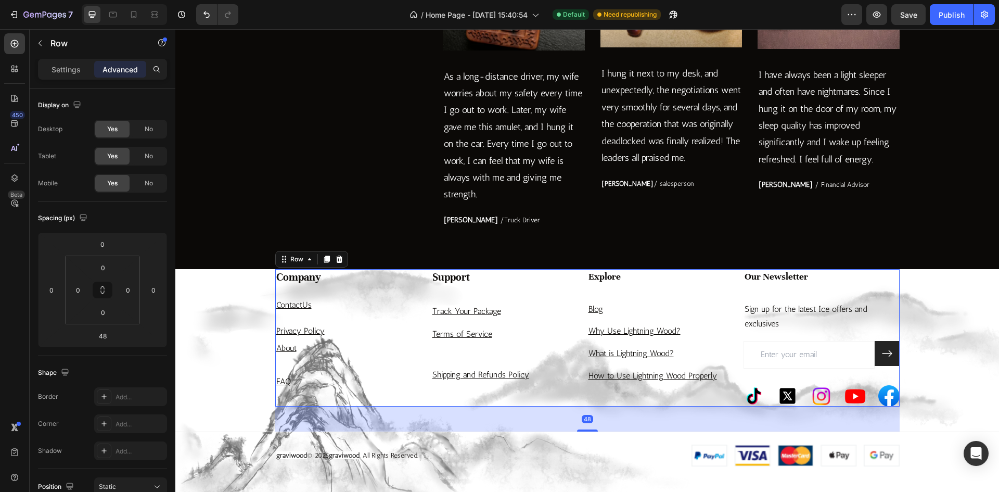
click at [468, 289] on div "Support Heading Track Your Package Text block Terms of Service Text block Shipp…" at bounding box center [509, 337] width 156 height 137
click at [486, 297] on div "Support Heading Track Your Package Text block Terms of Service Text block Shipp…" at bounding box center [509, 337] width 156 height 137
click at [347, 333] on p "Privacy Policy" at bounding box center [353, 331] width 154 height 15
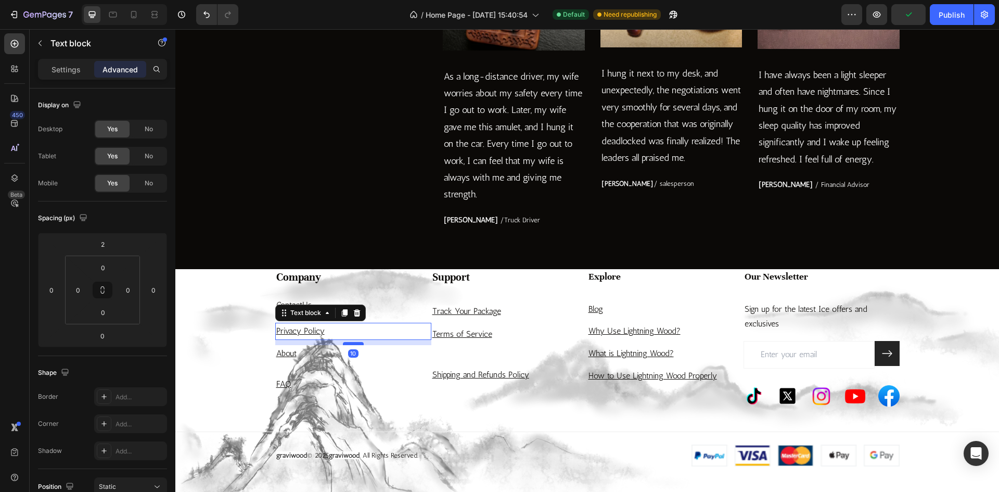
drag, startPoint x: 350, startPoint y: 338, endPoint x: 351, endPoint y: 343, distance: 5.3
click at [351, 343] on div at bounding box center [353, 343] width 21 height 3
type input "10"
click at [305, 357] on p "About" at bounding box center [353, 353] width 154 height 15
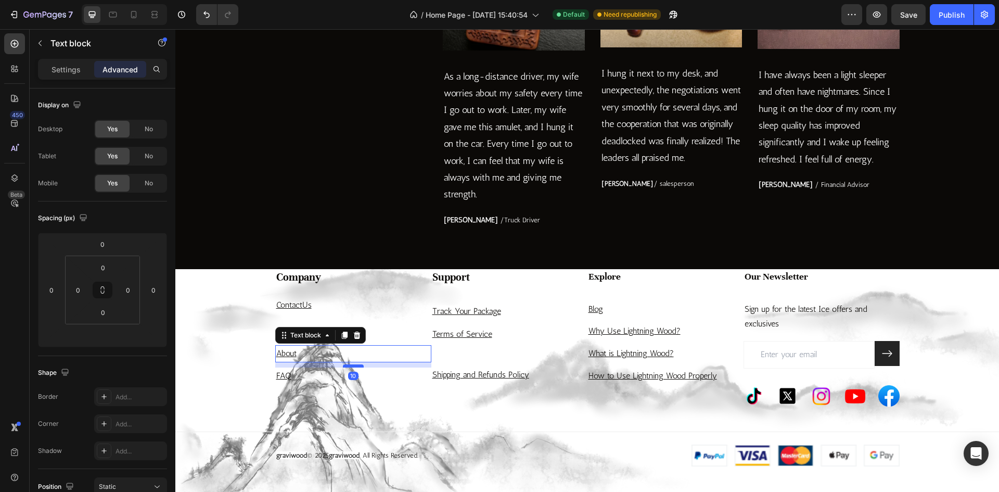
drag, startPoint x: 352, startPoint y: 362, endPoint x: 353, endPoint y: 367, distance: 5.3
click at [353, 367] on div at bounding box center [353, 365] width 21 height 3
type input "10"
drag, startPoint x: 295, startPoint y: 377, endPoint x: 304, endPoint y: 384, distance: 11.9
click at [296, 379] on p "FAQ" at bounding box center [353, 375] width 154 height 15
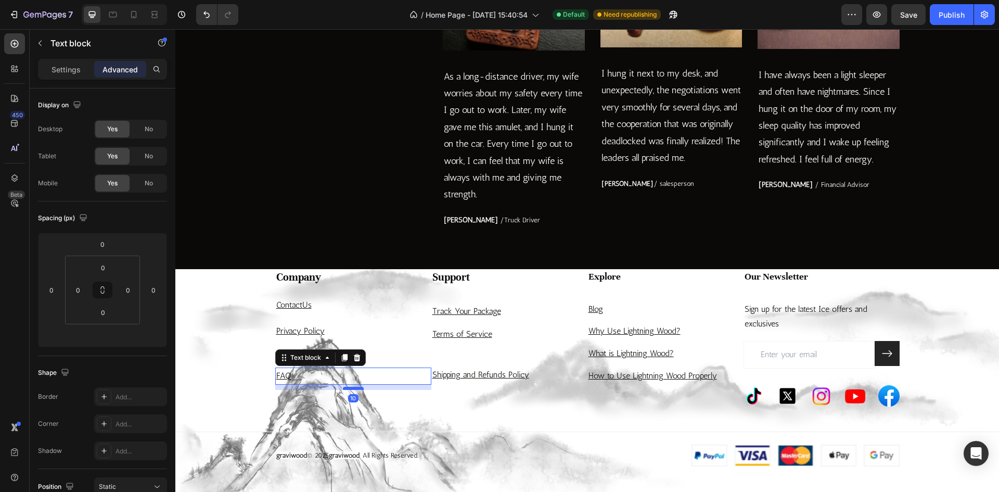
click at [352, 388] on div at bounding box center [353, 388] width 21 height 3
type input "10"
click at [482, 432] on div "Company Heading Contact Us Text block Privacy Policy Text block About Text bloc…" at bounding box center [586, 367] width 823 height 197
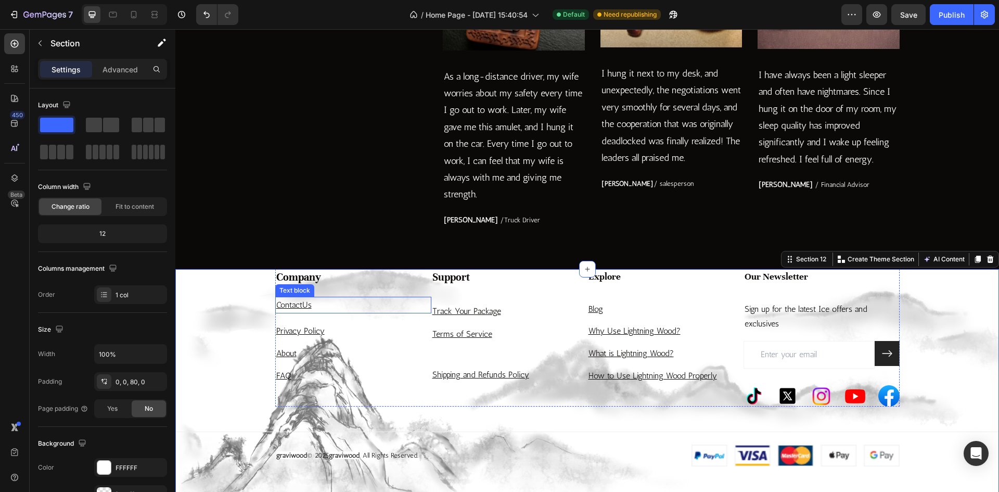
click at [342, 307] on p "Contact Us" at bounding box center [353, 305] width 154 height 15
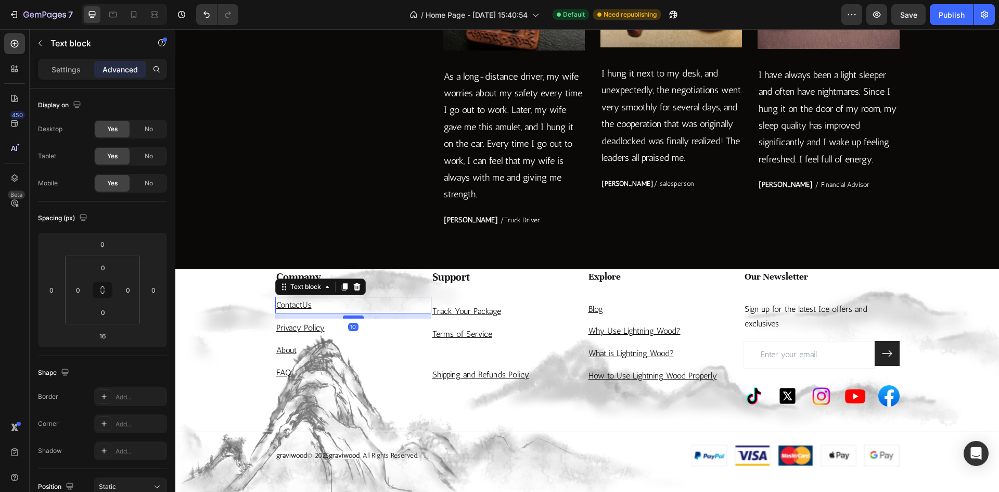
click at [356, 317] on div at bounding box center [353, 316] width 21 height 3
type input "10"
drag, startPoint x: 495, startPoint y: 335, endPoint x: 502, endPoint y: 336, distance: 6.8
click at [495, 335] on p "Terms of Service" at bounding box center [509, 334] width 154 height 15
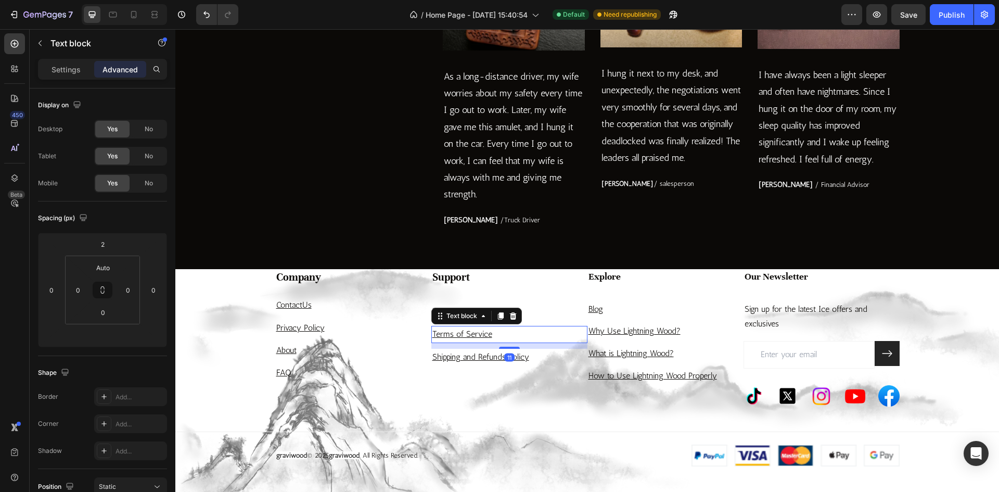
drag, startPoint x: 503, startPoint y: 343, endPoint x: 503, endPoint y: 349, distance: 5.7
click at [503, 349] on div at bounding box center [509, 347] width 21 height 2
click at [504, 347] on div at bounding box center [509, 346] width 21 height 3
type input "10"
click at [455, 380] on div "Support Heading Track Your Package Text block Terms of Service Text block 10 Sh…" at bounding box center [509, 337] width 156 height 137
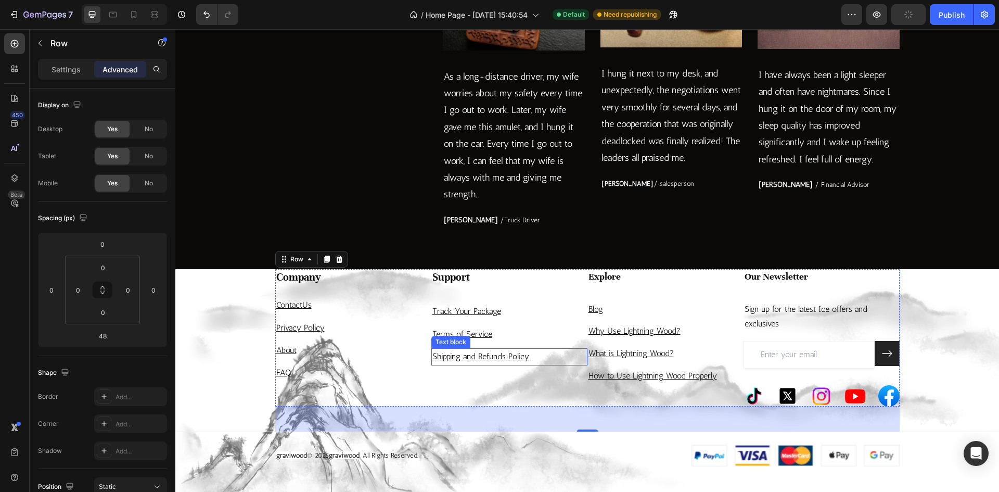
click at [536, 360] on p "Shipping and Refunds Policy" at bounding box center [509, 356] width 154 height 15
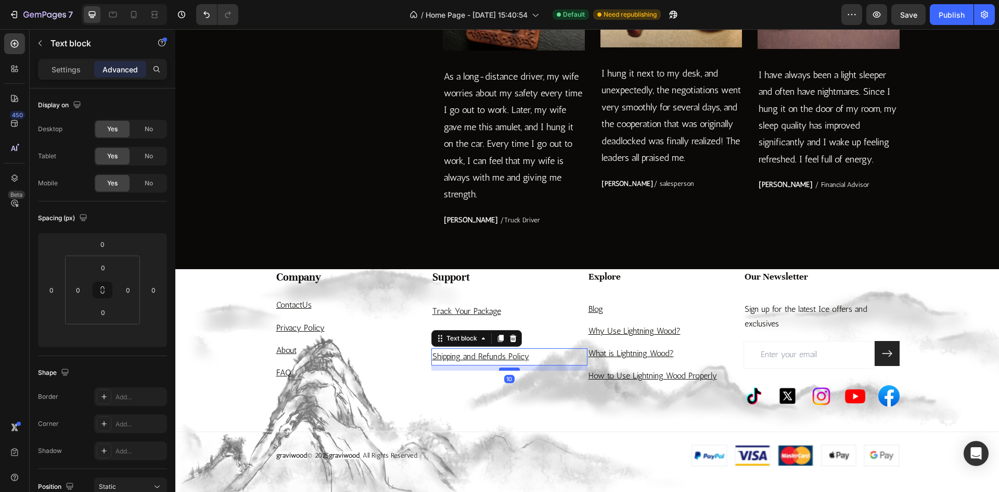
click at [505, 368] on div at bounding box center [509, 368] width 21 height 3
type input "10"
click at [465, 415] on div "Company Heading Contact Us Text block Privacy Policy Text block About Text bloc…" at bounding box center [586, 367] width 823 height 197
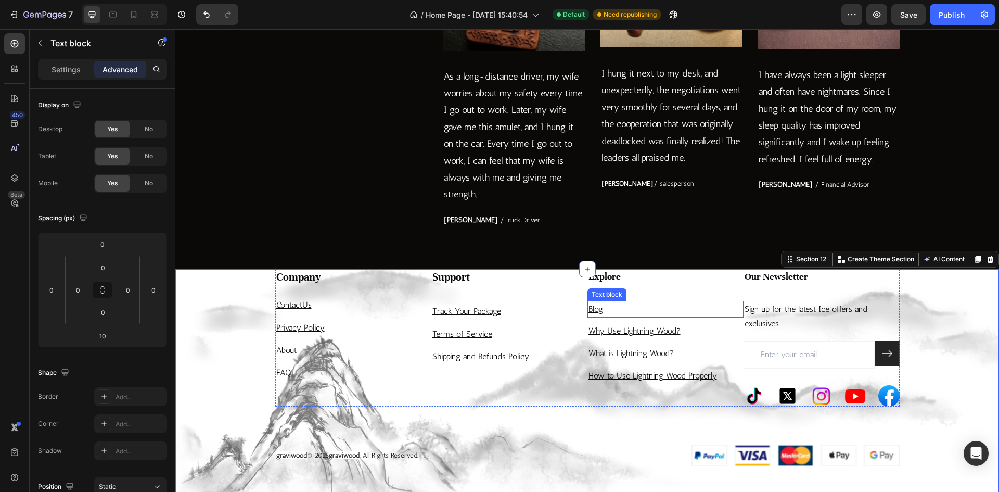
click at [646, 312] on p "Blog" at bounding box center [665, 309] width 154 height 15
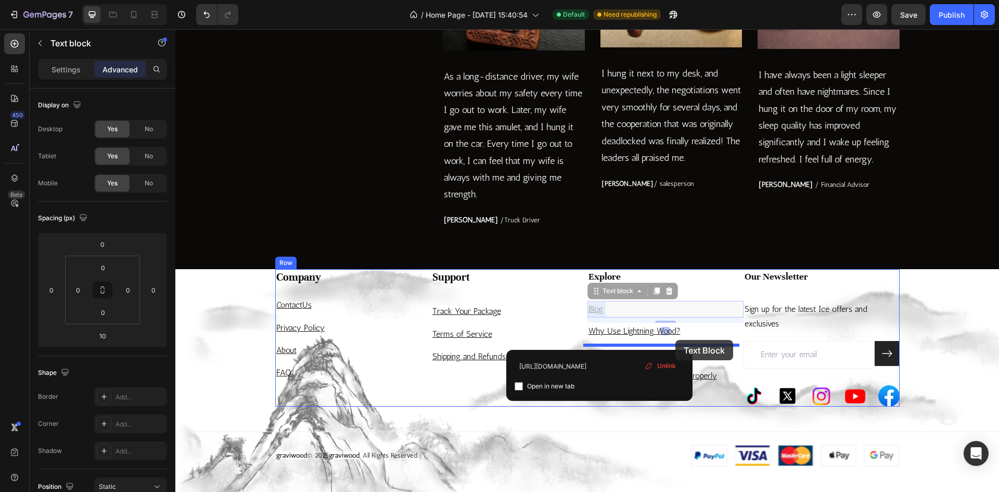
drag, startPoint x: 668, startPoint y: 311, endPoint x: 723, endPoint y: 350, distance: 67.1
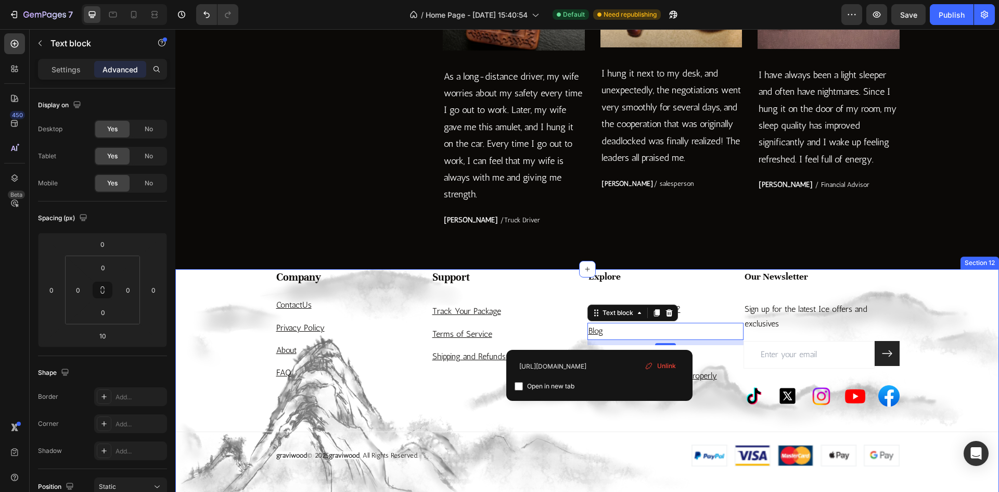
drag, startPoint x: 610, startPoint y: 423, endPoint x: 616, endPoint y: 424, distance: 6.8
click at [610, 423] on div "Company Heading Contact Us Text block Privacy Policy Text block About Text bloc…" at bounding box center [586, 367] width 823 height 197
